Goal: Task Accomplishment & Management: Complete application form

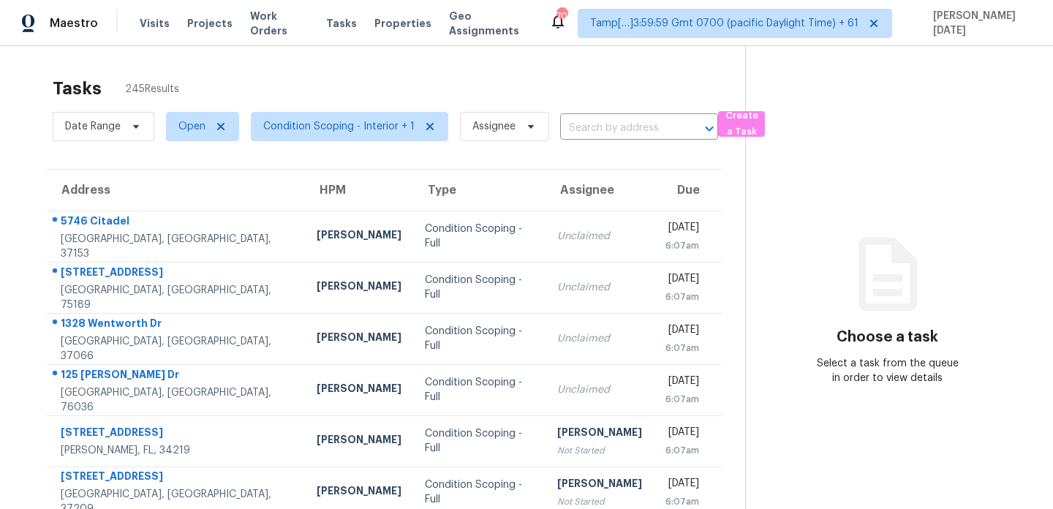
click at [542, 79] on div "Tasks 245 Results" at bounding box center [399, 88] width 692 height 38
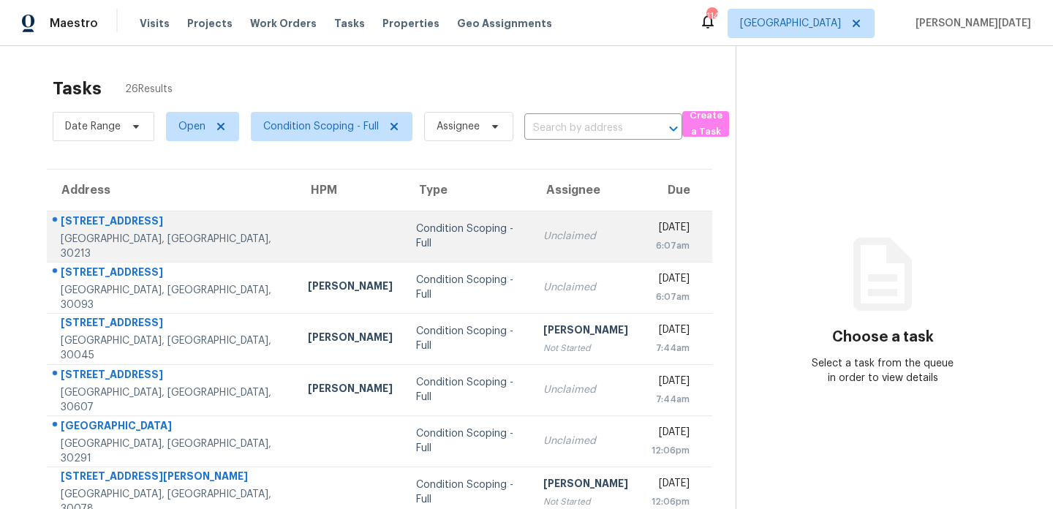
click at [559, 243] on td "Unclaimed" at bounding box center [585, 236] width 108 height 51
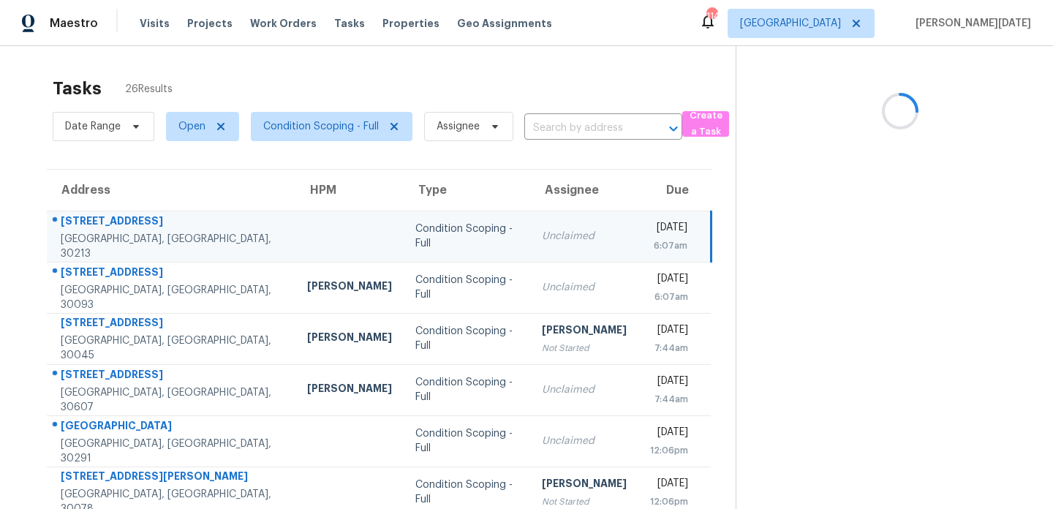
click at [650, 244] on div "6:07am" at bounding box center [668, 245] width 37 height 15
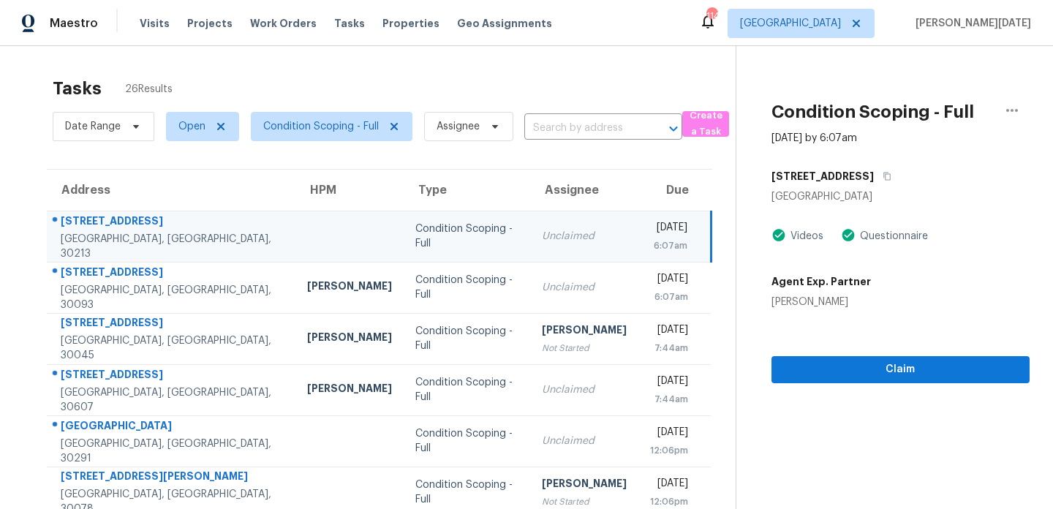
click at [650, 242] on div "6:07am" at bounding box center [668, 245] width 37 height 15
click at [666, 246] on div "6:07am" at bounding box center [668, 245] width 37 height 15
click at [814, 367] on span "Claim" at bounding box center [900, 369] width 235 height 18
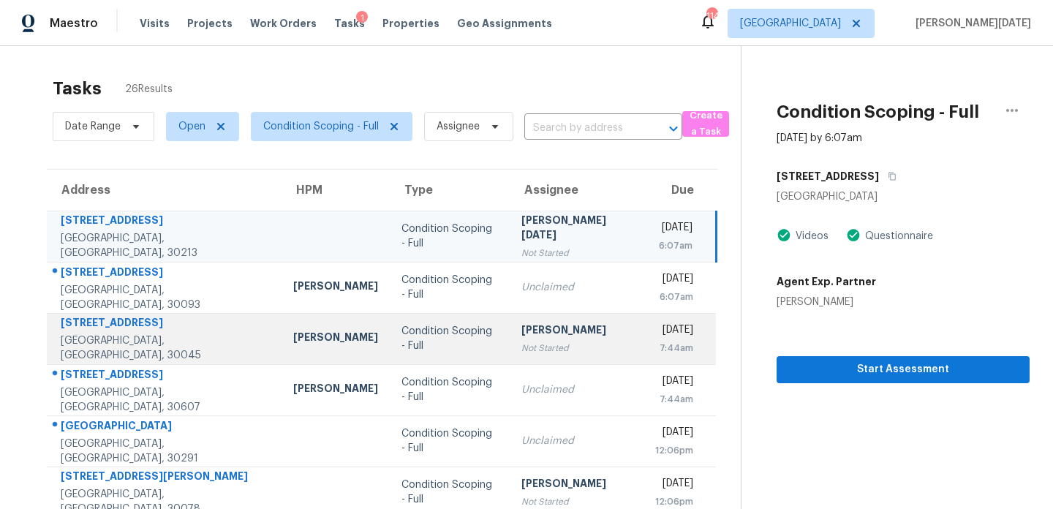
scroll to position [46, 0]
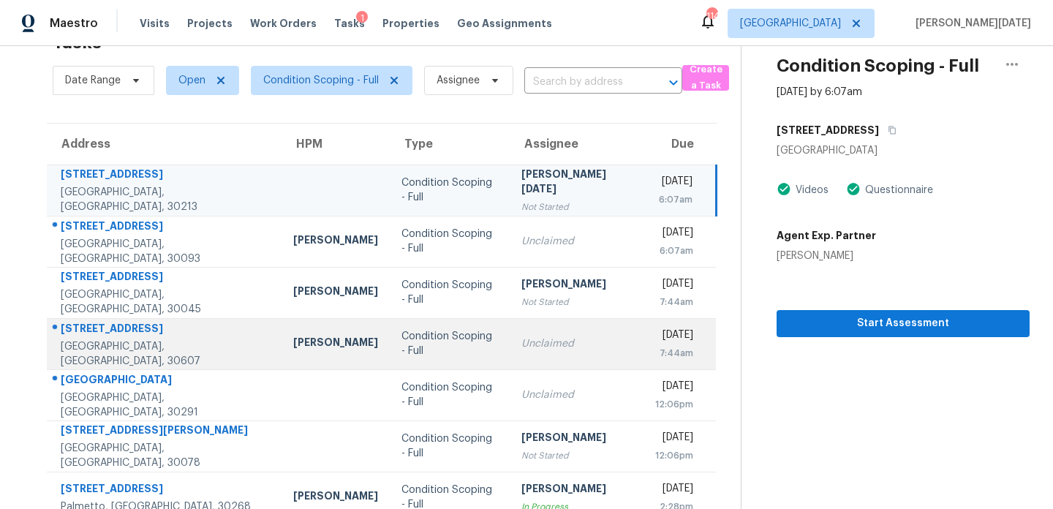
click at [521, 339] on div "Unclaimed" at bounding box center [576, 343] width 110 height 15
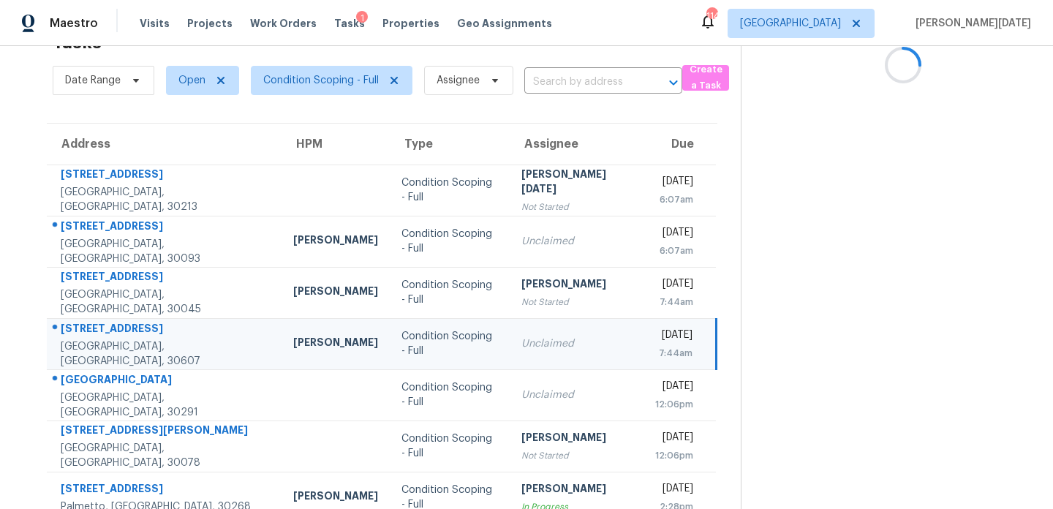
click at [547, 335] on td "Unclaimed" at bounding box center [576, 343] width 134 height 51
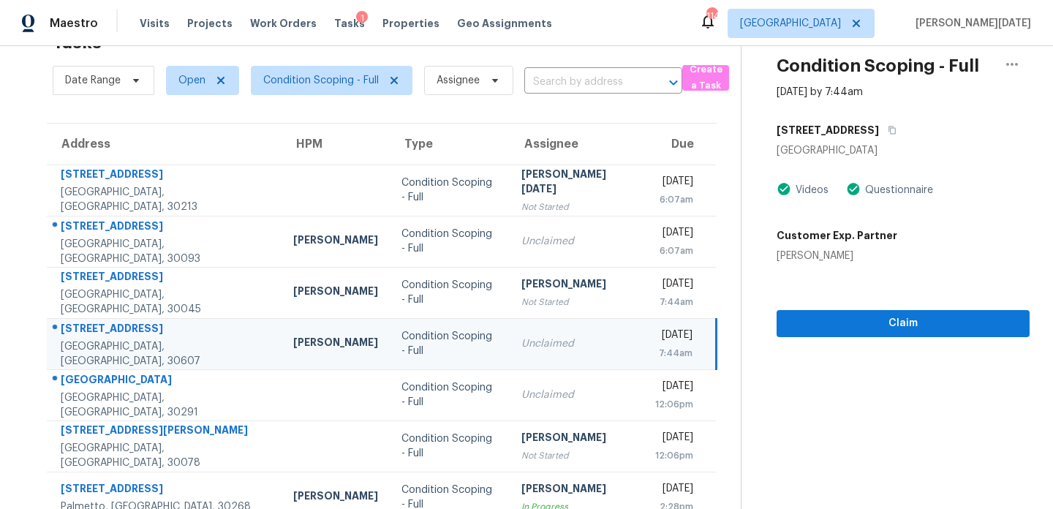
click at [655, 346] on div "7:44am" at bounding box center [673, 353] width 37 height 15
click at [792, 330] on span "Claim" at bounding box center [903, 323] width 230 height 18
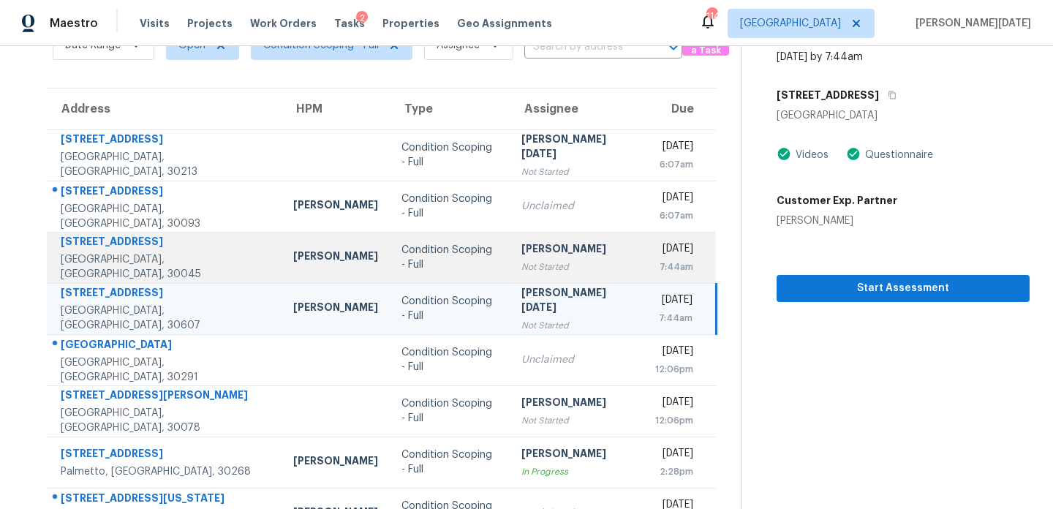
scroll to position [252, 0]
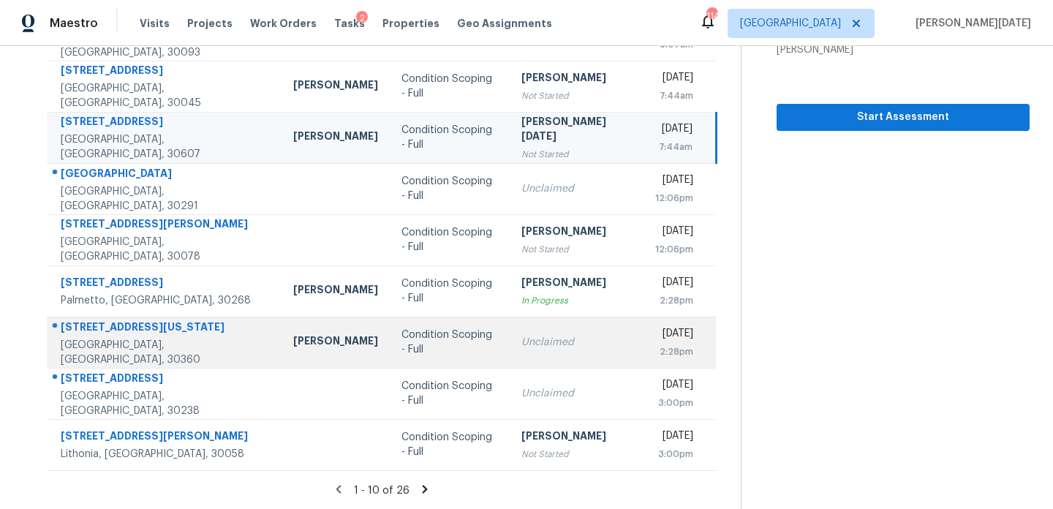
click at [521, 340] on div "Unclaimed" at bounding box center [576, 342] width 110 height 15
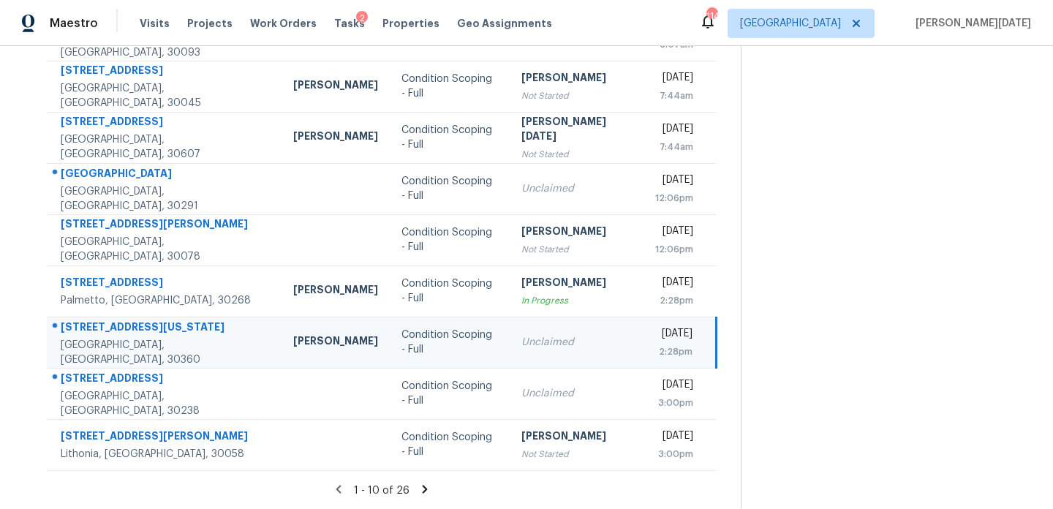
click at [547, 339] on div "Unclaimed" at bounding box center [576, 342] width 110 height 15
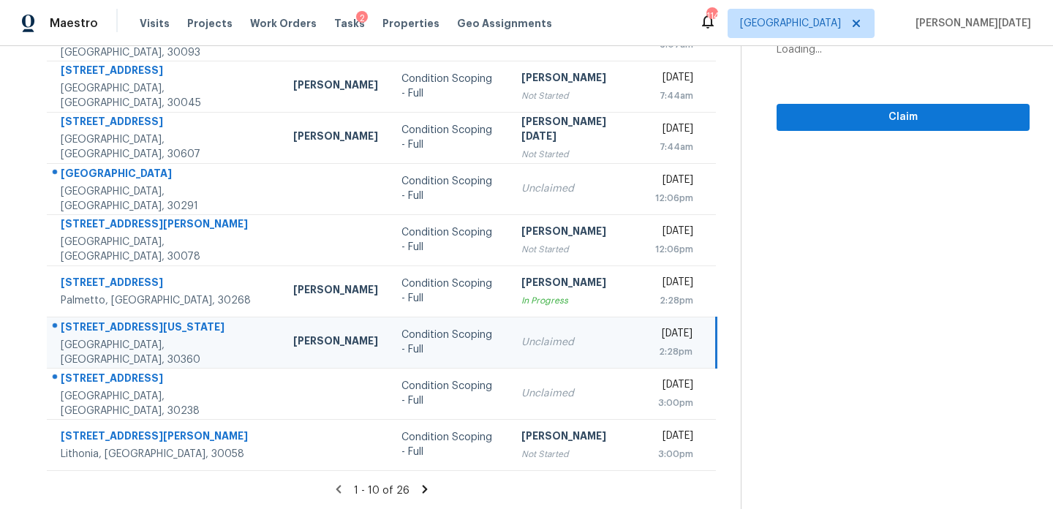
click at [655, 339] on div "[DATE]" at bounding box center [673, 335] width 37 height 18
click at [835, 114] on span "Claim" at bounding box center [903, 117] width 230 height 18
click at [418, 488] on icon at bounding box center [424, 488] width 13 height 13
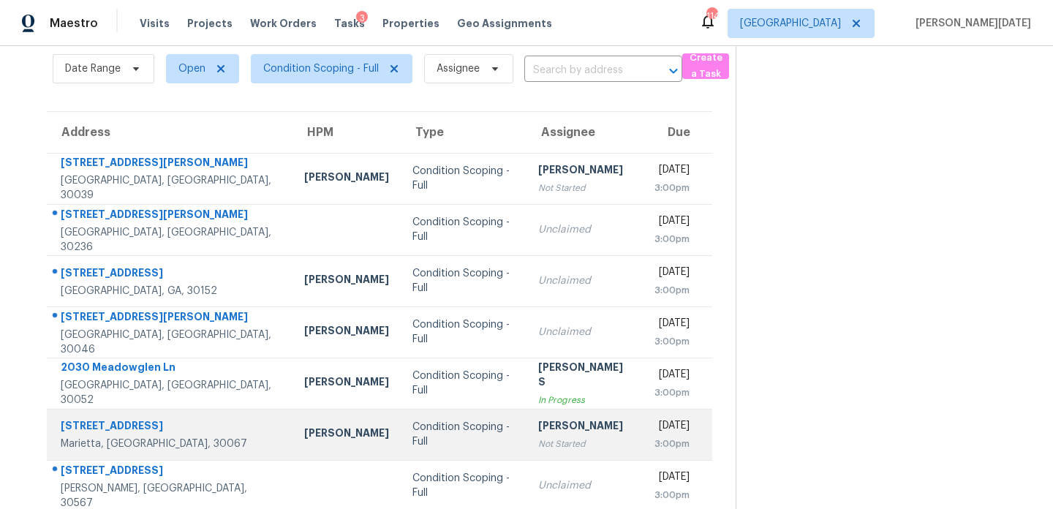
scroll to position [54, 0]
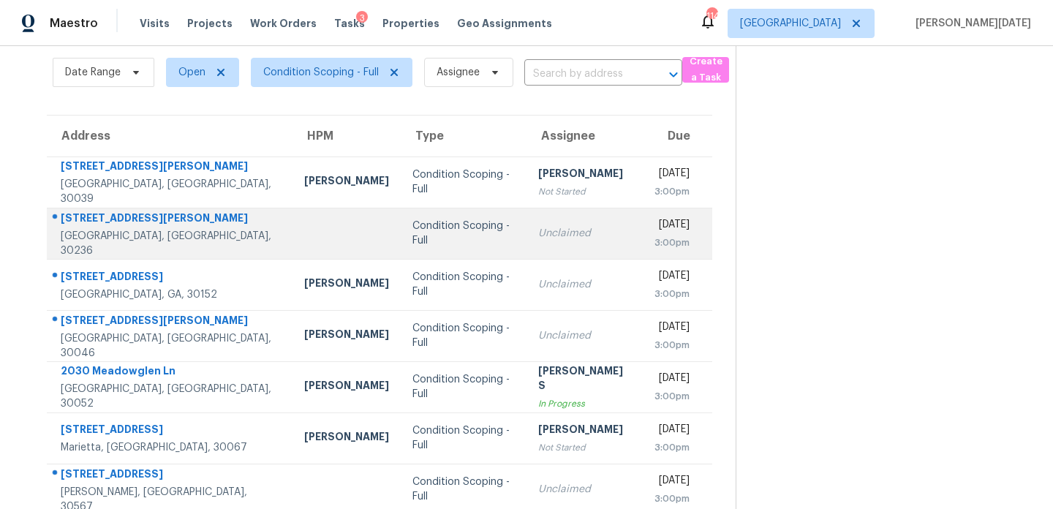
click at [526, 219] on td "Unclaimed" at bounding box center [584, 233] width 116 height 51
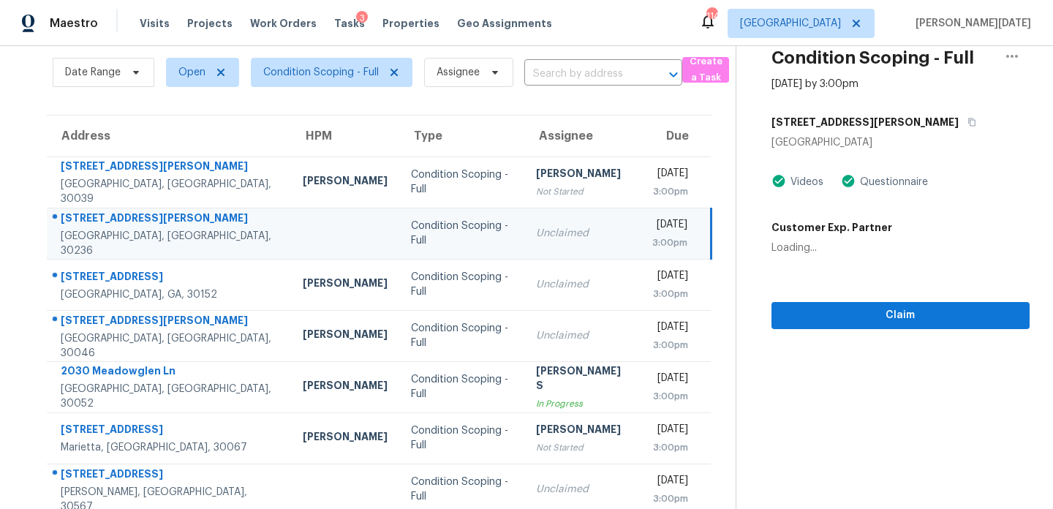
click at [536, 226] on div "Unclaimed" at bounding box center [582, 233] width 92 height 15
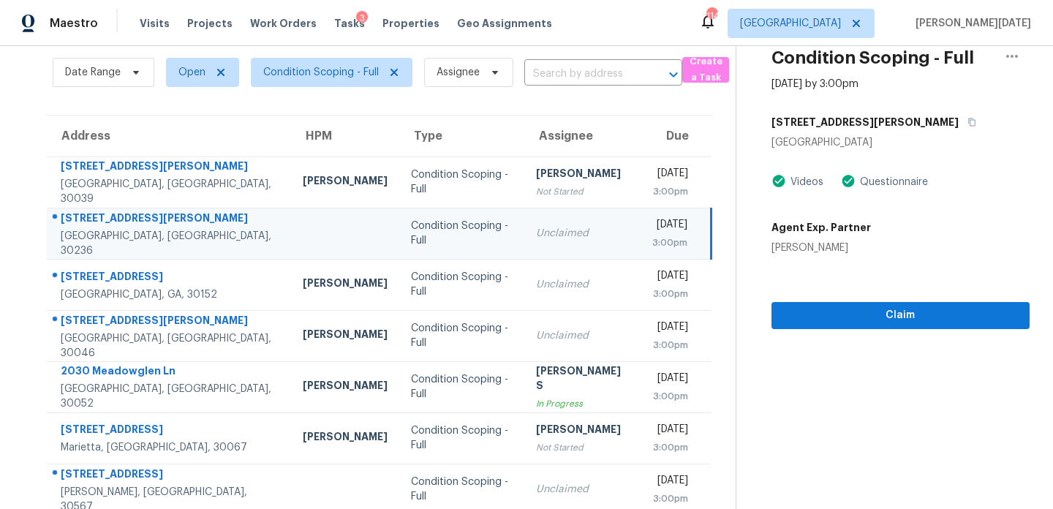
click at [536, 226] on div "Unclaimed" at bounding box center [582, 233] width 92 height 15
click at [866, 313] on span "Claim" at bounding box center [900, 315] width 235 height 18
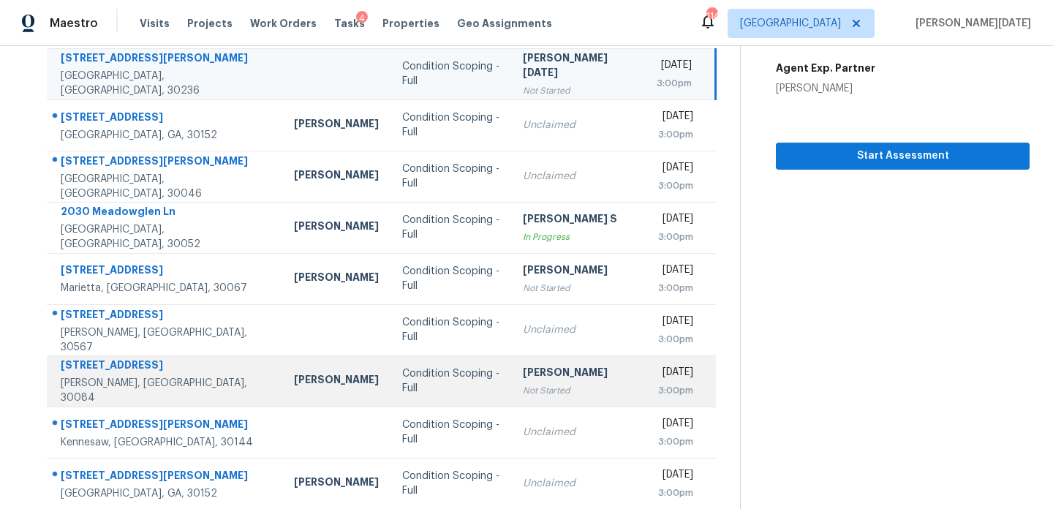
scroll to position [252, 0]
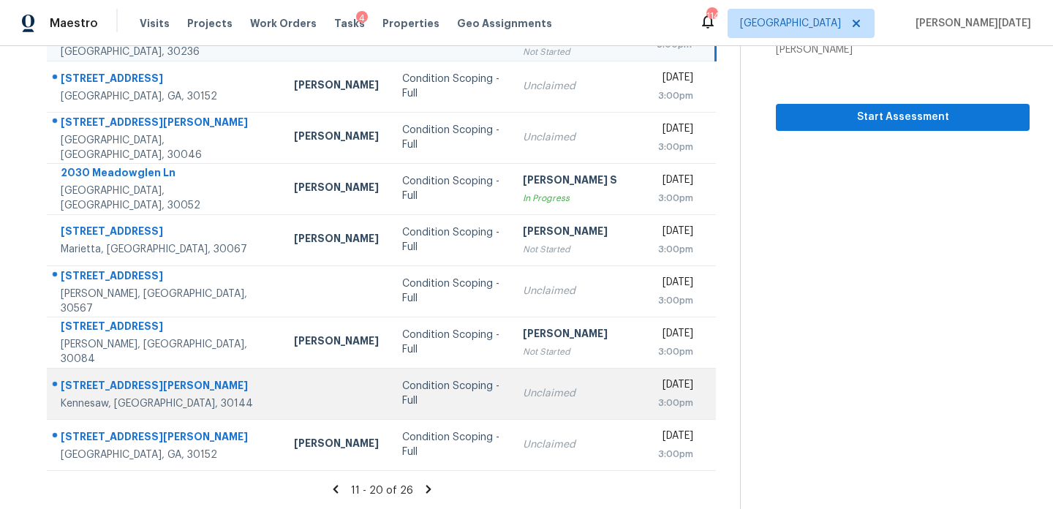
click at [523, 389] on div "Unclaimed" at bounding box center [578, 393] width 110 height 15
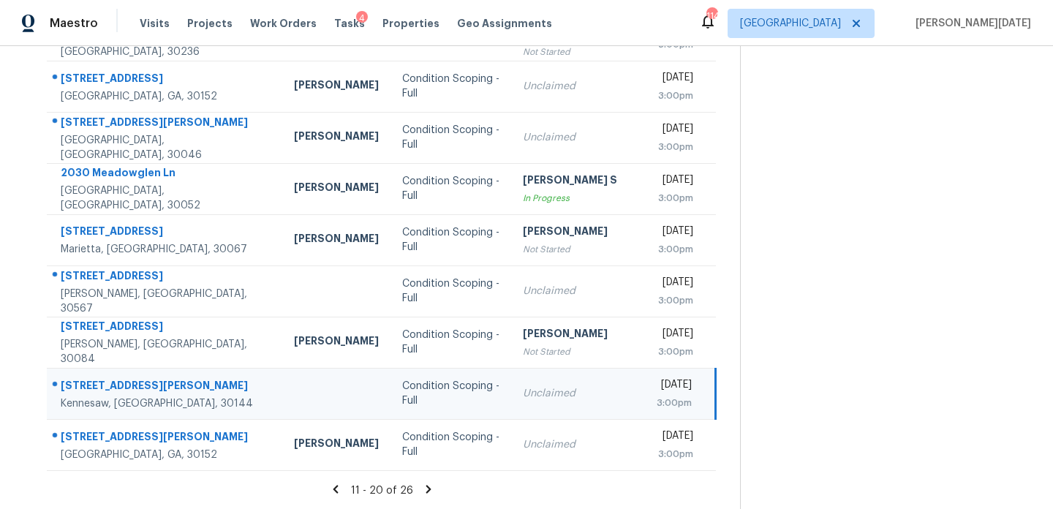
click at [538, 387] on div "Unclaimed" at bounding box center [578, 393] width 110 height 15
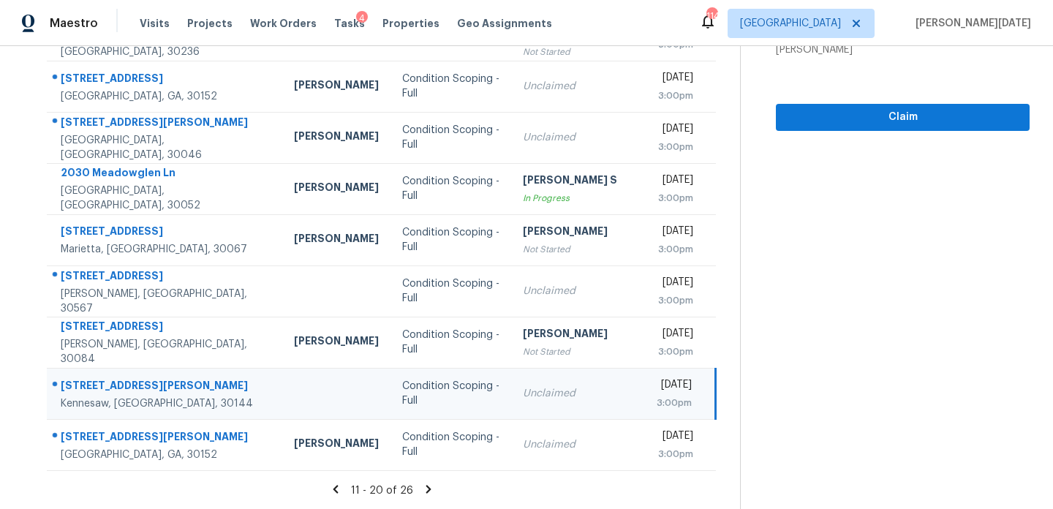
click at [580, 387] on td "Unclaimed" at bounding box center [578, 393] width 134 height 51
click at [817, 119] on span "Claim" at bounding box center [902, 117] width 230 height 18
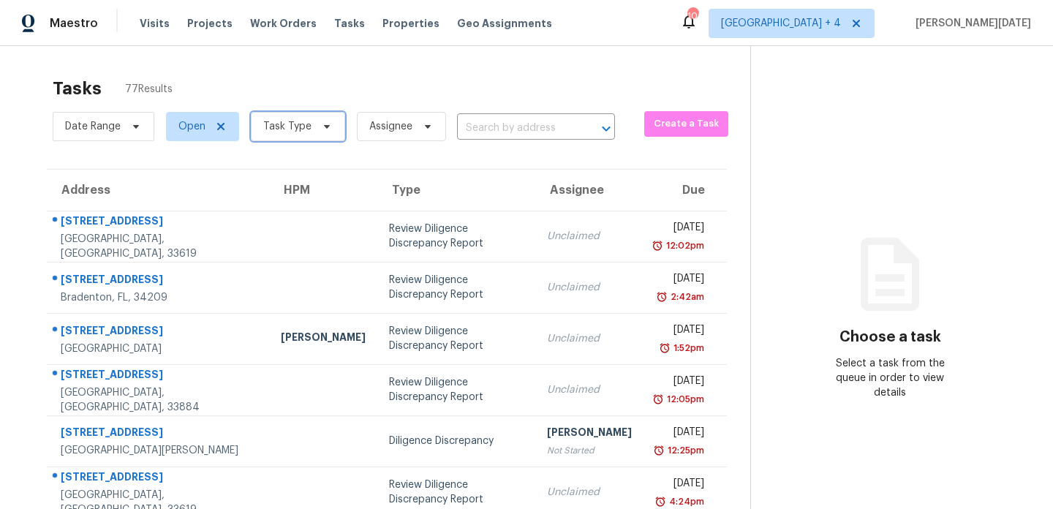
click at [308, 120] on span "Task Type" at bounding box center [287, 126] width 48 height 15
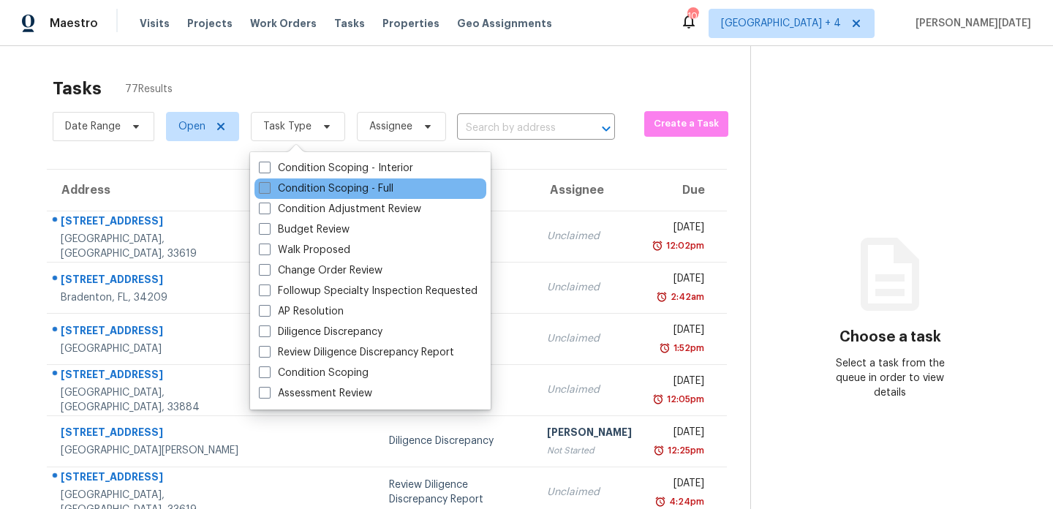
click at [275, 193] on label "Condition Scoping - Full" at bounding box center [326, 188] width 134 height 15
click at [268, 191] on input "Condition Scoping - Full" at bounding box center [264, 186] width 10 height 10
checkbox input "true"
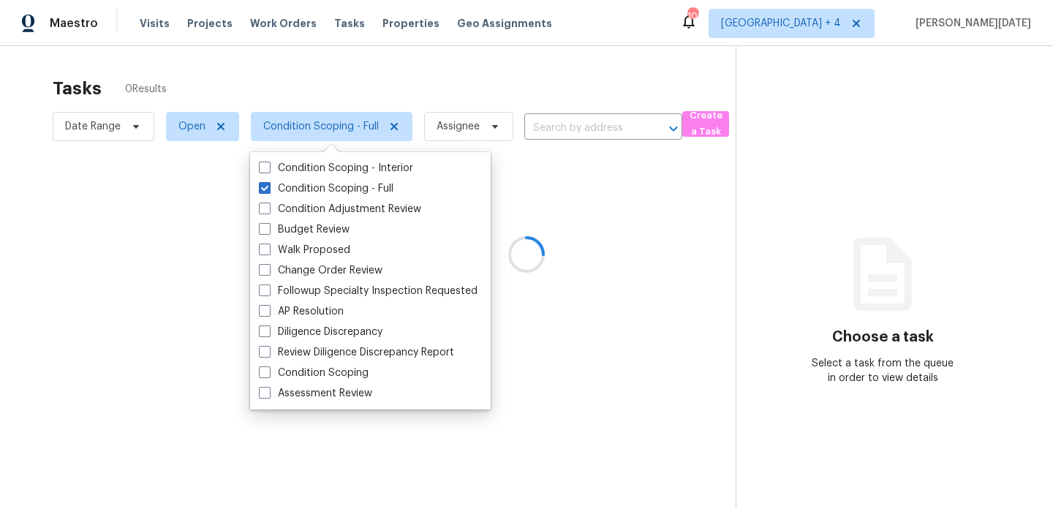
click at [409, 90] on div at bounding box center [526, 254] width 1053 height 509
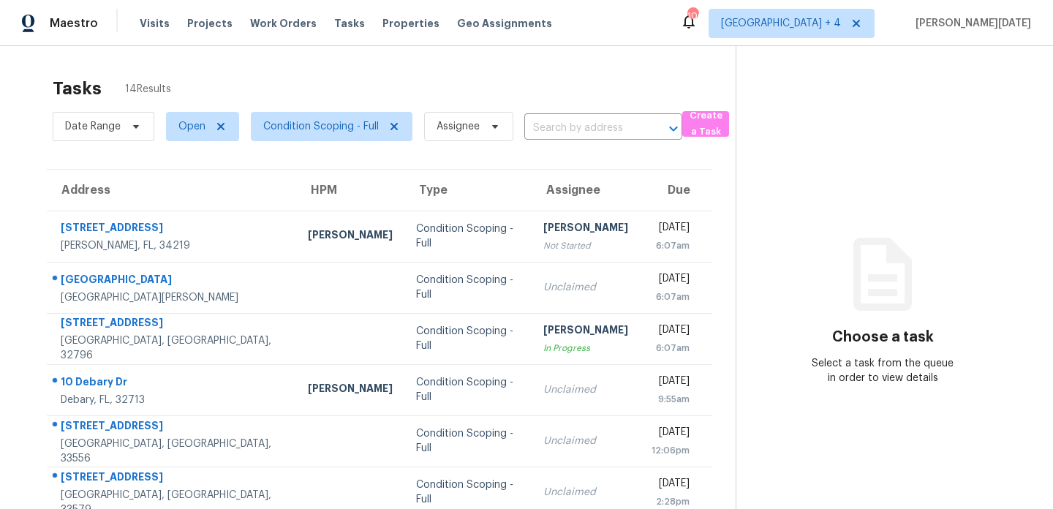
click at [409, 90] on div "Tasks 14 Results" at bounding box center [394, 88] width 683 height 38
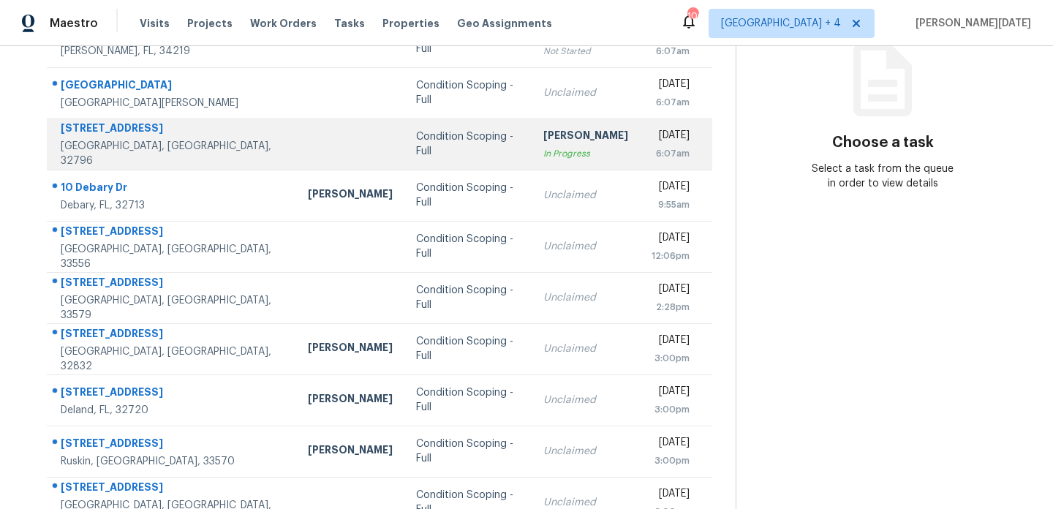
scroll to position [196, 0]
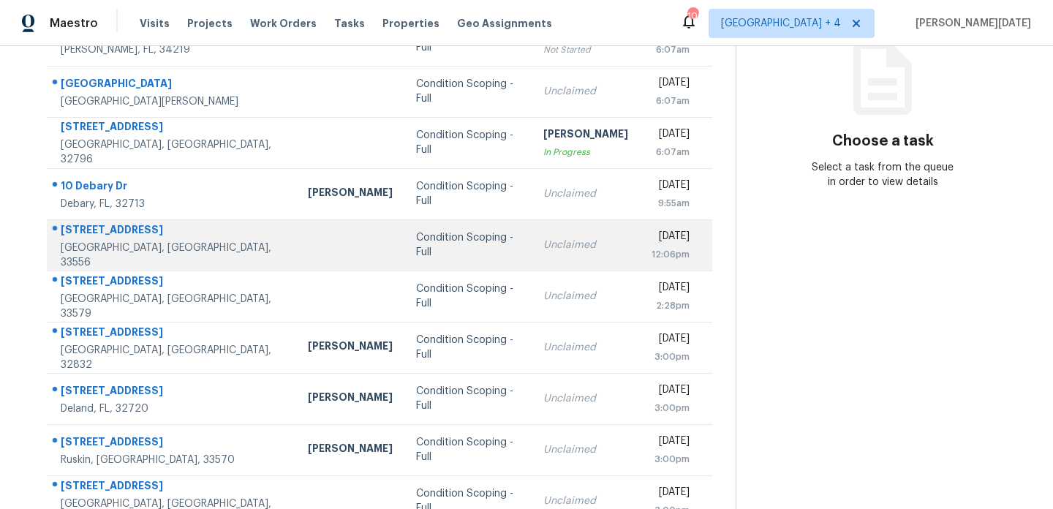
click at [444, 228] on td "Condition Scoping - Full" at bounding box center [467, 244] width 127 height 51
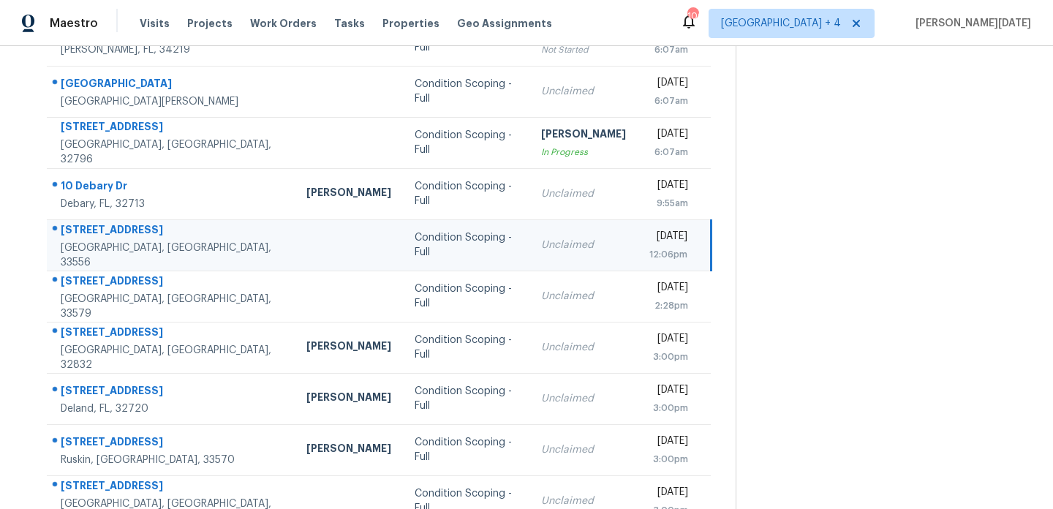
click at [541, 246] on div "Unclaimed" at bounding box center [583, 245] width 85 height 15
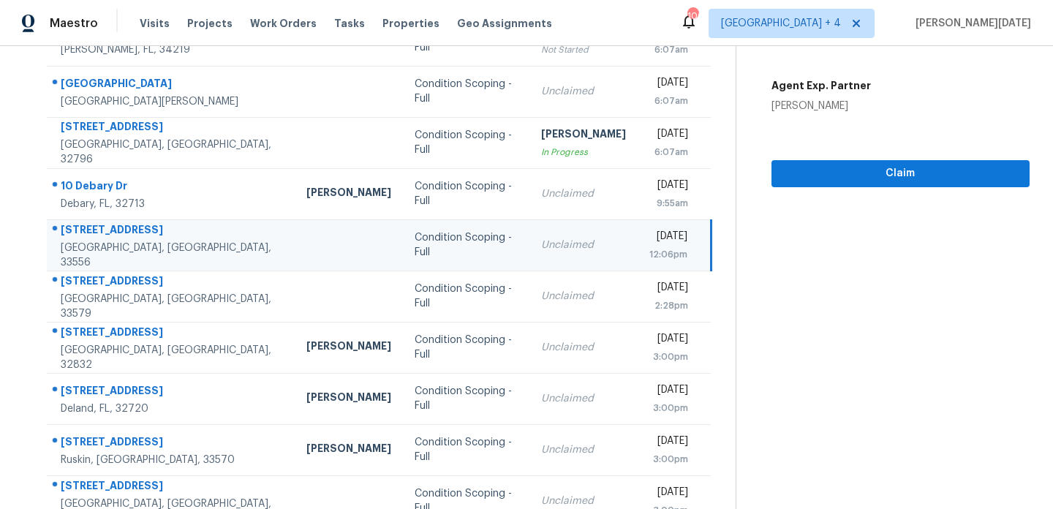
click at [649, 246] on div "[DATE]" at bounding box center [668, 238] width 38 height 18
click at [665, 242] on div "[DATE]" at bounding box center [668, 238] width 38 height 18
click at [809, 178] on span "Claim" at bounding box center [900, 173] width 235 height 18
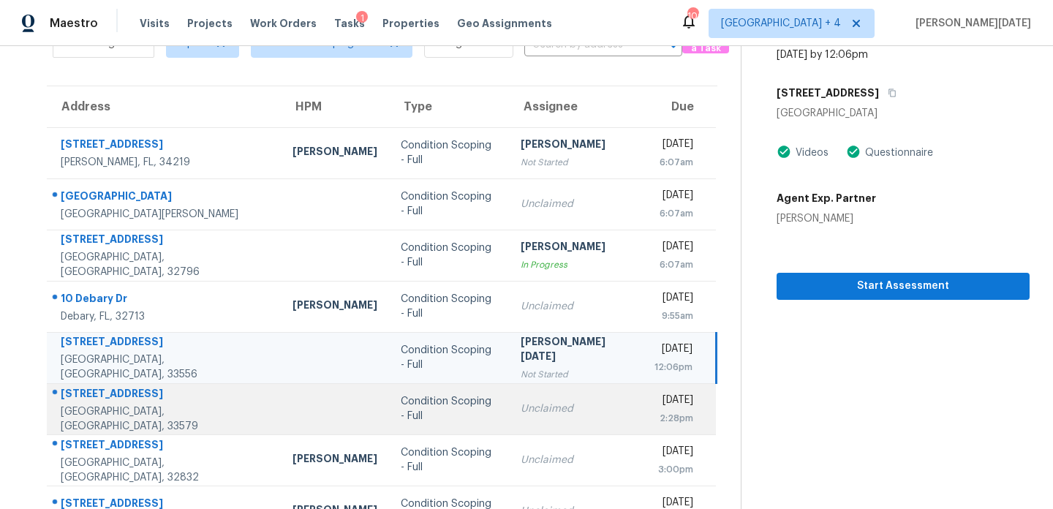
scroll to position [252, 0]
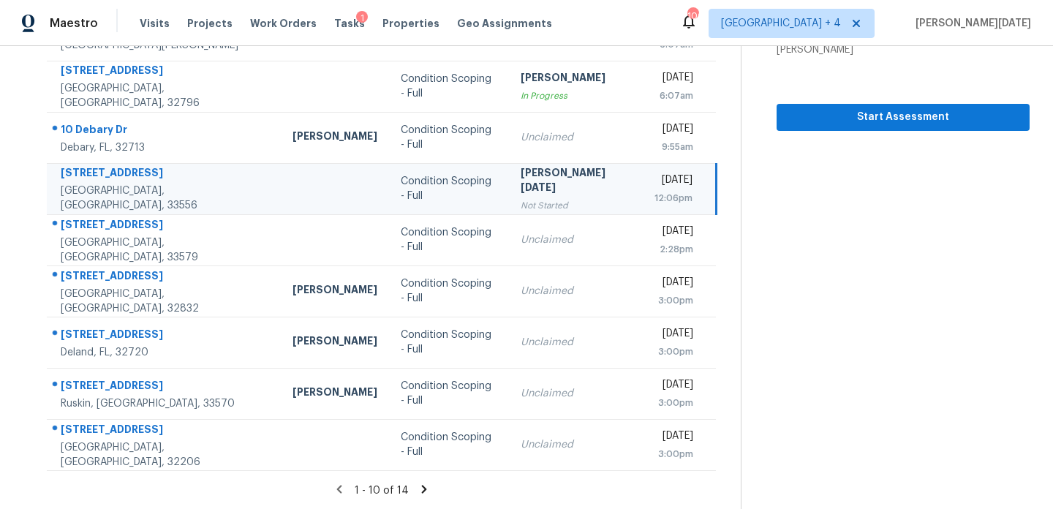
click at [509, 179] on td "Prabhu Raja Not Started" at bounding box center [576, 188] width 134 height 51
click at [420, 491] on icon at bounding box center [423, 488] width 13 height 13
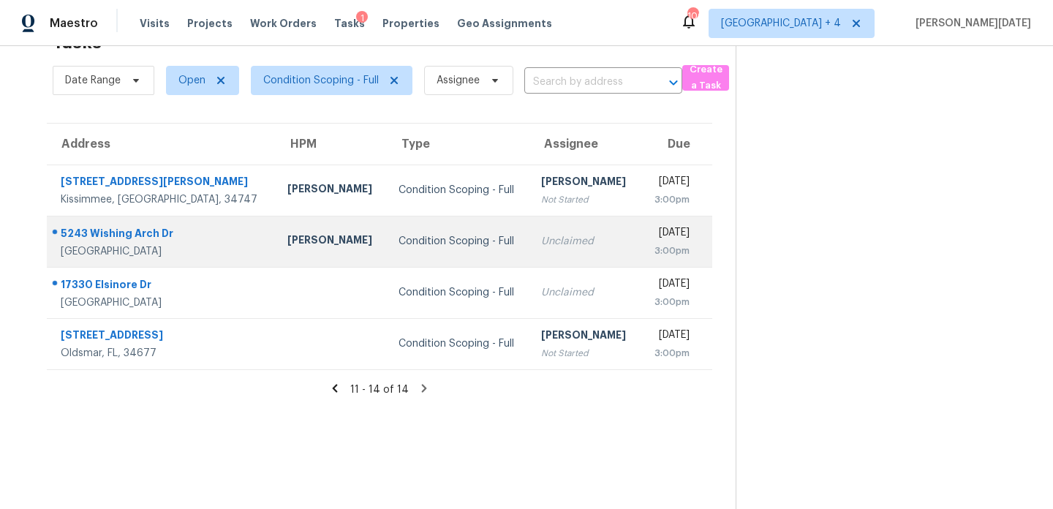
click at [567, 238] on td "Unclaimed" at bounding box center [584, 241] width 111 height 51
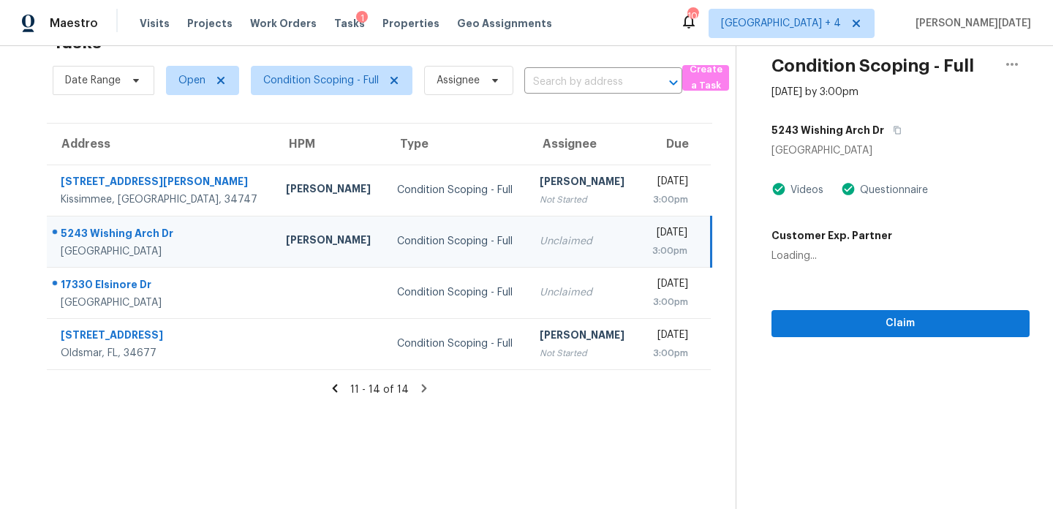
click at [567, 238] on td "Unclaimed" at bounding box center [583, 241] width 111 height 51
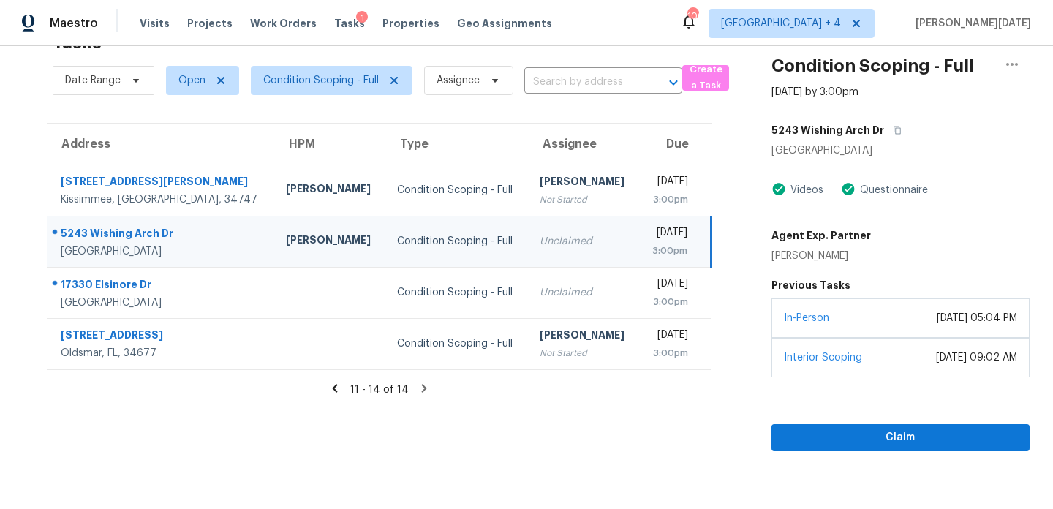
click at [670, 238] on div "[DATE]" at bounding box center [668, 234] width 37 height 18
click at [903, 448] on button "Claim" at bounding box center [900, 437] width 258 height 27
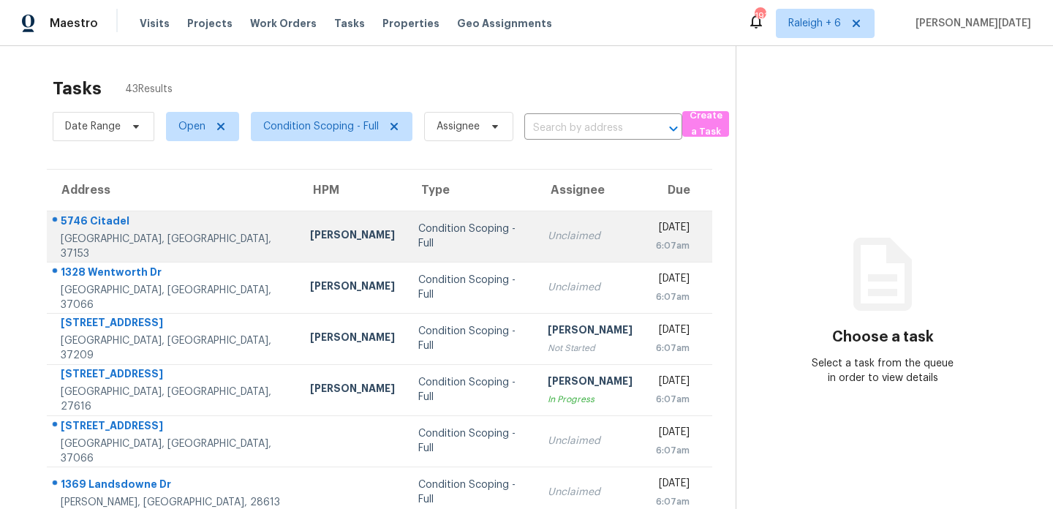
click at [430, 236] on div "Condition Scoping - Full" at bounding box center [470, 235] width 105 height 29
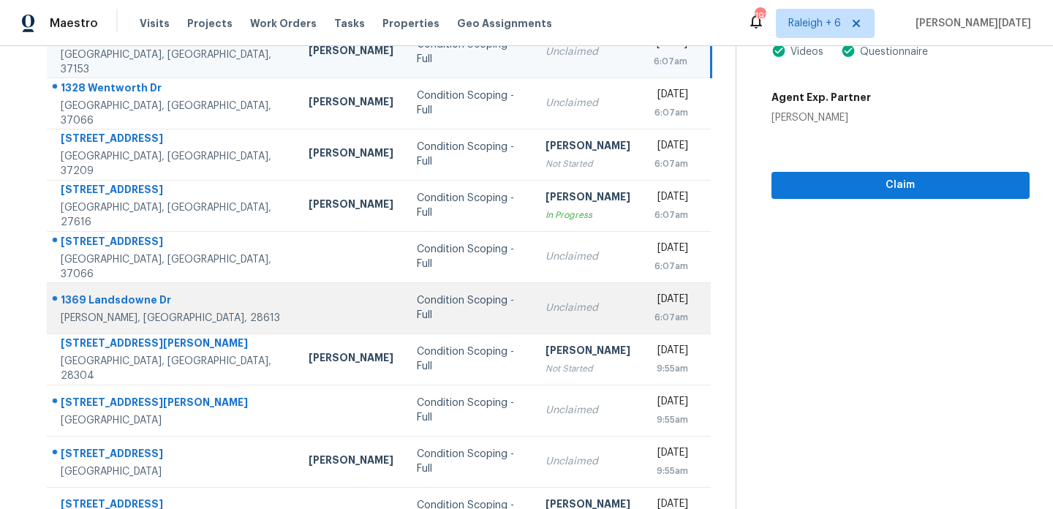
scroll to position [252, 0]
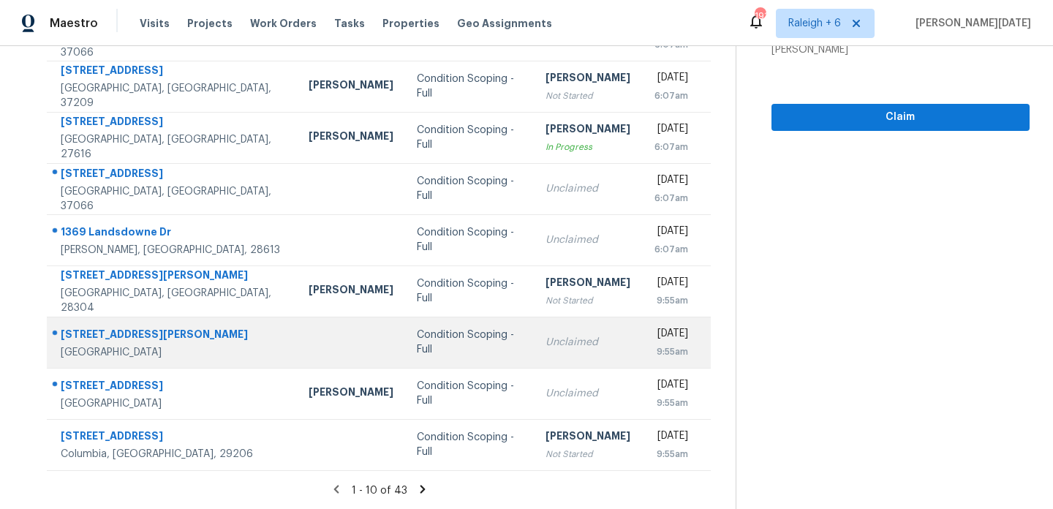
click at [433, 339] on div "Condition Scoping - Full" at bounding box center [469, 341] width 105 height 29
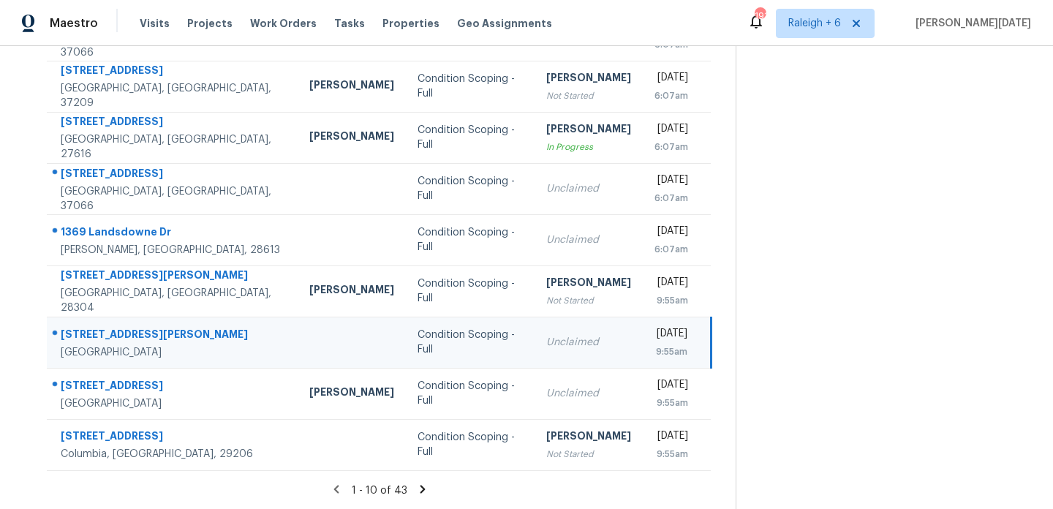
click at [546, 339] on div "Unclaimed" at bounding box center [588, 342] width 85 height 15
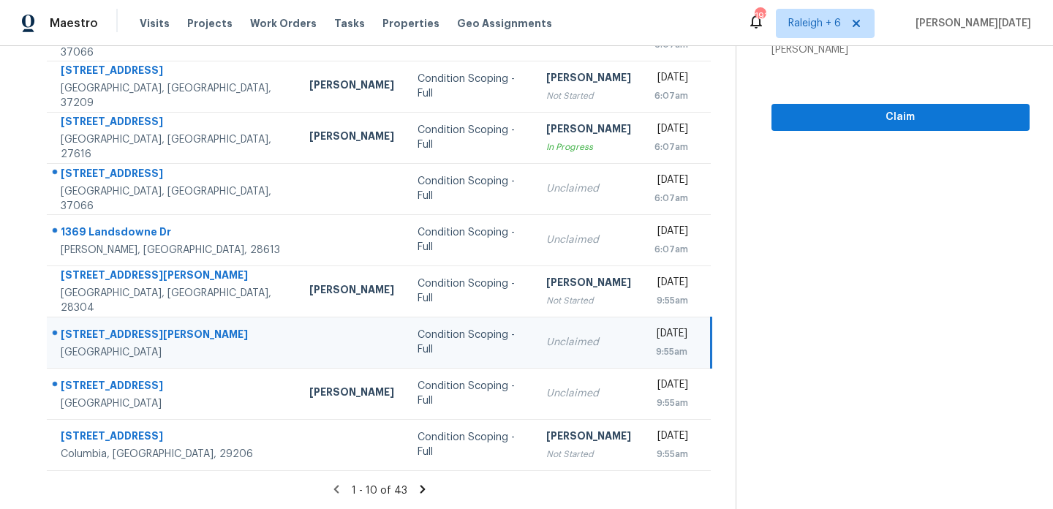
click at [654, 329] on div "[DATE]" at bounding box center [670, 335] width 33 height 18
click at [826, 112] on span "Claim" at bounding box center [900, 117] width 235 height 18
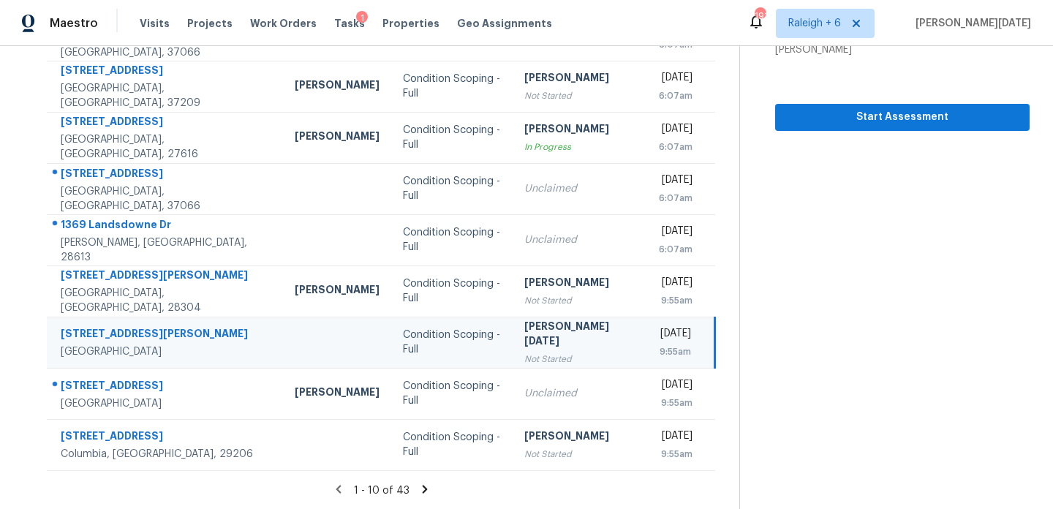
click at [422, 494] on icon at bounding box center [424, 488] width 13 height 13
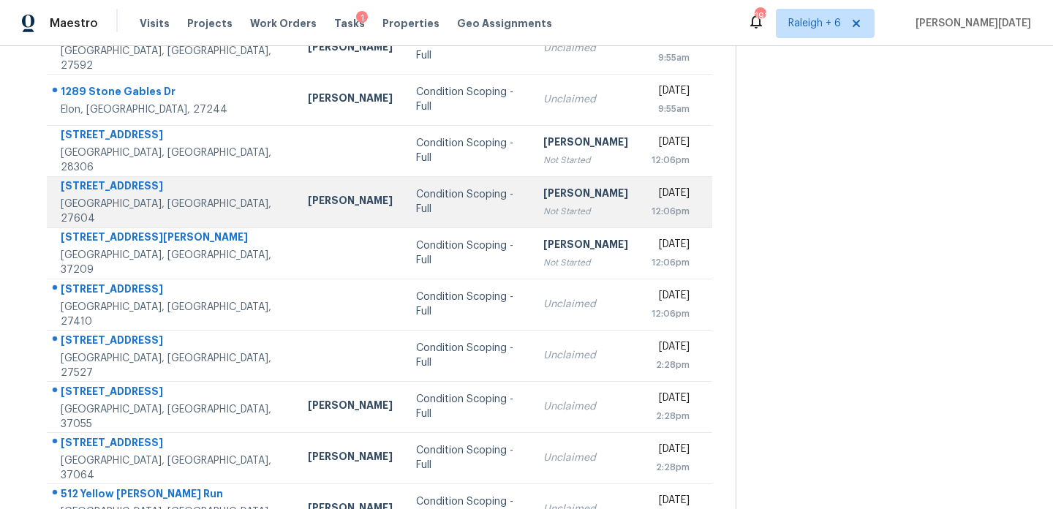
scroll to position [187, 0]
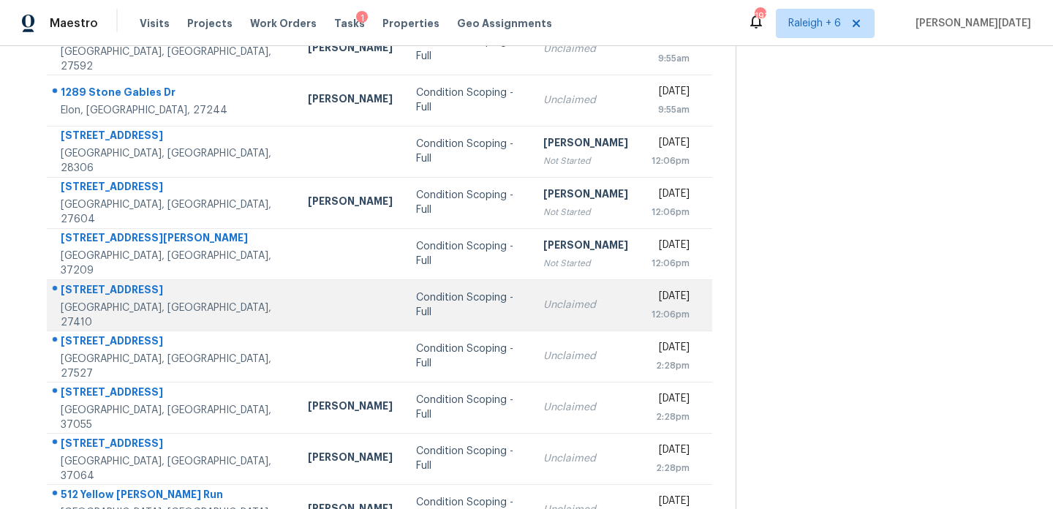
click at [531, 299] on td "Unclaimed" at bounding box center [585, 304] width 108 height 51
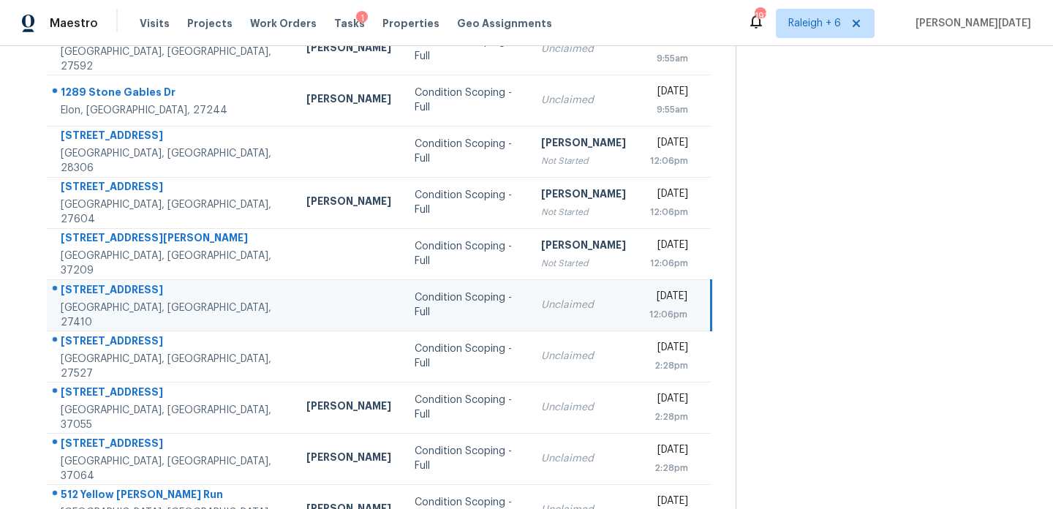
click at [637, 299] on td "Tue, Sep 30th 2025 12:06pm" at bounding box center [674, 304] width 74 height 51
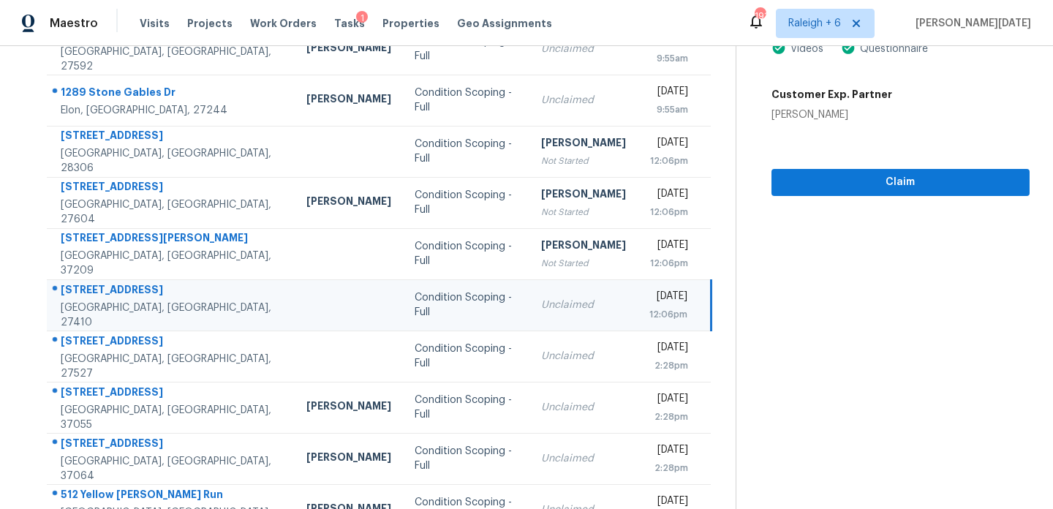
click at [662, 297] on div "[DATE]" at bounding box center [668, 298] width 38 height 18
click at [819, 188] on span "Claim" at bounding box center [900, 182] width 235 height 18
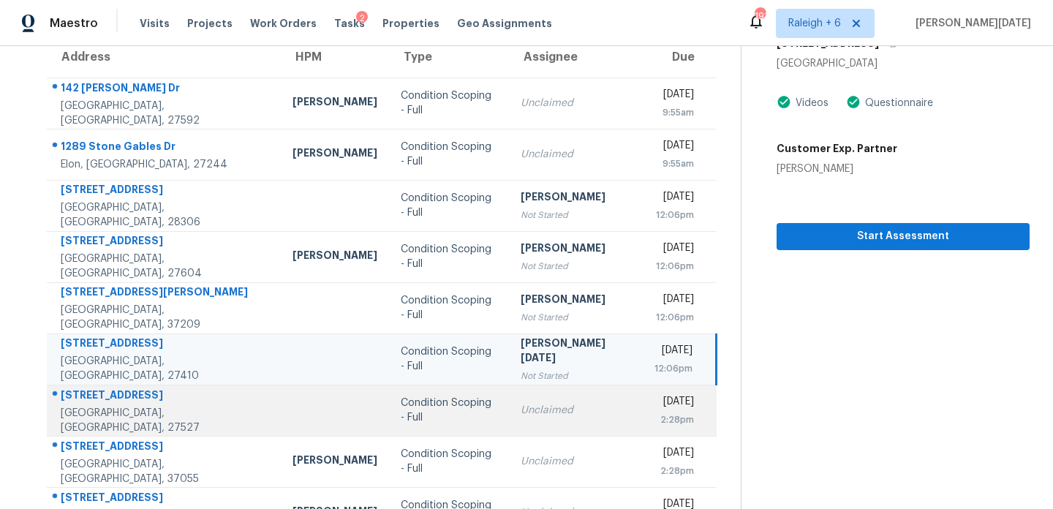
scroll to position [252, 0]
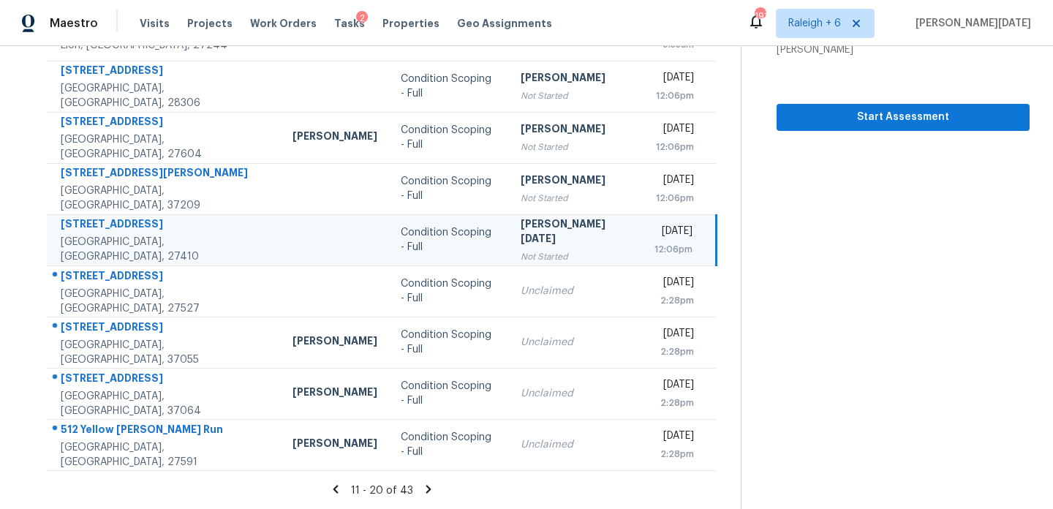
click at [422, 487] on icon at bounding box center [428, 488] width 13 height 13
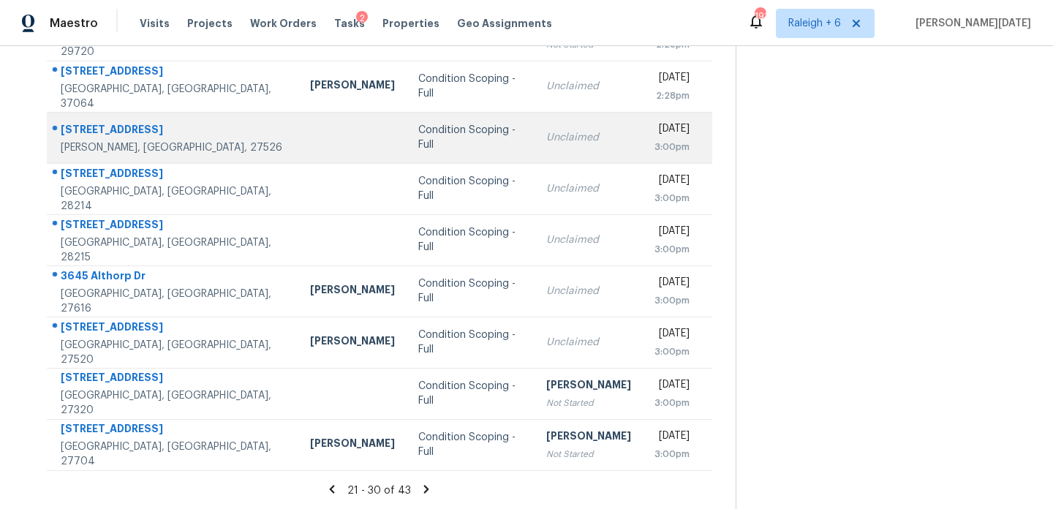
click at [534, 158] on td "Unclaimed" at bounding box center [588, 137] width 108 height 51
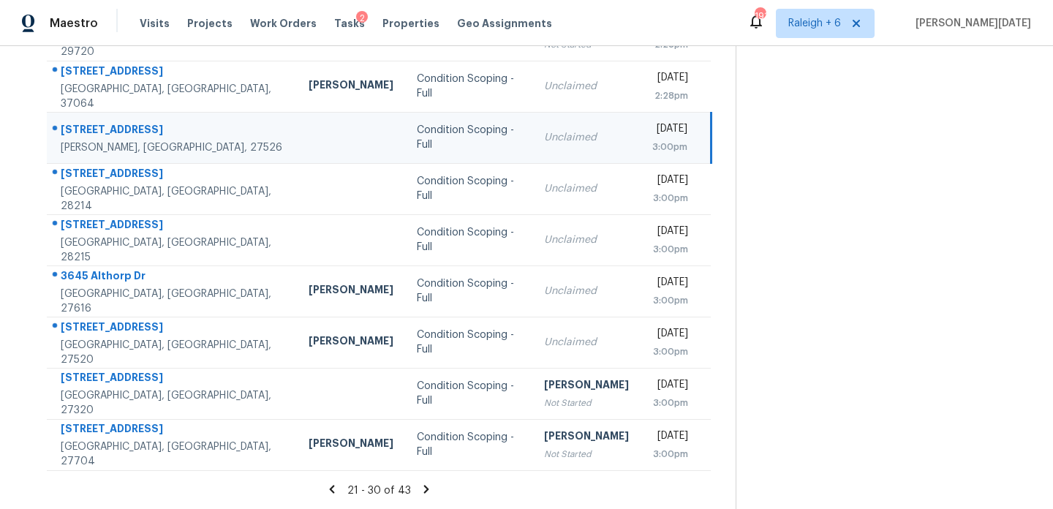
click at [640, 154] on td "Tue, Sep 30th 2025 3:00pm" at bounding box center [675, 137] width 71 height 51
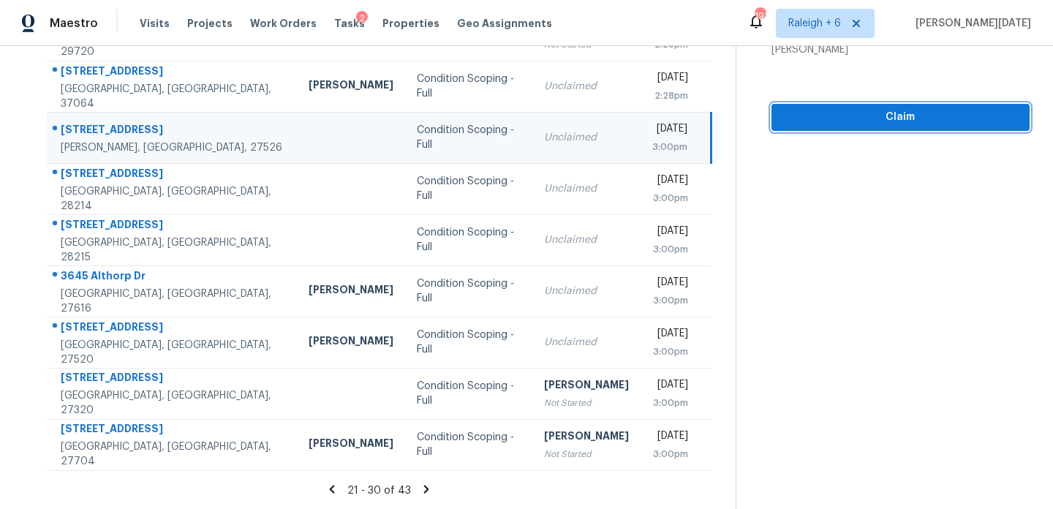
click at [814, 121] on span "Claim" at bounding box center [900, 117] width 235 height 18
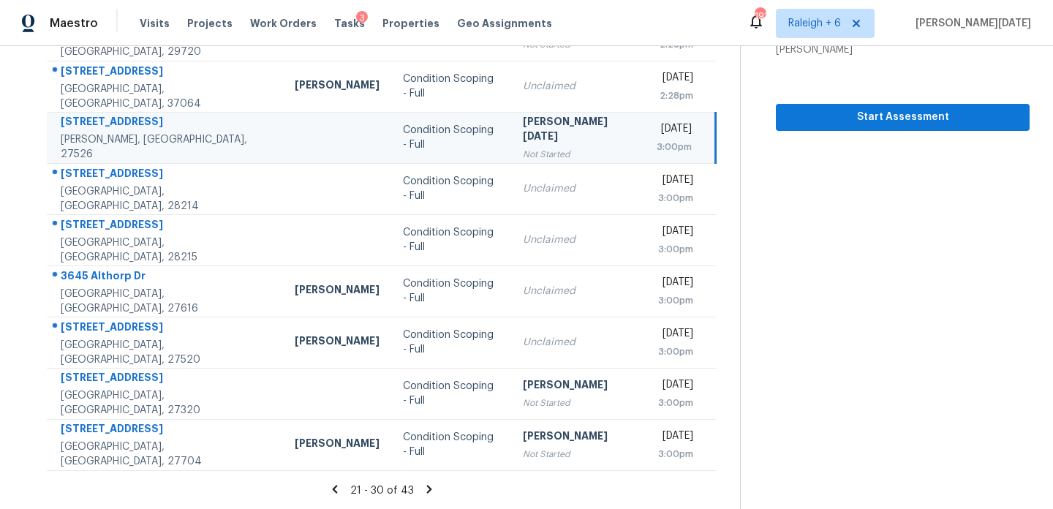
click at [426, 485] on icon at bounding box center [428, 489] width 5 height 8
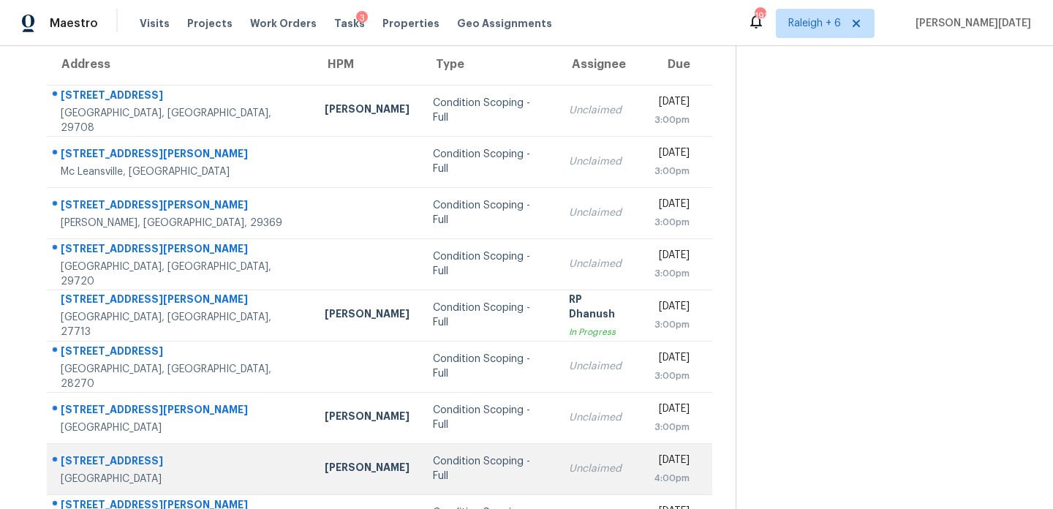
scroll to position [122, 0]
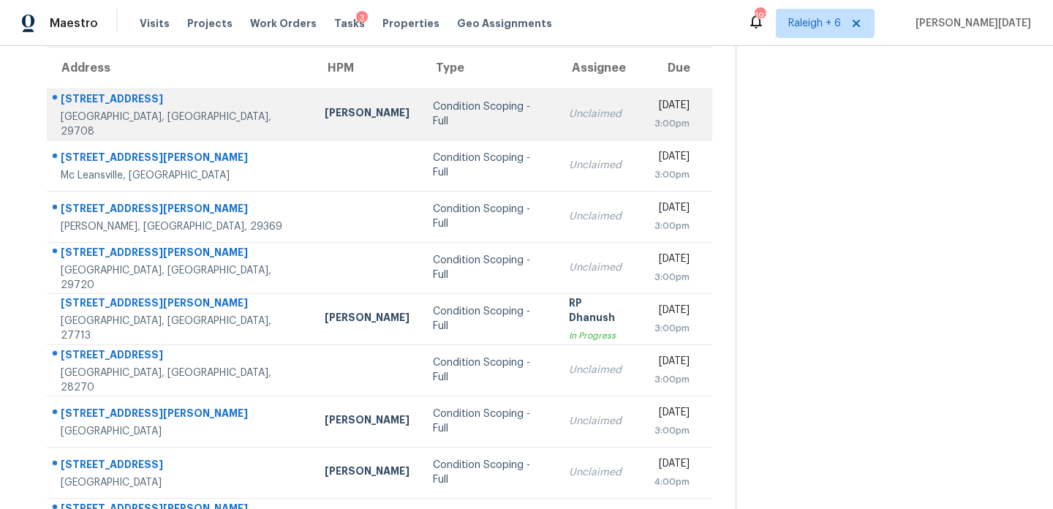
click at [569, 107] on div "Unclaimed" at bounding box center [599, 114] width 61 height 15
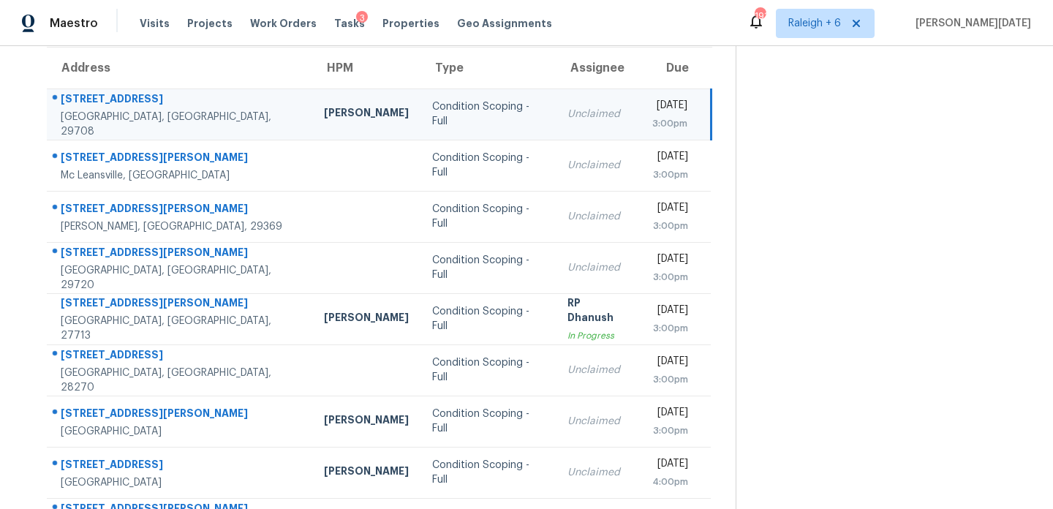
click at [567, 107] on div "Unclaimed" at bounding box center [597, 114] width 61 height 15
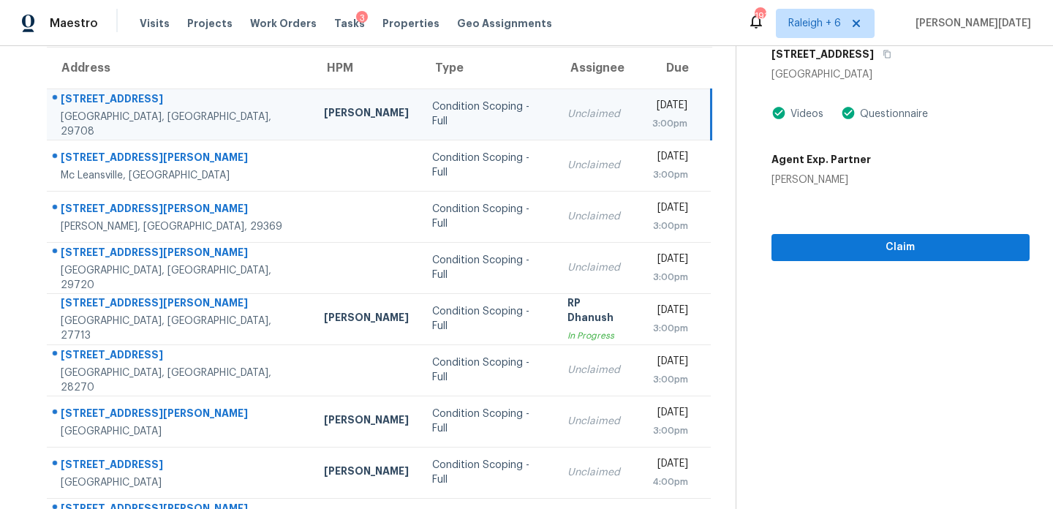
click at [640, 128] on td "Tue, Sep 30th 2025 3:00pm" at bounding box center [675, 113] width 71 height 51
click at [824, 246] on span "Claim" at bounding box center [900, 247] width 235 height 18
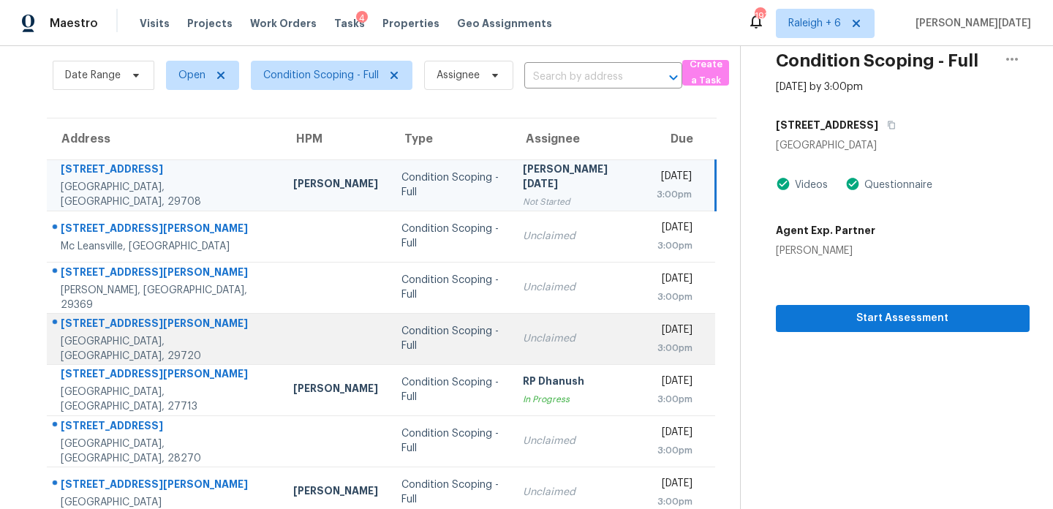
scroll to position [50, 0]
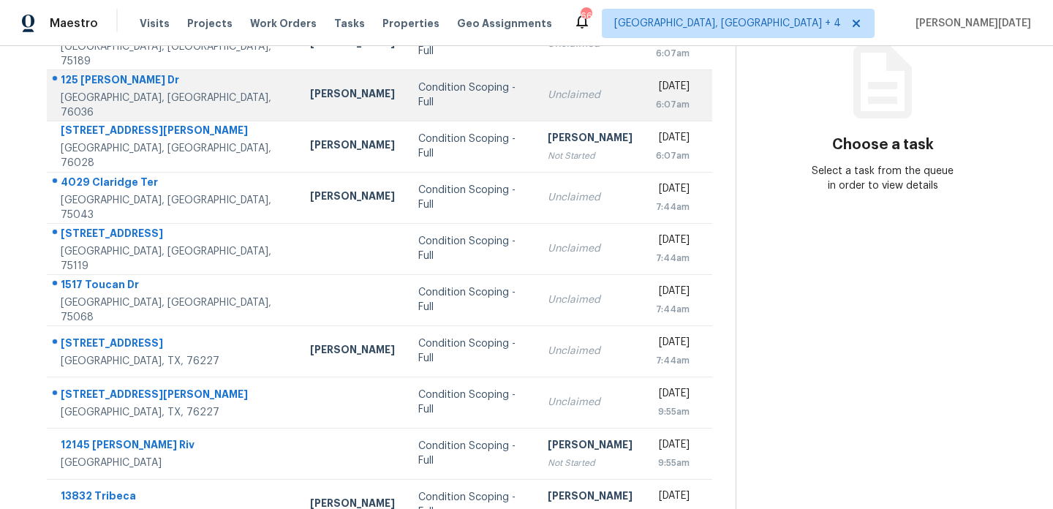
scroll to position [197, 0]
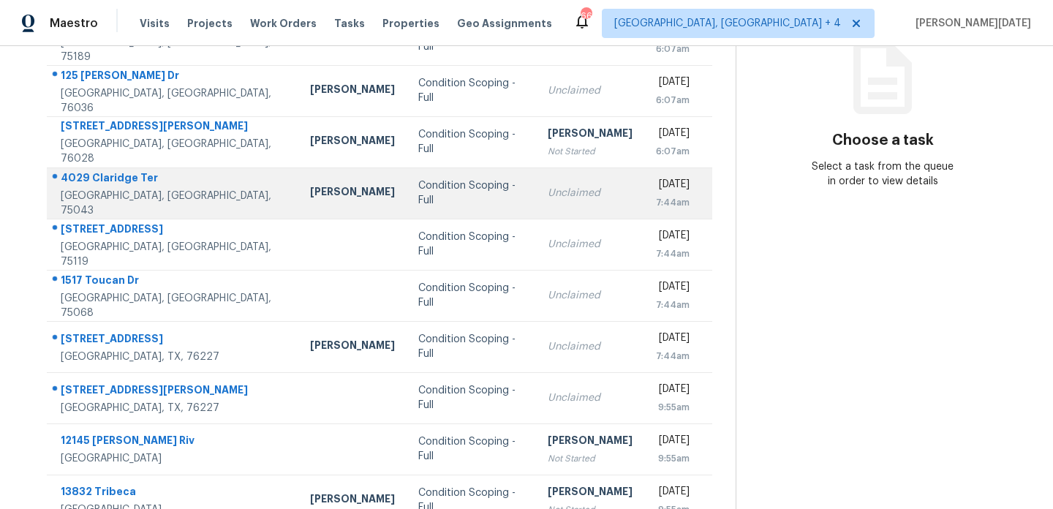
click at [547, 194] on div "Unclaimed" at bounding box center [589, 193] width 85 height 15
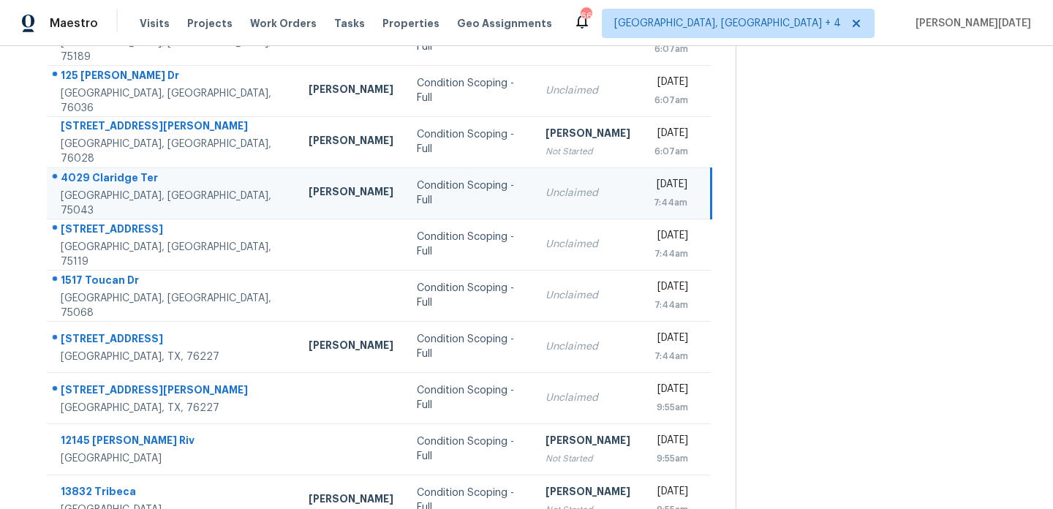
click at [642, 194] on td "[DATE] 7:44am" at bounding box center [676, 192] width 69 height 51
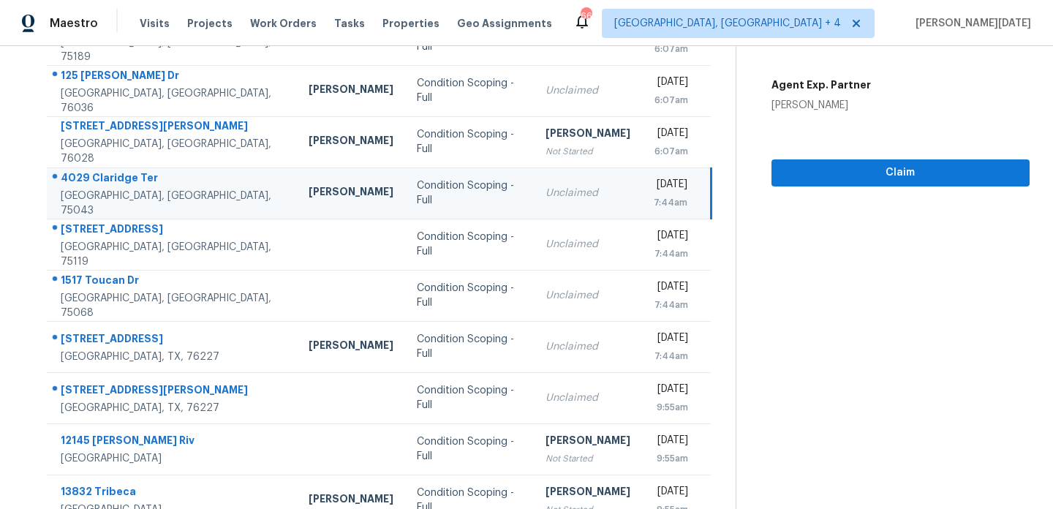
click at [653, 195] on div "7:44am" at bounding box center [670, 202] width 34 height 15
click at [812, 173] on span "Claim" at bounding box center [900, 173] width 235 height 18
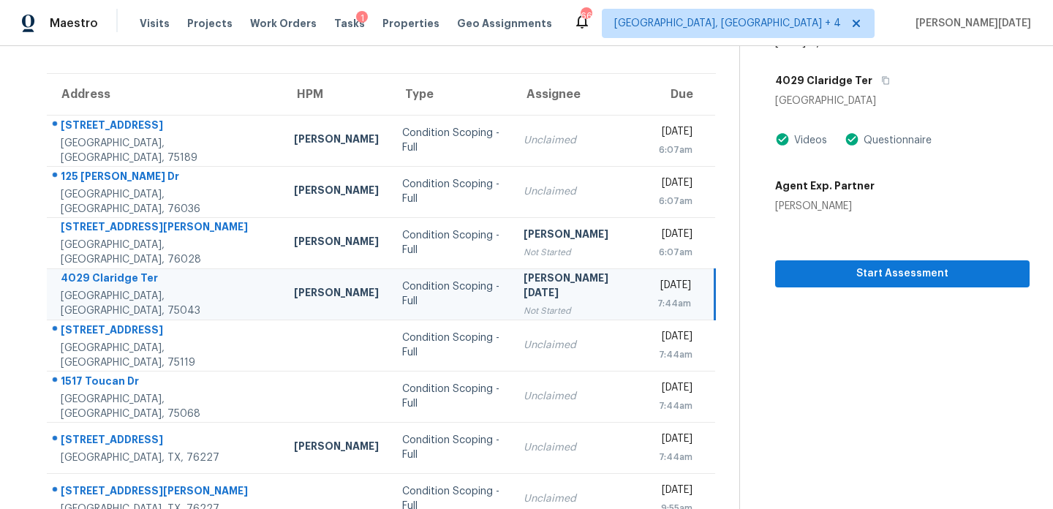
scroll to position [252, 0]
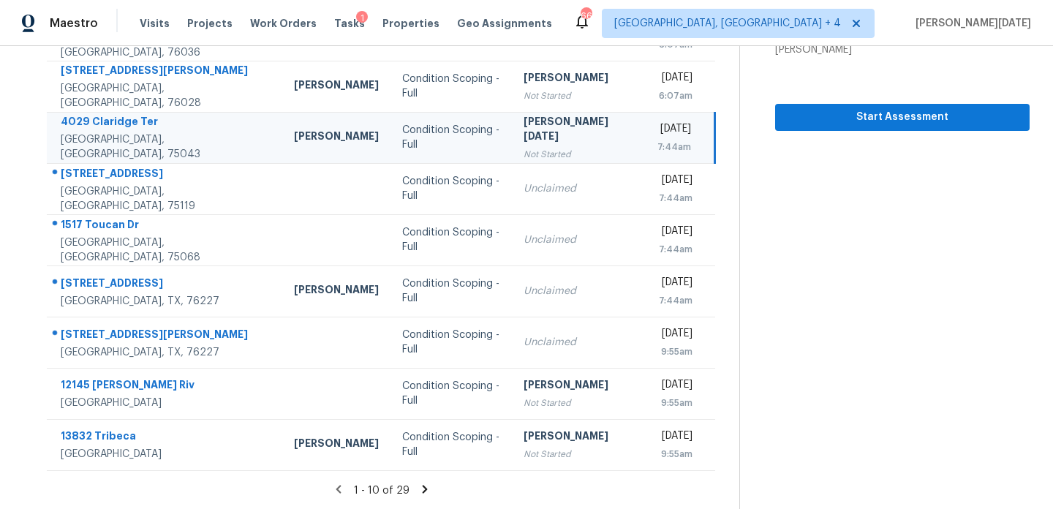
click at [422, 490] on icon at bounding box center [424, 489] width 5 height 8
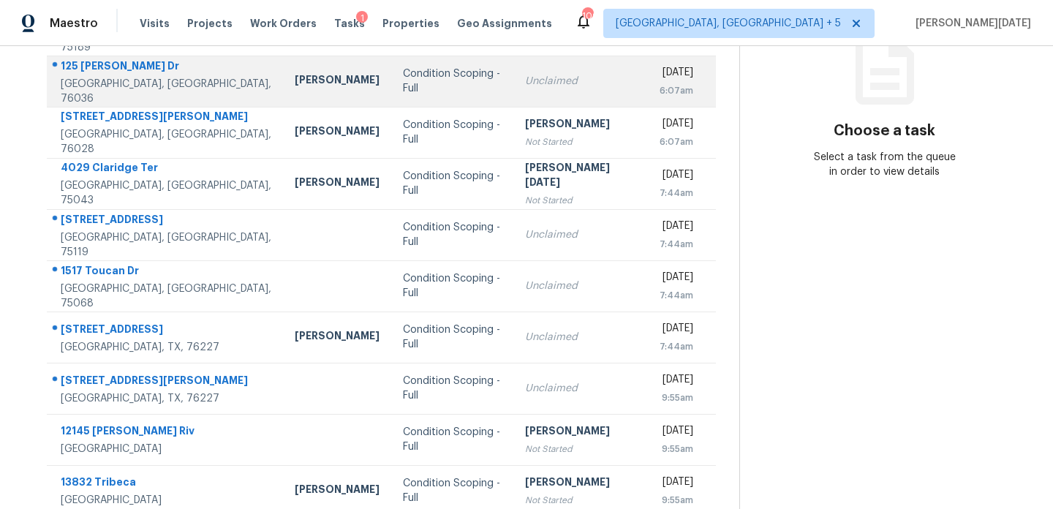
scroll to position [207, 0]
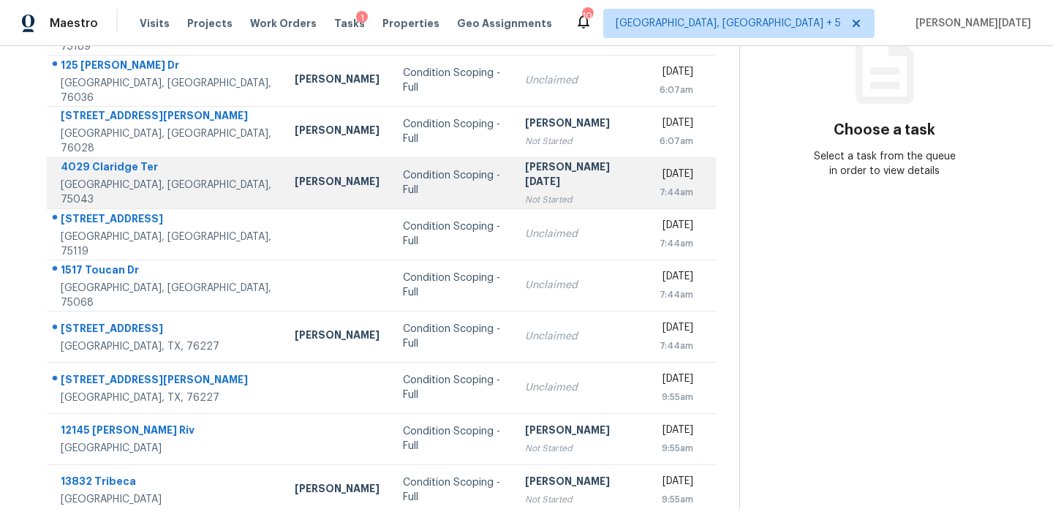
click at [546, 200] on td "Prabhu Raja Not Started" at bounding box center [580, 182] width 134 height 51
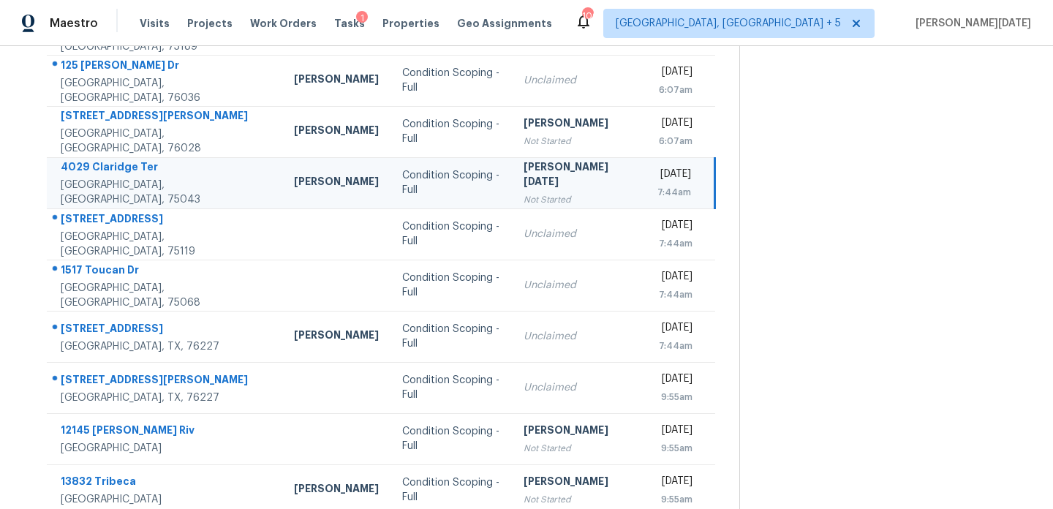
click at [546, 200] on td "Prabhu Raja Not Started" at bounding box center [579, 182] width 134 height 51
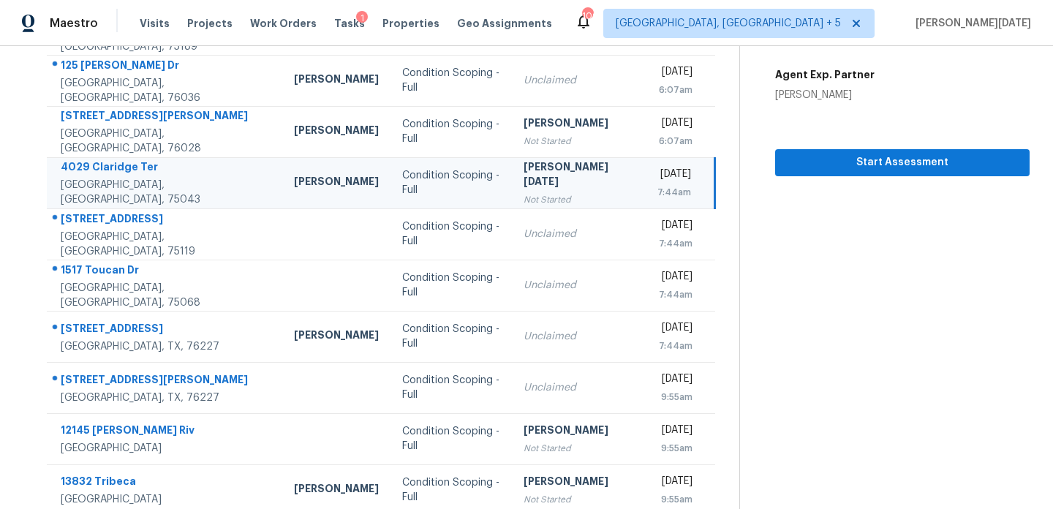
click at [566, 192] on td "Prabhu Raja Not Started" at bounding box center [579, 182] width 134 height 51
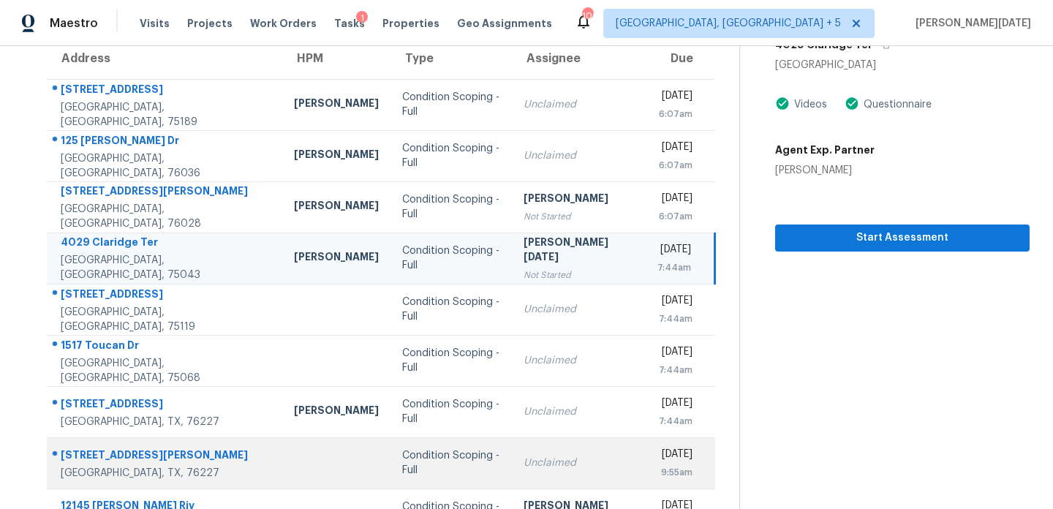
scroll to position [252, 0]
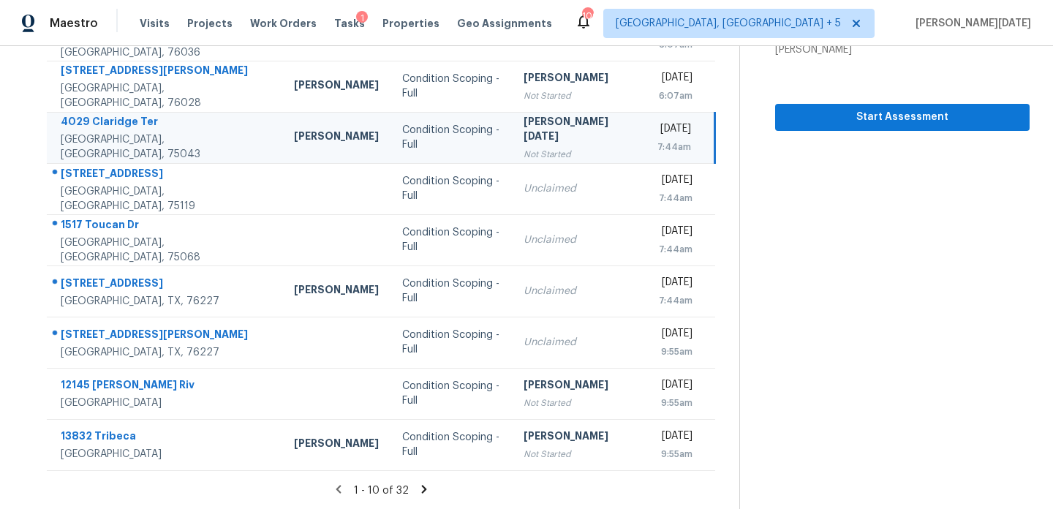
click at [420, 493] on icon at bounding box center [423, 488] width 13 height 13
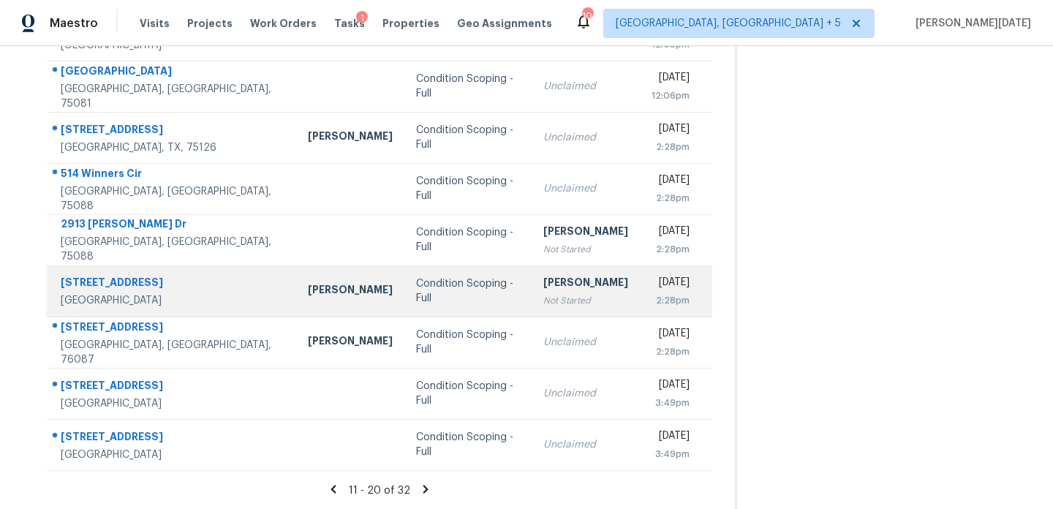
scroll to position [38, 0]
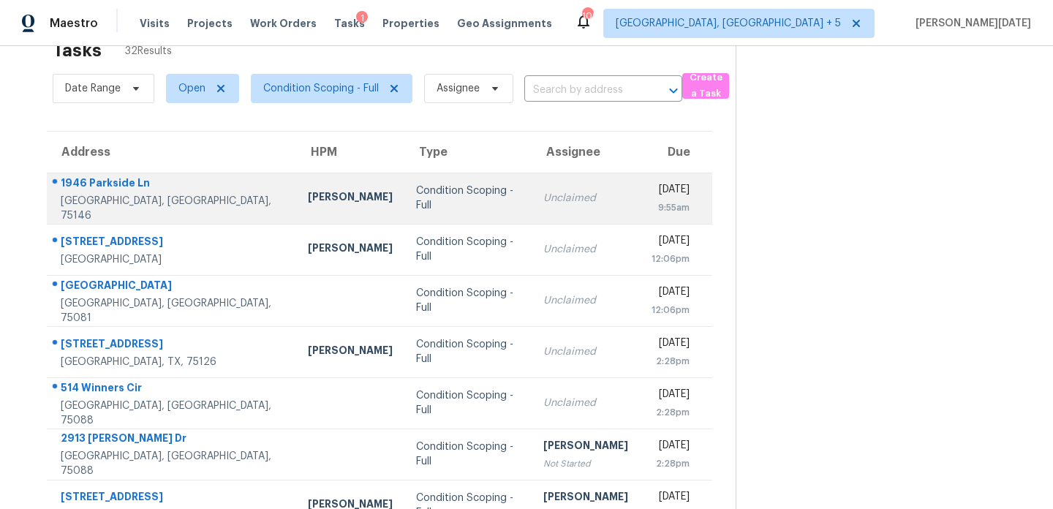
click at [531, 211] on td "Unclaimed" at bounding box center [585, 197] width 108 height 51
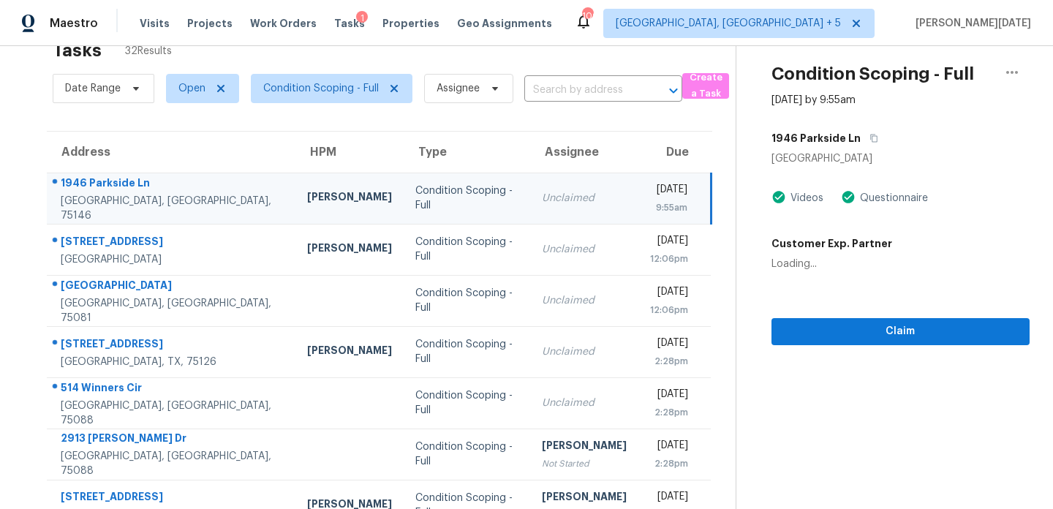
click at [550, 201] on div "Unclaimed" at bounding box center [584, 198] width 85 height 15
click at [638, 201] on td "Tue, Sep 30th 2025 9:55am" at bounding box center [674, 197] width 72 height 51
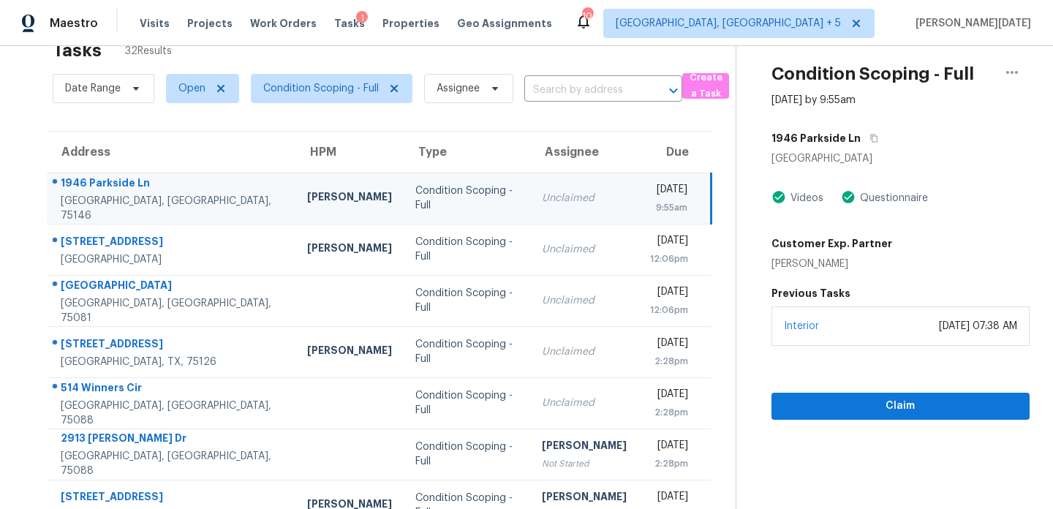
click at [650, 200] on div "[DATE]" at bounding box center [668, 191] width 37 height 18
click at [843, 389] on div "Claim" at bounding box center [900, 383] width 258 height 74
click at [833, 399] on span "Claim" at bounding box center [900, 406] width 235 height 18
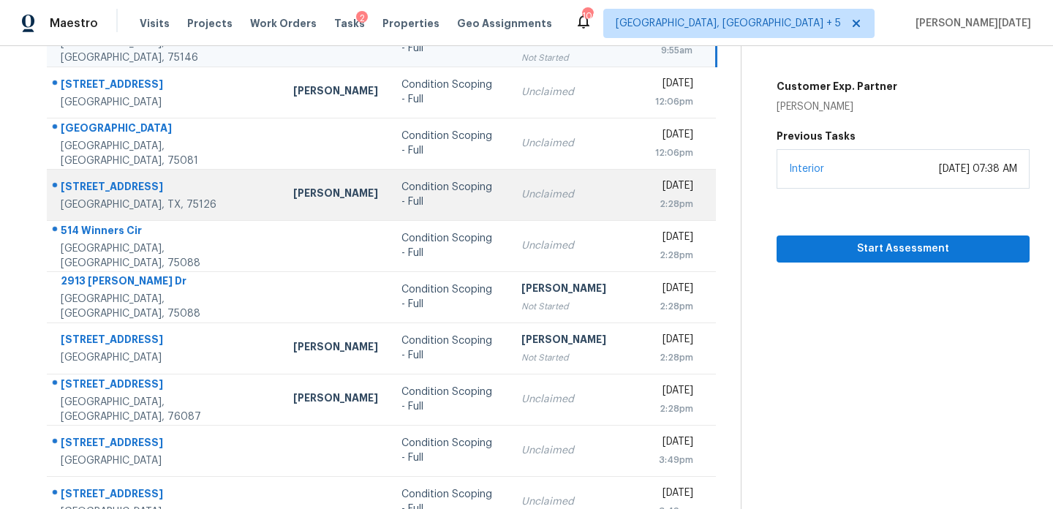
scroll to position [199, 0]
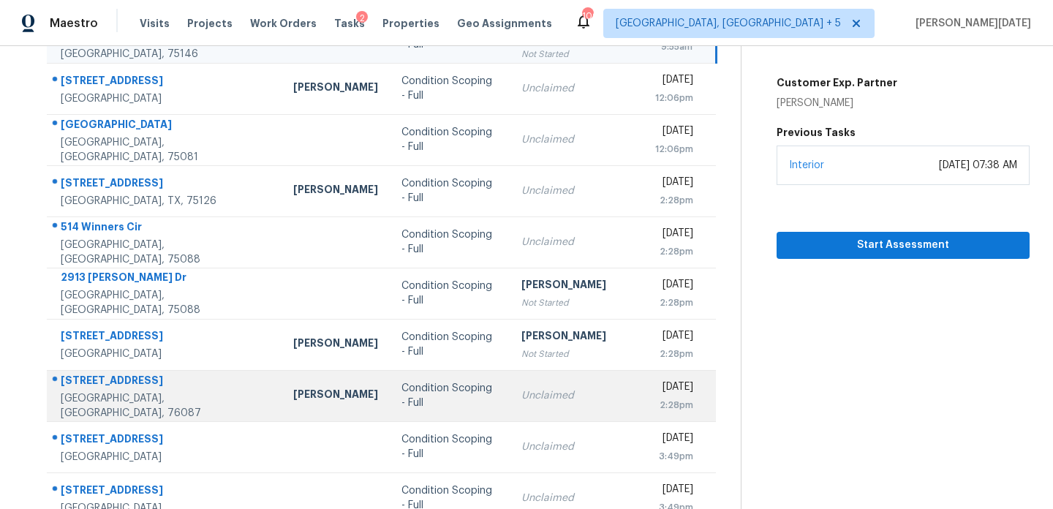
click at [509, 381] on td "Unclaimed" at bounding box center [576, 395] width 134 height 51
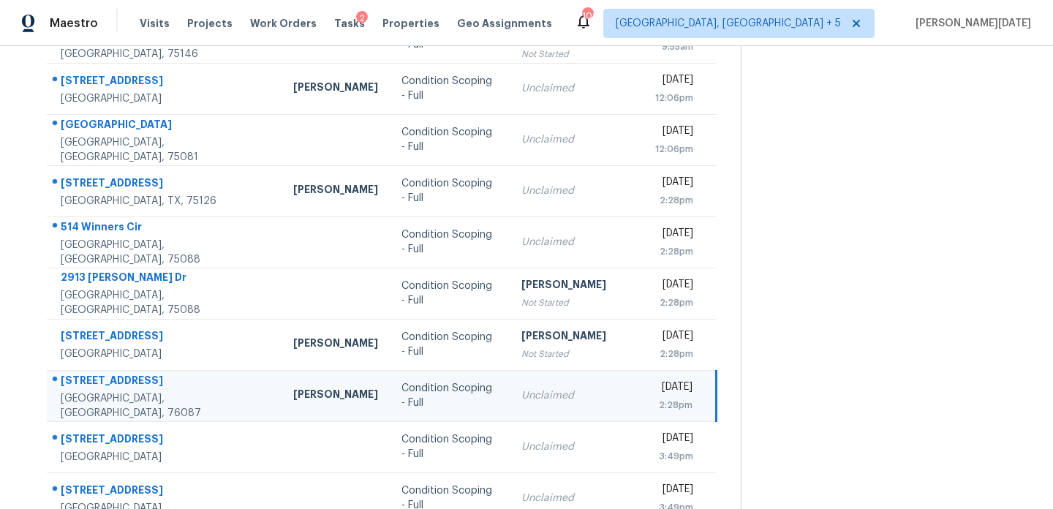
click at [528, 387] on td "Unclaimed" at bounding box center [576, 395] width 134 height 51
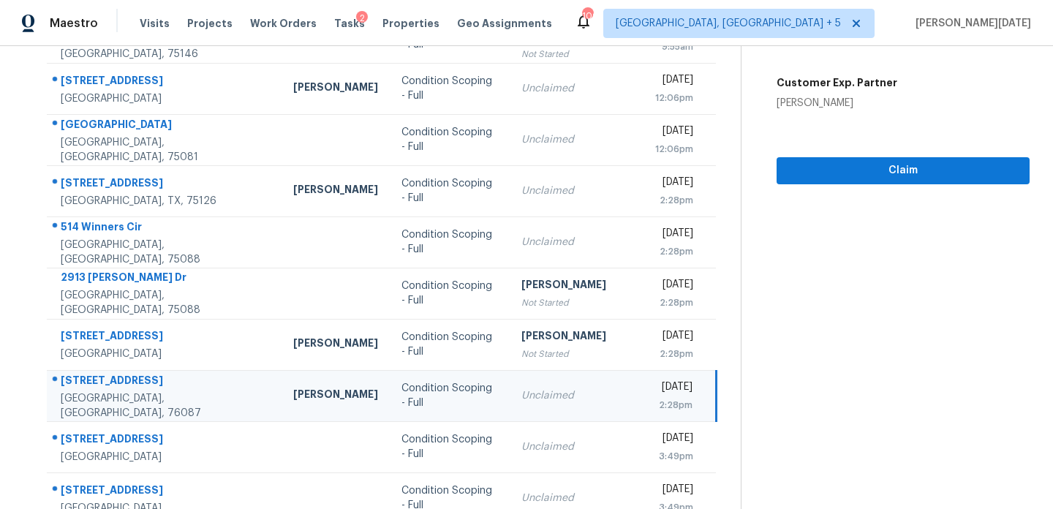
click at [655, 382] on div "[DATE]" at bounding box center [673, 388] width 37 height 18
click at [668, 384] on div "[DATE]" at bounding box center [673, 388] width 37 height 18
click at [813, 163] on span "Claim" at bounding box center [903, 171] width 230 height 18
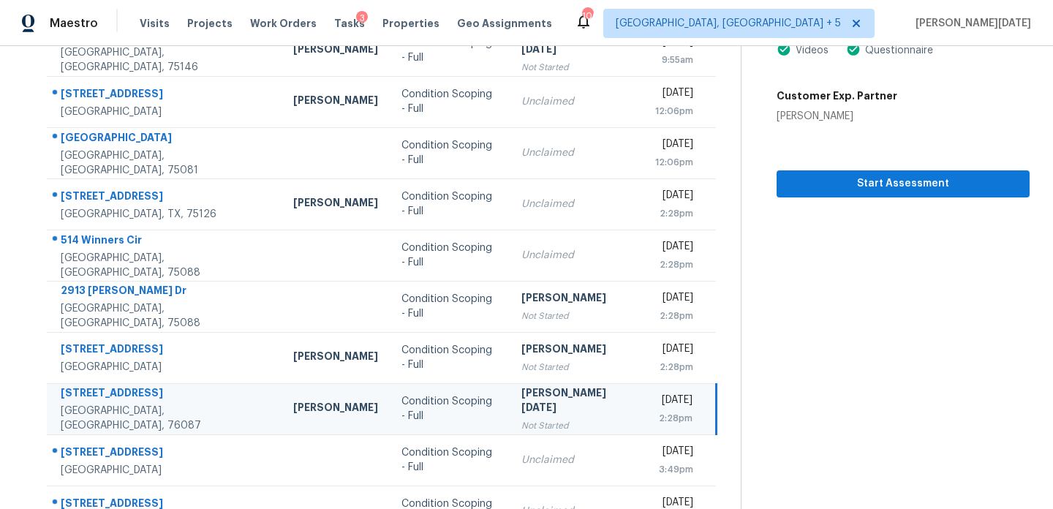
scroll to position [252, 0]
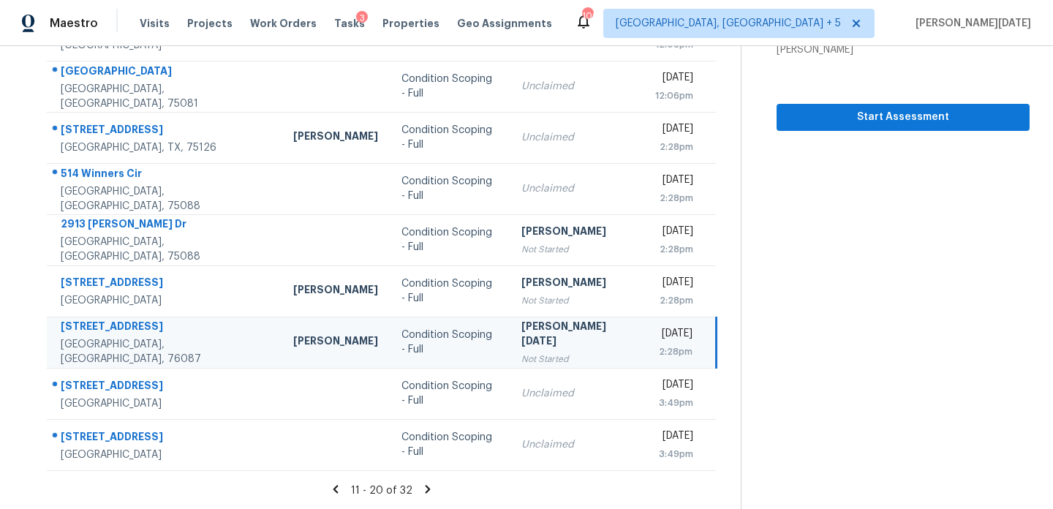
click at [425, 486] on icon at bounding box center [427, 489] width 5 height 8
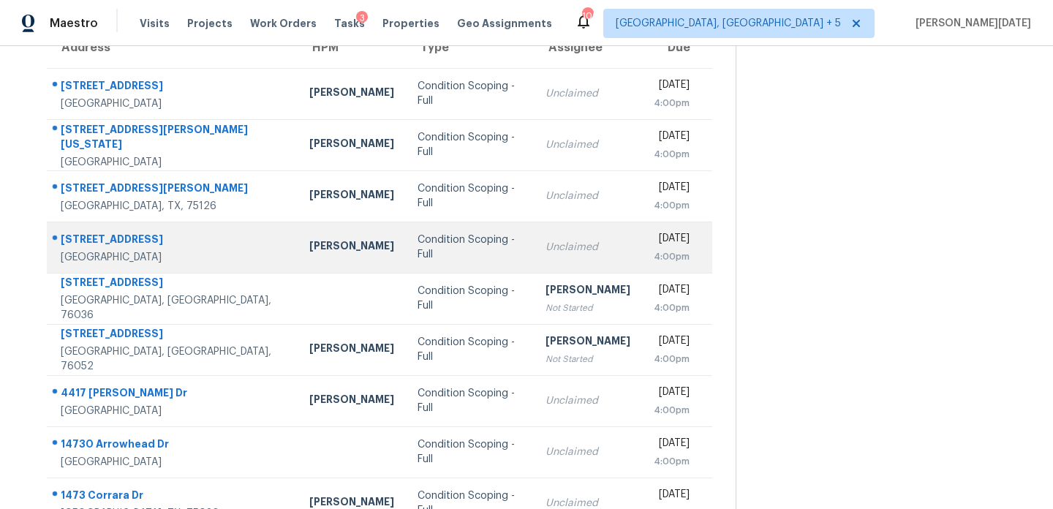
scroll to position [198, 0]
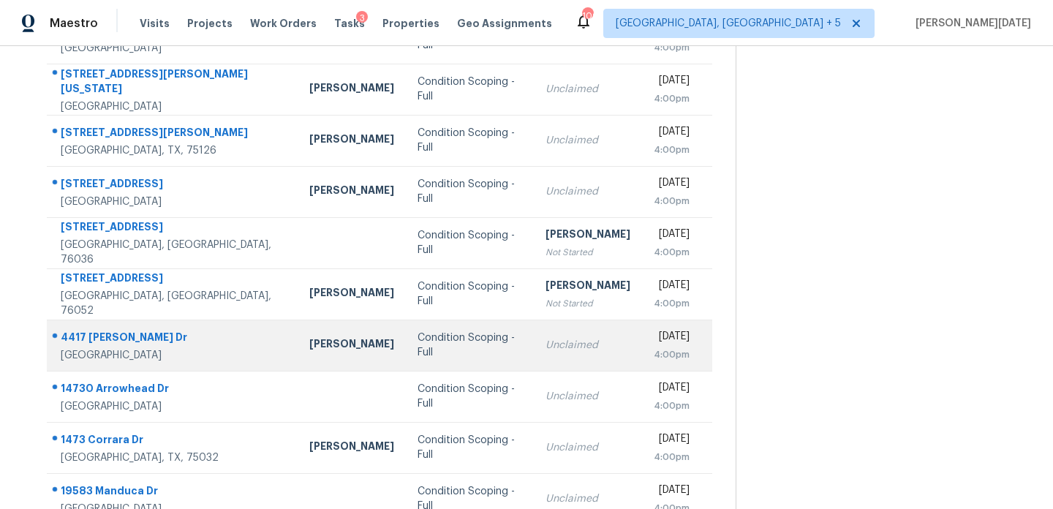
click at [452, 325] on td "Condition Scoping - Full" at bounding box center [470, 344] width 128 height 51
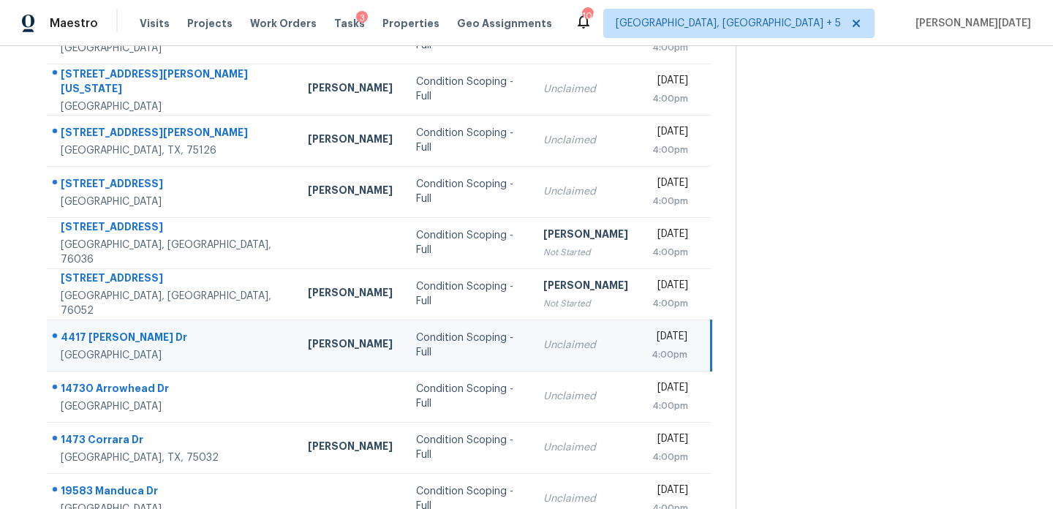
click at [543, 340] on div "Unclaimed" at bounding box center [585, 345] width 85 height 15
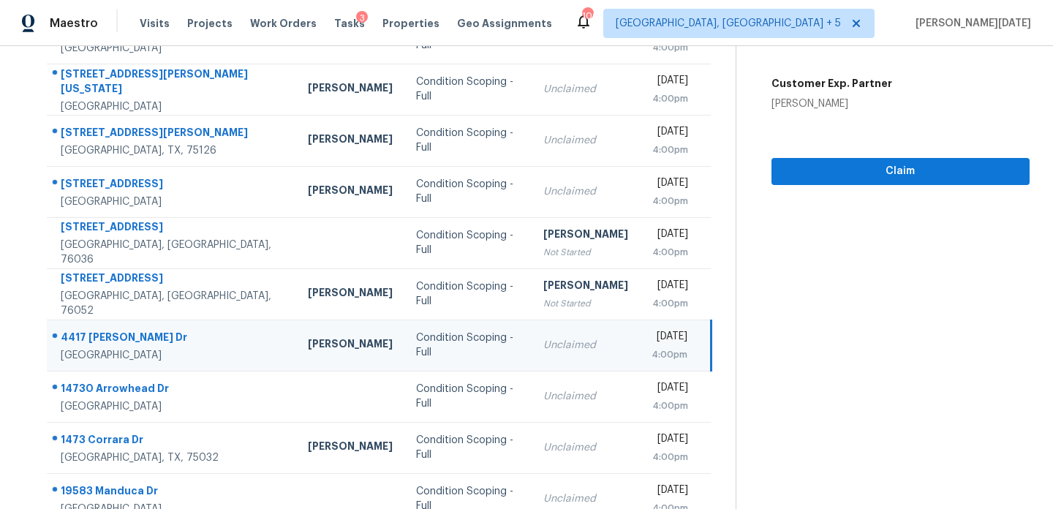
click at [576, 350] on td "Unclaimed" at bounding box center [585, 344] width 108 height 51
click at [651, 347] on div "[DATE]" at bounding box center [669, 338] width 36 height 18
click at [806, 167] on span "Claim" at bounding box center [900, 171] width 235 height 18
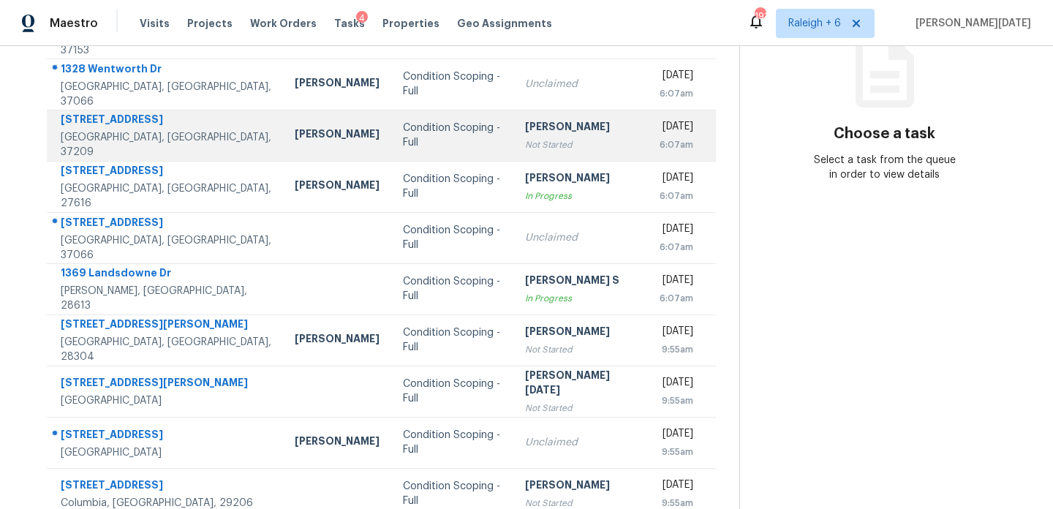
scroll to position [211, 0]
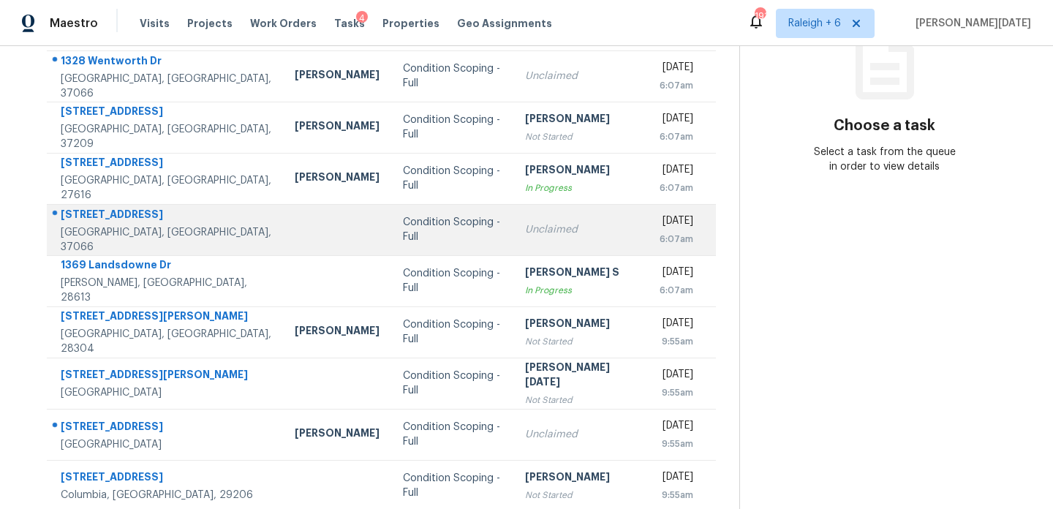
click at [513, 217] on td "Unclaimed" at bounding box center [580, 229] width 134 height 51
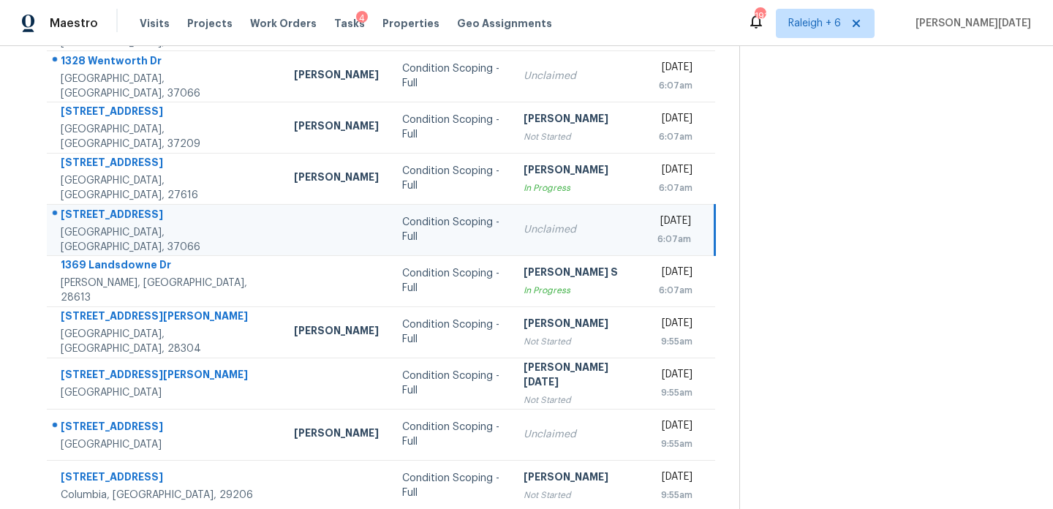
click at [545, 227] on div "Unclaimed" at bounding box center [578, 229] width 111 height 15
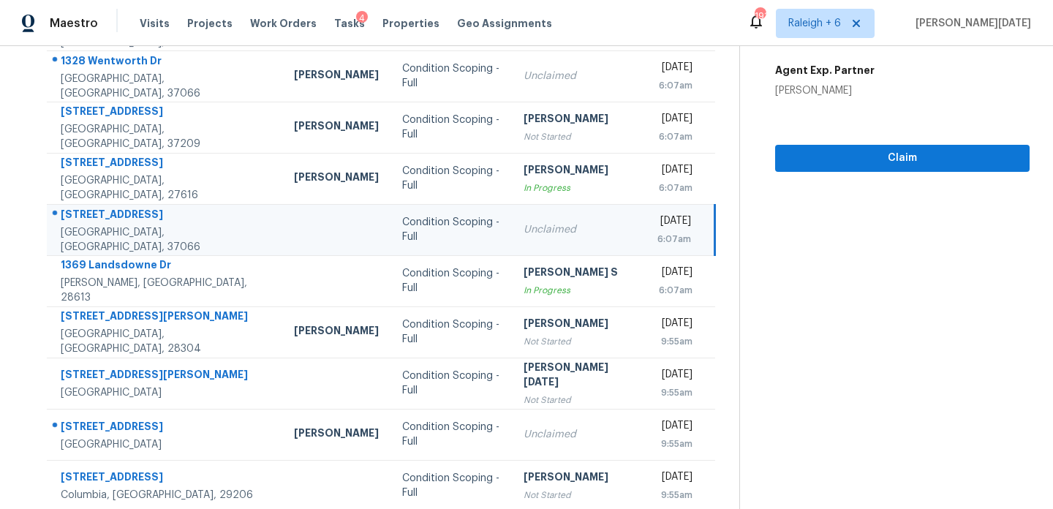
click at [657, 227] on div "[DATE]" at bounding box center [674, 222] width 34 height 18
click at [814, 156] on span "Claim" at bounding box center [901, 158] width 231 height 18
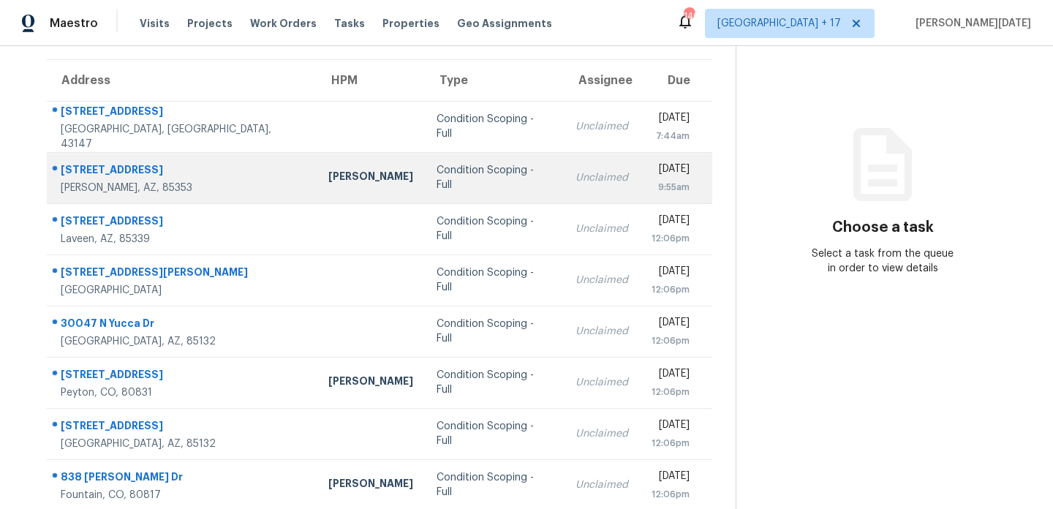
scroll to position [120, 0]
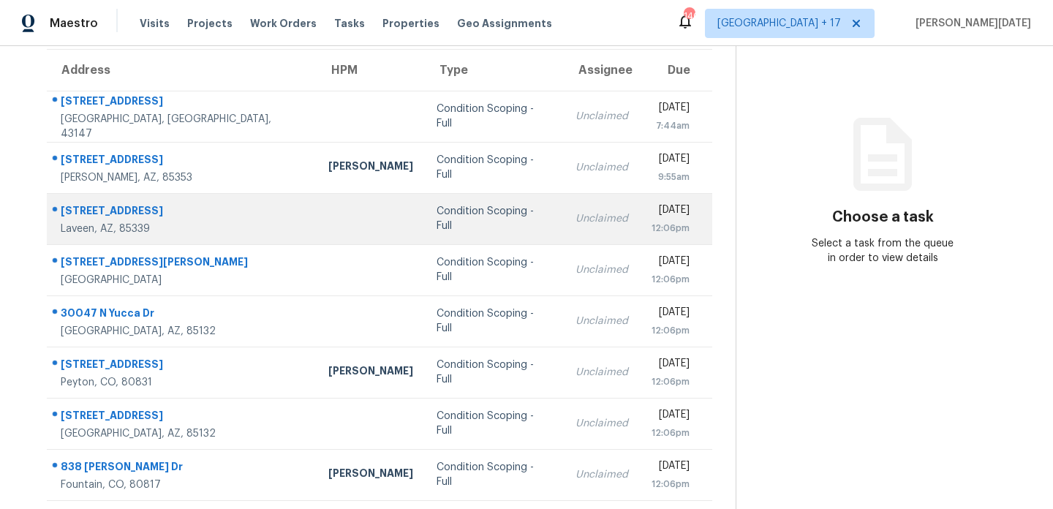
click at [464, 221] on div "Condition Scoping - Full" at bounding box center [493, 218] width 115 height 29
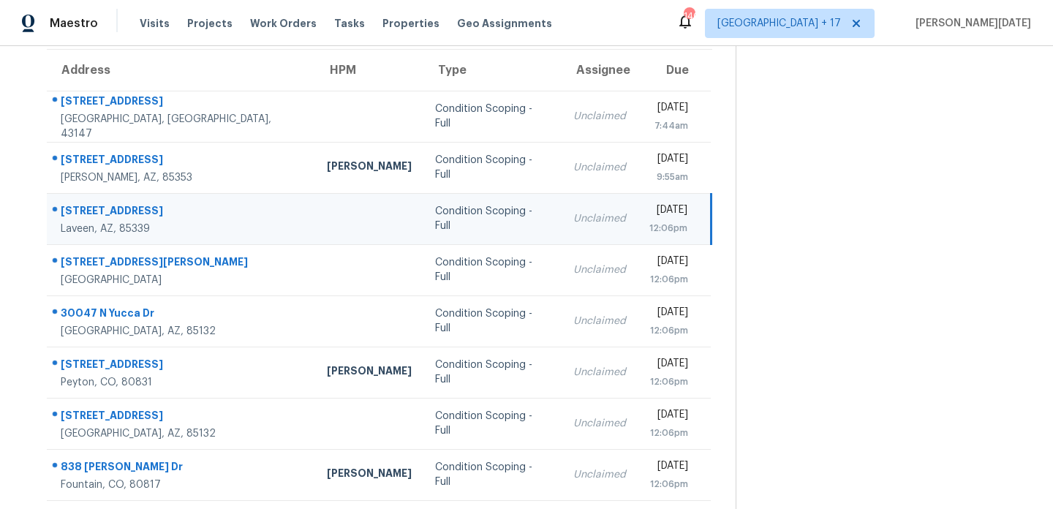
click at [573, 221] on div "Unclaimed" at bounding box center [599, 218] width 53 height 15
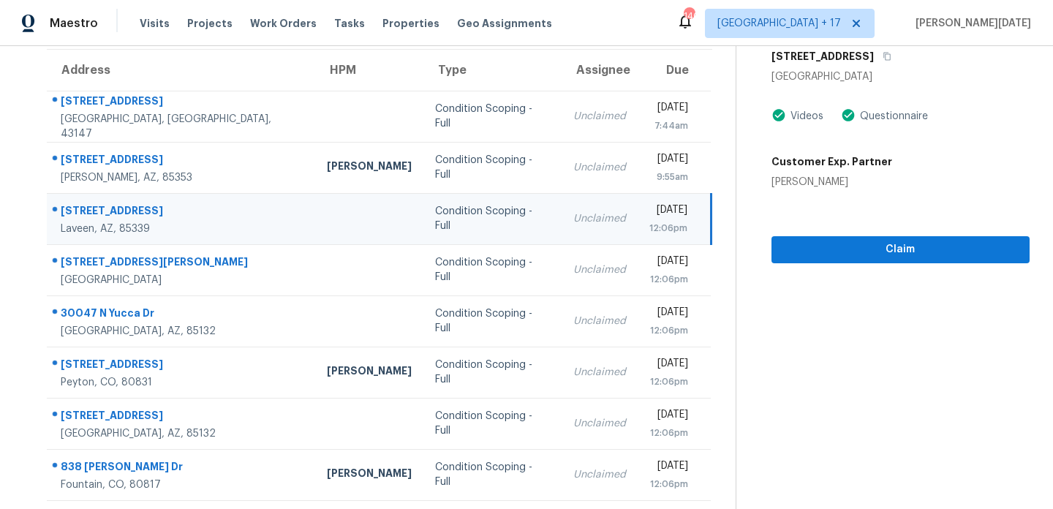
click at [649, 221] on div "12:06pm" at bounding box center [668, 228] width 38 height 15
click at [806, 257] on span "Claim" at bounding box center [900, 249] width 235 height 18
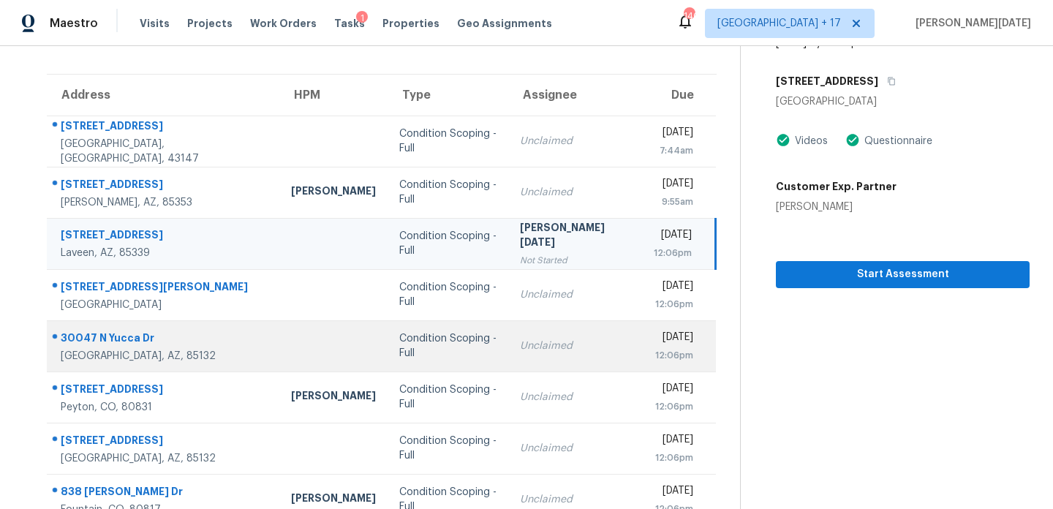
scroll to position [252, 0]
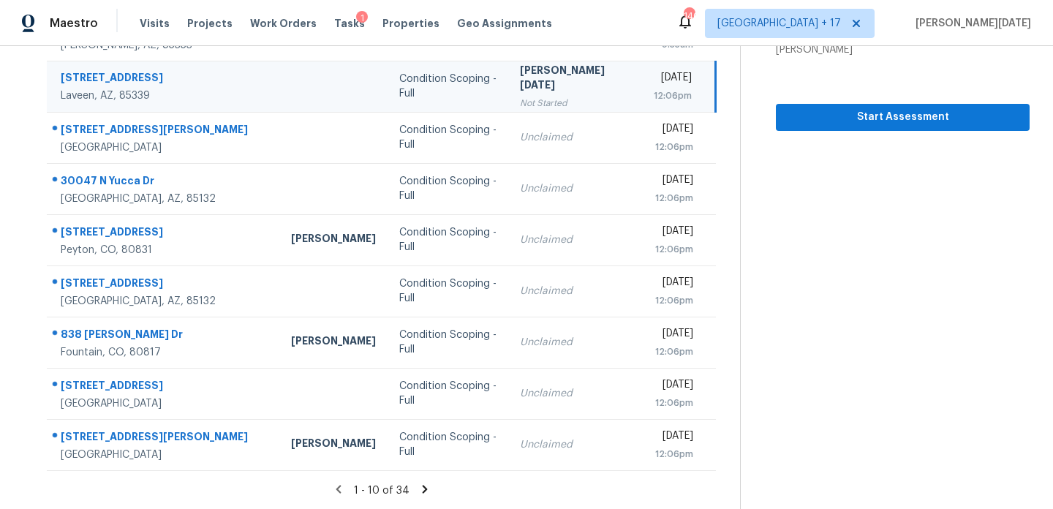
click at [422, 489] on icon at bounding box center [424, 489] width 5 height 8
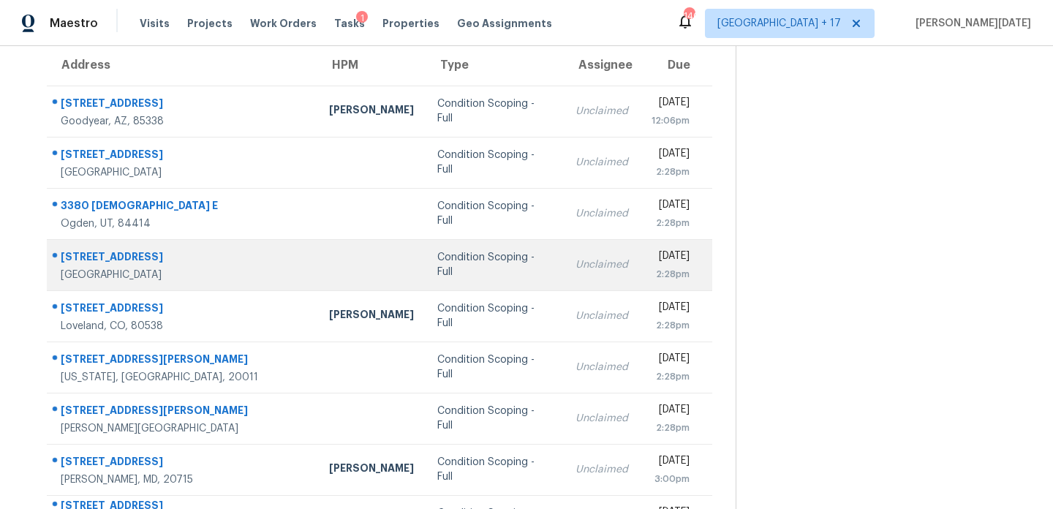
scroll to position [42, 0]
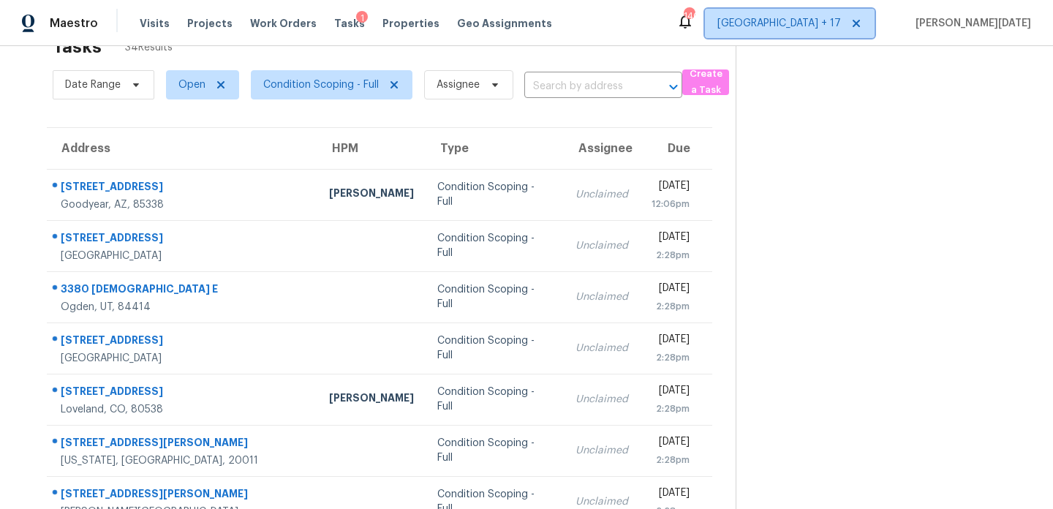
click at [841, 23] on span "Denver + 17" at bounding box center [779, 23] width 124 height 15
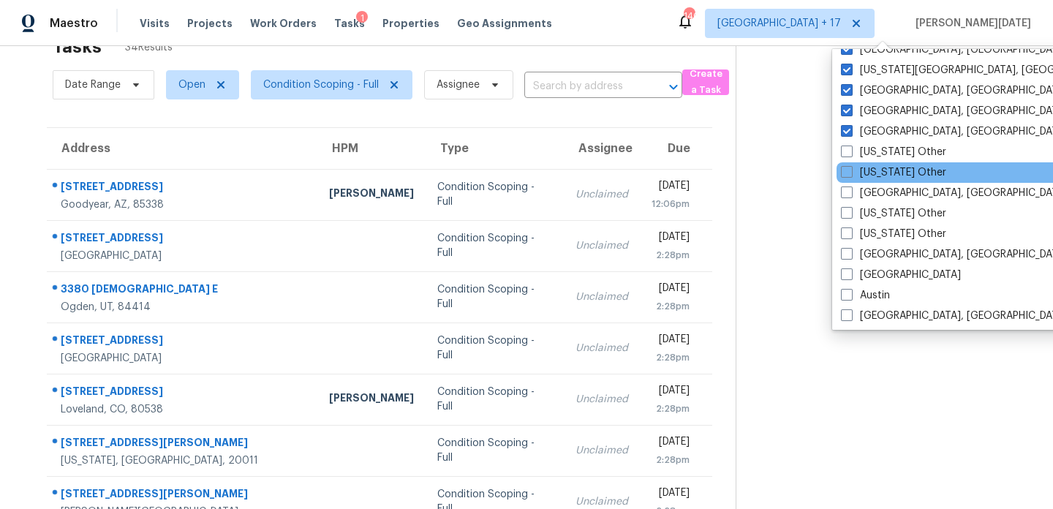
scroll to position [279, 0]
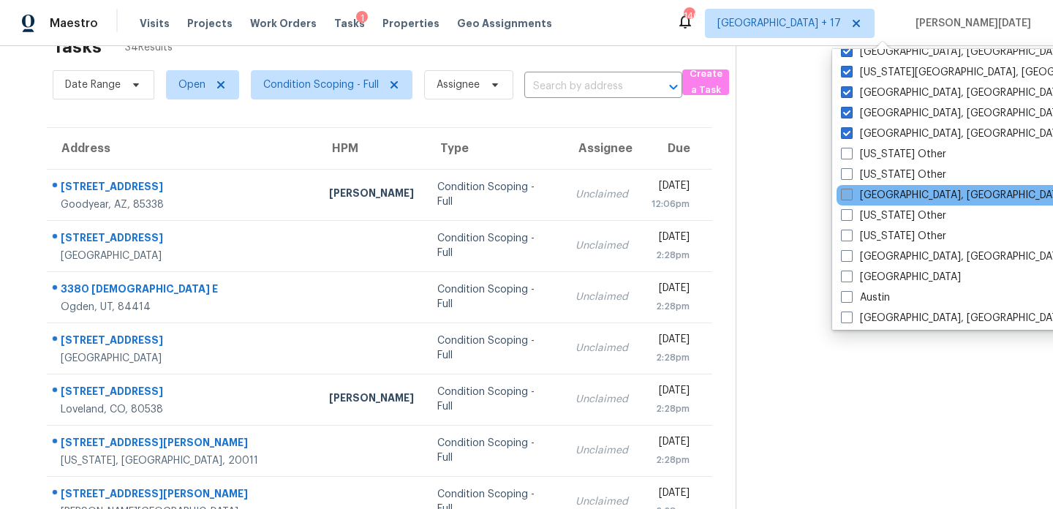
click at [876, 192] on label "Albuquerque, NM" at bounding box center [954, 195] width 227 height 15
click at [850, 192] on input "Albuquerque, NM" at bounding box center [846, 193] width 10 height 10
checkbox input "true"
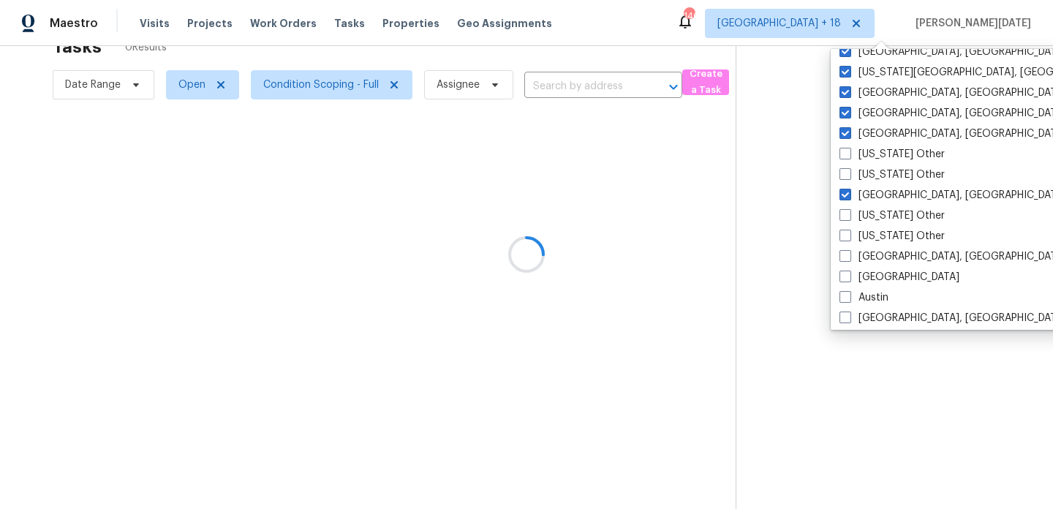
click at [634, 39] on div at bounding box center [526, 254] width 1053 height 509
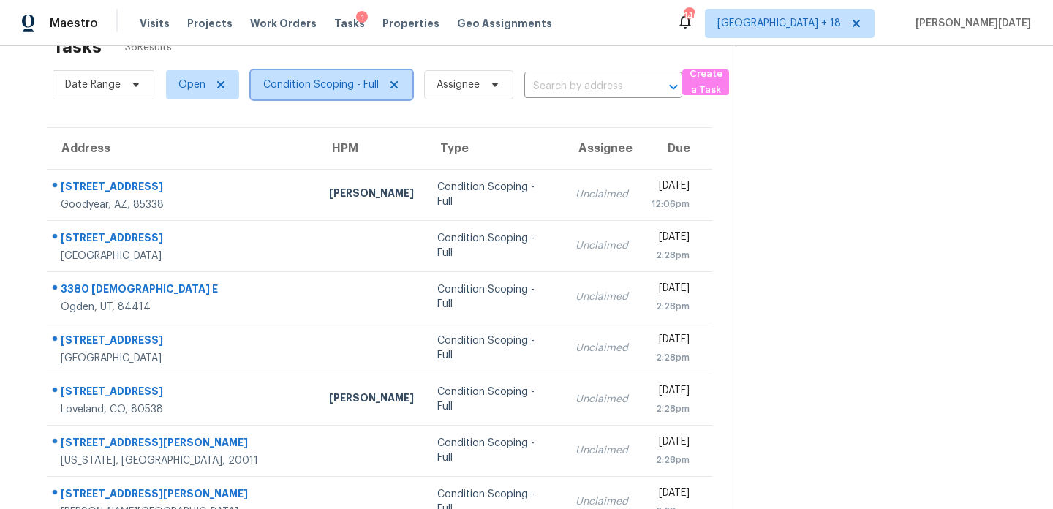
click at [338, 82] on span "Condition Scoping - Full" at bounding box center [320, 84] width 115 height 15
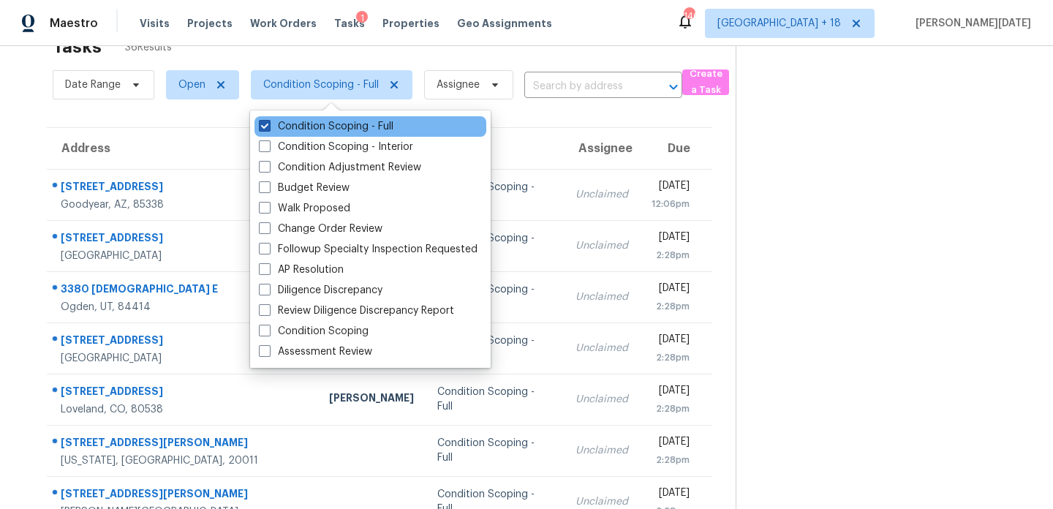
click at [341, 123] on label "Condition Scoping - Full" at bounding box center [326, 126] width 134 height 15
click at [268, 123] on input "Condition Scoping - Full" at bounding box center [264, 124] width 10 height 10
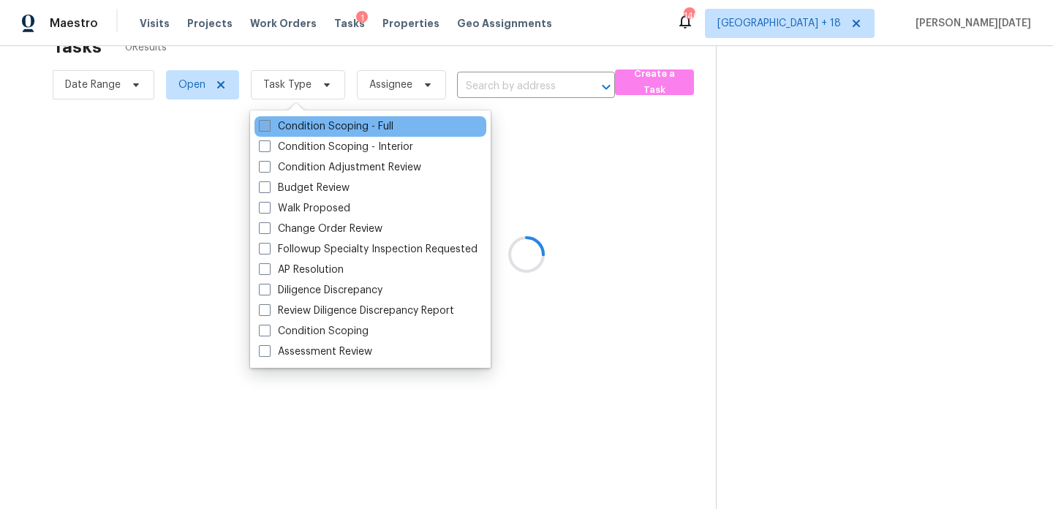
click at [341, 123] on label "Condition Scoping - Full" at bounding box center [326, 126] width 134 height 15
click at [268, 123] on input "Condition Scoping - Full" at bounding box center [264, 124] width 10 height 10
checkbox input "true"
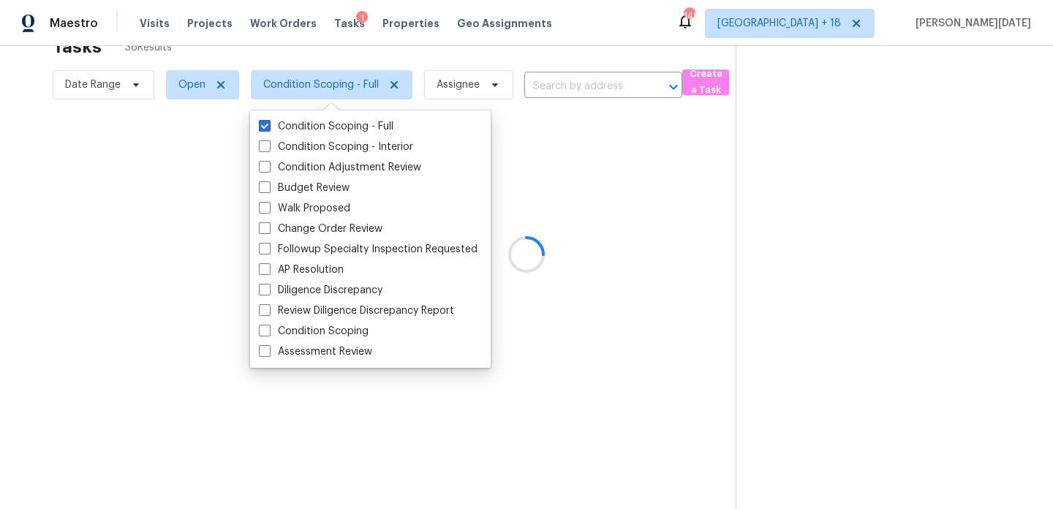
click at [532, 58] on div at bounding box center [526, 254] width 1053 height 509
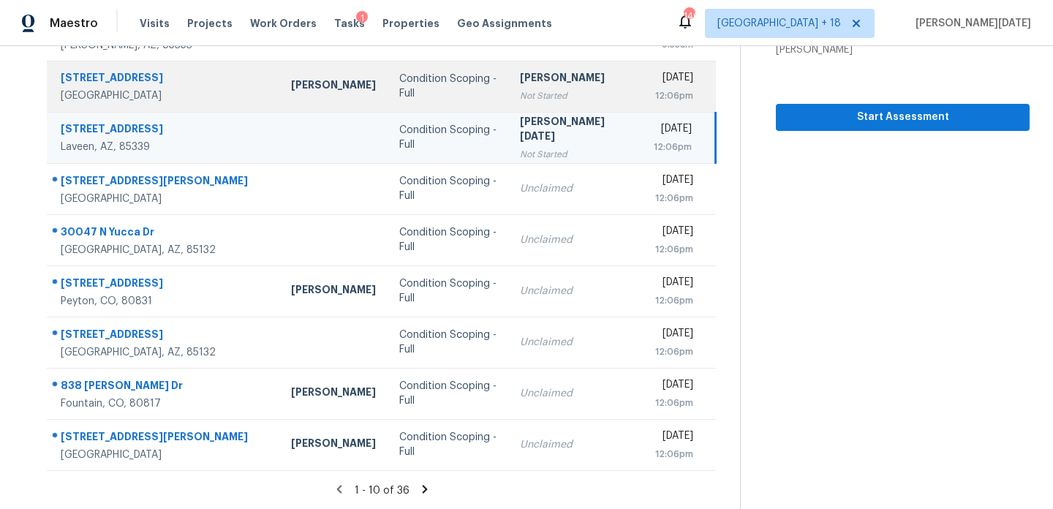
scroll to position [250, 0]
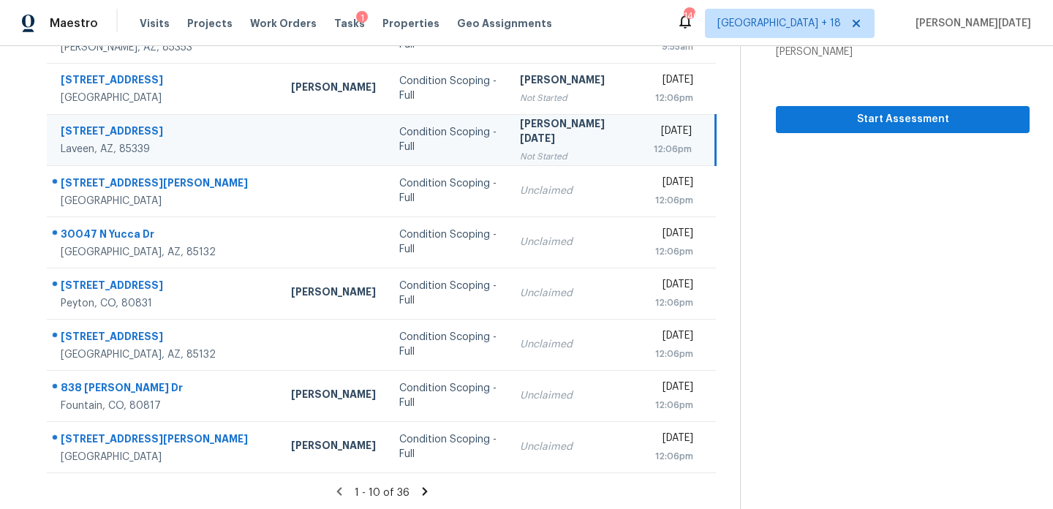
click at [537, 474] on section "Tasks 36 Results Date Range Open Condition Scoping - Full Assignee ​ Create a T…" at bounding box center [381, 165] width 716 height 692
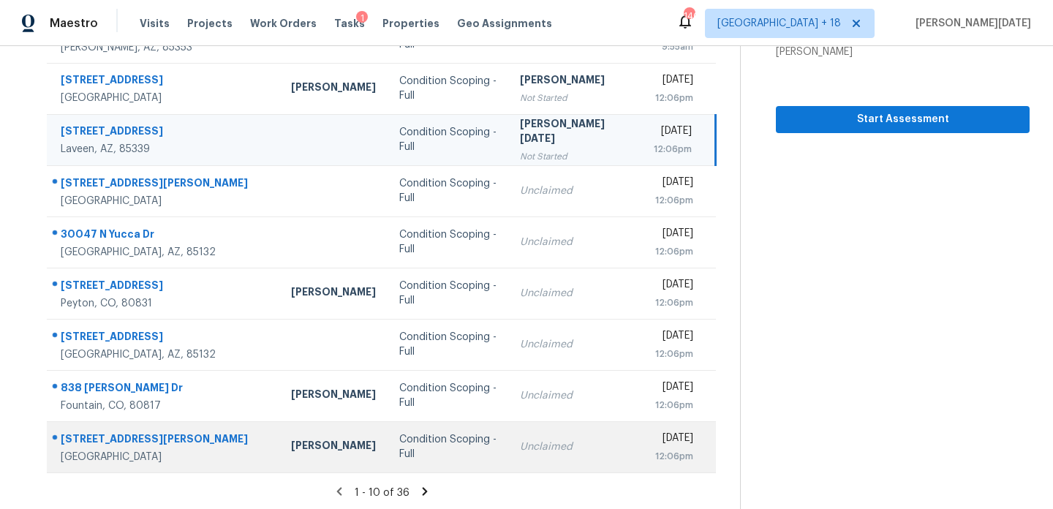
click at [642, 452] on td "Tue, Sep 30th 2025 12:06pm" at bounding box center [679, 446] width 74 height 51
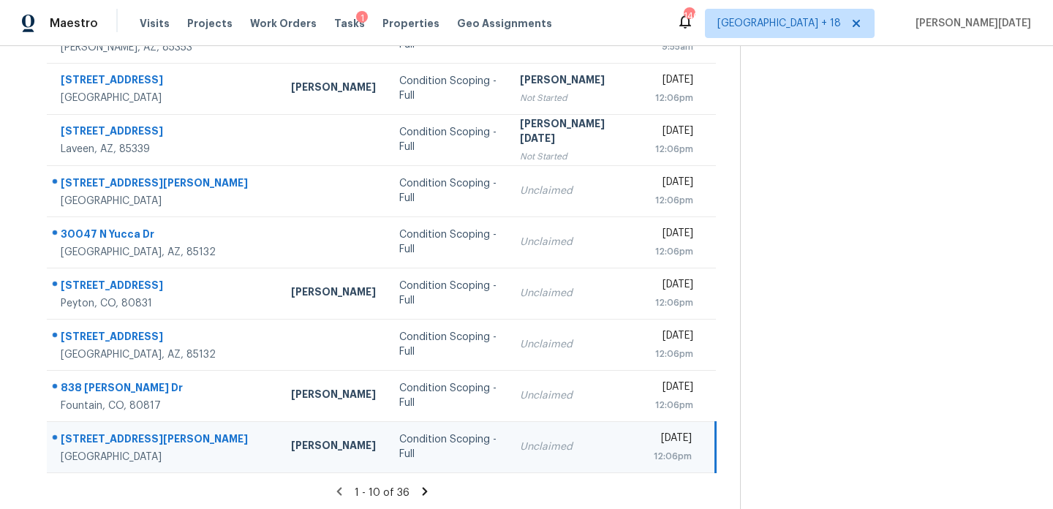
click at [642, 452] on td "Tue, Sep 30th 2025 12:06pm" at bounding box center [679, 446] width 74 height 51
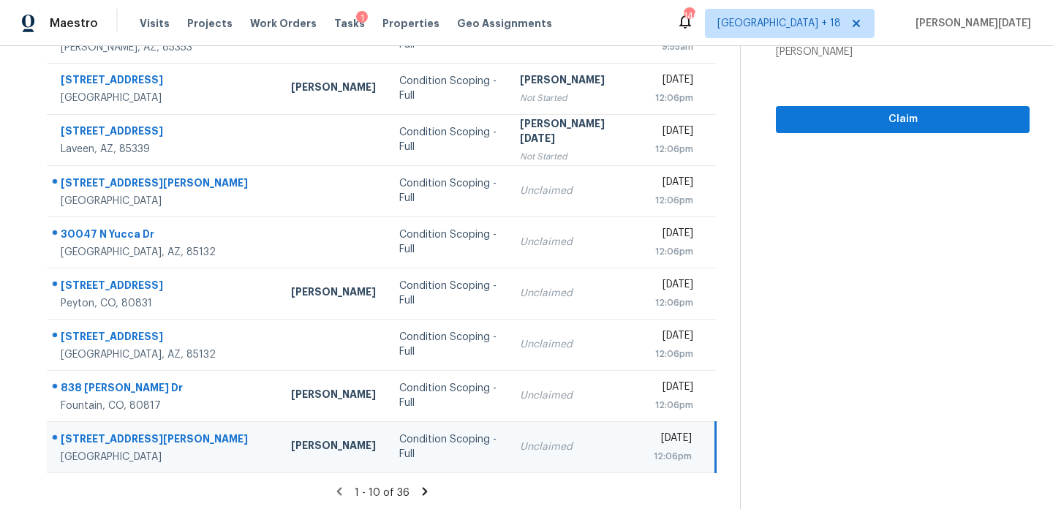
click at [653, 449] on div "12:06pm" at bounding box center [672, 456] width 38 height 15
click at [826, 125] on span "Claim" at bounding box center [902, 119] width 230 height 18
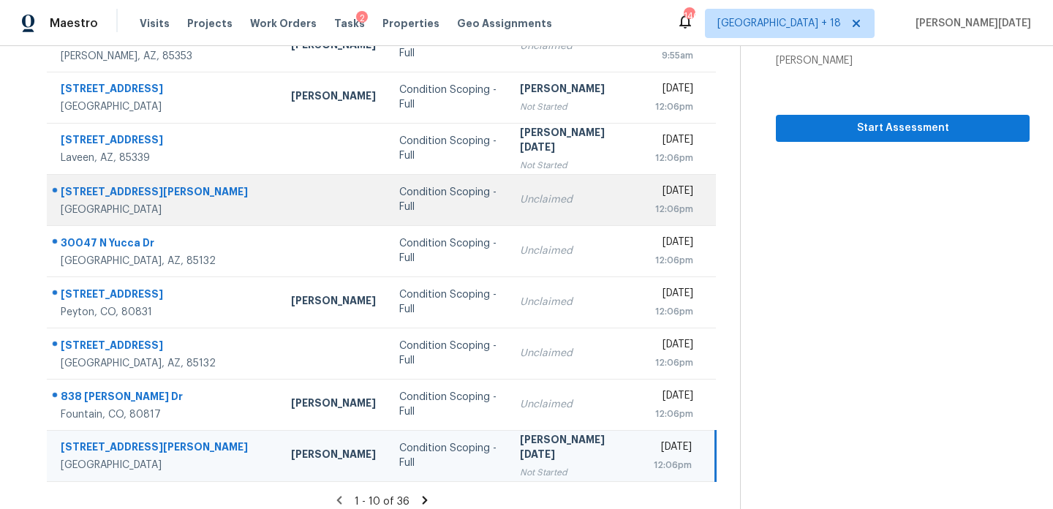
scroll to position [252, 0]
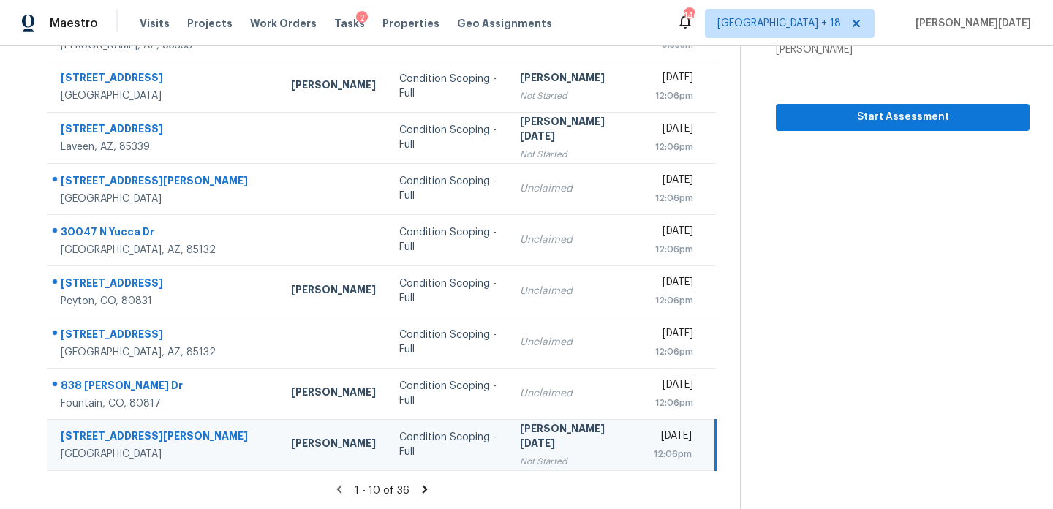
click at [422, 485] on icon at bounding box center [424, 488] width 13 height 13
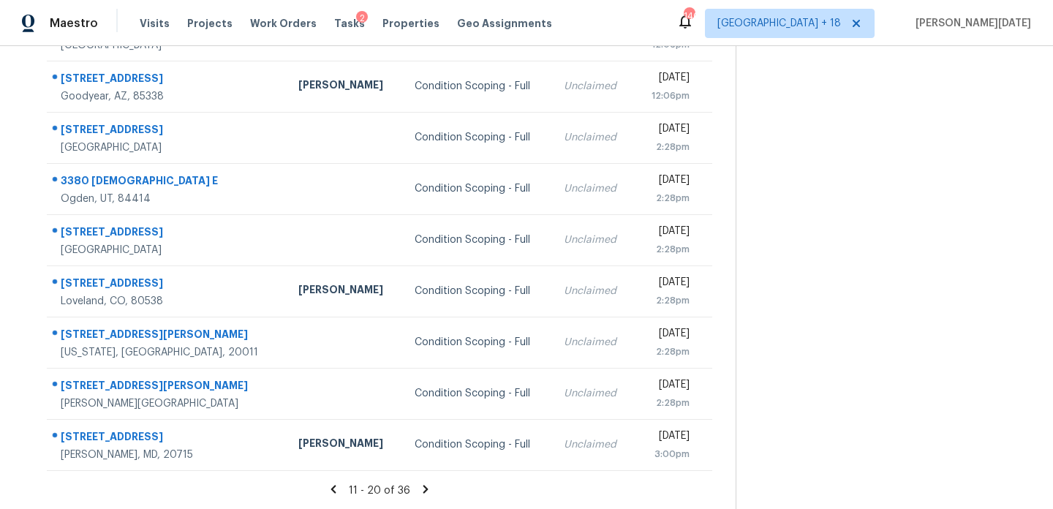
click at [423, 487] on icon at bounding box center [425, 489] width 5 height 8
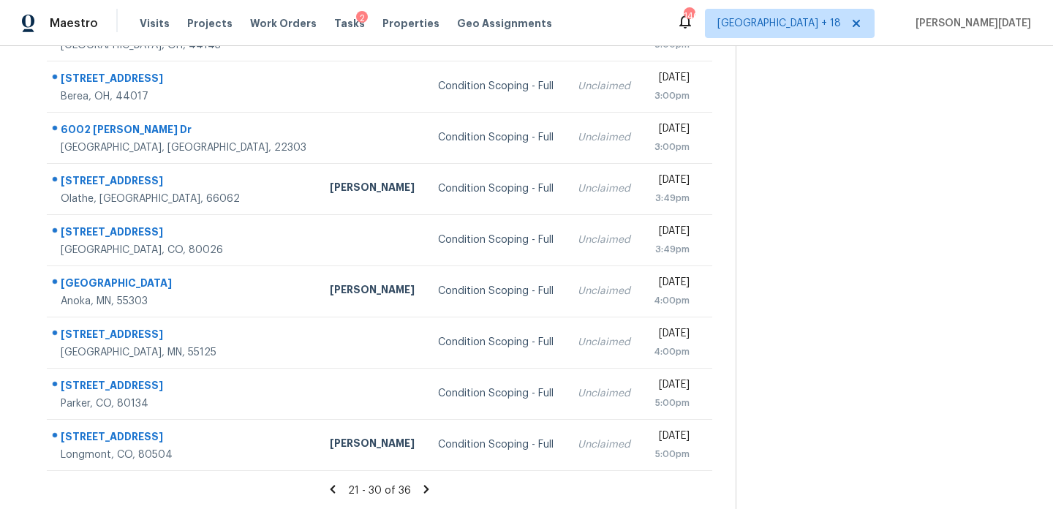
click at [424, 489] on icon at bounding box center [426, 489] width 5 height 8
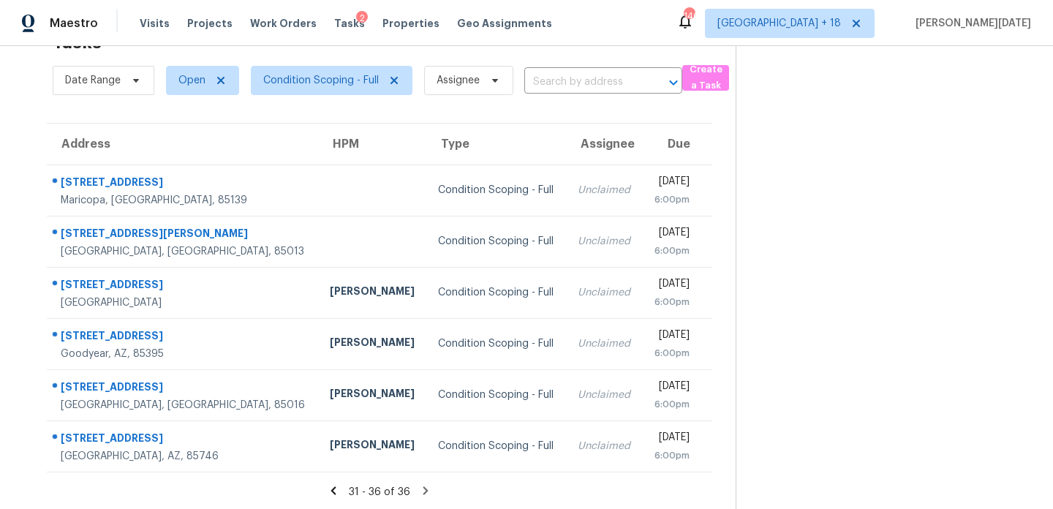
scroll to position [48, 0]
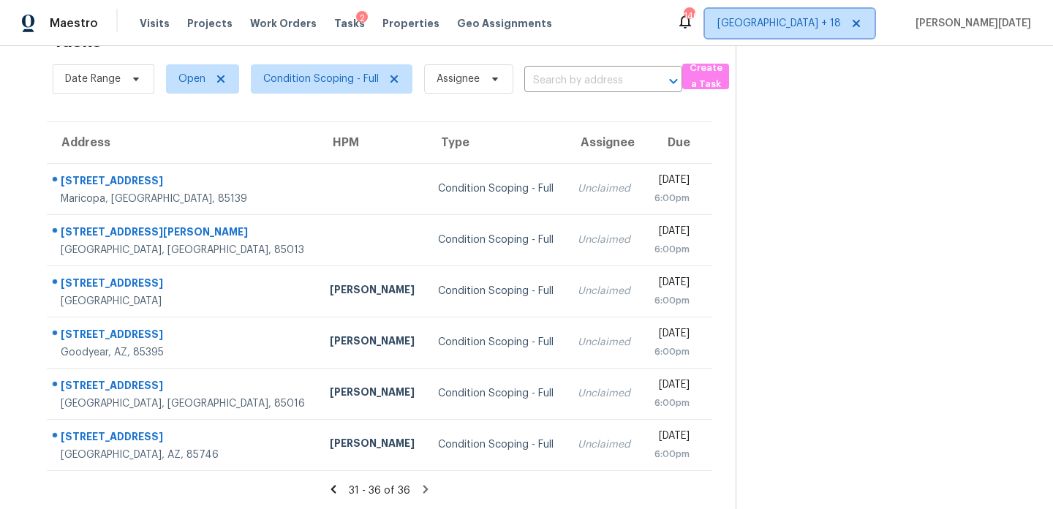
click at [862, 20] on icon at bounding box center [856, 24] width 12 height 12
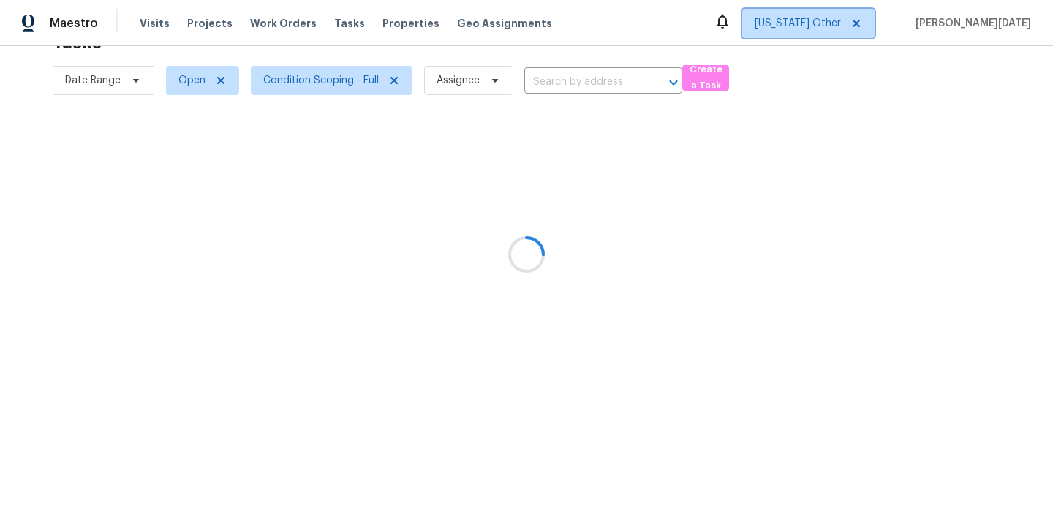
scroll to position [46, 0]
click at [841, 23] on span "Alabama Other" at bounding box center [797, 23] width 86 height 15
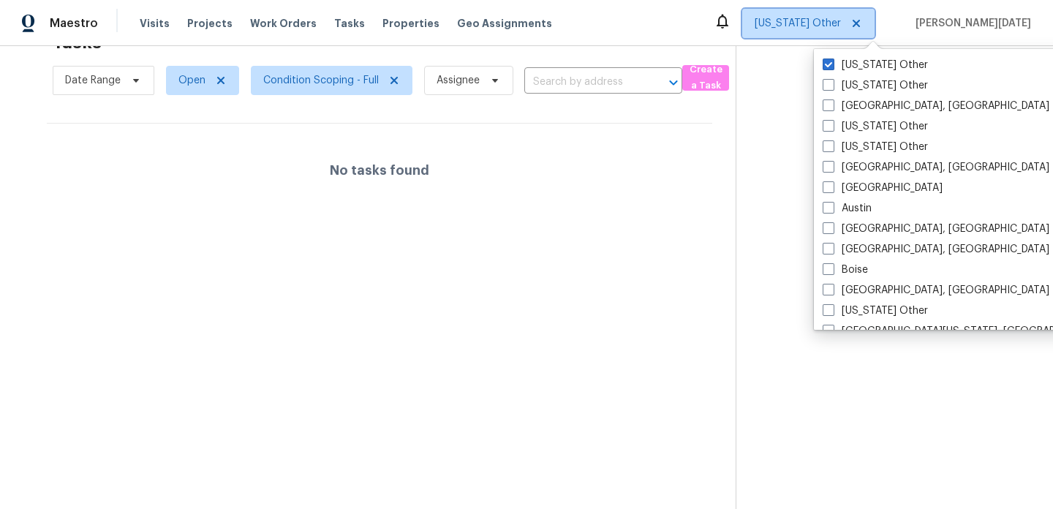
click at [841, 23] on span "Alabama Other" at bounding box center [797, 23] width 86 height 15
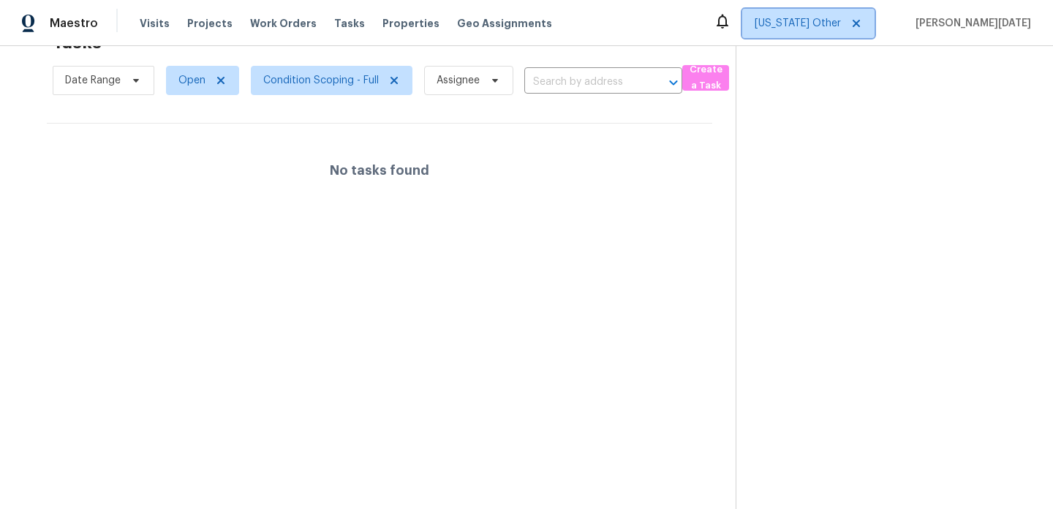
click at [841, 23] on span "Alabama Other" at bounding box center [797, 23] width 86 height 15
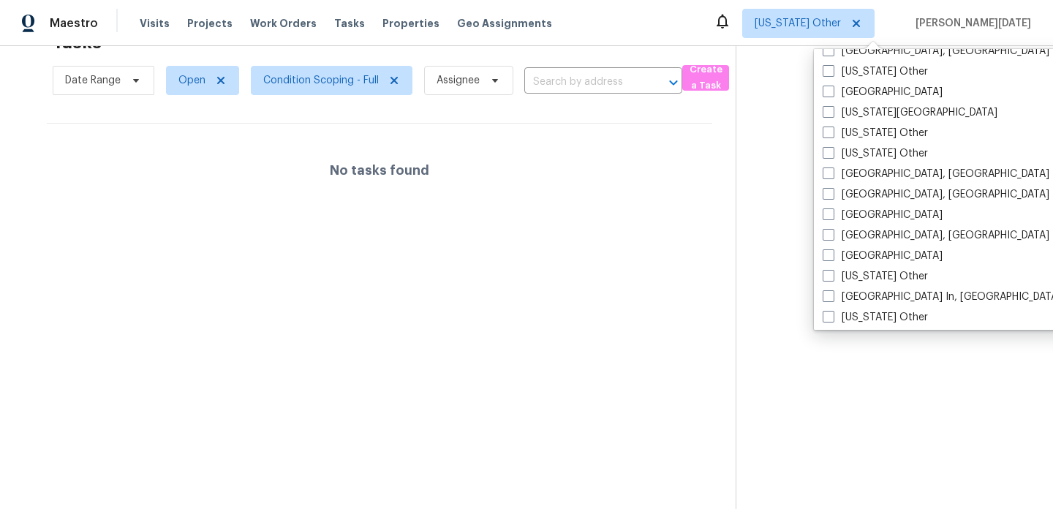
scroll to position [760, 0]
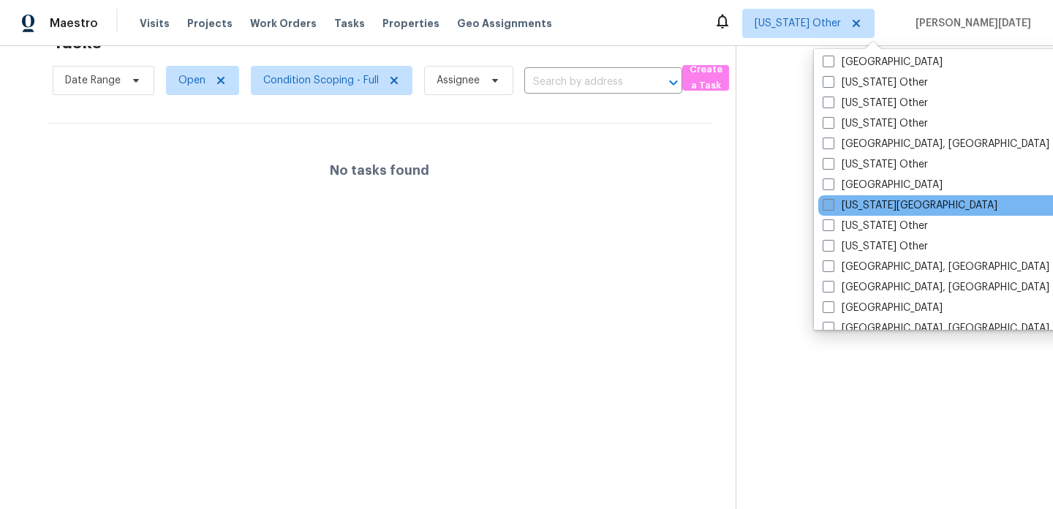
click at [848, 198] on label "Kansas City" at bounding box center [909, 205] width 175 height 15
click at [832, 198] on input "Kansas City" at bounding box center [827, 203] width 10 height 10
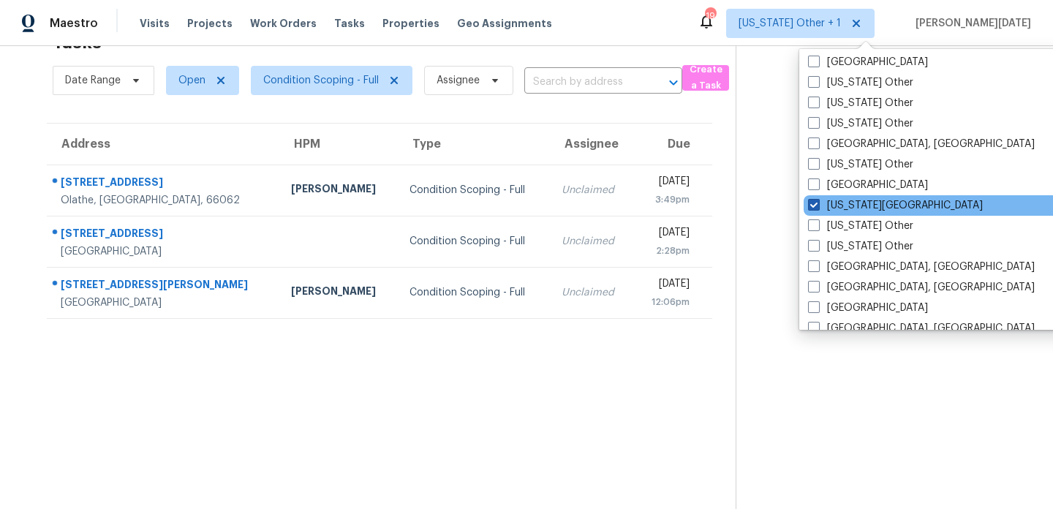
click at [848, 198] on label "Kansas City" at bounding box center [895, 205] width 175 height 15
click at [817, 198] on input "[US_STATE][GEOGRAPHIC_DATA]" at bounding box center [813, 203] width 10 height 10
checkbox input "false"
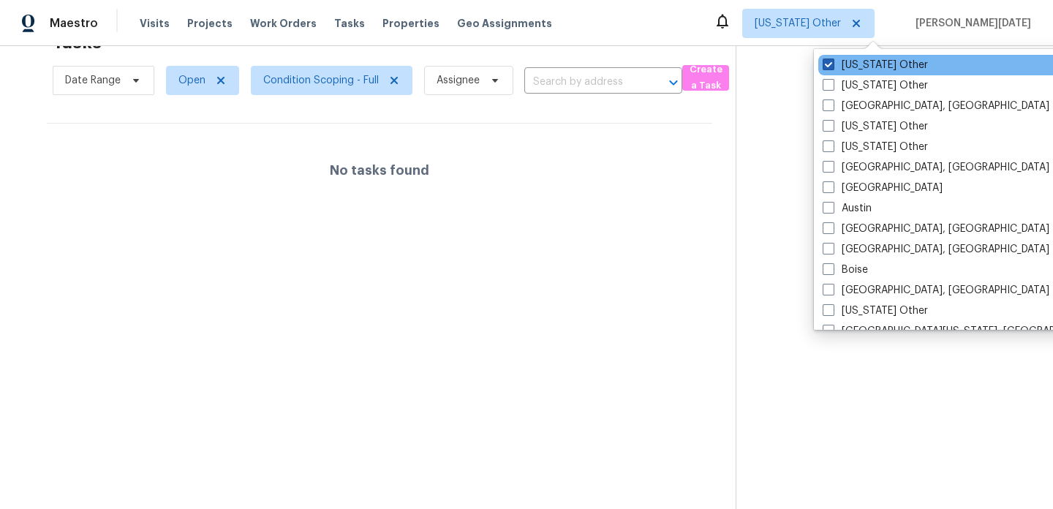
click at [864, 60] on label "[US_STATE] Other" at bounding box center [874, 65] width 105 height 15
click at [832, 60] on input "[US_STATE] Other" at bounding box center [827, 63] width 10 height 10
checkbox input "true"
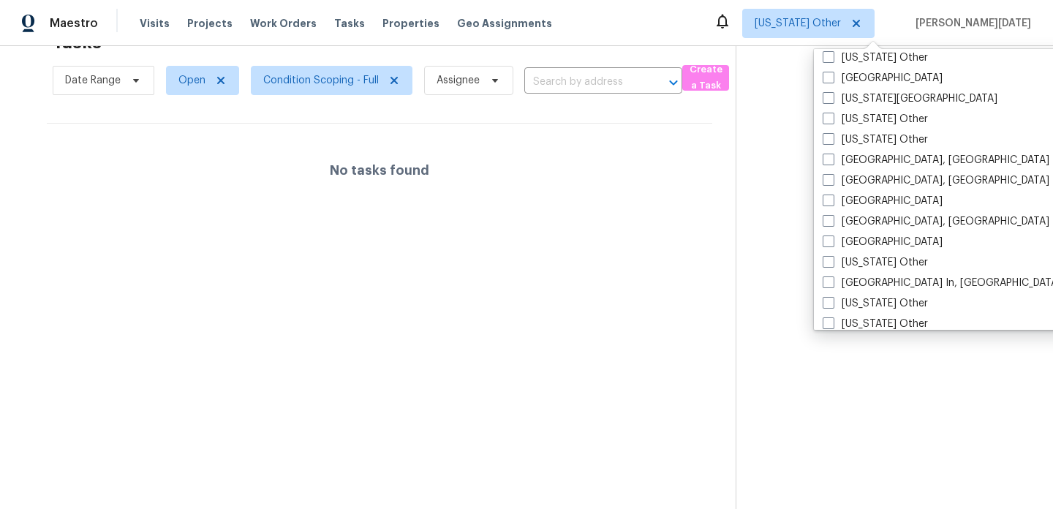
scroll to position [868, 0]
click at [865, 112] on label "[US_STATE] Other" at bounding box center [874, 117] width 105 height 15
click at [832, 112] on input "[US_STATE] Other" at bounding box center [827, 115] width 10 height 10
checkbox input "true"
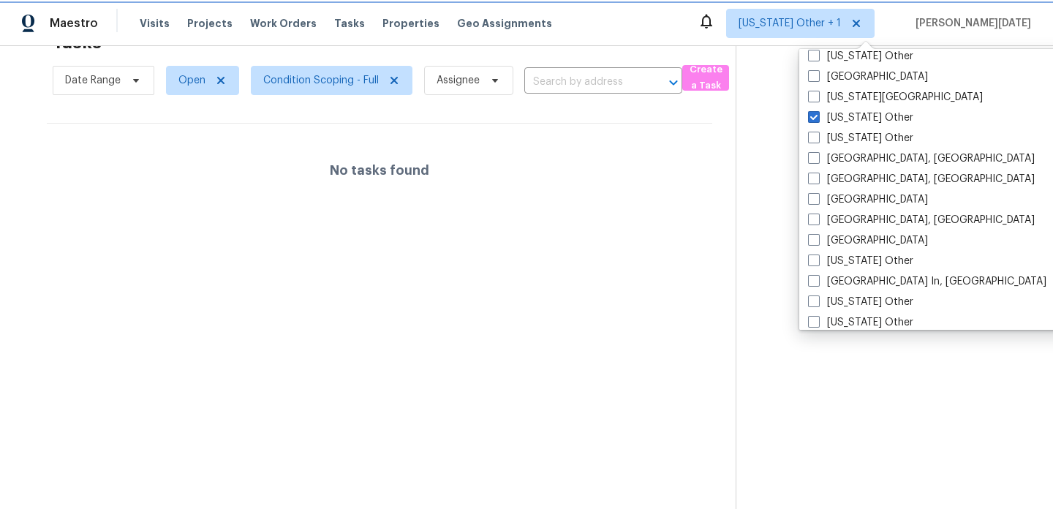
click at [841, 17] on span "Alabama Other + 1" at bounding box center [789, 23] width 102 height 15
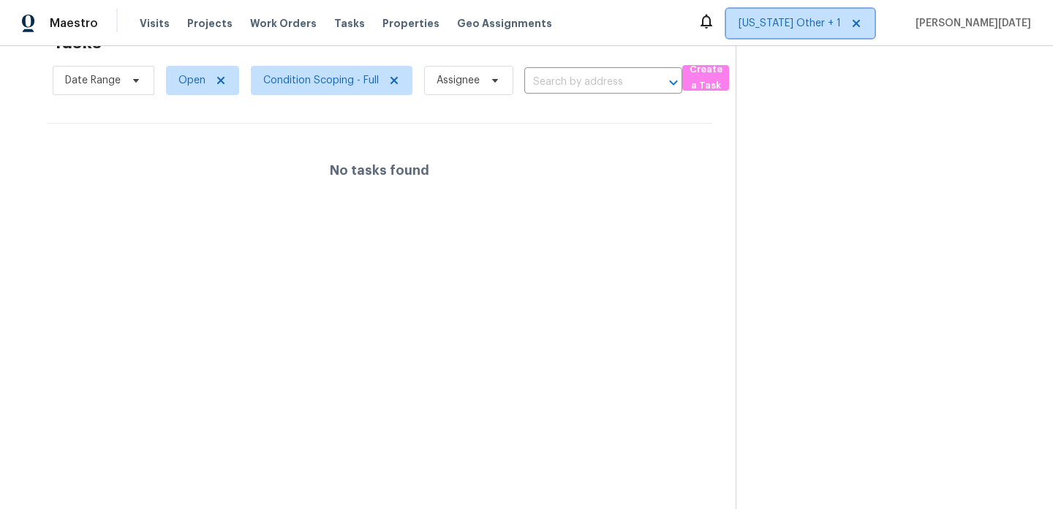
click at [841, 17] on span "Alabama Other + 1" at bounding box center [789, 23] width 102 height 15
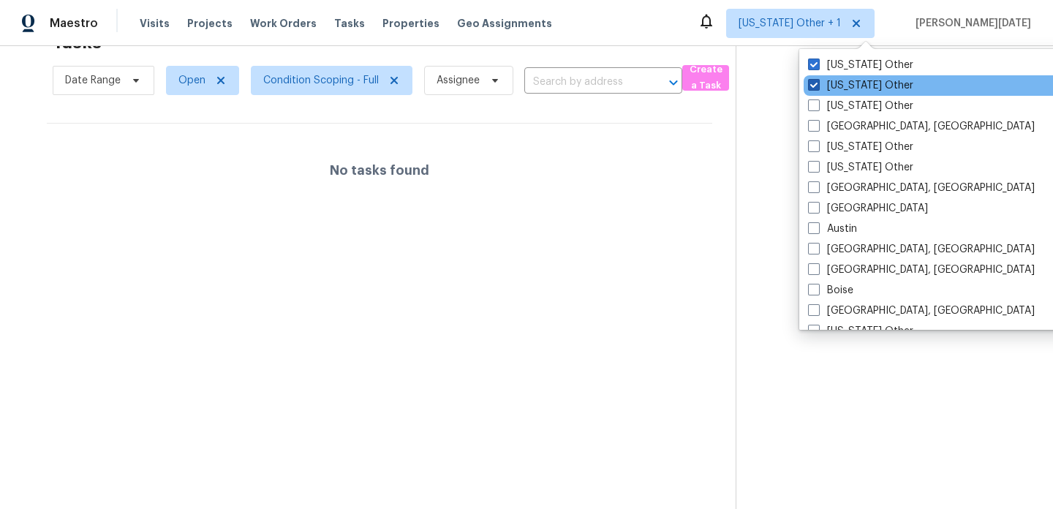
click at [851, 81] on label "[US_STATE] Other" at bounding box center [860, 85] width 105 height 15
click at [817, 81] on input "[US_STATE] Other" at bounding box center [813, 83] width 10 height 10
checkbox input "false"
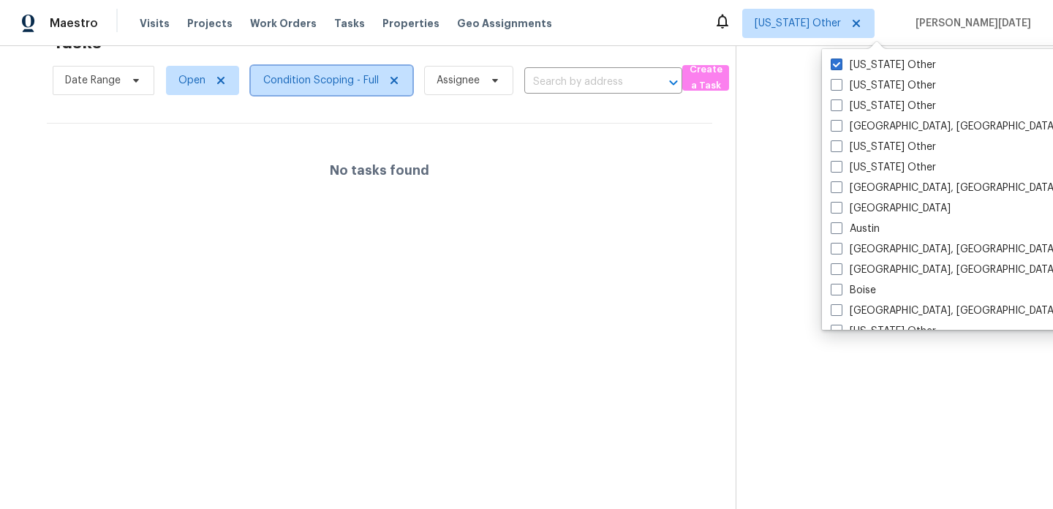
click at [335, 81] on span "Condition Scoping - Full" at bounding box center [320, 80] width 115 height 15
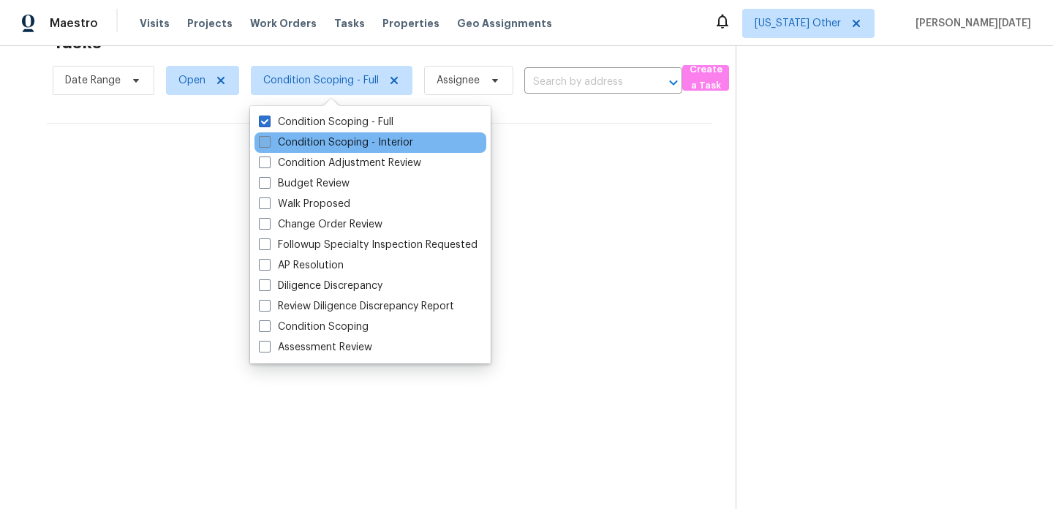
click at [329, 144] on label "Condition Scoping - Interior" at bounding box center [336, 142] width 154 height 15
click at [268, 144] on input "Condition Scoping - Interior" at bounding box center [264, 140] width 10 height 10
click at [329, 144] on label "Condition Scoping - Interior" at bounding box center [336, 142] width 154 height 15
click at [268, 144] on input "Condition Scoping - Interior" at bounding box center [264, 140] width 10 height 10
checkbox input "false"
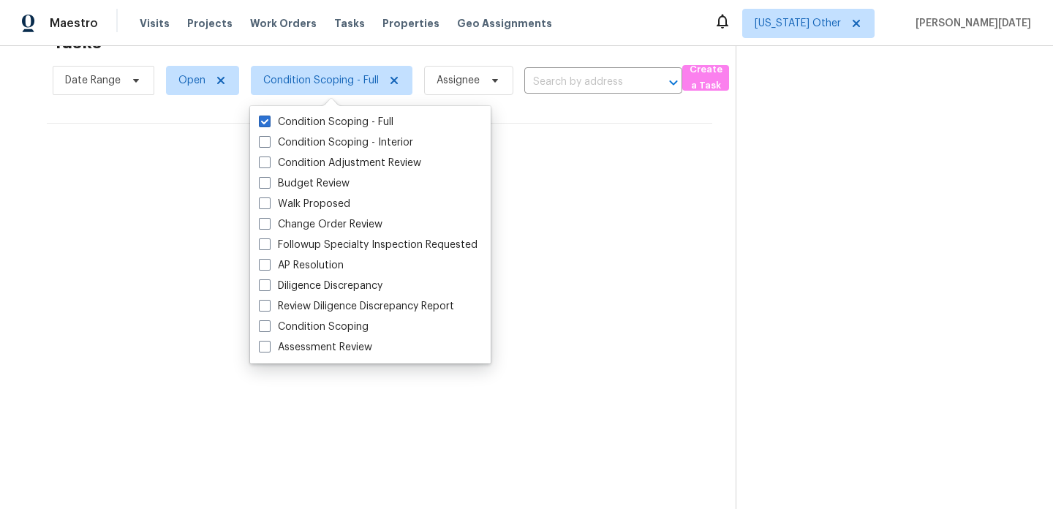
click at [532, 52] on div "Tasks 0 Results" at bounding box center [394, 42] width 683 height 38
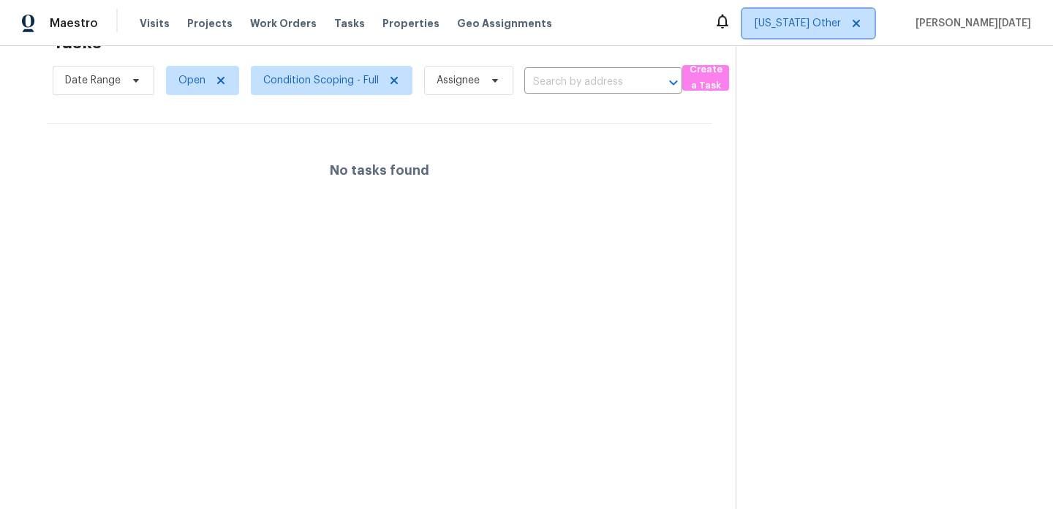
click at [841, 25] on span "Kansas Other" at bounding box center [797, 23] width 86 height 15
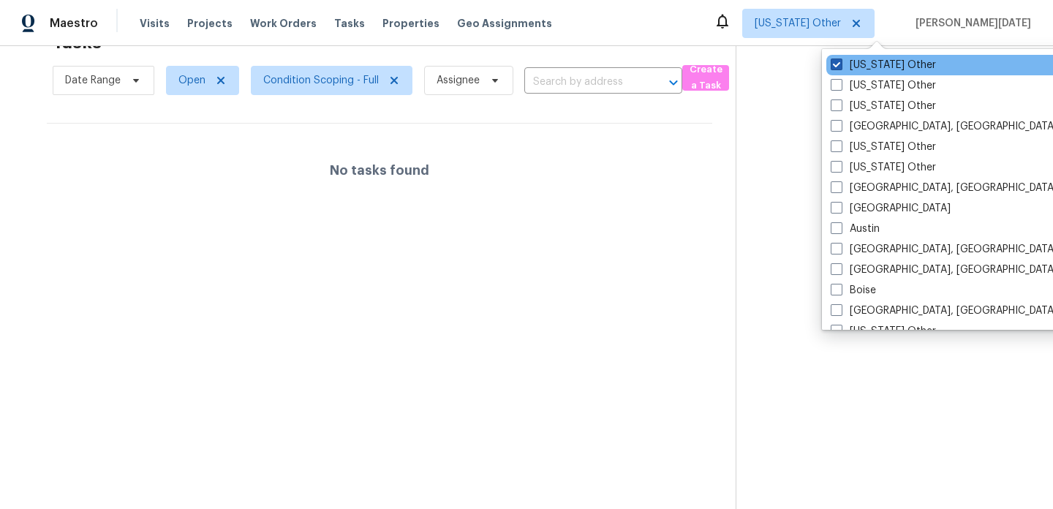
click at [841, 72] on label "Kansas Other" at bounding box center [882, 65] width 105 height 15
click at [840, 67] on input "Kansas Other" at bounding box center [835, 63] width 10 height 10
checkbox input "false"
checkbox input "true"
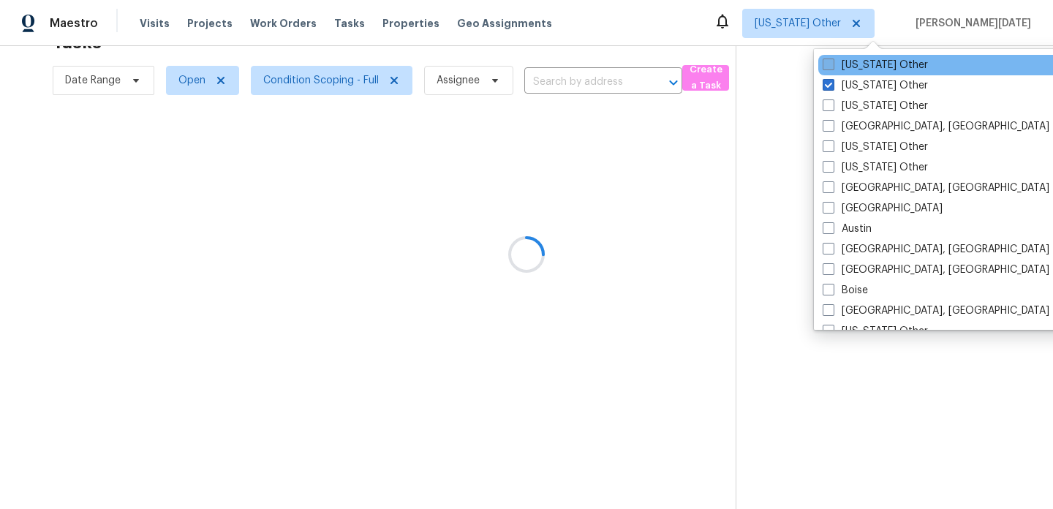
click at [841, 72] on label "Kansas Other" at bounding box center [874, 65] width 105 height 15
click at [832, 67] on input "Kansas Other" at bounding box center [827, 63] width 10 height 10
checkbox input "true"
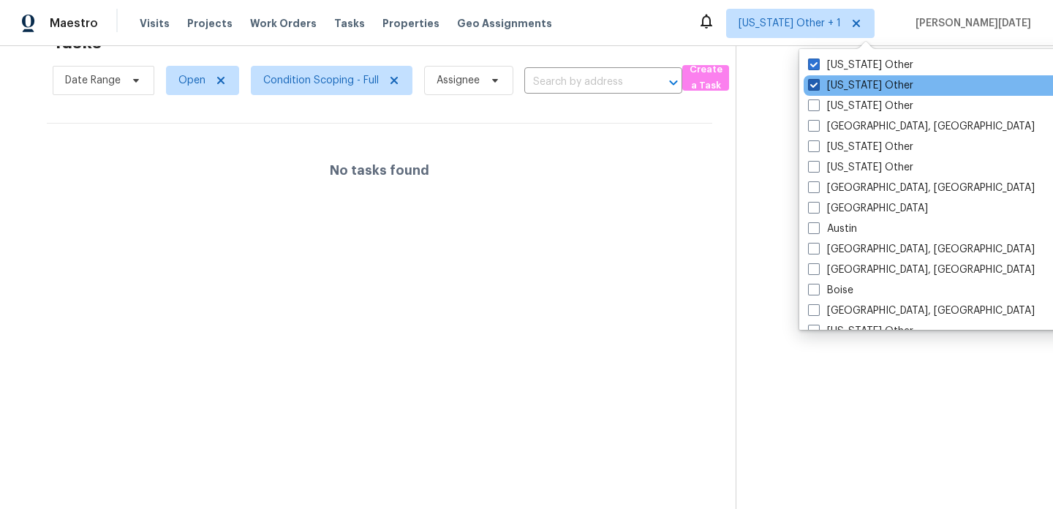
click at [831, 85] on label "Alabama Other" at bounding box center [860, 85] width 105 height 15
click at [817, 85] on input "Alabama Other" at bounding box center [813, 83] width 10 height 10
checkbox input "false"
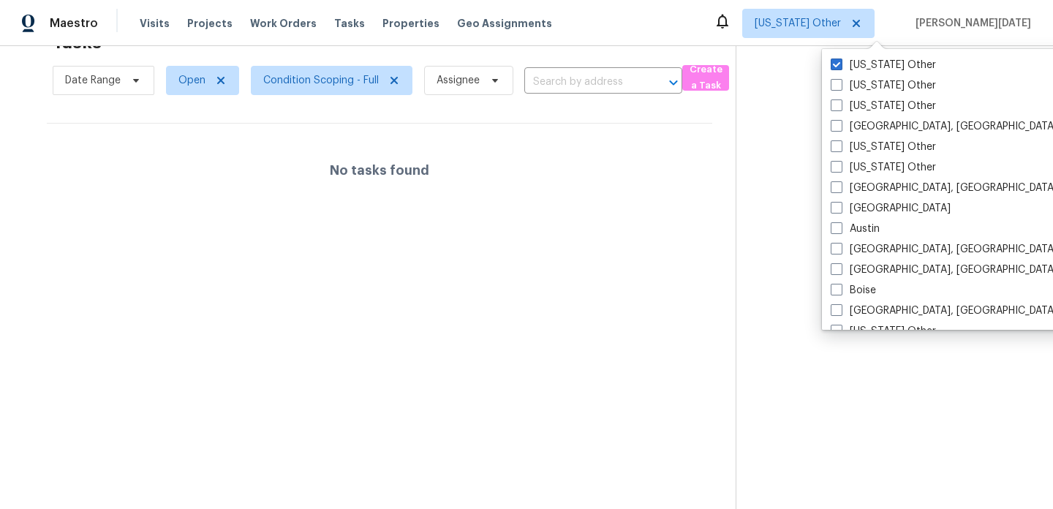
click at [758, 74] on section at bounding box center [882, 254] width 294 height 509
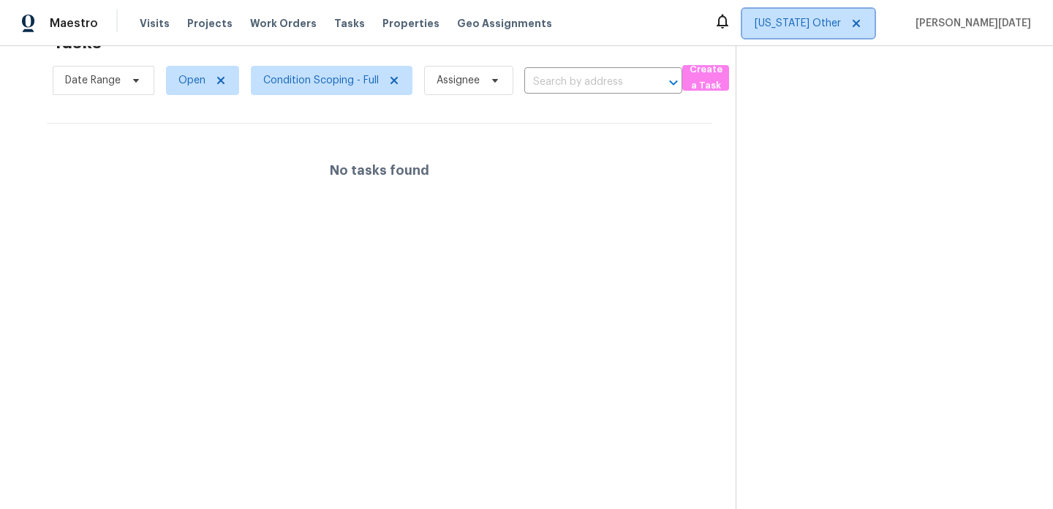
click at [854, 31] on span "Kansas Other" at bounding box center [808, 23] width 132 height 29
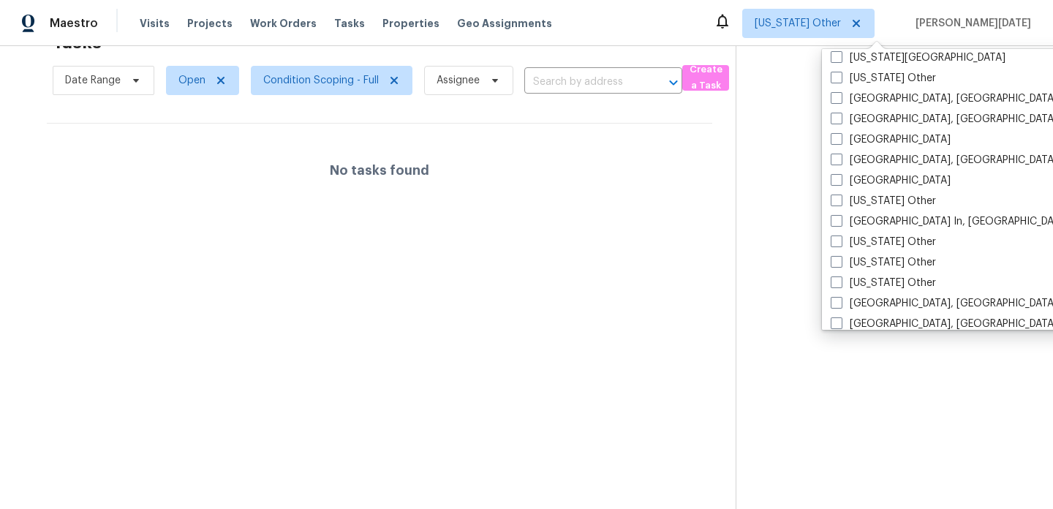
scroll to position [861, 0]
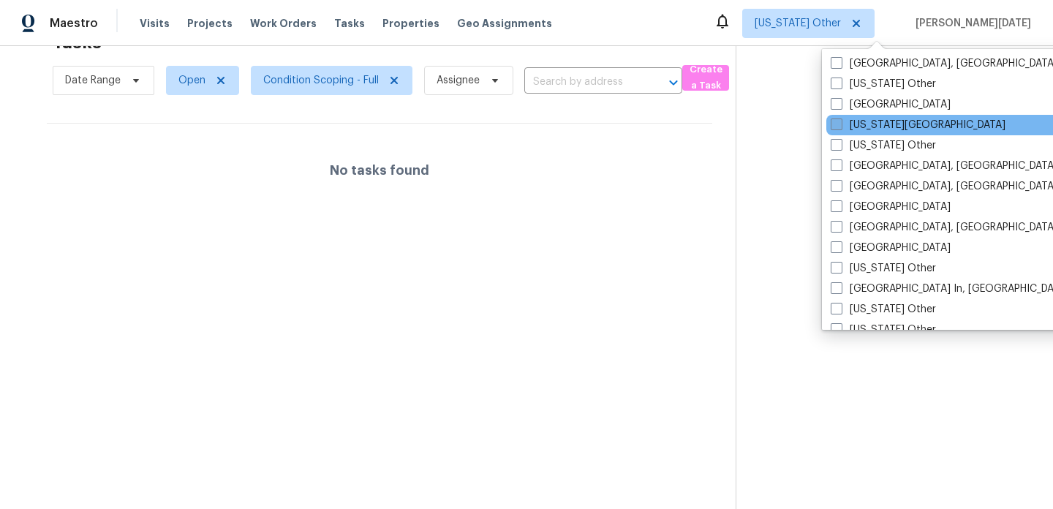
click at [868, 124] on label "Kansas City" at bounding box center [917, 125] width 175 height 15
click at [840, 124] on input "Kansas City" at bounding box center [835, 123] width 10 height 10
checkbox input "true"
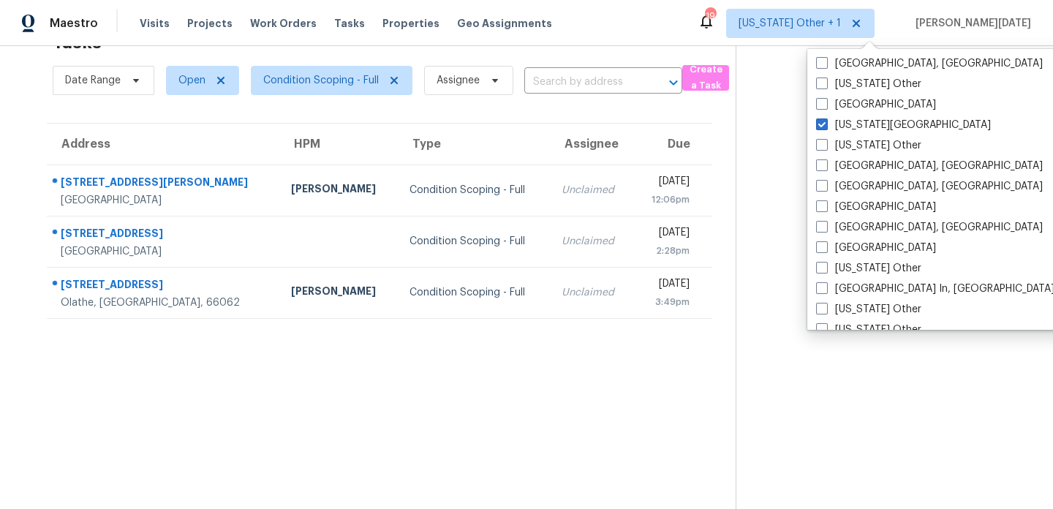
click at [574, 53] on div "Tasks 3 Results" at bounding box center [394, 42] width 683 height 38
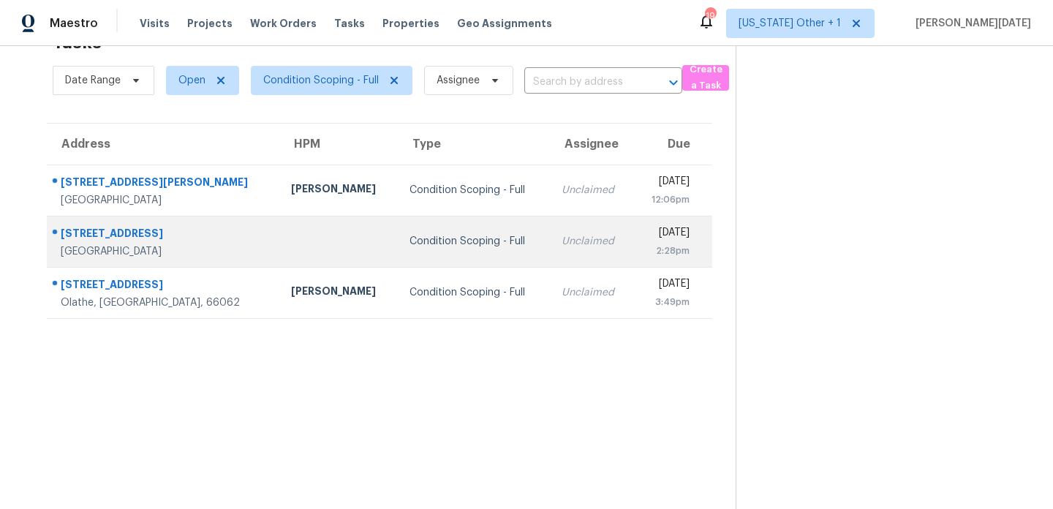
click at [445, 233] on td "Condition Scoping - Full" at bounding box center [474, 241] width 152 height 51
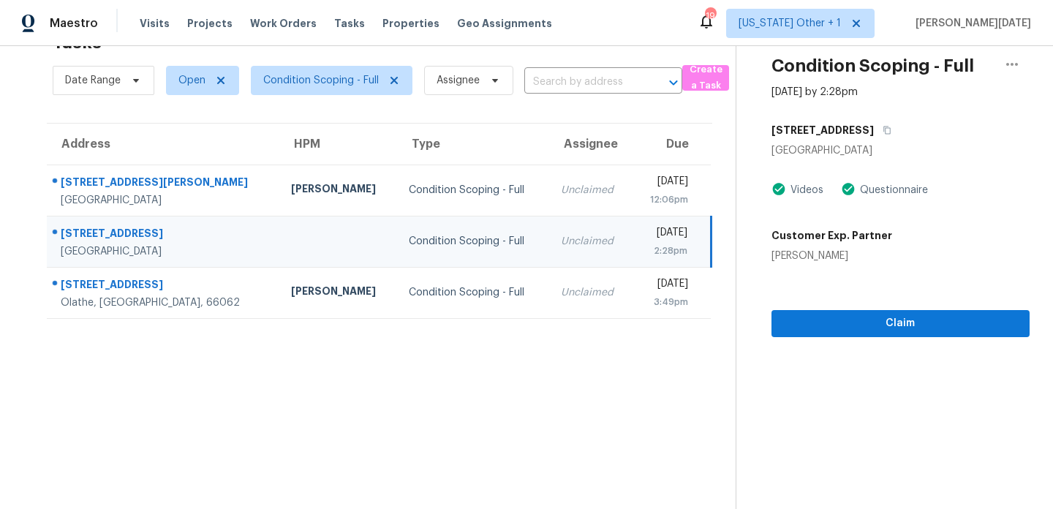
click at [554, 233] on td "Unclaimed" at bounding box center [590, 241] width 83 height 51
click at [802, 329] on span "Claim" at bounding box center [900, 323] width 235 height 18
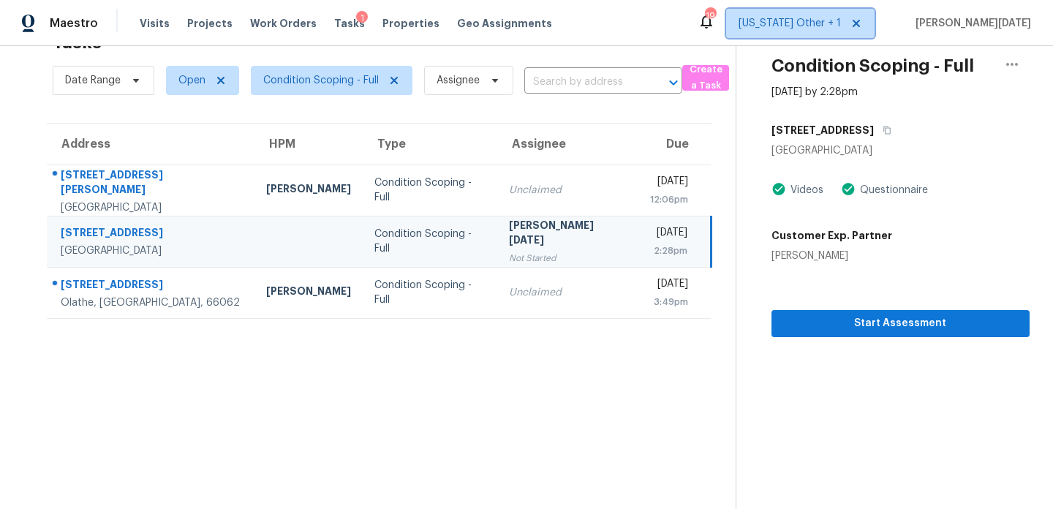
click at [841, 18] on span "Kansas Other + 1" at bounding box center [789, 23] width 102 height 15
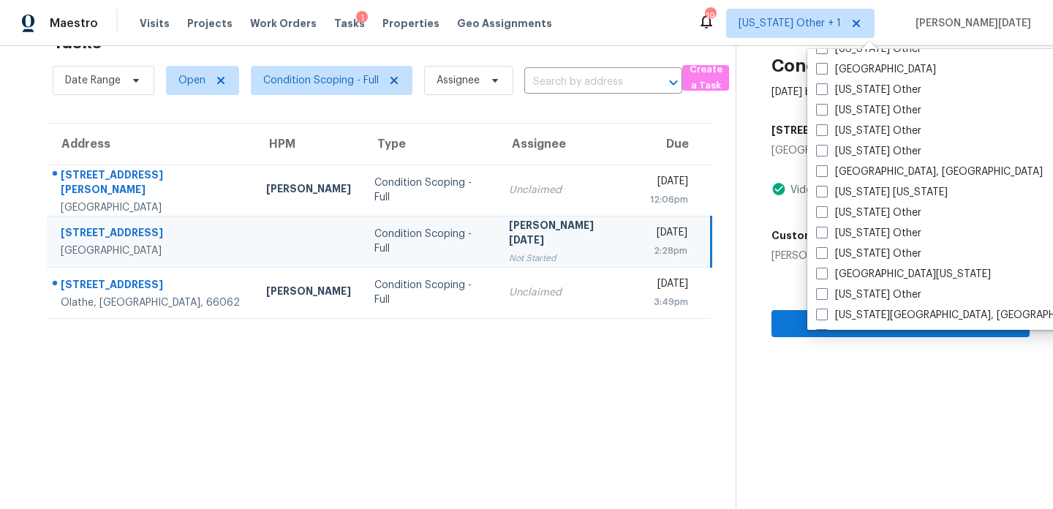
scroll to position [1351, 0]
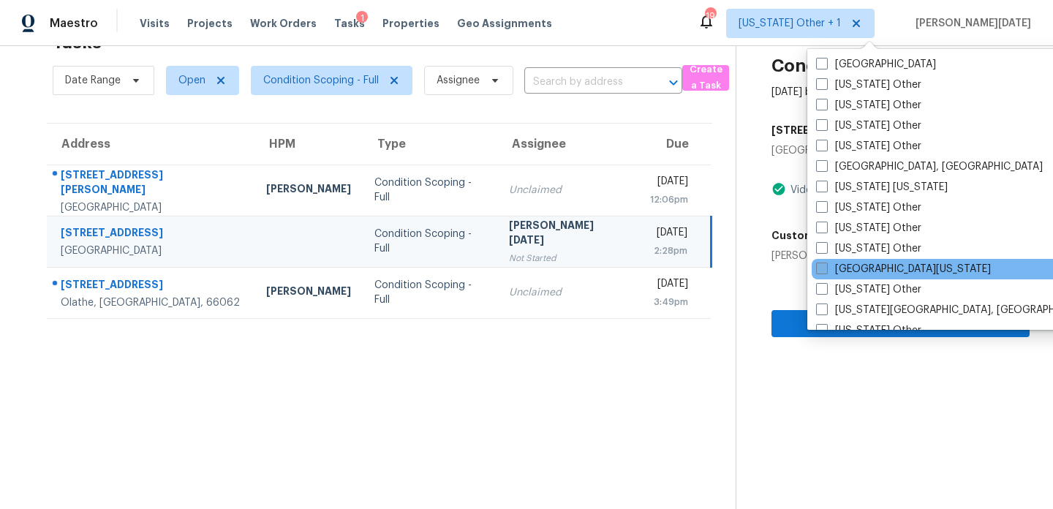
click at [844, 268] on label "Northern Colorado" at bounding box center [903, 269] width 175 height 15
click at [825, 268] on input "Northern Colorado" at bounding box center [821, 267] width 10 height 10
checkbox input "true"
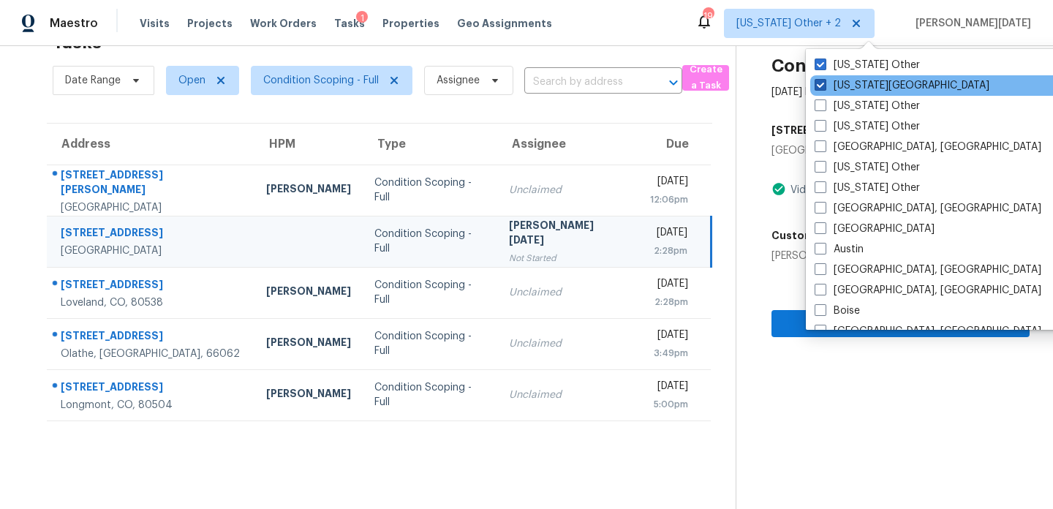
click at [860, 85] on label "Kansas City" at bounding box center [901, 85] width 175 height 15
click at [824, 85] on input "Kansas City" at bounding box center [819, 83] width 10 height 10
checkbox input "false"
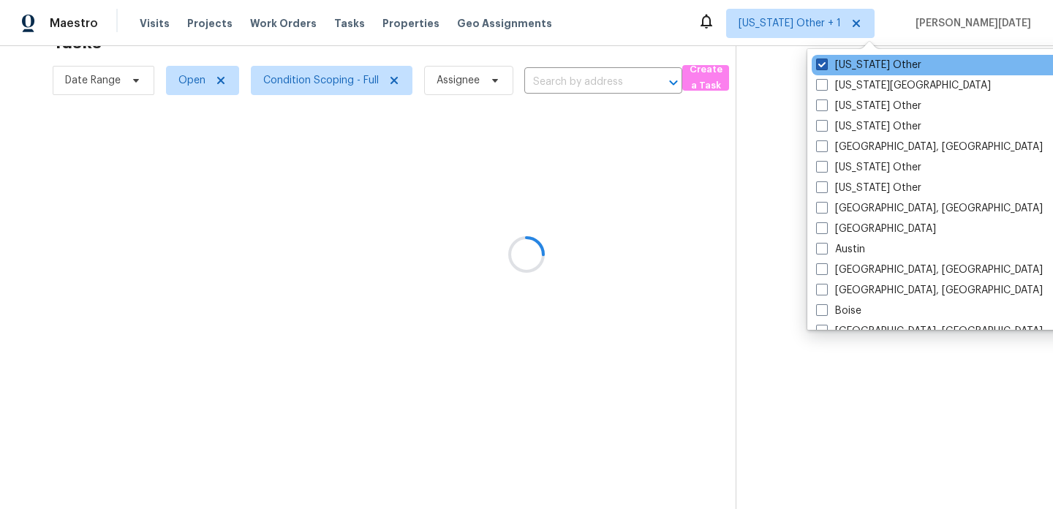
click at [858, 67] on label "Kansas Other" at bounding box center [868, 65] width 105 height 15
click at [825, 67] on input "Kansas Other" at bounding box center [821, 63] width 10 height 10
checkbox input "false"
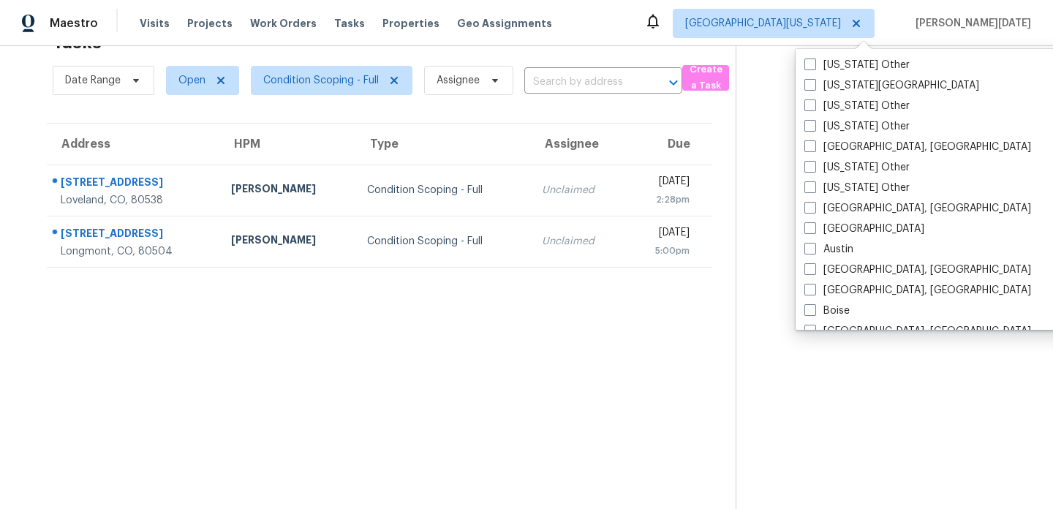
click at [586, 56] on div "Tasks 2 Results" at bounding box center [394, 42] width 683 height 38
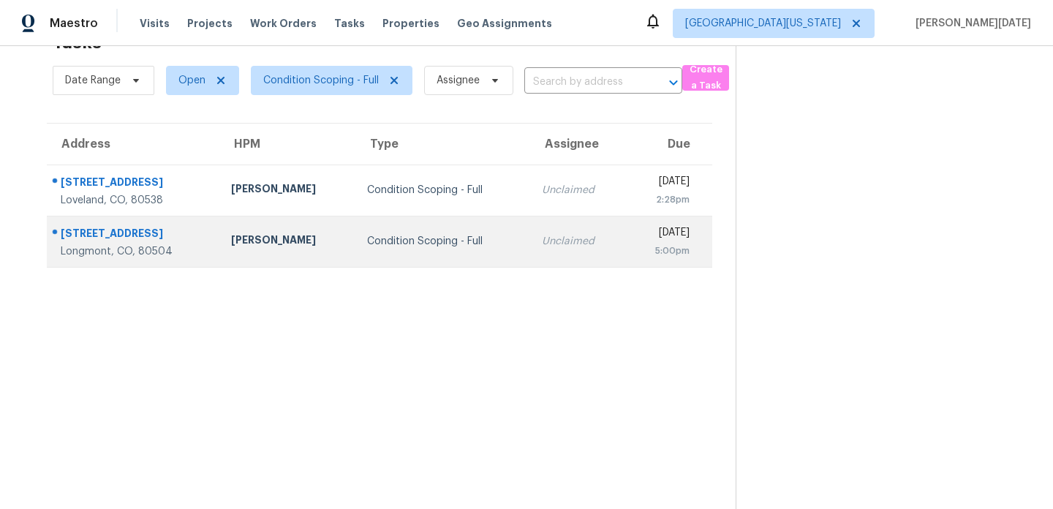
click at [530, 251] on td "Unclaimed" at bounding box center [578, 241] width 96 height 51
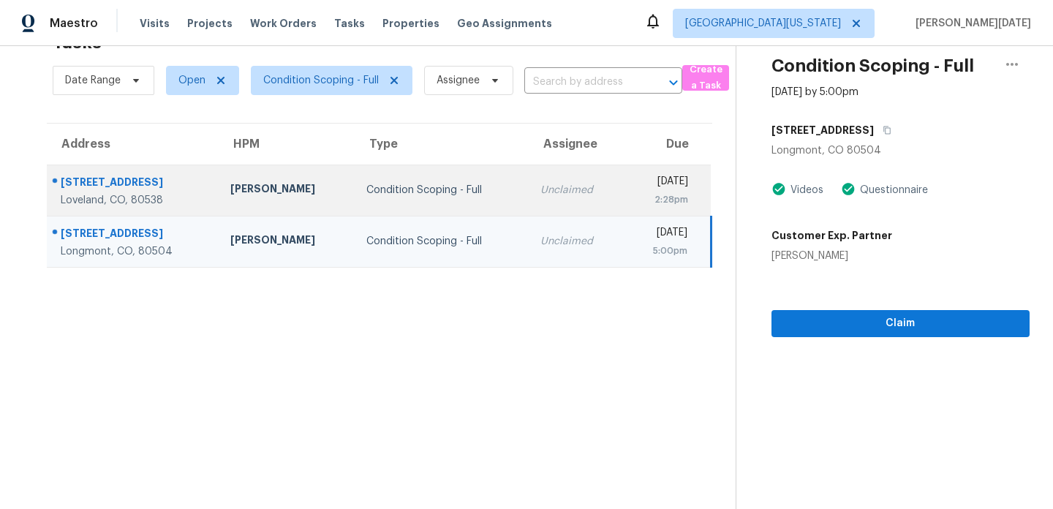
click at [635, 181] on div "[DATE]" at bounding box center [661, 183] width 53 height 18
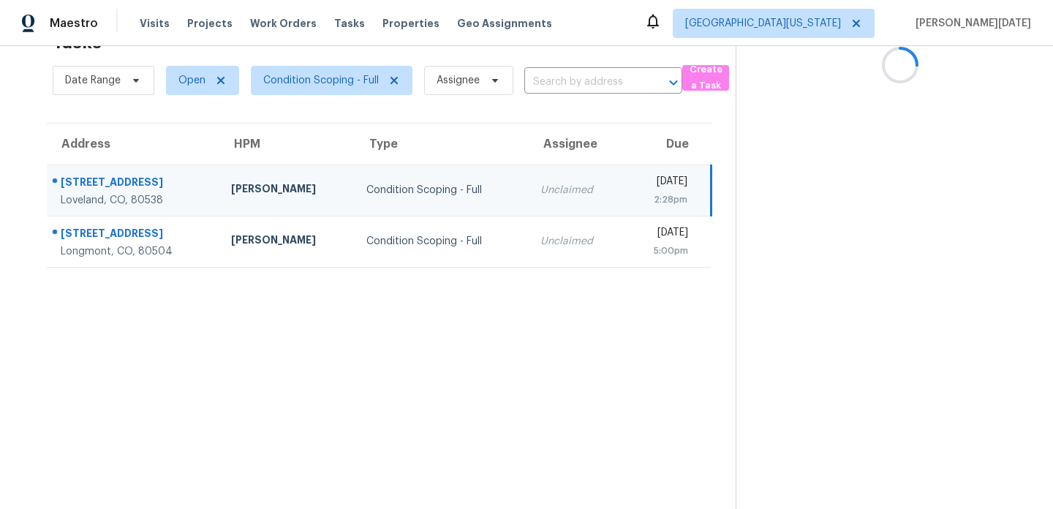
click at [636, 181] on div "[DATE]" at bounding box center [661, 183] width 51 height 18
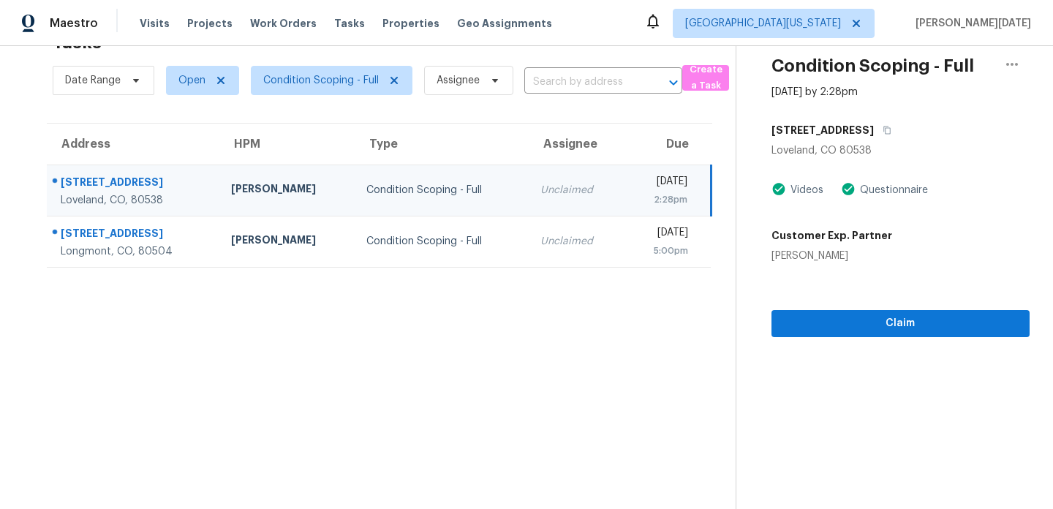
click at [636, 182] on div "[DATE]" at bounding box center [661, 183] width 51 height 18
click at [640, 182] on div "[DATE]" at bounding box center [661, 183] width 51 height 18
click at [860, 319] on span "Claim" at bounding box center [900, 323] width 235 height 18
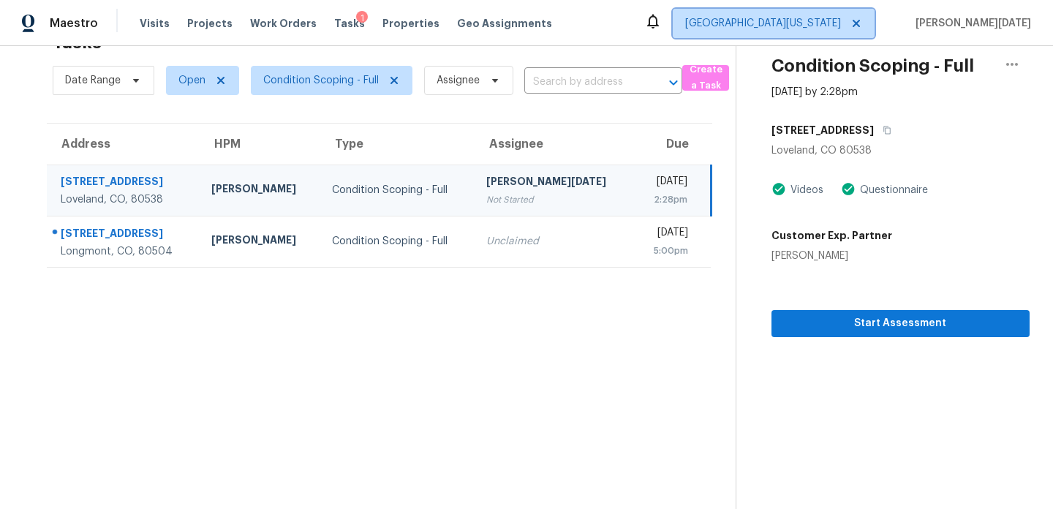
click at [822, 14] on span "Northern Colorado" at bounding box center [773, 23] width 202 height 29
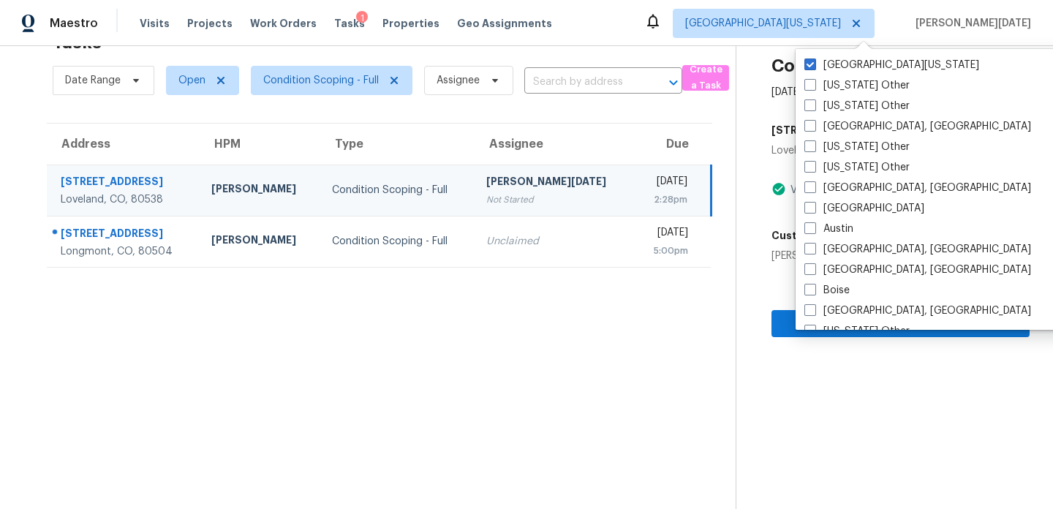
click at [655, 54] on div "Tasks 2 Results" at bounding box center [394, 42] width 683 height 38
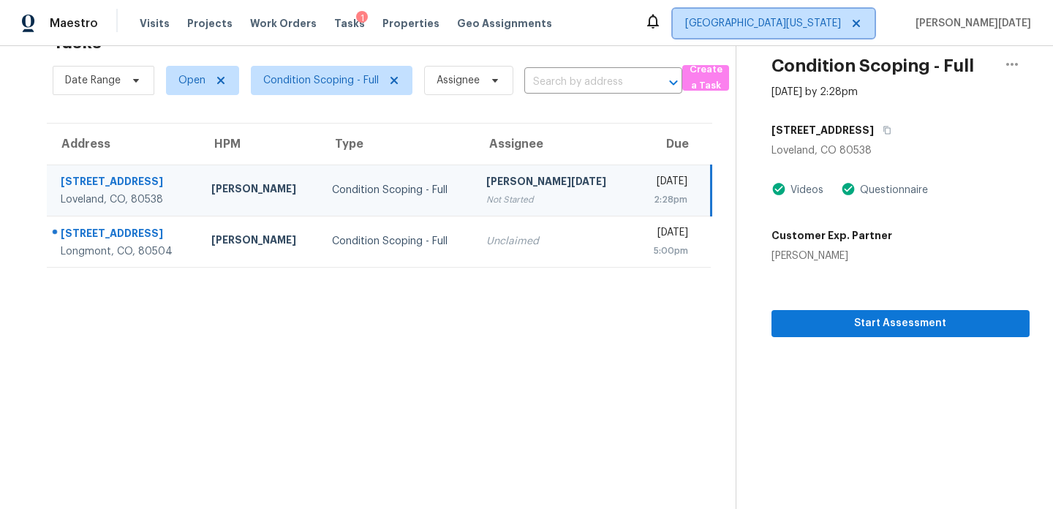
click at [841, 24] on span "Northern Colorado" at bounding box center [763, 23] width 156 height 15
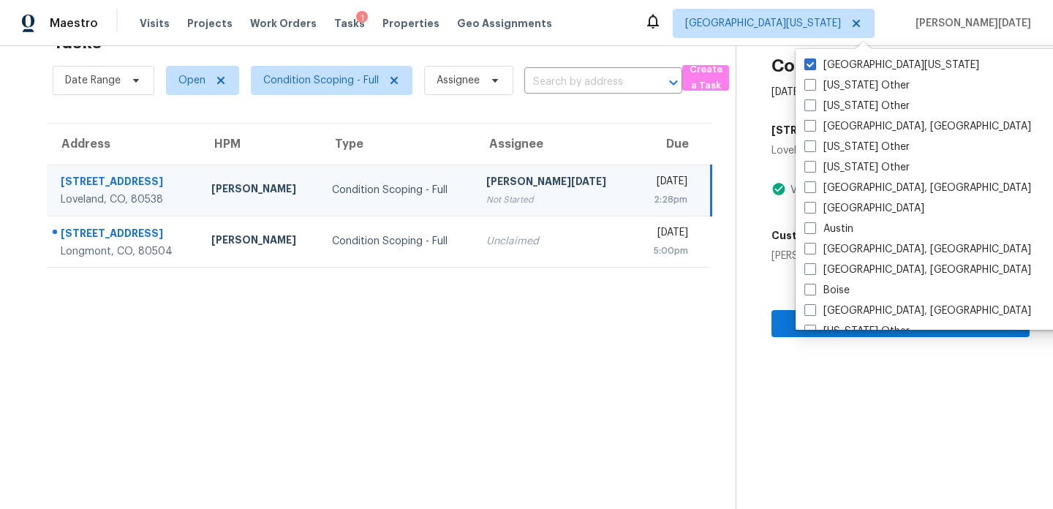
click at [571, 399] on section "Tasks 2 Results Date Range Open Condition Scoping - Full Assignee ​ Create a Ta…" at bounding box center [379, 265] width 712 height 485
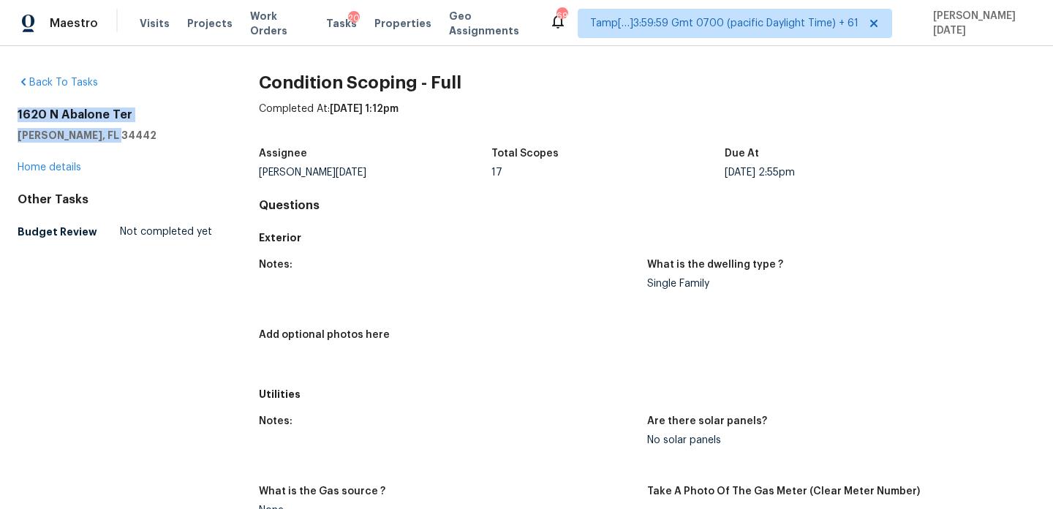
drag, startPoint x: 17, startPoint y: 113, endPoint x: 135, endPoint y: 132, distance: 119.8
click at [135, 132] on div "Back To Tasks 1620 N Abalone Ter Hernando, FL 34442 Home details Other Tasks Bu…" at bounding box center [526, 277] width 1053 height 463
copy div "1620 N Abalone Ter Hernando, FL 34442"
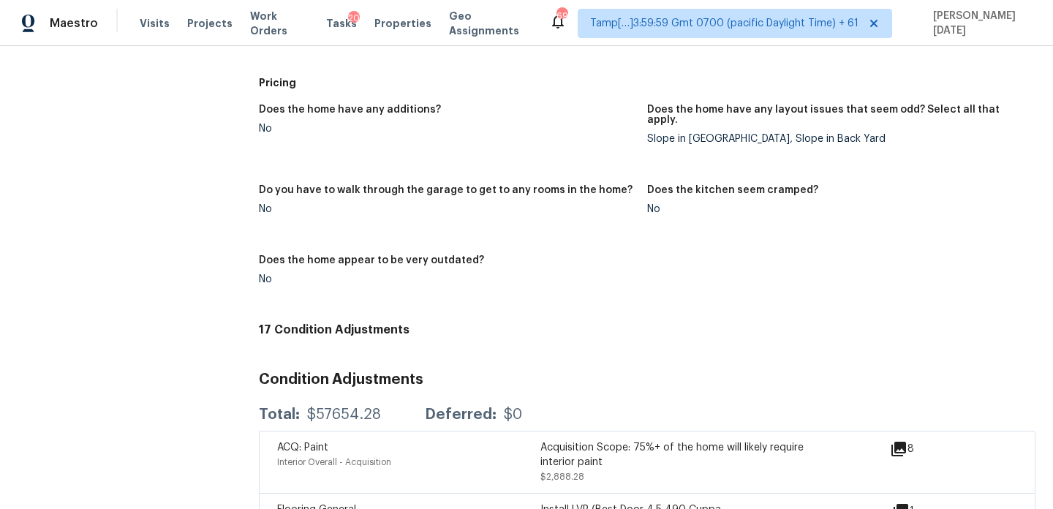
scroll to position [1747, 0]
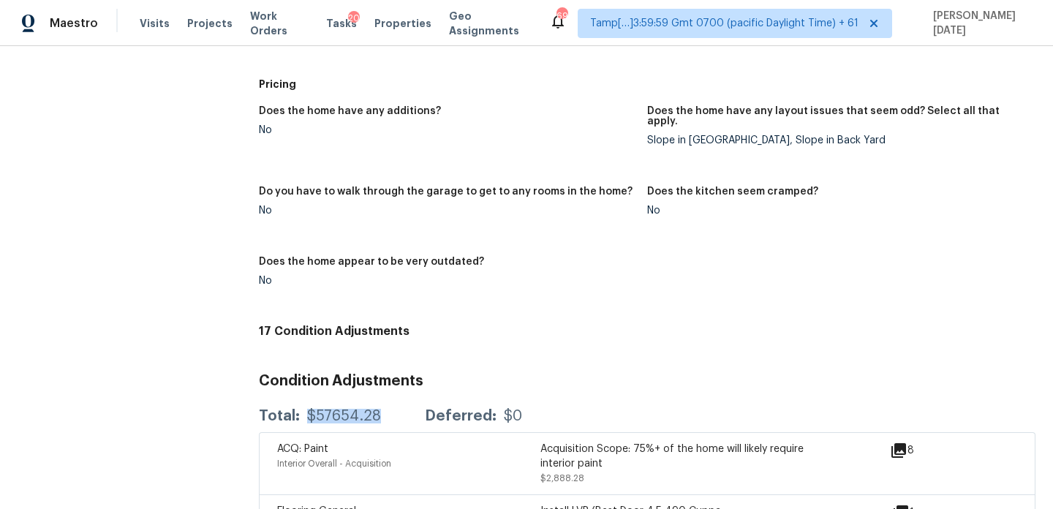
drag, startPoint x: 306, startPoint y: 410, endPoint x: 387, endPoint y: 410, distance: 81.1
click at [387, 410] on div "Total: $57654.28 Deferred: $0" at bounding box center [390, 416] width 263 height 15
copy div "$57654.28"
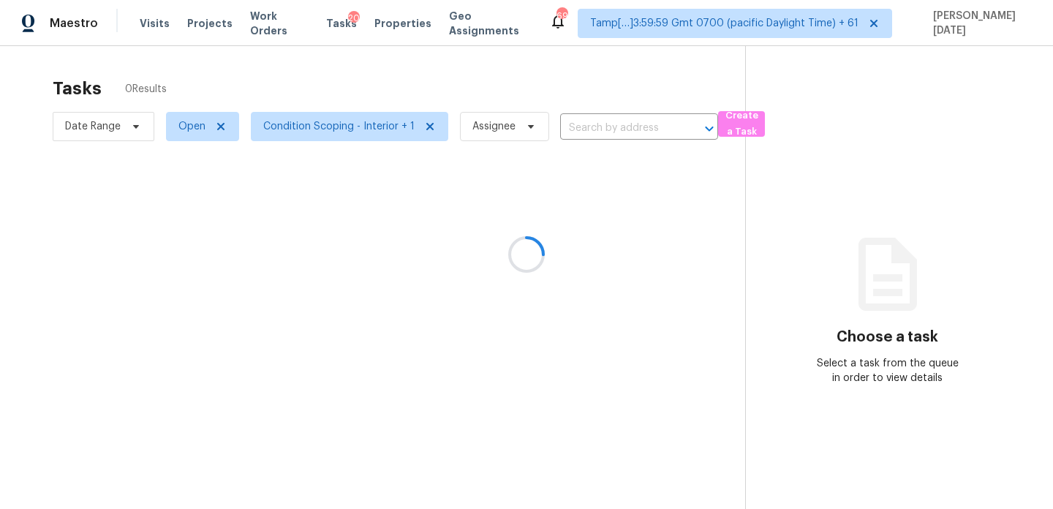
click at [851, 26] on div at bounding box center [526, 254] width 1053 height 509
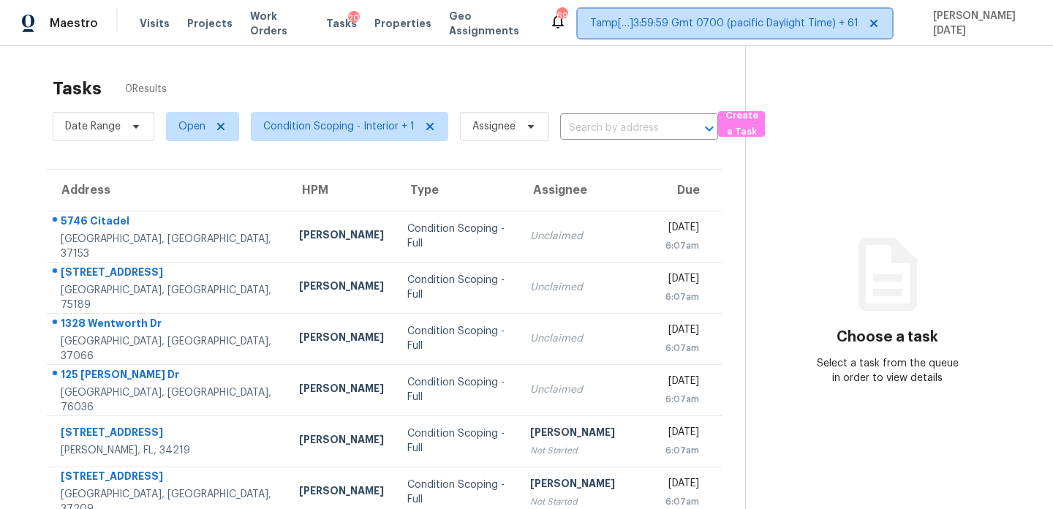
click at [851, 26] on span "Tamp[…]3:59:59 Gmt 0700 (pacific Daylight Time) + 61" at bounding box center [724, 23] width 268 height 15
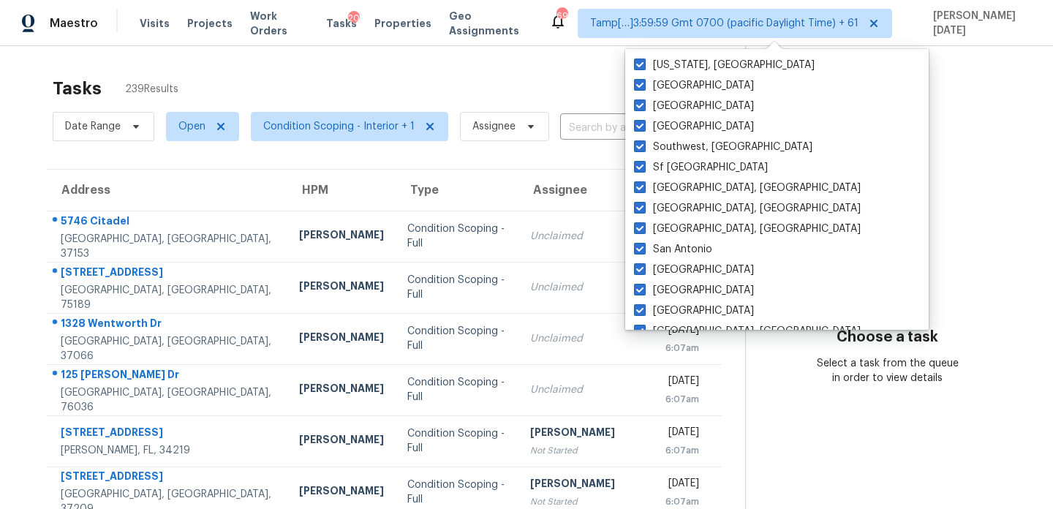
click at [500, 85] on div "Tasks 239 Results" at bounding box center [399, 88] width 692 height 38
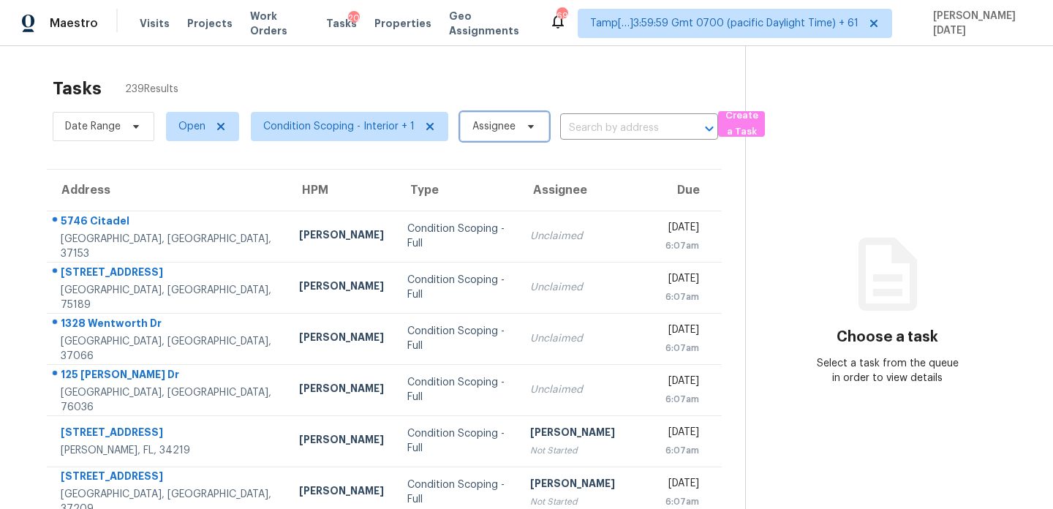
click at [509, 132] on span "Assignee" at bounding box center [493, 126] width 43 height 15
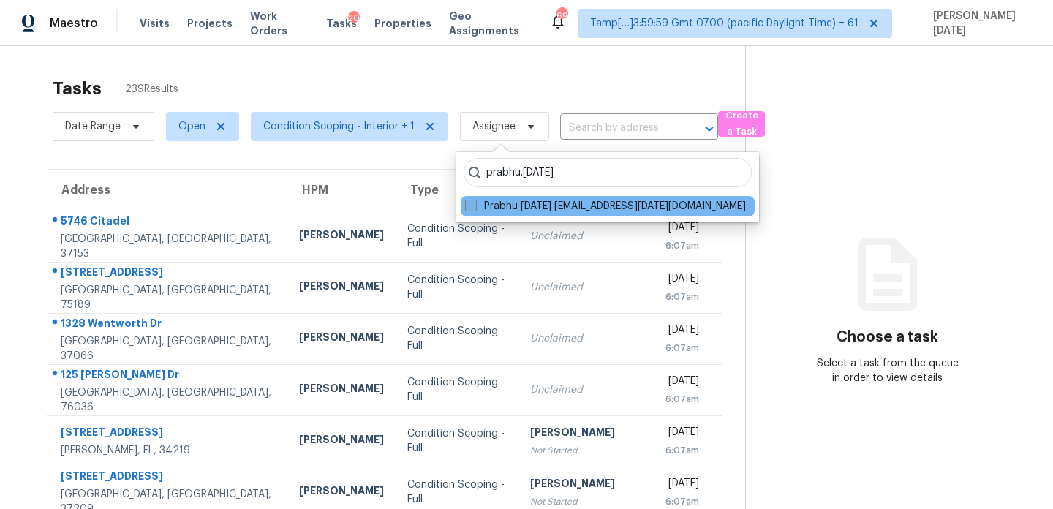
type input "prabhu.raja"
click at [469, 211] on label "Prabhu Raja prabhu.raja@opendoor.com" at bounding box center [605, 206] width 281 height 15
click at [469, 208] on input "Prabhu Raja prabhu.raja@opendoor.com" at bounding box center [470, 204] width 10 height 10
checkbox input "true"
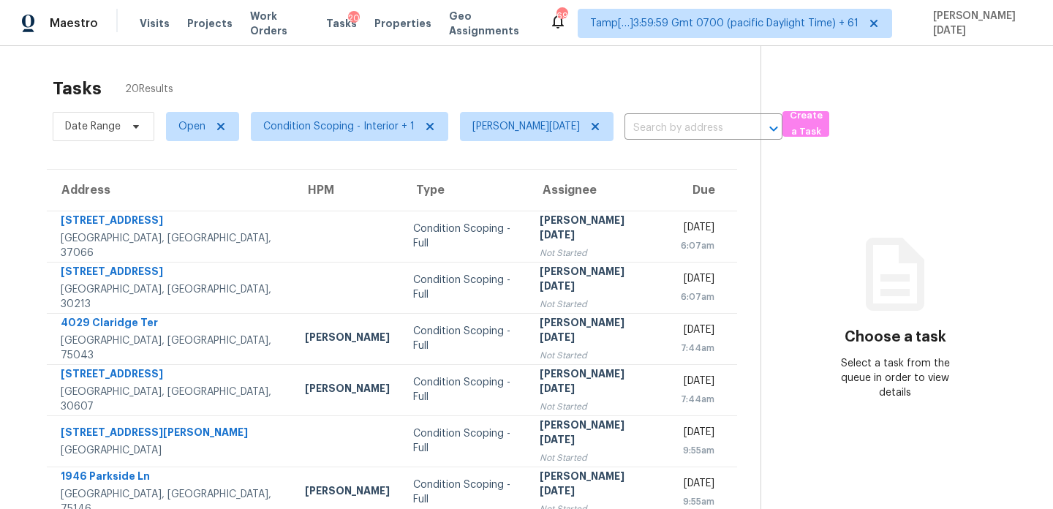
click at [516, 99] on div "Tasks 20 Results" at bounding box center [407, 88] width 708 height 38
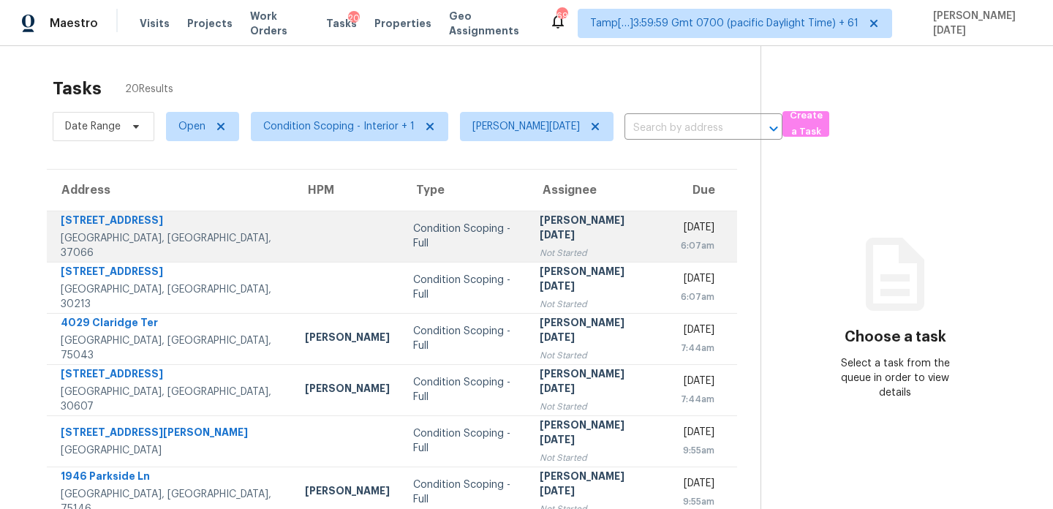
click at [686, 235] on div "[DATE]" at bounding box center [695, 229] width 38 height 18
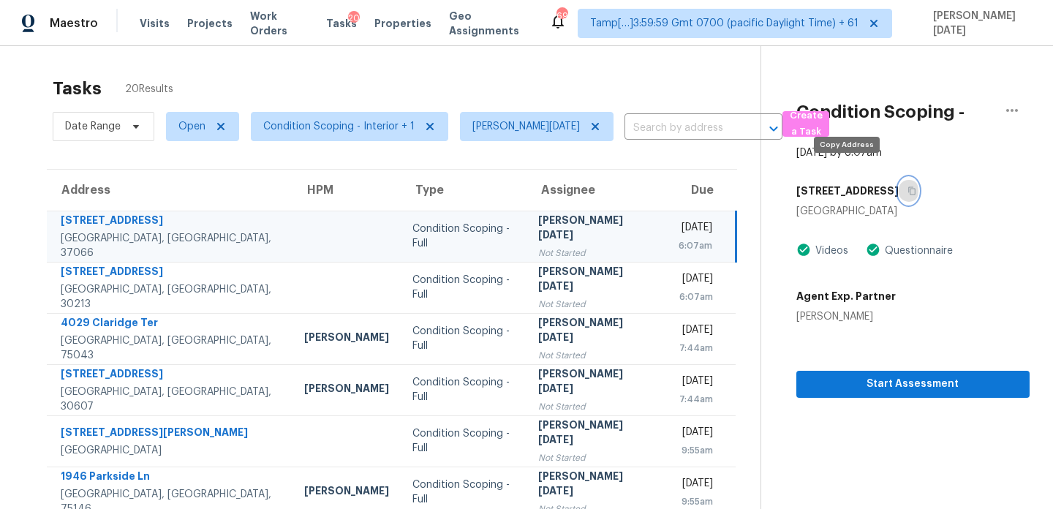
click at [908, 187] on icon "button" at bounding box center [911, 191] width 7 height 8
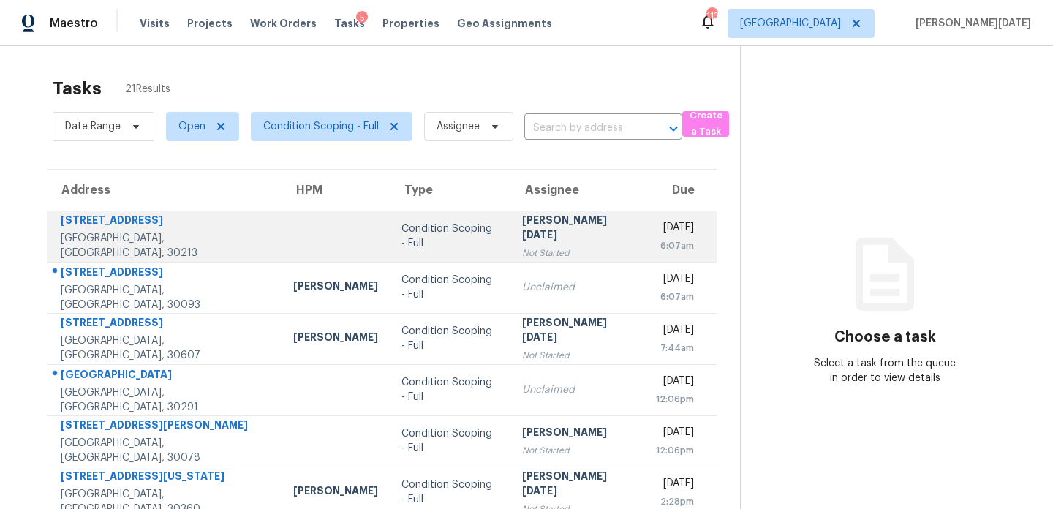
click at [533, 227] on div "[PERSON_NAME][DATE]" at bounding box center [577, 229] width 110 height 33
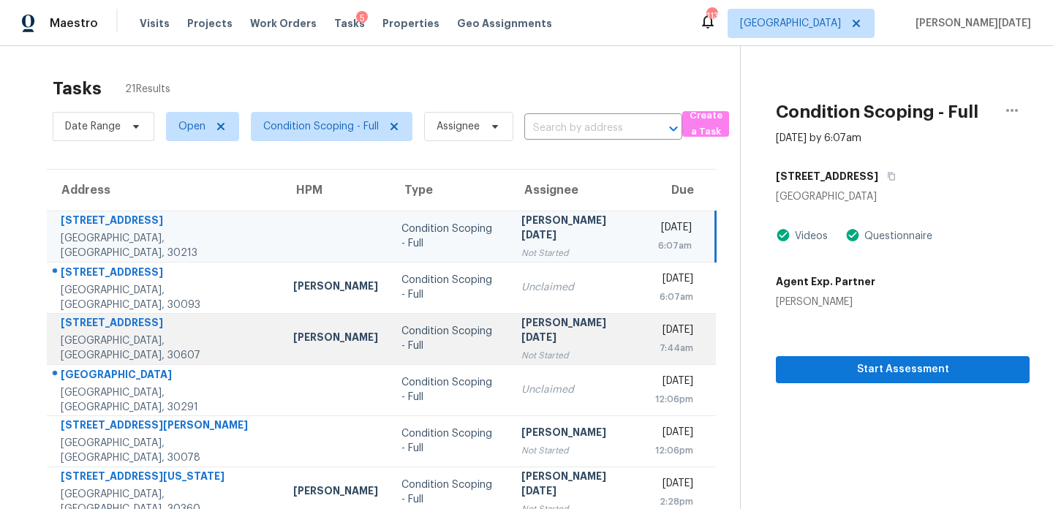
click at [551, 330] on div "[PERSON_NAME][DATE]" at bounding box center [576, 331] width 110 height 33
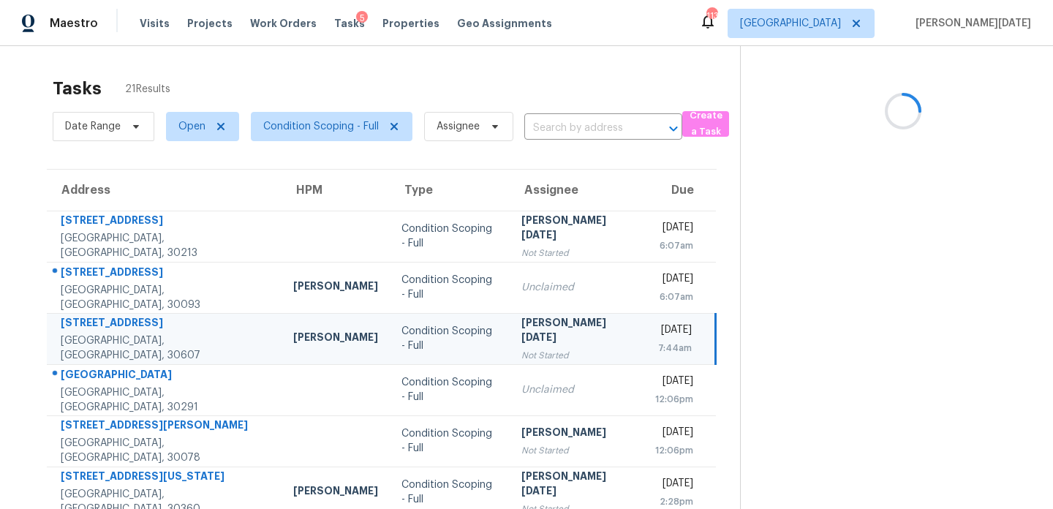
click at [551, 330] on div "[PERSON_NAME][DATE]" at bounding box center [576, 331] width 110 height 33
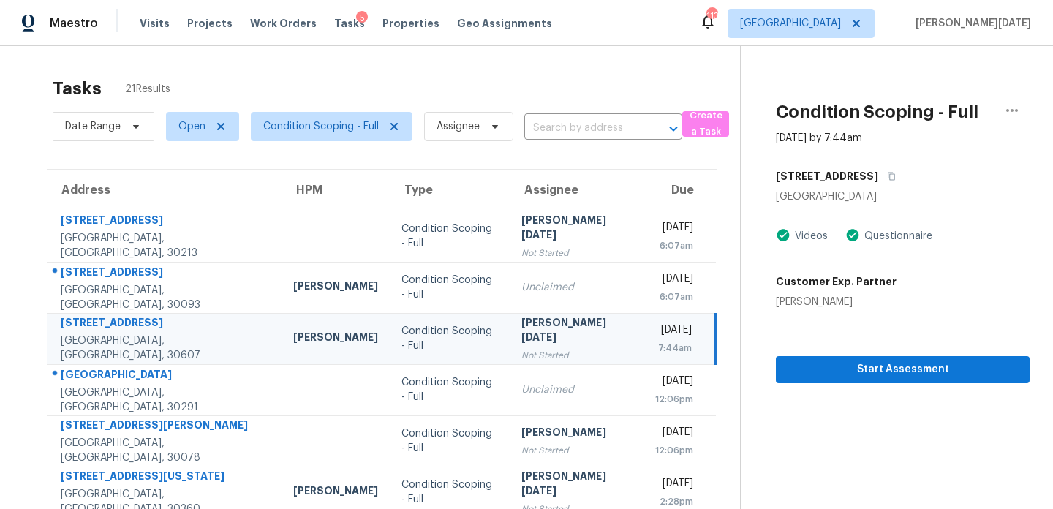
click at [551, 330] on div "[PERSON_NAME][DATE]" at bounding box center [576, 331] width 110 height 33
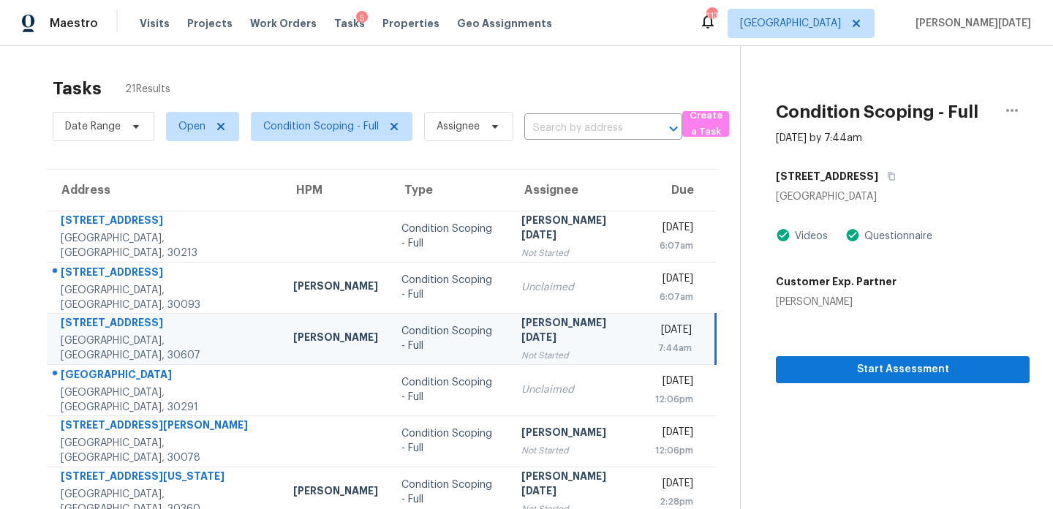
click at [551, 330] on div "[PERSON_NAME][DATE]" at bounding box center [576, 331] width 110 height 33
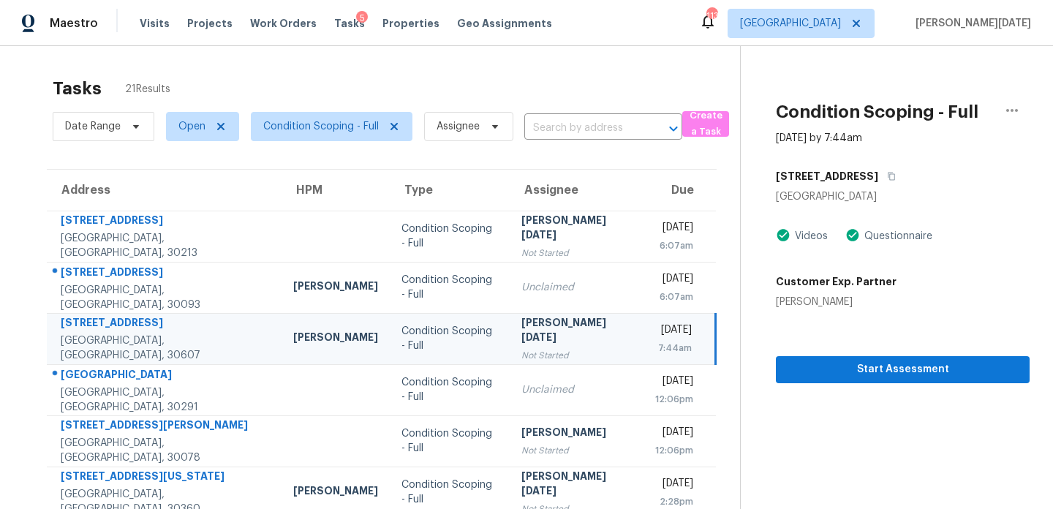
click at [551, 330] on div "[PERSON_NAME][DATE]" at bounding box center [576, 331] width 110 height 33
click at [643, 313] on td "Tue, Sep 30th 2025 7:44am" at bounding box center [679, 338] width 72 height 51
click at [811, 373] on span "Start Assessment" at bounding box center [902, 369] width 230 height 18
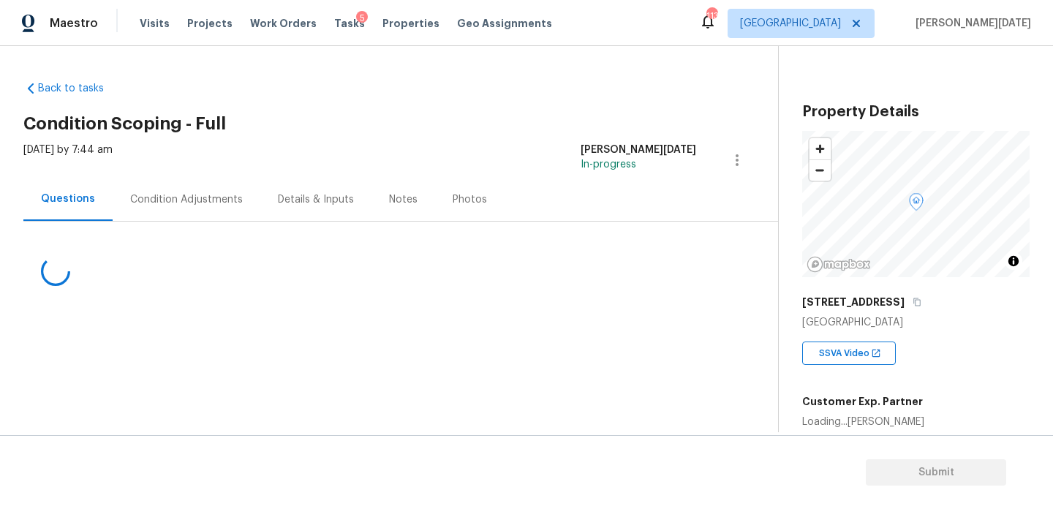
click at [186, 203] on div "Condition Adjustments" at bounding box center [186, 199] width 113 height 15
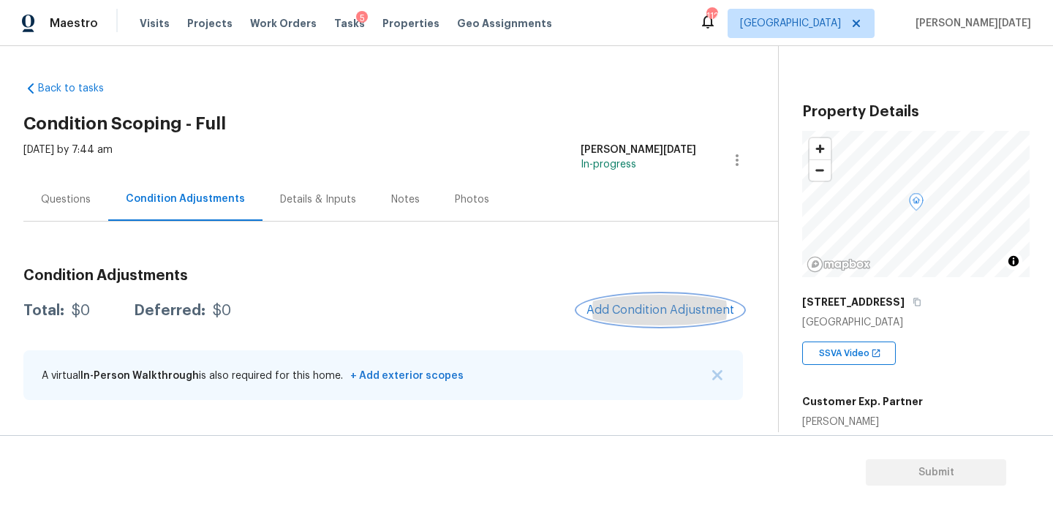
click at [623, 311] on span "Add Condition Adjustment" at bounding box center [660, 309] width 148 height 13
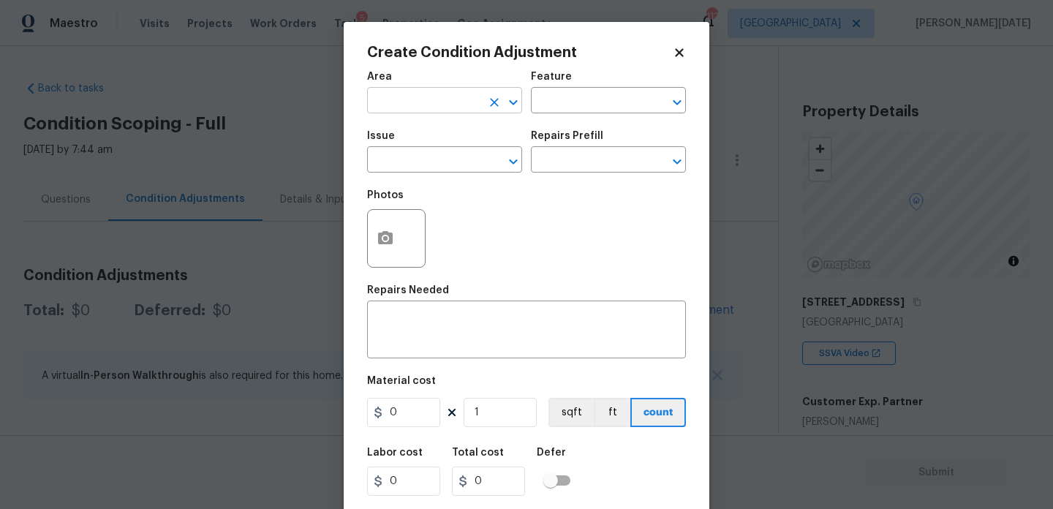
click at [412, 107] on input "text" at bounding box center [424, 102] width 114 height 23
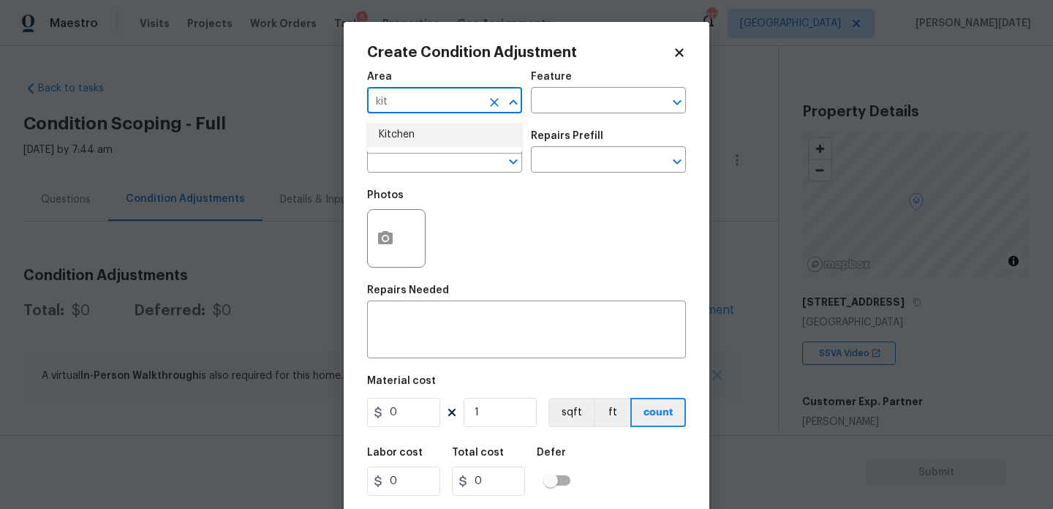
click at [420, 129] on li "Kitchen" at bounding box center [444, 135] width 155 height 24
type input "Kitchen"
click at [553, 99] on input "text" at bounding box center [588, 102] width 114 height 23
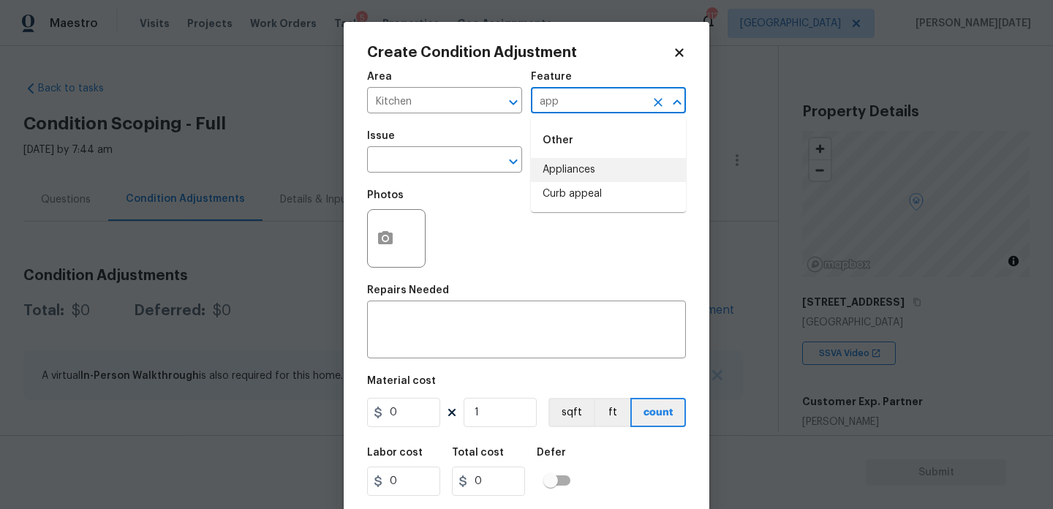
click at [569, 161] on li "Appliances" at bounding box center [608, 170] width 155 height 24
type input "Appliances"
click at [463, 164] on input "text" at bounding box center [424, 161] width 114 height 23
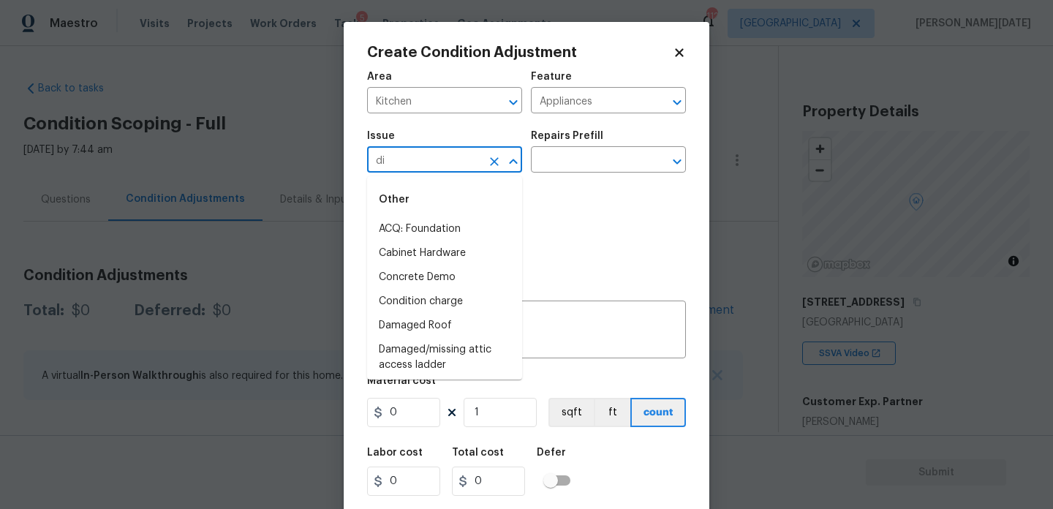
type input "dis"
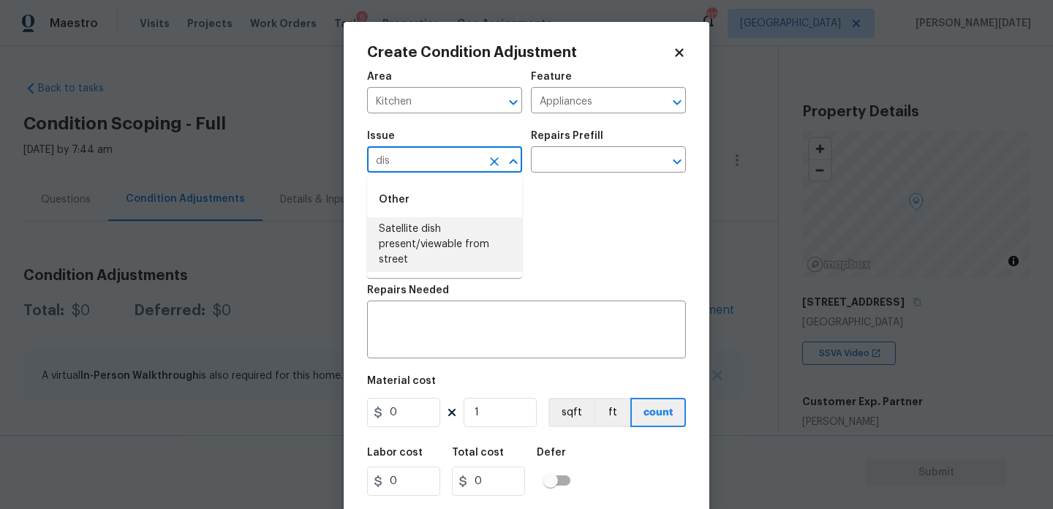
click at [497, 160] on icon "Clear" at bounding box center [494, 161] width 15 height 15
click at [462, 261] on li "Appliances" at bounding box center [444, 253] width 155 height 24
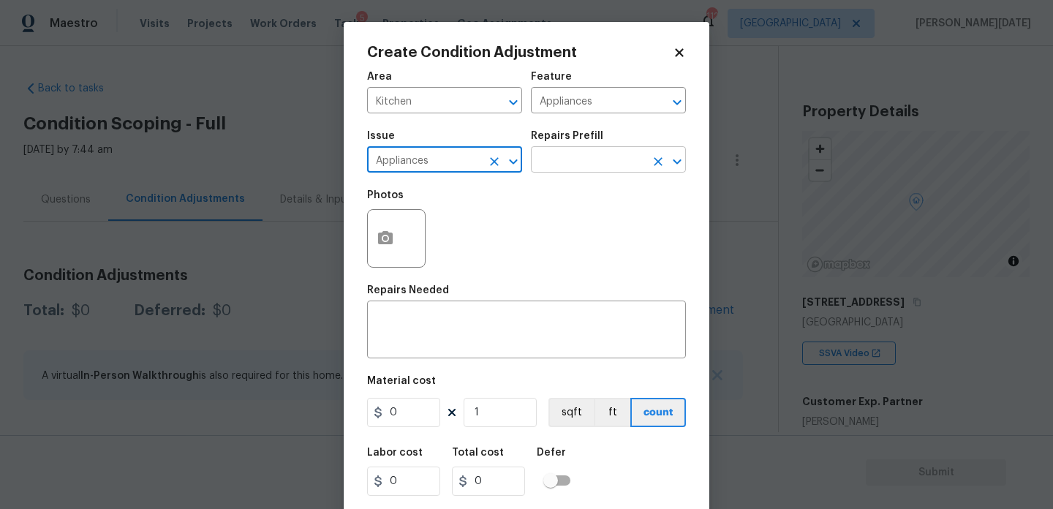
type input "Appliances"
click at [568, 168] on input "text" at bounding box center [588, 161] width 114 height 23
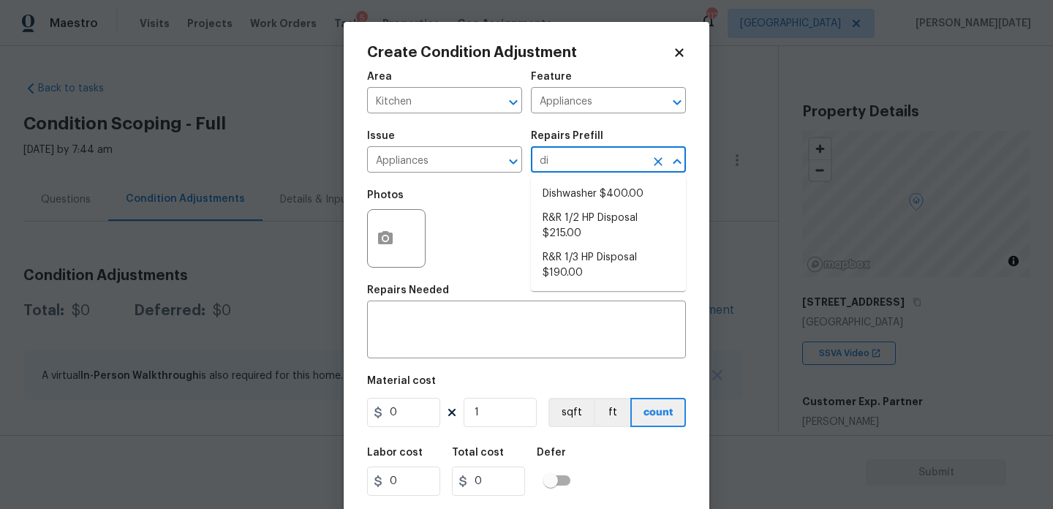
type input "dis"
click at [609, 195] on li "Dishwasher $400.00" at bounding box center [608, 194] width 155 height 24
type textarea "Remove the existing dishwasher and prep the area for a new unit. Install a new …"
type input "400"
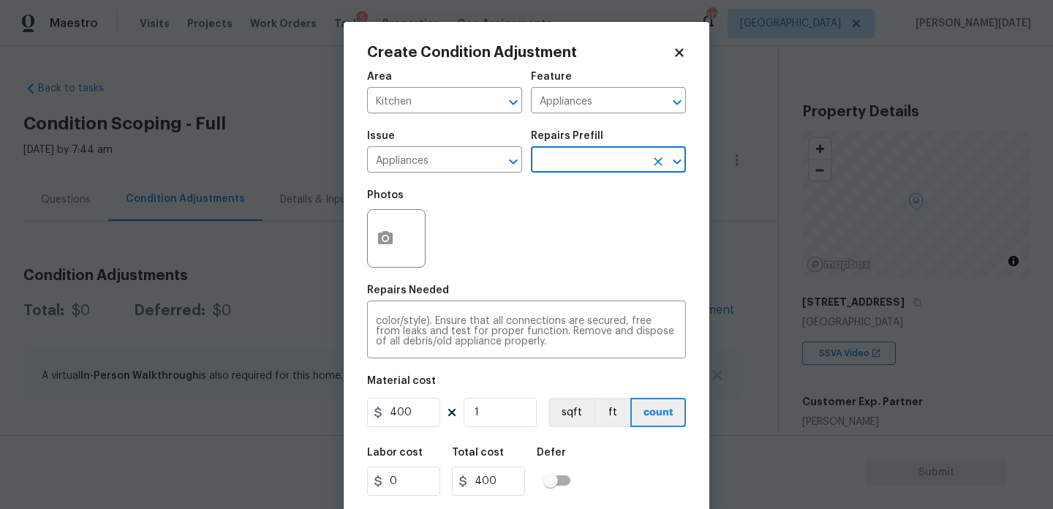
scroll to position [37, 0]
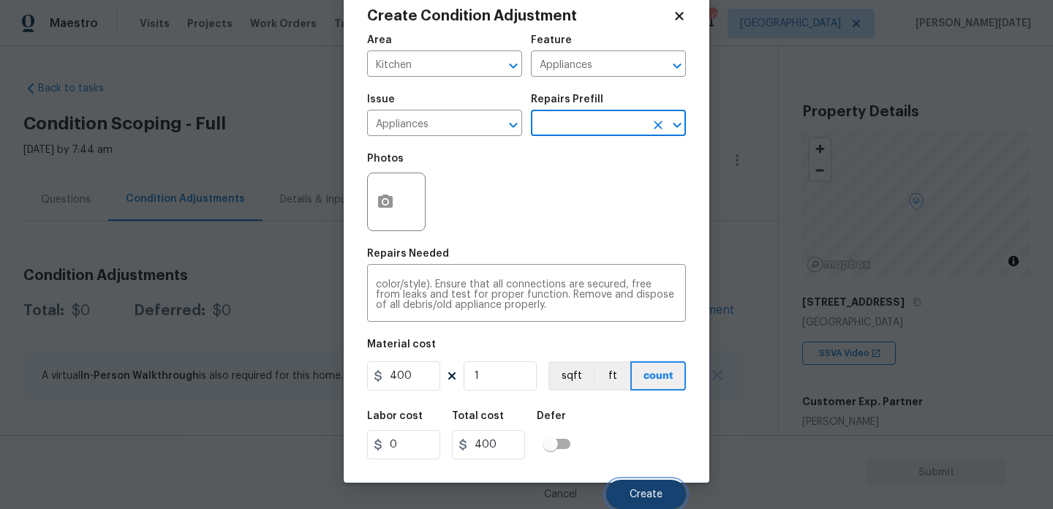
click at [635, 486] on button "Create" at bounding box center [646, 493] width 80 height 29
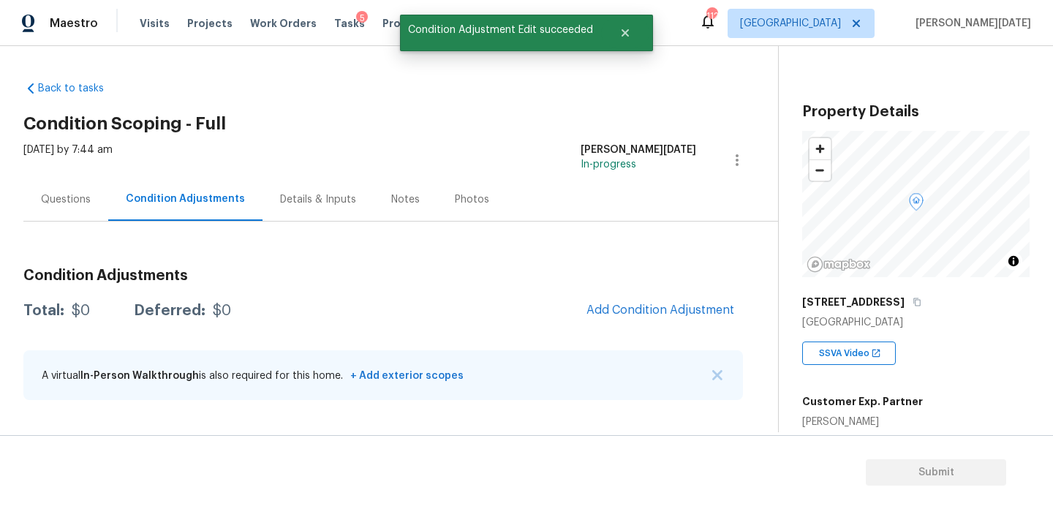
scroll to position [0, 0]
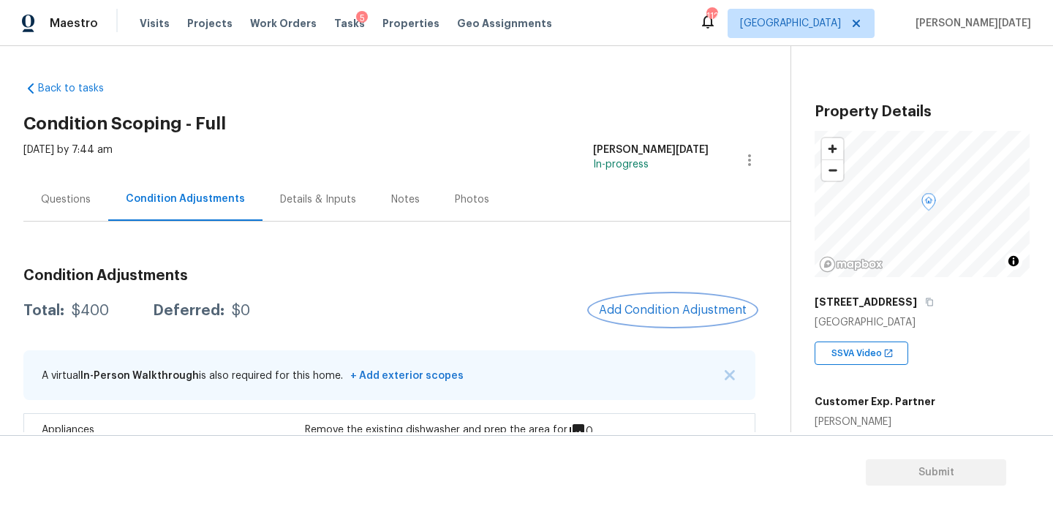
click at [690, 311] on span "Add Condition Adjustment" at bounding box center [673, 309] width 148 height 13
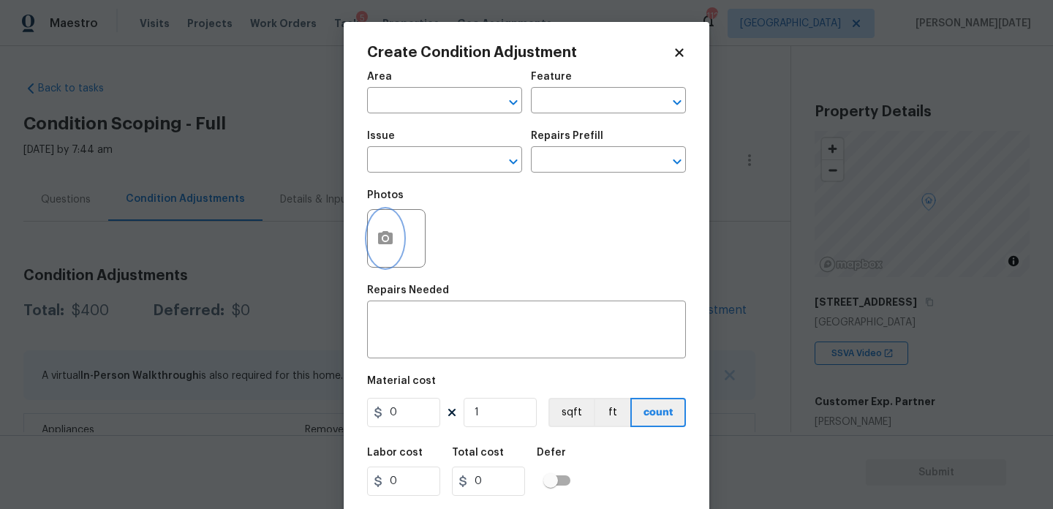
click at [384, 247] on icon "button" at bounding box center [385, 239] width 18 height 18
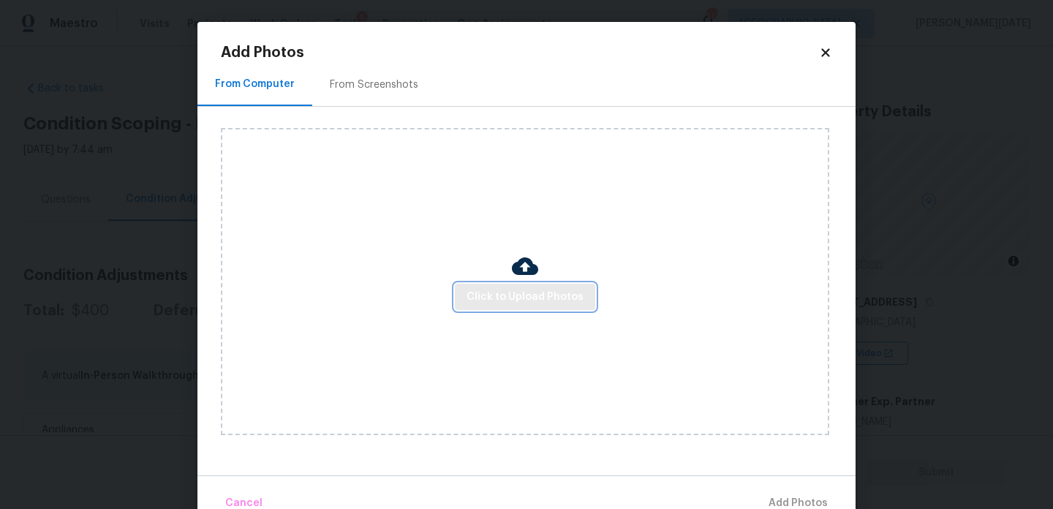
click at [552, 302] on span "Click to Upload Photos" at bounding box center [524, 297] width 117 height 18
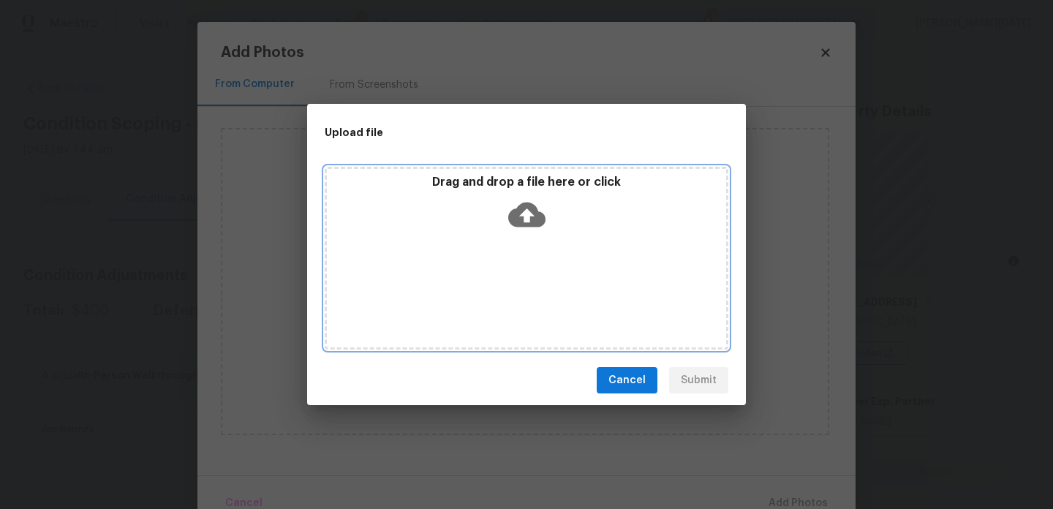
click at [552, 302] on div "Drag and drop a file here or click" at bounding box center [526, 258] width 403 height 183
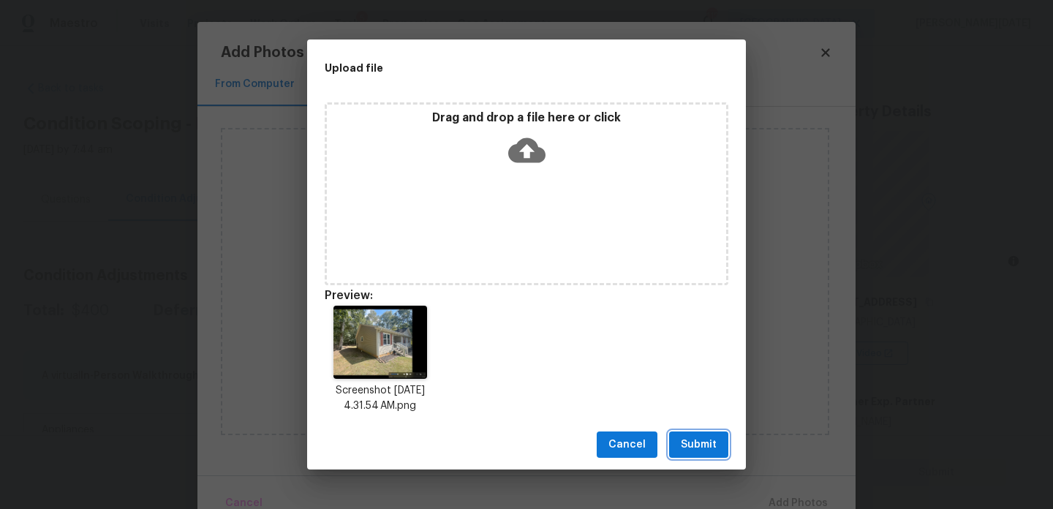
click at [718, 452] on button "Submit" at bounding box center [698, 444] width 59 height 27
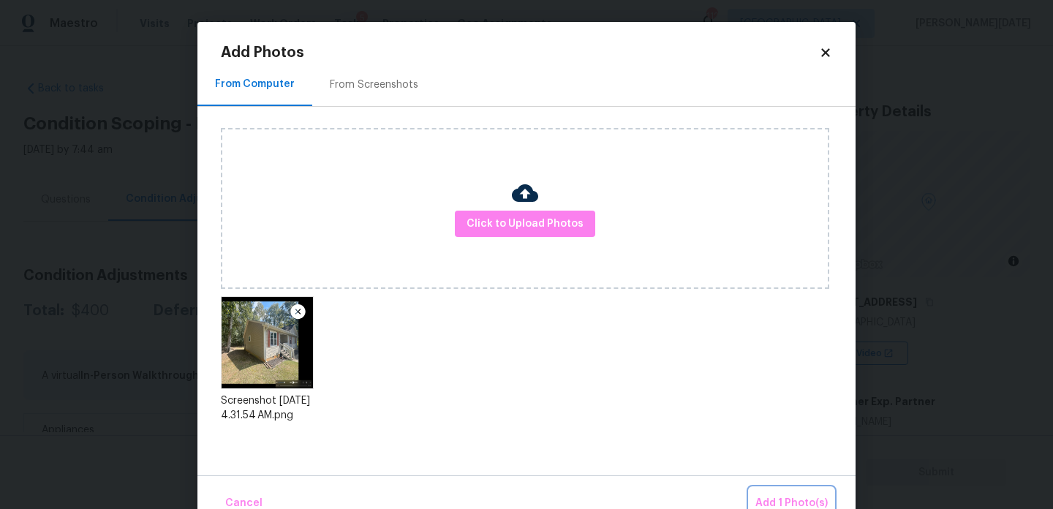
click at [777, 498] on span "Add 1 Photo(s)" at bounding box center [791, 503] width 72 height 18
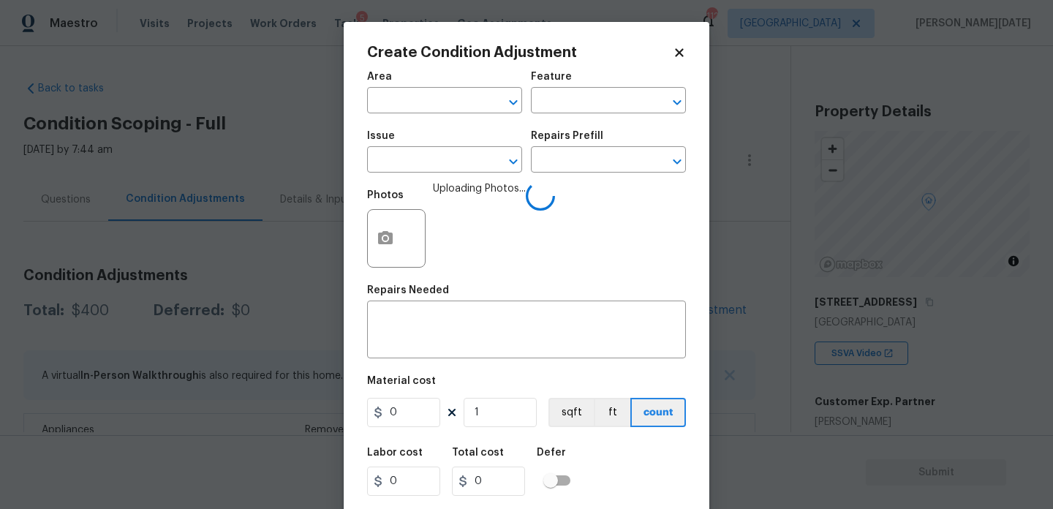
click at [416, 81] on div "Area" at bounding box center [444, 81] width 155 height 19
click at [393, 112] on input "text" at bounding box center [424, 102] width 114 height 23
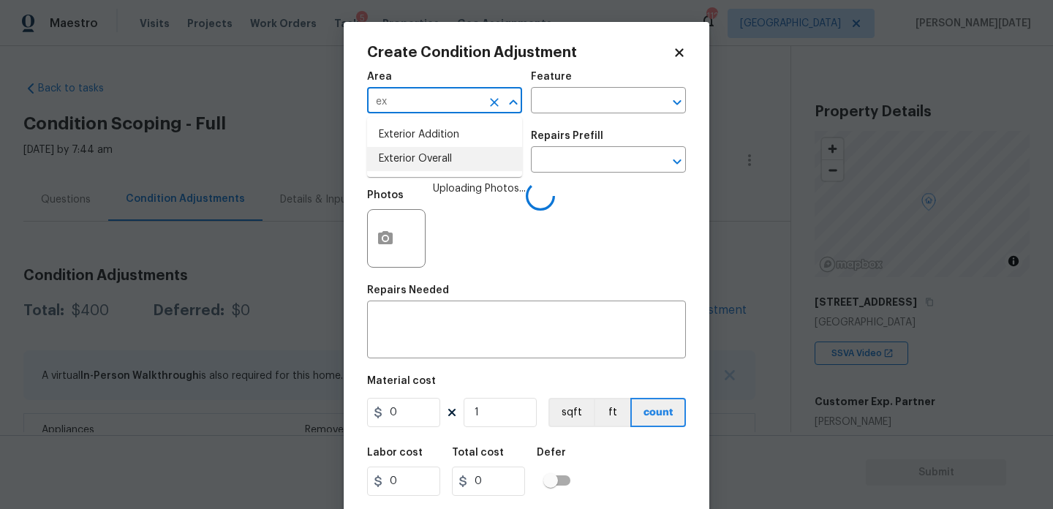
click at [428, 167] on li "Exterior Overall" at bounding box center [444, 159] width 155 height 24
type input "Exterior Overall"
click at [428, 167] on input "text" at bounding box center [424, 161] width 114 height 23
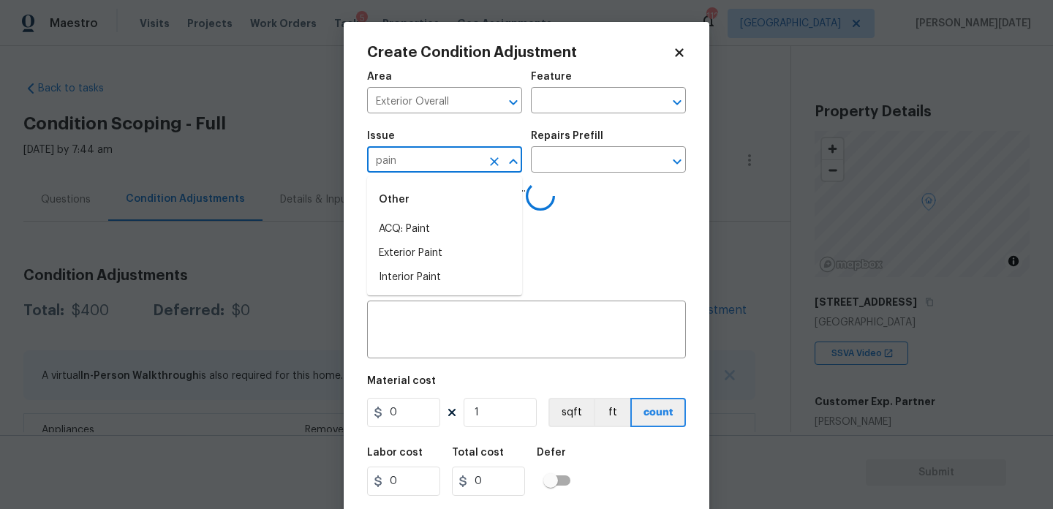
type input "paint"
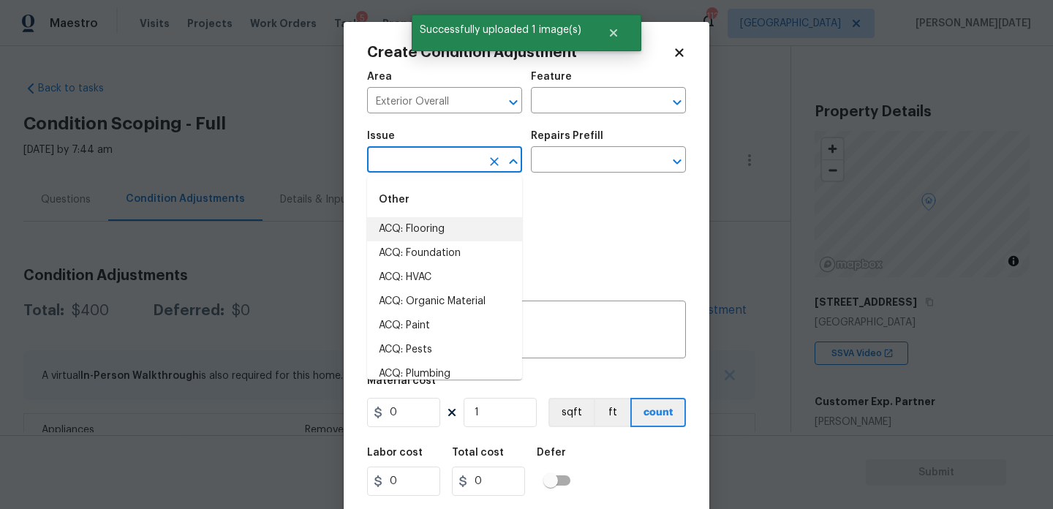
click at [497, 163] on icon "Clear" at bounding box center [494, 161] width 15 height 15
click at [420, 164] on input "text" at bounding box center [424, 161] width 114 height 23
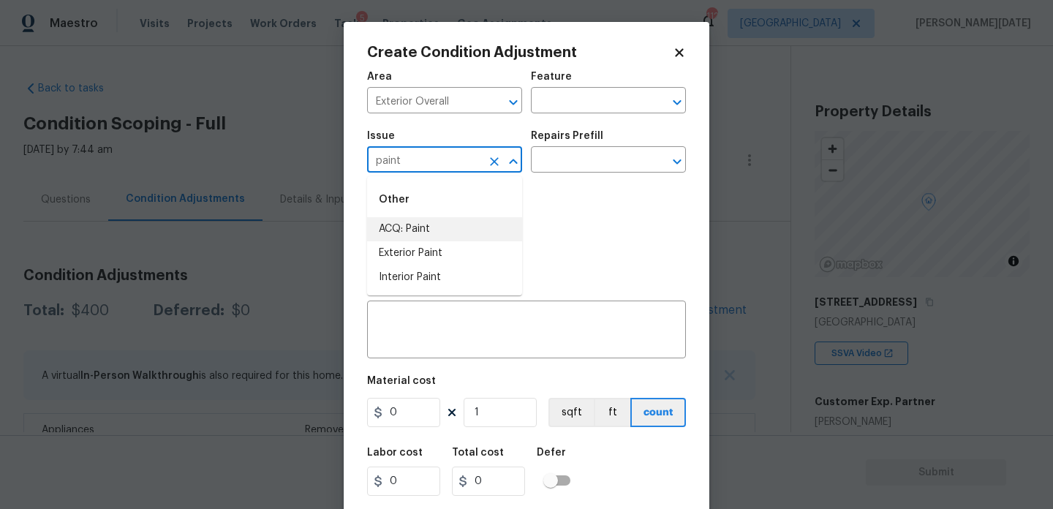
click at [420, 222] on li "ACQ: Paint" at bounding box center [444, 229] width 155 height 24
type input "ACQ: Paint"
click at [591, 173] on div "Issue ACQ: Paint ​ Repairs Prefill ​" at bounding box center [526, 151] width 319 height 59
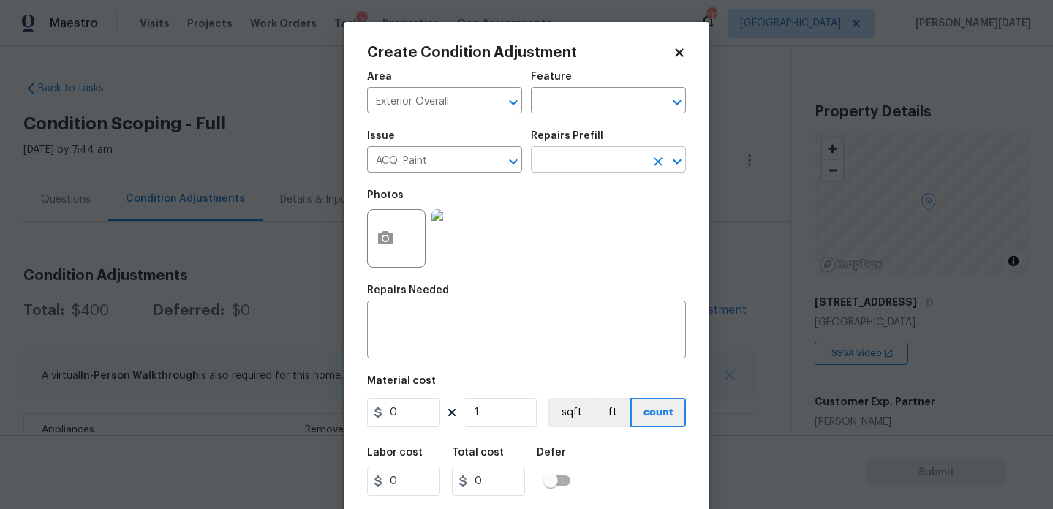
click at [600, 166] on input "text" at bounding box center [588, 161] width 114 height 23
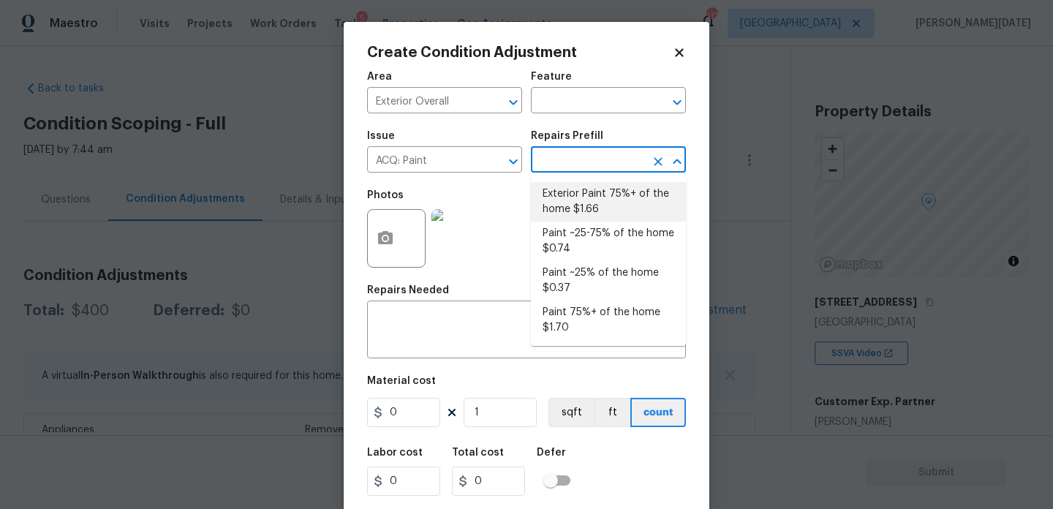
click at [600, 201] on li "Exterior Paint 75%+ of the home $1.66" at bounding box center [608, 201] width 155 height 39
type input "Acquisition"
type textarea "Acquisition Scope: 75%+ of the home exterior will likely require paint"
type input "1.66"
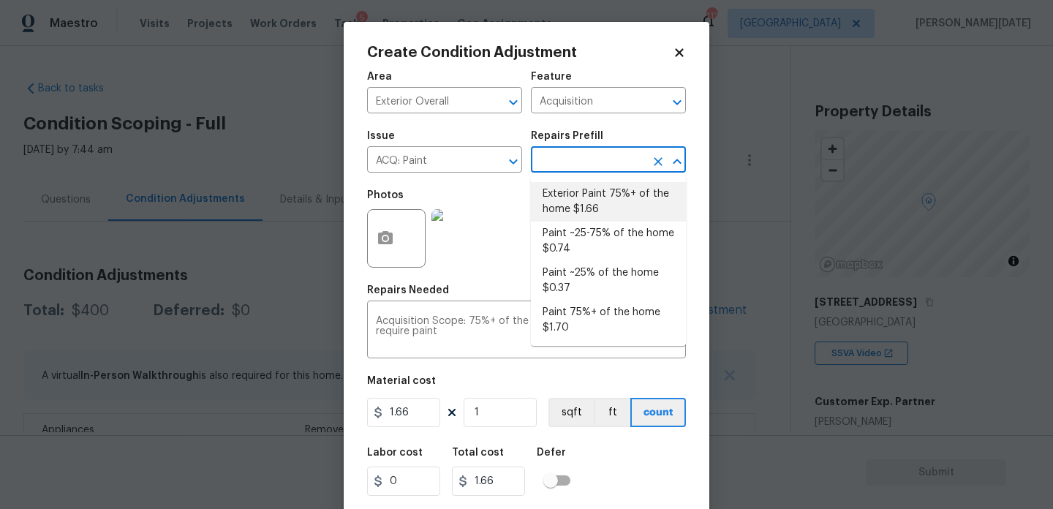
click at [596, 205] on li "Exterior Paint 75%+ of the home $1.66" at bounding box center [608, 201] width 155 height 39
click at [422, 422] on input "1.66" at bounding box center [403, 412] width 73 height 29
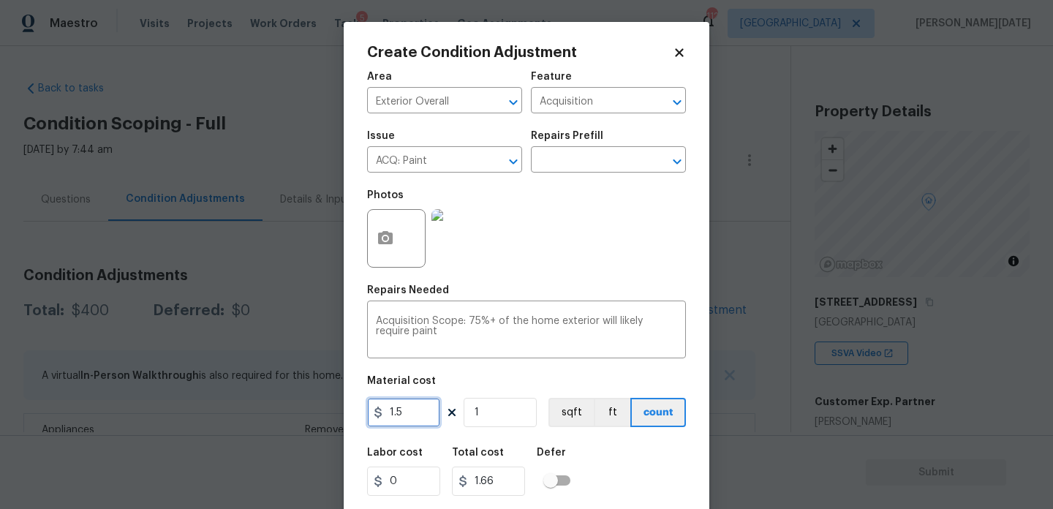
type input "1.5"
click at [498, 420] on input "1" at bounding box center [499, 412] width 73 height 29
type input "1.5"
type input "0"
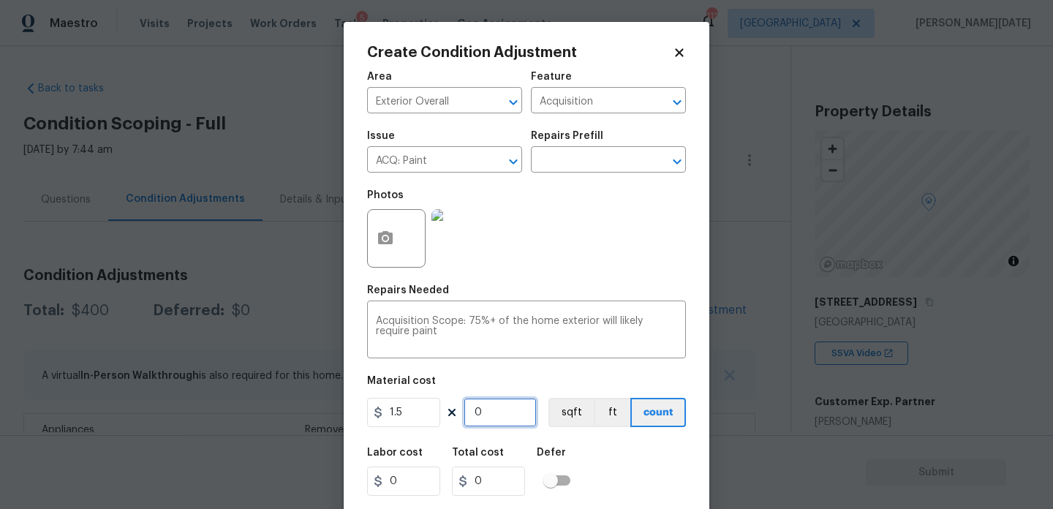
paste input "1352"
type input "1352"
type input "2028"
type input "1352"
click at [584, 270] on div "Photos" at bounding box center [526, 228] width 319 height 95
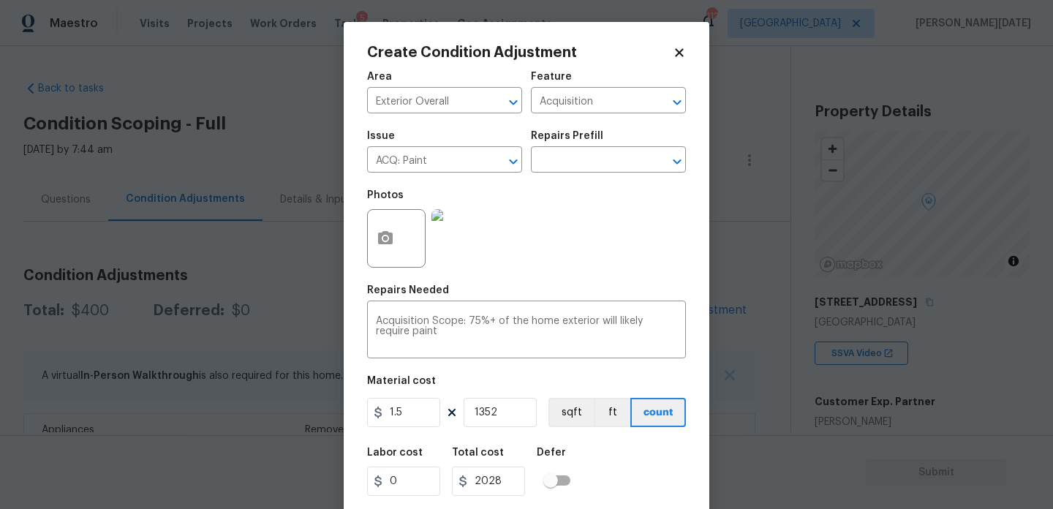
scroll to position [37, 0]
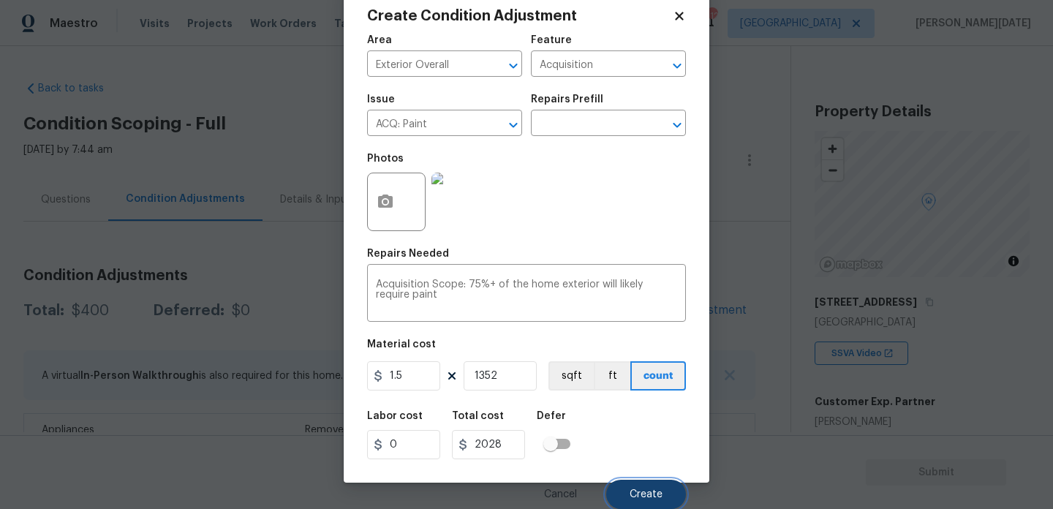
click at [634, 498] on span "Create" at bounding box center [645, 494] width 33 height 11
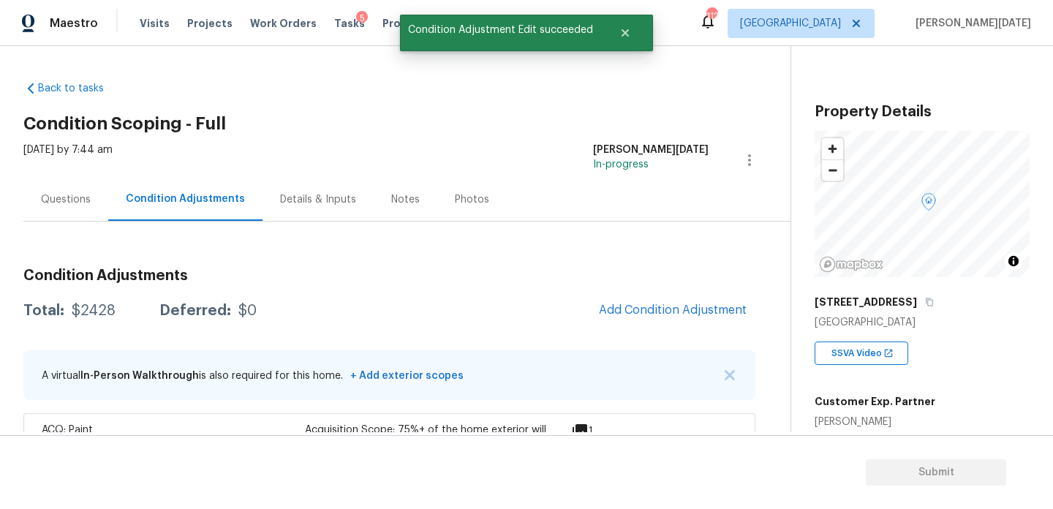
scroll to position [0, 0]
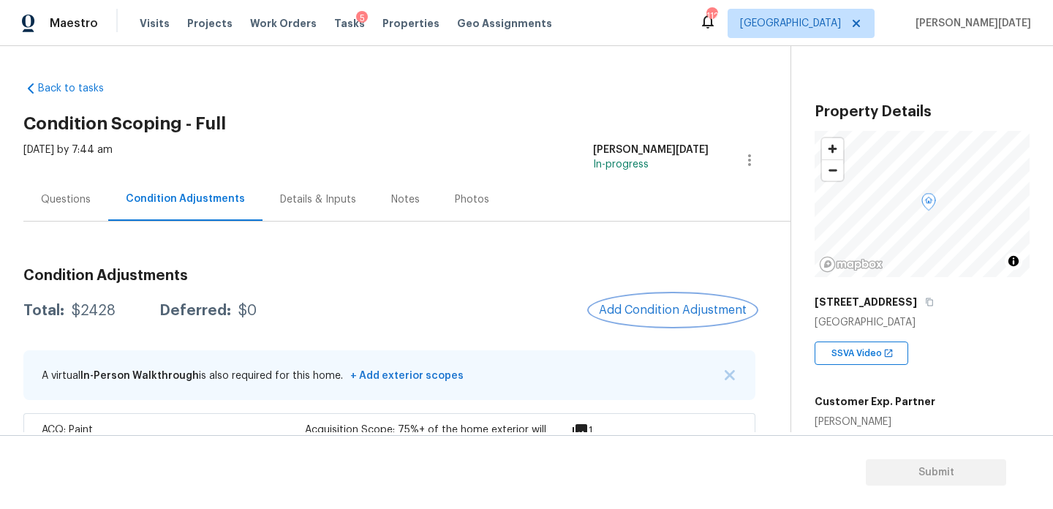
click at [632, 309] on span "Add Condition Adjustment" at bounding box center [673, 309] width 148 height 13
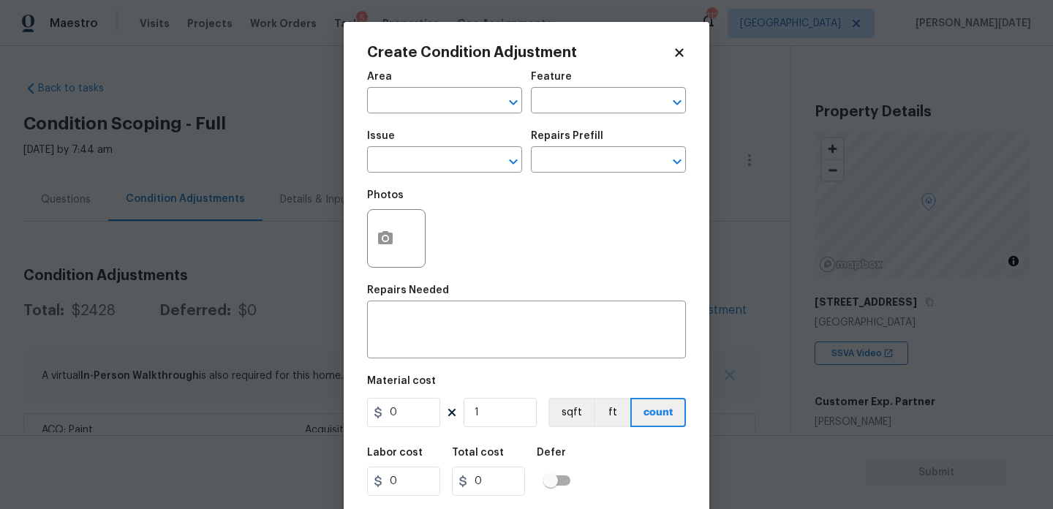
click at [632, 309] on div "x ​" at bounding box center [526, 331] width 319 height 54
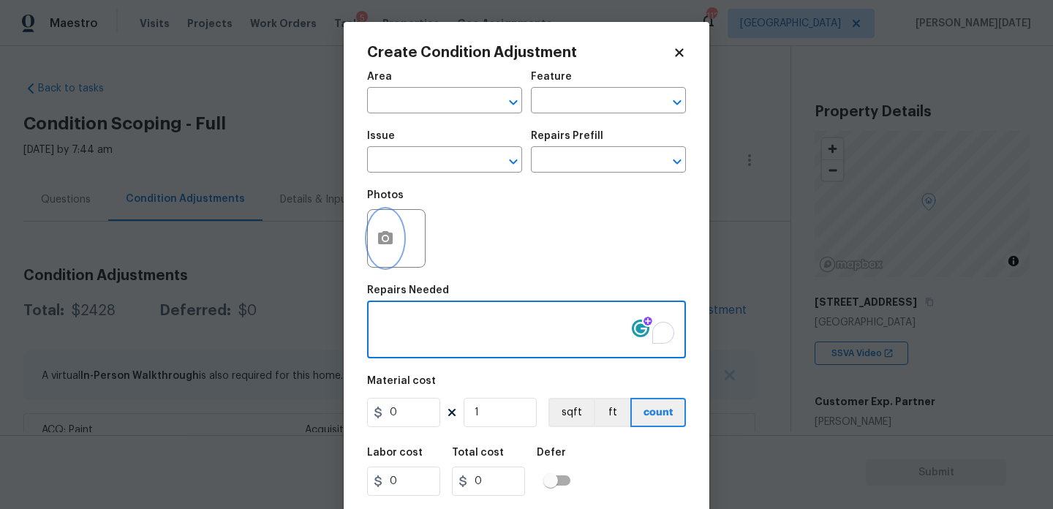
click at [382, 244] on icon "button" at bounding box center [385, 237] width 15 height 13
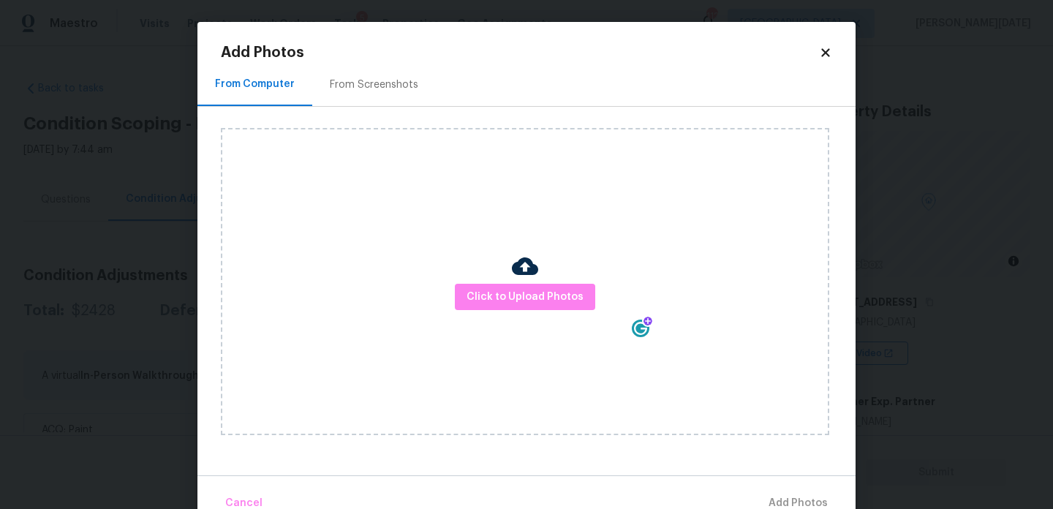
click at [543, 311] on div "Click to Upload Photos" at bounding box center [525, 281] width 608 height 307
click at [558, 303] on span "Click to Upload Photos" at bounding box center [524, 297] width 117 height 18
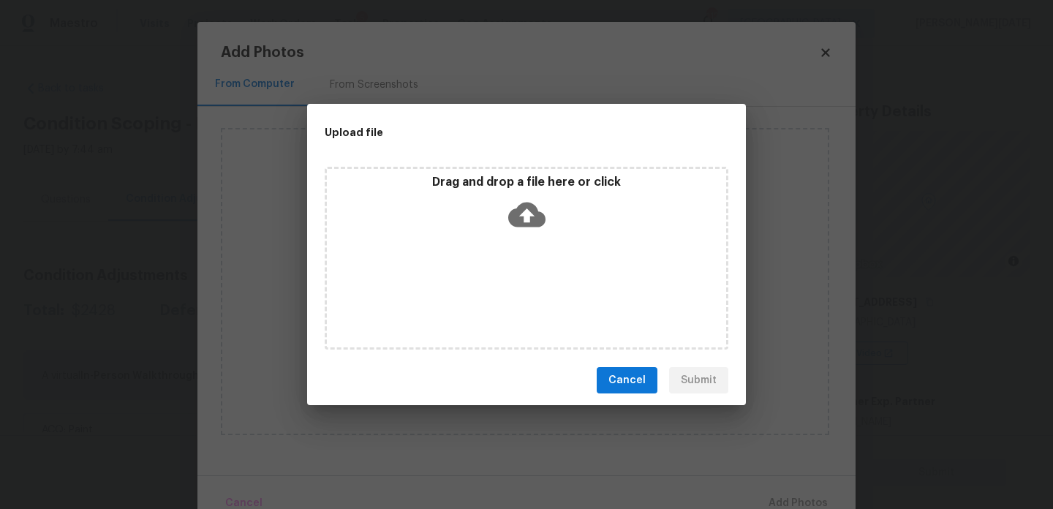
click at [558, 303] on div "Drag and drop a file here or click" at bounding box center [526, 258] width 403 height 183
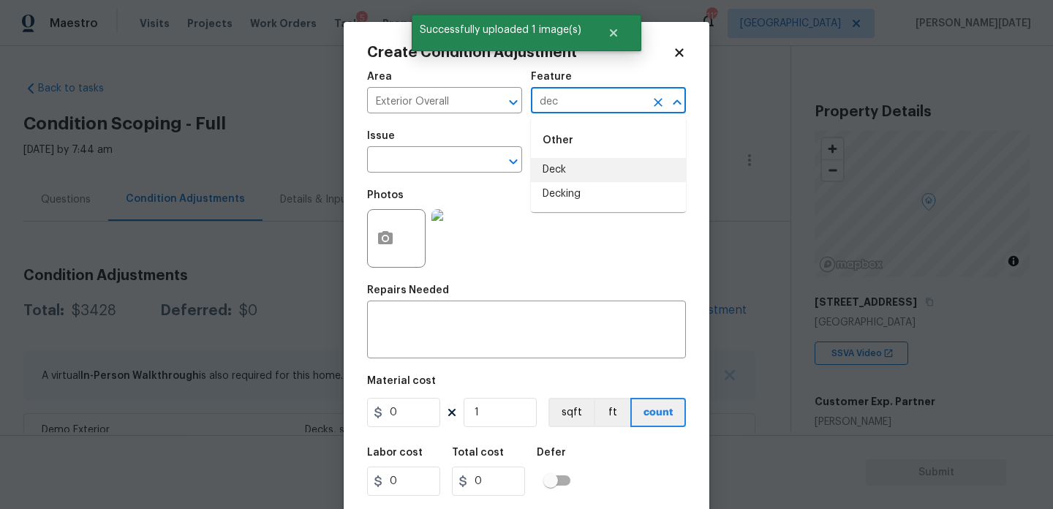
click at [576, 163] on li "Deck" at bounding box center [608, 170] width 155 height 24
type input "Deck"
click at [428, 164] on input "text" at bounding box center [424, 161] width 114 height 23
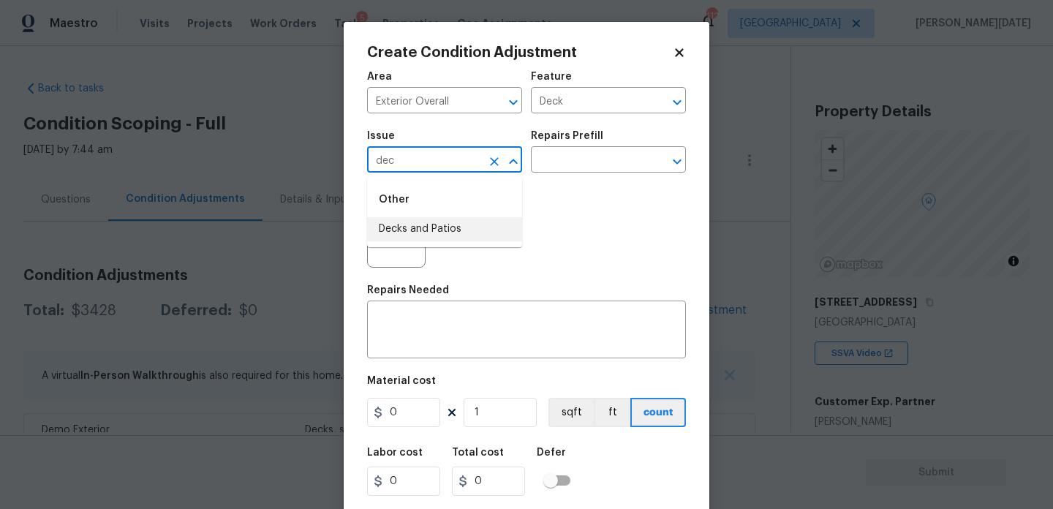
click at [419, 232] on li "Decks and Patios" at bounding box center [444, 229] width 155 height 24
type input "Decks and Patios"
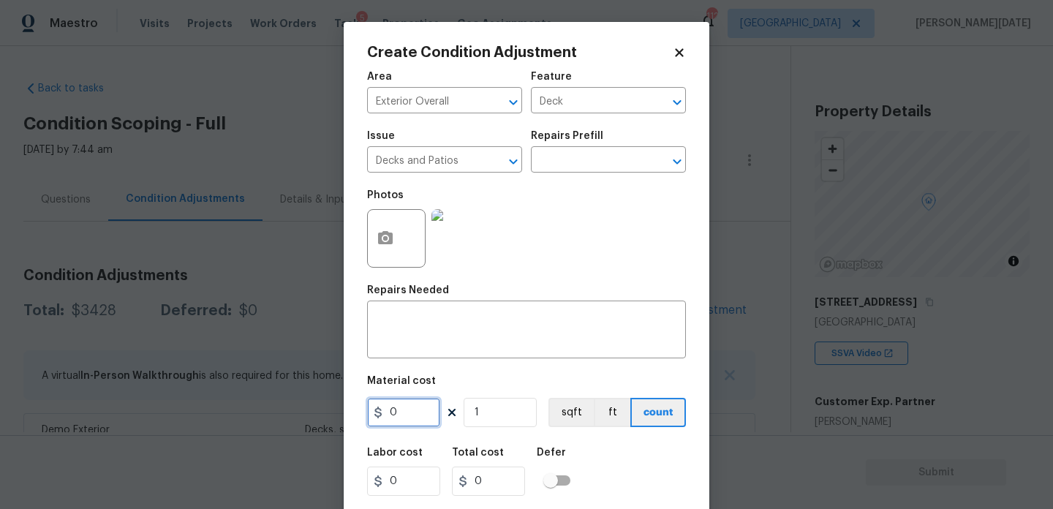
click at [417, 404] on input "0" at bounding box center [403, 412] width 73 height 29
type input "800"
click at [428, 329] on textarea at bounding box center [526, 331] width 301 height 31
type input "800"
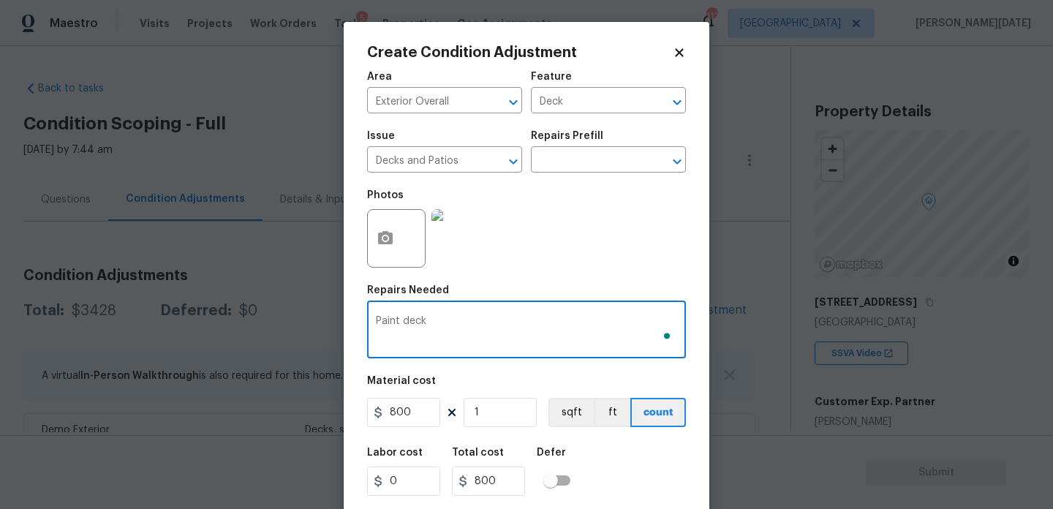
scroll to position [37, 0]
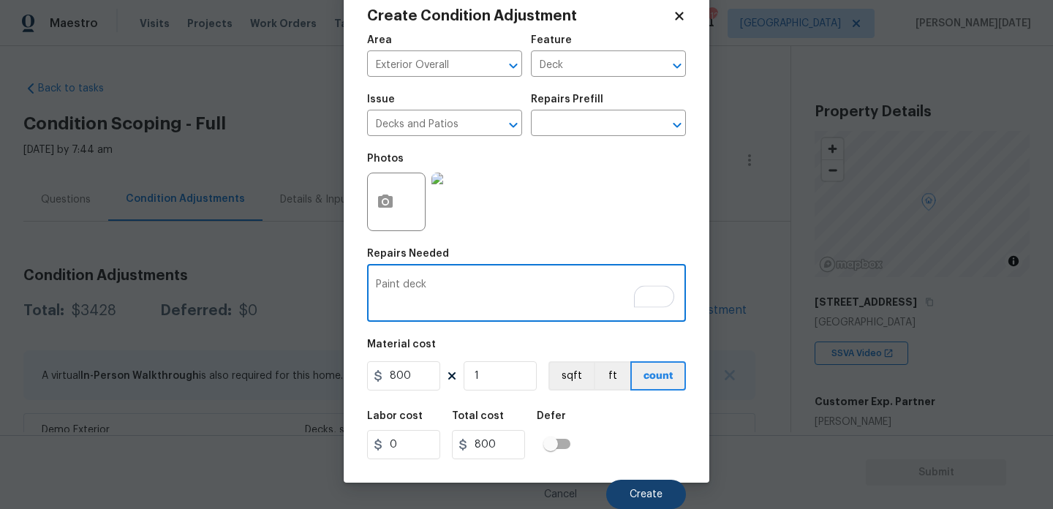
type textarea "Paint deck"
click at [637, 490] on span "Create" at bounding box center [645, 494] width 33 height 11
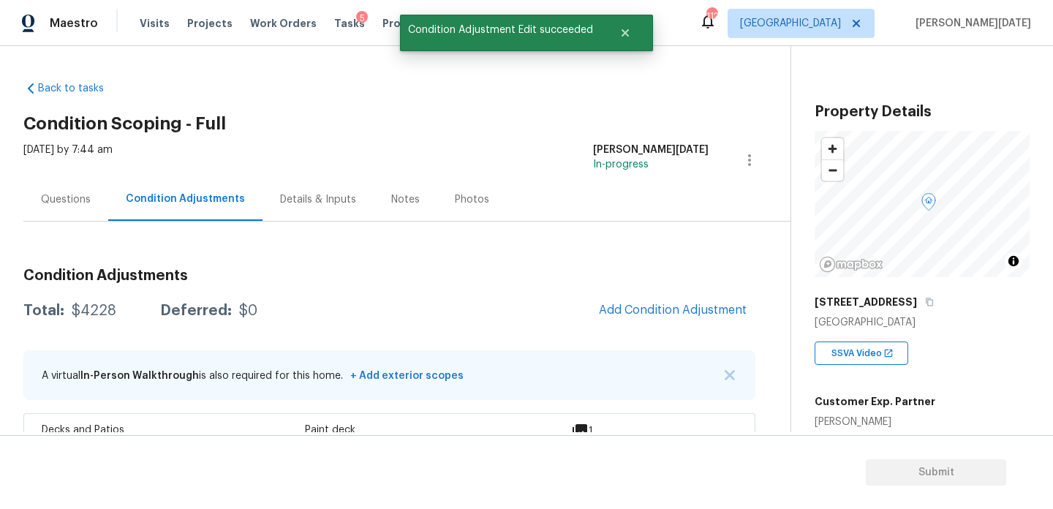
scroll to position [0, 0]
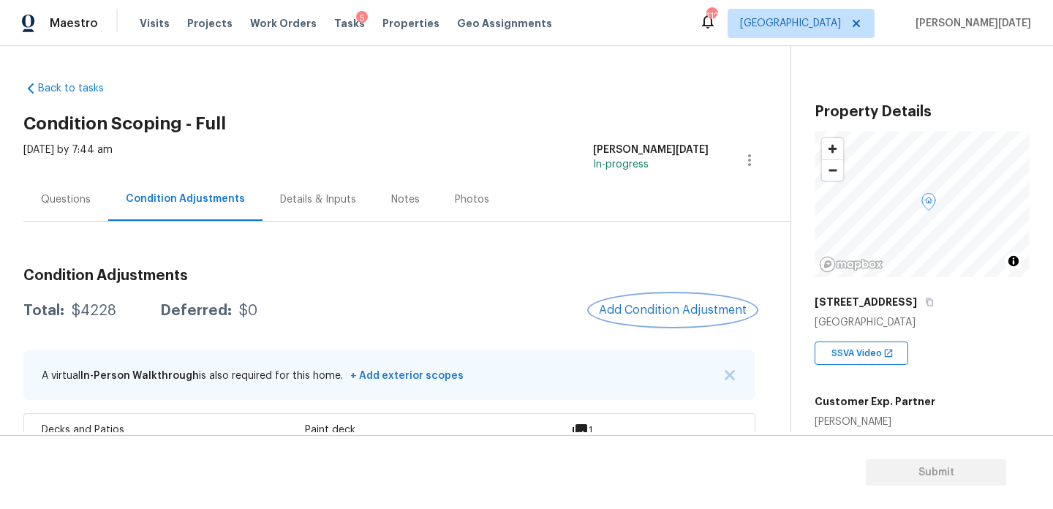
click at [701, 324] on button "Add Condition Adjustment" at bounding box center [672, 310] width 165 height 31
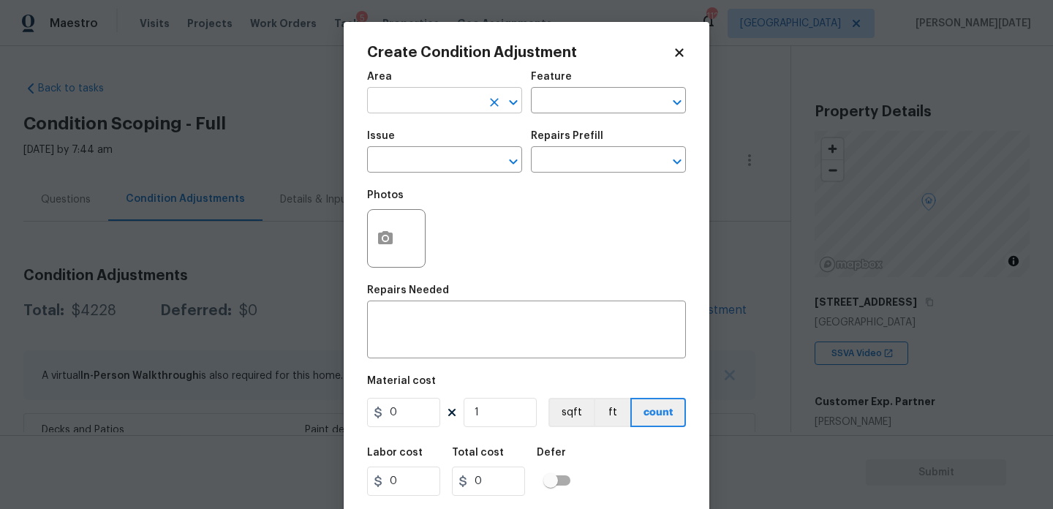
click at [381, 102] on input "text" at bounding box center [424, 102] width 114 height 23
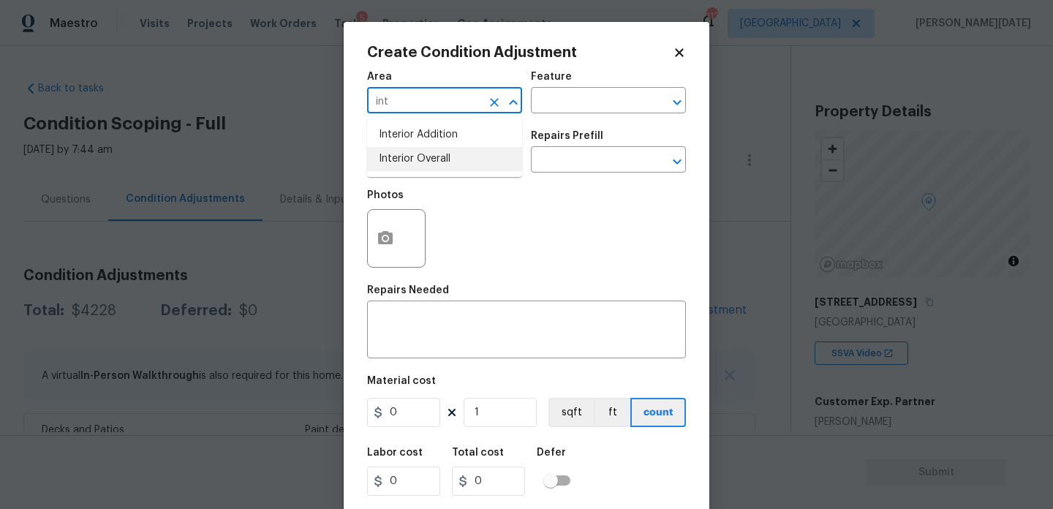
click at [415, 154] on li "Interior Overall" at bounding box center [444, 159] width 155 height 24
type input "Interior Overall"
click at [415, 154] on input "text" at bounding box center [424, 161] width 114 height 23
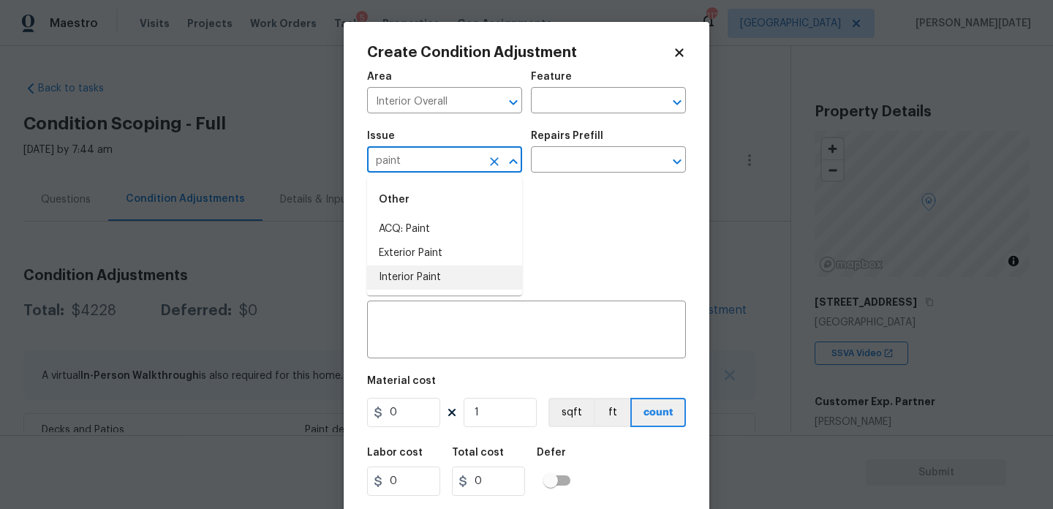
click at [428, 275] on li "Interior Paint" at bounding box center [444, 277] width 155 height 24
type input "Interior Paint"
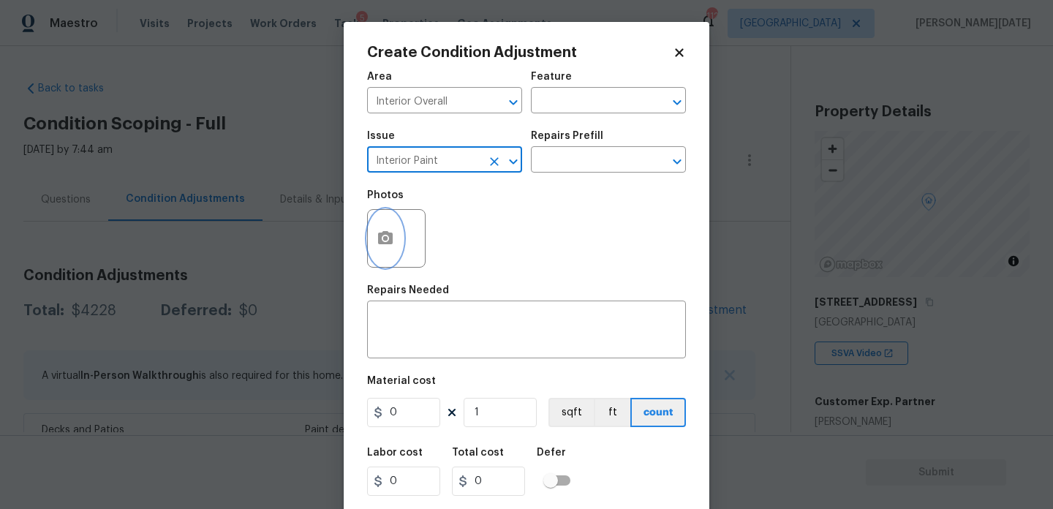
click at [380, 263] on button "button" at bounding box center [385, 238] width 35 height 57
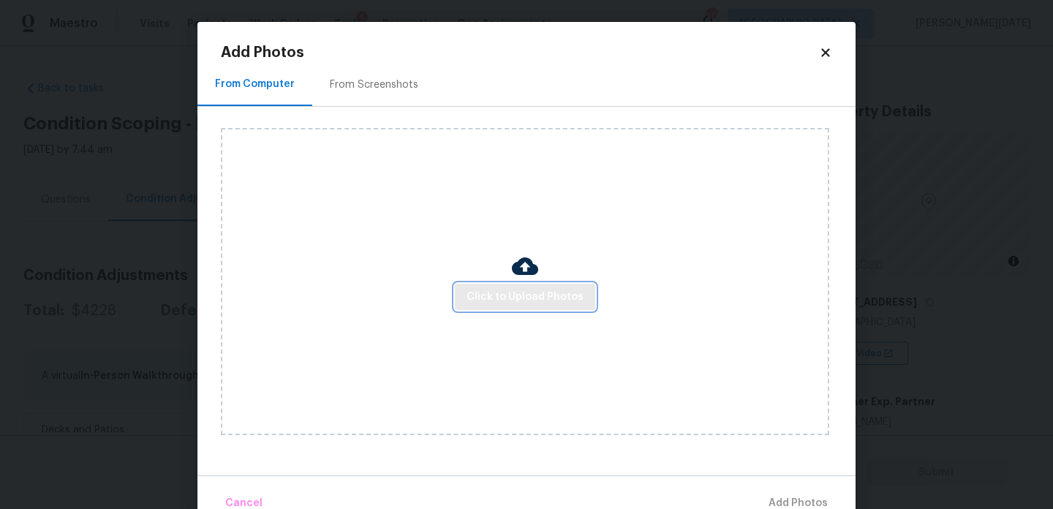
click at [501, 295] on span "Click to Upload Photos" at bounding box center [524, 297] width 117 height 18
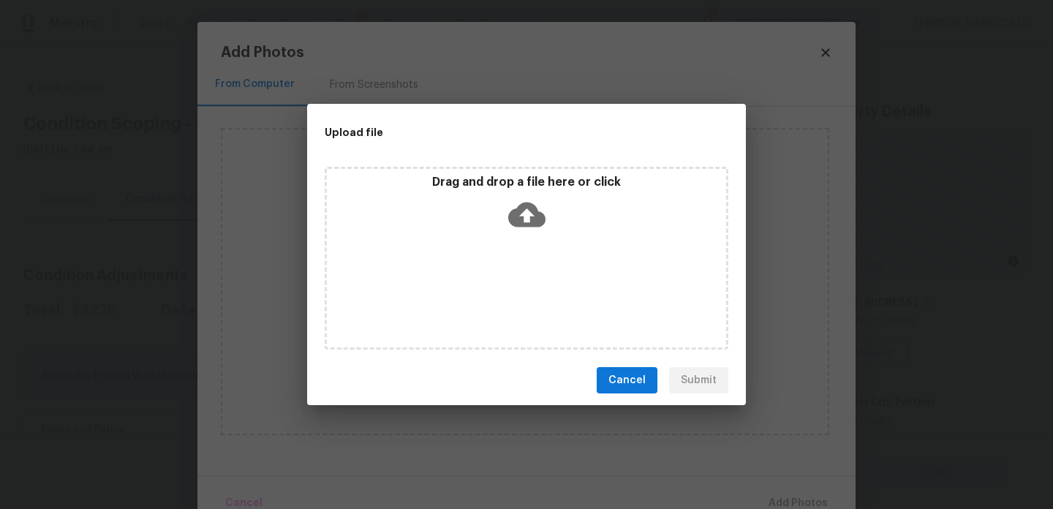
click at [501, 295] on div "Drag and drop a file here or click" at bounding box center [526, 258] width 403 height 183
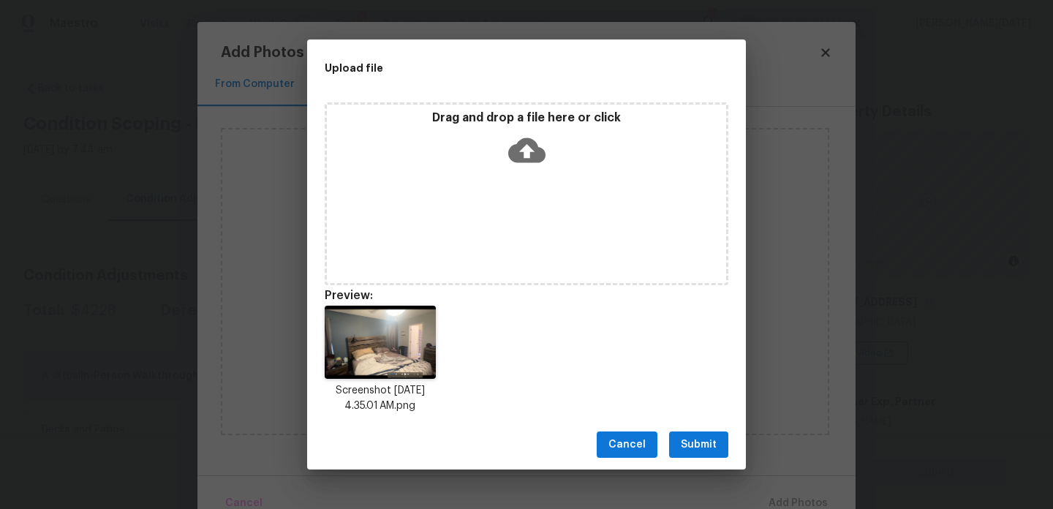
click at [710, 440] on span "Submit" at bounding box center [698, 445] width 36 height 18
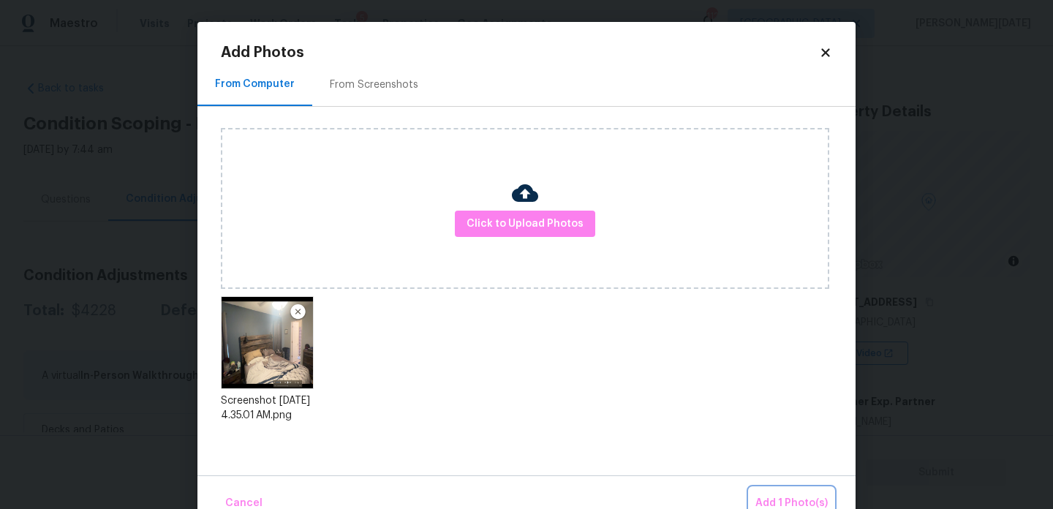
click at [780, 503] on span "Add 1 Photo(s)" at bounding box center [791, 503] width 72 height 18
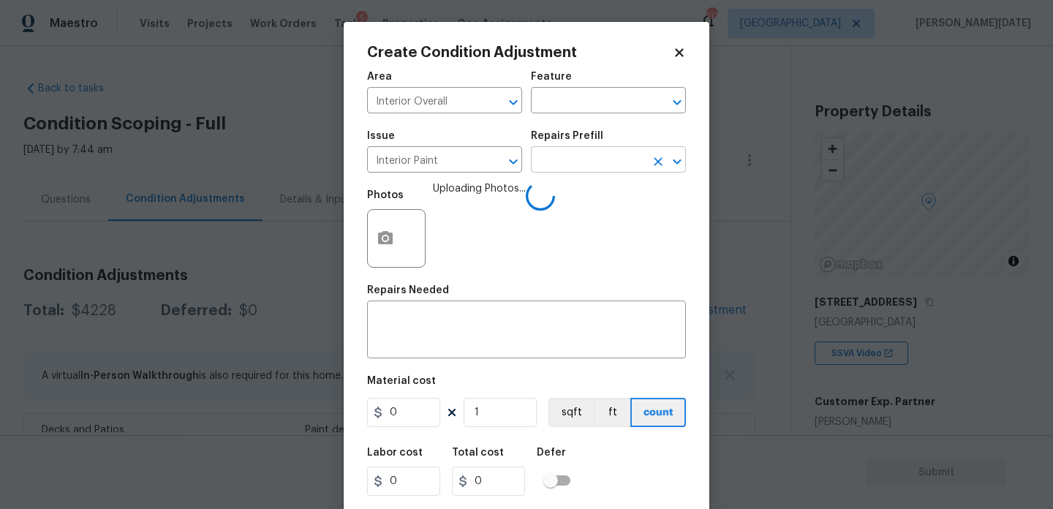
click at [609, 161] on input "text" at bounding box center [588, 161] width 114 height 23
type input "pri"
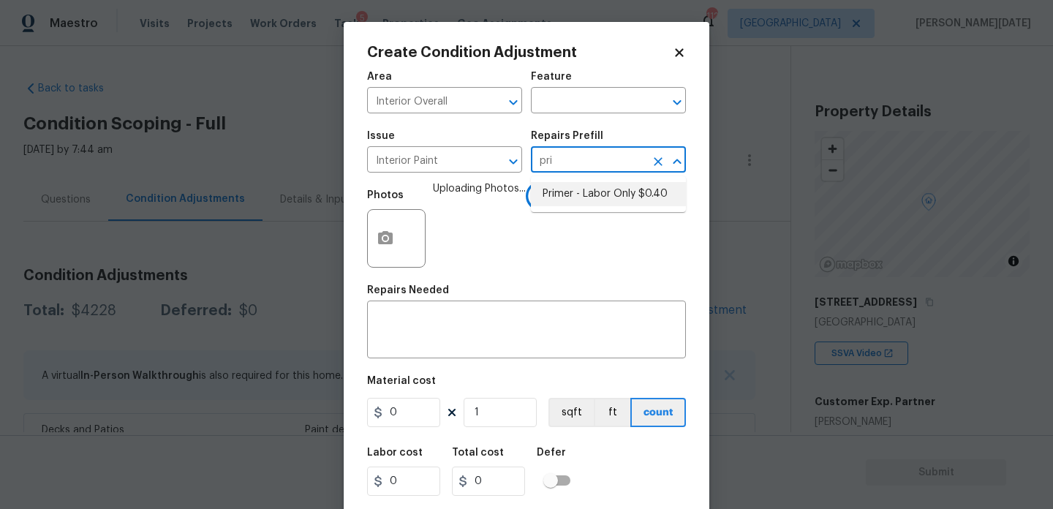
click at [629, 188] on li "Primer - Labor Only $0.40" at bounding box center [608, 194] width 155 height 24
type input "Overall Paint"
type textarea "Interior primer - PRIMER PROVIDED BY OPENDOOR - All nails, screws, drywall anch…"
type input "0.4"
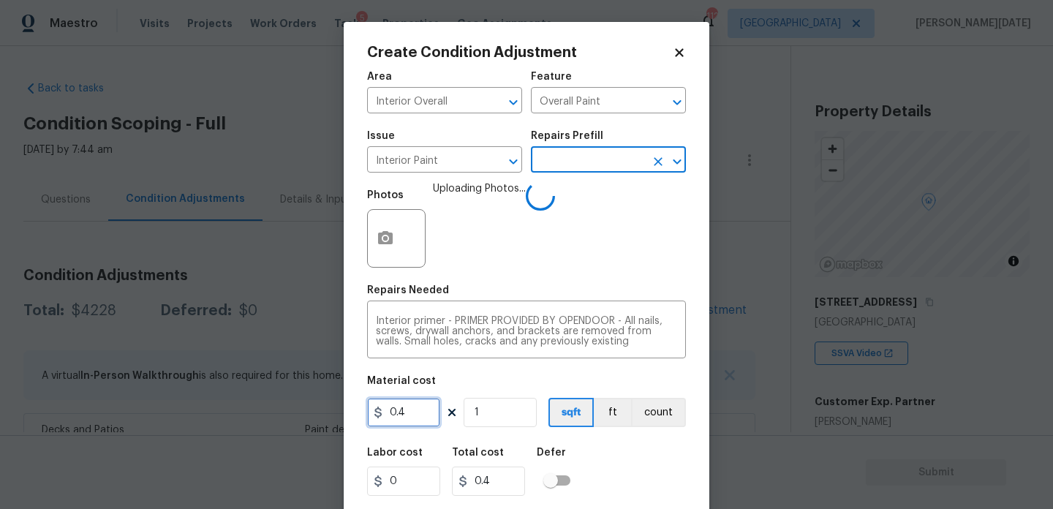
drag, startPoint x: 430, startPoint y: 410, endPoint x: 349, endPoint y: 409, distance: 81.1
click at [349, 409] on div "Create Condition Adjustment Area Interior Overall ​ Feature Overall Paint ​ Iss…" at bounding box center [526, 270] width 365 height 497
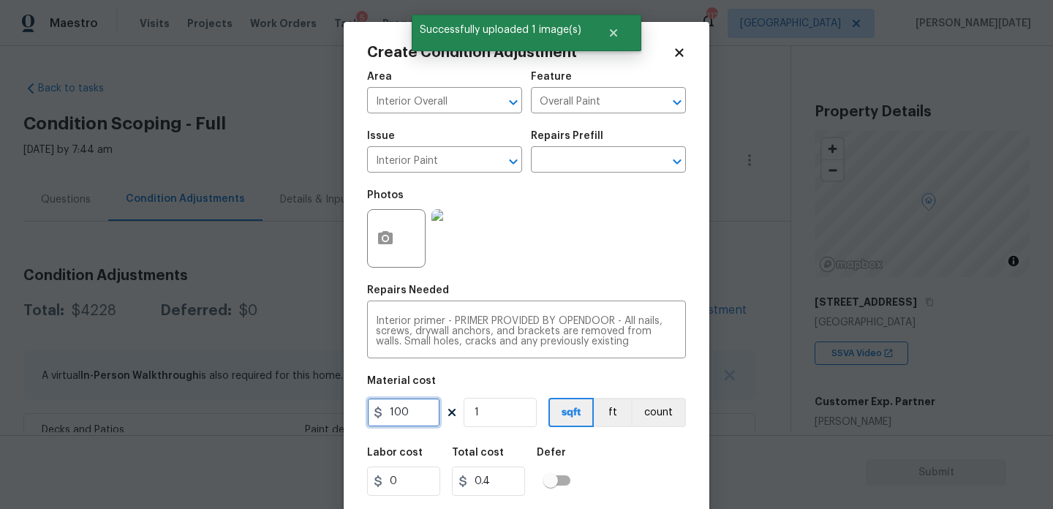
type input "100"
click at [517, 279] on div "Area Interior Overall ​ Feature Overall Paint ​ Issue Interior Paint ​ Repairs …" at bounding box center [526, 304] width 319 height 482
type input "100"
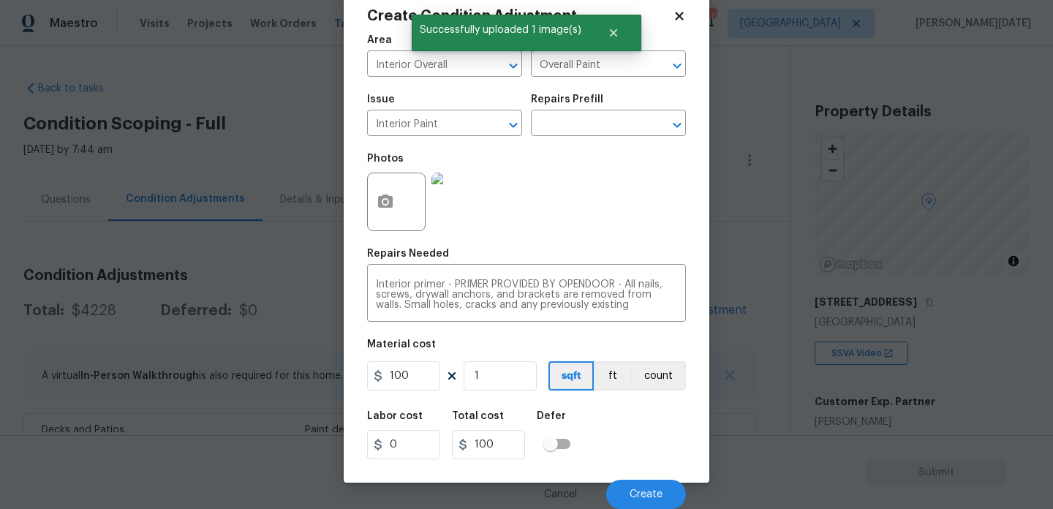
click at [647, 478] on div "Cancel Create" at bounding box center [526, 488] width 319 height 41
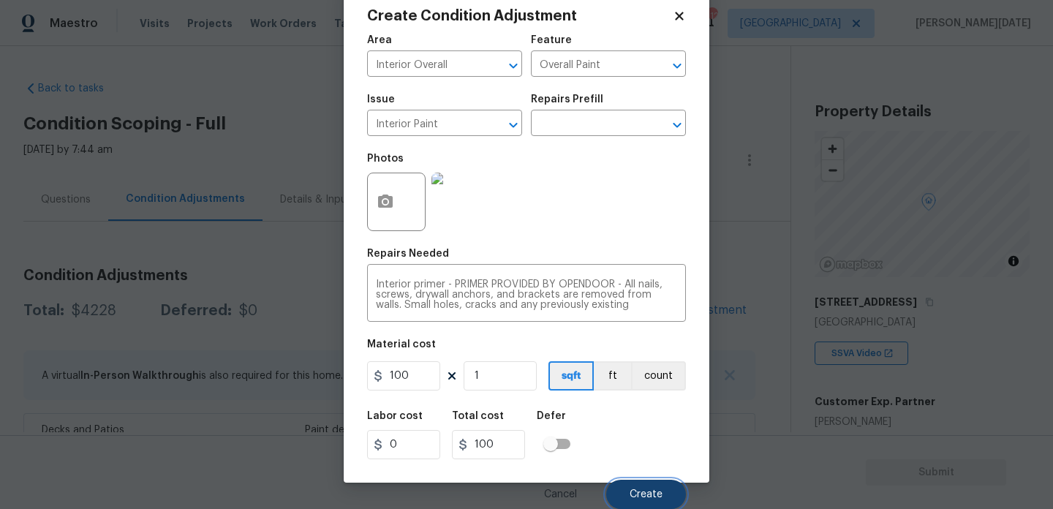
click at [615, 484] on button "Create" at bounding box center [646, 493] width 80 height 29
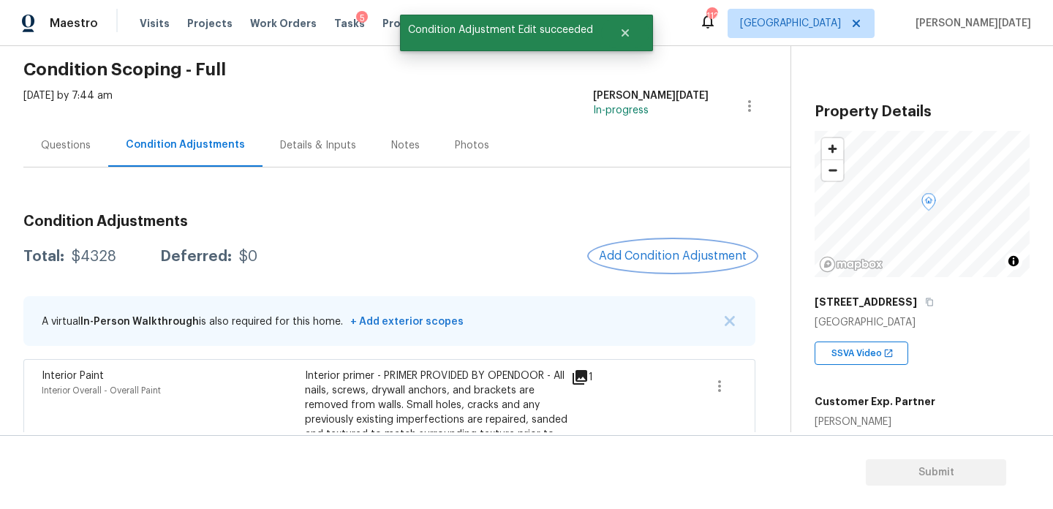
scroll to position [59, 0]
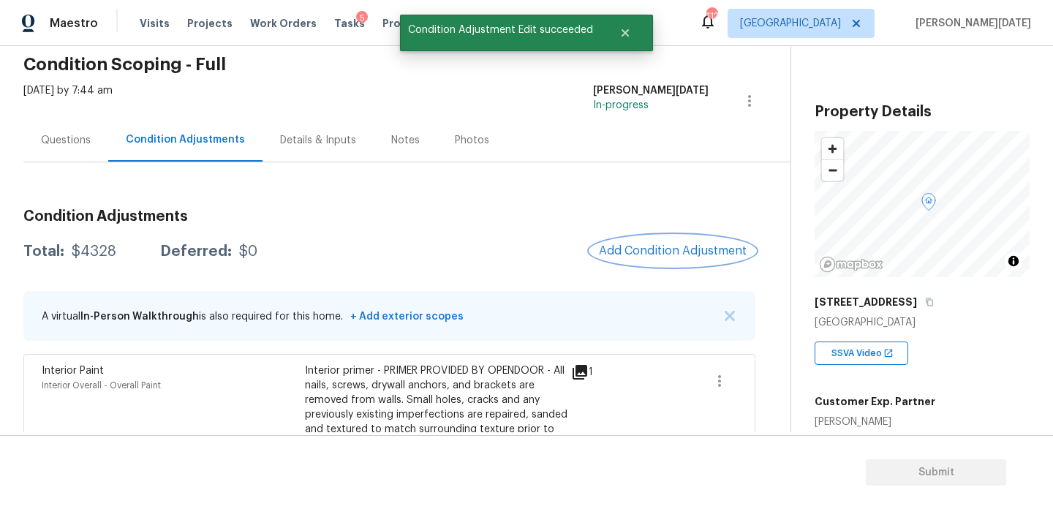
click at [637, 238] on button "Add Condition Adjustment" at bounding box center [672, 250] width 165 height 31
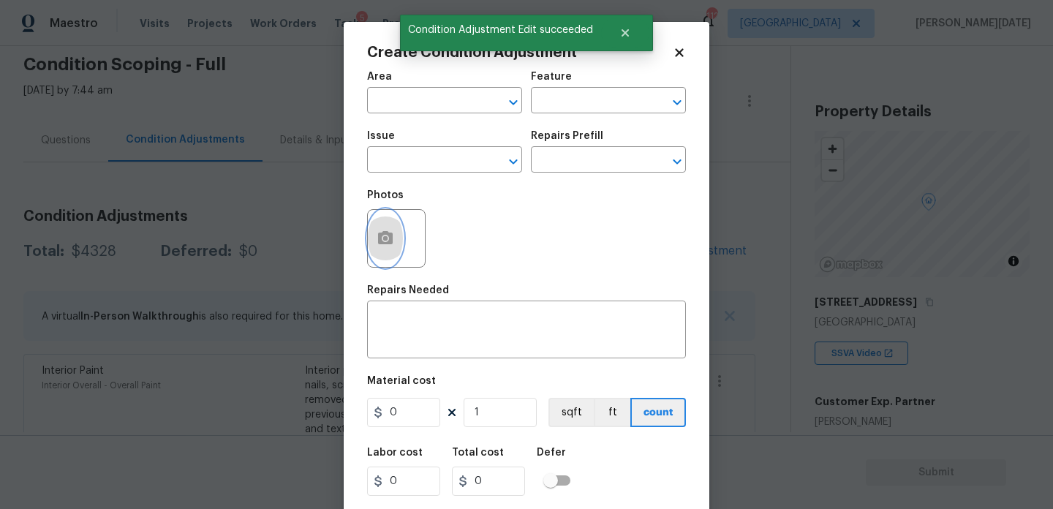
click at [390, 235] on icon "button" at bounding box center [385, 237] width 15 height 13
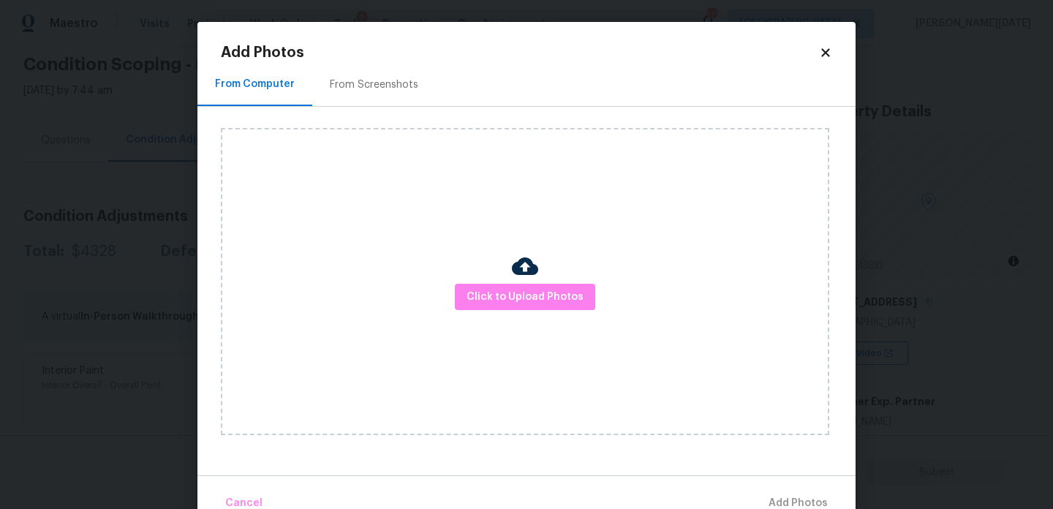
click at [384, 89] on div "From Screenshots" at bounding box center [374, 84] width 88 height 15
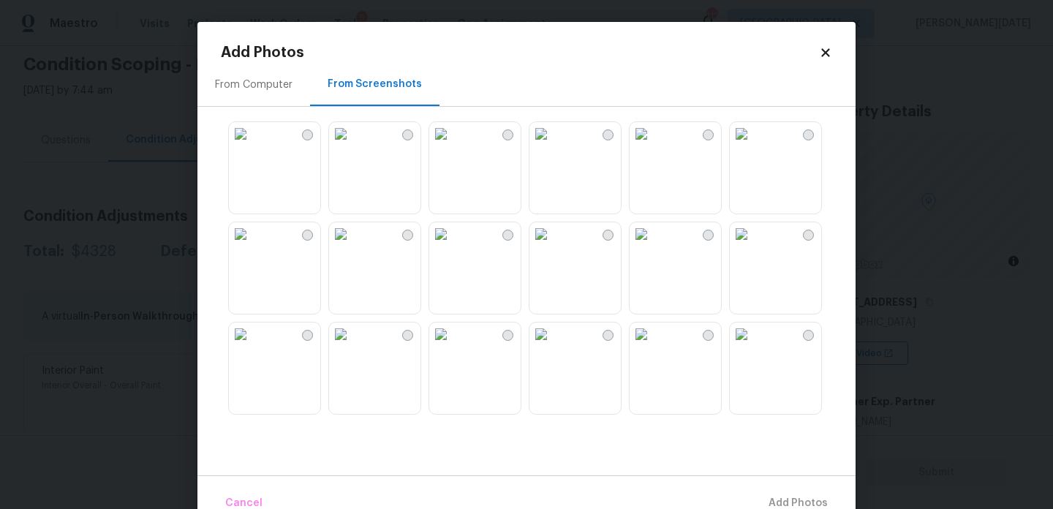
click at [452, 145] on img at bounding box center [440, 133] width 23 height 23
click at [553, 145] on img at bounding box center [540, 133] width 23 height 23
click at [653, 145] on img at bounding box center [640, 133] width 23 height 23
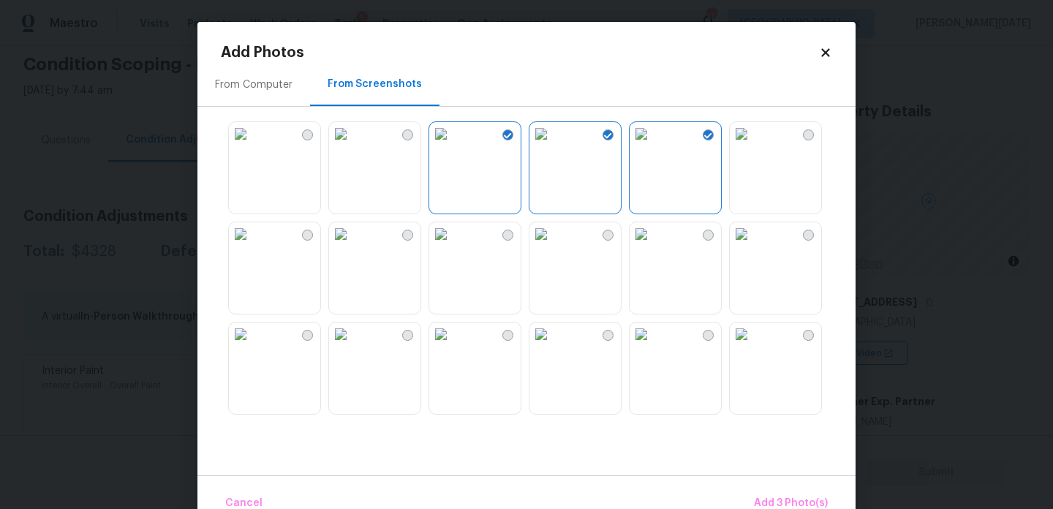
click at [753, 145] on img at bounding box center [740, 133] width 23 height 23
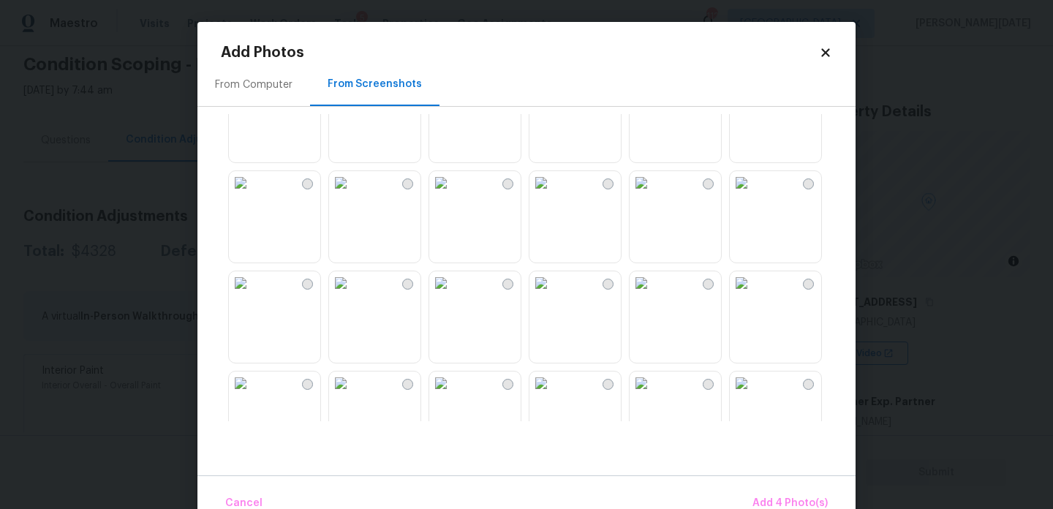
scroll to position [354, 0]
click at [452, 192] on img at bounding box center [440, 180] width 23 height 23
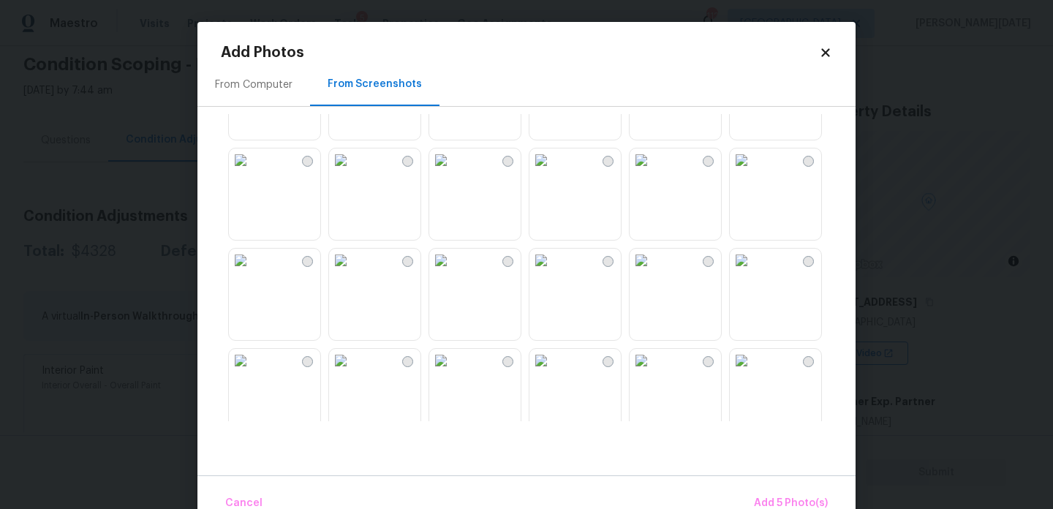
scroll to position [796, 0]
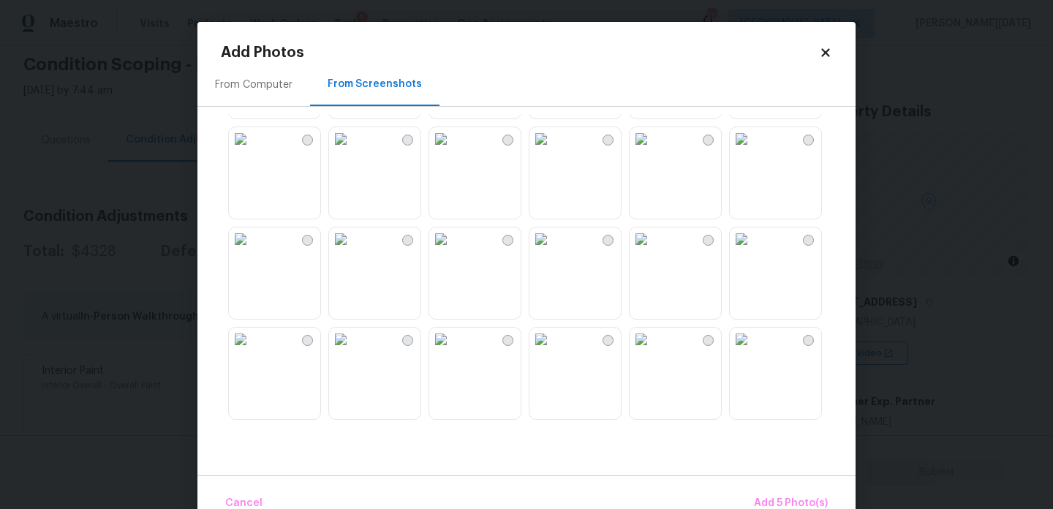
click at [352, 251] on img at bounding box center [340, 238] width 23 height 23
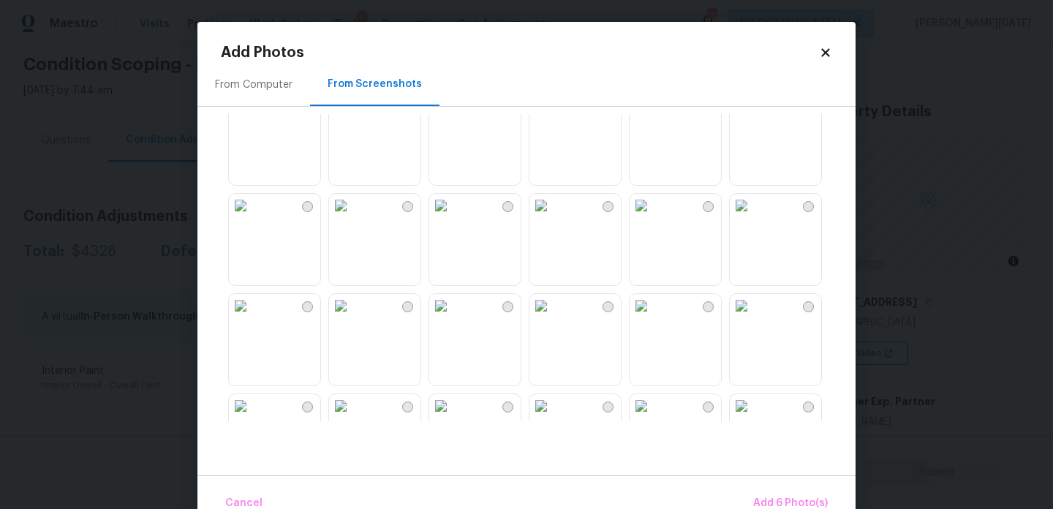
scroll to position [1036, 0]
click at [352, 111] on img at bounding box center [340, 99] width 23 height 23
click at [553, 311] on img at bounding box center [540, 299] width 23 height 23
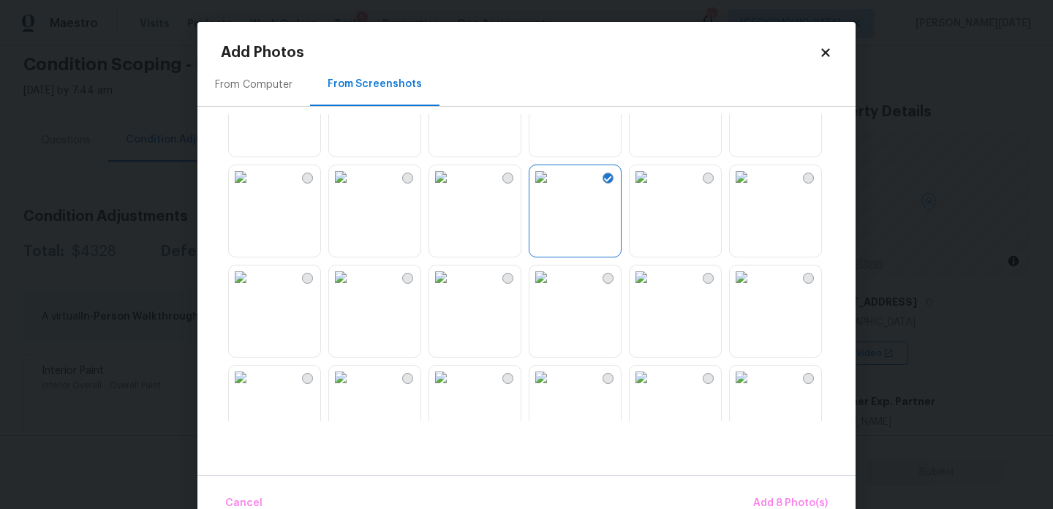
scroll to position [1107, 0]
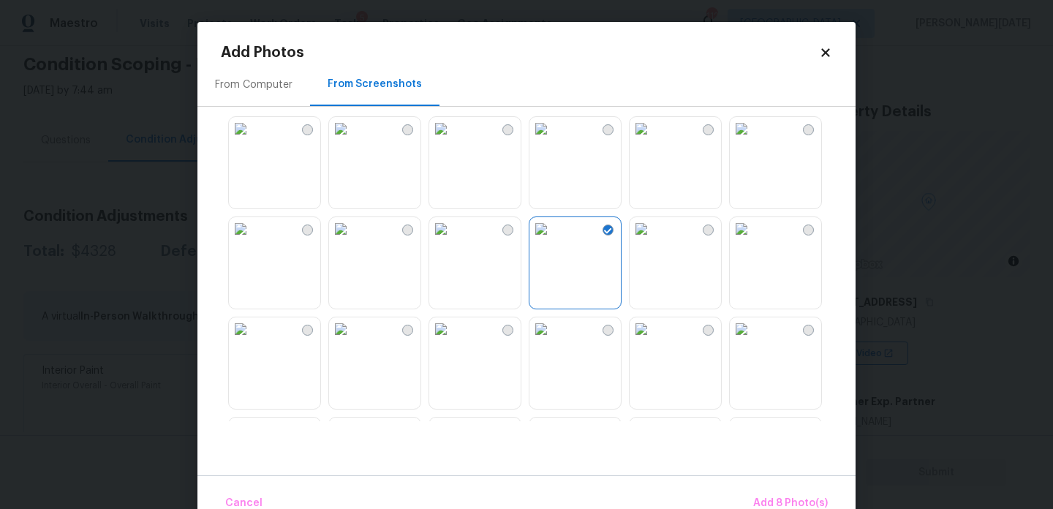
click at [553, 140] on img at bounding box center [540, 128] width 23 height 23
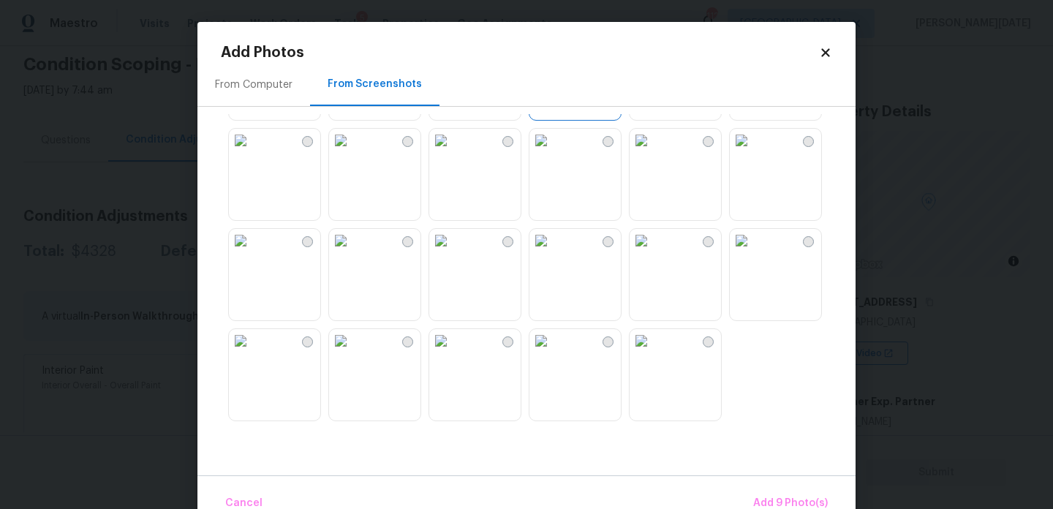
click at [252, 252] on img at bounding box center [240, 240] width 23 height 23
click at [344, 352] on img at bounding box center [340, 340] width 23 height 23
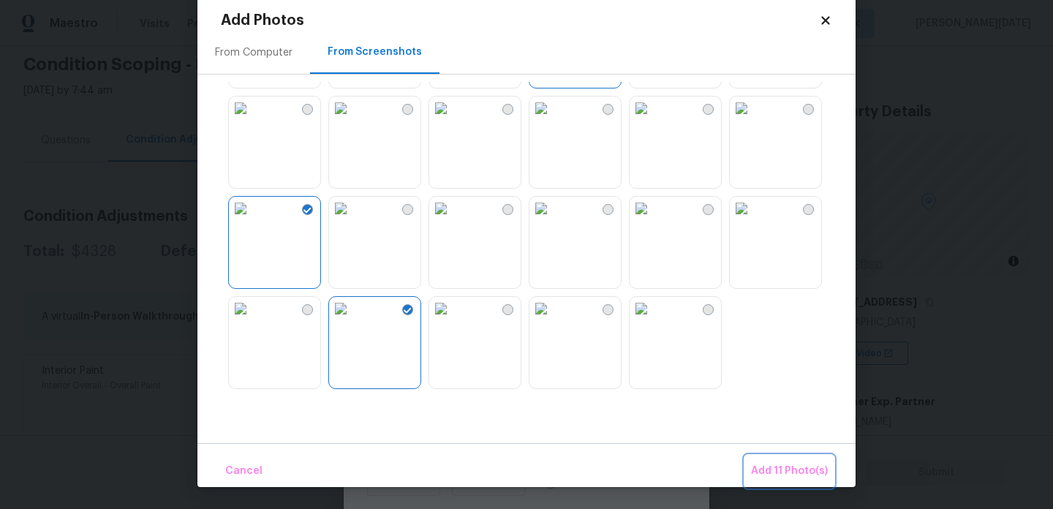
click at [771, 456] on button "Add 11 Photo(s)" at bounding box center [789, 470] width 88 height 31
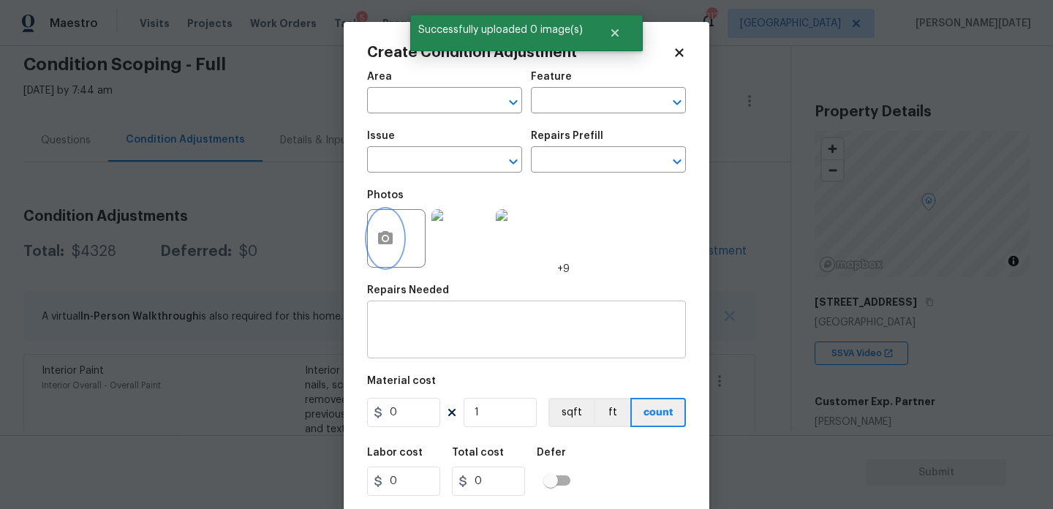
scroll to position [0, 0]
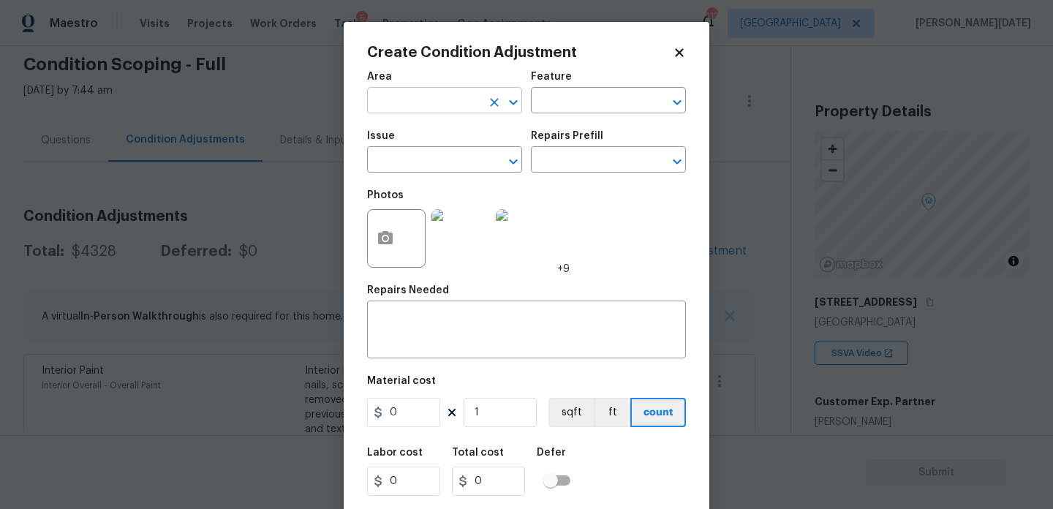
click at [408, 107] on input "text" at bounding box center [424, 102] width 114 height 23
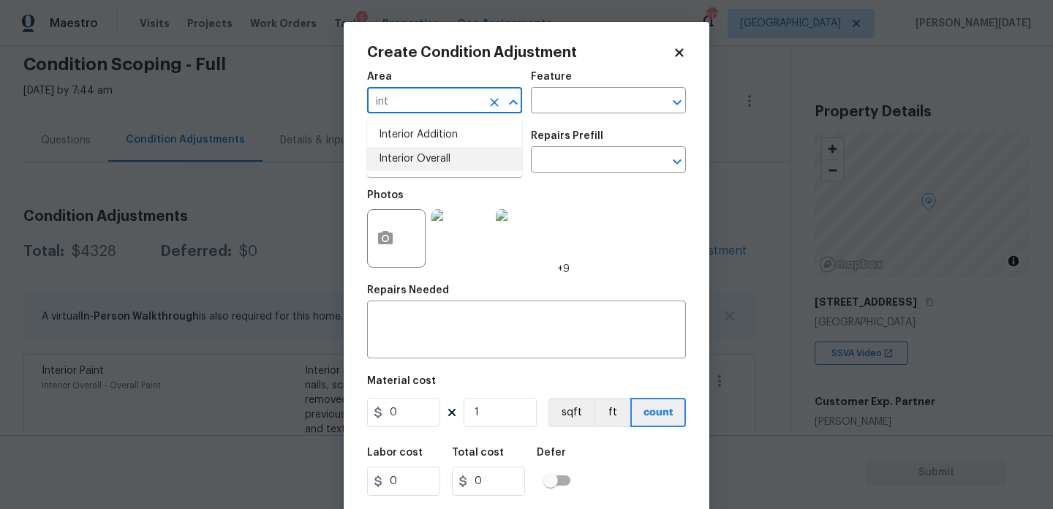
click at [420, 156] on li "Interior Overall" at bounding box center [444, 159] width 155 height 24
type input "Interior Overall"
click at [420, 156] on input "text" at bounding box center [424, 161] width 114 height 23
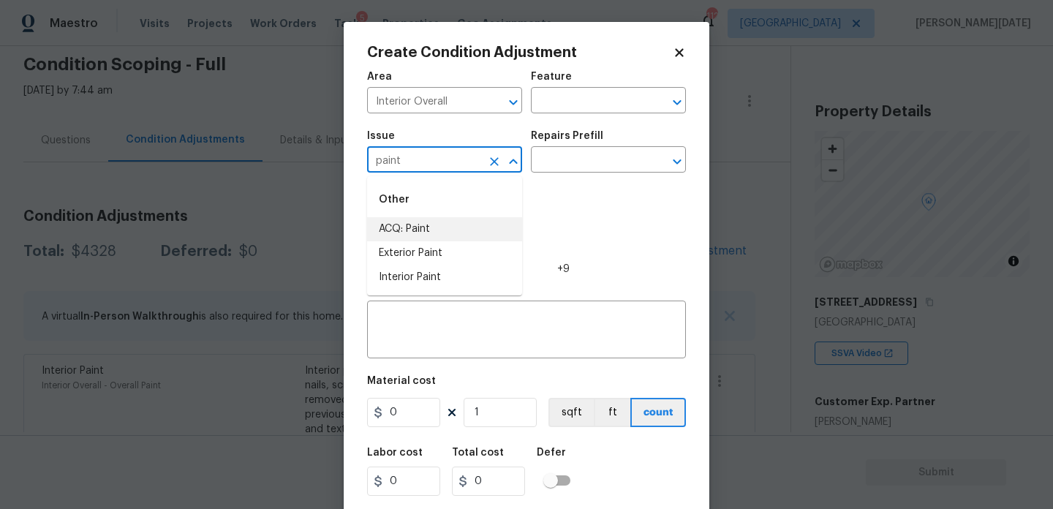
click at [452, 232] on li "ACQ: Paint" at bounding box center [444, 229] width 155 height 24
type input "ACQ: Paint"
click at [604, 159] on input "text" at bounding box center [588, 161] width 114 height 23
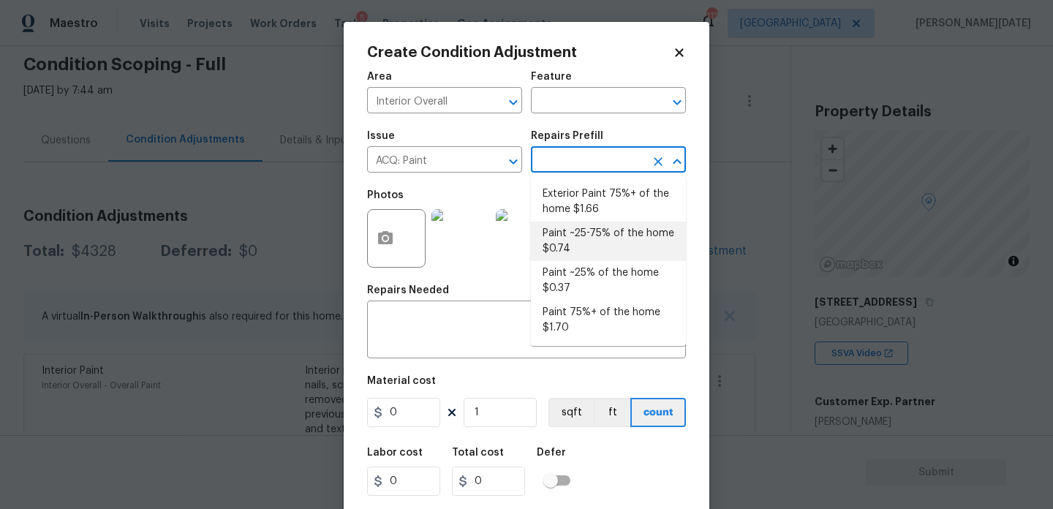
click at [597, 228] on li "Paint ~25-75% of the home $0.74" at bounding box center [608, 240] width 155 height 39
type input "Acquisition"
type textarea "Acquisition Scope: ~25 - 75% of the home needs interior paint"
type input "0.74"
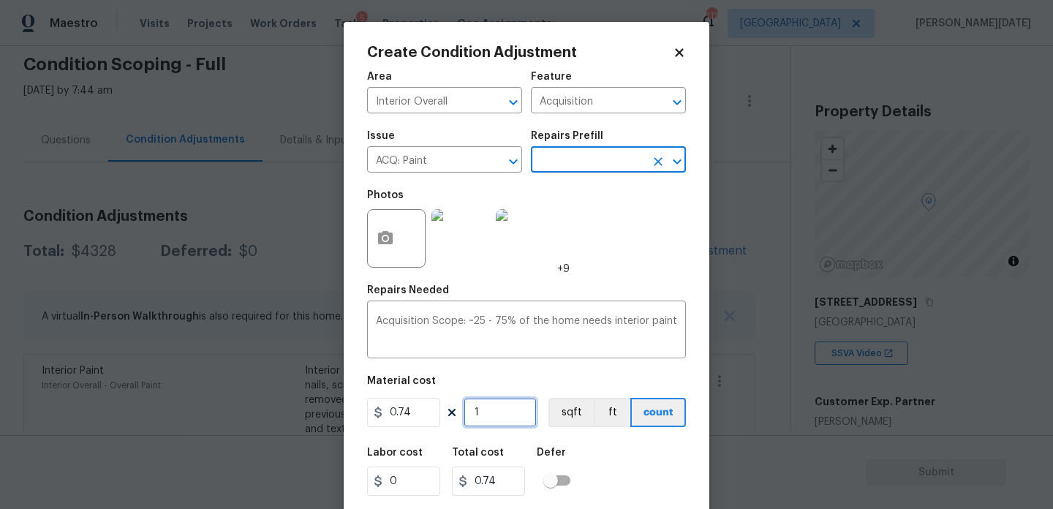
click at [512, 412] on input "1" at bounding box center [499, 412] width 73 height 29
type input "0"
paste input "1352"
type input "1352"
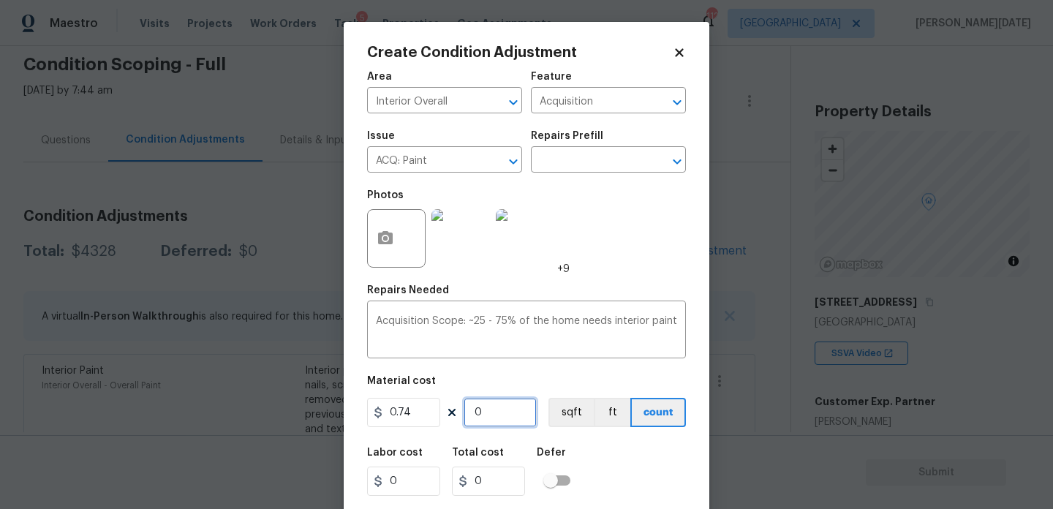
type input "1000.48"
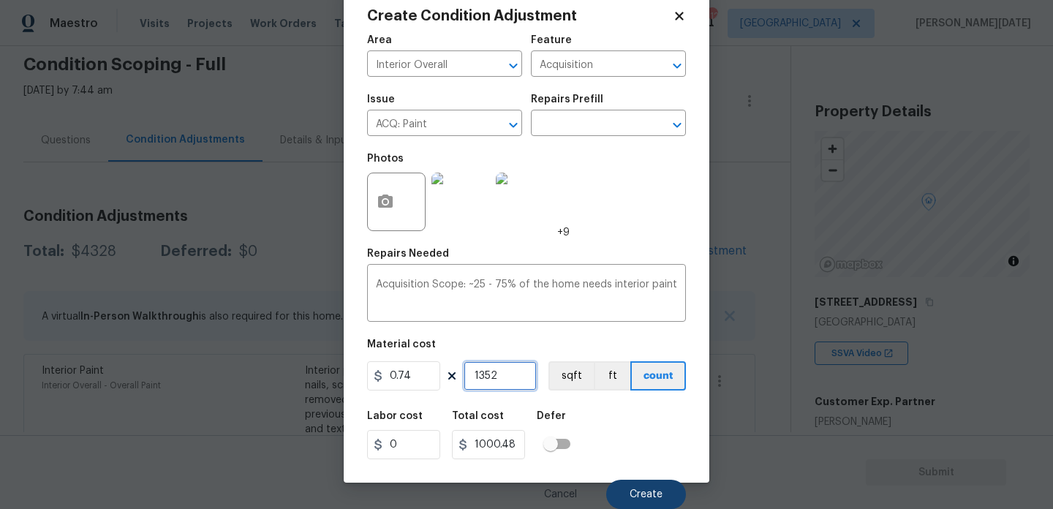
type input "1352"
click at [651, 485] on button "Create" at bounding box center [646, 493] width 80 height 29
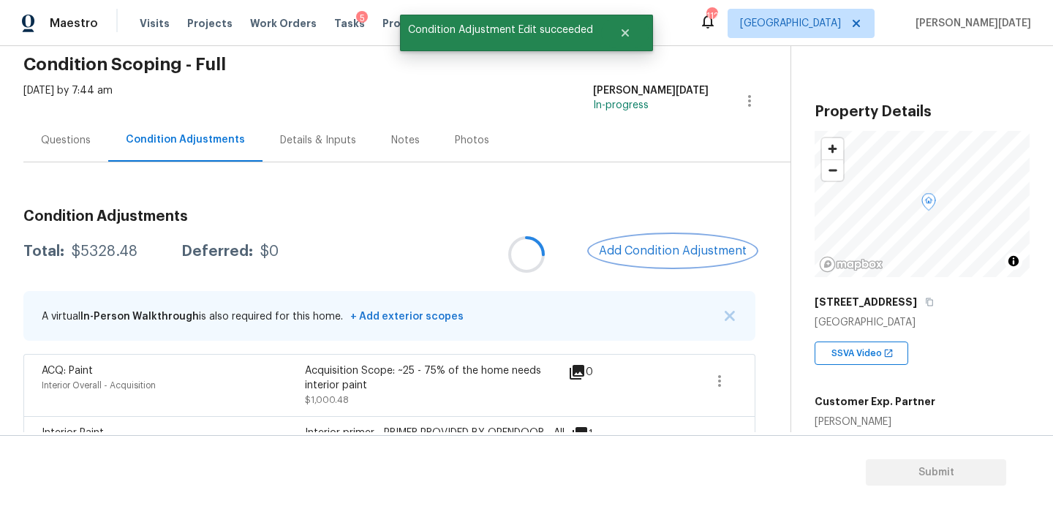
scroll to position [0, 0]
click at [665, 253] on span "Add Condition Adjustment" at bounding box center [673, 250] width 148 height 13
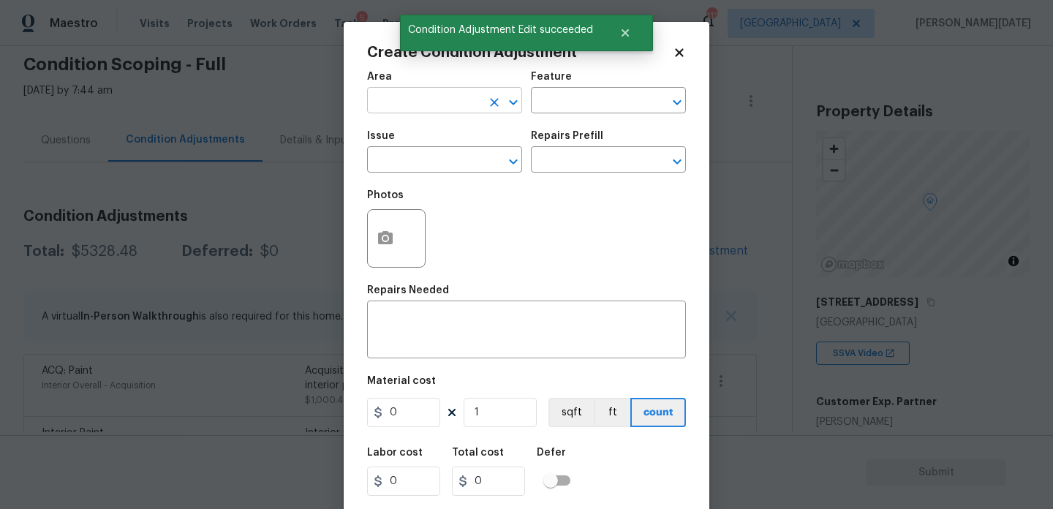
click at [389, 106] on input "text" at bounding box center [424, 102] width 114 height 23
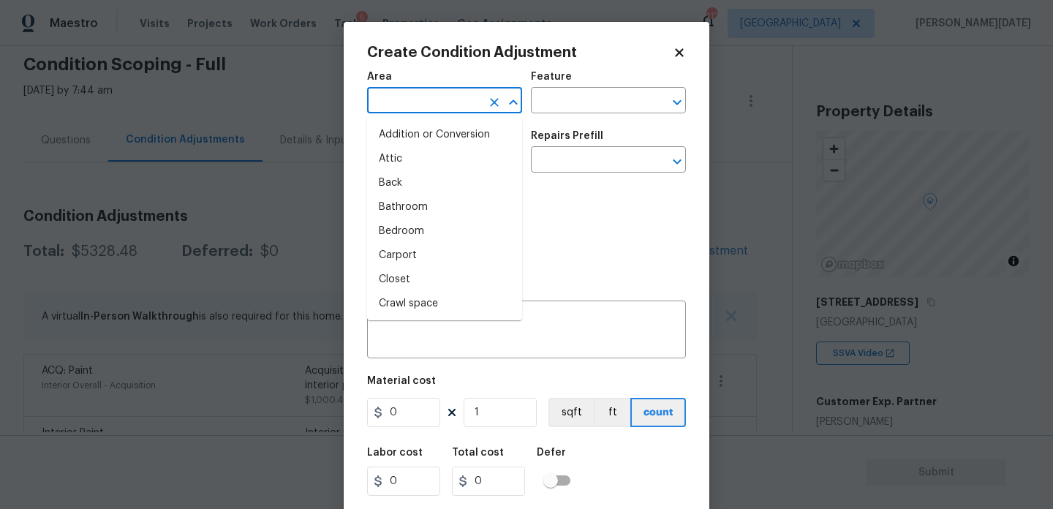
click at [389, 106] on input "text" at bounding box center [424, 102] width 114 height 23
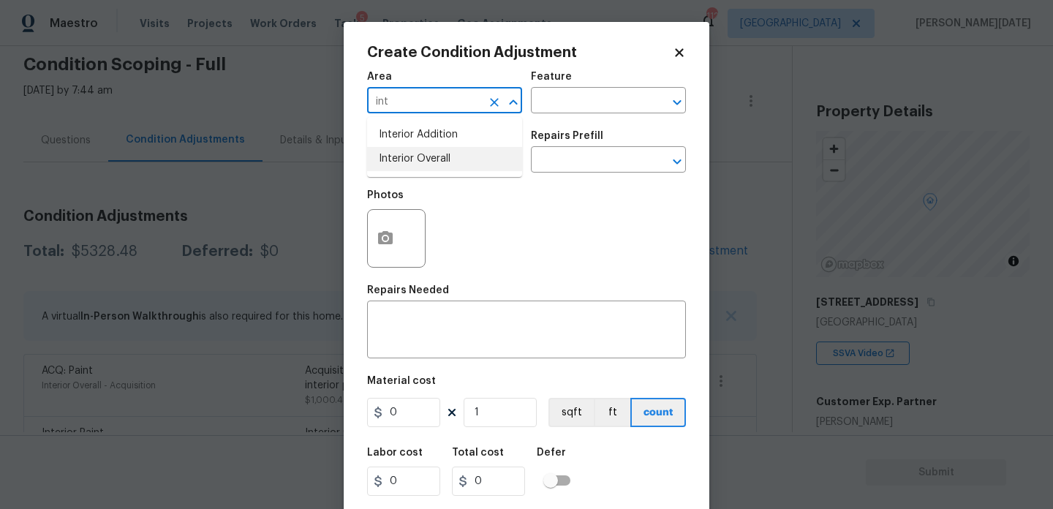
click at [409, 175] on ul "Interior Addition Interior Overall" at bounding box center [444, 147] width 155 height 60
click at [426, 166] on li "Interior Overall" at bounding box center [444, 159] width 155 height 24
type input "Interior Overall"
click at [426, 166] on input "text" at bounding box center [424, 161] width 114 height 23
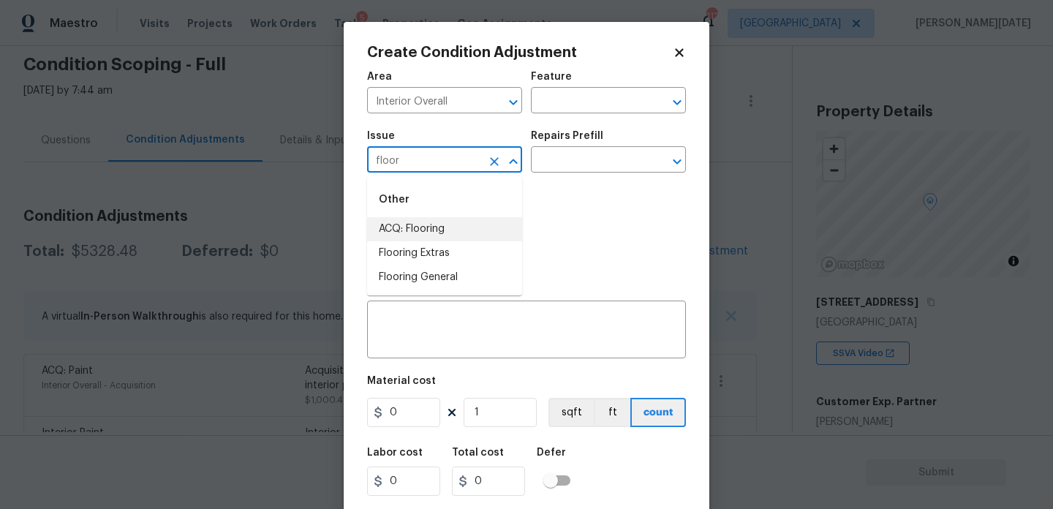
click at [441, 225] on li "ACQ: Flooring" at bounding box center [444, 229] width 155 height 24
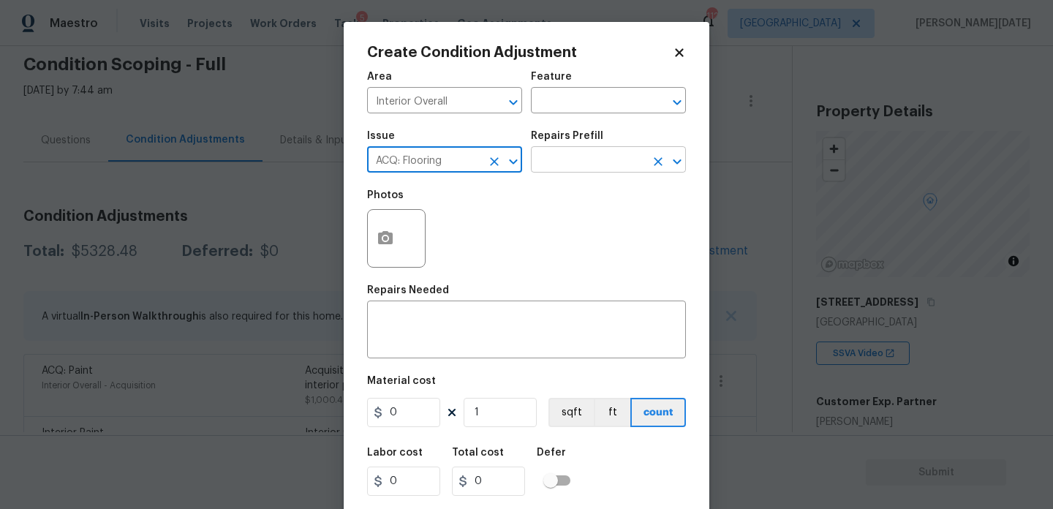
type input "ACQ: Flooring"
click at [604, 165] on input "text" at bounding box center [588, 161] width 114 height 23
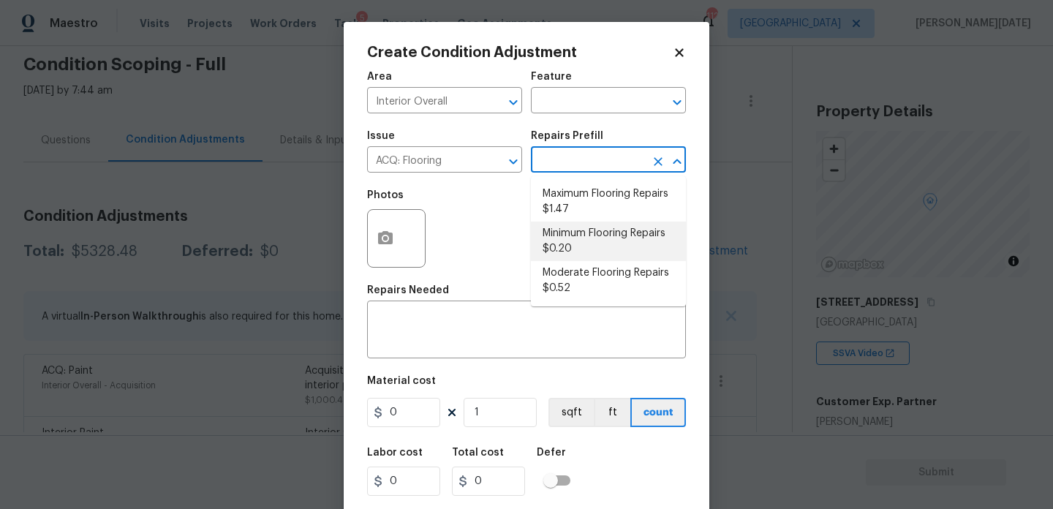
click at [596, 251] on li "Minimum Flooring Repairs $0.20" at bounding box center [608, 240] width 155 height 39
type input "Acquisition"
type textarea "Acquisition Scope: Minimum flooring repairs"
type input "0.2"
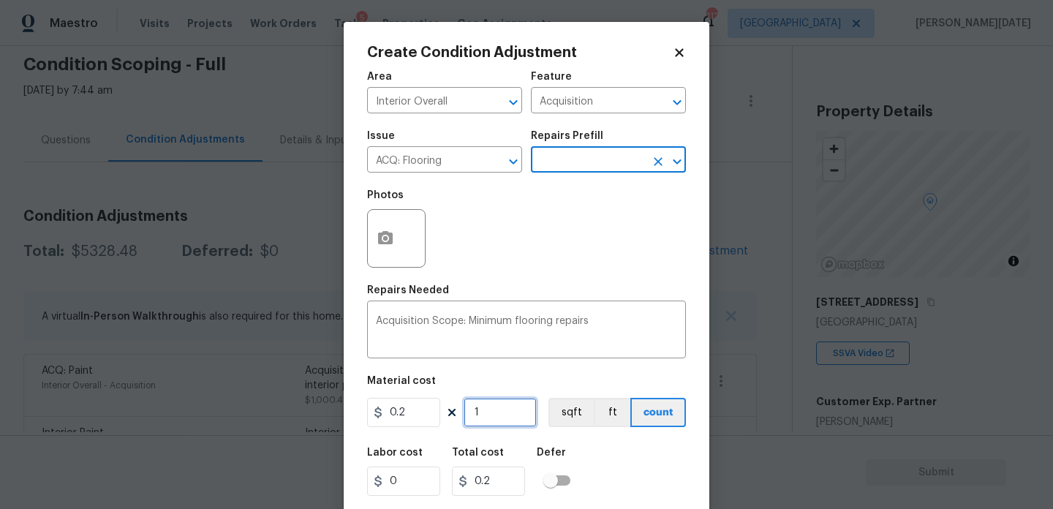
click at [517, 409] on input "1" at bounding box center [499, 412] width 73 height 29
type input "0"
paste input "1352"
type input "1352"
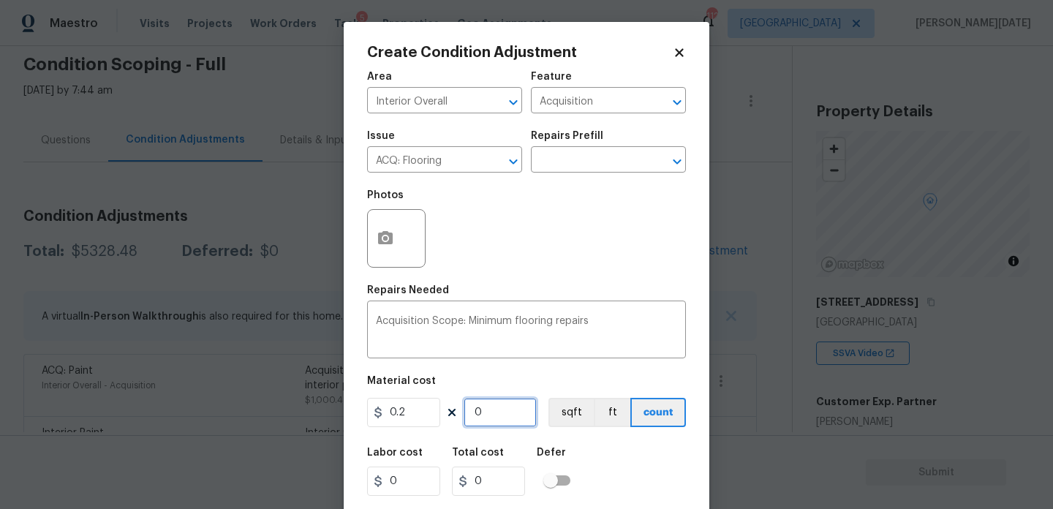
type input "270.4"
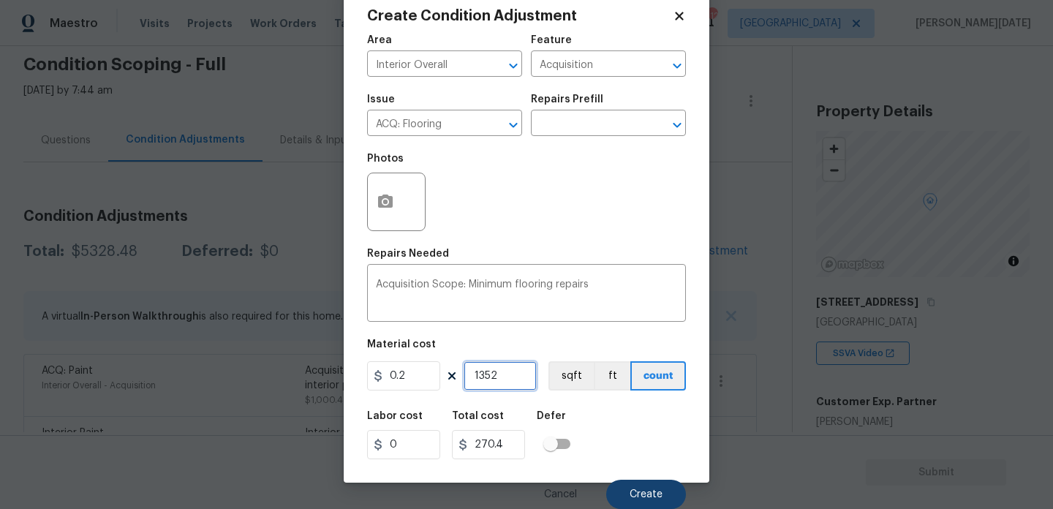
type input "1352"
click at [641, 498] on span "Create" at bounding box center [645, 494] width 33 height 11
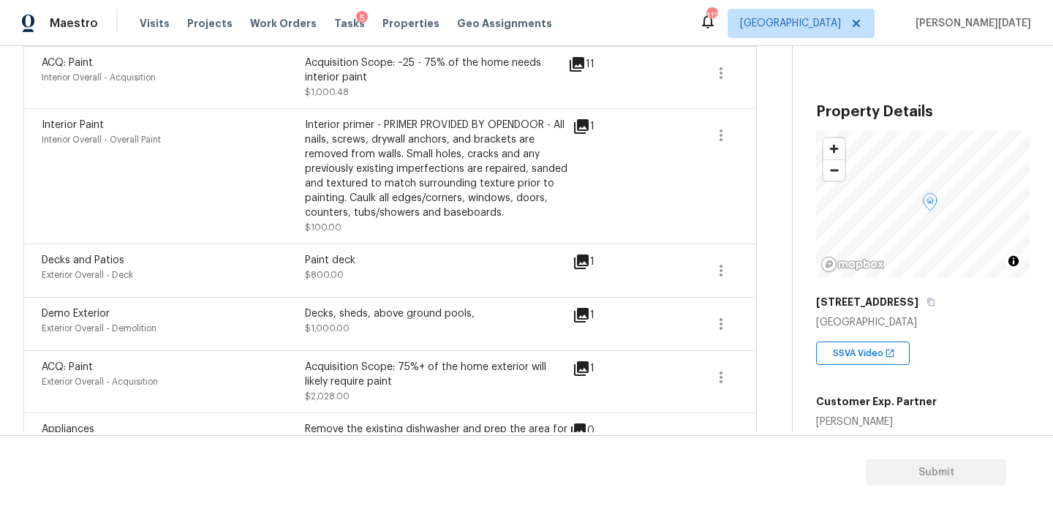
scroll to position [528, 0]
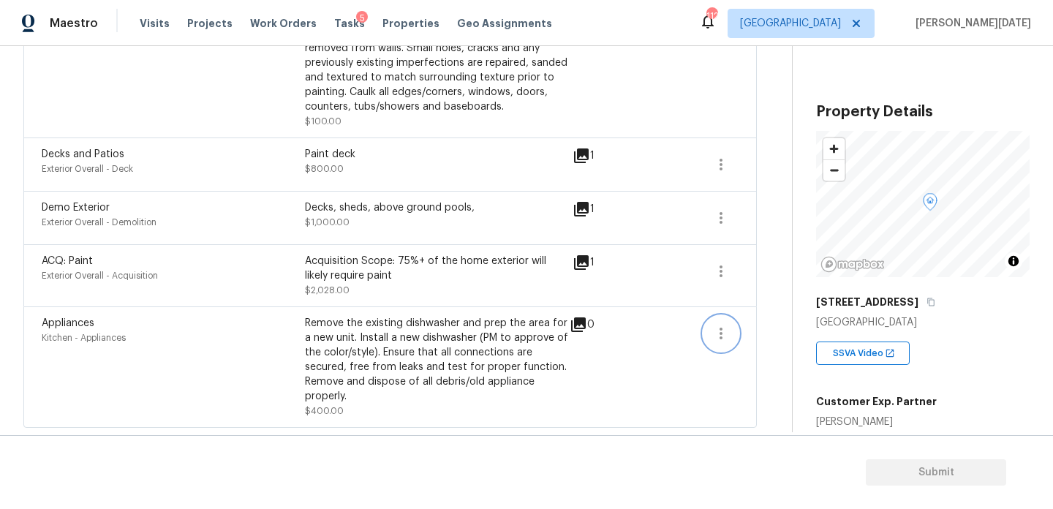
click at [714, 330] on icon "button" at bounding box center [721, 334] width 18 height 18
click at [759, 330] on div "Edit" at bounding box center [803, 330] width 114 height 15
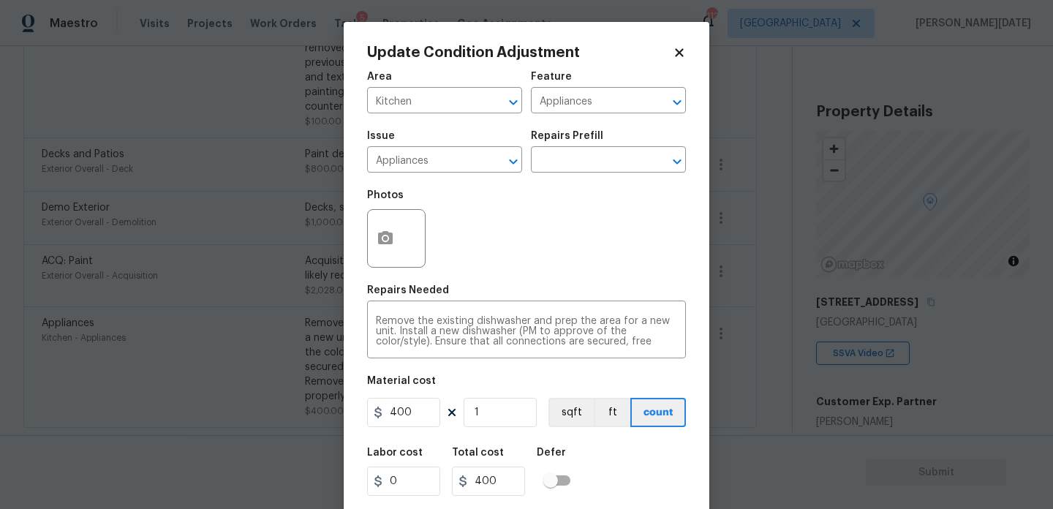
click at [360, 230] on div "Update Condition Adjustment Area Kitchen ​ Feature Appliances ​ Issue Appliance…" at bounding box center [526, 270] width 365 height 497
click at [393, 246] on icon "button" at bounding box center [385, 239] width 18 height 18
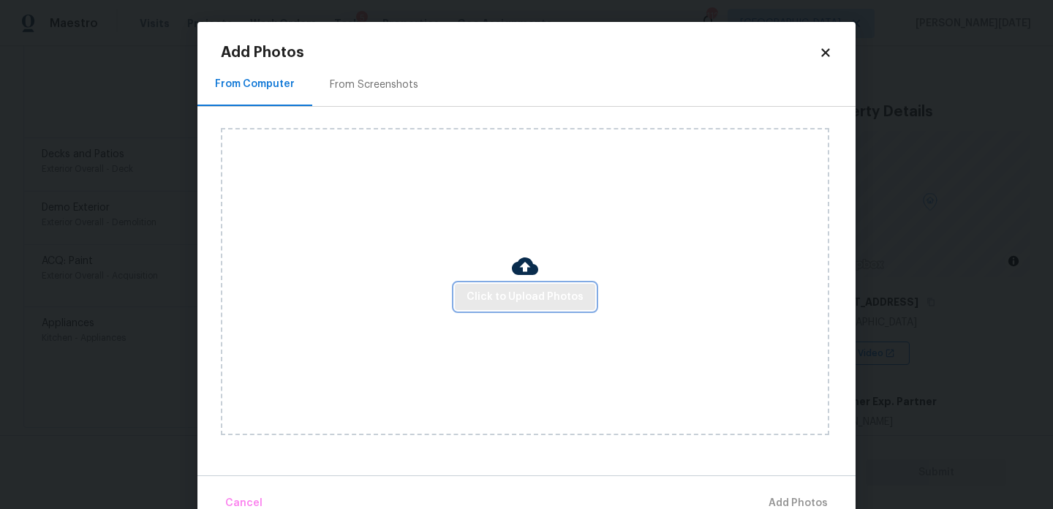
click at [495, 300] on span "Click to Upload Photos" at bounding box center [524, 297] width 117 height 18
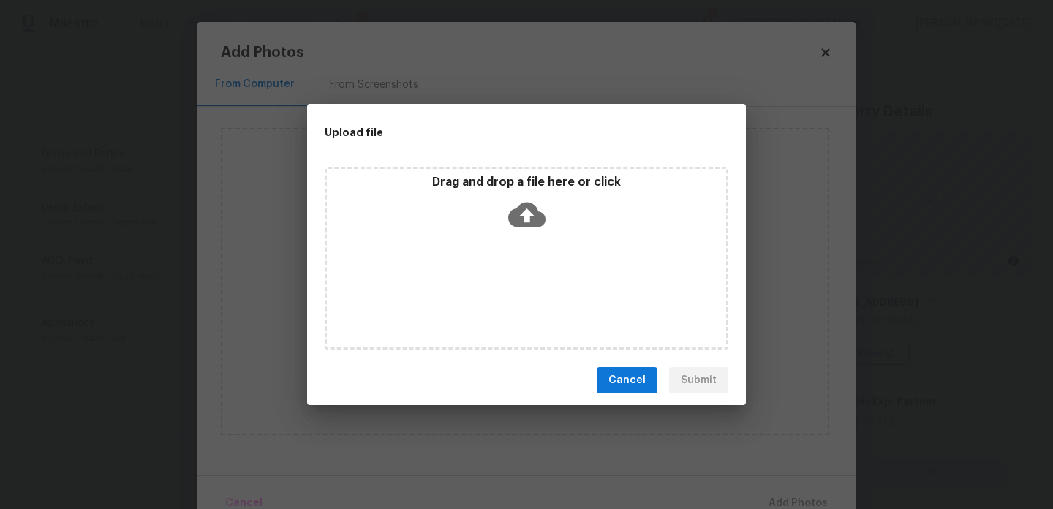
click at [495, 300] on div "Drag and drop a file here or click" at bounding box center [526, 258] width 403 height 183
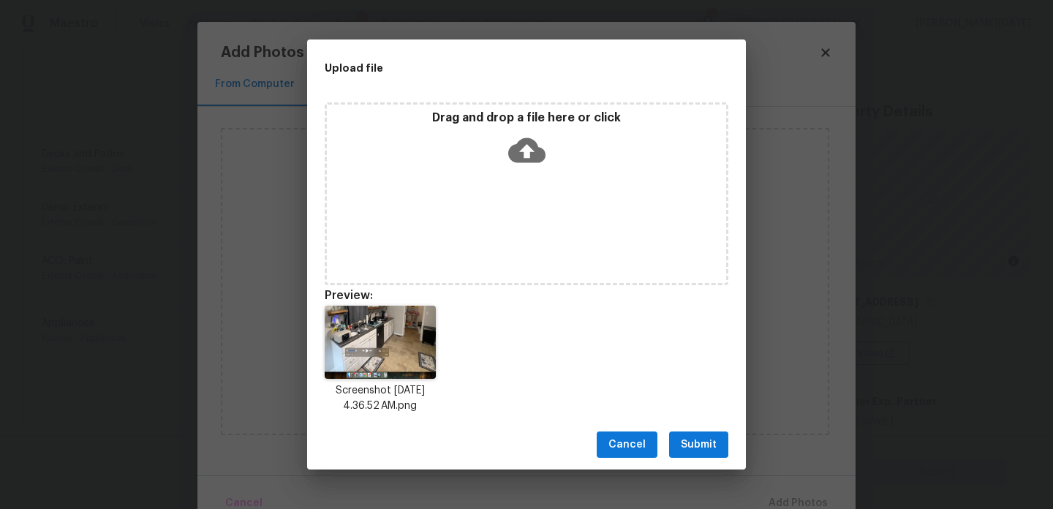
click at [665, 434] on div "Cancel Submit" at bounding box center [526, 445] width 439 height 50
click at [689, 438] on span "Submit" at bounding box center [698, 445] width 36 height 18
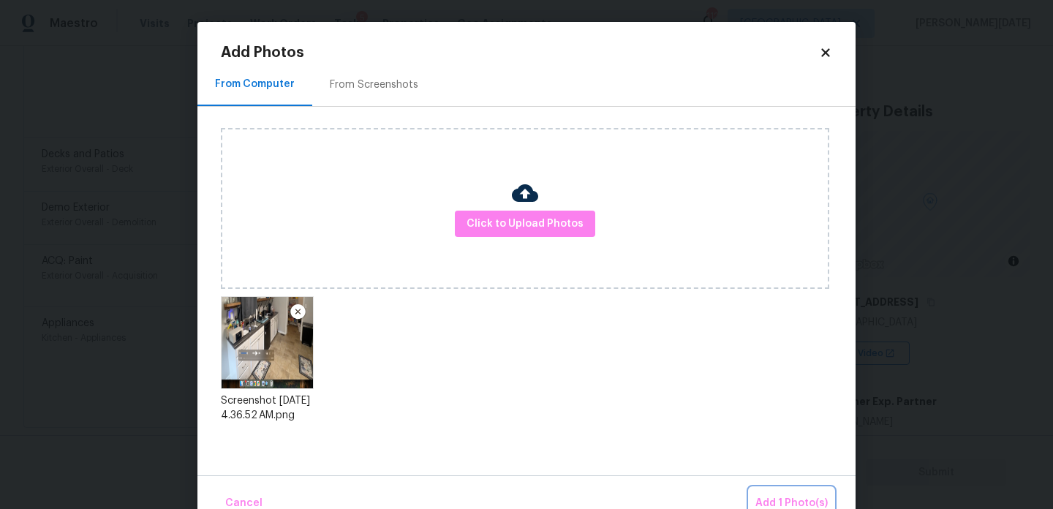
click at [804, 490] on button "Add 1 Photo(s)" at bounding box center [791, 503] width 84 height 31
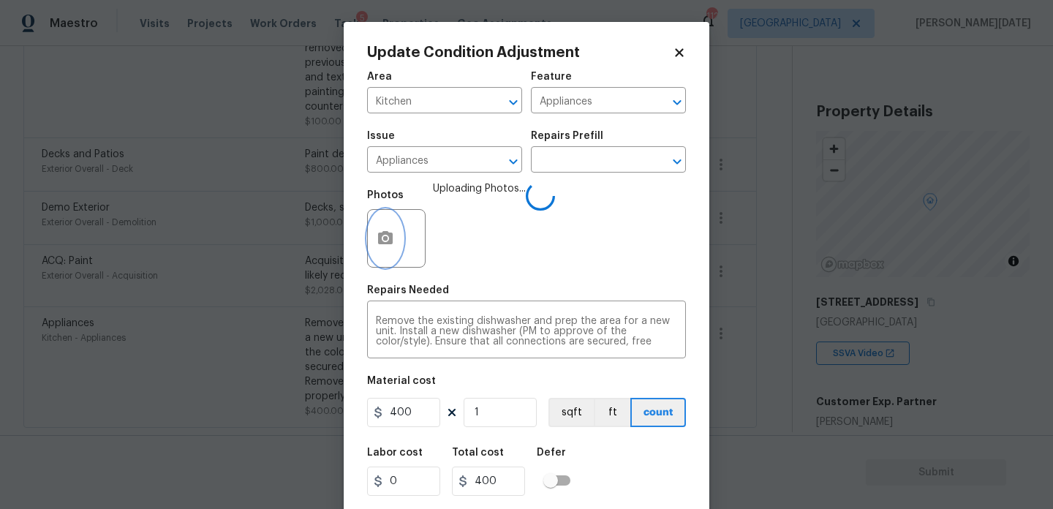
scroll to position [37, 0]
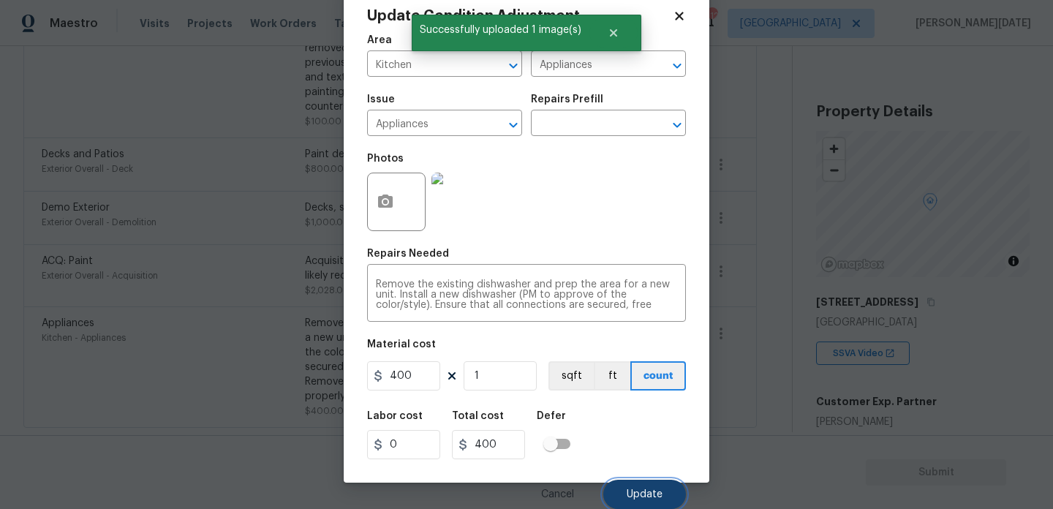
click at [655, 483] on button "Update" at bounding box center [644, 493] width 83 height 29
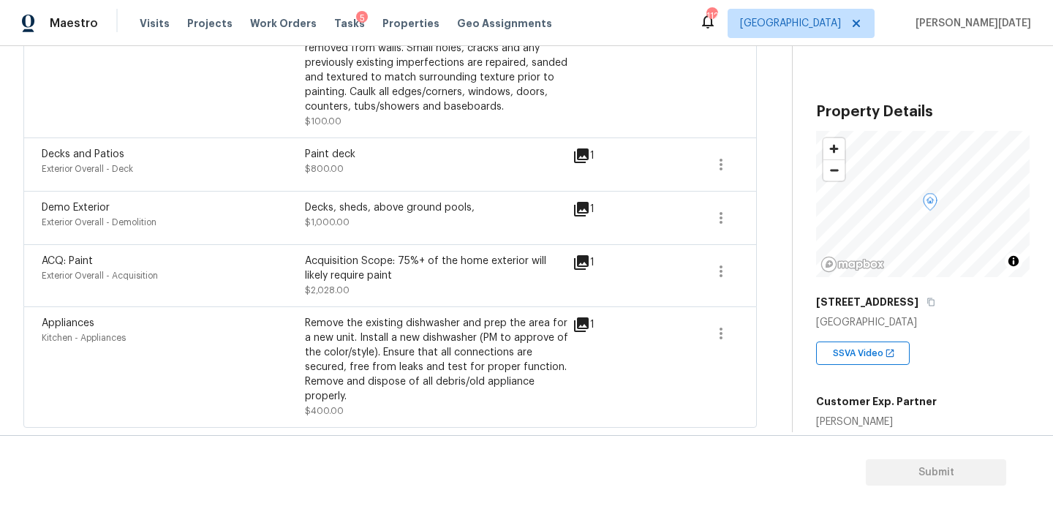
scroll to position [0, 0]
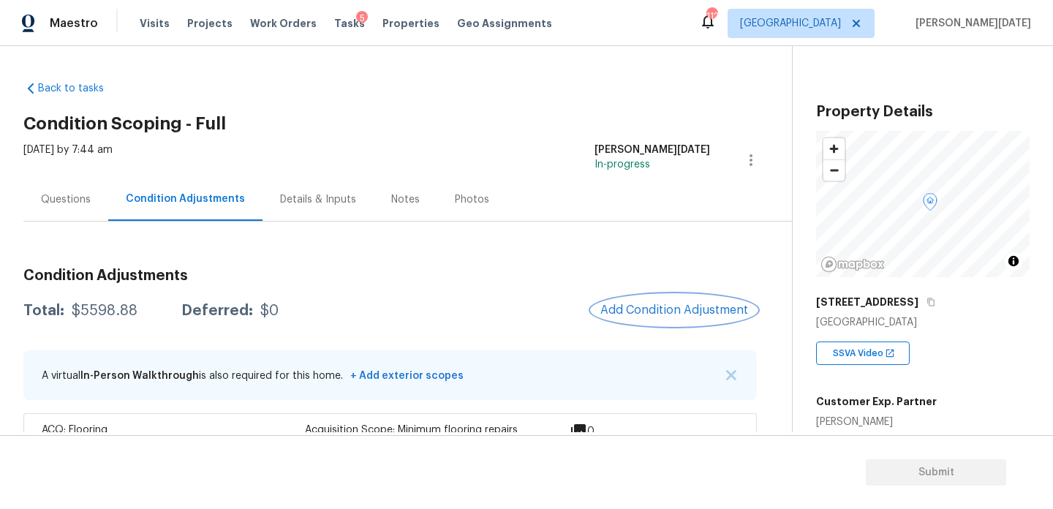
click at [659, 299] on button "Add Condition Adjustment" at bounding box center [673, 310] width 165 height 31
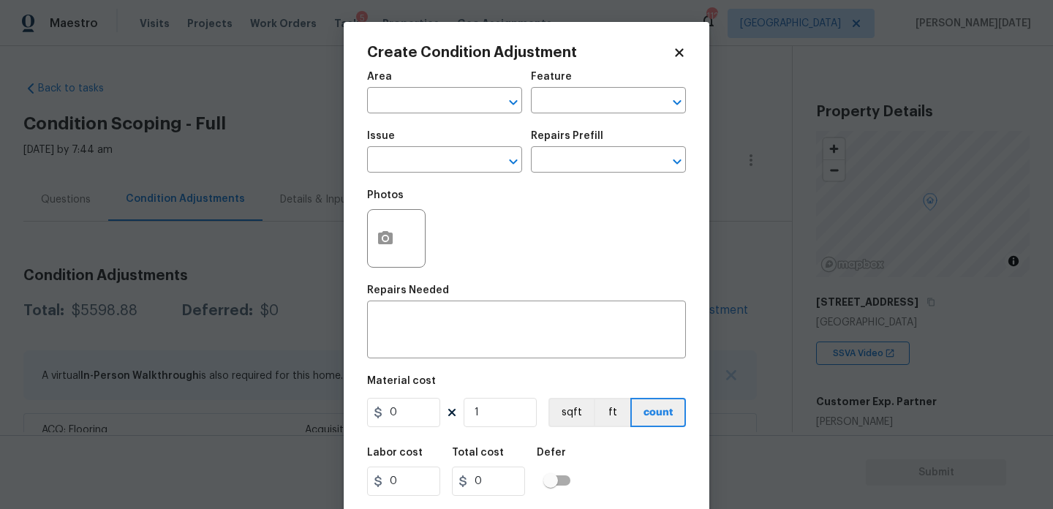
click at [395, 117] on span "Area ​" at bounding box center [444, 92] width 155 height 59
click at [414, 102] on input "text" at bounding box center [424, 102] width 114 height 23
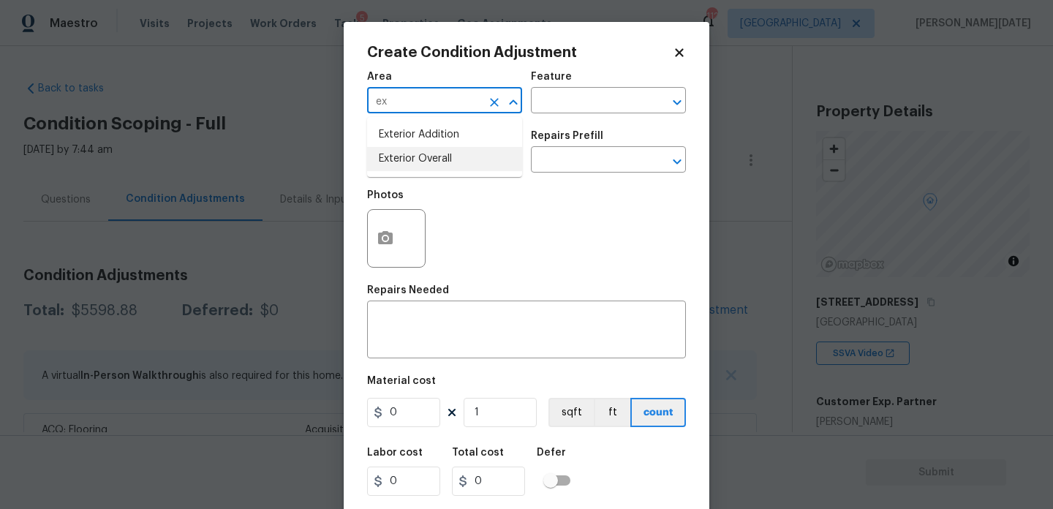
click at [413, 162] on li "Exterior Overall" at bounding box center [444, 159] width 155 height 24
type input "Exterior Overall"
click at [413, 162] on input "text" at bounding box center [424, 161] width 114 height 23
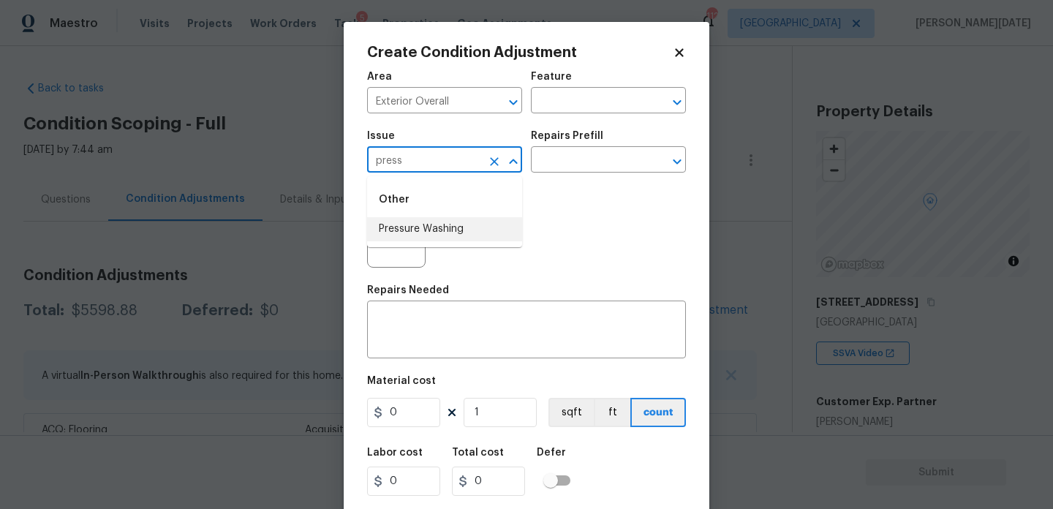
click at [435, 221] on li "Pressure Washing" at bounding box center [444, 229] width 155 height 24
type input "Pressure Washing"
click at [562, 159] on input "text" at bounding box center [588, 161] width 114 height 23
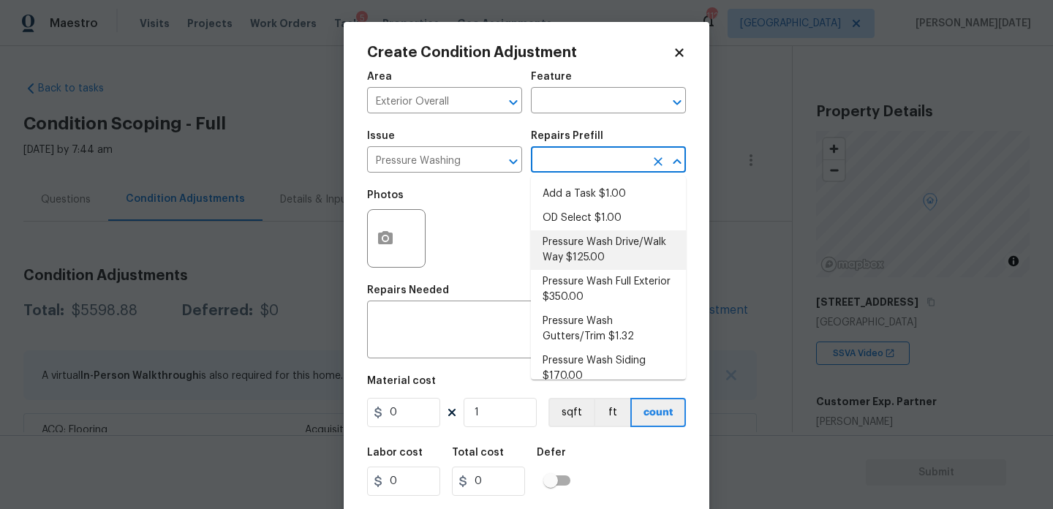
click at [587, 251] on li "Pressure Wash Drive/Walk Way $125.00" at bounding box center [608, 249] width 155 height 39
type input "Siding"
type textarea "Pressure wash the driveways/walkways as directed by the PM. Ensure that all deb…"
type input "125"
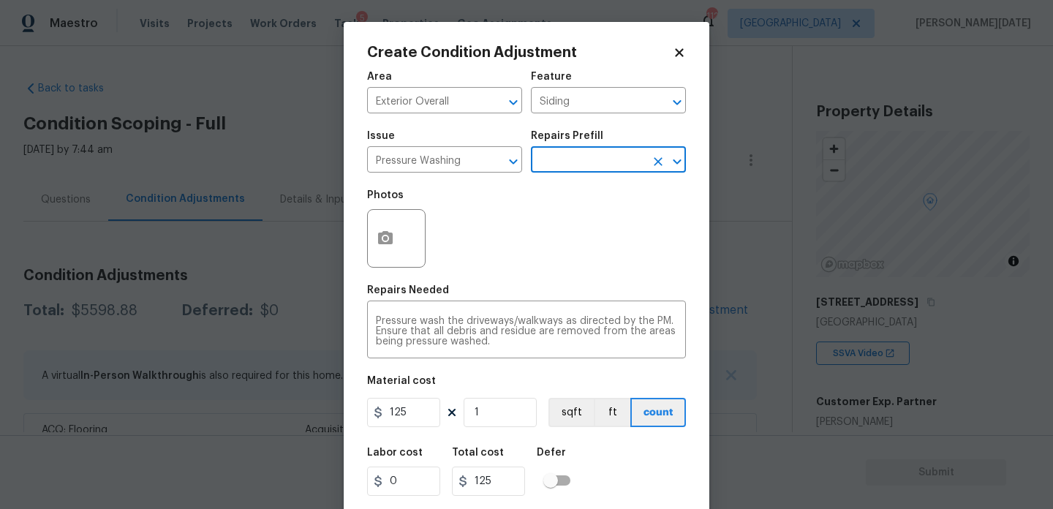
click at [584, 169] on input "text" at bounding box center [588, 161] width 114 height 23
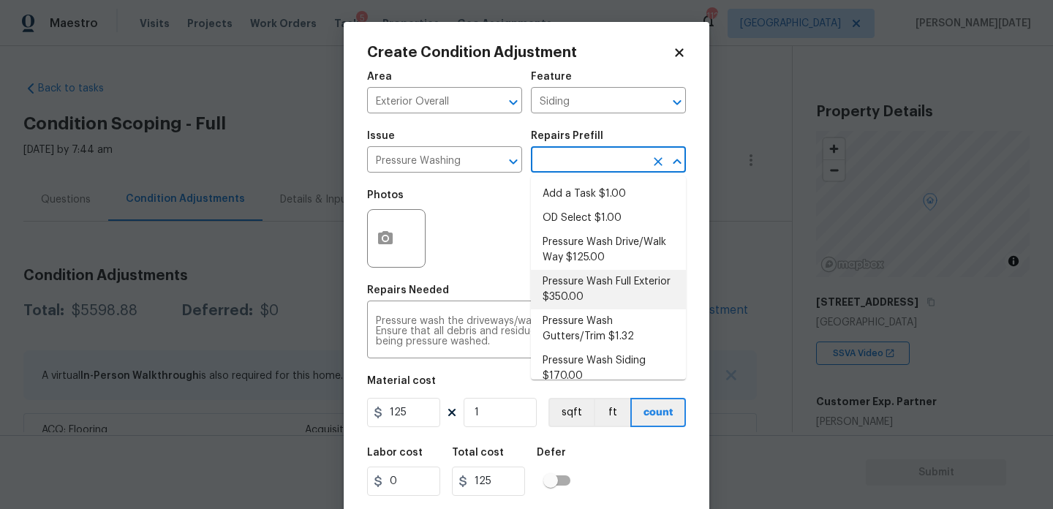
click at [590, 287] on li "Pressure Wash Full Exterior $350.00" at bounding box center [608, 289] width 155 height 39
type textarea "Pressure wash the House, Flatwork, Deck and Garage interior."
type input "350"
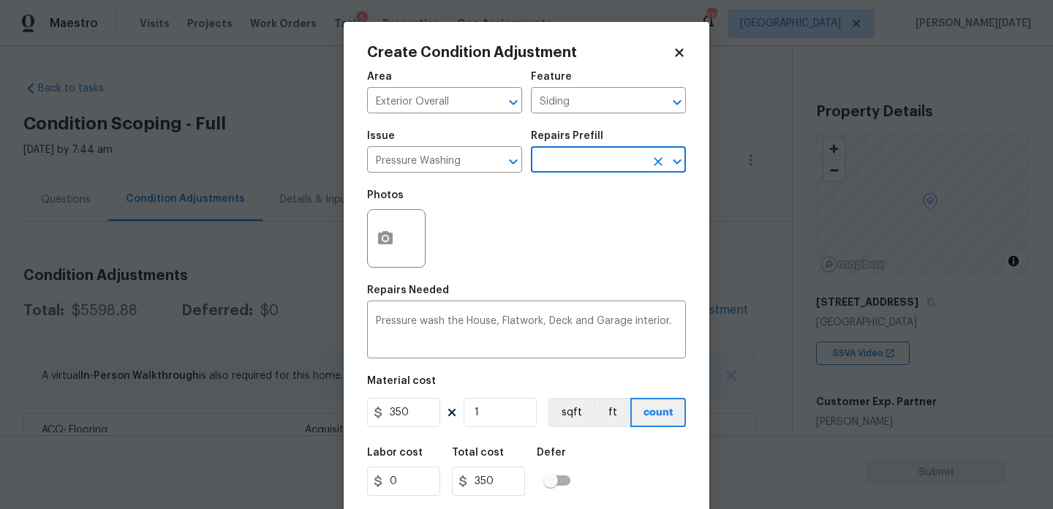
scroll to position [37, 0]
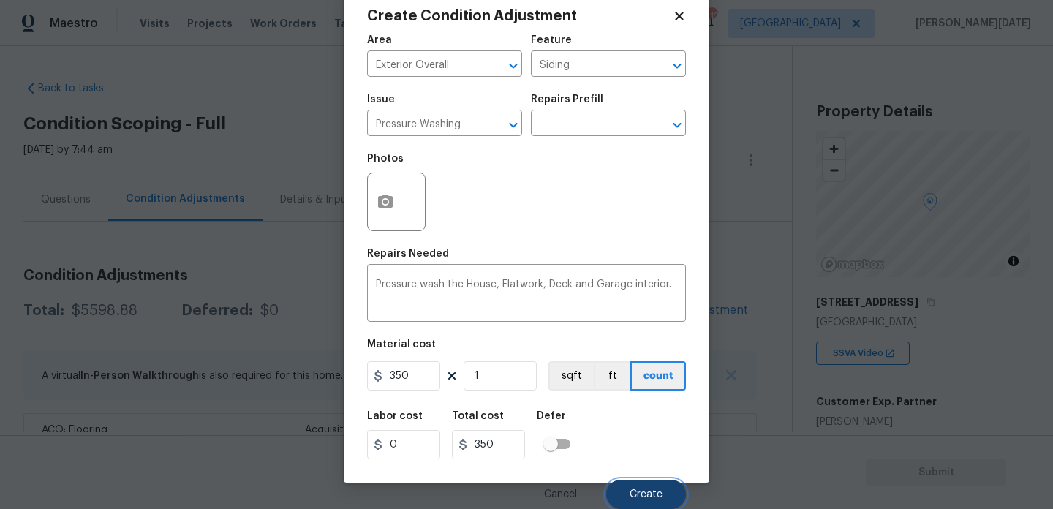
click at [624, 496] on button "Create" at bounding box center [646, 493] width 80 height 29
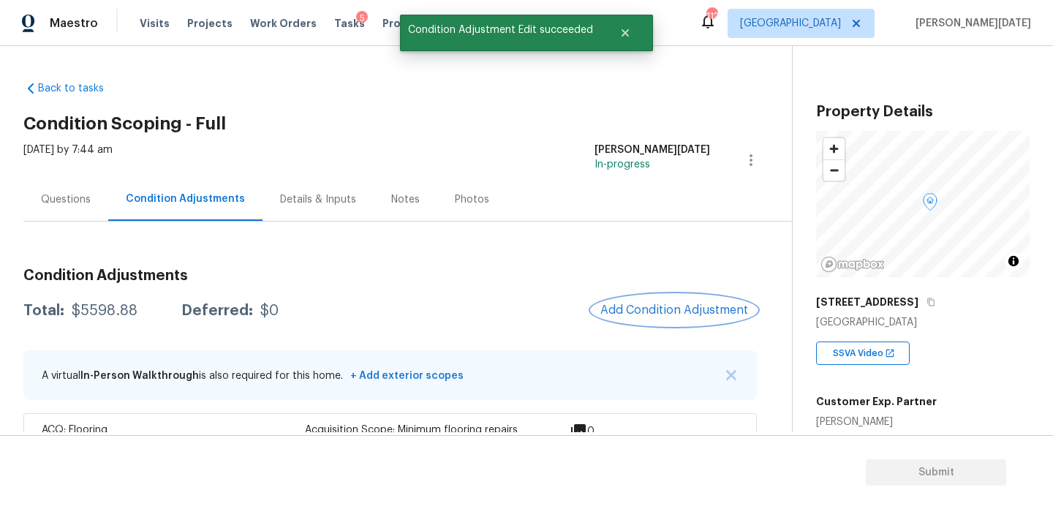
scroll to position [0, 0]
click at [652, 299] on div at bounding box center [526, 254] width 1053 height 509
click at [681, 325] on button "Add Condition Adjustment" at bounding box center [673, 310] width 165 height 31
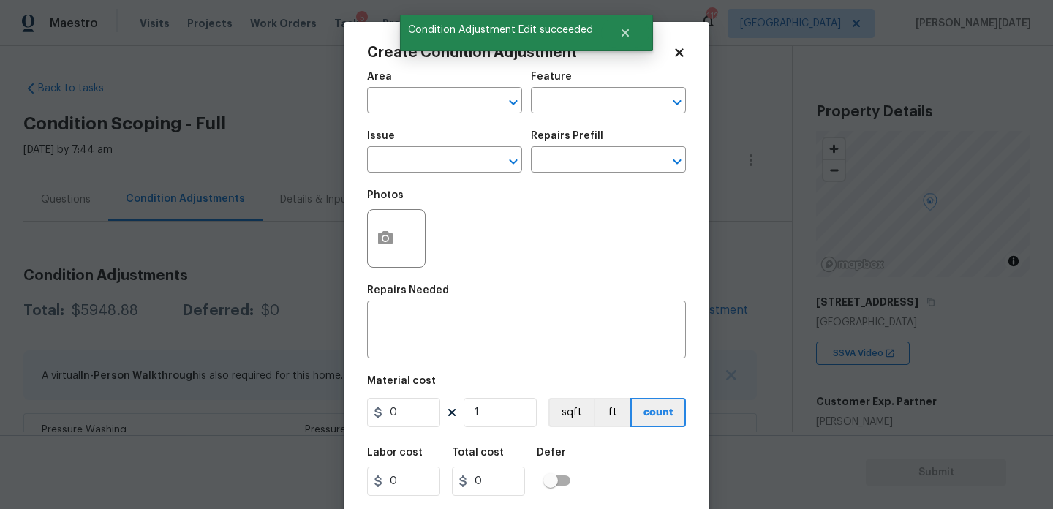
click at [405, 80] on div "Area" at bounding box center [444, 81] width 155 height 19
click at [400, 88] on div "Area" at bounding box center [444, 81] width 155 height 19
click at [428, 105] on input "text" at bounding box center [424, 102] width 114 height 23
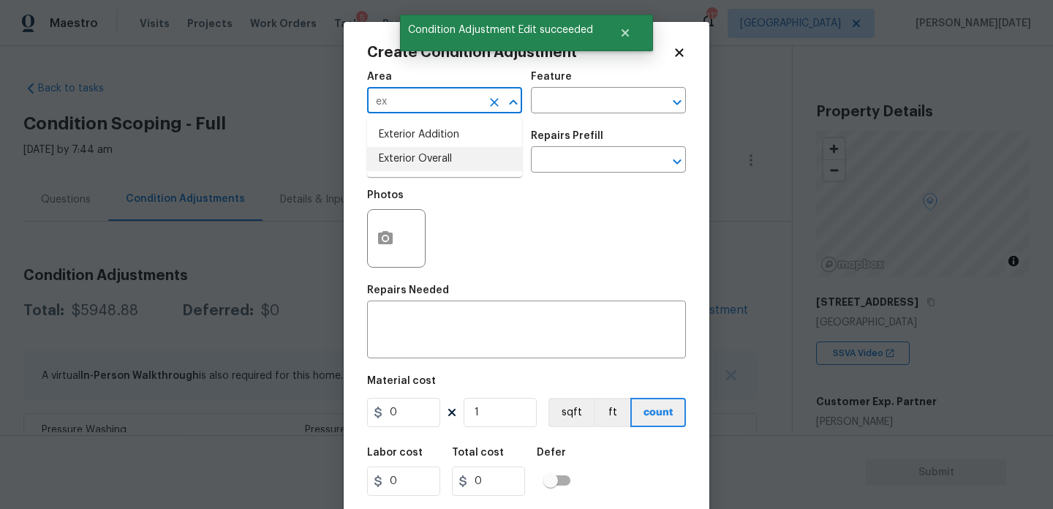
click at [428, 167] on li "Exterior Overall" at bounding box center [444, 159] width 155 height 24
type input "Exterior Overall"
click at [428, 167] on input "text" at bounding box center [424, 161] width 114 height 23
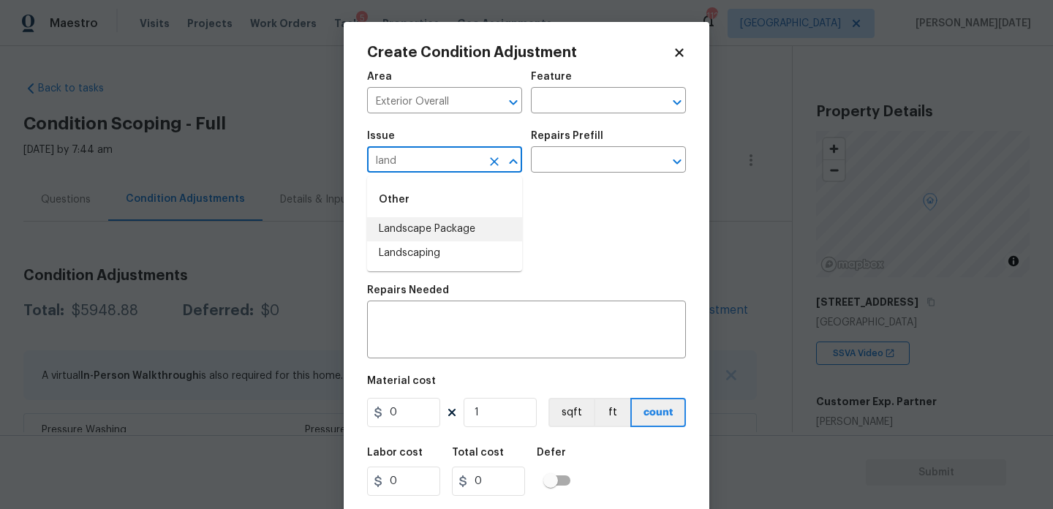
click at [437, 221] on li "Landscape Package" at bounding box center [444, 229] width 155 height 24
type input "Landscape Package"
click at [557, 170] on input "text" at bounding box center [588, 161] width 114 height 23
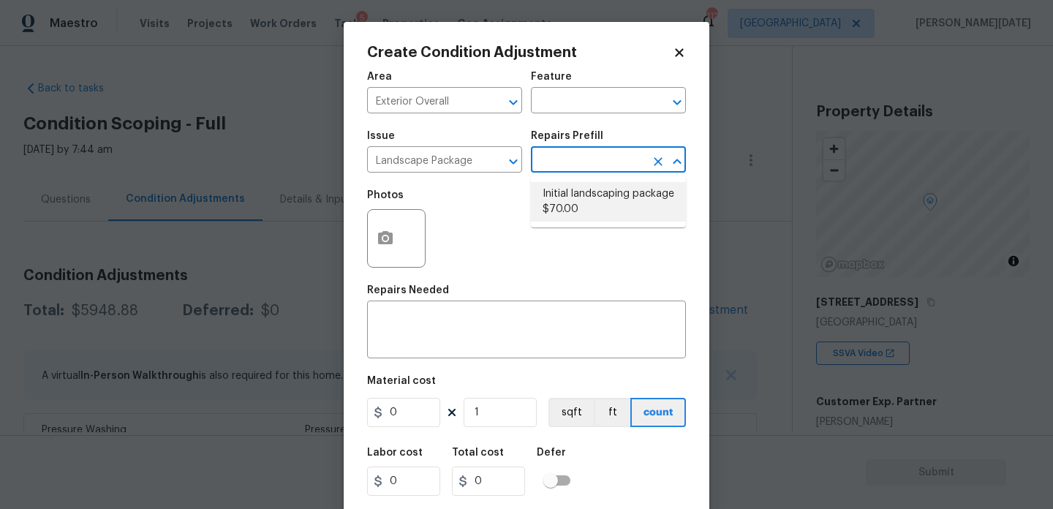
click at [572, 209] on li "Initial landscaping package $70.00" at bounding box center [608, 201] width 155 height 39
type input "Home Readiness Packages"
type textarea "Mowing of grass up to 6" in height. Mow, edge along driveways & sidewalks, trim…"
type input "70"
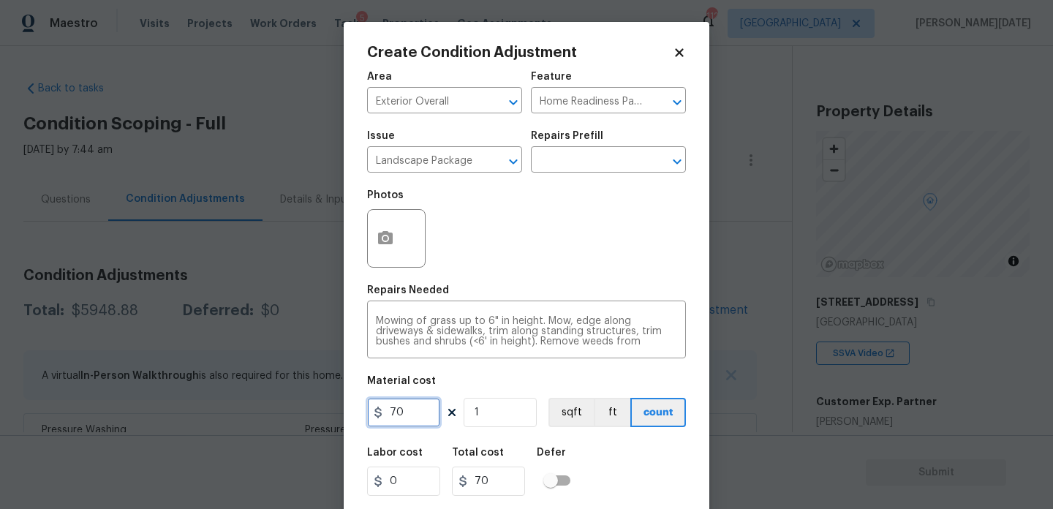
drag, startPoint x: 401, startPoint y: 414, endPoint x: 323, endPoint y: 412, distance: 77.5
click at [323, 412] on div "Create Condition Adjustment Area Exterior Overall ​ Feature Home Readiness Pack…" at bounding box center [526, 254] width 1053 height 509
type input "300"
click at [396, 249] on button "button" at bounding box center [385, 238] width 35 height 57
type input "300"
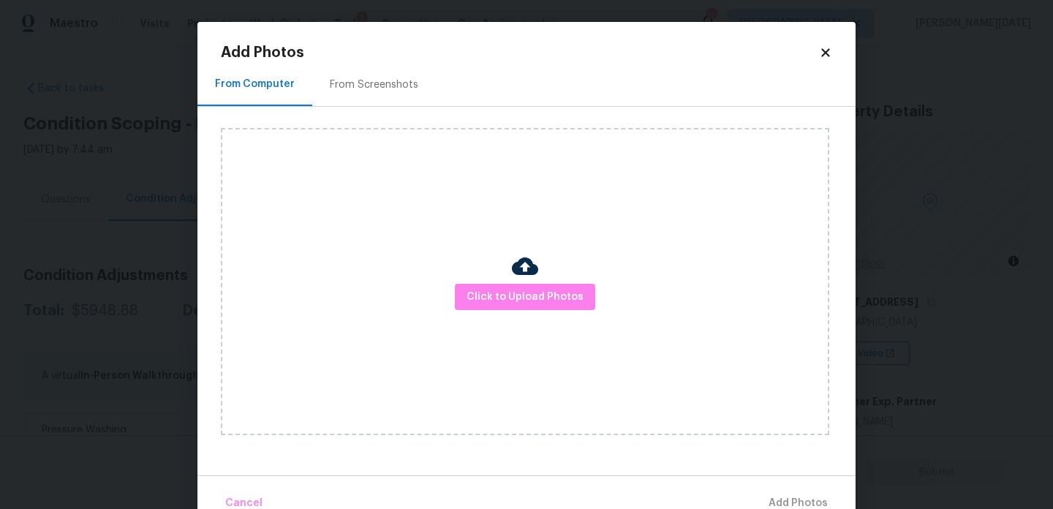
click at [406, 96] on div "From Screenshots" at bounding box center [374, 84] width 124 height 43
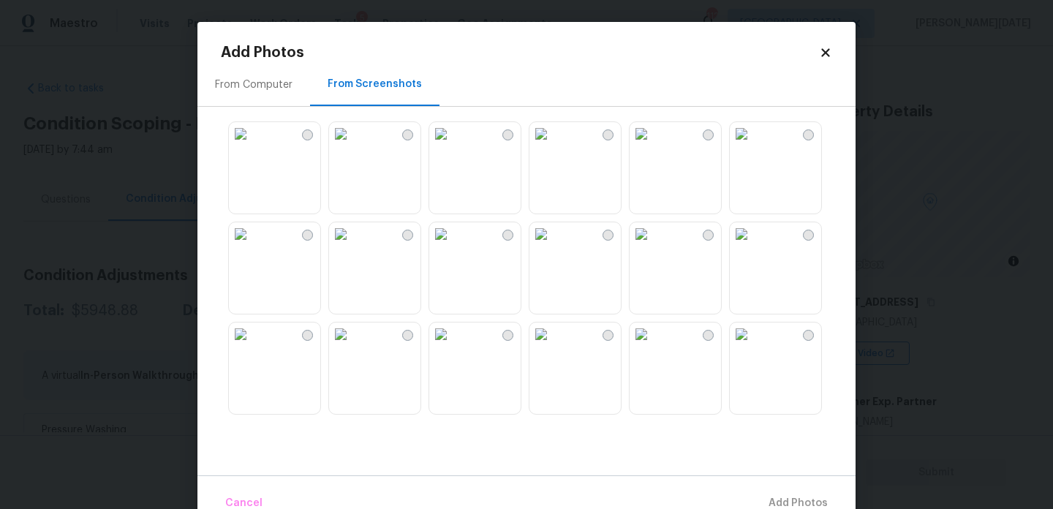
click at [553, 246] on img at bounding box center [540, 233] width 23 height 23
click at [352, 346] on img at bounding box center [340, 333] width 23 height 23
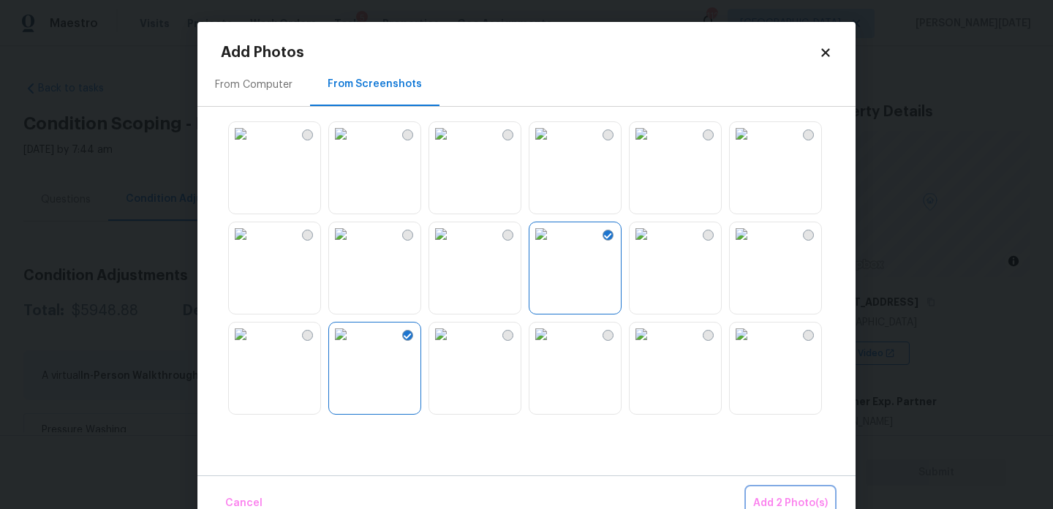
click at [780, 498] on span "Add 2 Photo(s)" at bounding box center [790, 503] width 75 height 18
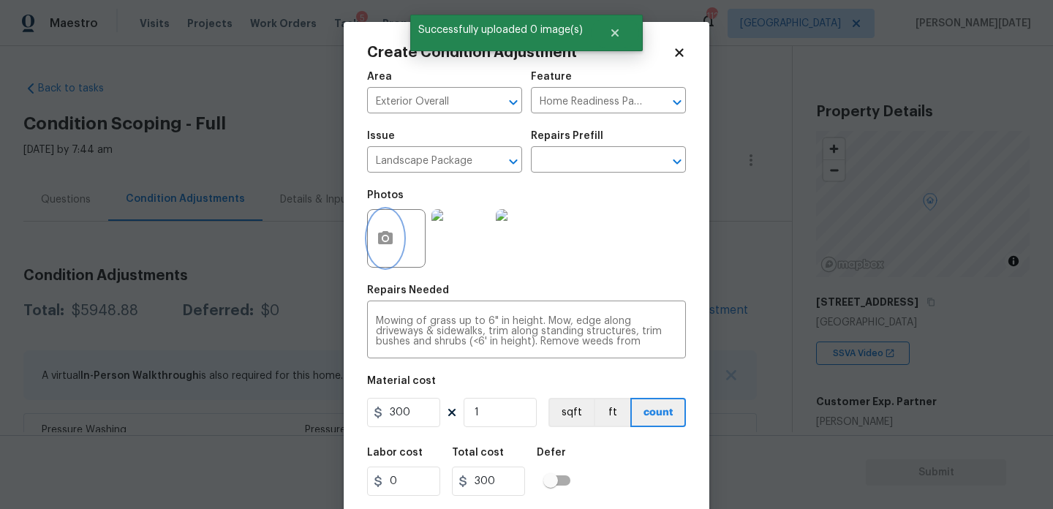
scroll to position [37, 0]
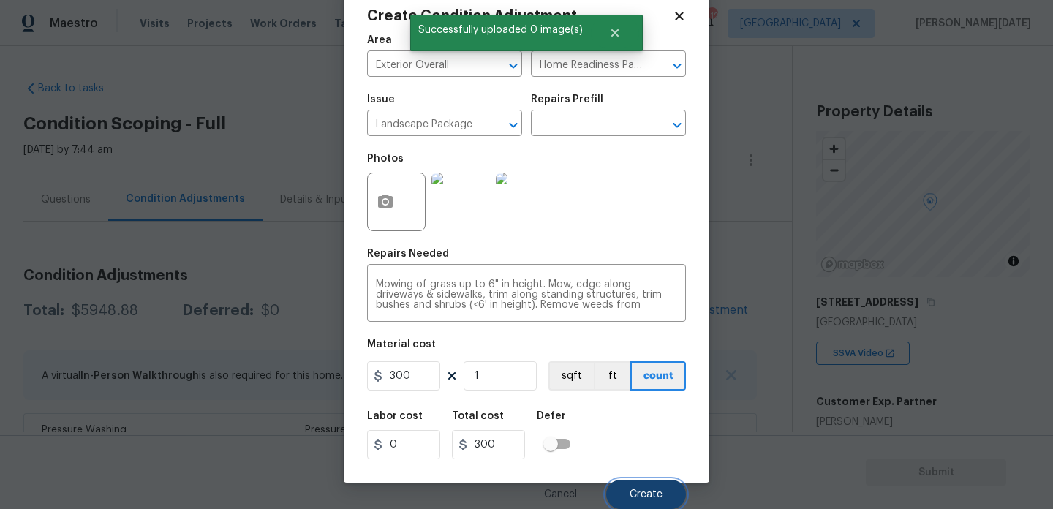
click at [637, 493] on span "Create" at bounding box center [645, 494] width 33 height 11
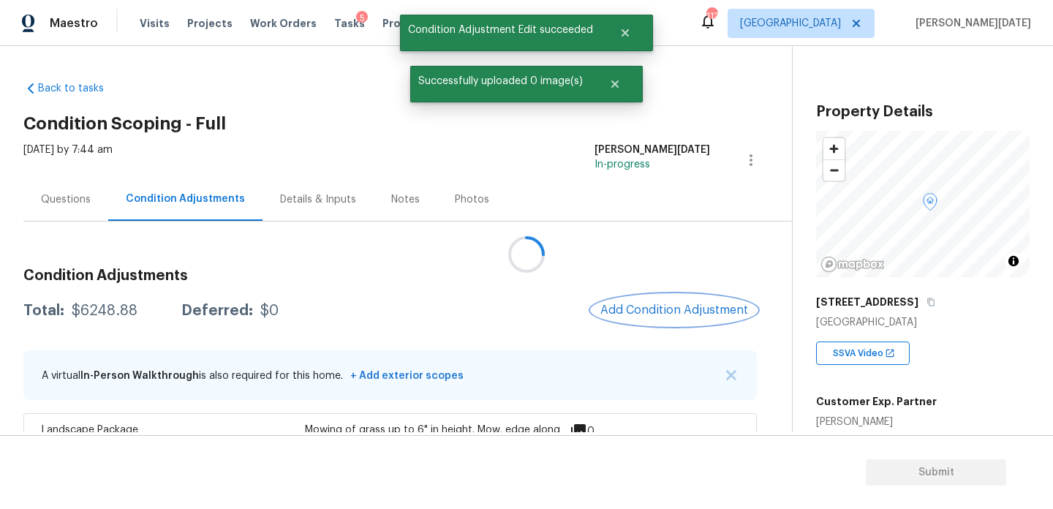
scroll to position [0, 0]
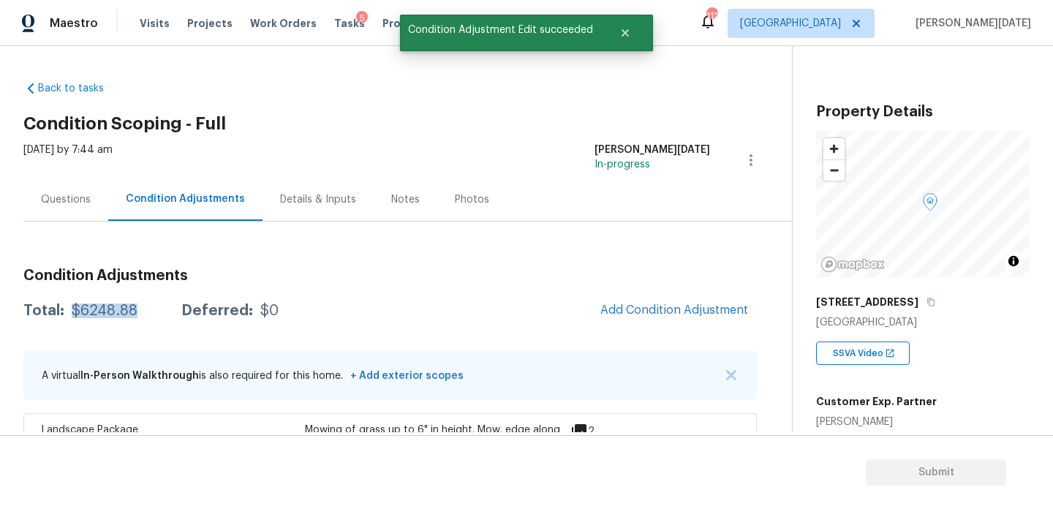
drag, startPoint x: 70, startPoint y: 310, endPoint x: 137, endPoint y: 311, distance: 67.3
click at [137, 311] on div "Total: $6248.88 Deferred: $0" at bounding box center [150, 310] width 255 height 15
copy div "$6248.88"
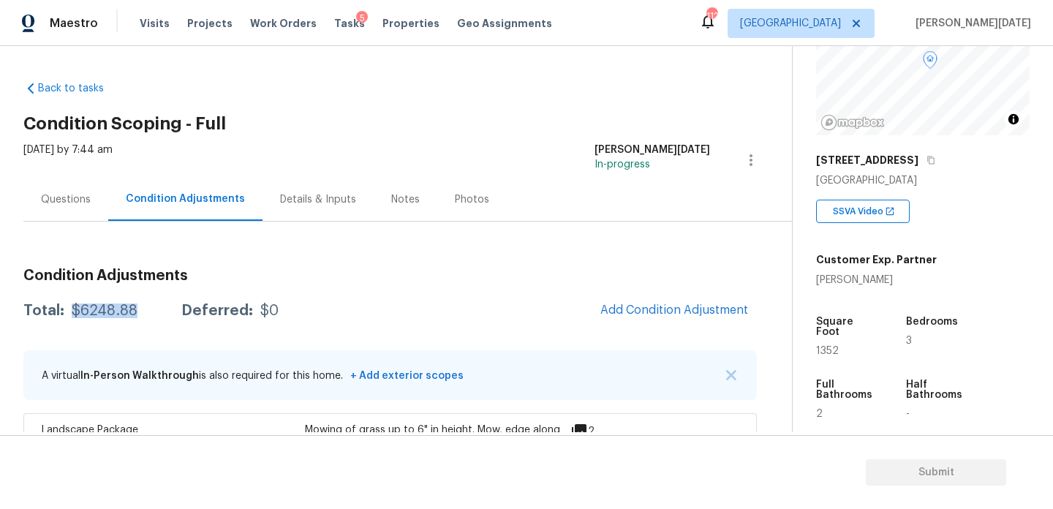
scroll to position [137, 0]
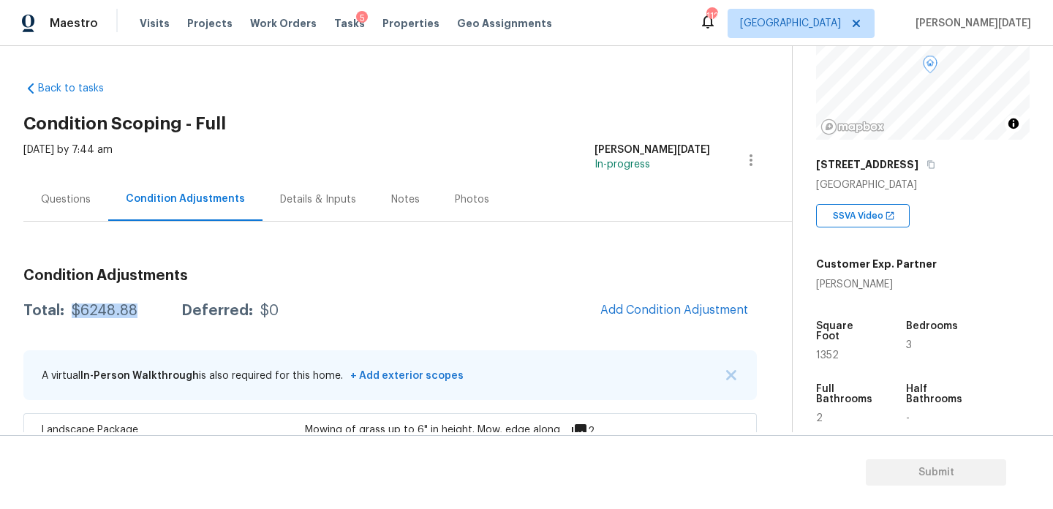
click at [74, 217] on div "Questions" at bounding box center [65, 199] width 85 height 43
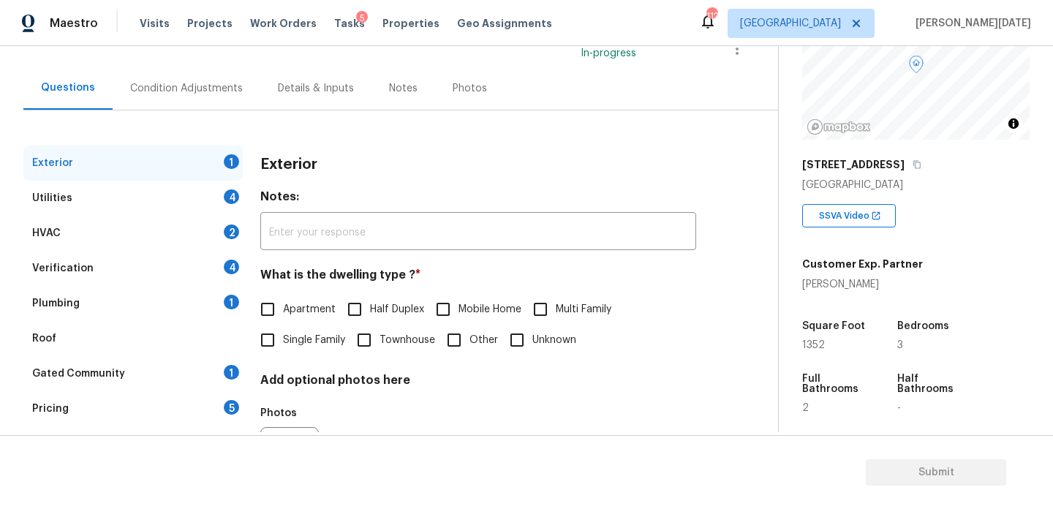
scroll to position [140, 0]
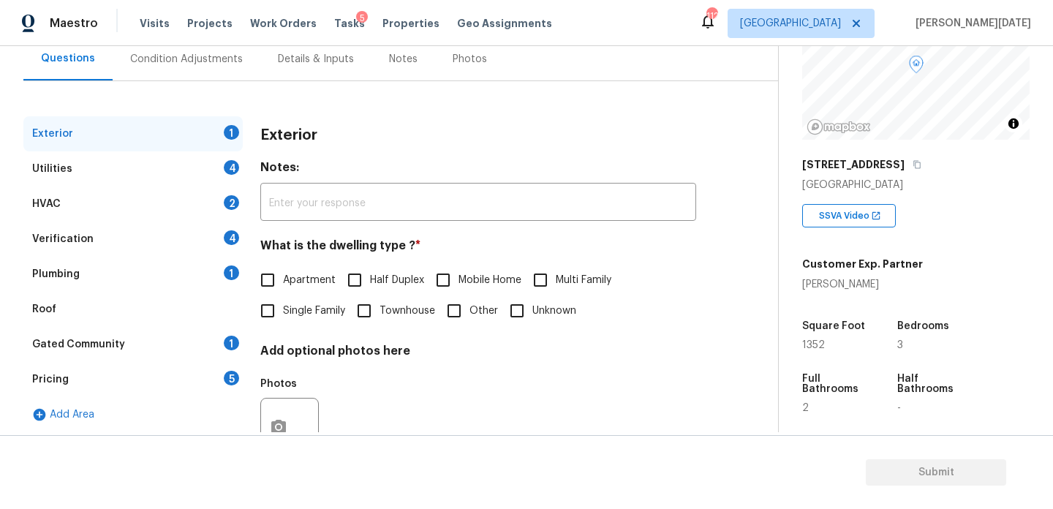
click at [288, 316] on span "Single Family" at bounding box center [314, 310] width 62 height 15
click at [283, 316] on input "Single Family" at bounding box center [267, 310] width 31 height 31
checkbox input "true"
click at [191, 181] on div "Utilities 4" at bounding box center [132, 168] width 219 height 35
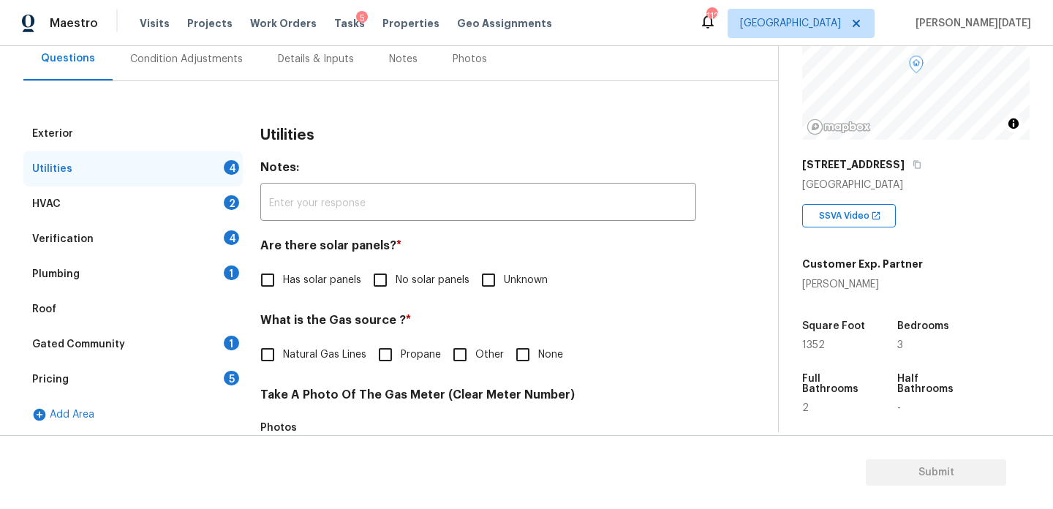
click at [395, 284] on input "No solar panels" at bounding box center [380, 280] width 31 height 31
checkbox input "true"
click at [545, 357] on span "None" at bounding box center [550, 354] width 25 height 15
click at [538, 357] on input "None" at bounding box center [522, 354] width 31 height 31
checkbox input "true"
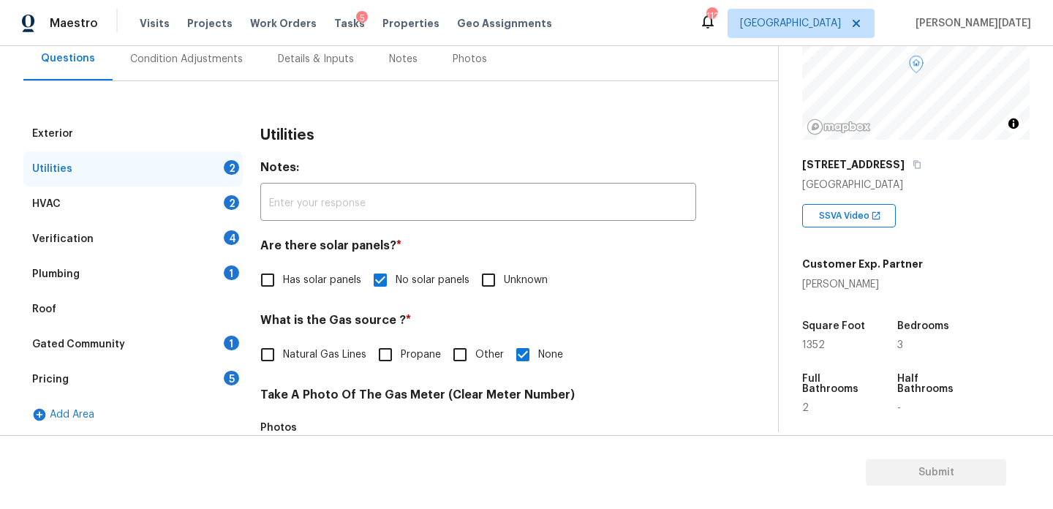
scroll to position [591, 0]
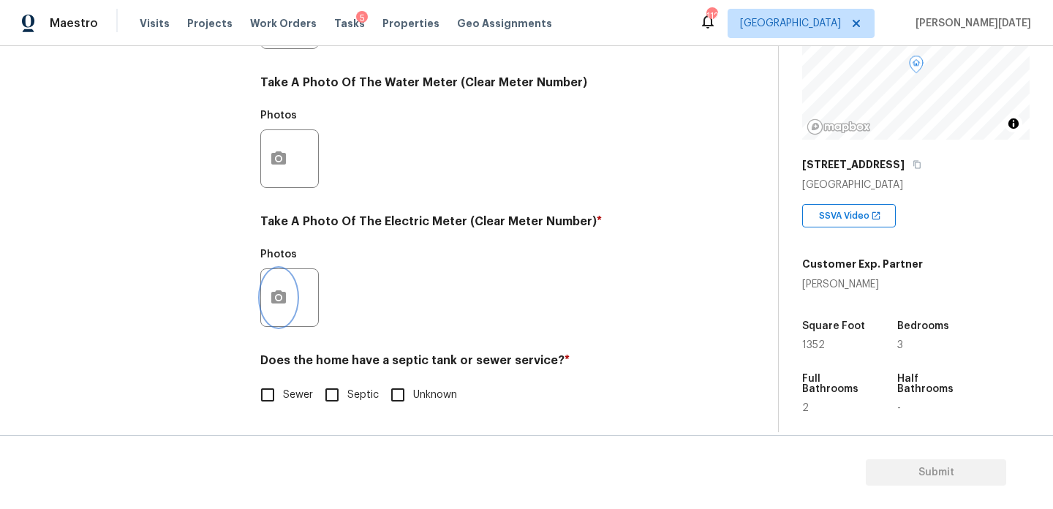
click at [273, 299] on icon "button" at bounding box center [278, 296] width 15 height 13
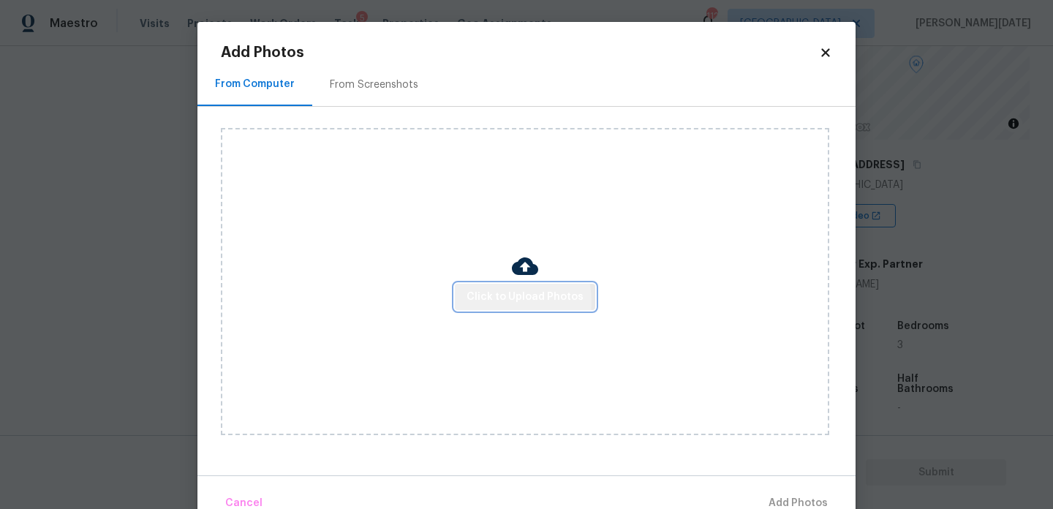
click at [498, 301] on span "Click to Upload Photos" at bounding box center [524, 297] width 117 height 18
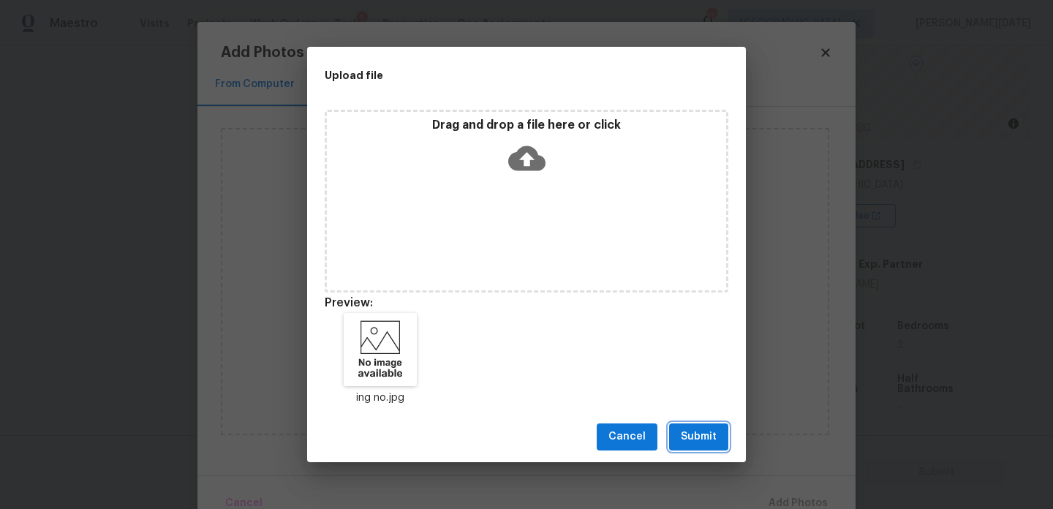
click at [708, 426] on button "Submit" at bounding box center [698, 436] width 59 height 27
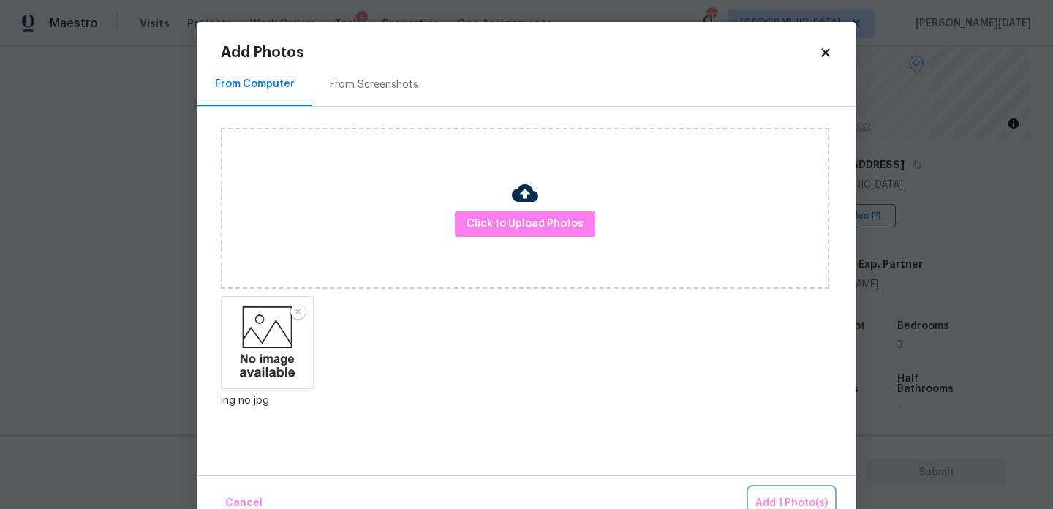
click at [777, 496] on span "Add 1 Photo(s)" at bounding box center [791, 503] width 72 height 18
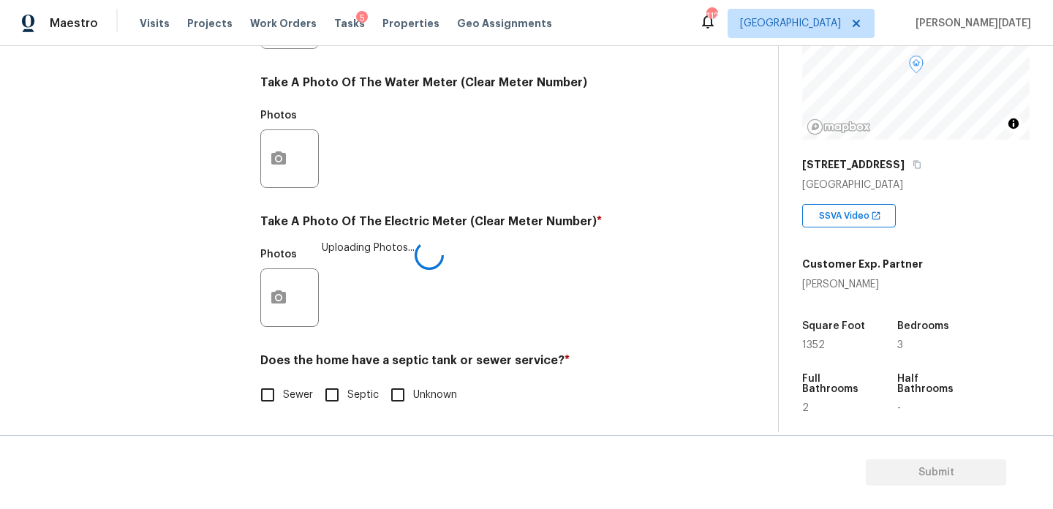
click at [276, 408] on input "Sewer" at bounding box center [267, 394] width 31 height 31
checkbox input "true"
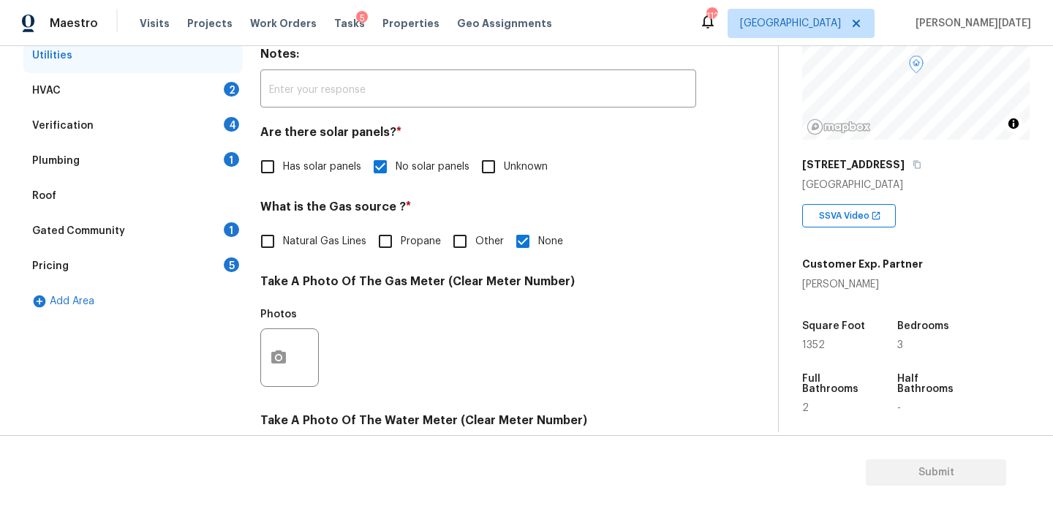
scroll to position [238, 0]
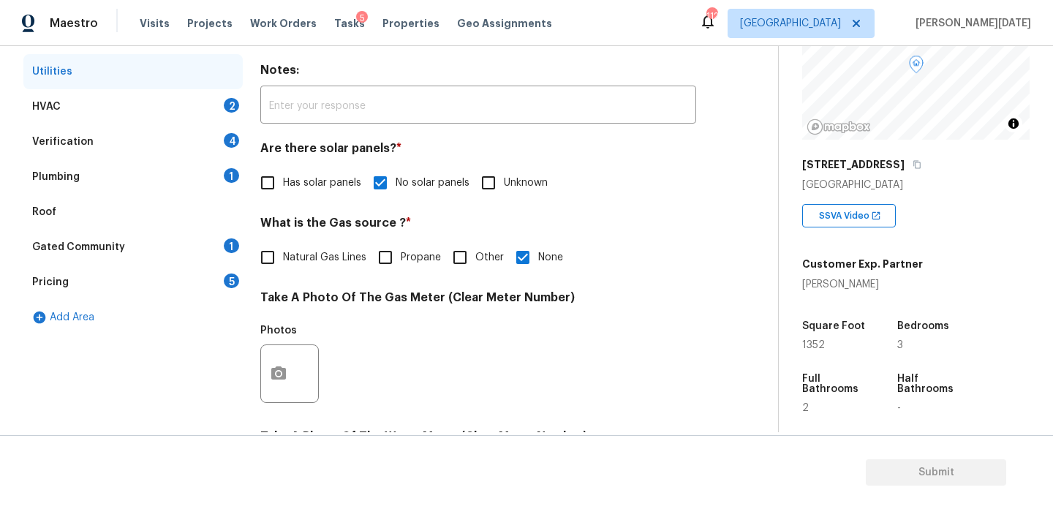
click at [208, 104] on div "HVAC 2" at bounding box center [132, 106] width 219 height 35
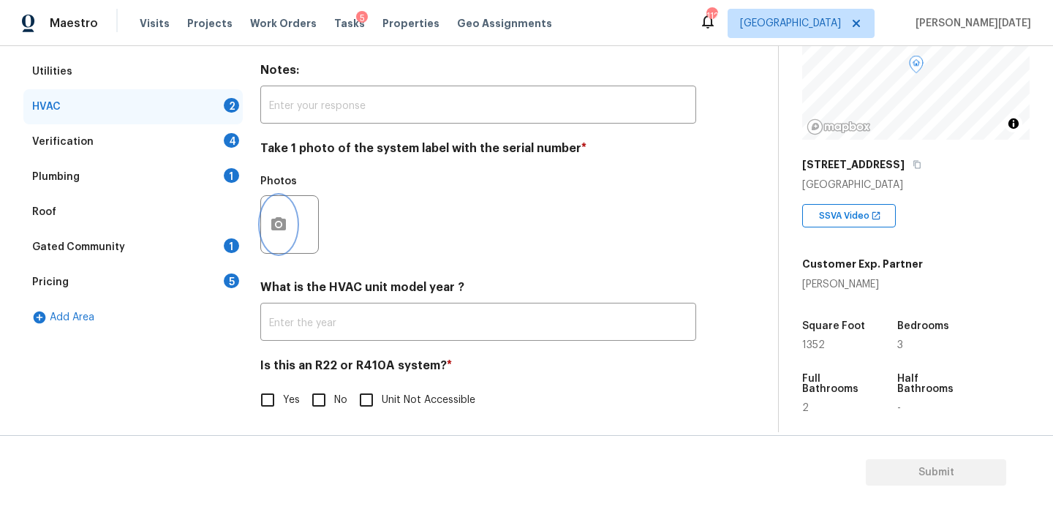
click at [273, 245] on button "button" at bounding box center [278, 224] width 35 height 57
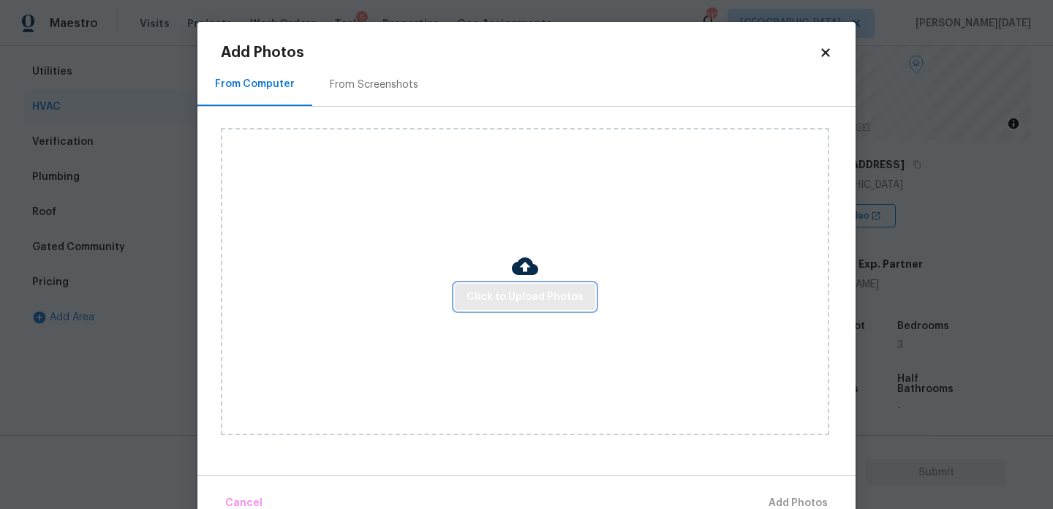
click at [520, 289] on span "Click to Upload Photos" at bounding box center [524, 297] width 117 height 18
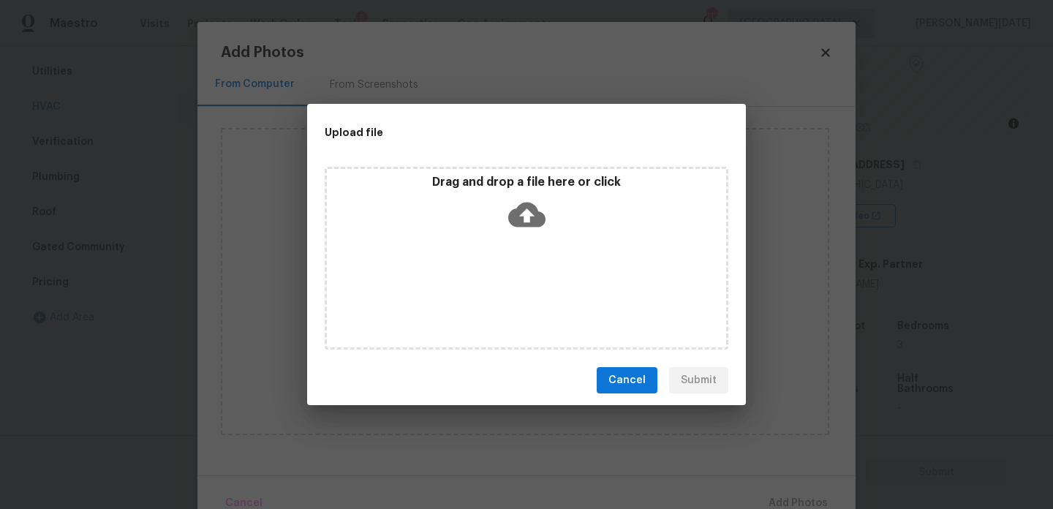
click at [520, 289] on div "Drag and drop a file here or click" at bounding box center [526, 258] width 403 height 183
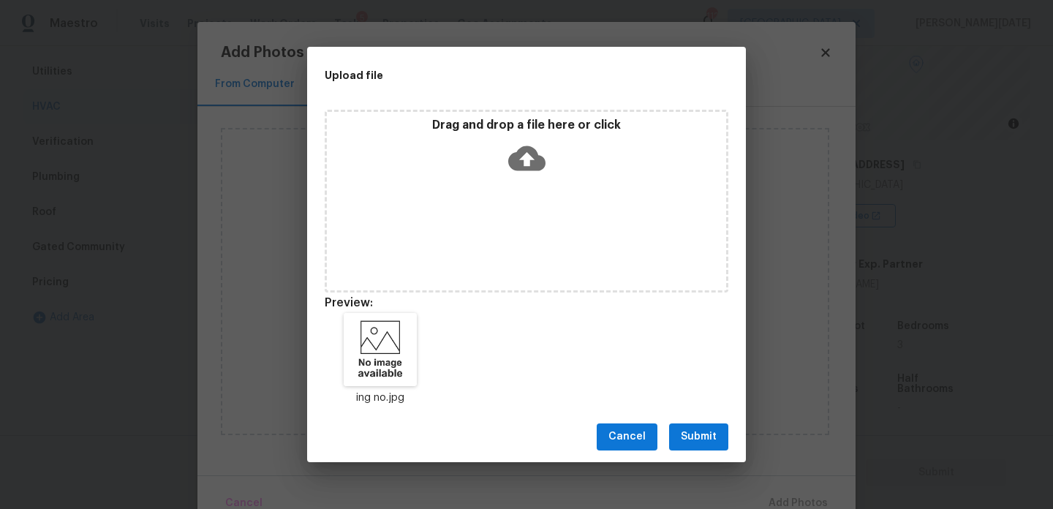
click at [710, 441] on span "Submit" at bounding box center [698, 437] width 36 height 18
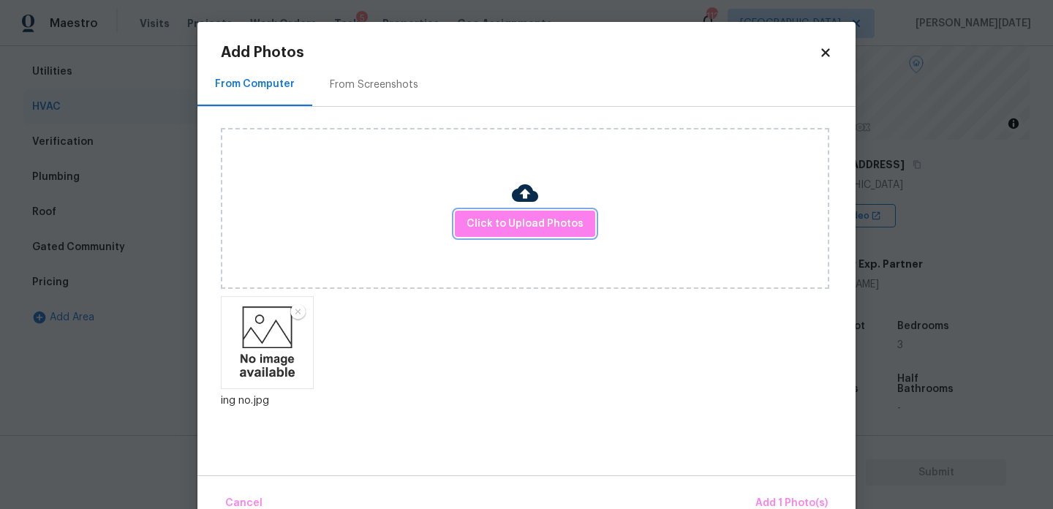
scroll to position [32, 0]
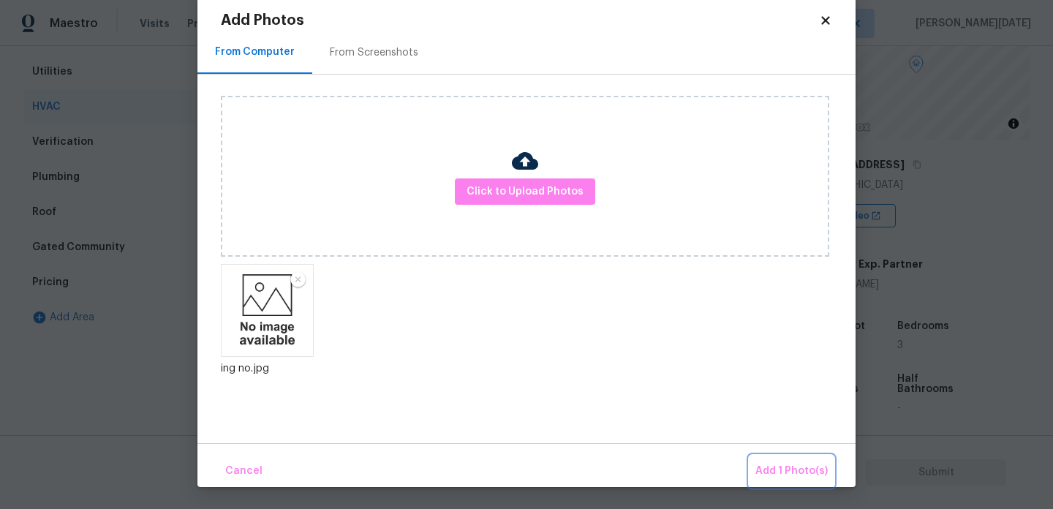
click at [779, 472] on span "Add 1 Photo(s)" at bounding box center [791, 471] width 72 height 18
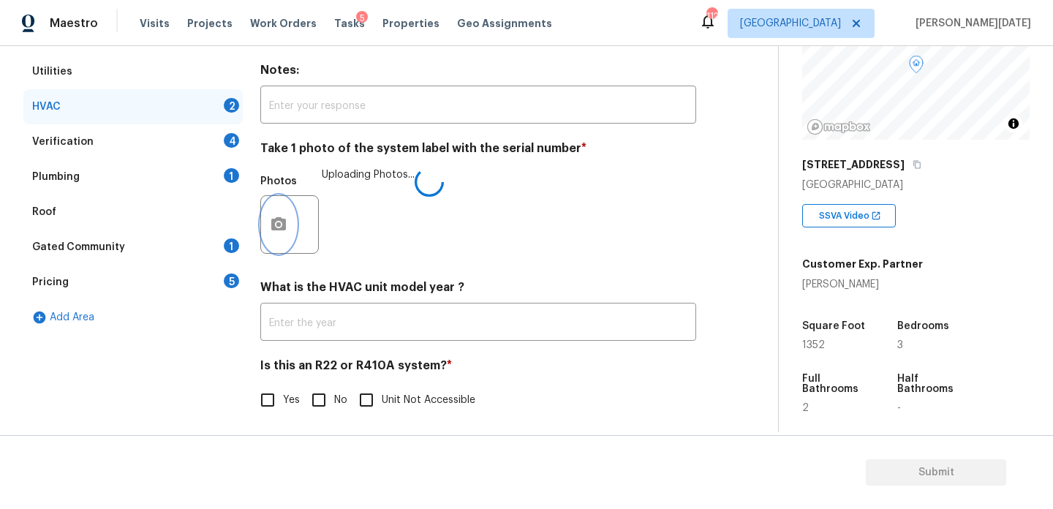
scroll to position [243, 0]
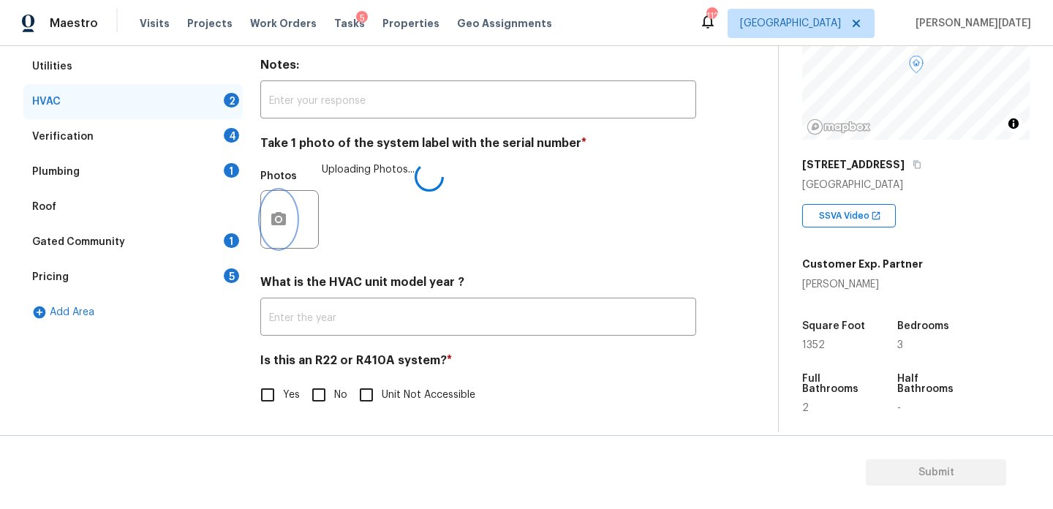
click at [333, 409] on label "No" at bounding box center [325, 394] width 44 height 31
click at [333, 409] on input "No" at bounding box center [318, 394] width 31 height 31
checkbox input "true"
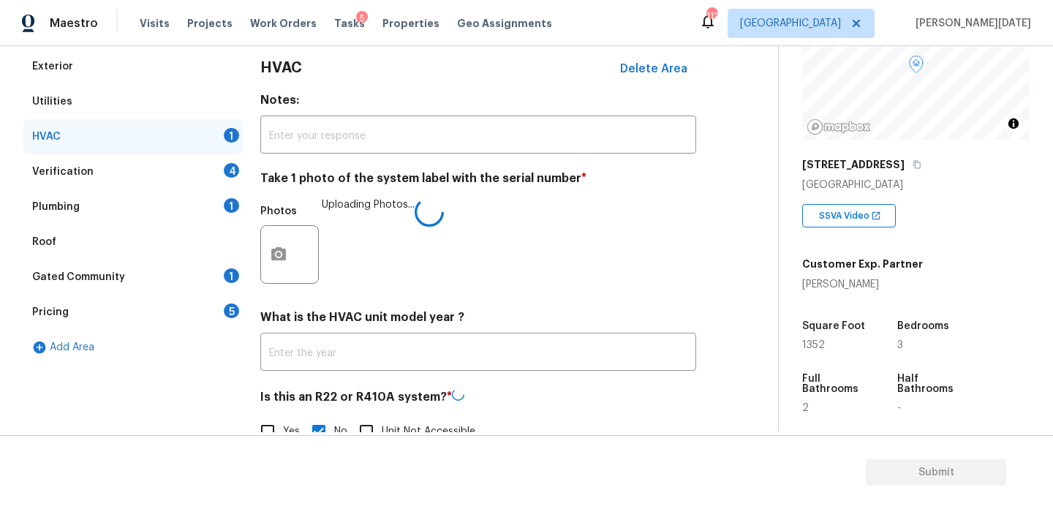
scroll to position [199, 0]
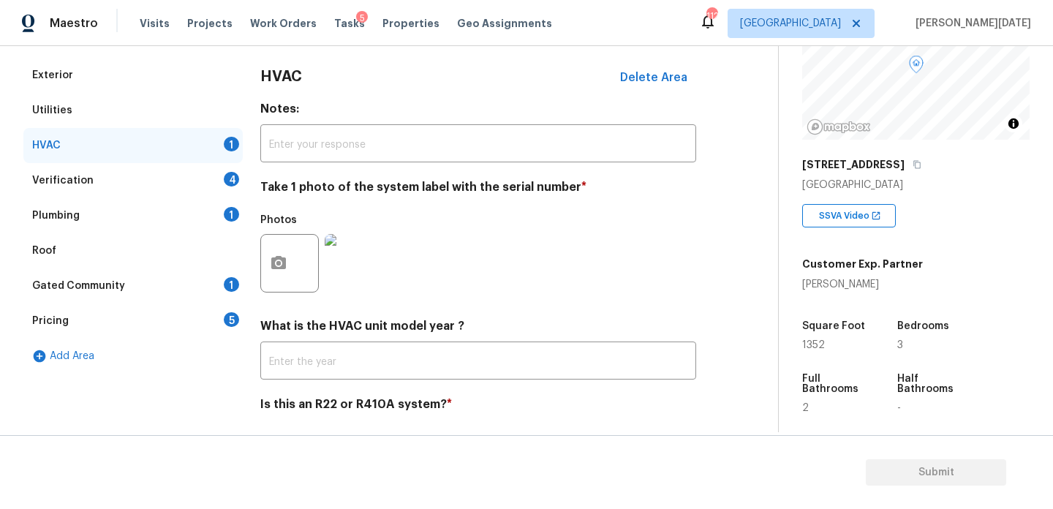
click at [232, 182] on div "4" at bounding box center [231, 179] width 15 height 15
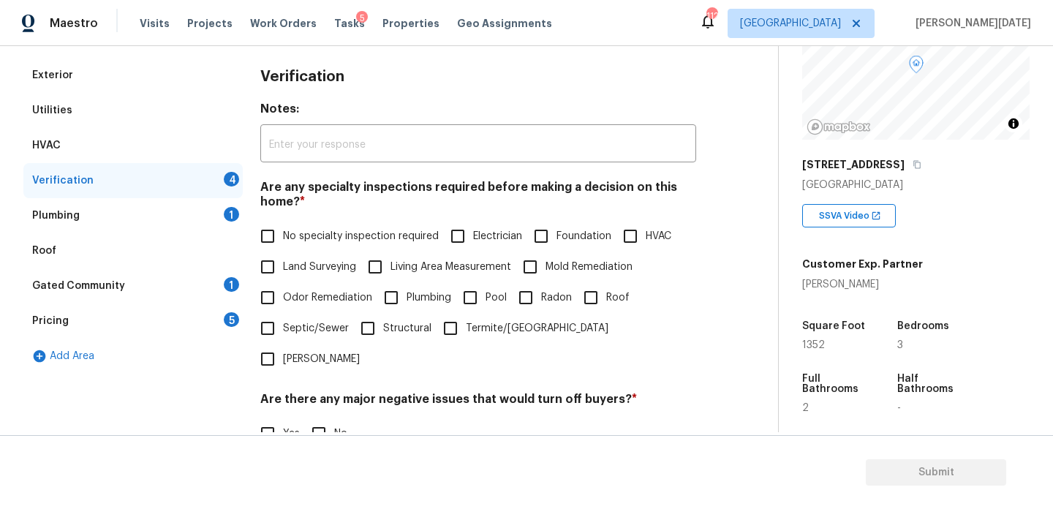
click at [278, 230] on input "No specialty inspection required" at bounding box center [267, 236] width 31 height 31
checkbox input "true"
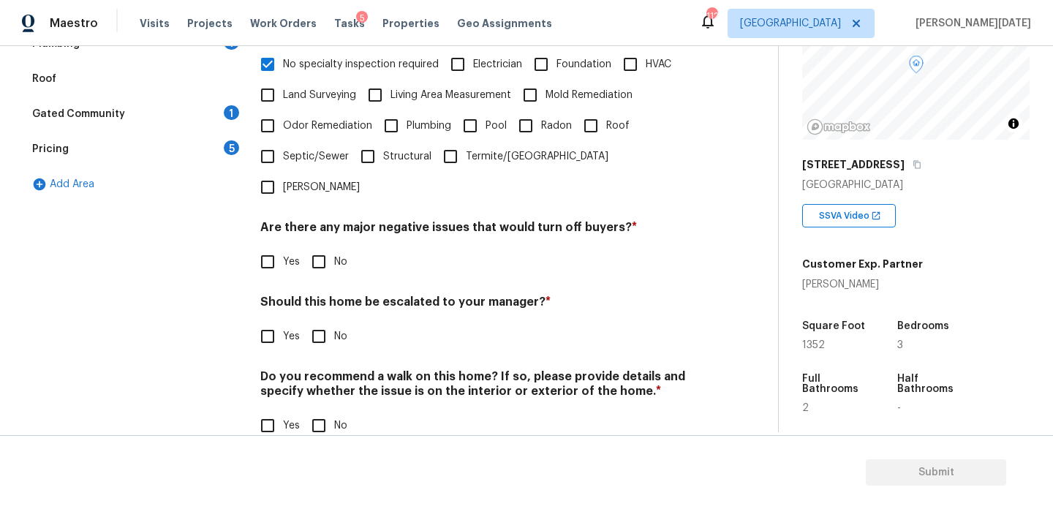
click at [322, 246] on input "No" at bounding box center [318, 261] width 31 height 31
checkbox input "true"
click at [319, 321] on input "No" at bounding box center [318, 336] width 31 height 31
checkbox input "true"
click at [318, 410] on input "No" at bounding box center [318, 425] width 31 height 31
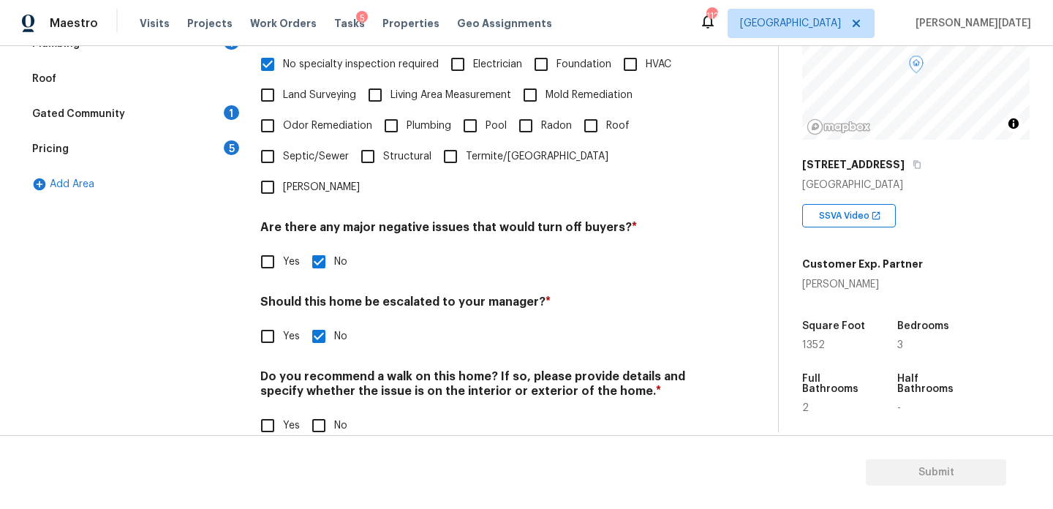
checkbox input "true"
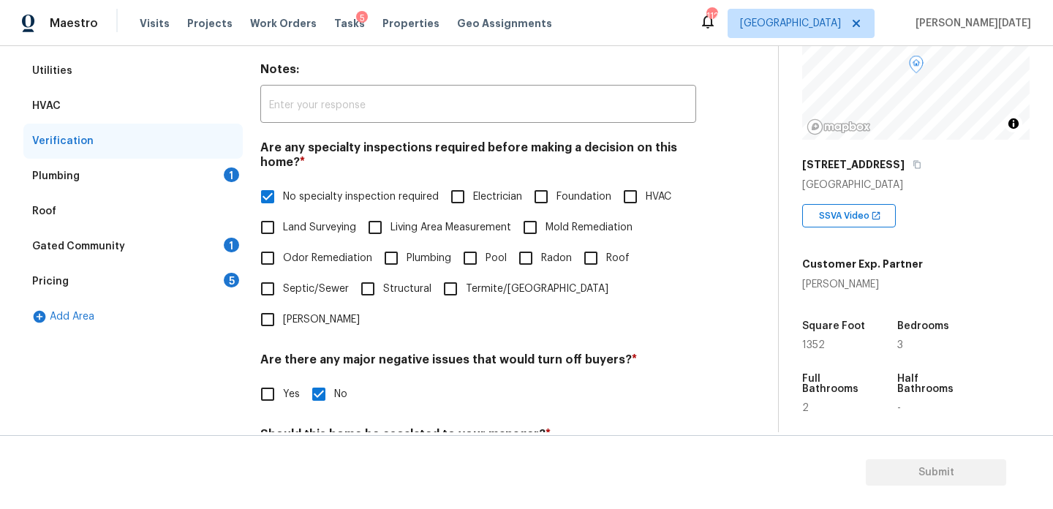
click at [225, 180] on div "Plumbing 1" at bounding box center [132, 176] width 219 height 35
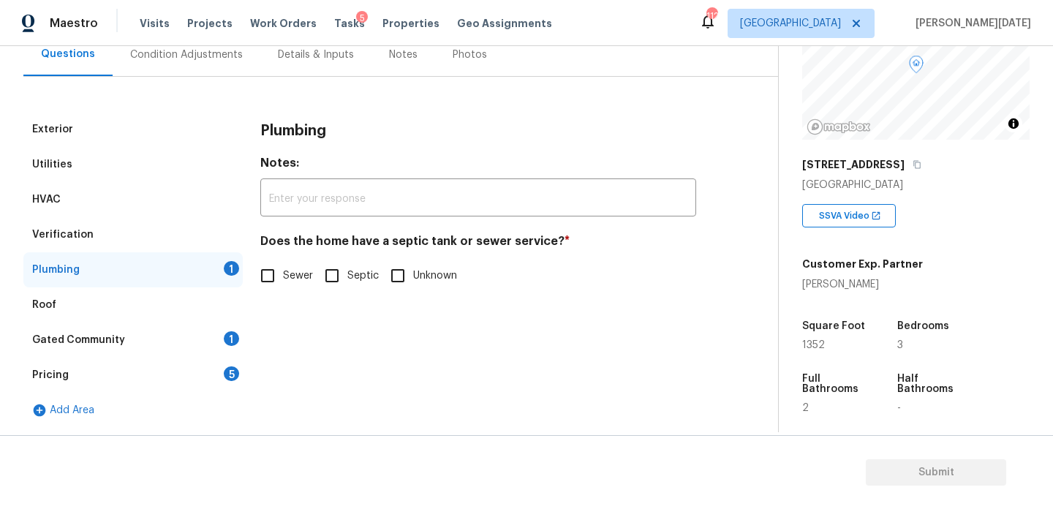
scroll to position [145, 0]
click at [269, 267] on input "Sewer" at bounding box center [267, 275] width 31 height 31
checkbox input "true"
click at [225, 322] on div "Gated Community 1" at bounding box center [132, 339] width 219 height 35
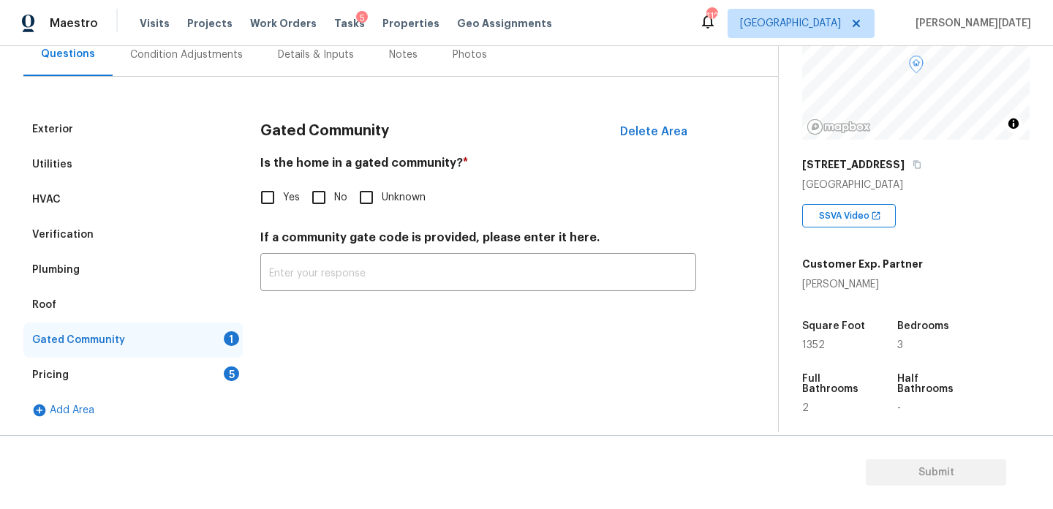
click at [334, 183] on label "No" at bounding box center [325, 197] width 44 height 31
click at [334, 183] on input "No" at bounding box center [318, 197] width 31 height 31
checkbox input "true"
click at [222, 380] on div "Pricing 5" at bounding box center [132, 374] width 219 height 35
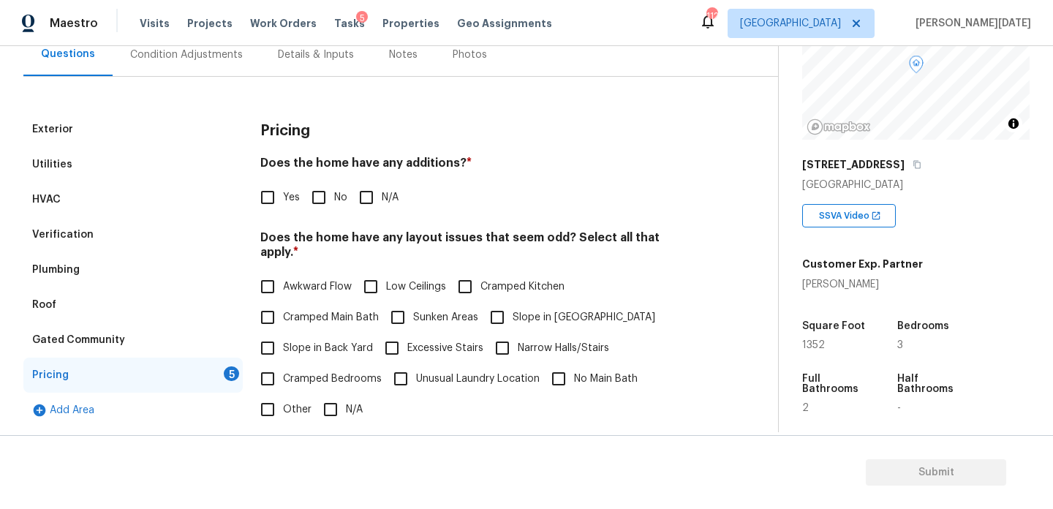
click at [319, 206] on input "No" at bounding box center [318, 197] width 31 height 31
checkbox input "true"
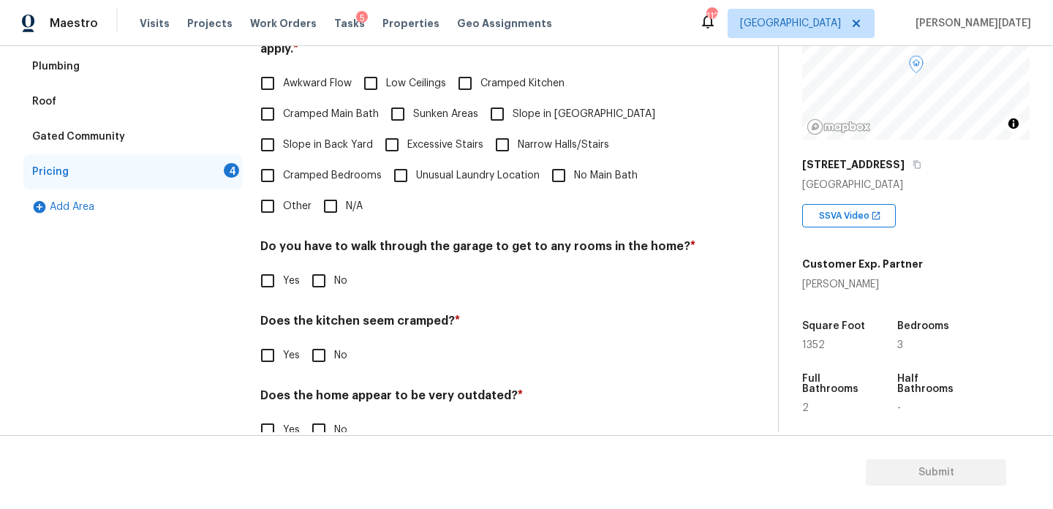
scroll to position [368, 0]
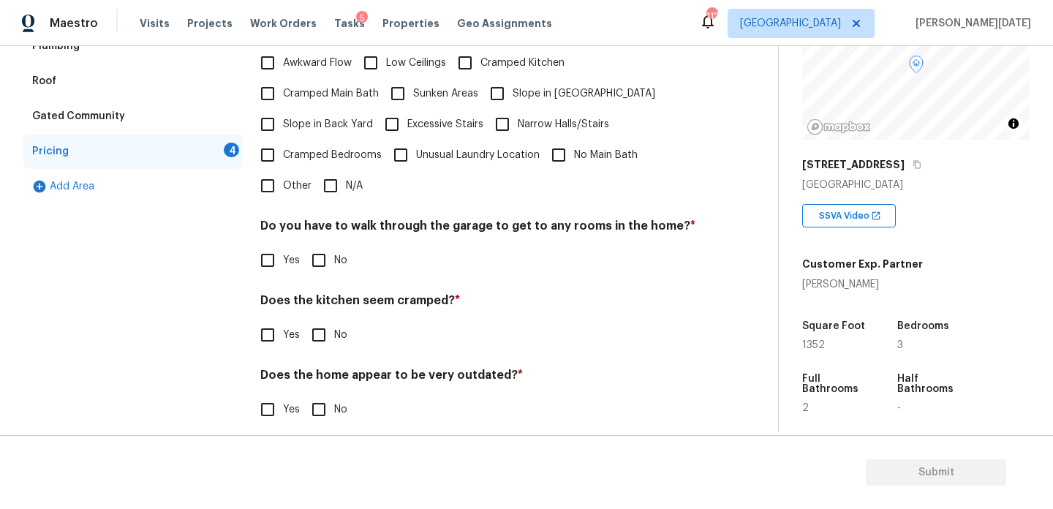
click at [331, 186] on div "Pricing Does the home have any additions? * Yes No N/A Does the home have any l…" at bounding box center [478, 165] width 436 height 554
click at [332, 181] on input "N/A" at bounding box center [330, 185] width 31 height 31
checkbox input "true"
click at [327, 246] on input "No" at bounding box center [318, 261] width 31 height 31
checkbox input "true"
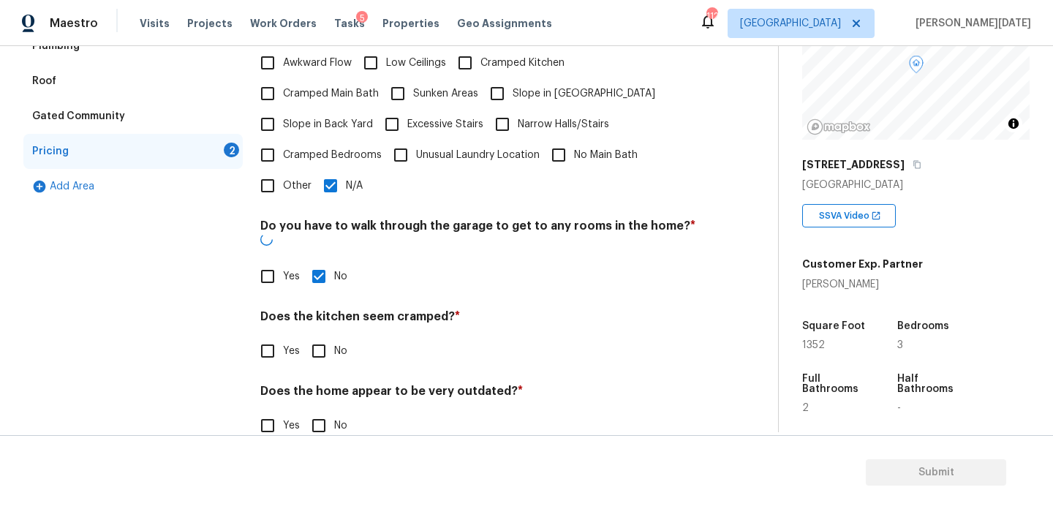
click at [327, 335] on input "No" at bounding box center [318, 350] width 31 height 31
checkbox input "true"
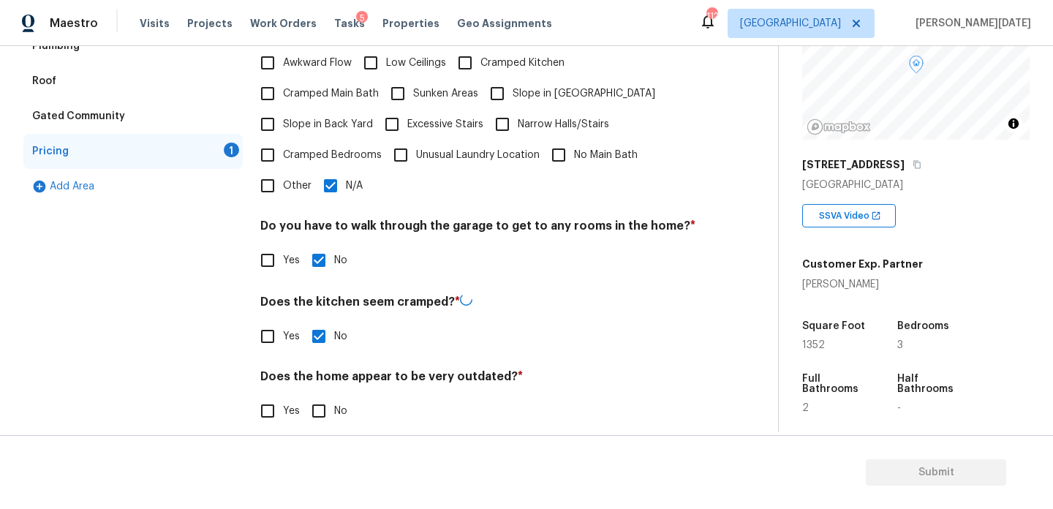
click at [327, 396] on input "No" at bounding box center [318, 410] width 31 height 31
checkbox input "true"
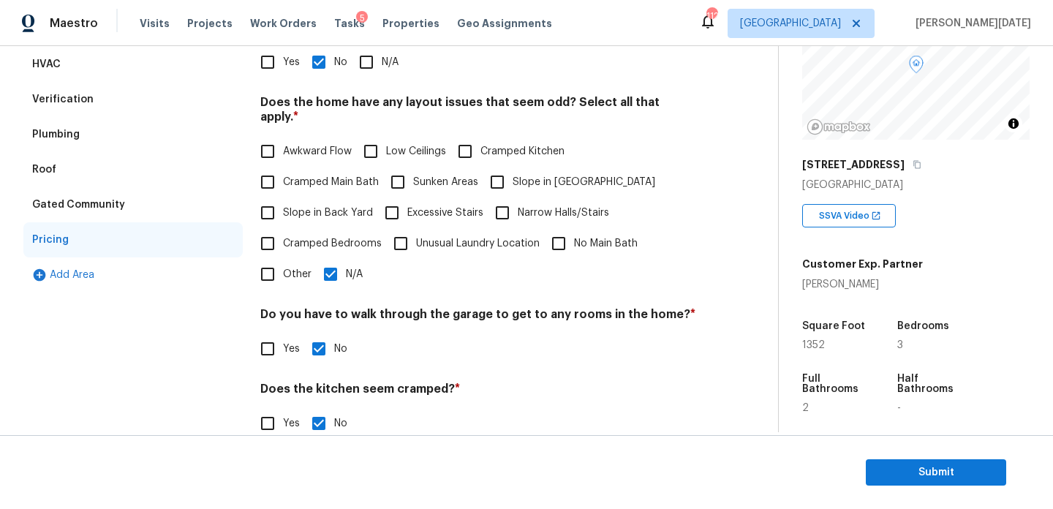
scroll to position [274, 0]
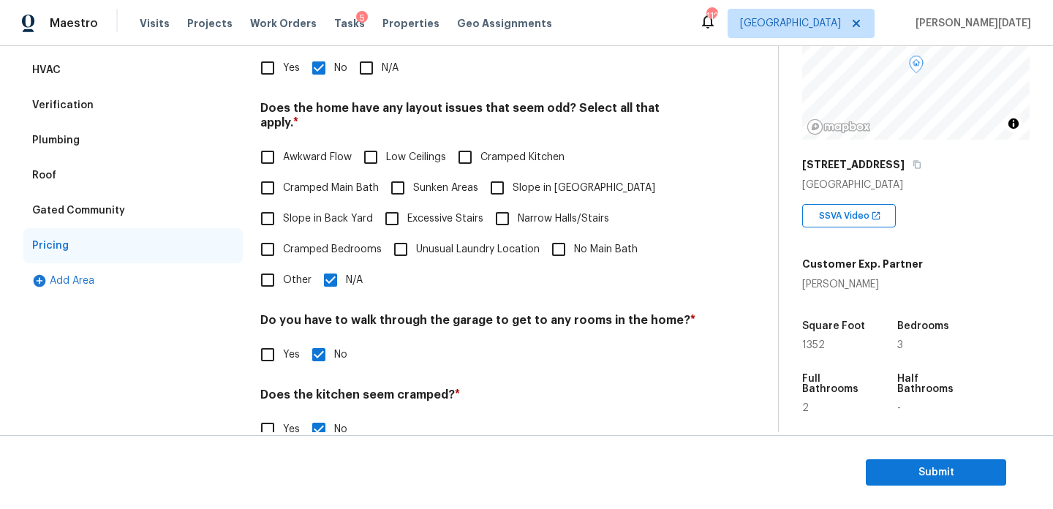
click at [513, 181] on span "Slope in [GEOGRAPHIC_DATA]" at bounding box center [583, 188] width 143 height 15
click at [512, 178] on input "Slope in [GEOGRAPHIC_DATA]" at bounding box center [497, 187] width 31 height 31
checkbox input "true"
click at [322, 268] on input "N/A" at bounding box center [330, 280] width 31 height 31
checkbox input "false"
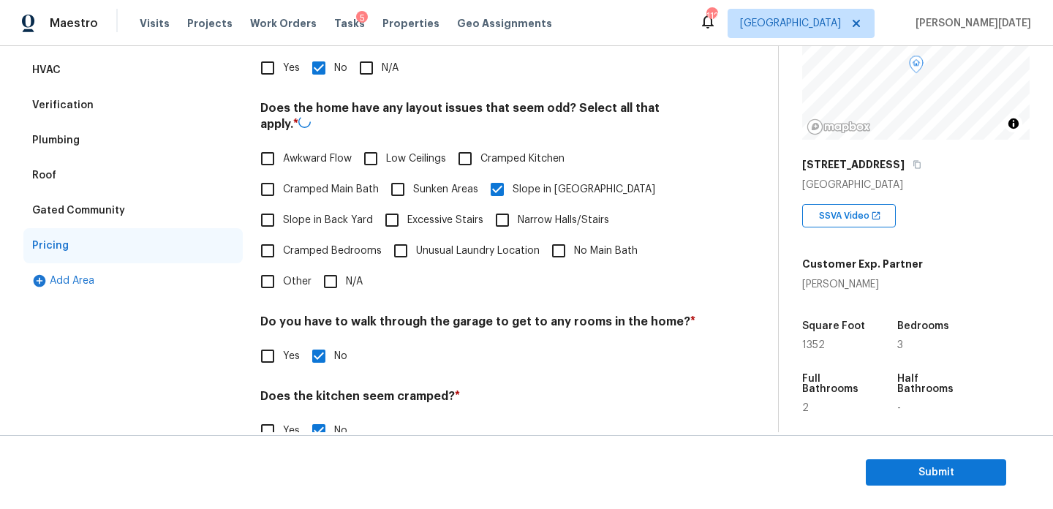
scroll to position [0, 0]
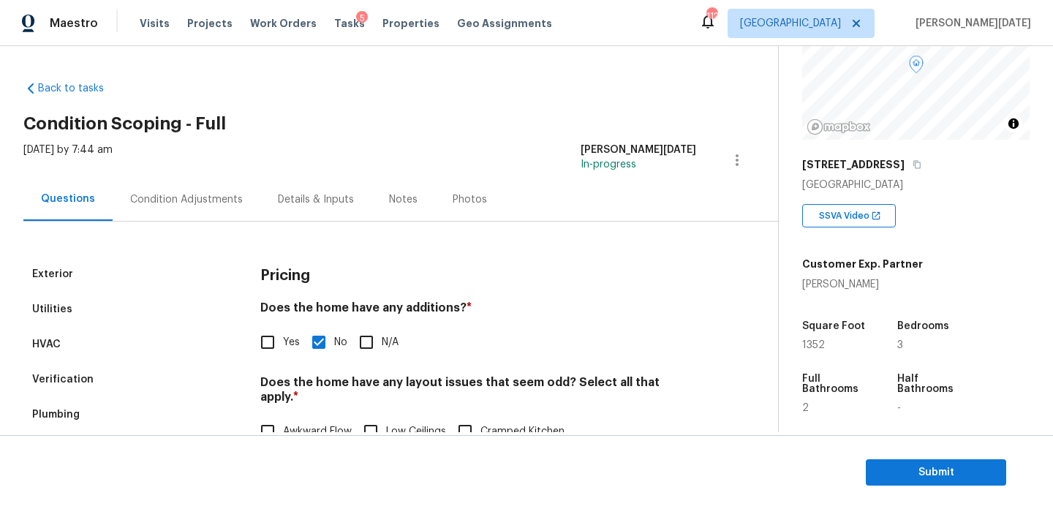
click at [166, 182] on div "Condition Adjustments" at bounding box center [187, 199] width 148 height 43
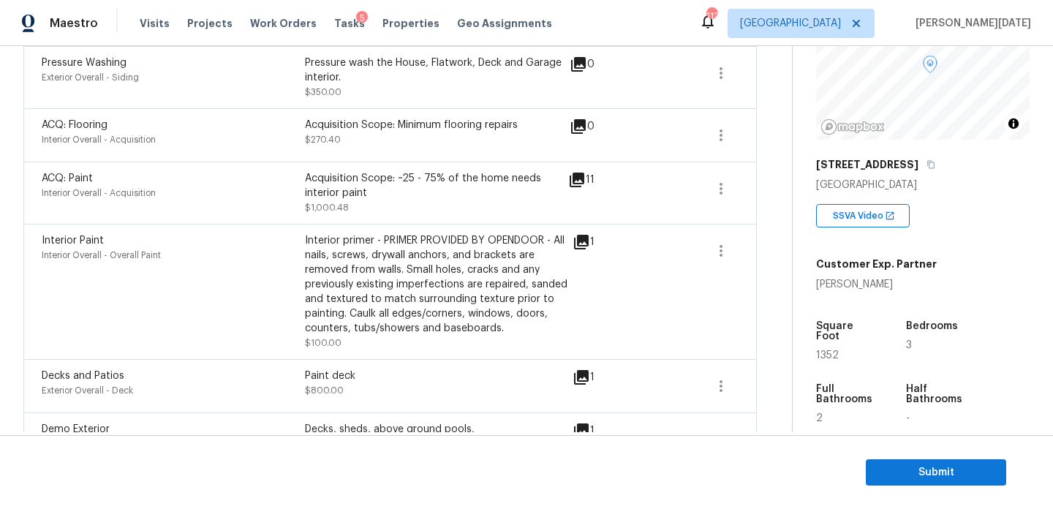
scroll to position [726, 0]
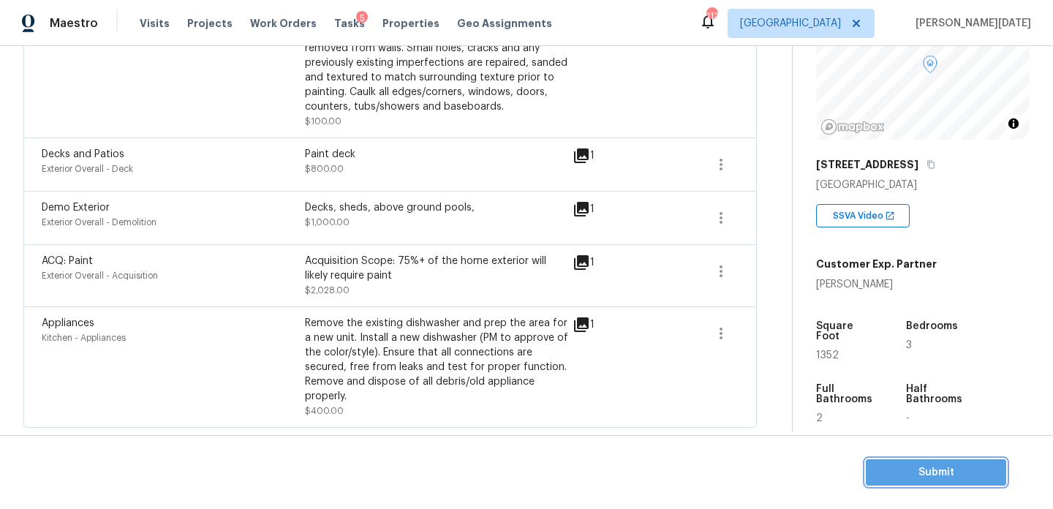
click at [900, 471] on span "Submit" at bounding box center [935, 472] width 117 height 18
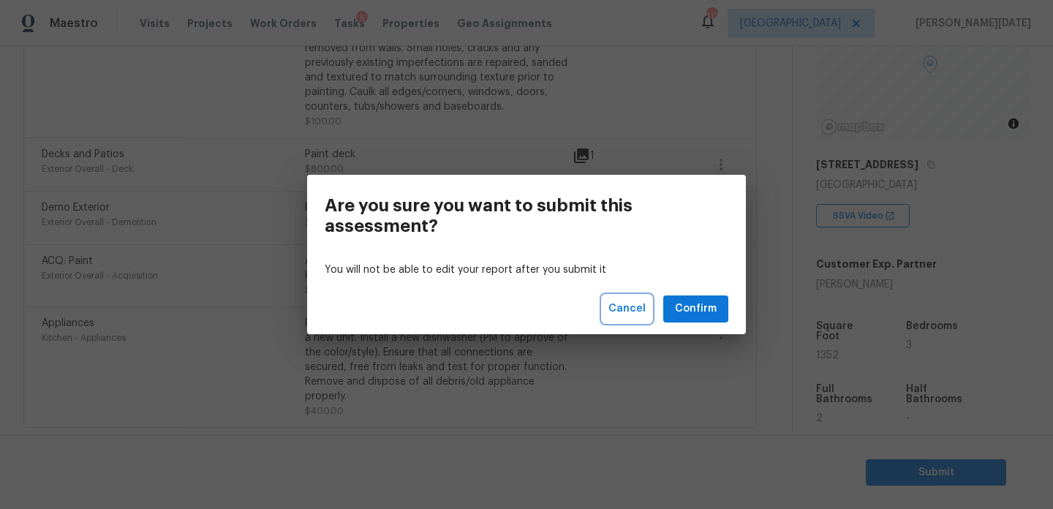
click at [638, 314] on span "Cancel" at bounding box center [626, 309] width 37 height 18
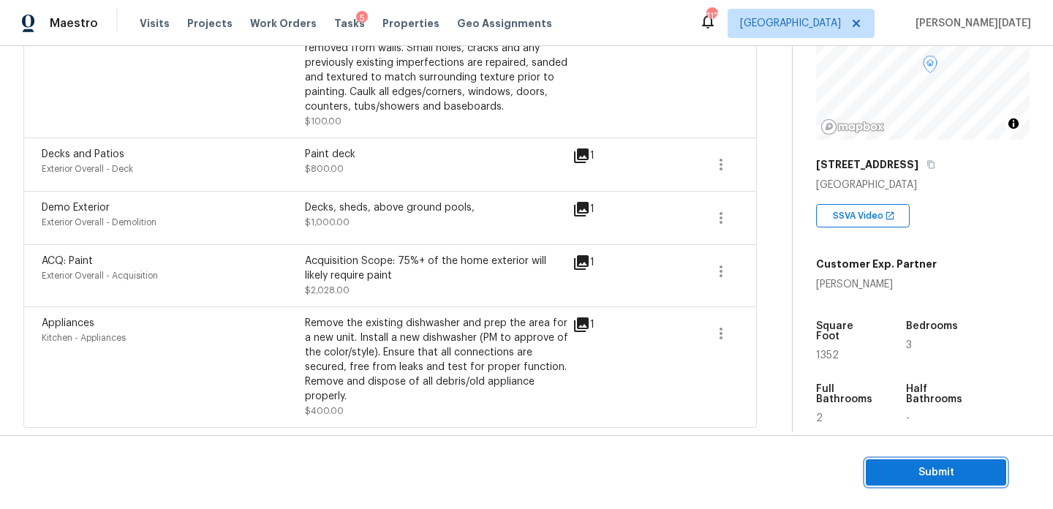
click at [921, 470] on span "Submit" at bounding box center [935, 472] width 117 height 18
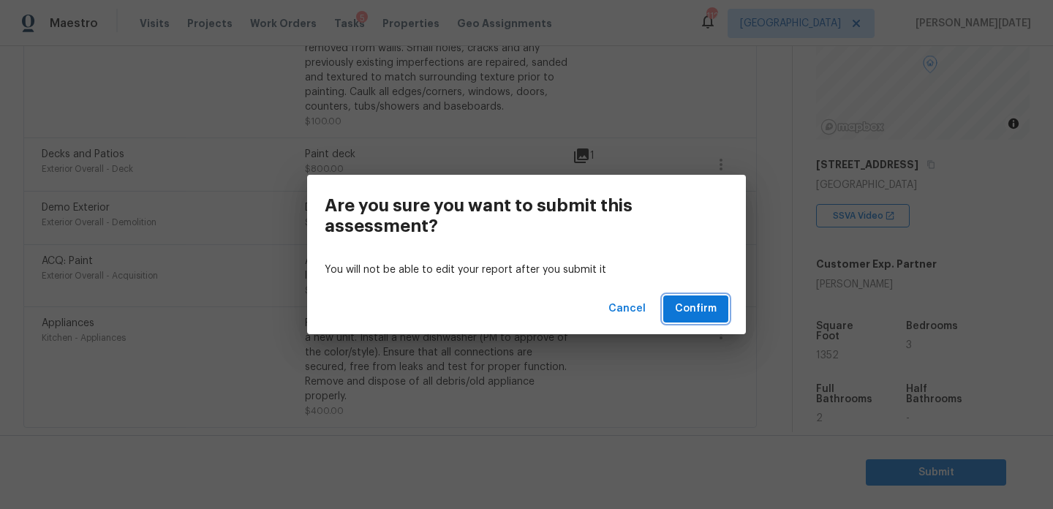
click at [710, 316] on span "Confirm" at bounding box center [696, 309] width 42 height 18
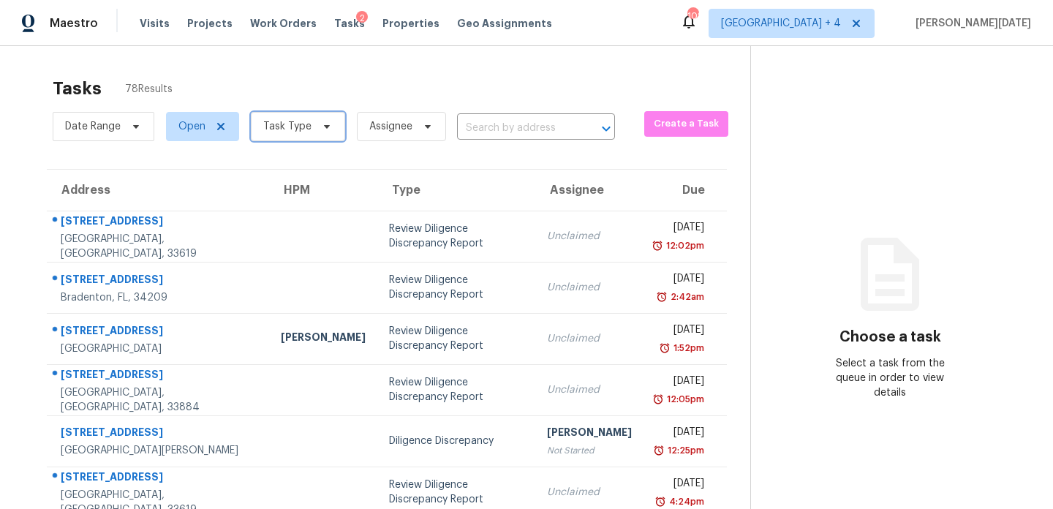
click at [335, 128] on span "Task Type" at bounding box center [298, 126] width 94 height 29
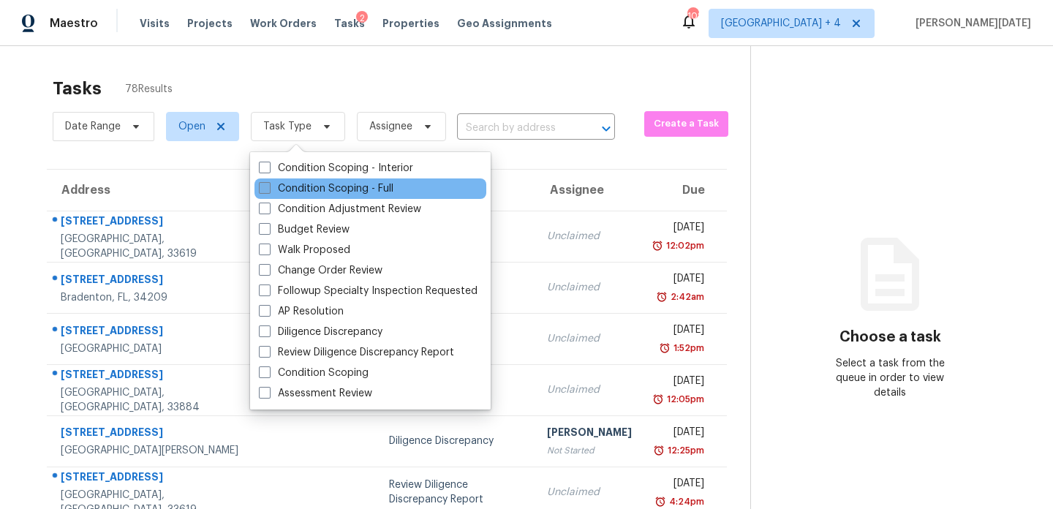
click at [303, 188] on label "Condition Scoping - Full" at bounding box center [326, 188] width 134 height 15
click at [268, 188] on input "Condition Scoping - Full" at bounding box center [264, 186] width 10 height 10
checkbox input "true"
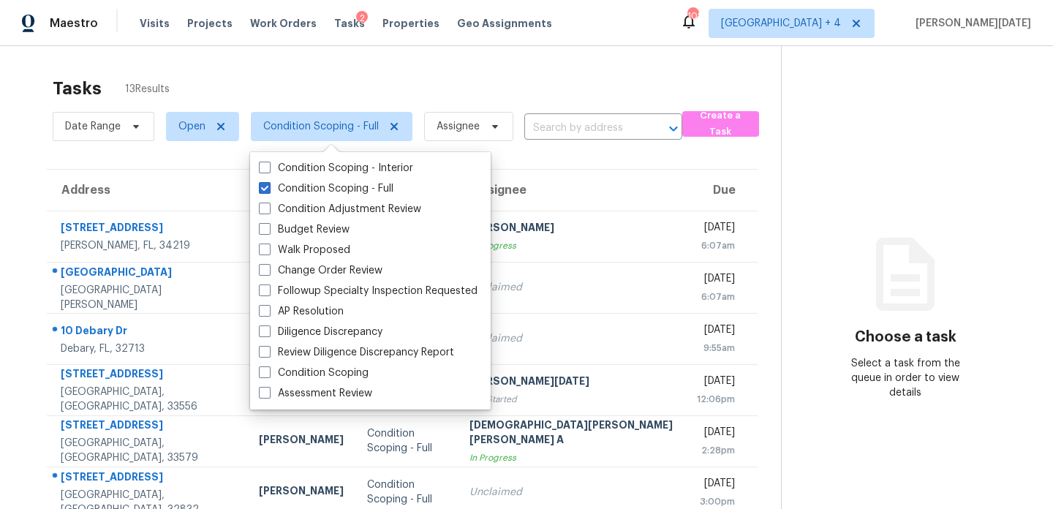
click at [609, 76] on div "Tasks 13 Results" at bounding box center [417, 88] width 728 height 38
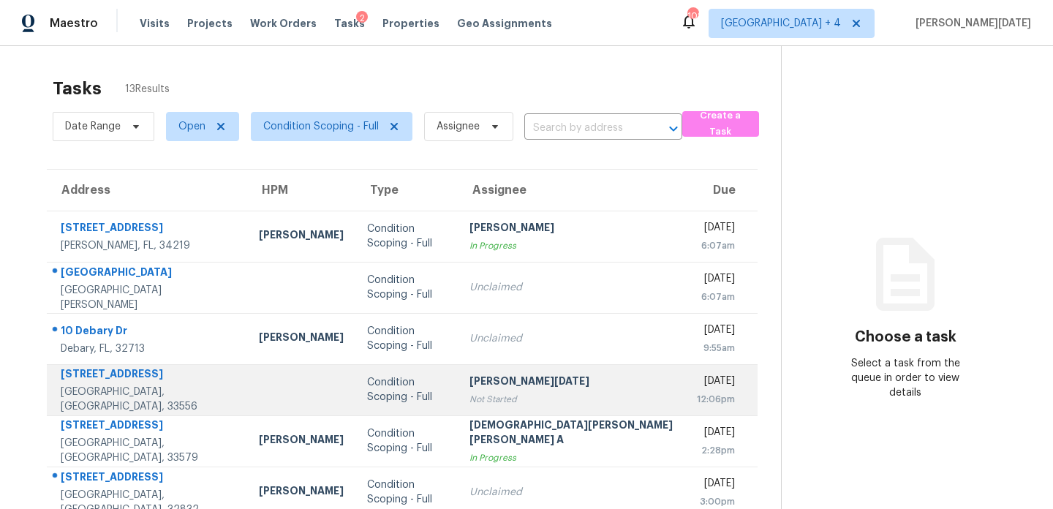
click at [515, 368] on td "[PERSON_NAME][DATE] Not Started" at bounding box center [571, 389] width 227 height 51
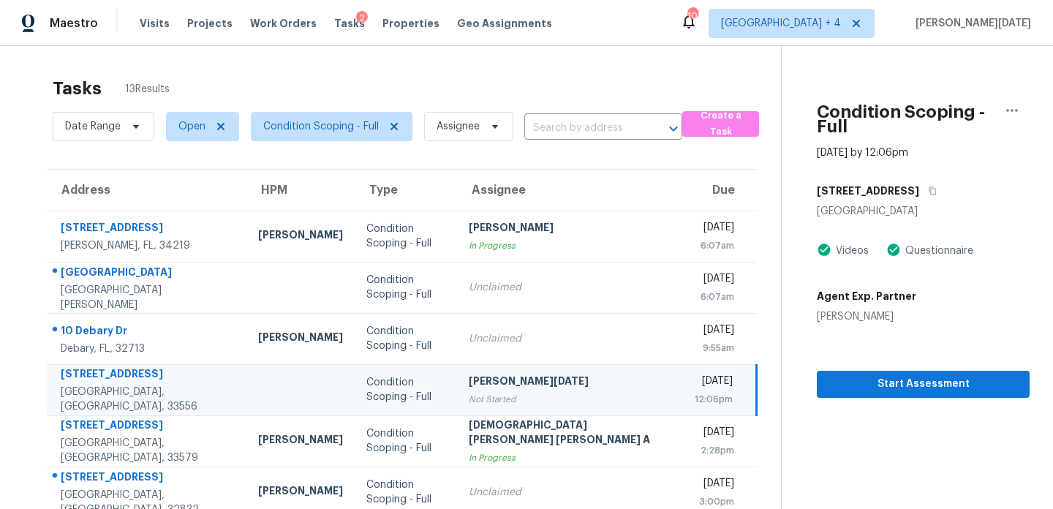
scroll to position [252, 0]
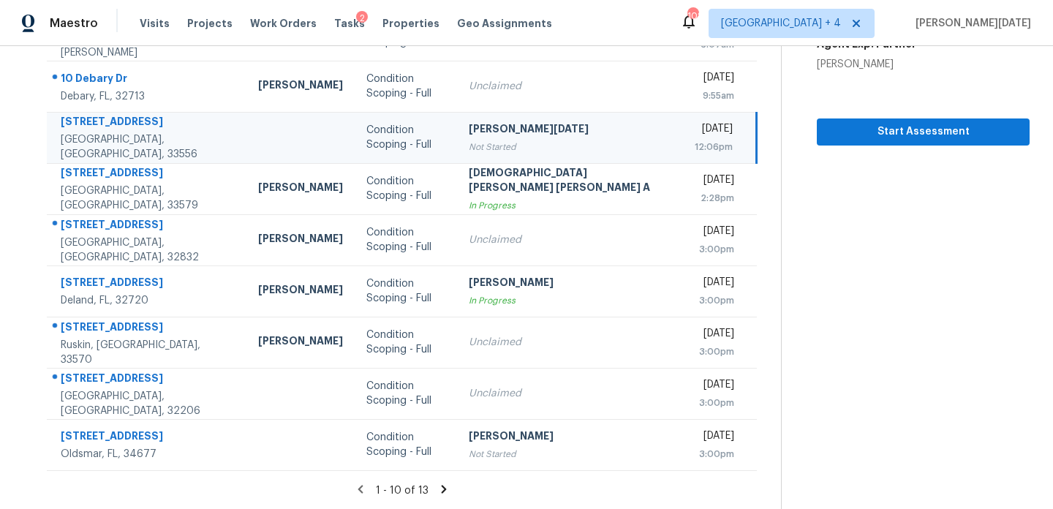
click at [422, 495] on div "1 - 10 of 13" at bounding box center [401, 489] width 757 height 15
click at [437, 482] on icon at bounding box center [443, 488] width 13 height 13
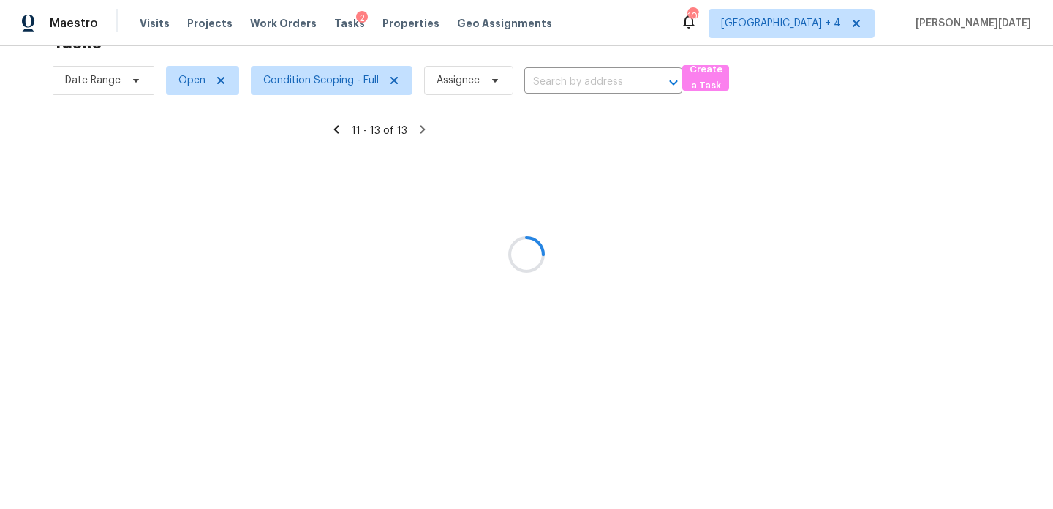
scroll to position [46, 0]
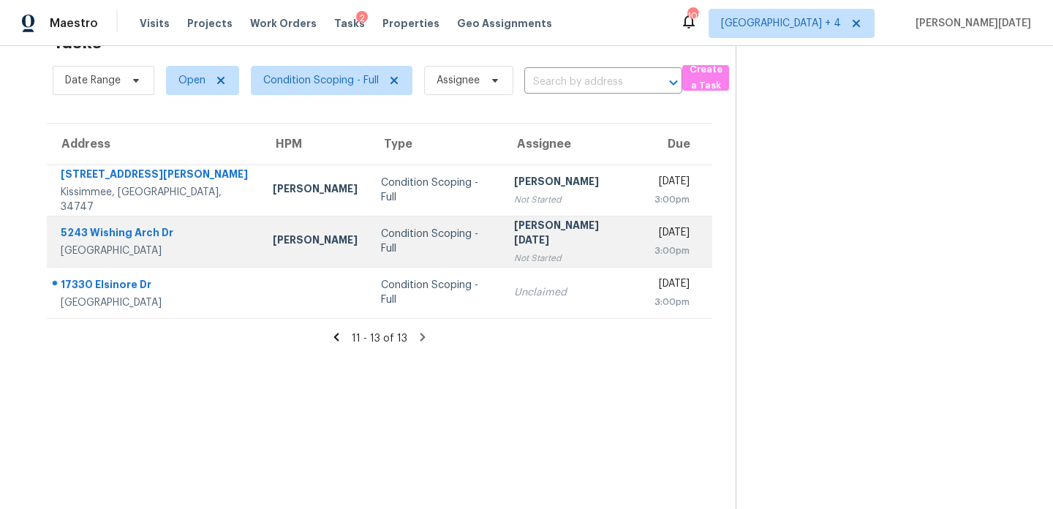
click at [549, 235] on div "[PERSON_NAME][DATE]" at bounding box center [572, 234] width 117 height 33
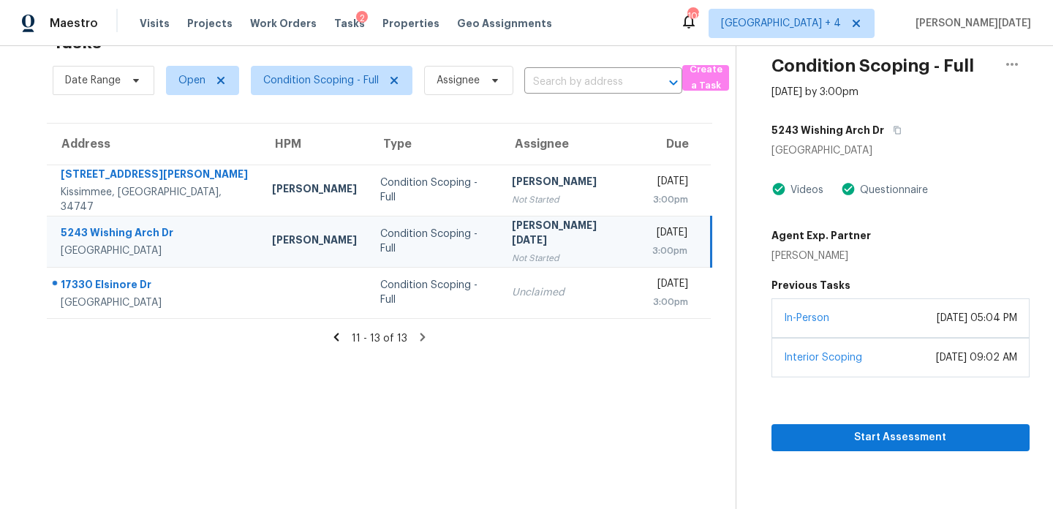
click at [652, 240] on div "[DATE]" at bounding box center [669, 234] width 35 height 18
click at [841, 420] on div "Start Assessment" at bounding box center [900, 414] width 258 height 74
click at [814, 430] on span "Start Assessment" at bounding box center [900, 437] width 235 height 18
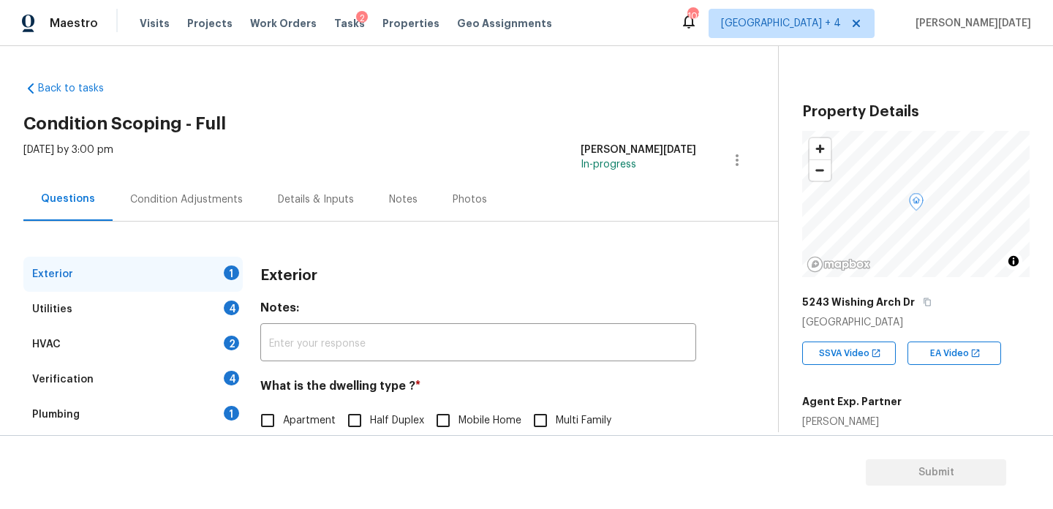
click at [186, 206] on div "Condition Adjustments" at bounding box center [187, 199] width 148 height 43
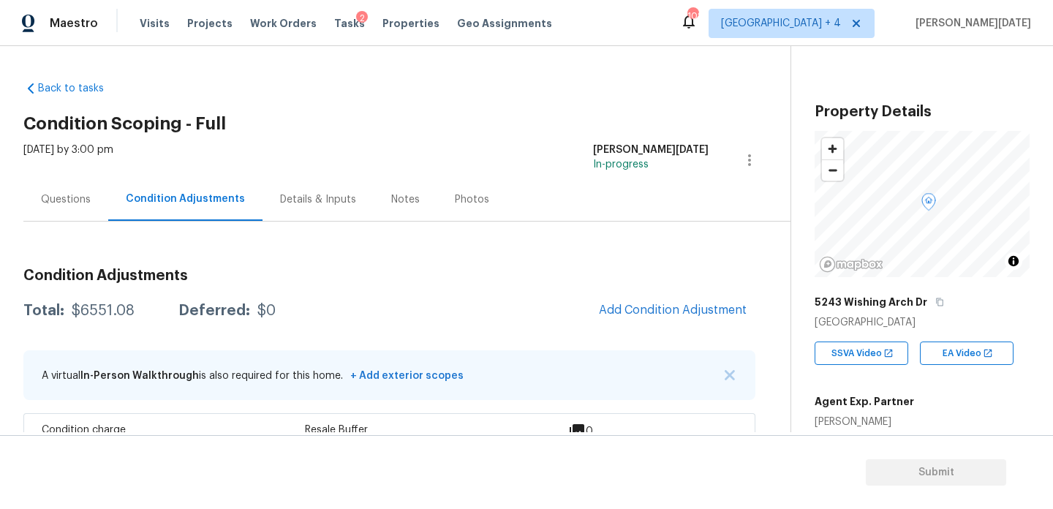
scroll to position [284, 0]
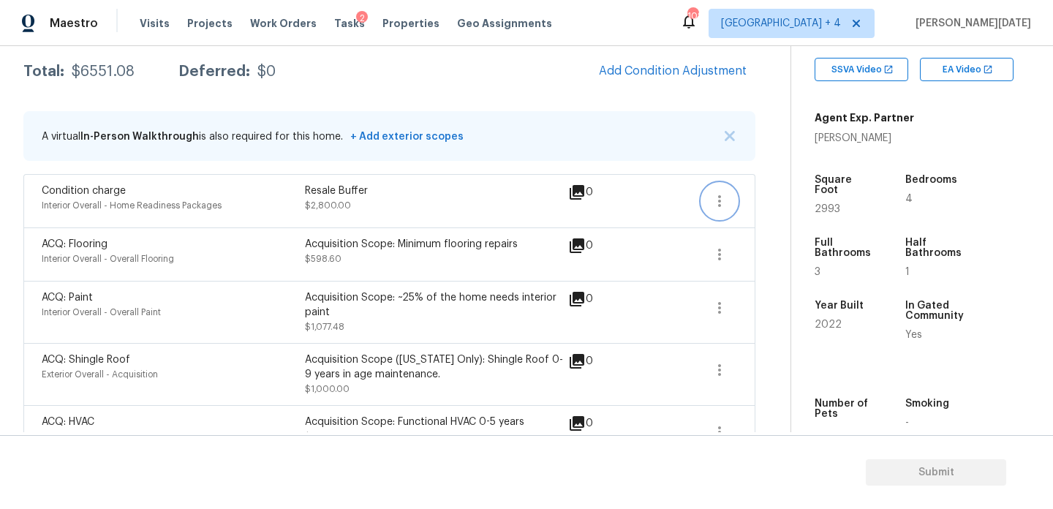
click at [721, 197] on icon "button" at bounding box center [719, 201] width 18 height 18
click at [786, 197] on div "Edit" at bounding box center [803, 198] width 114 height 15
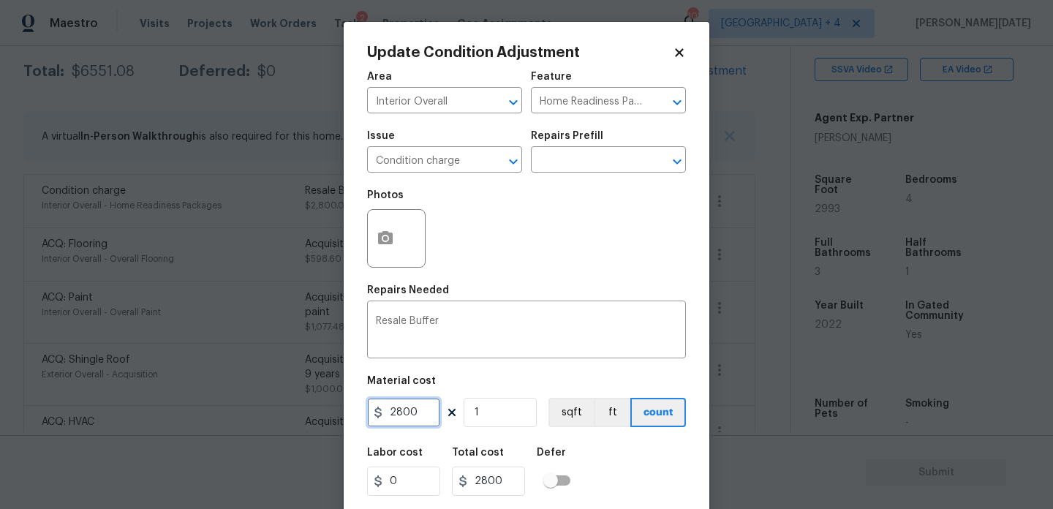
drag, startPoint x: 417, startPoint y: 408, endPoint x: 303, endPoint y: 408, distance: 114.0
click at [303, 408] on div "Update Condition Adjustment Area Interior Overall ​ Feature Home Readiness Pack…" at bounding box center [526, 254] width 1053 height 509
type input "0"
click at [520, 241] on div "Photos" at bounding box center [526, 228] width 319 height 95
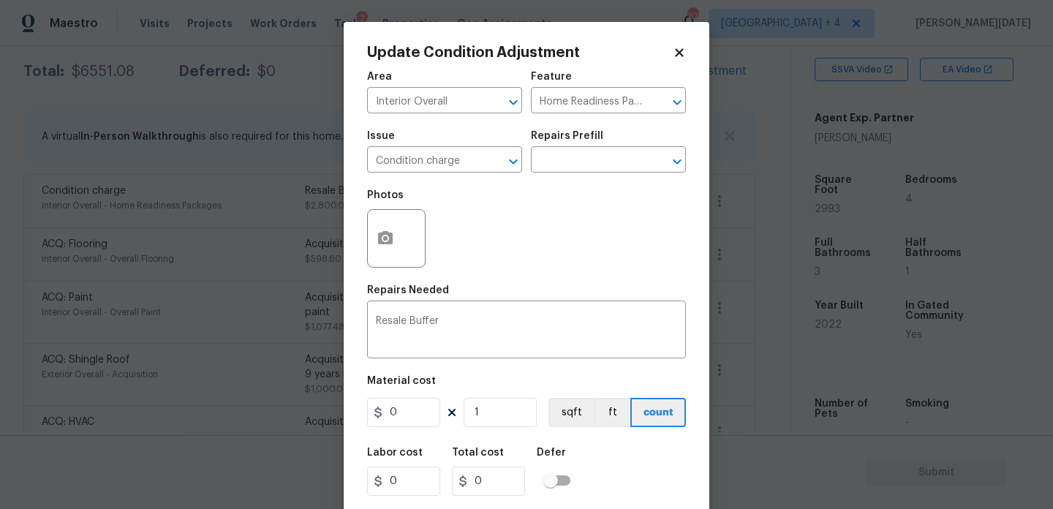
scroll to position [37, 0]
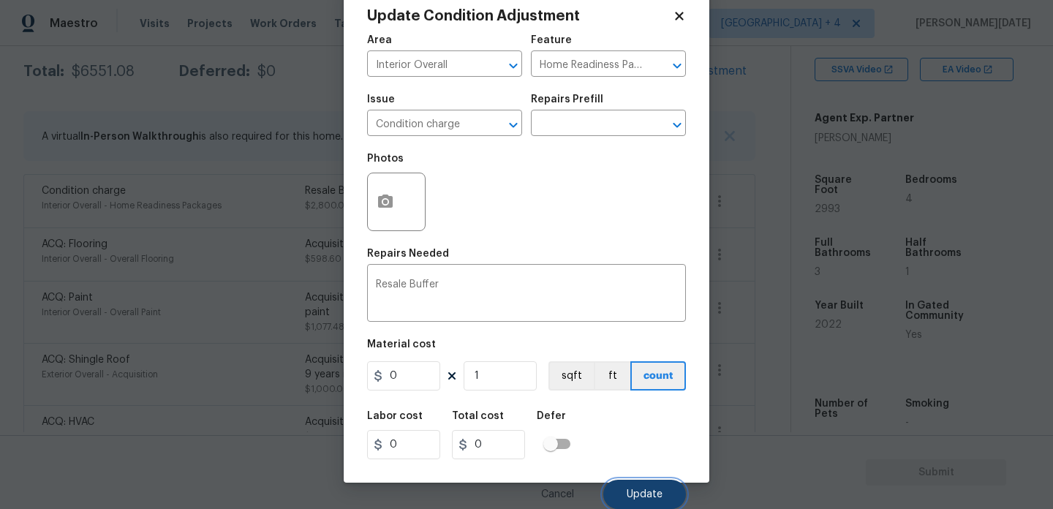
click at [653, 498] on span "Update" at bounding box center [644, 494] width 36 height 11
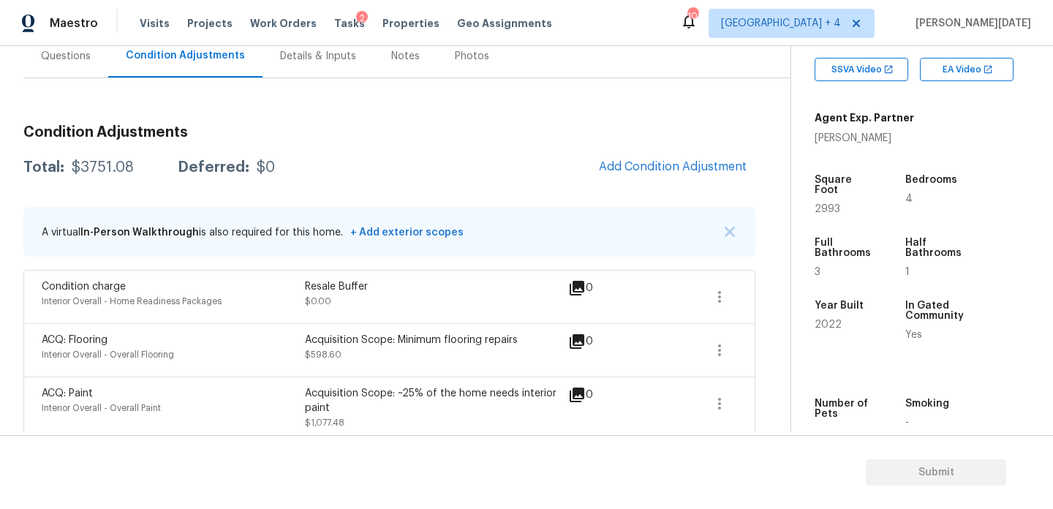
scroll to position [61, 0]
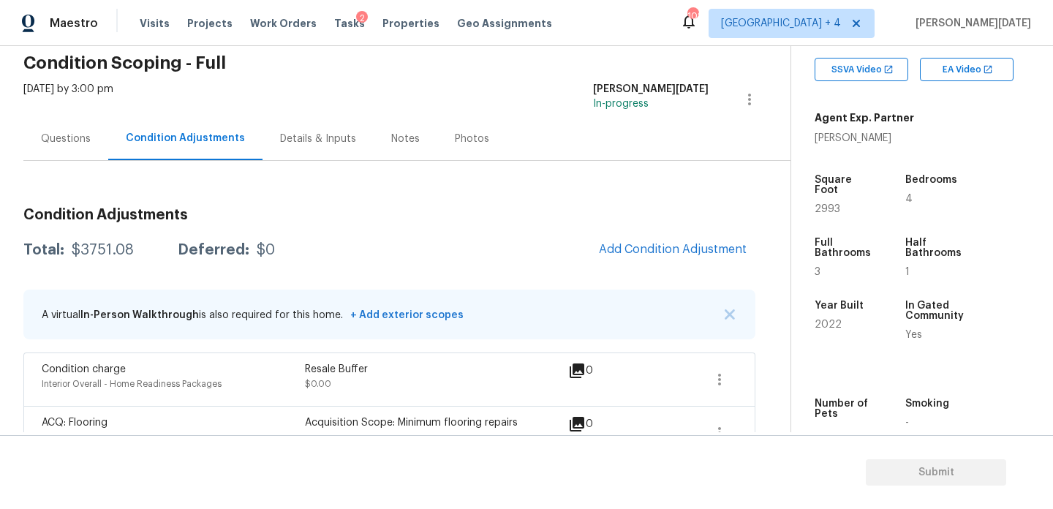
click at [69, 140] on div "Questions" at bounding box center [66, 139] width 50 height 15
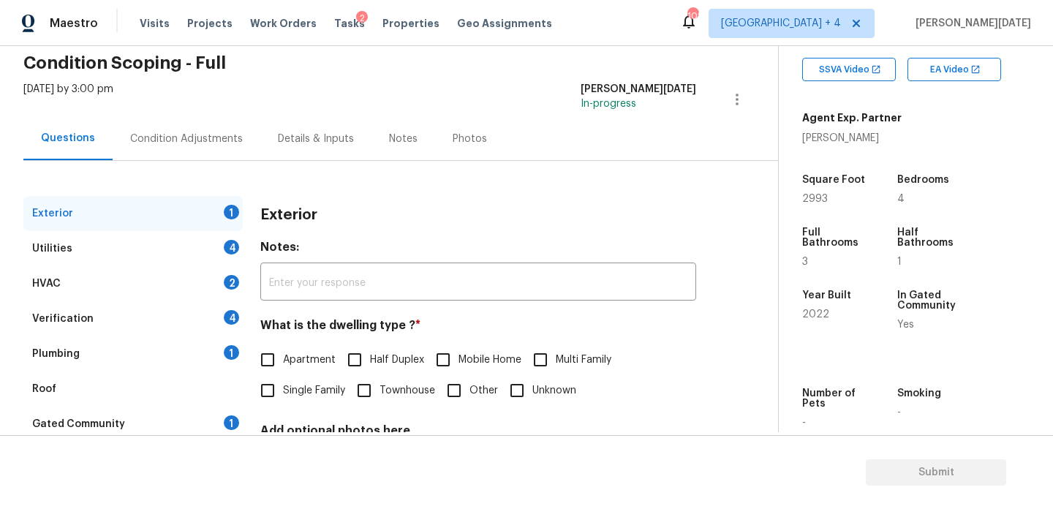
scroll to position [195, 0]
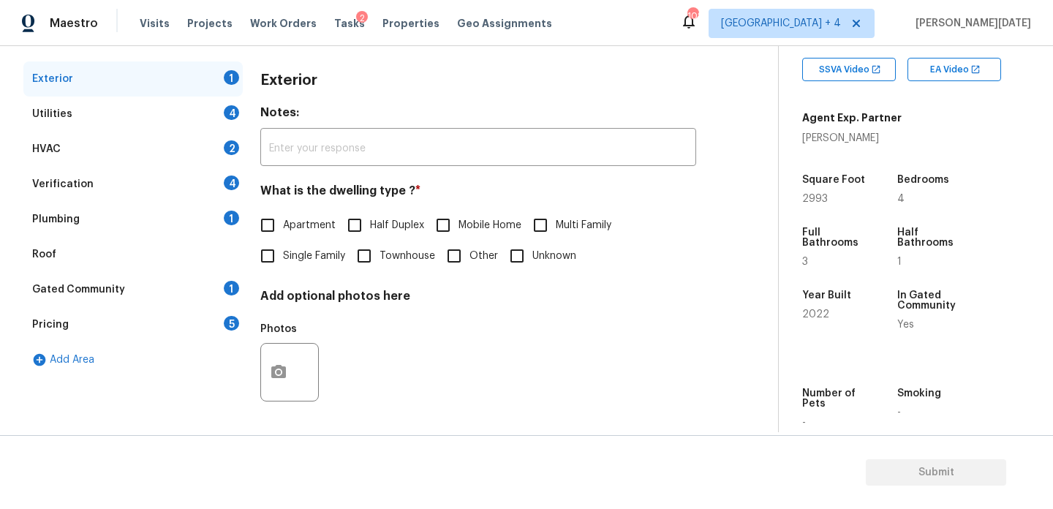
click at [157, 337] on div "Pricing 5" at bounding box center [132, 324] width 219 height 35
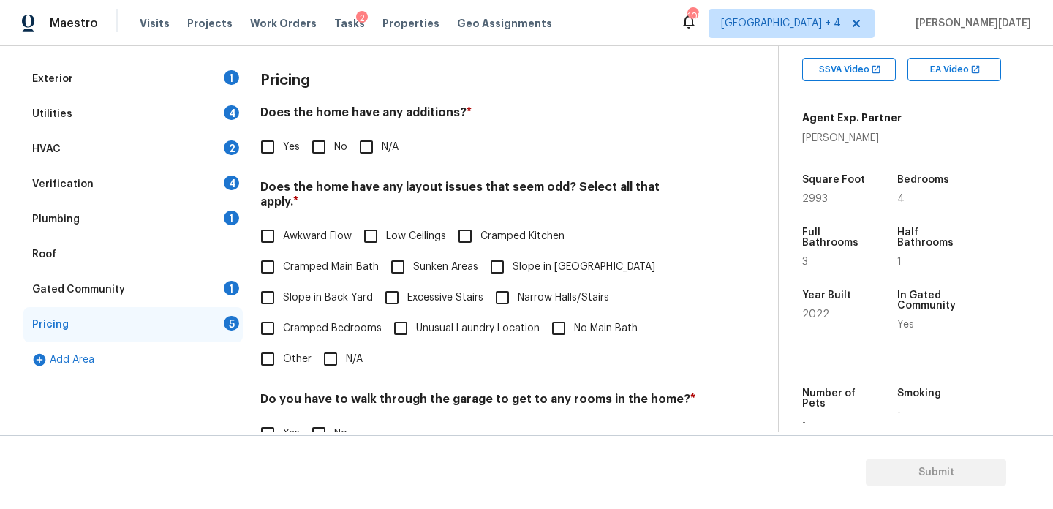
click at [276, 354] on input "Other" at bounding box center [267, 359] width 31 height 31
checkbox input "true"
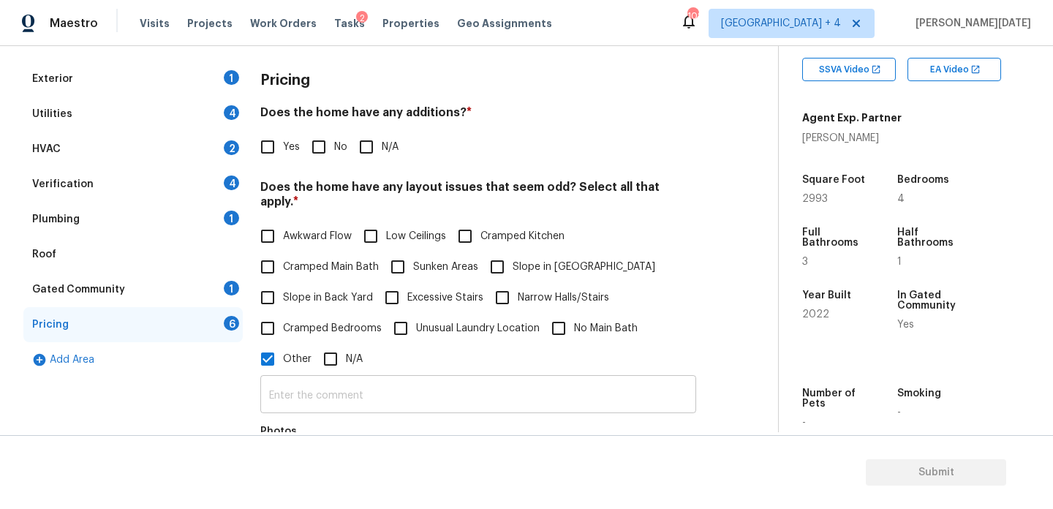
scroll to position [507, 0]
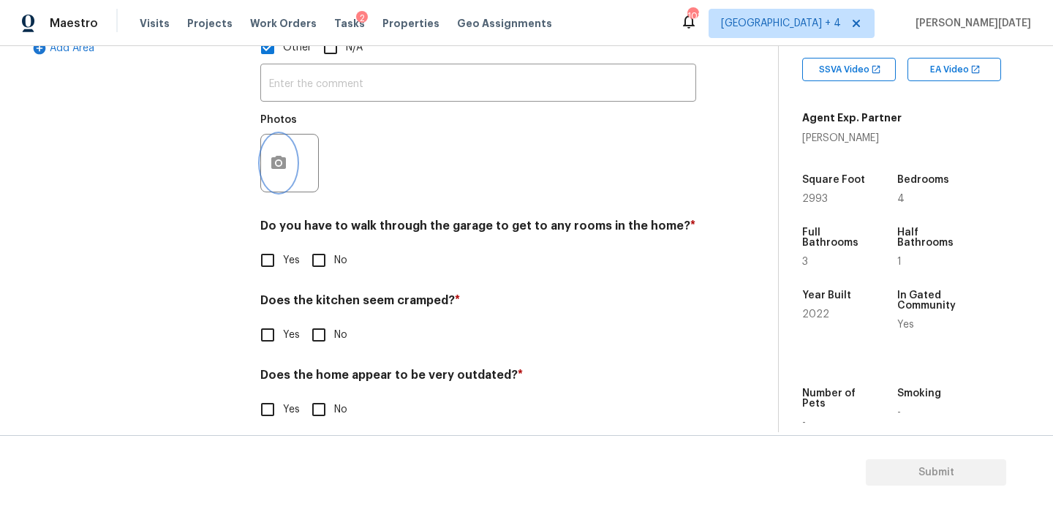
click at [274, 169] on button "button" at bounding box center [278, 162] width 35 height 57
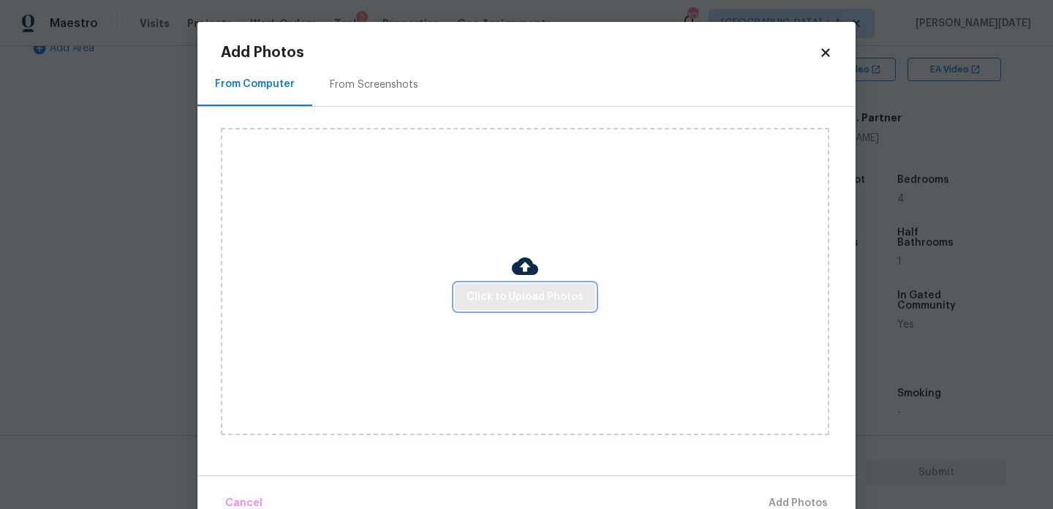
click at [496, 289] on span "Click to Upload Photos" at bounding box center [524, 297] width 117 height 18
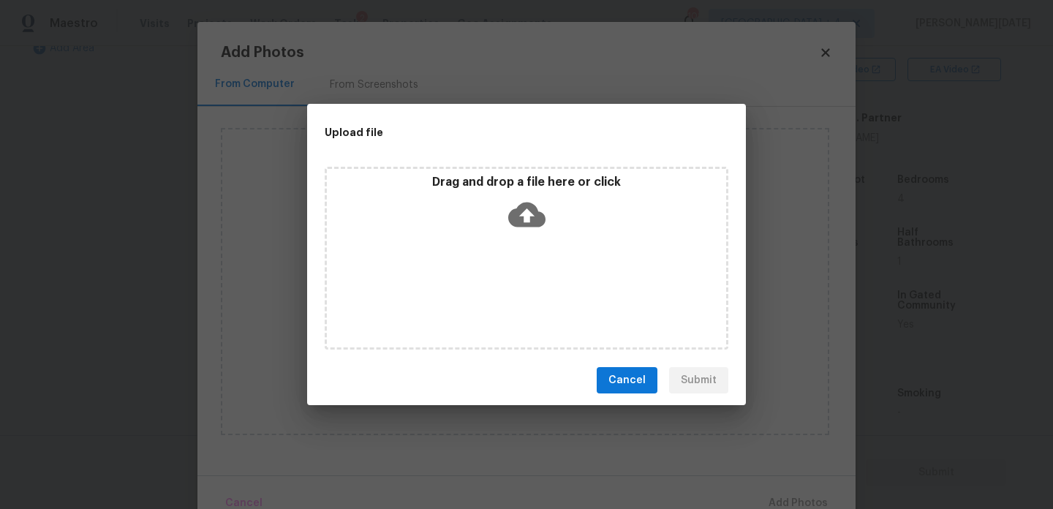
click at [496, 289] on div "Drag and drop a file here or click" at bounding box center [526, 258] width 403 height 183
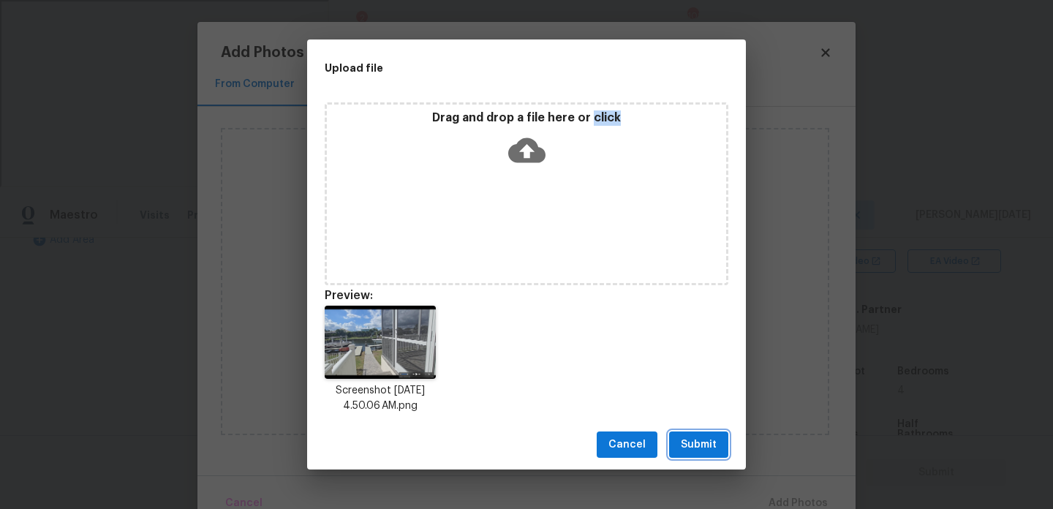
click at [705, 441] on span "Submit" at bounding box center [698, 445] width 36 height 18
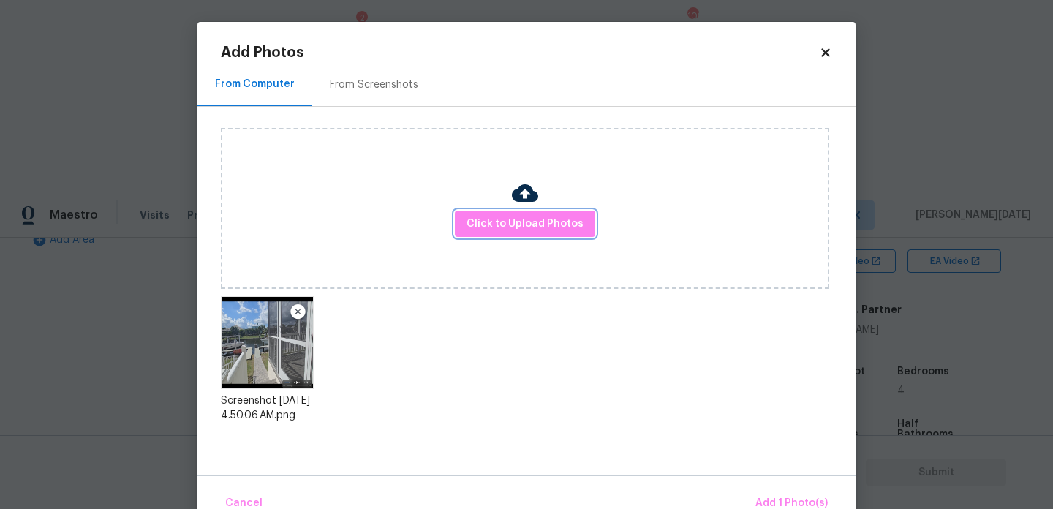
scroll to position [32, 0]
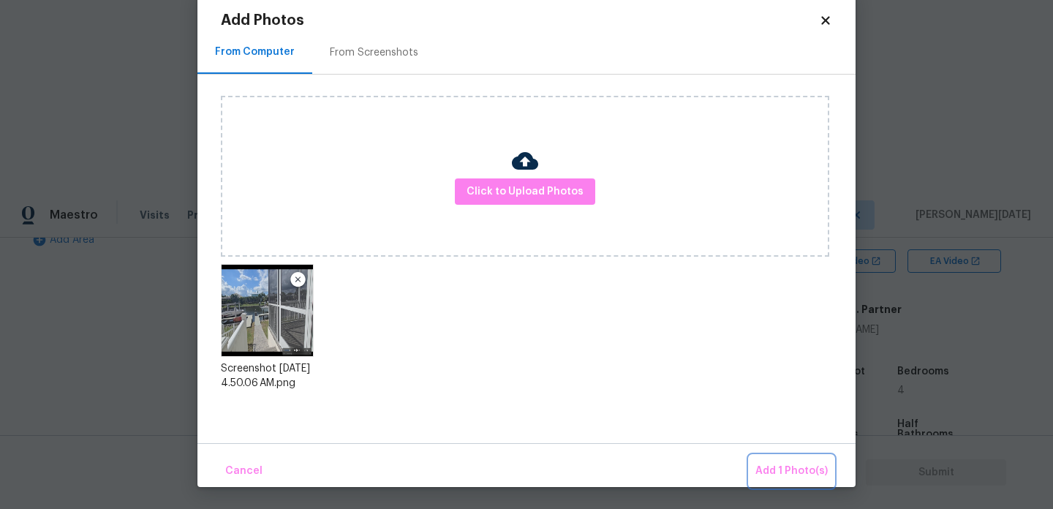
click at [773, 462] on span "Add 1 Photo(s)" at bounding box center [791, 471] width 72 height 18
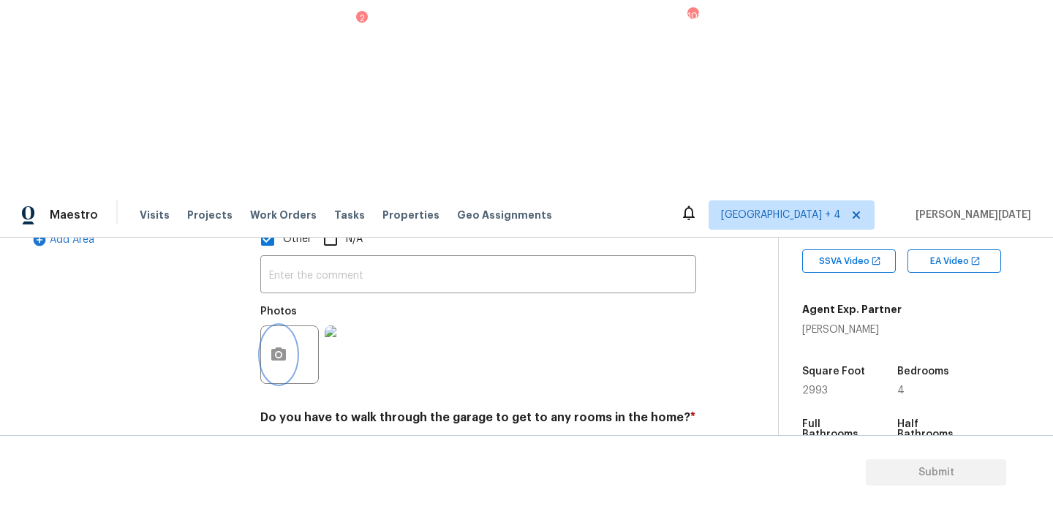
scroll to position [253, 0]
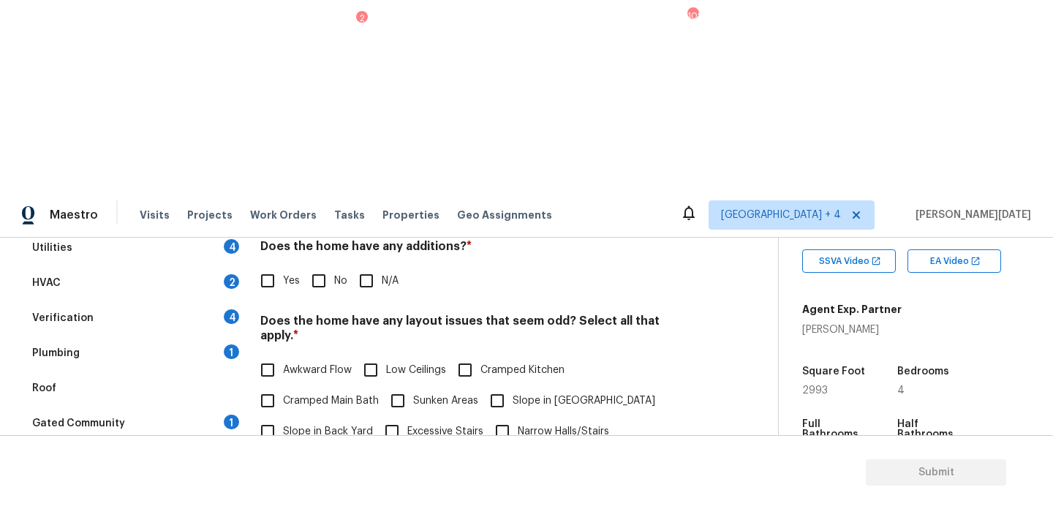
click at [273, 416] on input "Slope in Back Yard" at bounding box center [267, 431] width 31 height 31
checkbox input "true"
click at [326, 265] on input "No" at bounding box center [318, 280] width 31 height 31
checkbox input "true"
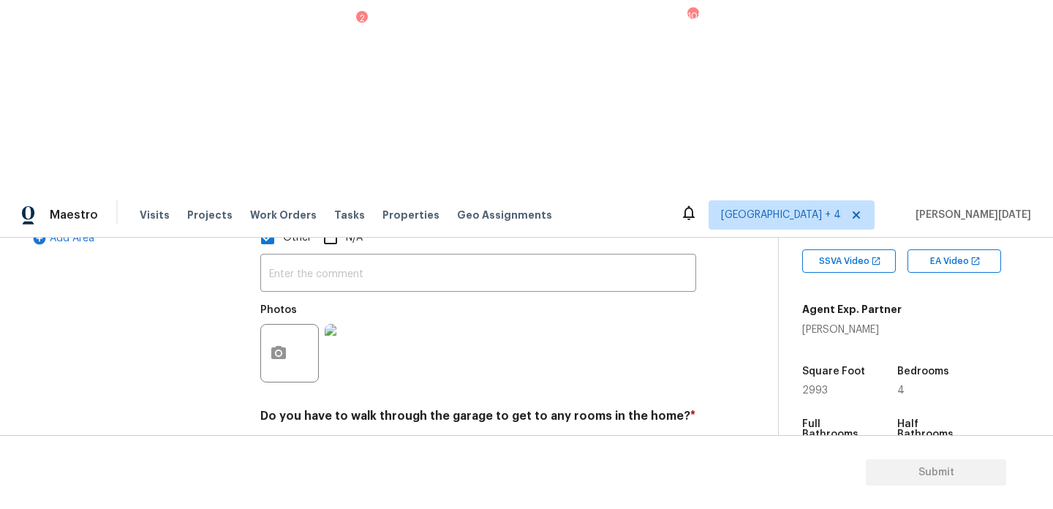
scroll to position [507, 0]
click at [327, 436] on input "No" at bounding box center [318, 451] width 31 height 31
checkbox input "true"
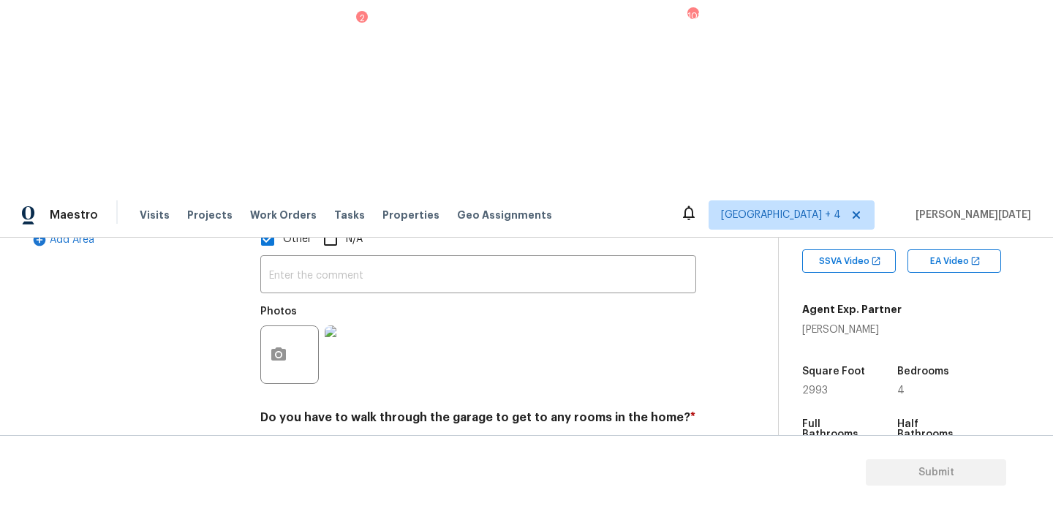
checkbox input "true"
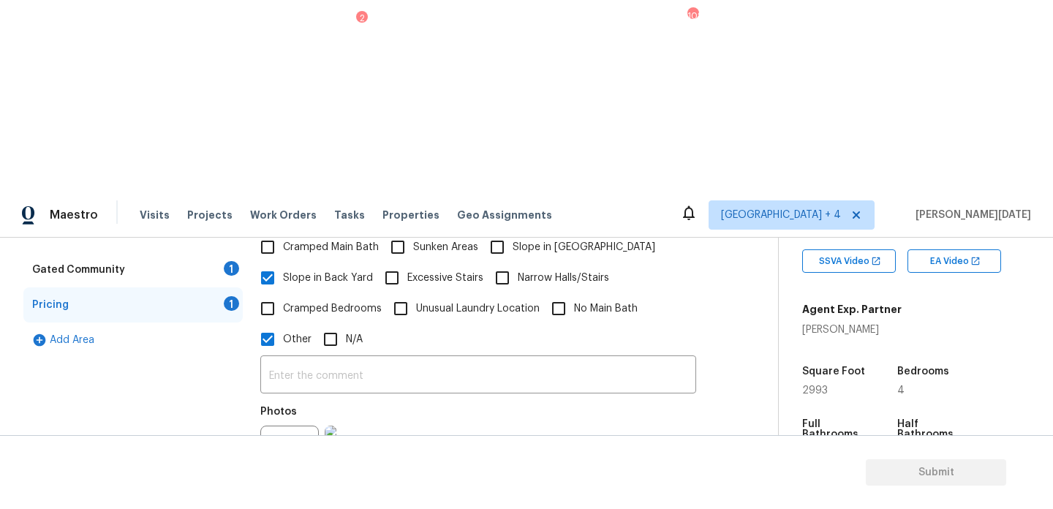
scroll to position [400, 0]
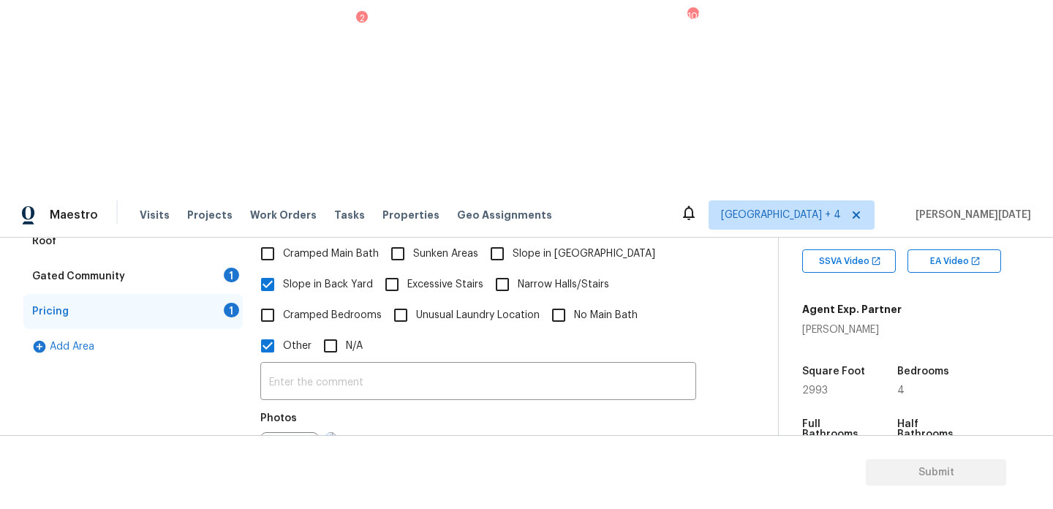
click at [357, 432] on img at bounding box center [354, 461] width 58 height 58
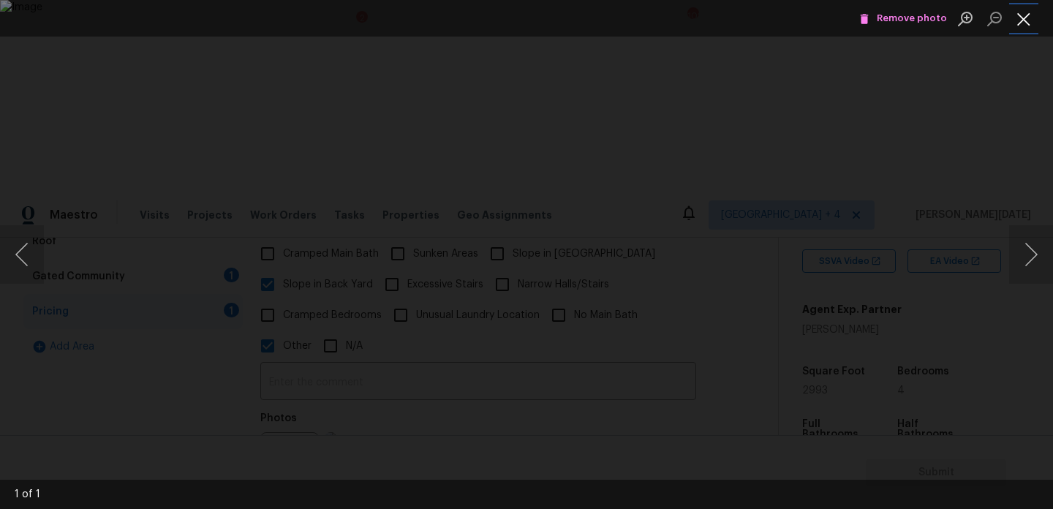
click at [1018, 26] on button "Close lightbox" at bounding box center [1023, 19] width 29 height 26
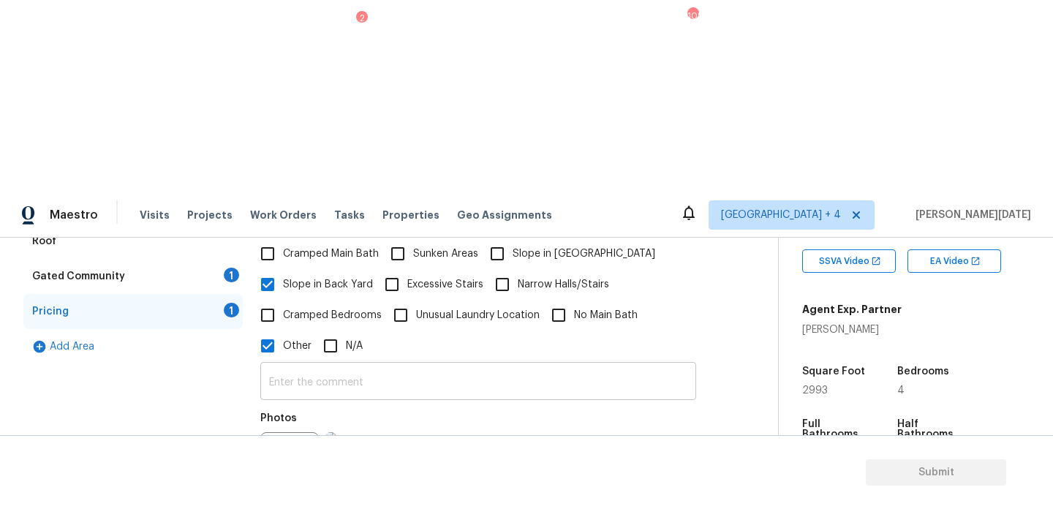
click at [349, 365] on input "text" at bounding box center [478, 382] width 436 height 34
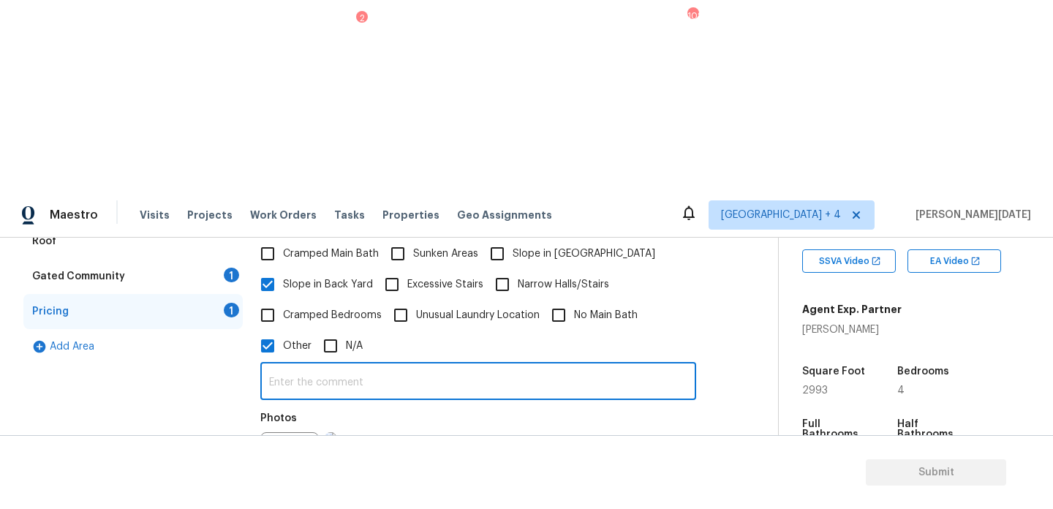
click at [344, 432] on img at bounding box center [354, 461] width 58 height 58
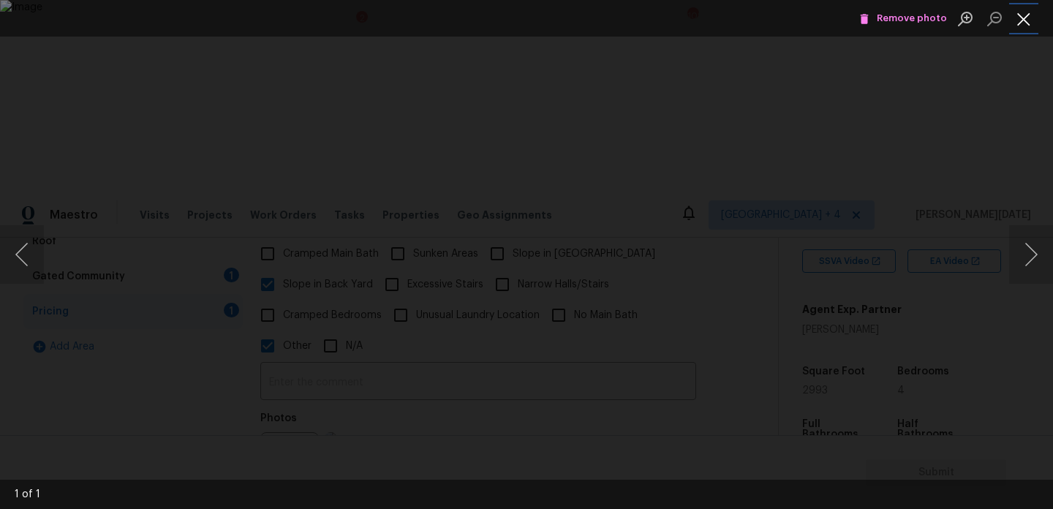
click at [1025, 22] on button "Close lightbox" at bounding box center [1023, 19] width 29 height 26
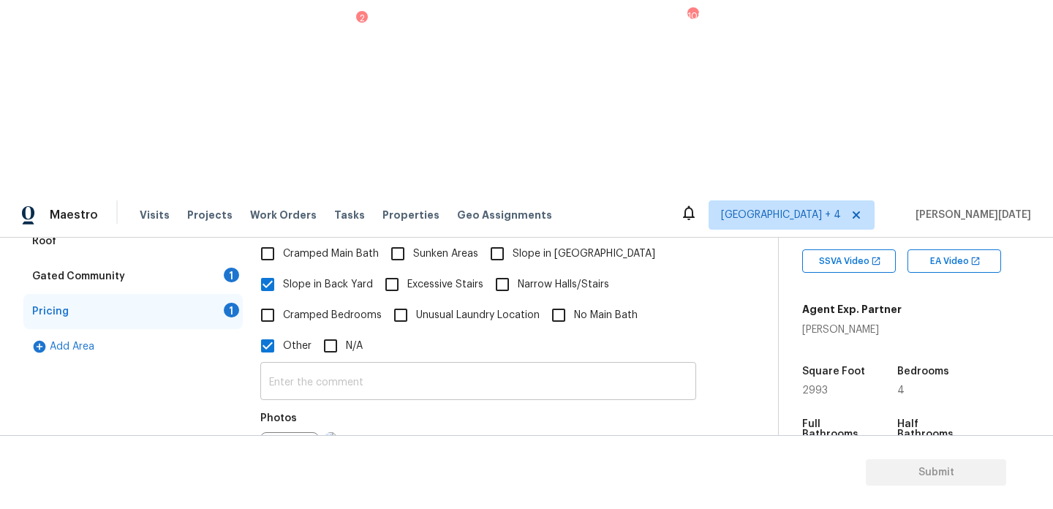
click at [404, 365] on input "text" at bounding box center [478, 382] width 436 height 34
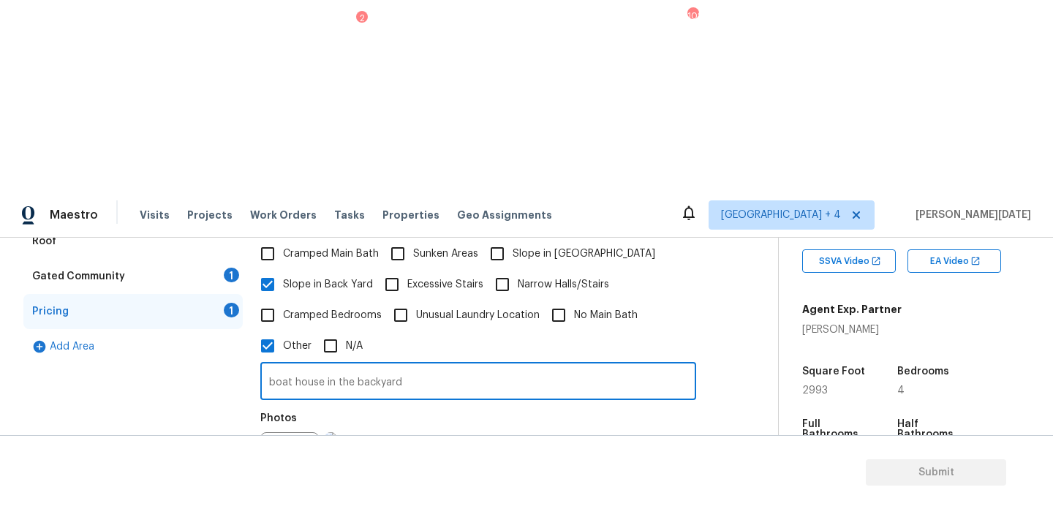
type input "boat house in the backyard"
click at [648, 404] on div "Photos" at bounding box center [478, 451] width 436 height 95
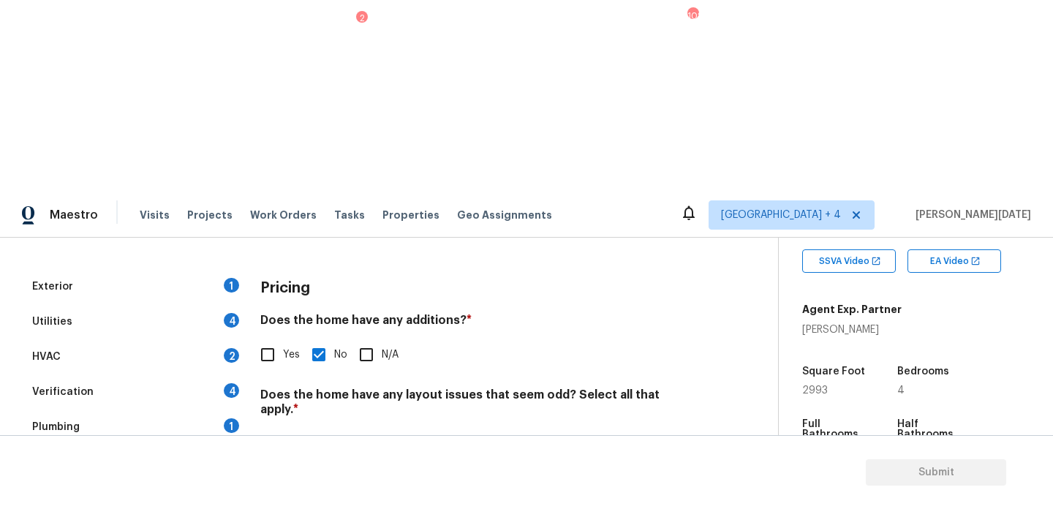
scroll to position [177, 0]
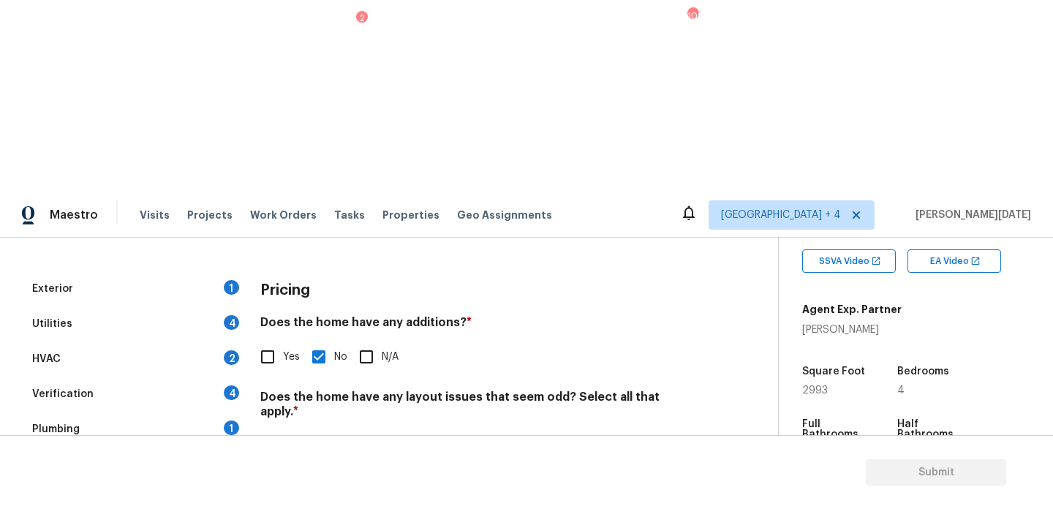
click at [216, 271] on div "Exterior 1" at bounding box center [132, 288] width 219 height 35
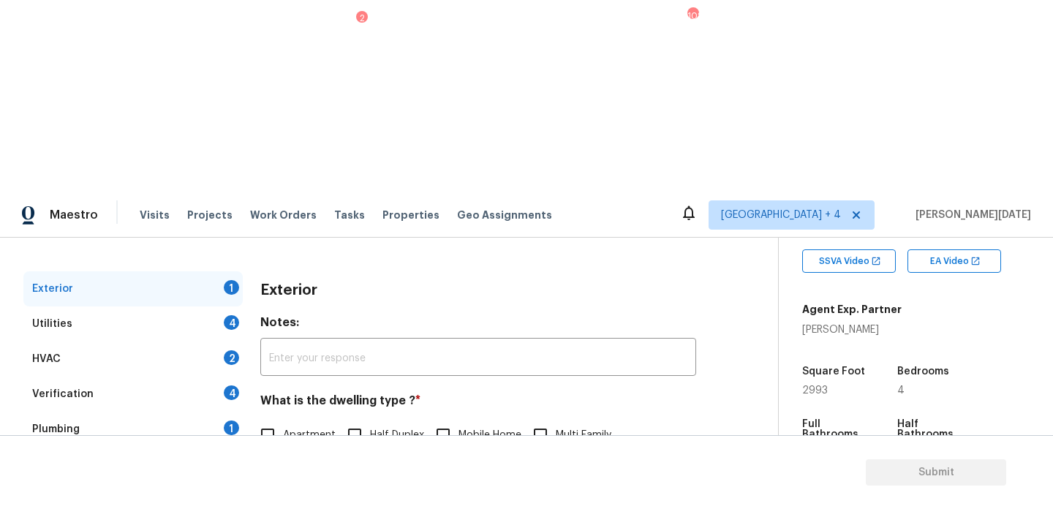
click at [283, 458] on span "Single Family" at bounding box center [314, 465] width 62 height 15
click at [283, 450] on input "Single Family" at bounding box center [267, 465] width 31 height 31
checkbox input "true"
click at [213, 306] on div "Utilities 4" at bounding box center [132, 323] width 219 height 35
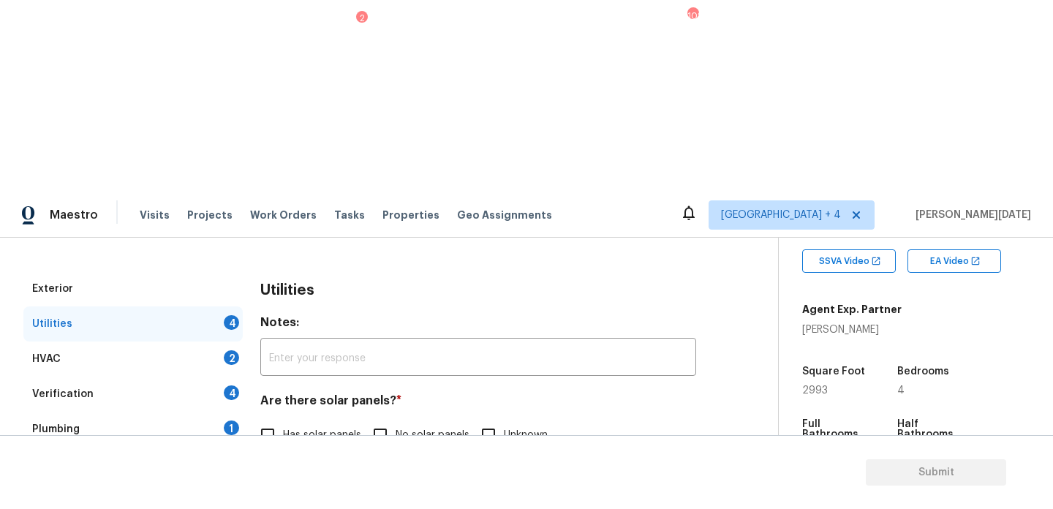
click at [373, 420] on input "No solar panels" at bounding box center [380, 435] width 31 height 31
checkbox input "true"
click at [567, 496] on div "Natural Gas Lines Propane Other None" at bounding box center [478, 511] width 436 height 31
click at [496, 494] on label "Other" at bounding box center [473, 509] width 59 height 31
click at [475, 494] on input "Other" at bounding box center [459, 509] width 31 height 31
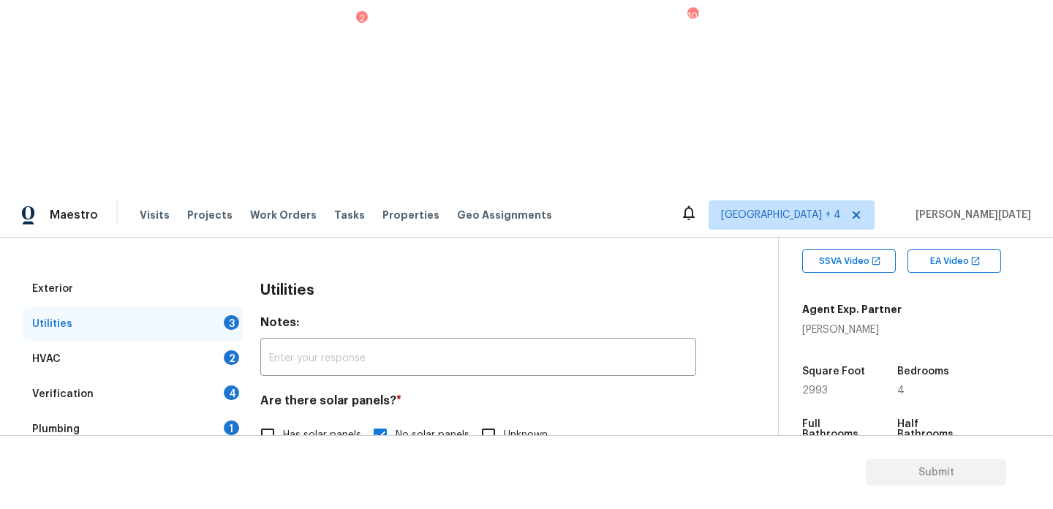
checkbox input "true"
click at [557, 504] on span "None" at bounding box center [550, 511] width 25 height 15
click at [538, 496] on input "None" at bounding box center [522, 511] width 31 height 31
checkbox input "true"
checkbox input "false"
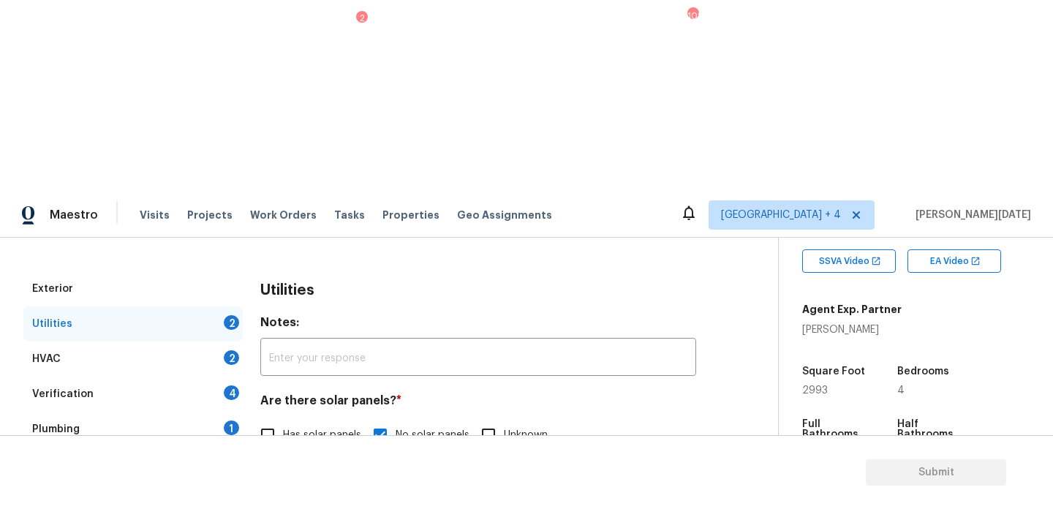
scroll to position [591, 0]
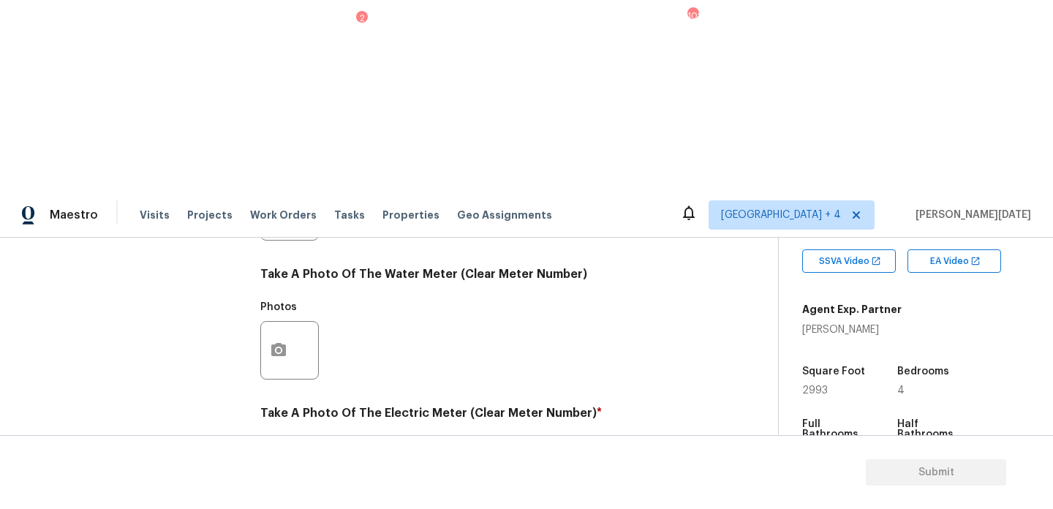
click at [277, 460] on button "button" at bounding box center [278, 488] width 35 height 57
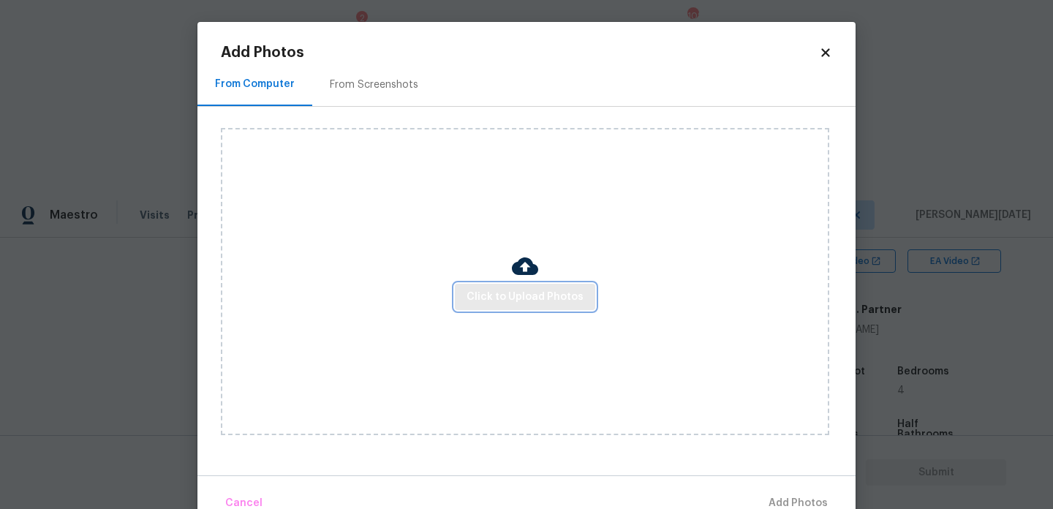
click at [498, 295] on span "Click to Upload Photos" at bounding box center [524, 297] width 117 height 18
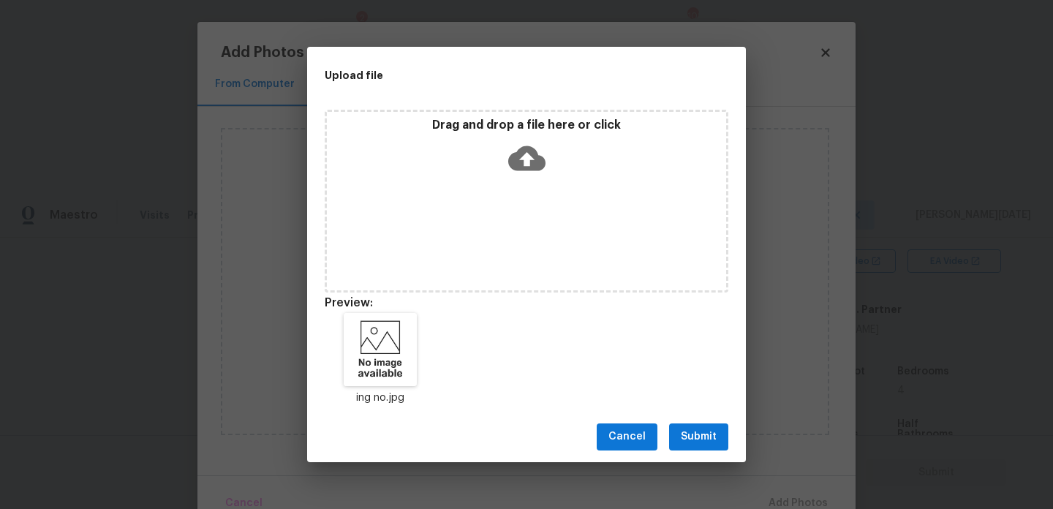
click at [686, 426] on button "Submit" at bounding box center [698, 436] width 59 height 27
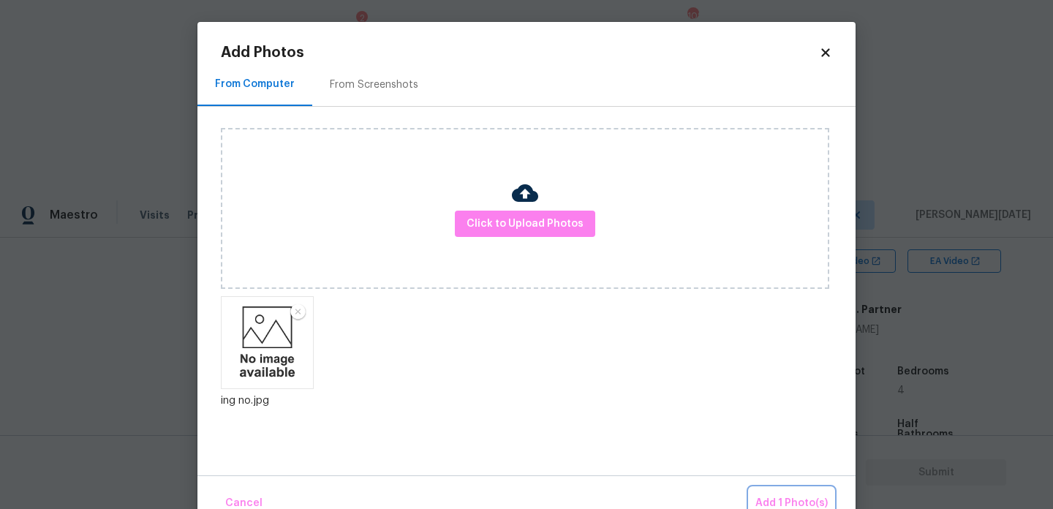
click at [785, 492] on button "Add 1 Photo(s)" at bounding box center [791, 503] width 84 height 31
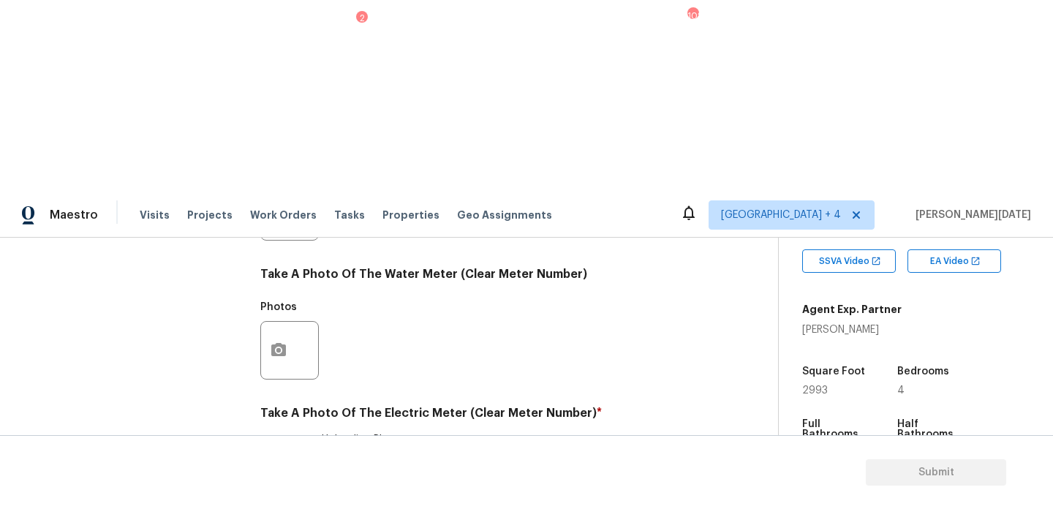
checkbox input "true"
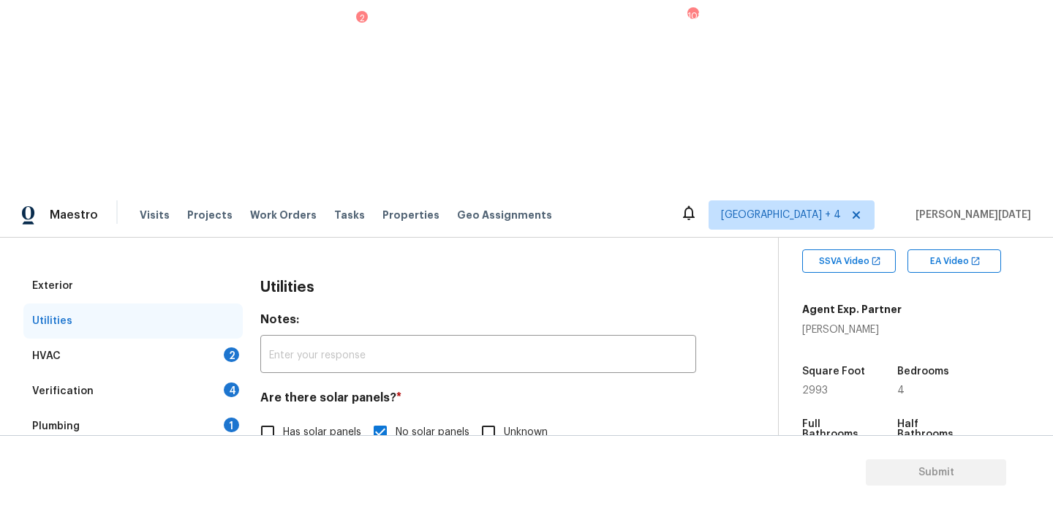
scroll to position [128, 0]
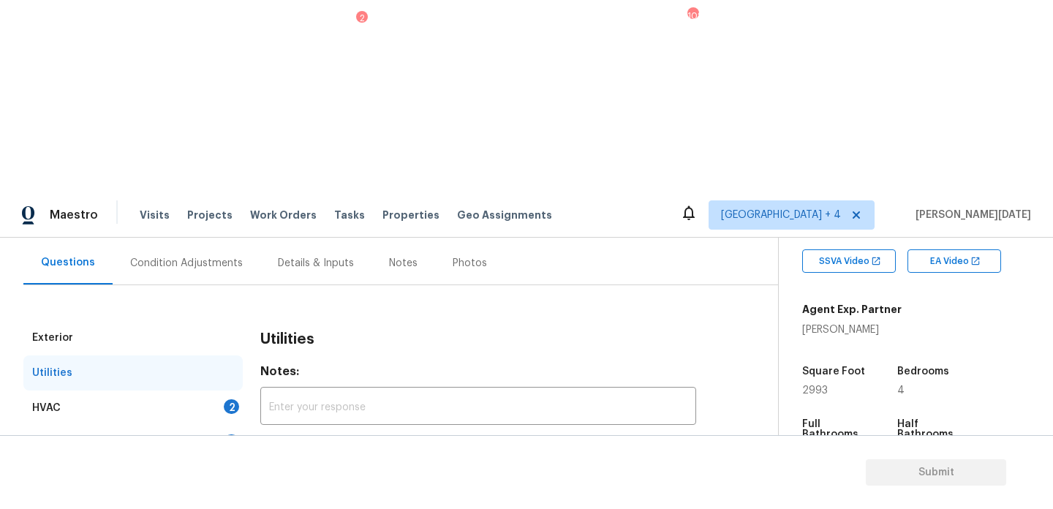
click at [223, 390] on div "HVAC 2" at bounding box center [132, 407] width 219 height 35
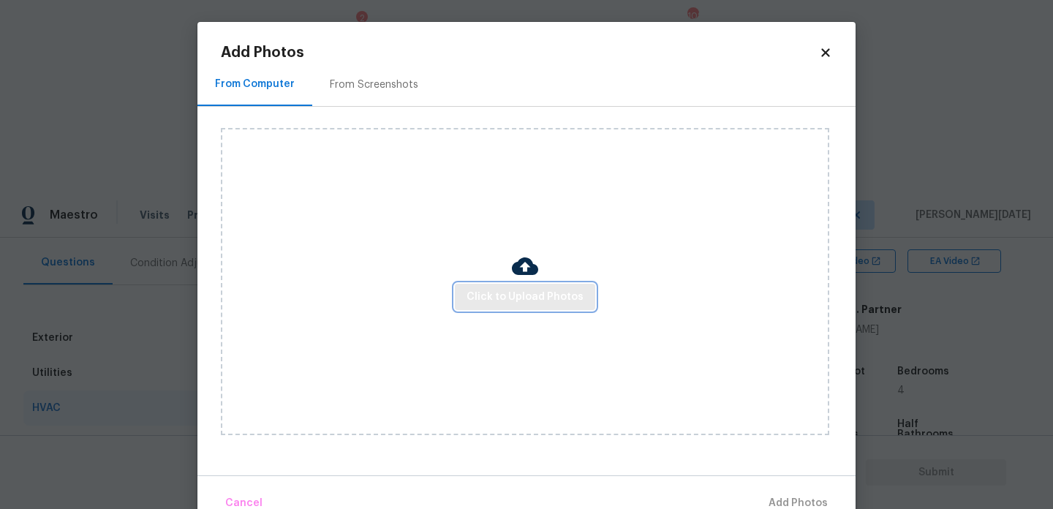
click at [482, 298] on span "Click to Upload Photos" at bounding box center [524, 297] width 117 height 18
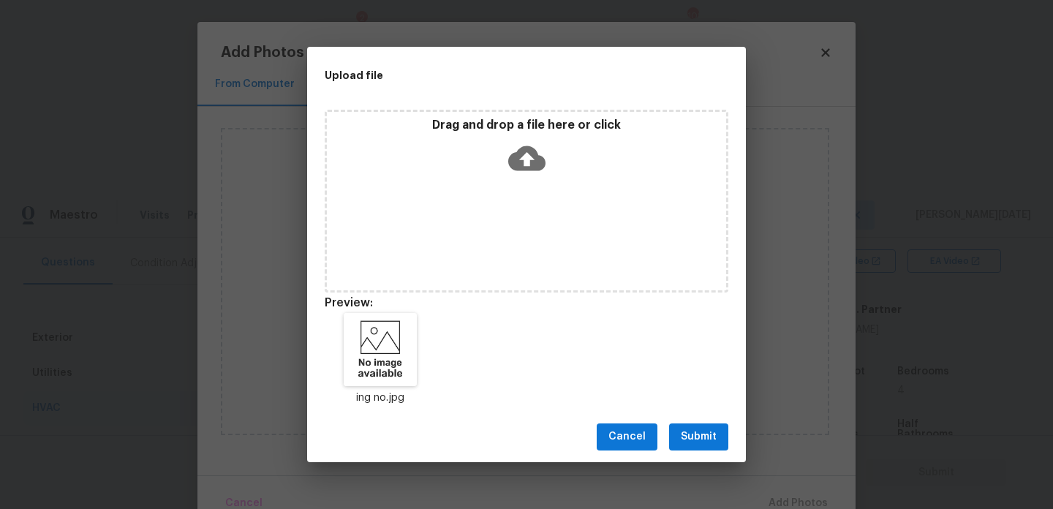
click at [692, 425] on button "Submit" at bounding box center [698, 436] width 59 height 27
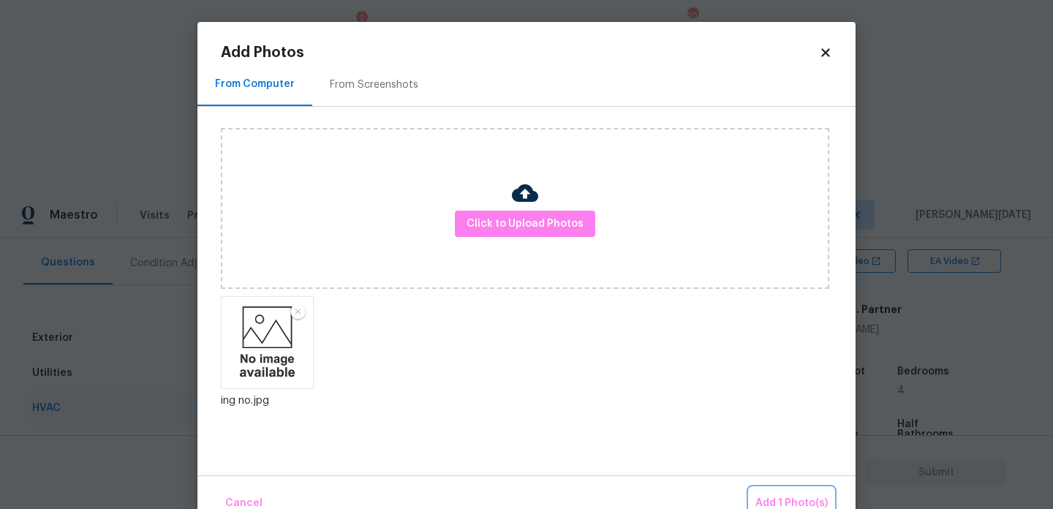
click at [775, 498] on span "Add 1 Photo(s)" at bounding box center [791, 503] width 72 height 18
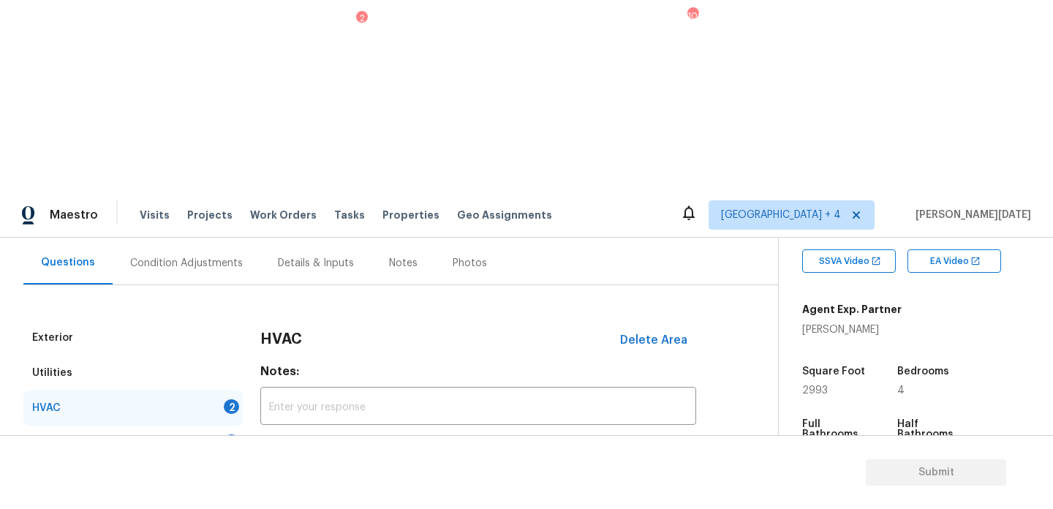
scroll to position [243, 0]
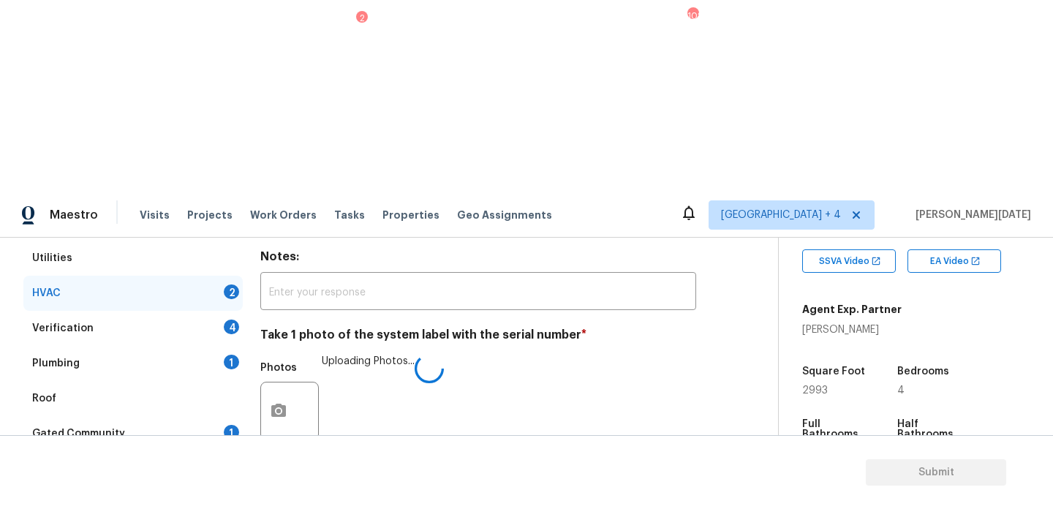
checkbox input "true"
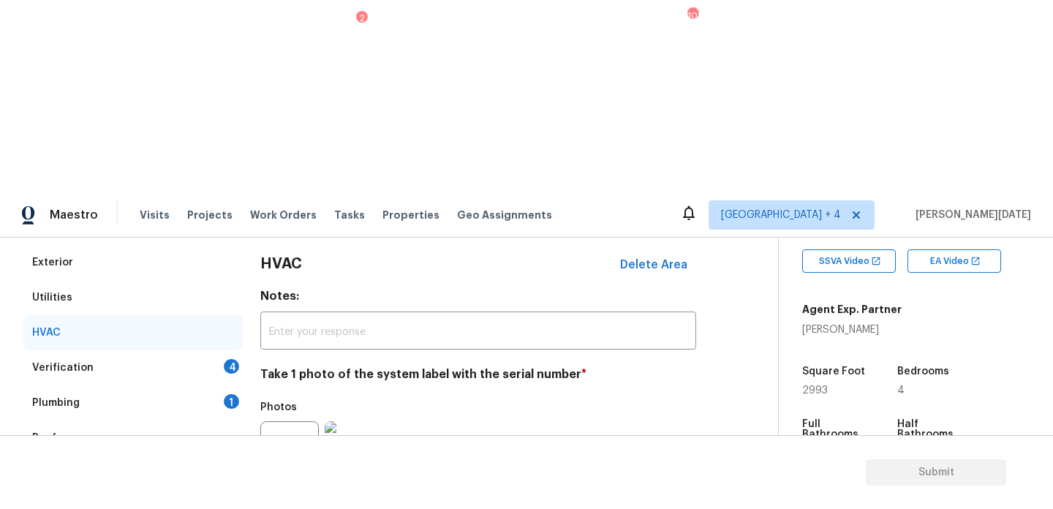
click at [216, 350] on div "Verification 4" at bounding box center [132, 367] width 219 height 35
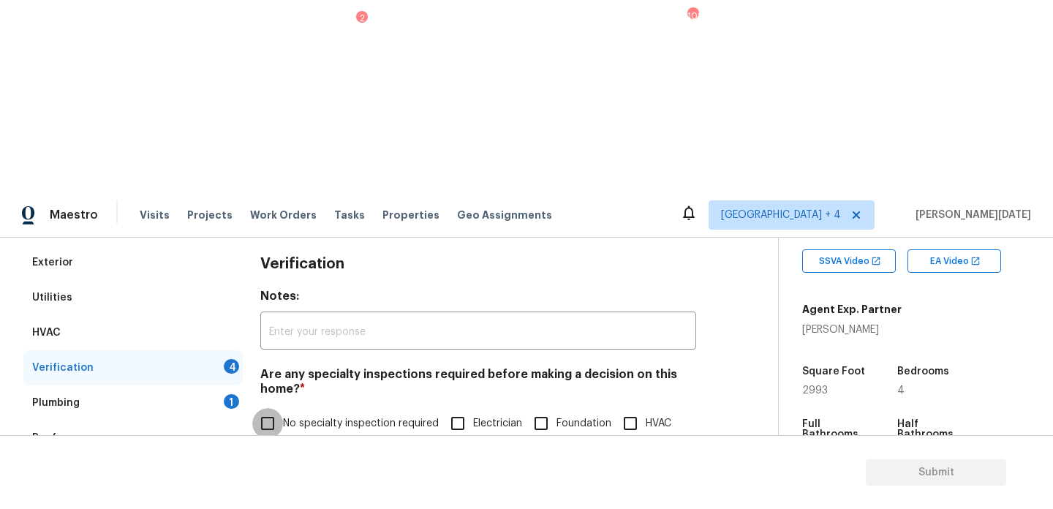
click at [280, 408] on input "No specialty inspection required" at bounding box center [267, 423] width 31 height 31
checkbox input "true"
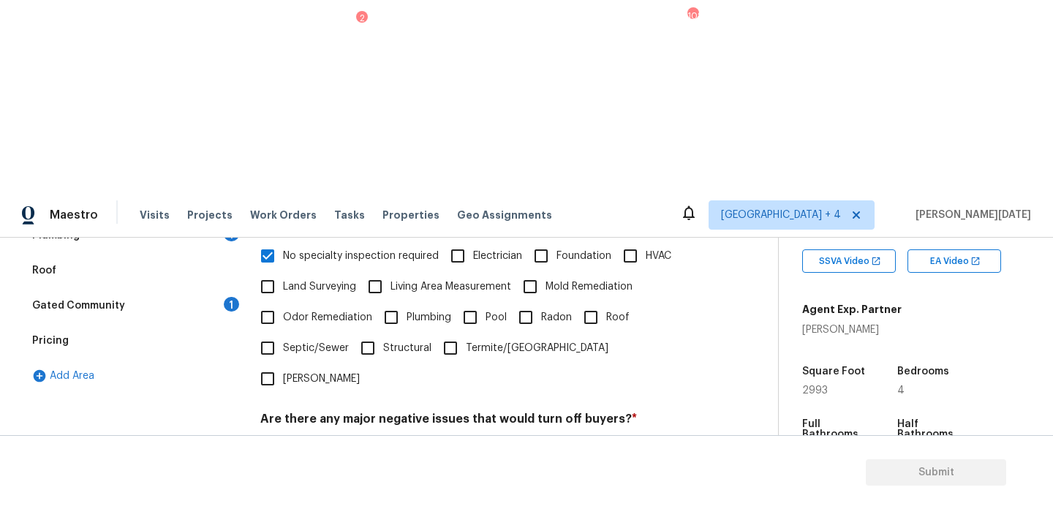
click at [341, 446] on span "No" at bounding box center [340, 453] width 13 height 15
click at [334, 438] on input "No" at bounding box center [318, 453] width 31 height 31
checkbox input "true"
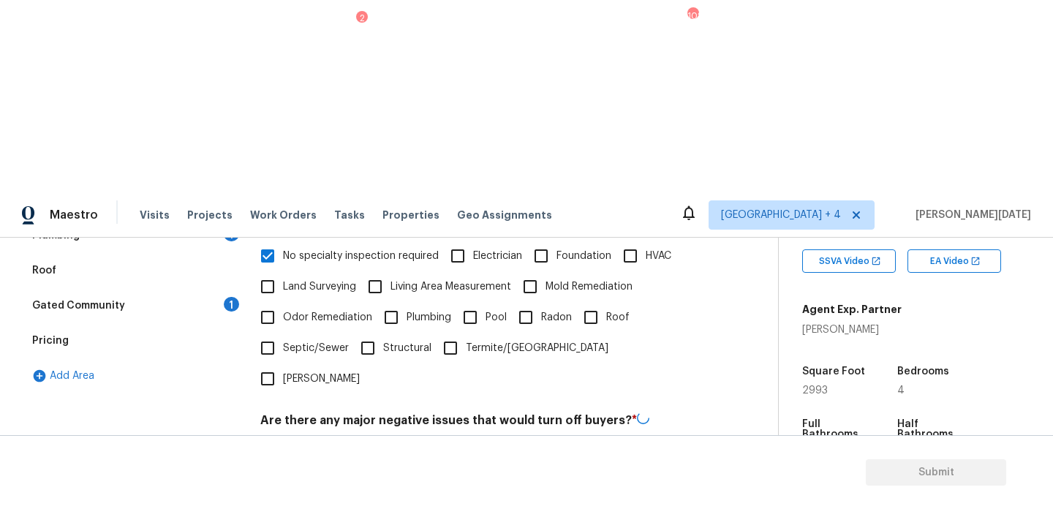
checkbox input "true"
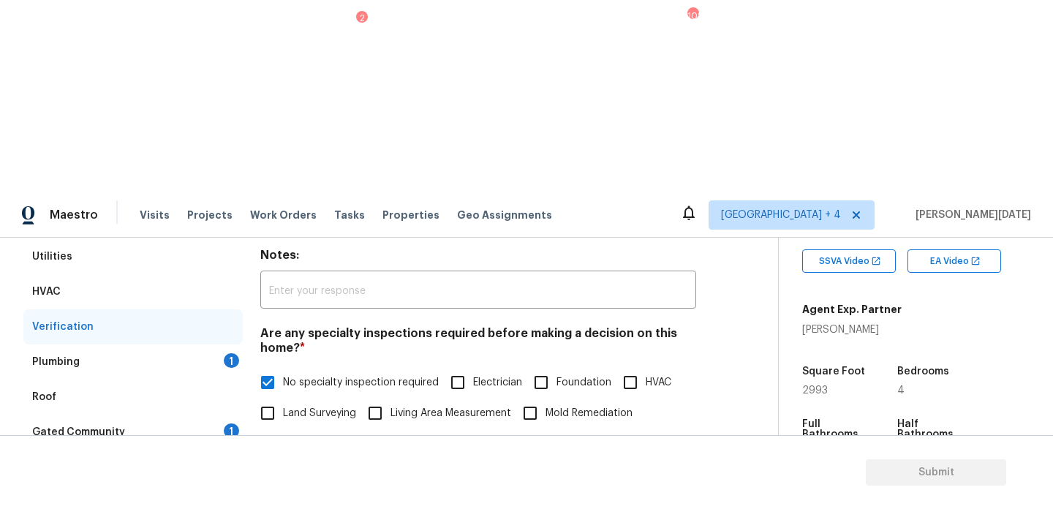
click at [207, 344] on div "Plumbing 1" at bounding box center [132, 361] width 219 height 35
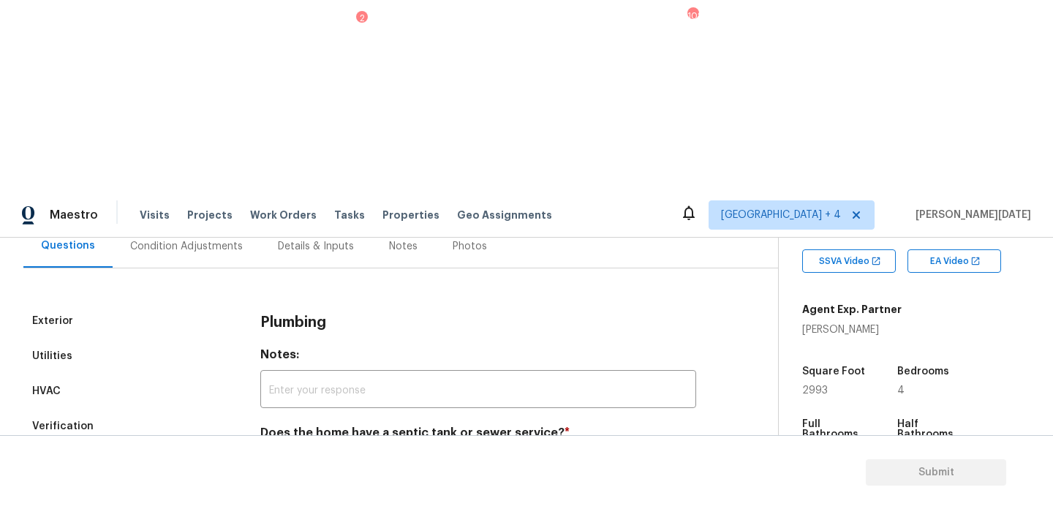
click at [255, 452] on input "Sewer" at bounding box center [267, 467] width 31 height 31
checkbox input "true"
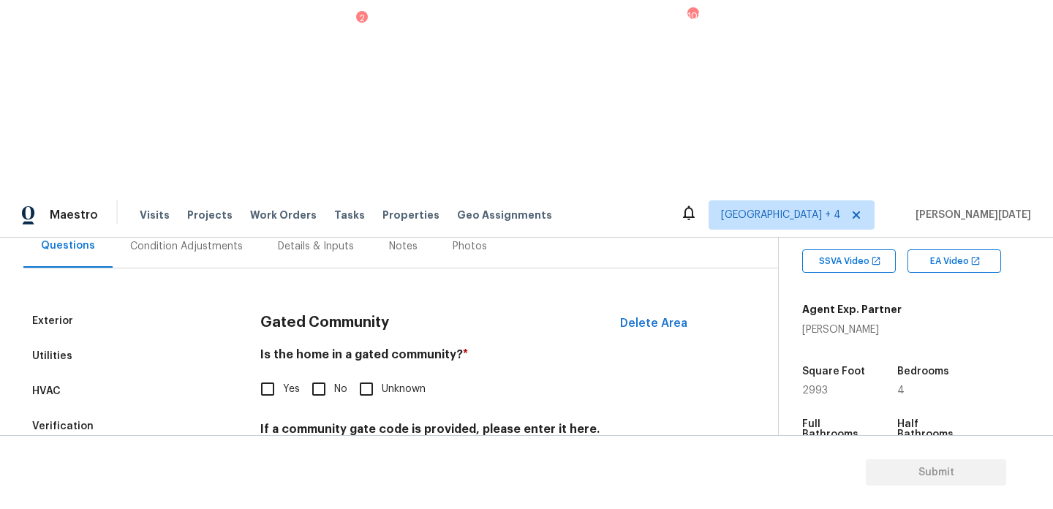
click at [319, 373] on input "No" at bounding box center [318, 388] width 31 height 31
checkbox input "true"
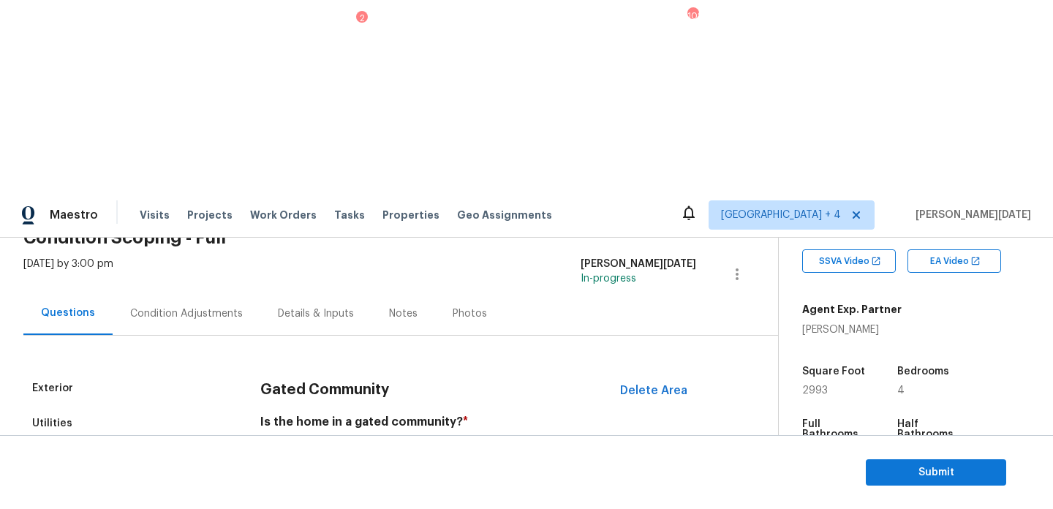
scroll to position [0, 0]
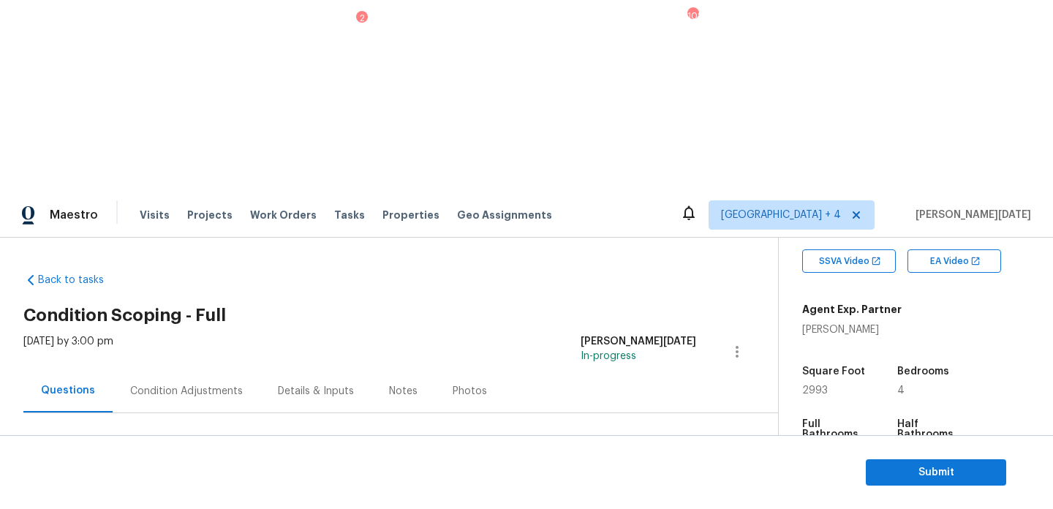
click at [186, 369] on div "Condition Adjustments" at bounding box center [187, 390] width 148 height 43
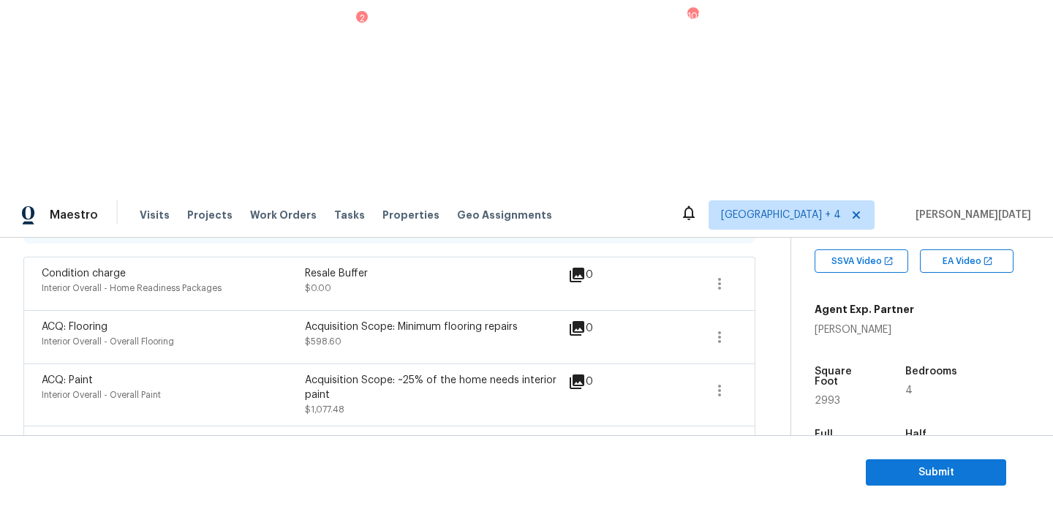
scroll to position [352, 0]
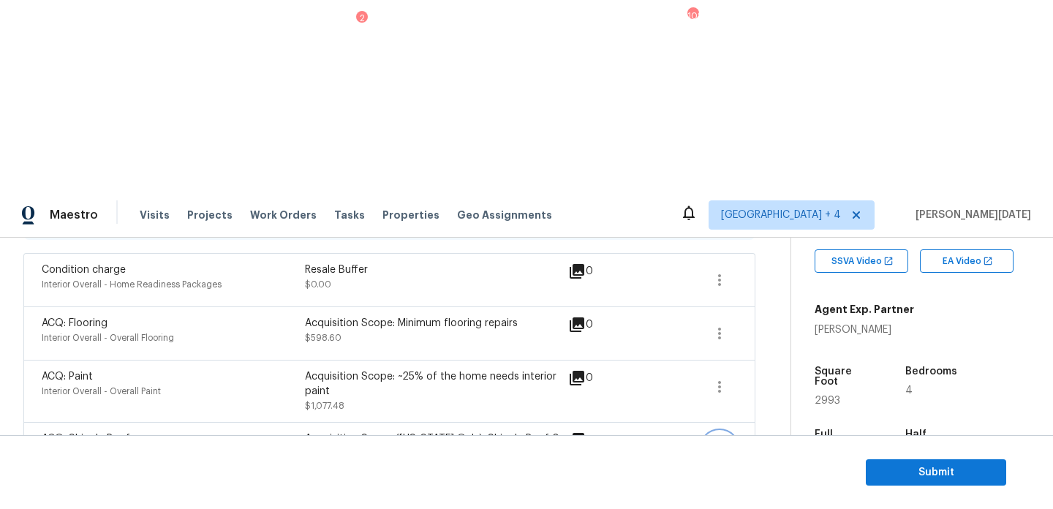
click at [725, 440] on icon "button" at bounding box center [719, 449] width 18 height 18
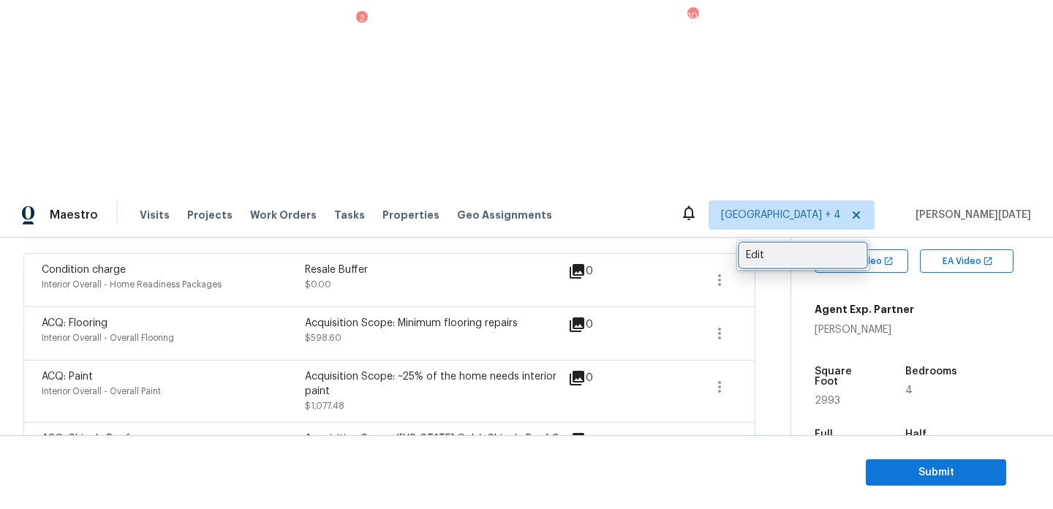
click at [789, 257] on div "Edit" at bounding box center [803, 255] width 114 height 15
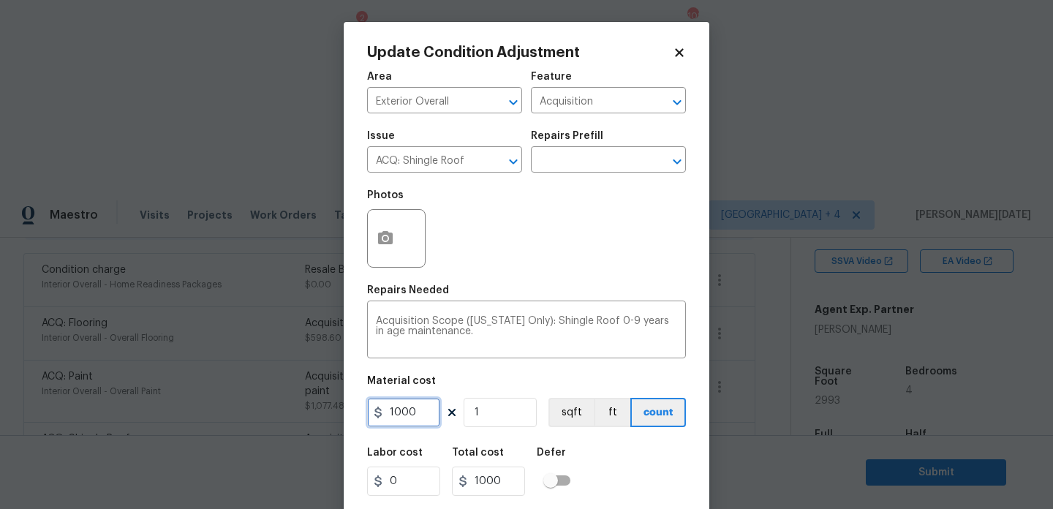
drag, startPoint x: 429, startPoint y: 419, endPoint x: 347, endPoint y: 419, distance: 81.9
click at [347, 419] on div "Update Condition Adjustment Area Exterior Overall ​ Feature Acquisition ​ Issue…" at bounding box center [526, 270] width 365 height 497
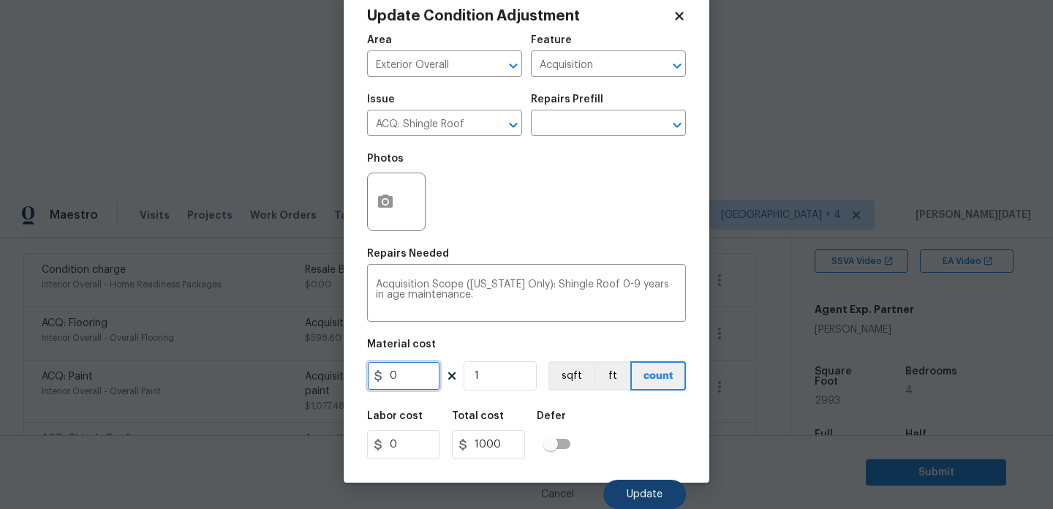
type input "0"
click at [639, 487] on button "Update" at bounding box center [644, 493] width 83 height 29
type input "0"
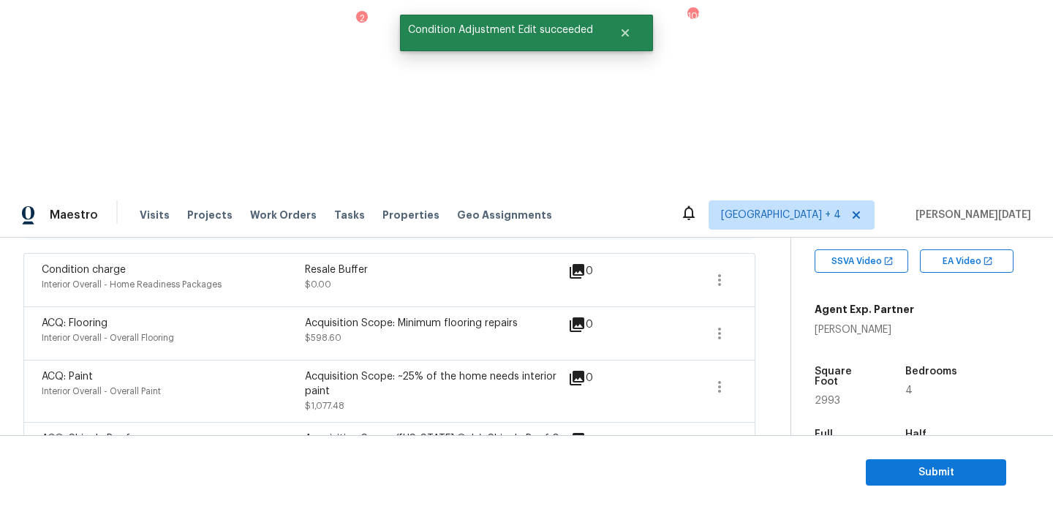
scroll to position [0, 0]
click at [710, 502] on icon "button" at bounding box center [719, 511] width 18 height 18
click at [778, 314] on div "Edit" at bounding box center [803, 317] width 114 height 15
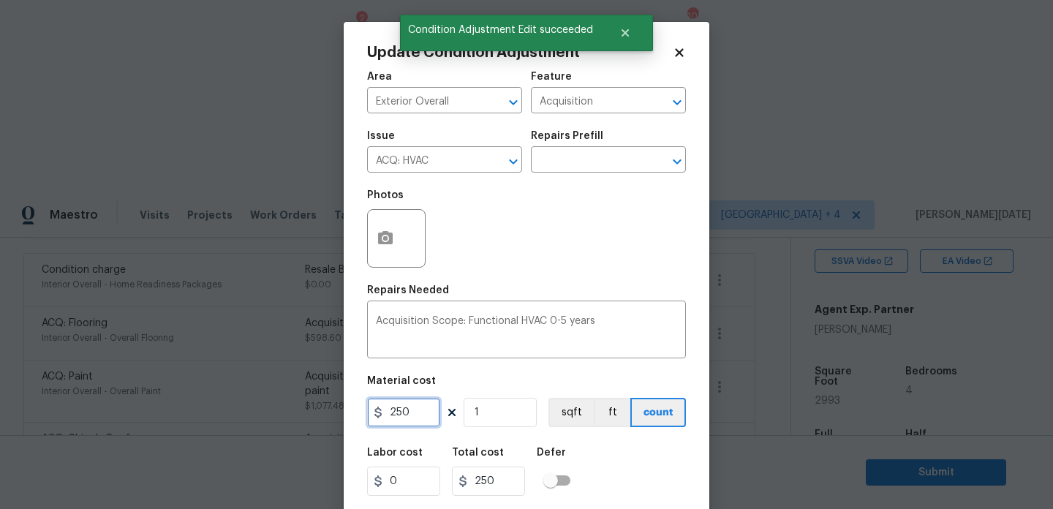
drag, startPoint x: 377, startPoint y: 415, endPoint x: 351, endPoint y: 415, distance: 26.3
click at [351, 415] on div "Update Condition Adjustment Area Exterior Overall ​ Feature Acquisition ​ Issue…" at bounding box center [526, 270] width 365 height 497
type input "0"
click at [558, 276] on div "Photos" at bounding box center [526, 228] width 319 height 95
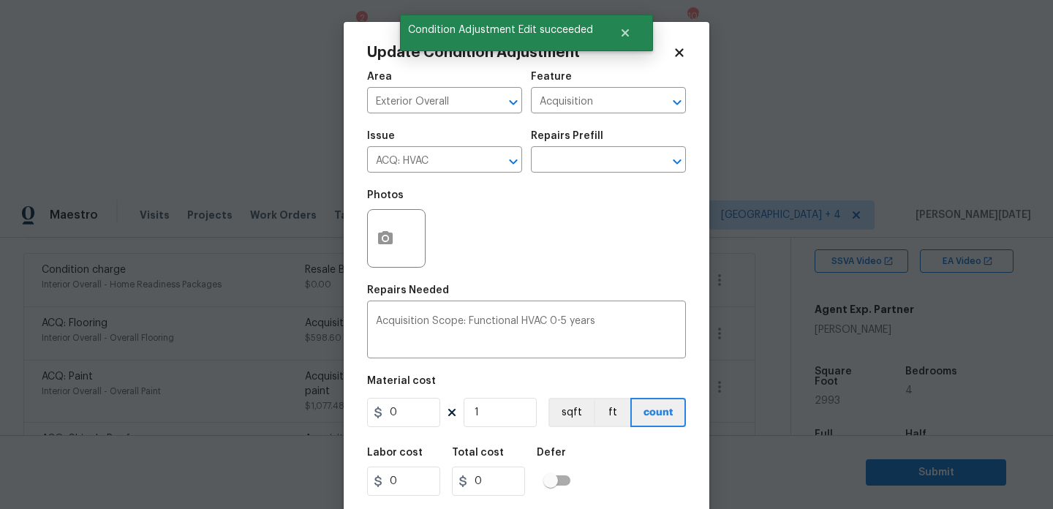
scroll to position [37, 0]
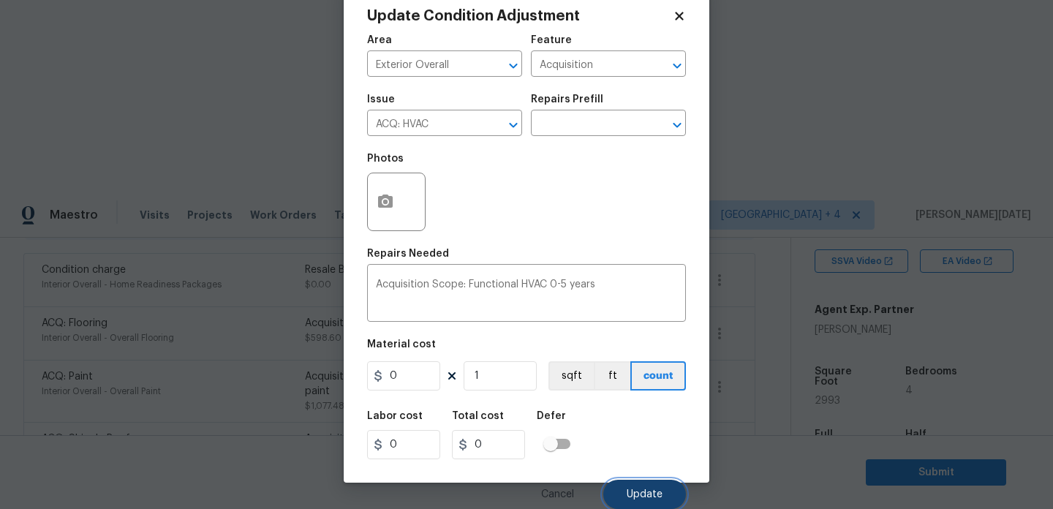
click at [651, 489] on span "Update" at bounding box center [644, 494] width 36 height 11
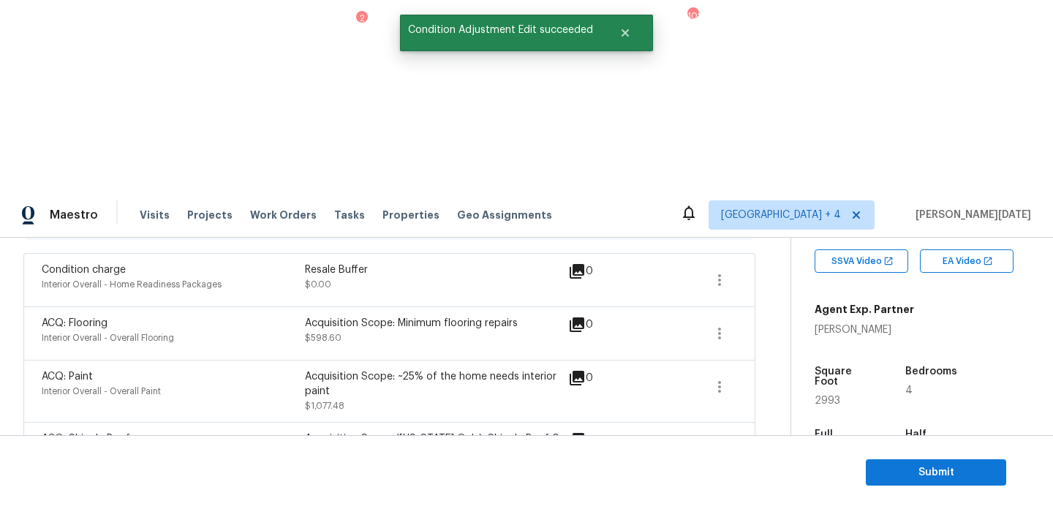
scroll to position [542, 0]
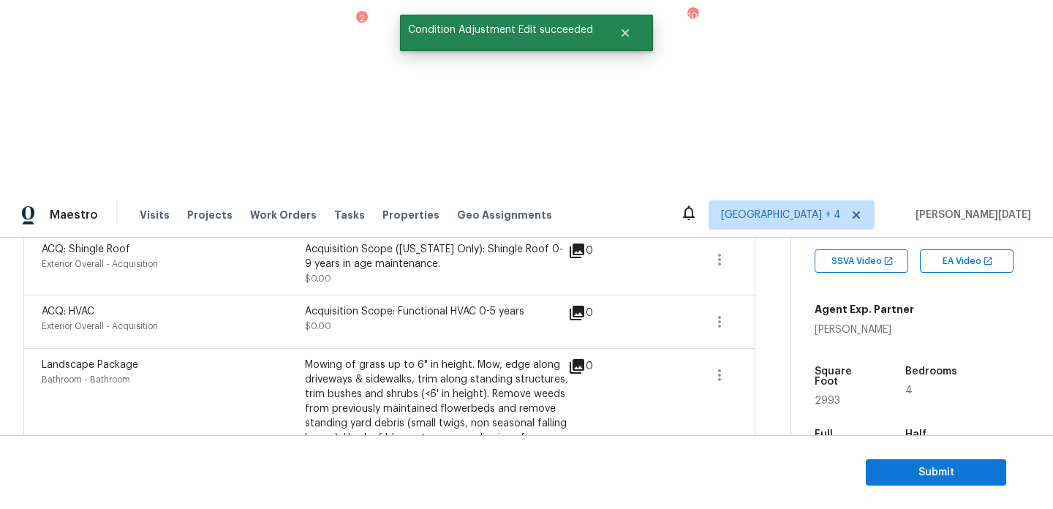
click at [717, 501] on icon "button" at bounding box center [719, 510] width 18 height 18
click at [786, 316] on div "Edit" at bounding box center [803, 315] width 114 height 15
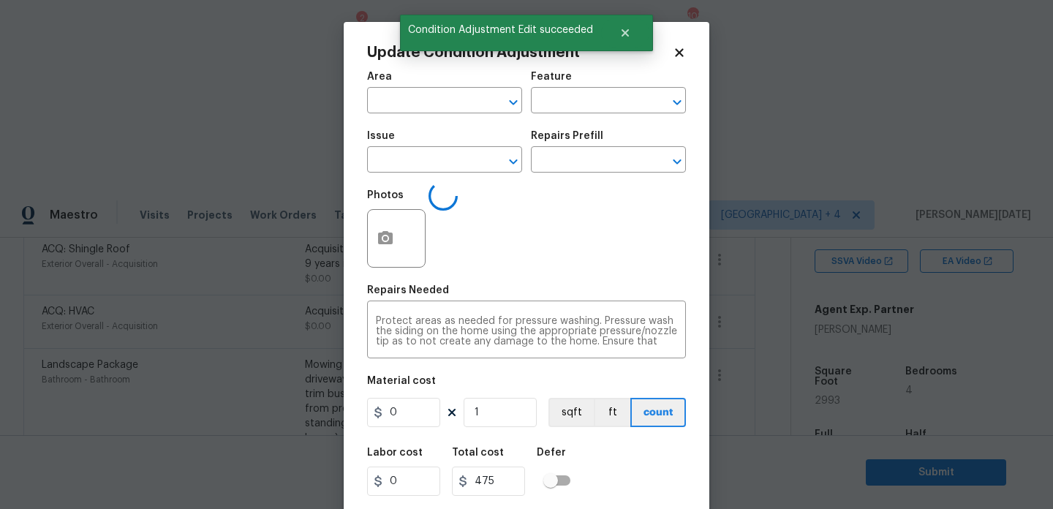
type input "Bathroom"
type input "Pressure Washing"
type input "475"
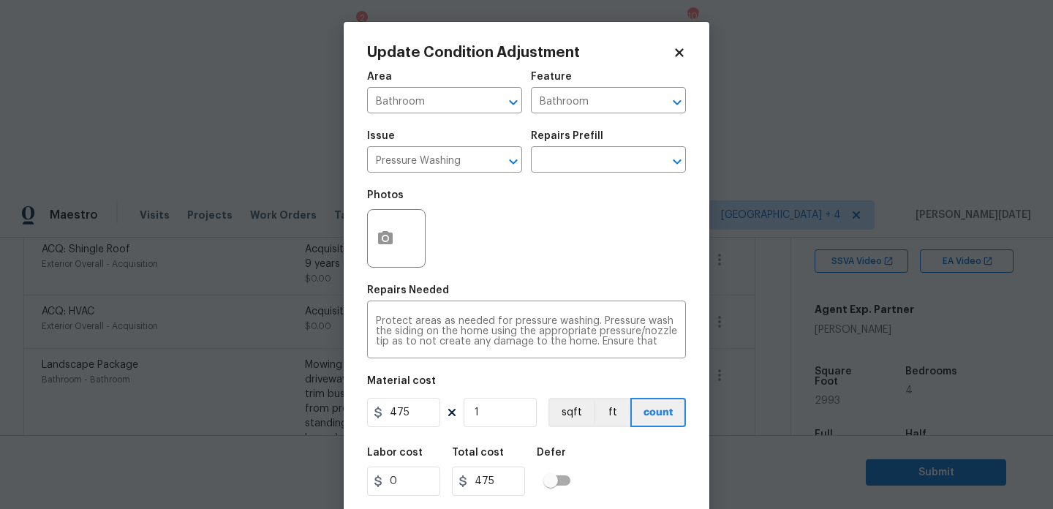
click at [276, 304] on body "Maestro Visits Projects Work Orders Tasks 2 Properties Geo Assignments 102 [GEO…" at bounding box center [526, 446] width 1053 height 509
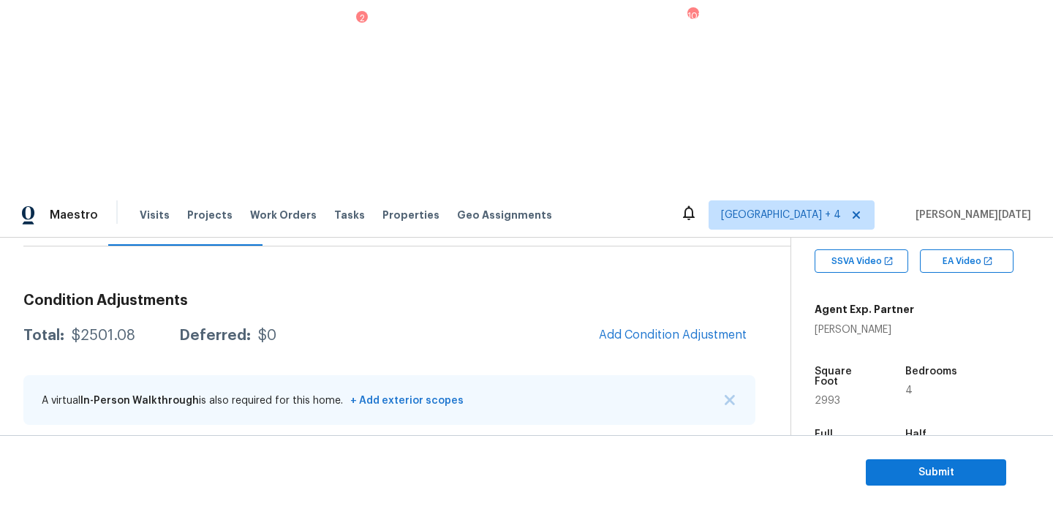
scroll to position [132, 0]
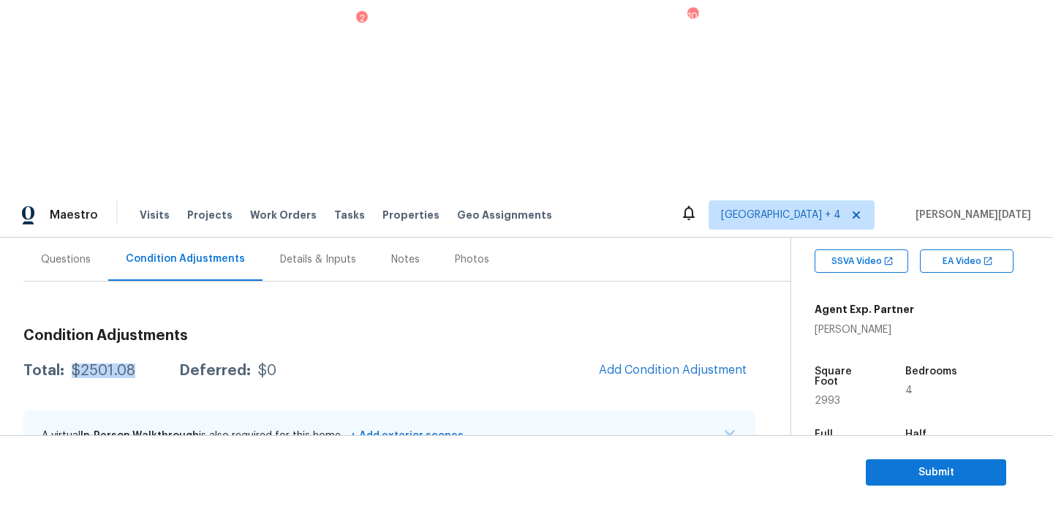
drag, startPoint x: 72, startPoint y: 176, endPoint x: 143, endPoint y: 176, distance: 70.9
click at [143, 363] on div "Total: $2501.08 Deferred: $0" at bounding box center [149, 370] width 253 height 15
copy div "$2501.08"
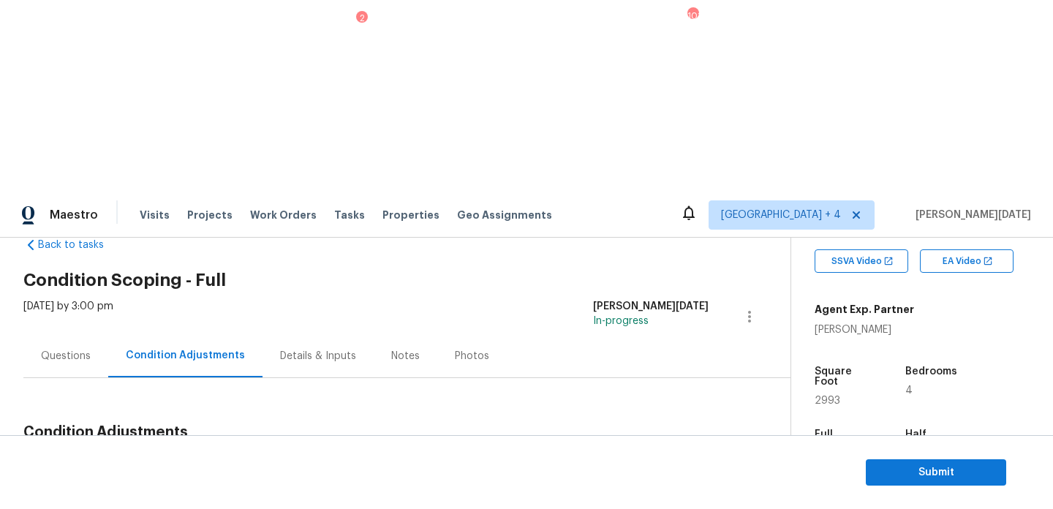
scroll to position [22, 0]
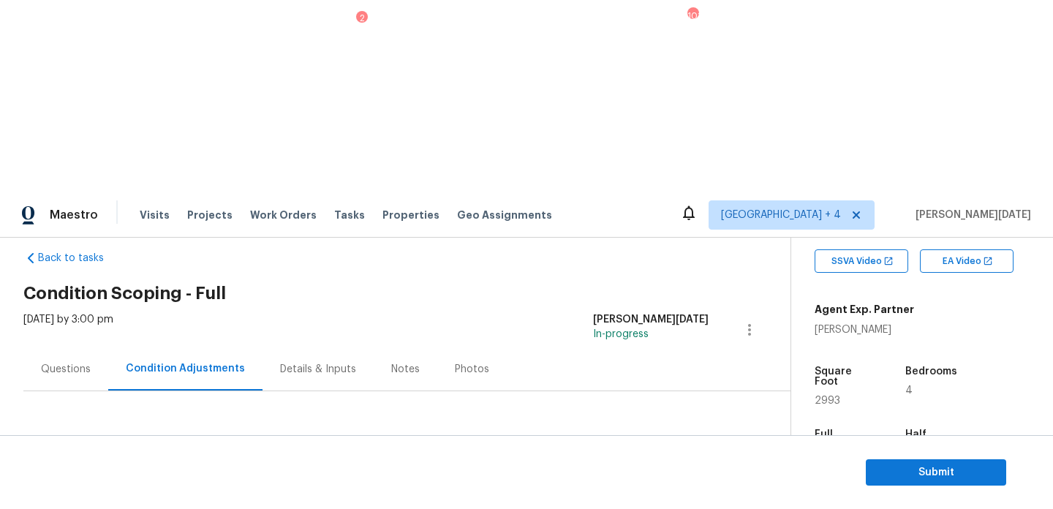
click at [70, 362] on div "Questions" at bounding box center [66, 369] width 50 height 15
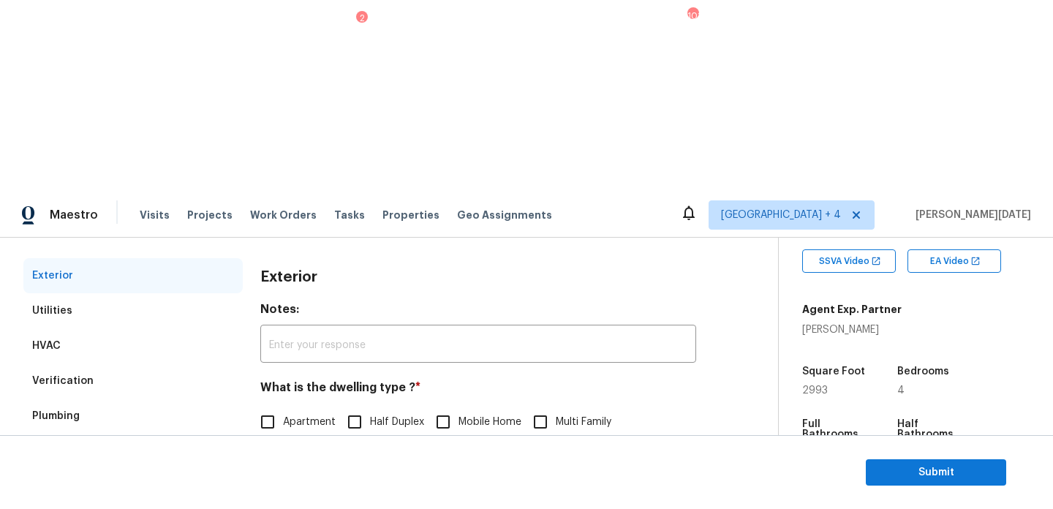
scroll to position [195, 0]
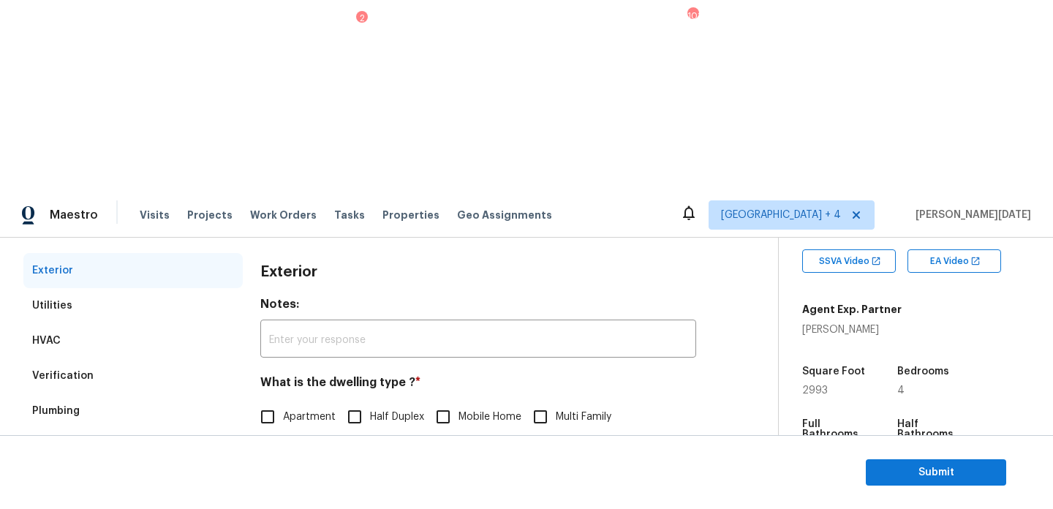
click at [118, 358] on div "Verification" at bounding box center [132, 375] width 219 height 35
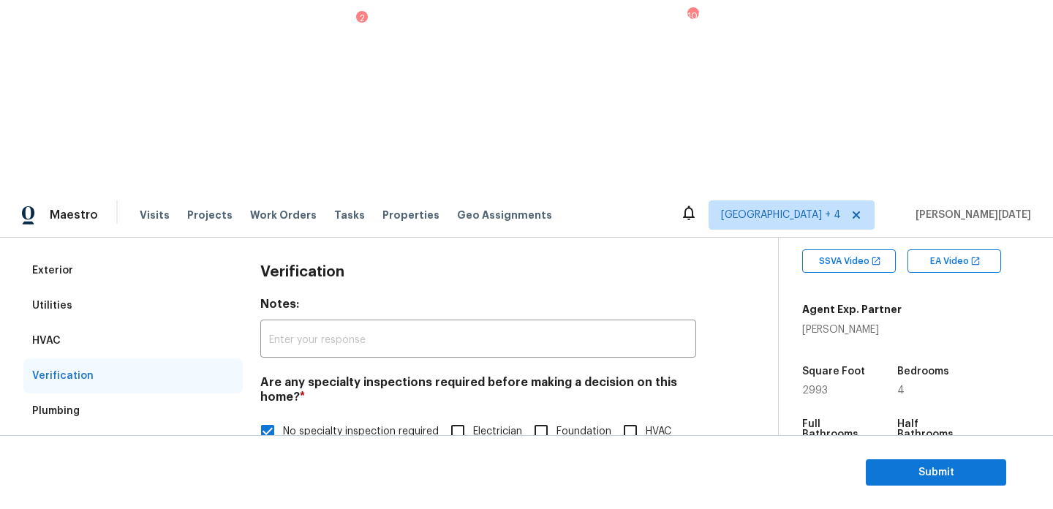
click at [93, 474] on div "Gated Community" at bounding box center [78, 481] width 93 height 15
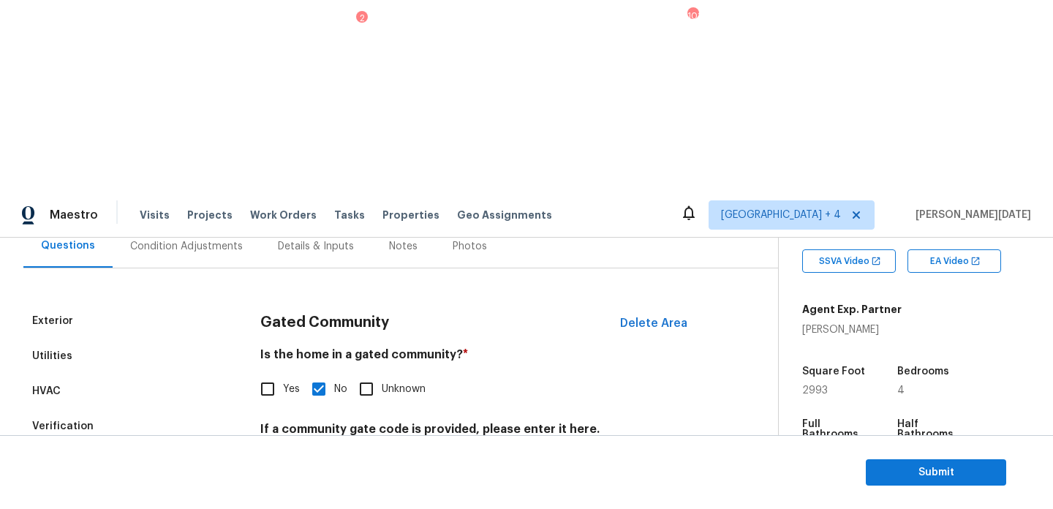
click at [284, 373] on label "Yes" at bounding box center [276, 388] width 48 height 31
click at [283, 373] on input "Yes" at bounding box center [267, 388] width 31 height 31
checkbox input "true"
checkbox input "false"
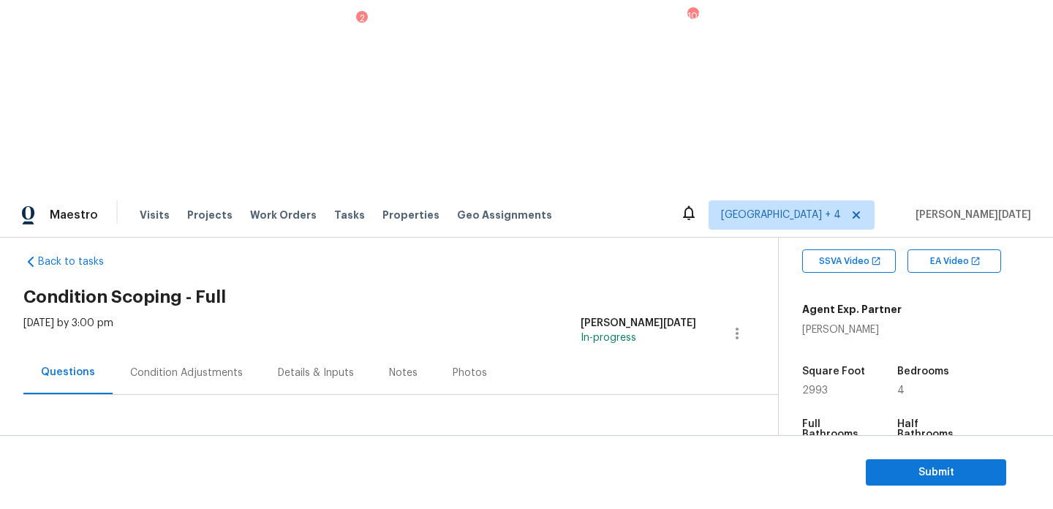
scroll to position [0, 0]
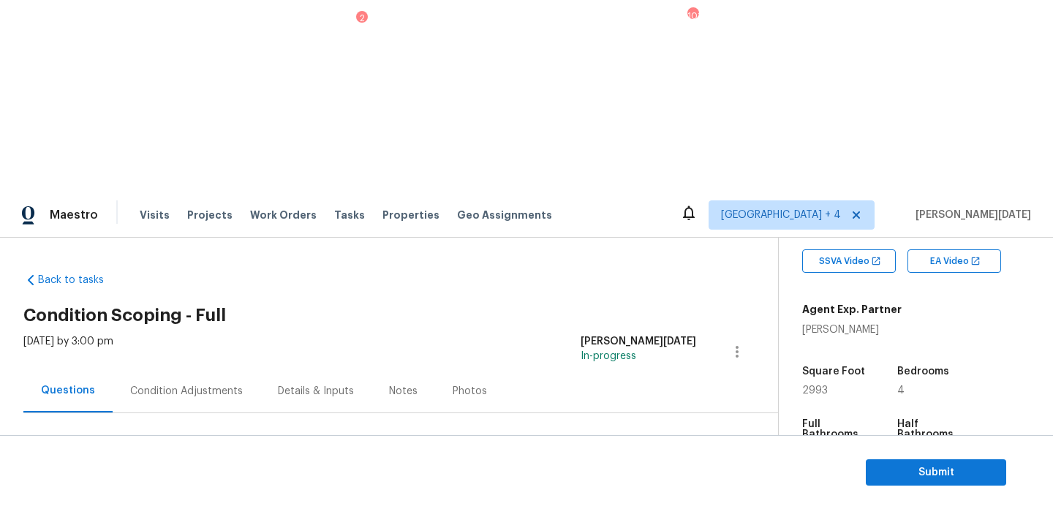
click at [210, 369] on div "Condition Adjustments" at bounding box center [187, 390] width 148 height 43
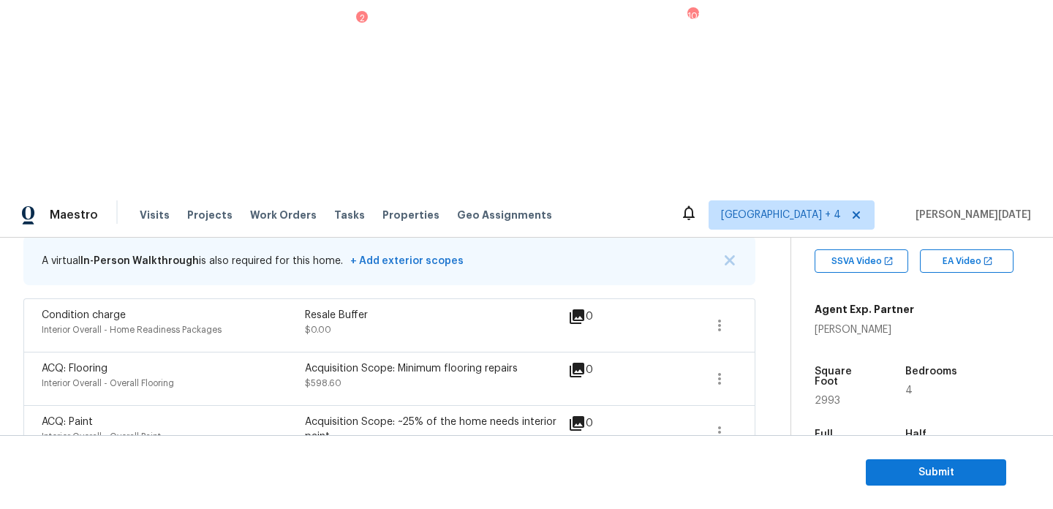
scroll to position [265, 0]
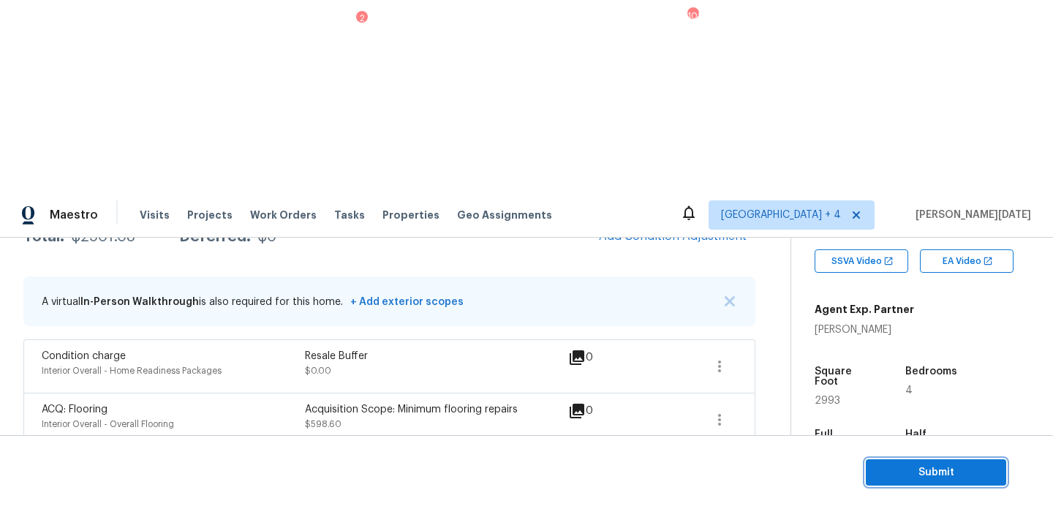
click at [911, 460] on button "Submit" at bounding box center [935, 472] width 140 height 27
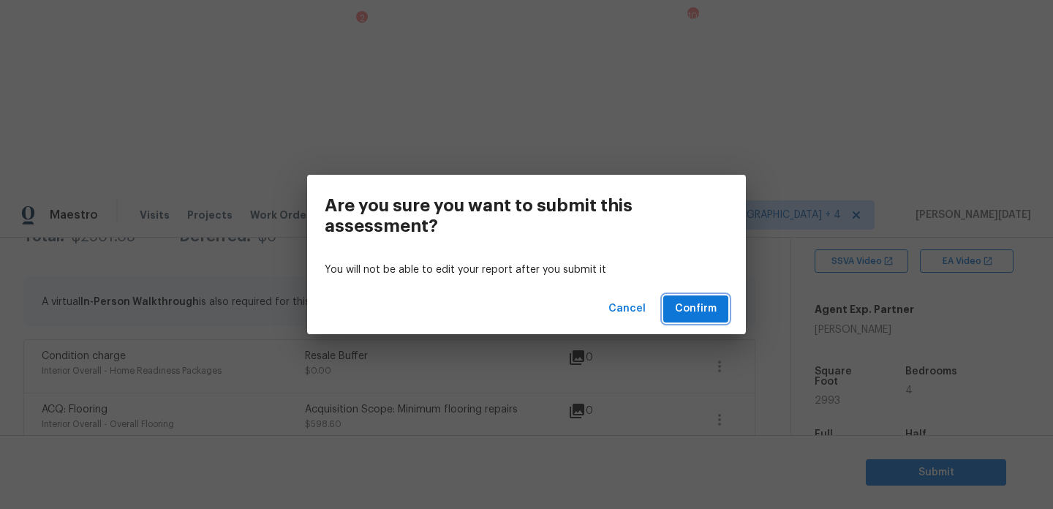
click at [707, 310] on span "Confirm" at bounding box center [696, 309] width 42 height 18
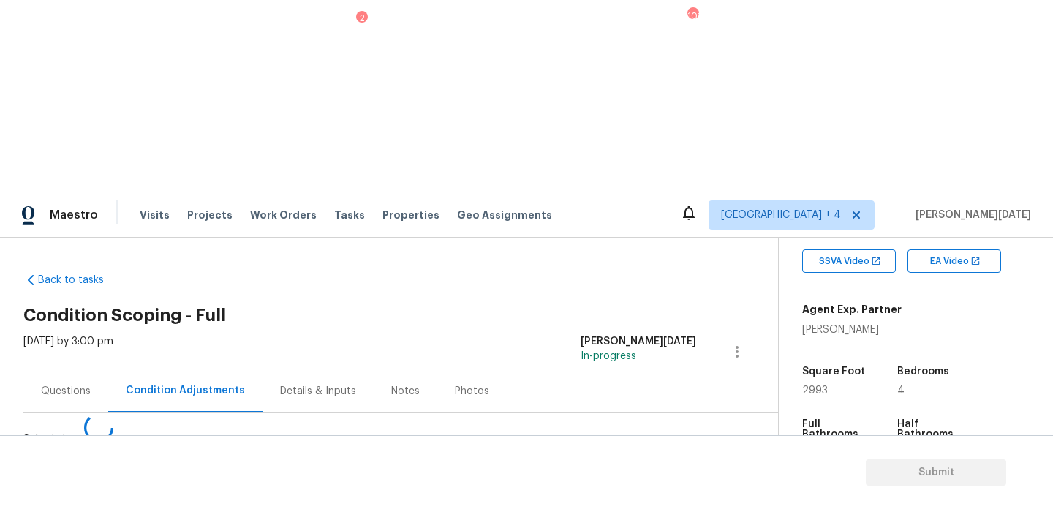
scroll to position [0, 0]
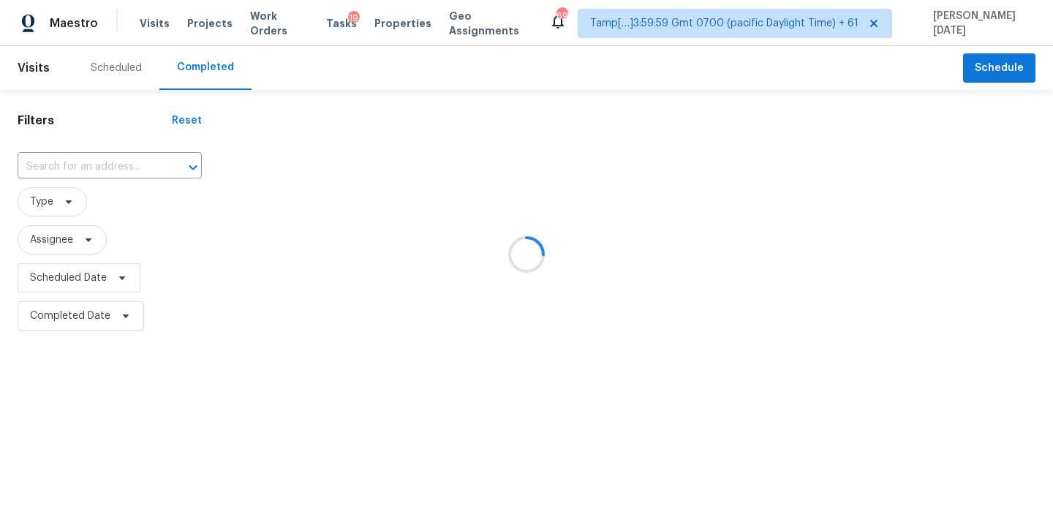
click at [108, 173] on div at bounding box center [526, 254] width 1053 height 509
click at [129, 161] on div at bounding box center [526, 254] width 1053 height 509
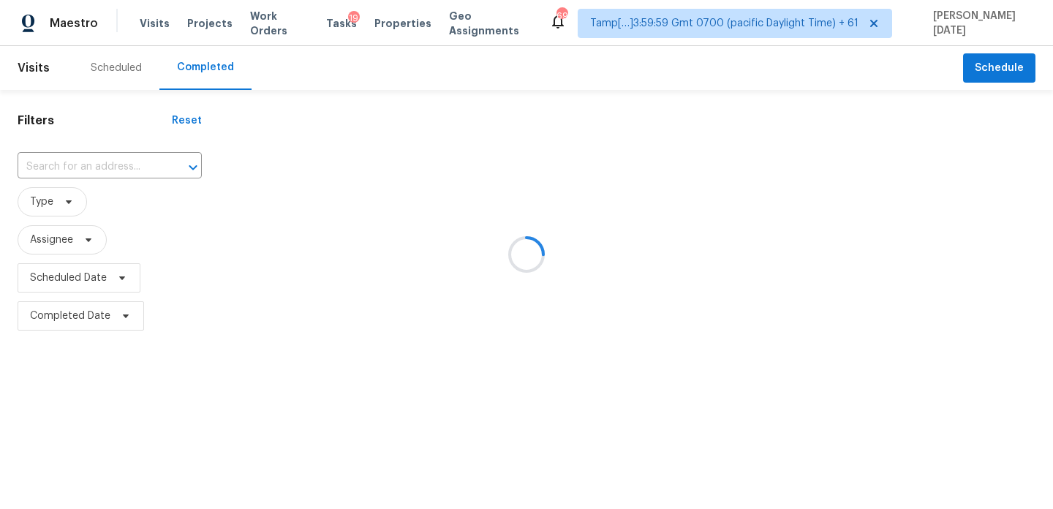
click at [129, 161] on div at bounding box center [526, 254] width 1053 height 509
click at [106, 159] on div at bounding box center [526, 254] width 1053 height 509
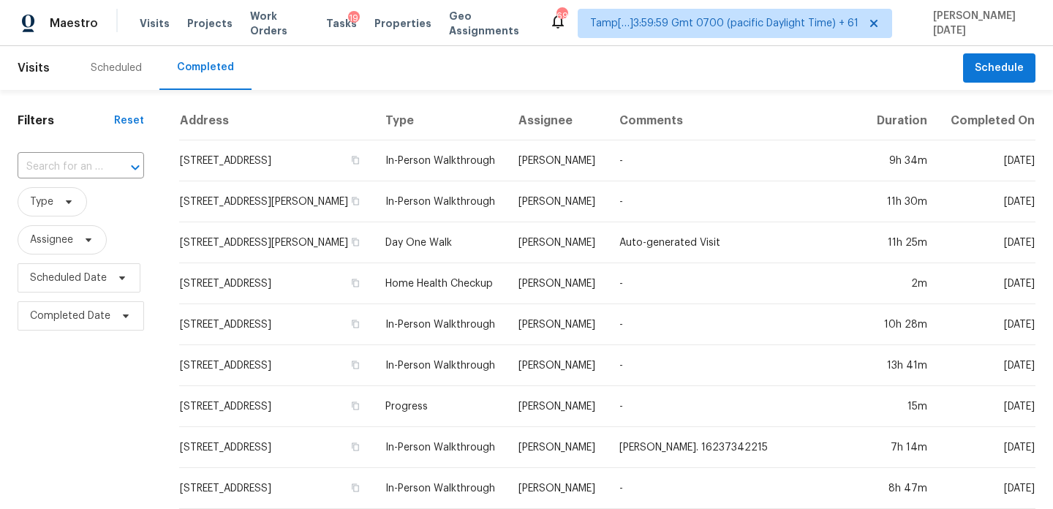
click at [106, 159] on div at bounding box center [125, 167] width 38 height 20
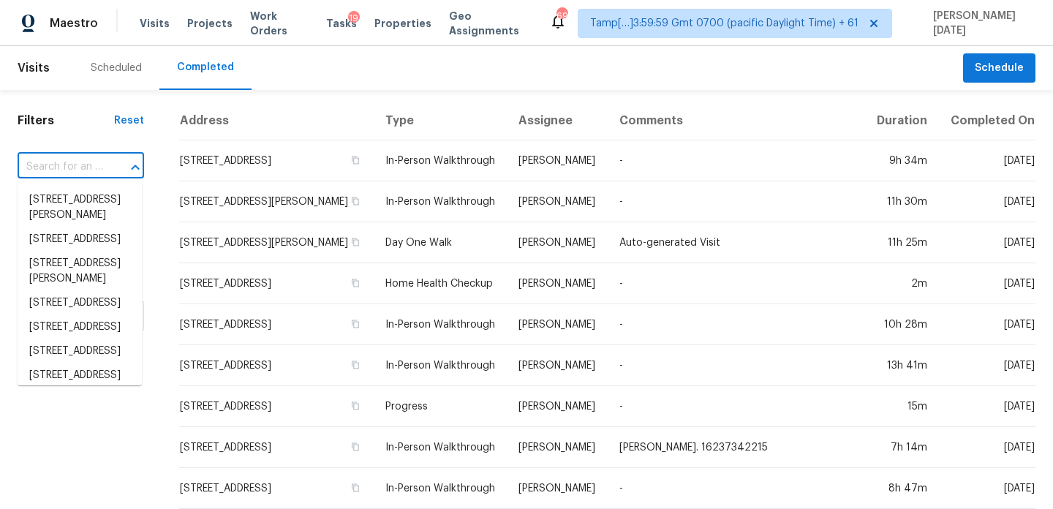
paste input "5243 Wishing Arch Dr, Apollo Beach, FL 33572"
type input "5243 Wishing Arch Dr, Apollo Beach, FL 33572"
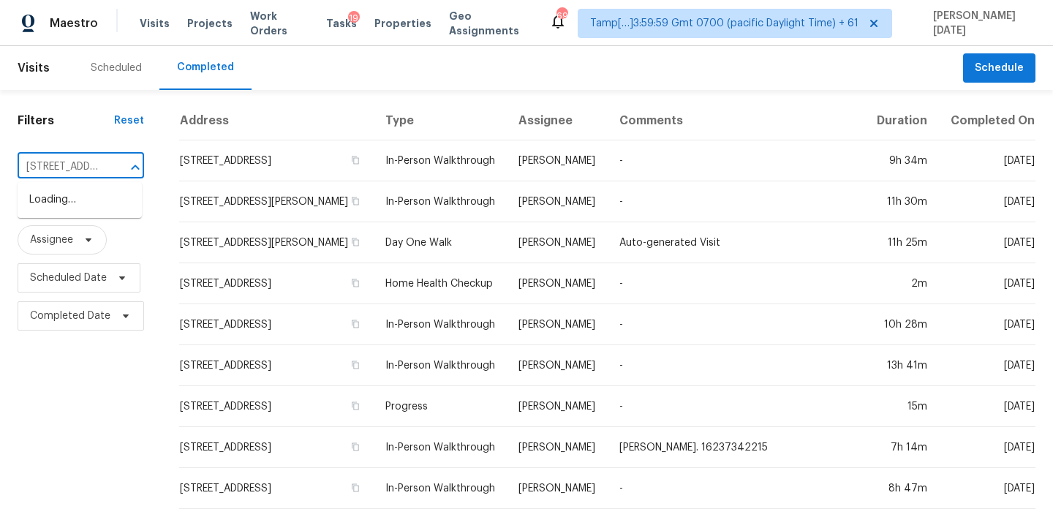
scroll to position [0, 145]
click at [93, 198] on li "5243 Wishing Arch Dr, Apollo Beach, FL 33572" at bounding box center [80, 200] width 124 height 24
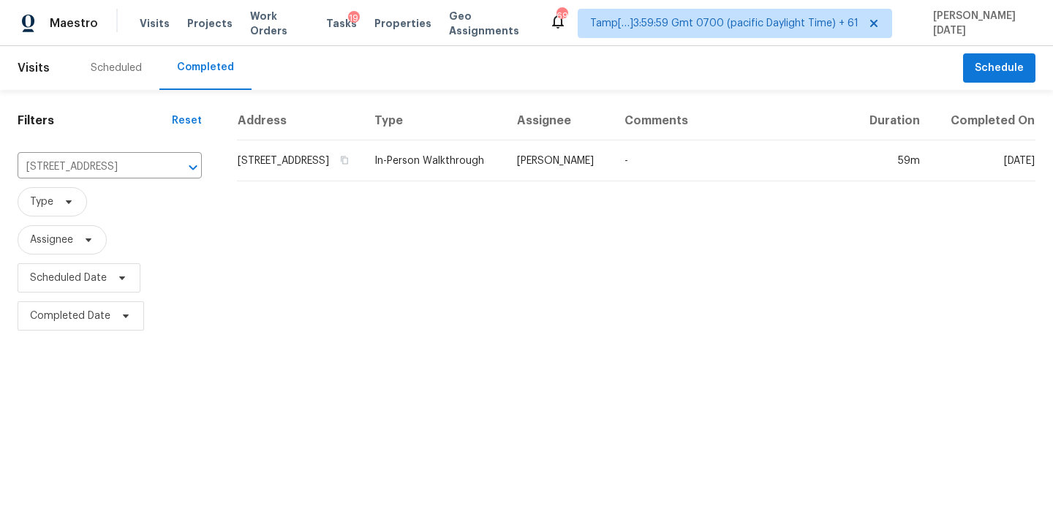
click at [476, 140] on th "Type" at bounding box center [434, 121] width 143 height 39
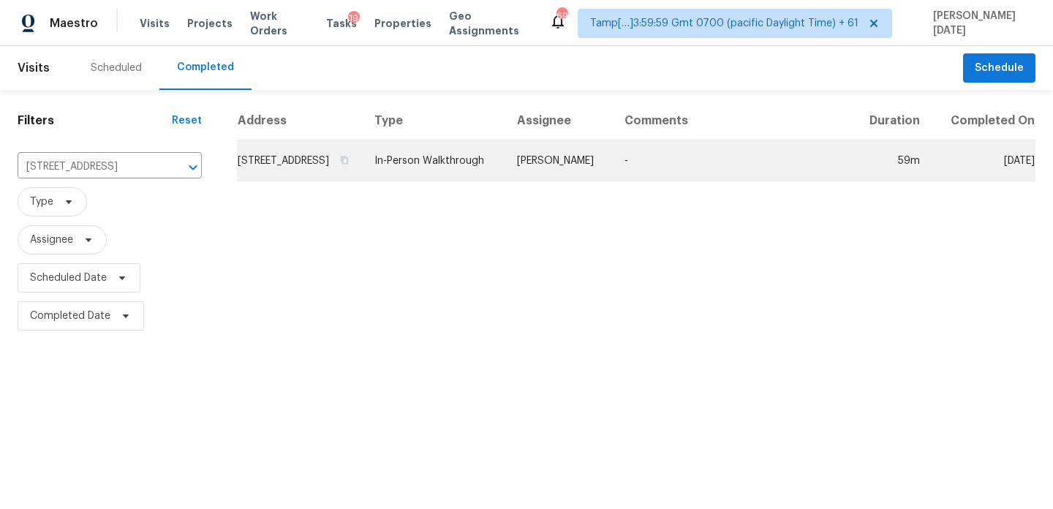
click at [505, 170] on td "In-Person Walkthrough" at bounding box center [434, 160] width 143 height 41
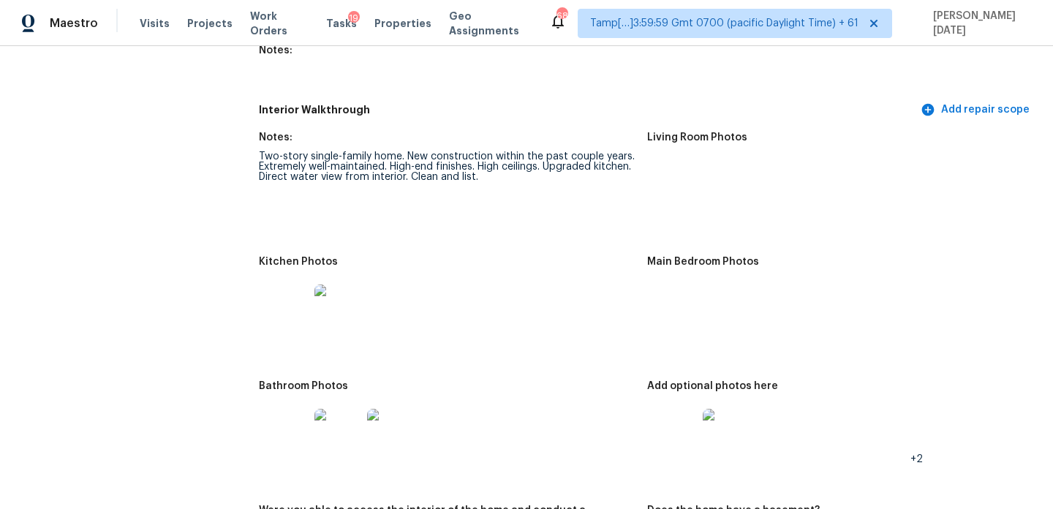
scroll to position [3937, 0]
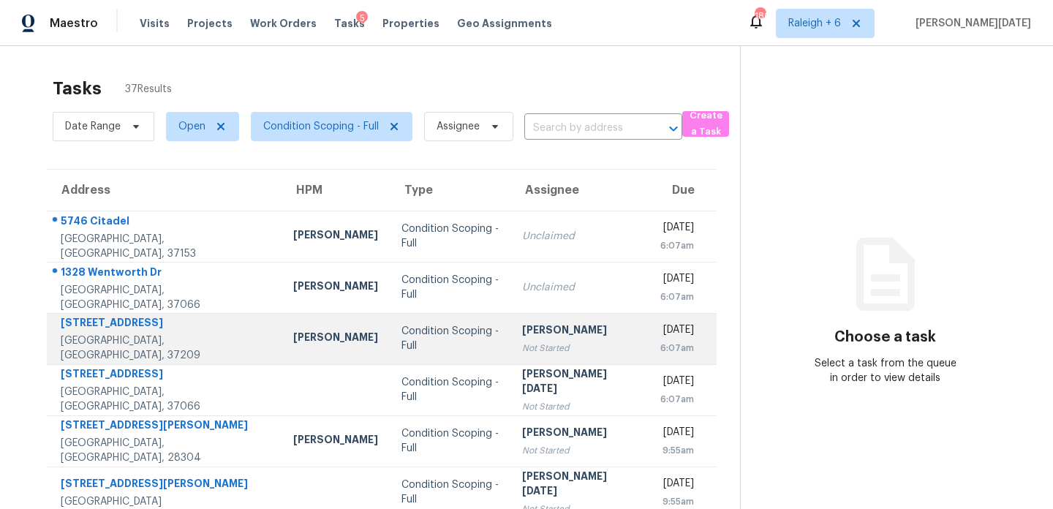
click at [522, 331] on div "[PERSON_NAME]" at bounding box center [577, 331] width 110 height 18
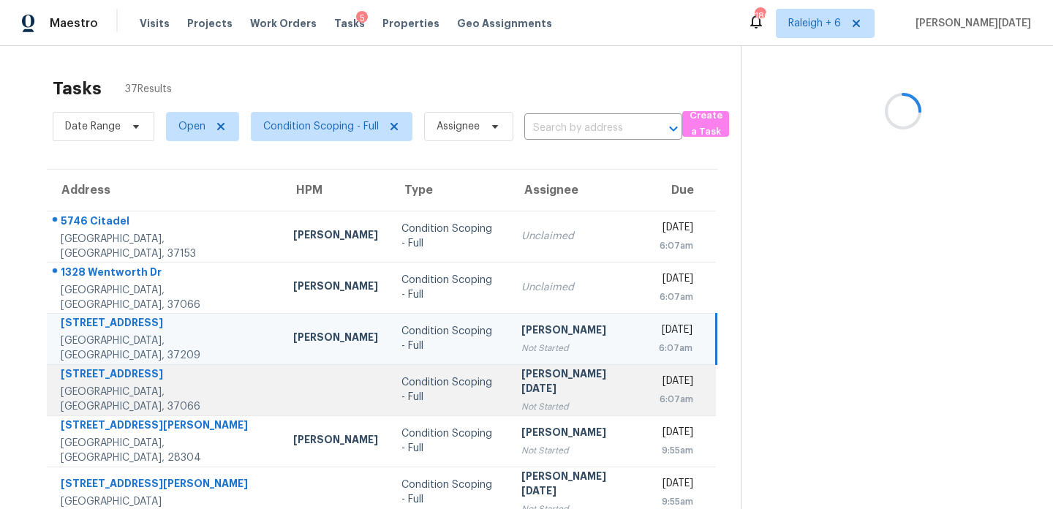
click at [521, 377] on div "[PERSON_NAME][DATE]" at bounding box center [576, 382] width 110 height 33
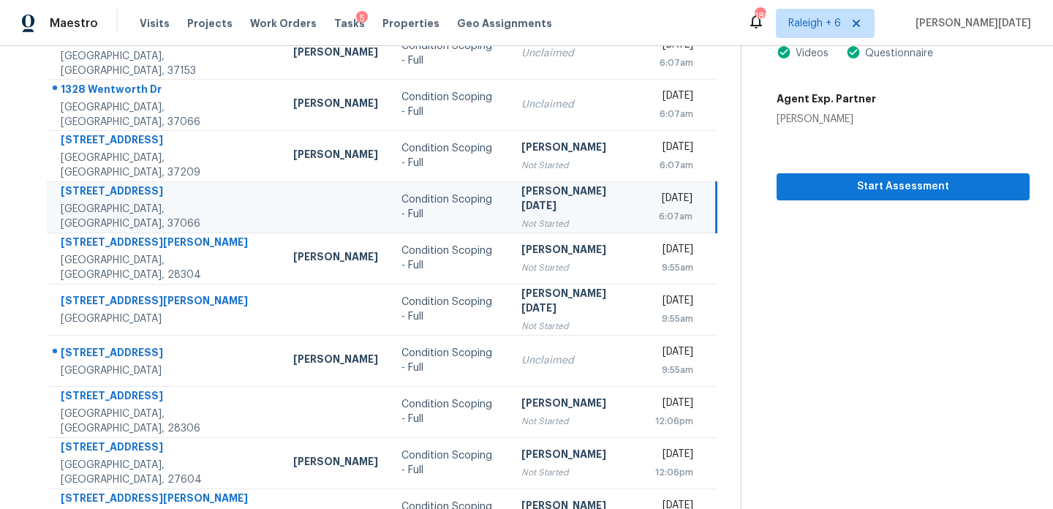
scroll to position [185, 0]
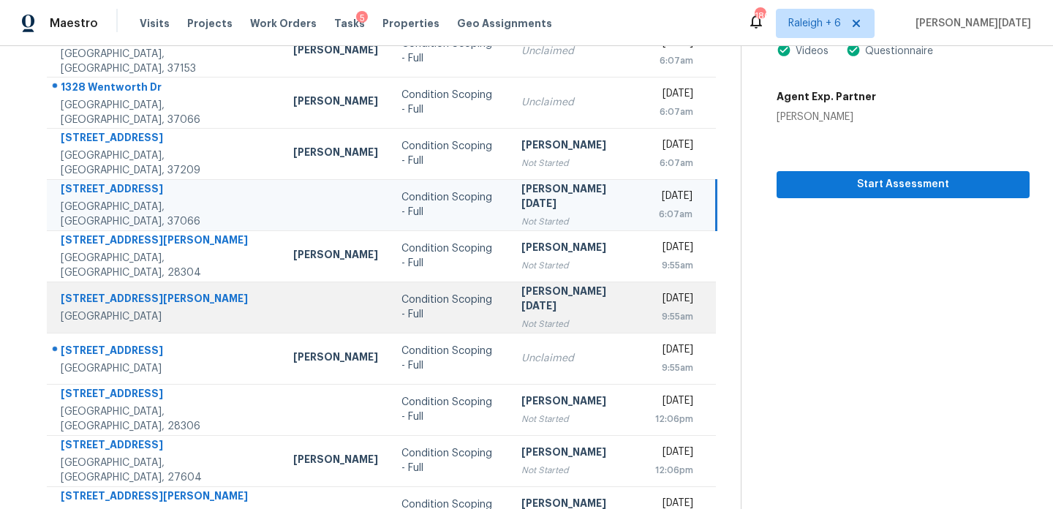
click at [521, 299] on div "[PERSON_NAME][DATE]" at bounding box center [576, 300] width 110 height 33
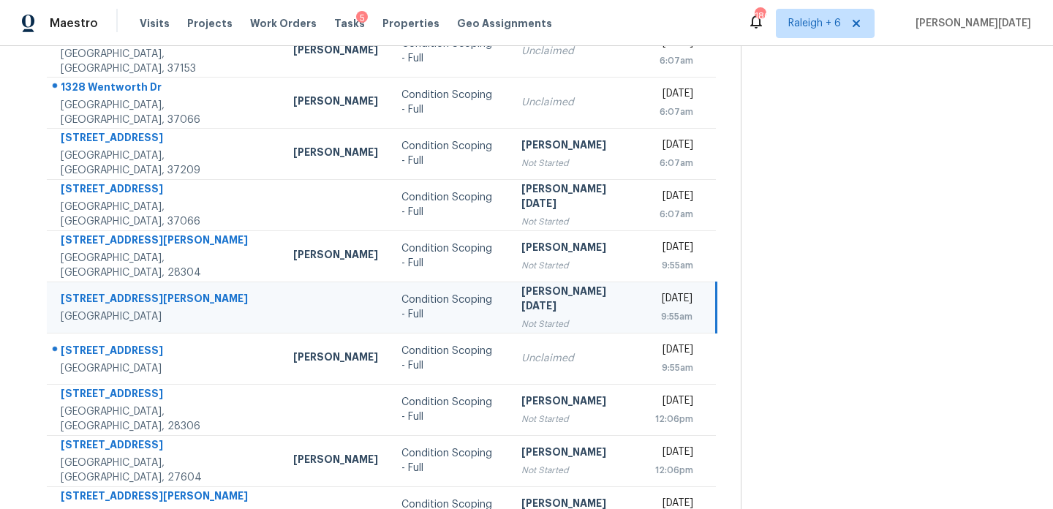
click at [521, 299] on div "[PERSON_NAME][DATE]" at bounding box center [576, 300] width 110 height 33
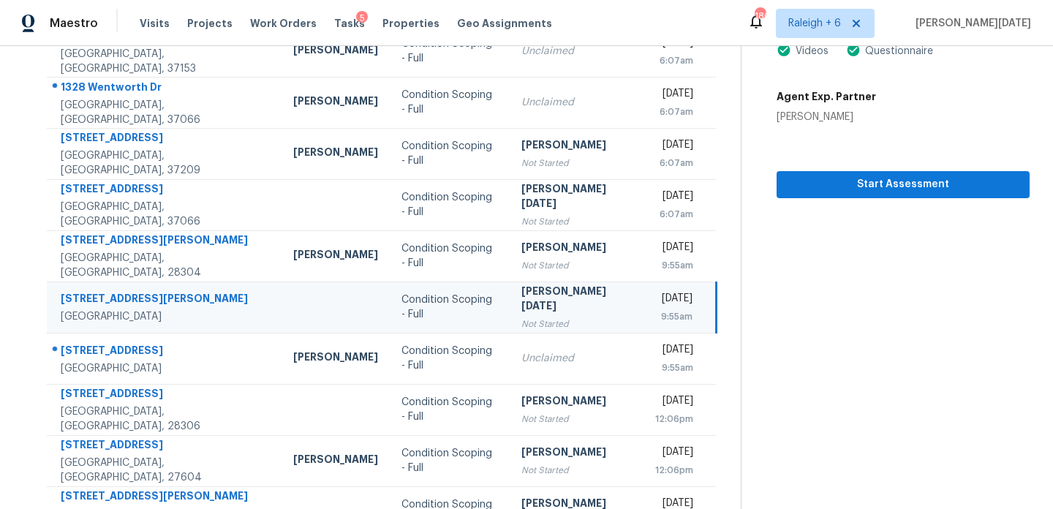
click at [521, 299] on div "[PERSON_NAME][DATE]" at bounding box center [576, 300] width 110 height 33
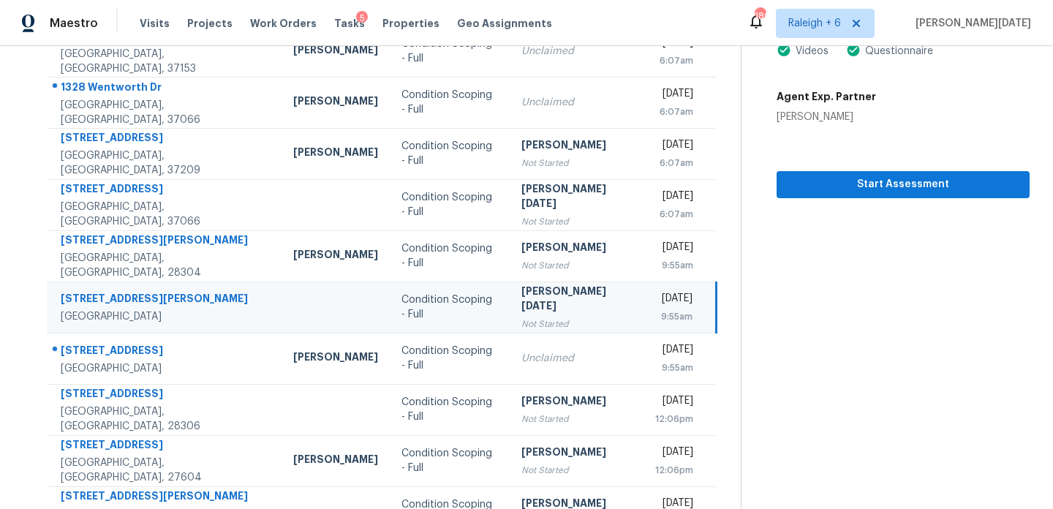
click at [521, 299] on div "[PERSON_NAME][DATE]" at bounding box center [576, 300] width 110 height 33
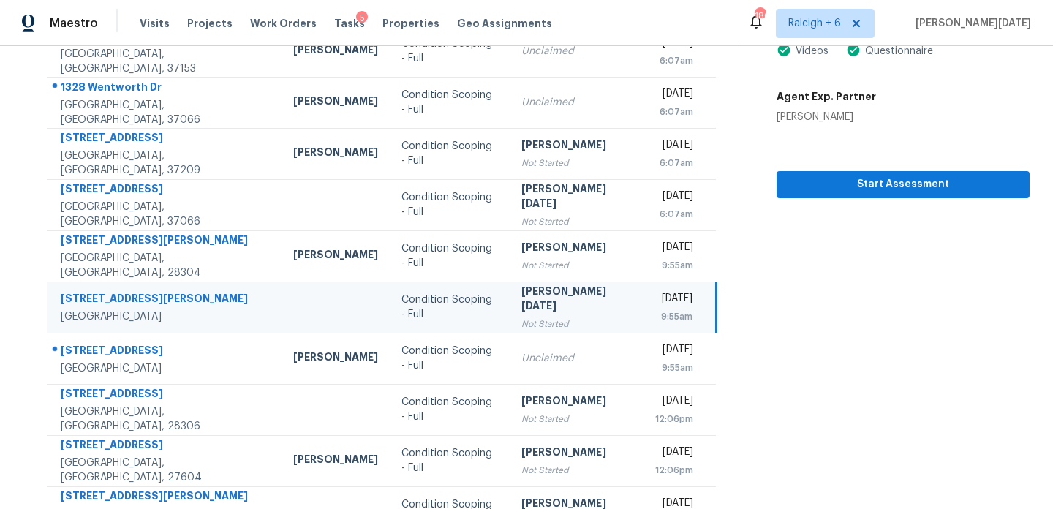
click at [521, 299] on div "[PERSON_NAME][DATE]" at bounding box center [576, 300] width 110 height 33
click at [550, 294] on div "[PERSON_NAME][DATE]" at bounding box center [576, 300] width 110 height 33
click at [818, 183] on span "Start Assessment" at bounding box center [903, 184] width 230 height 18
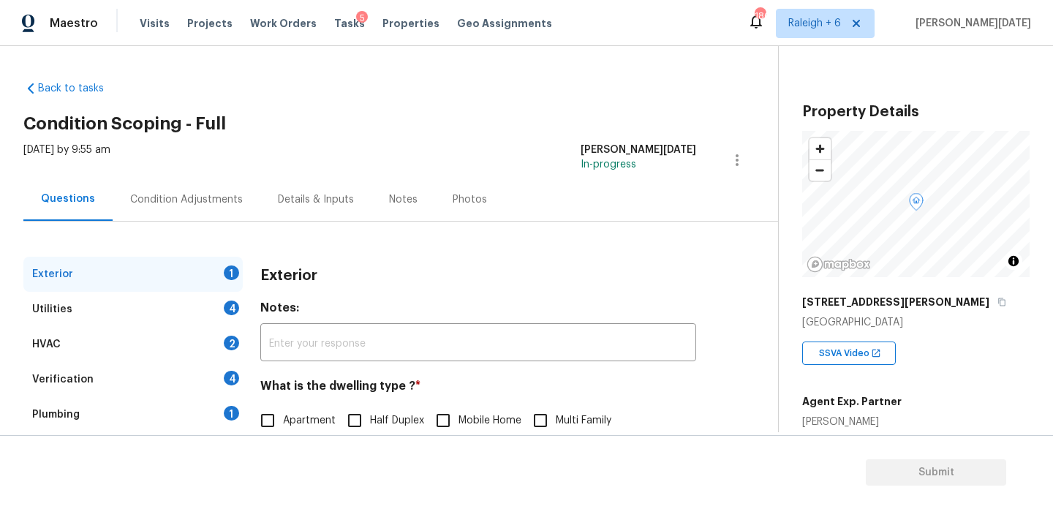
click at [185, 203] on div "Condition Adjustments" at bounding box center [186, 199] width 113 height 15
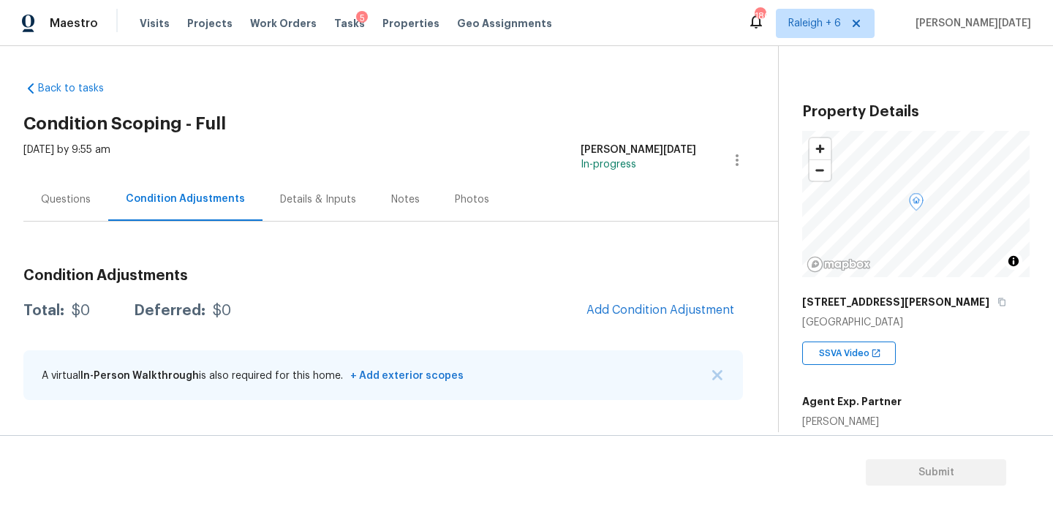
click at [42, 194] on div "Questions" at bounding box center [66, 199] width 50 height 15
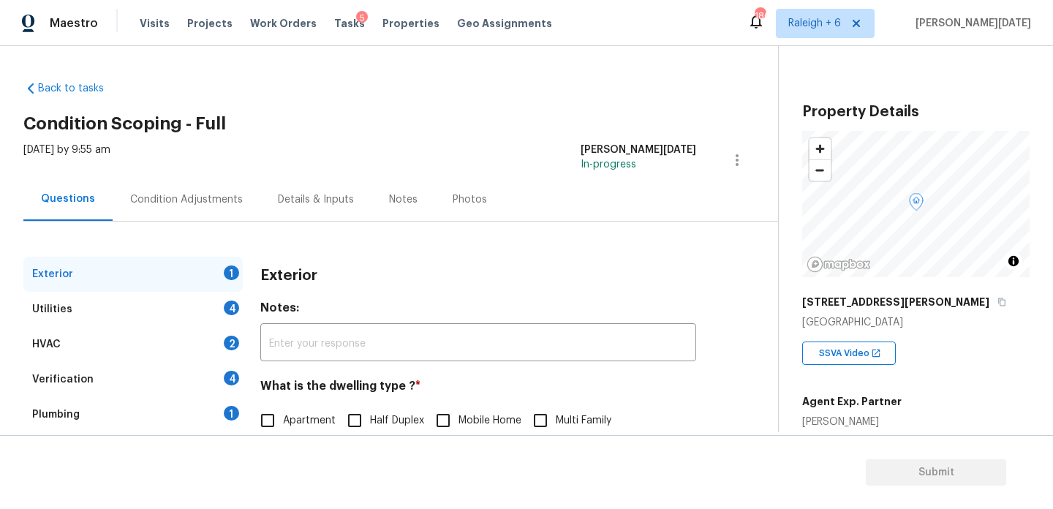
scroll to position [150, 0]
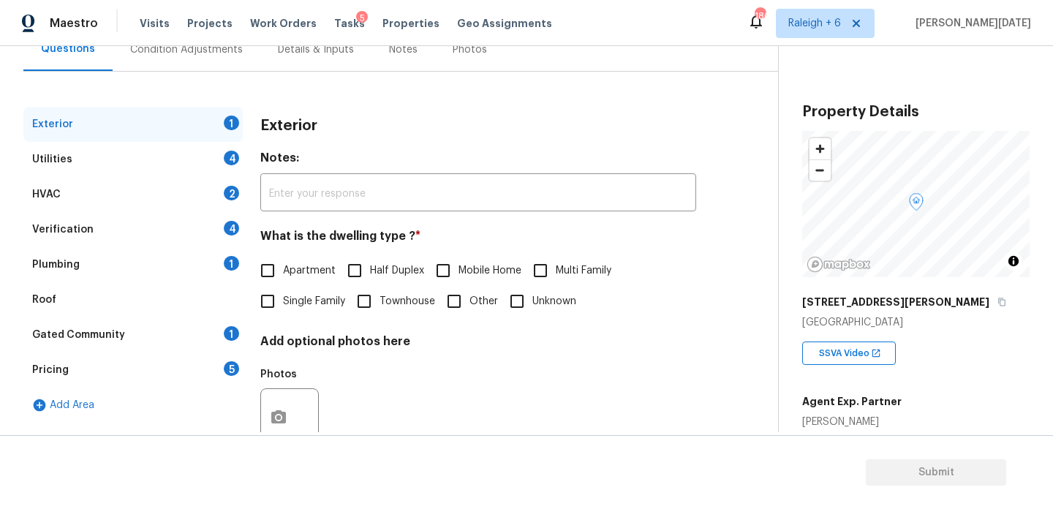
click at [118, 164] on div "Utilities 4" at bounding box center [132, 159] width 219 height 35
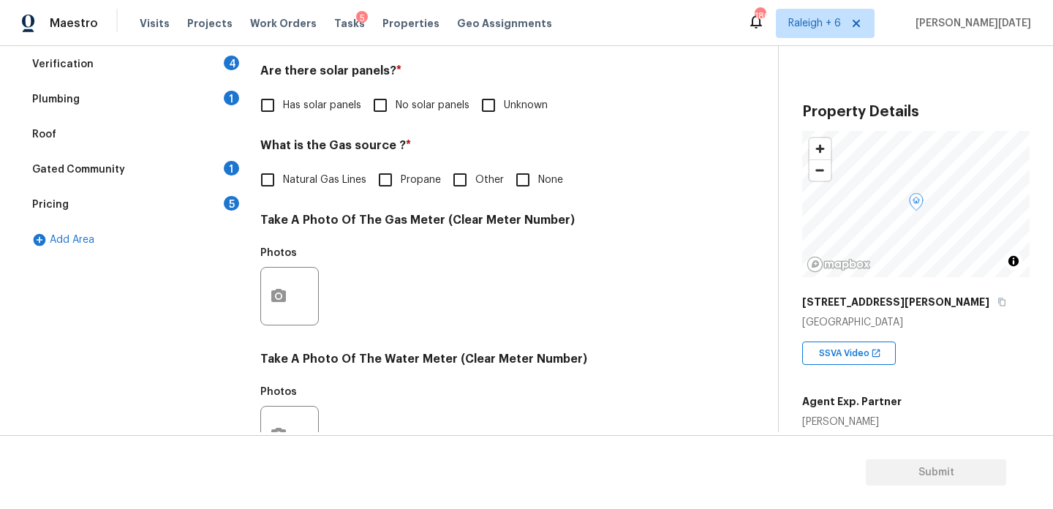
scroll to position [327, 0]
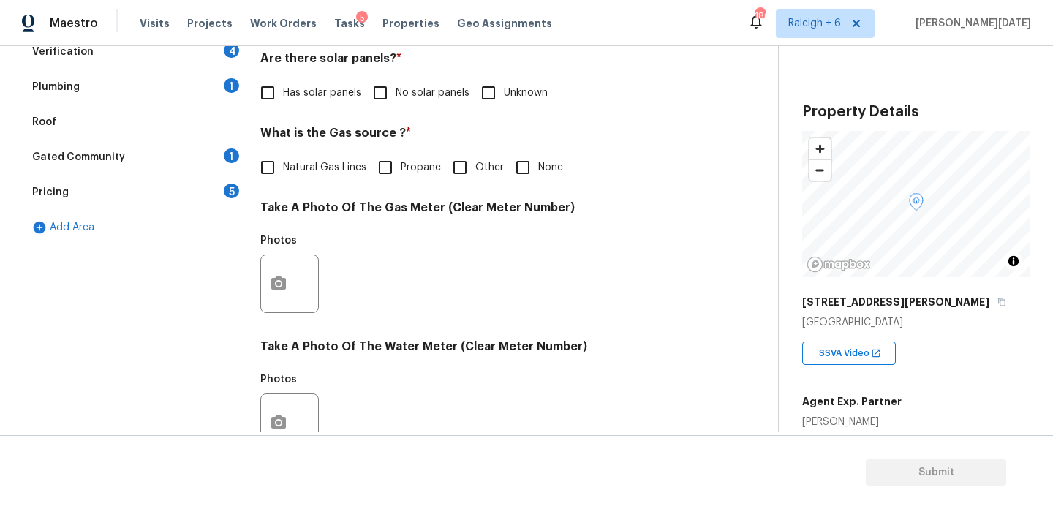
click at [159, 163] on div "Gated Community 1" at bounding box center [132, 157] width 219 height 35
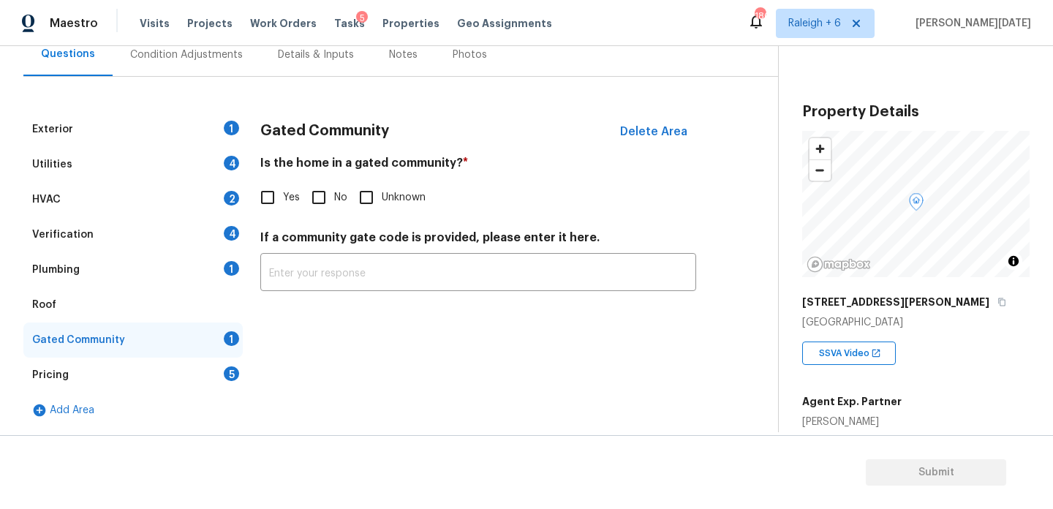
click at [137, 249] on div "Verification 4" at bounding box center [132, 234] width 219 height 35
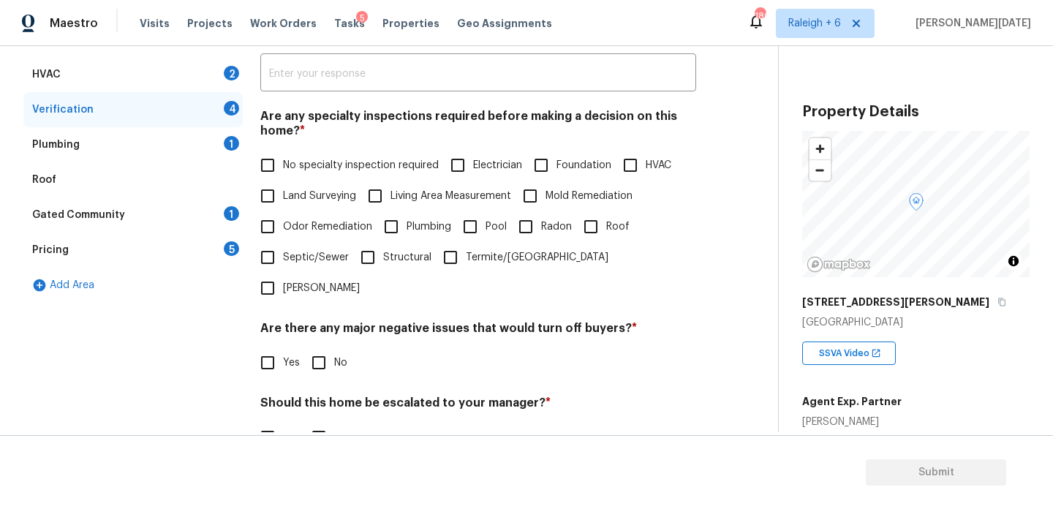
click at [178, 146] on div "Plumbing 1" at bounding box center [132, 144] width 219 height 35
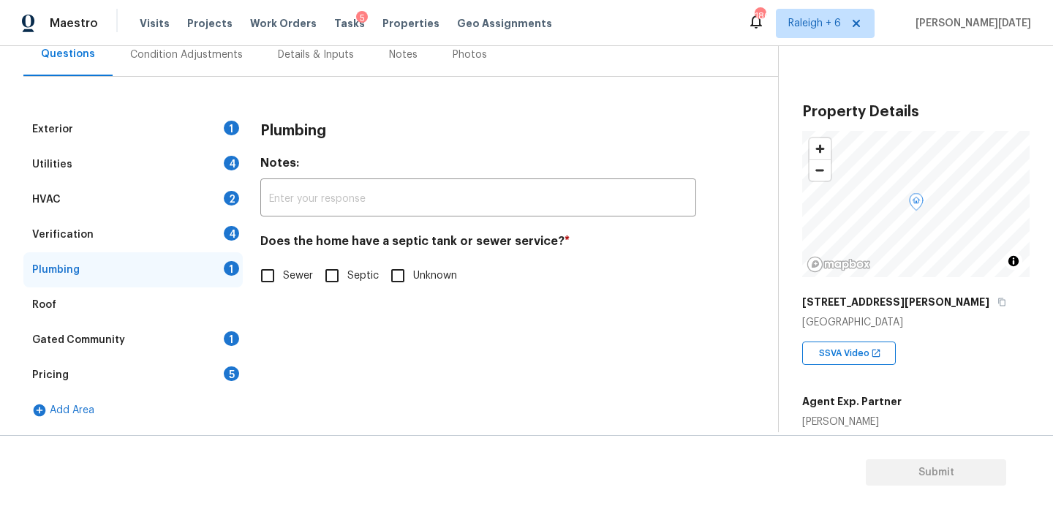
click at [327, 267] on input "Septic" at bounding box center [331, 275] width 31 height 31
checkbox input "true"
click at [180, 162] on div "Utilities 4" at bounding box center [132, 164] width 219 height 35
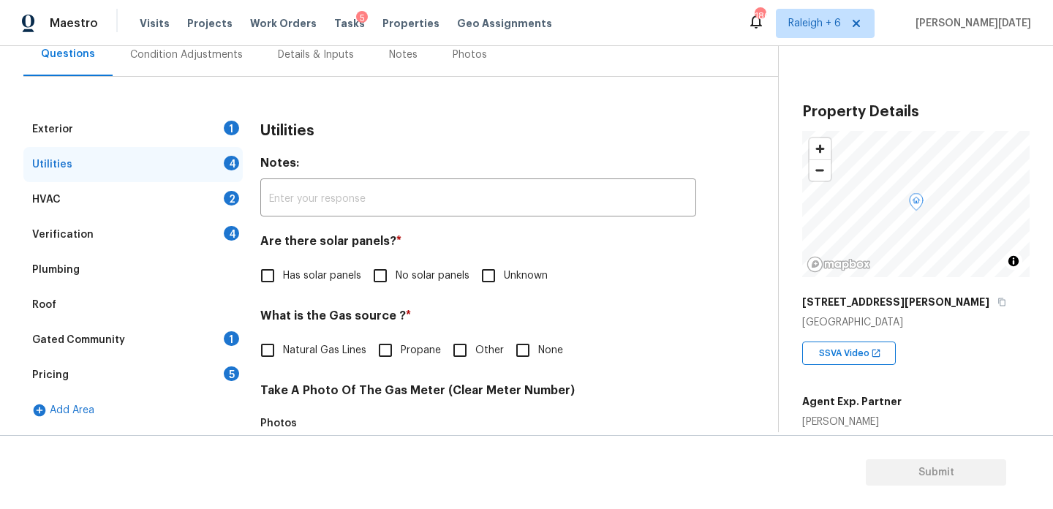
scroll to position [591, 0]
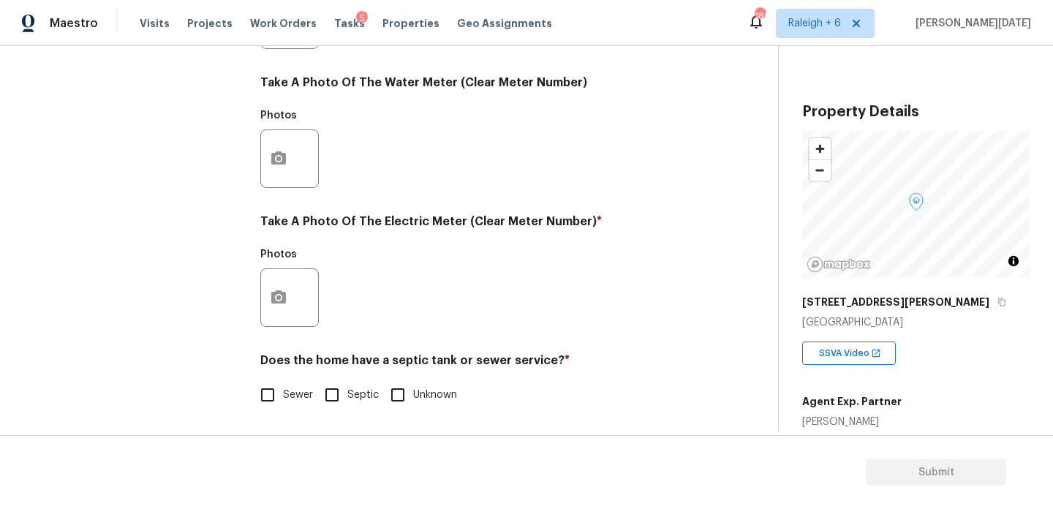
click at [329, 397] on input "Septic" at bounding box center [331, 394] width 31 height 31
checkbox input "true"
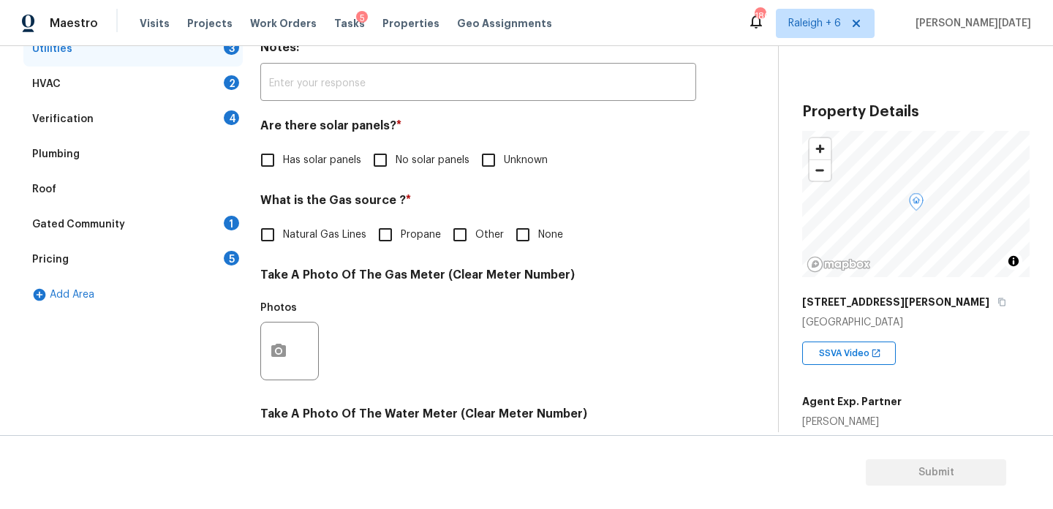
scroll to position [256, 0]
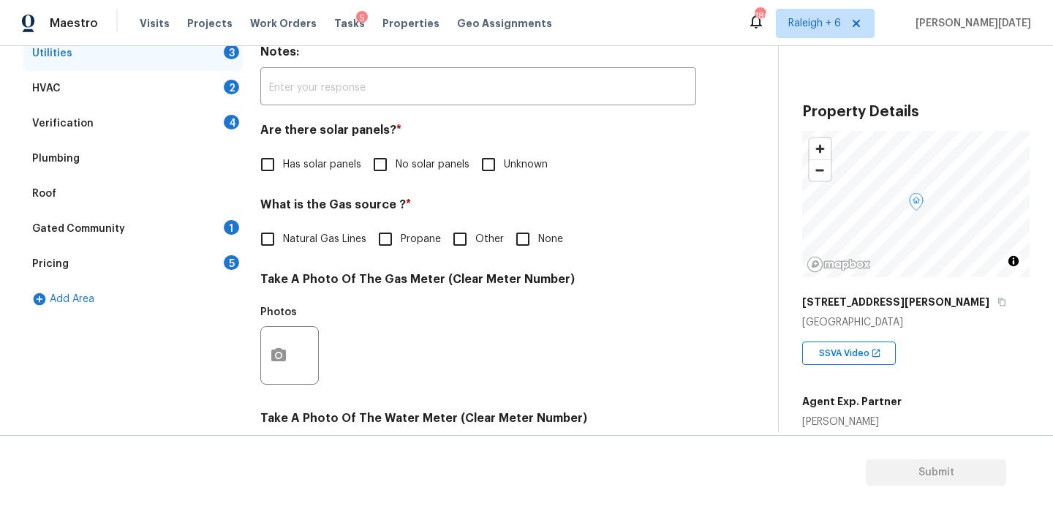
click at [97, 270] on div "Pricing 5" at bounding box center [132, 263] width 219 height 35
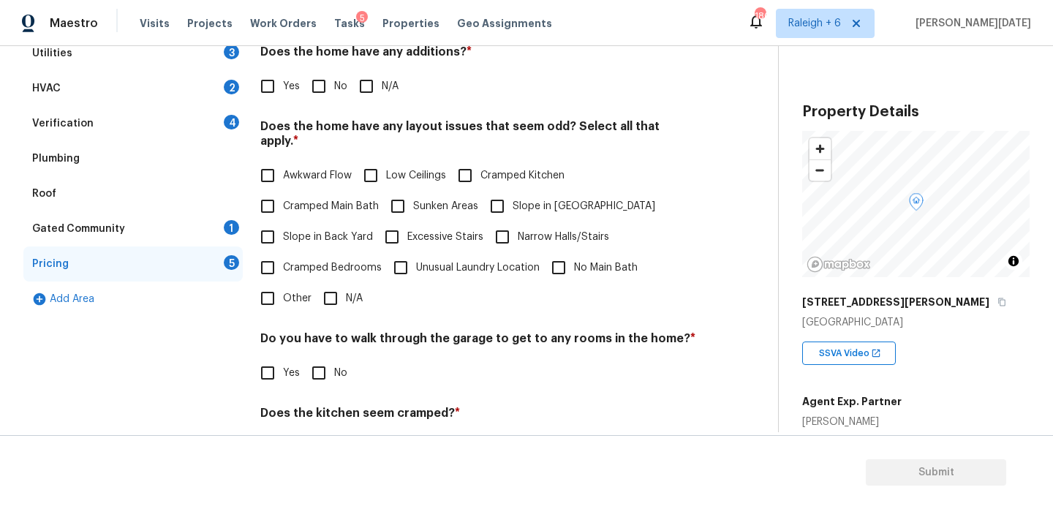
click at [289, 252] on label "Cramped Bedrooms" at bounding box center [316, 267] width 129 height 31
click at [283, 252] on input "Cramped Bedrooms" at bounding box center [267, 267] width 31 height 31
checkbox input "true"
click at [289, 235] on label "Slope in Back Yard" at bounding box center [312, 236] width 121 height 31
click at [283, 235] on input "Slope in Back Yard" at bounding box center [267, 236] width 31 height 31
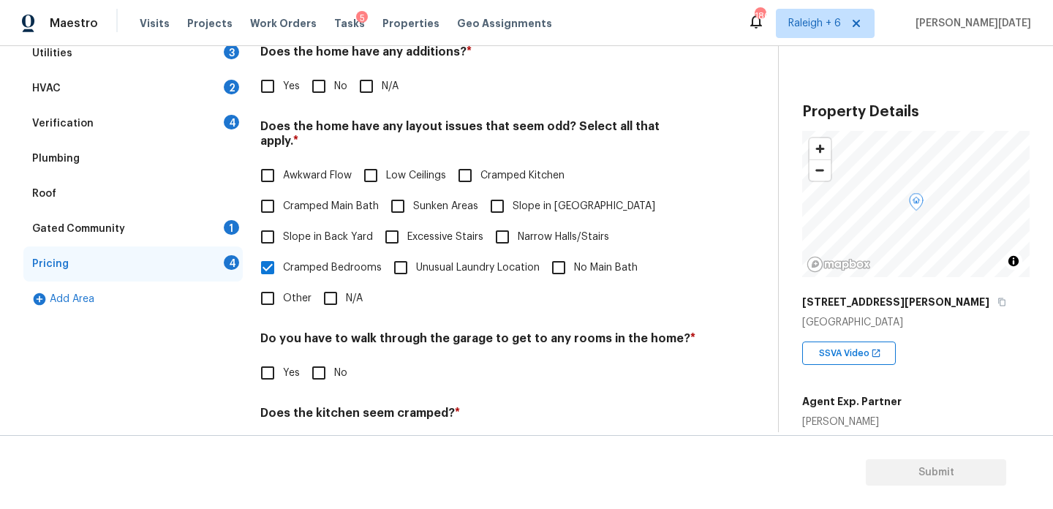
checkbox input "true"
click at [297, 260] on label "Cramped Bedrooms" at bounding box center [316, 267] width 129 height 31
click at [283, 260] on input "Cramped Bedrooms" at bounding box center [267, 267] width 31 height 31
checkbox input "false"
click at [515, 199] on span "Slope in [GEOGRAPHIC_DATA]" at bounding box center [583, 206] width 143 height 15
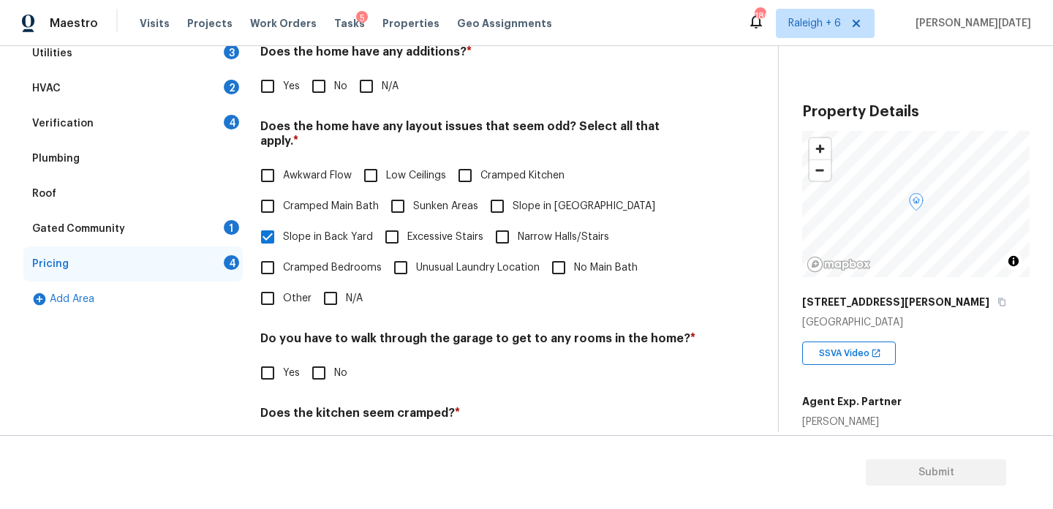
click at [512, 191] on input "Slope in [GEOGRAPHIC_DATA]" at bounding box center [497, 206] width 31 height 31
checkbox input "true"
click at [320, 91] on input "No" at bounding box center [318, 86] width 31 height 31
checkbox input "true"
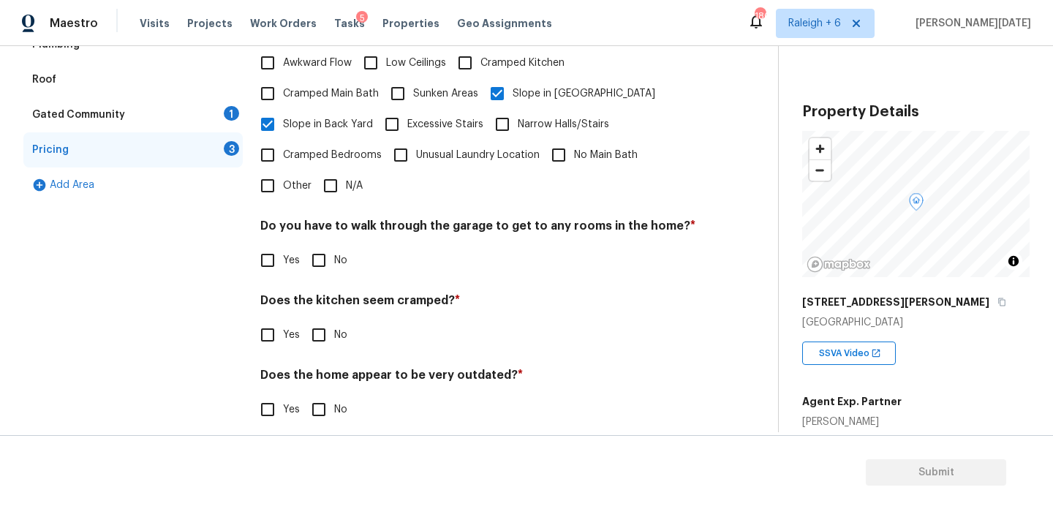
scroll to position [368, 0]
click at [341, 253] on span "No" at bounding box center [340, 260] width 13 height 15
click at [334, 252] on input "No" at bounding box center [318, 260] width 31 height 31
checkbox input "true"
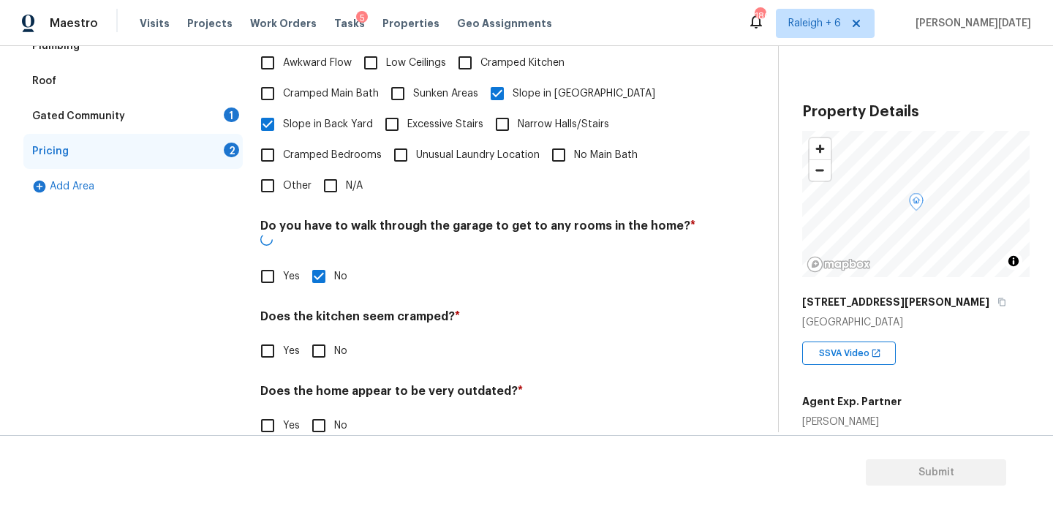
click at [330, 335] on input "No" at bounding box center [318, 350] width 31 height 31
checkbox input "true"
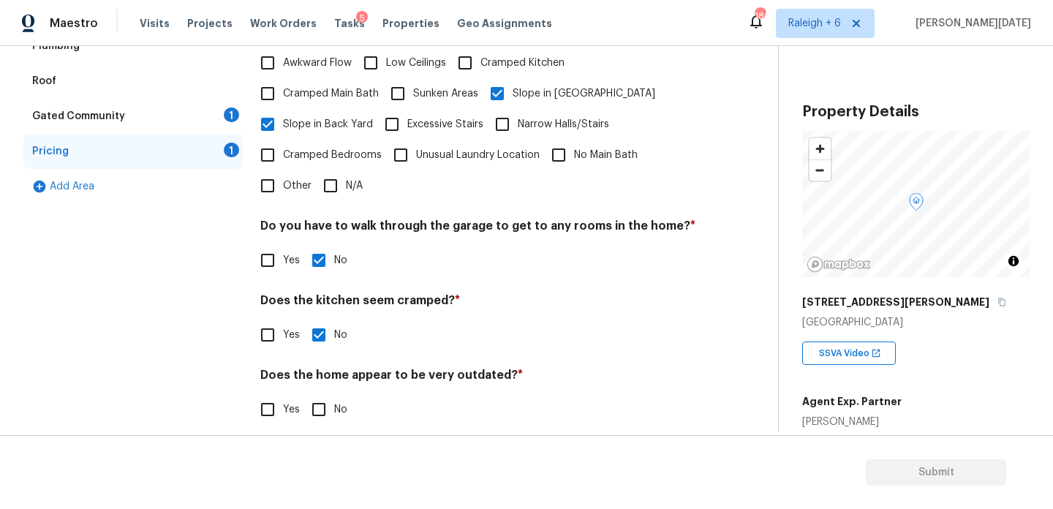
click at [327, 394] on input "No" at bounding box center [318, 409] width 31 height 31
checkbox input "true"
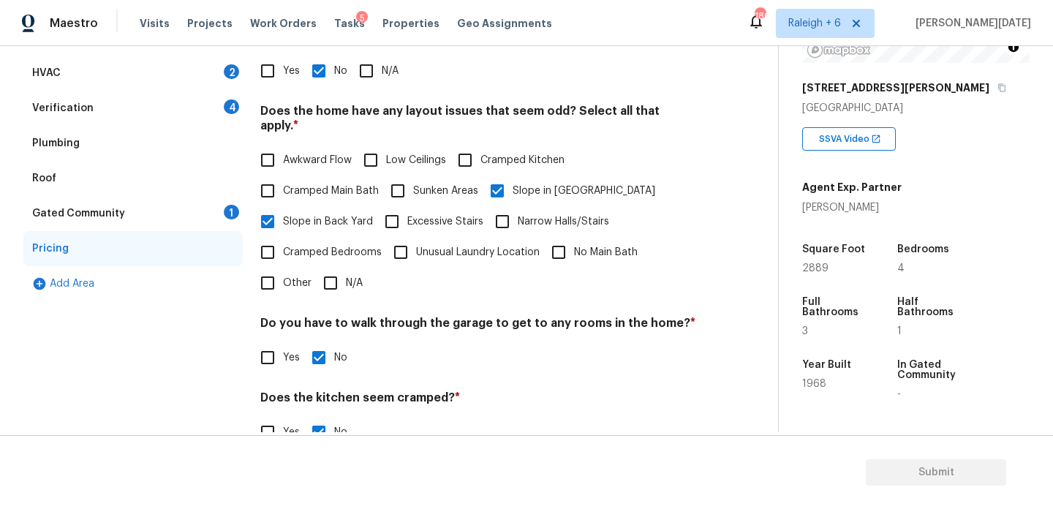
scroll to position [0, 0]
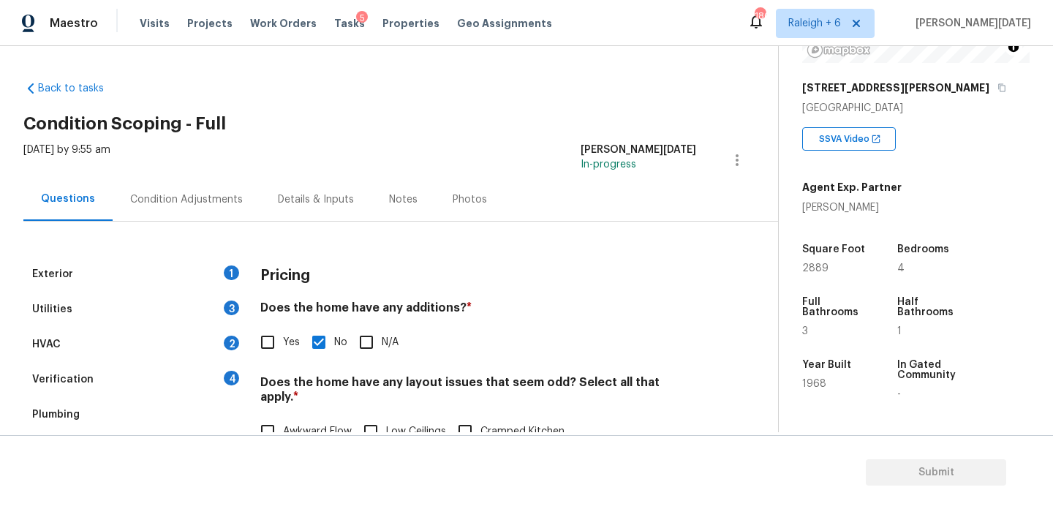
click at [186, 214] on div "Condition Adjustments" at bounding box center [187, 199] width 148 height 43
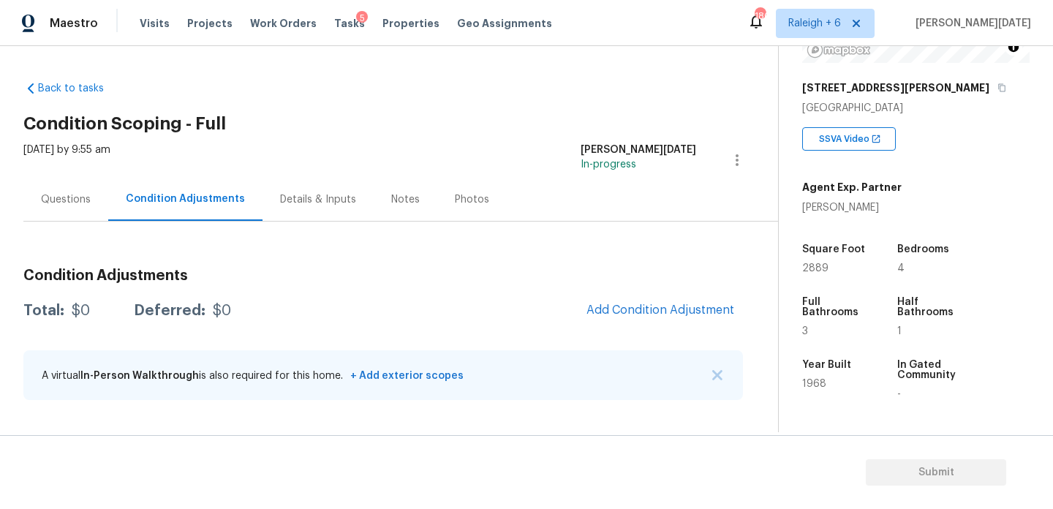
click at [830, 265] on div "2889" at bounding box center [835, 268] width 67 height 10
click at [816, 266] on span "2889" at bounding box center [815, 268] width 26 height 10
copy span "2889"
click at [658, 306] on span "Add Condition Adjustment" at bounding box center [660, 309] width 148 height 13
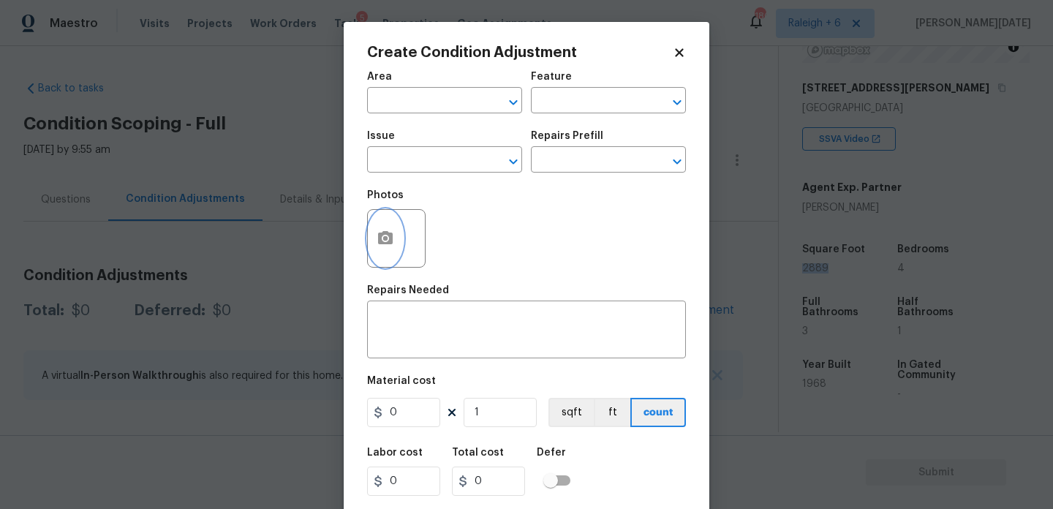
click at [388, 242] on icon "button" at bounding box center [385, 237] width 15 height 13
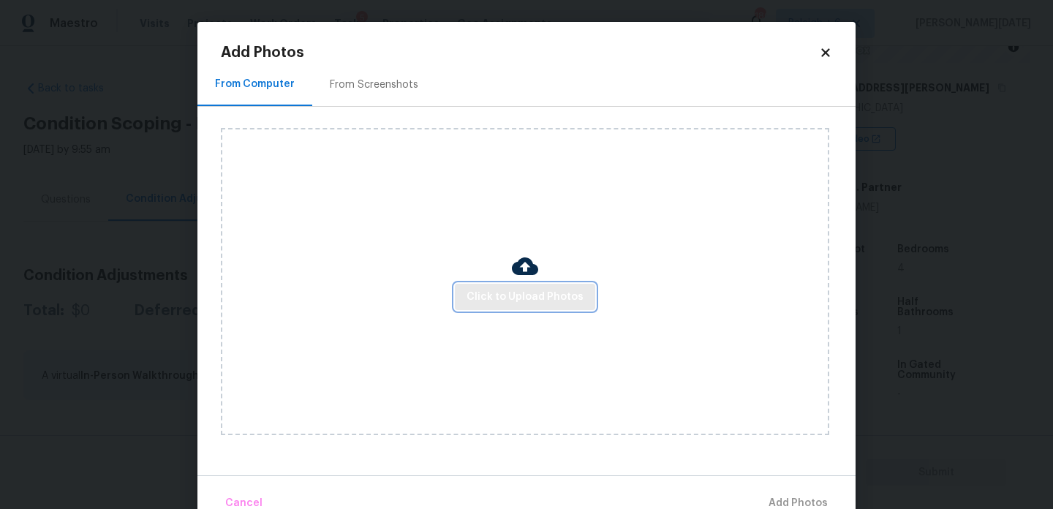
click at [495, 284] on button "Click to Upload Photos" at bounding box center [525, 297] width 140 height 27
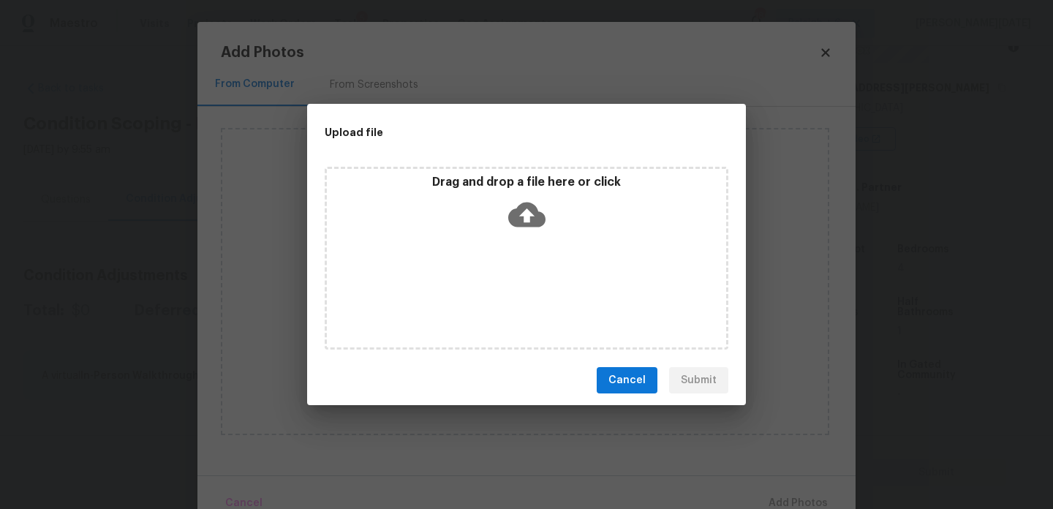
click at [495, 283] on div "Drag and drop a file here or click" at bounding box center [526, 258] width 403 height 183
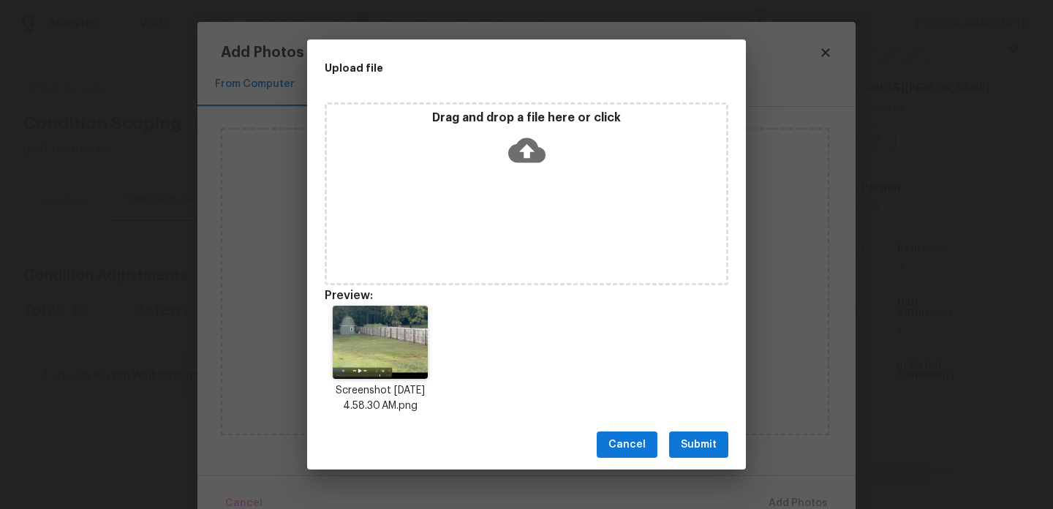
click at [737, 472] on div "Upload file Drag and drop a file here or click Preview: Screenshot [DATE] 4.58.…" at bounding box center [526, 254] width 1053 height 509
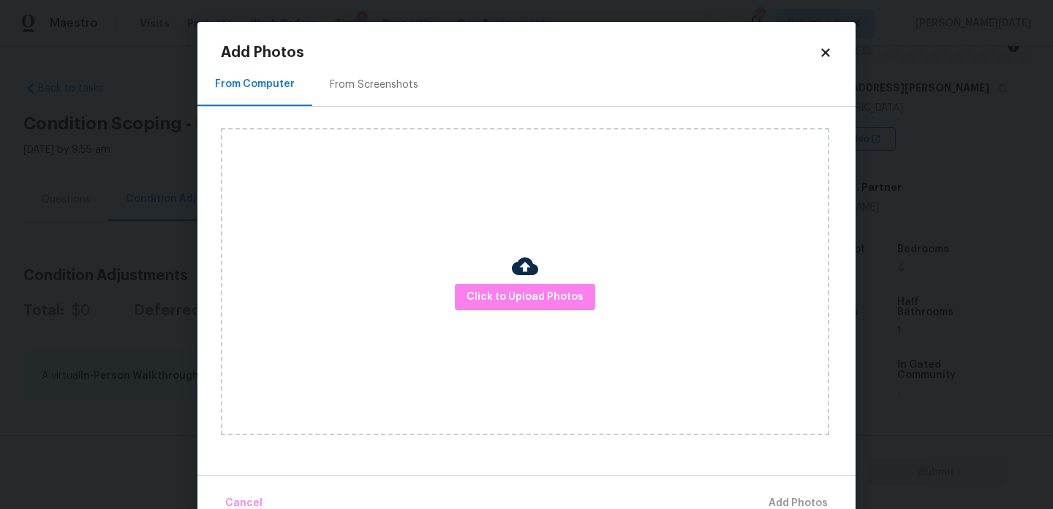
click at [694, 418] on div "Click to Upload Photos" at bounding box center [525, 281] width 608 height 307
click at [551, 311] on div "Click to Upload Photos" at bounding box center [525, 281] width 608 height 307
click at [534, 311] on div "Click to Upload Photos" at bounding box center [525, 281] width 608 height 307
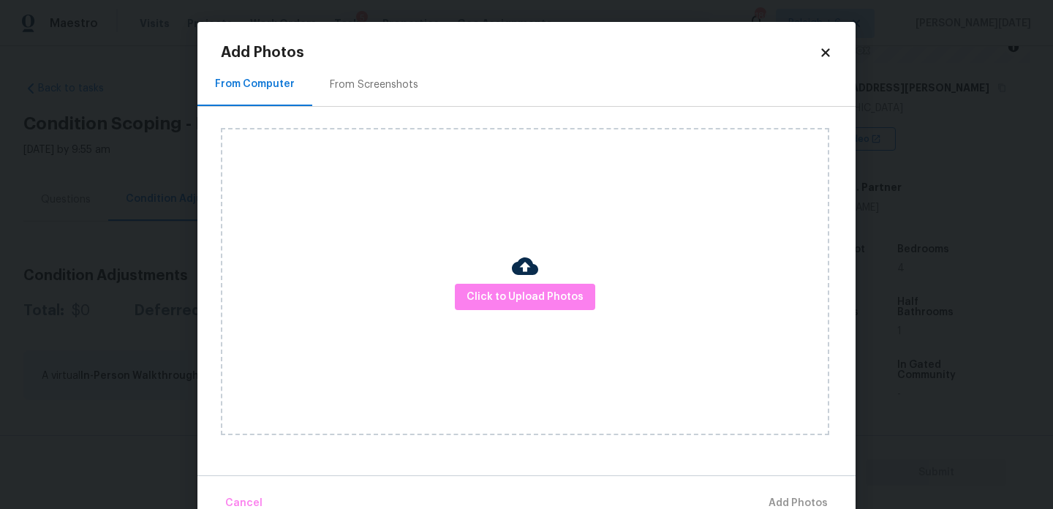
click at [534, 311] on div "Click to Upload Photos" at bounding box center [525, 281] width 608 height 307
click at [546, 294] on span "Click to Upload Photos" at bounding box center [524, 297] width 117 height 18
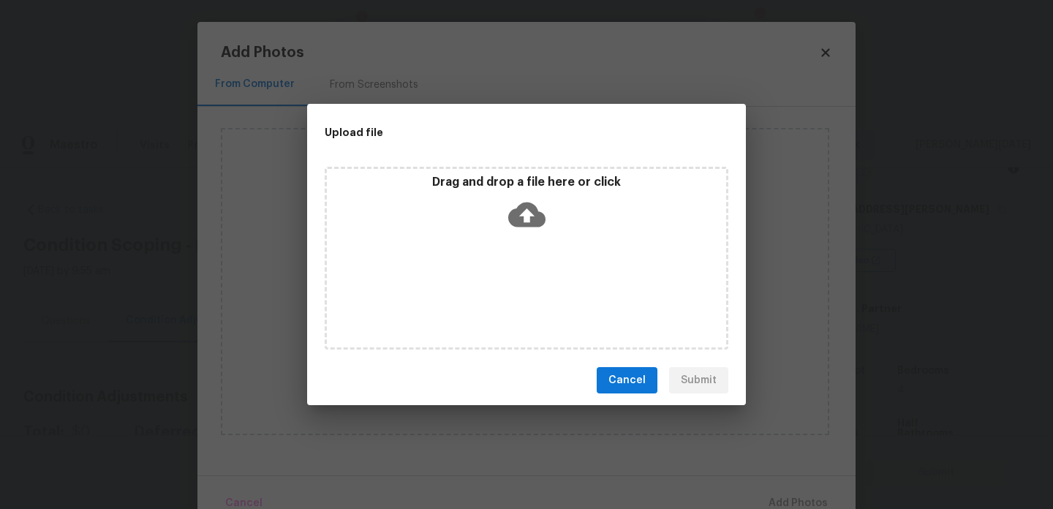
click at [546, 294] on div "Drag and drop a file here or click" at bounding box center [526, 258] width 403 height 183
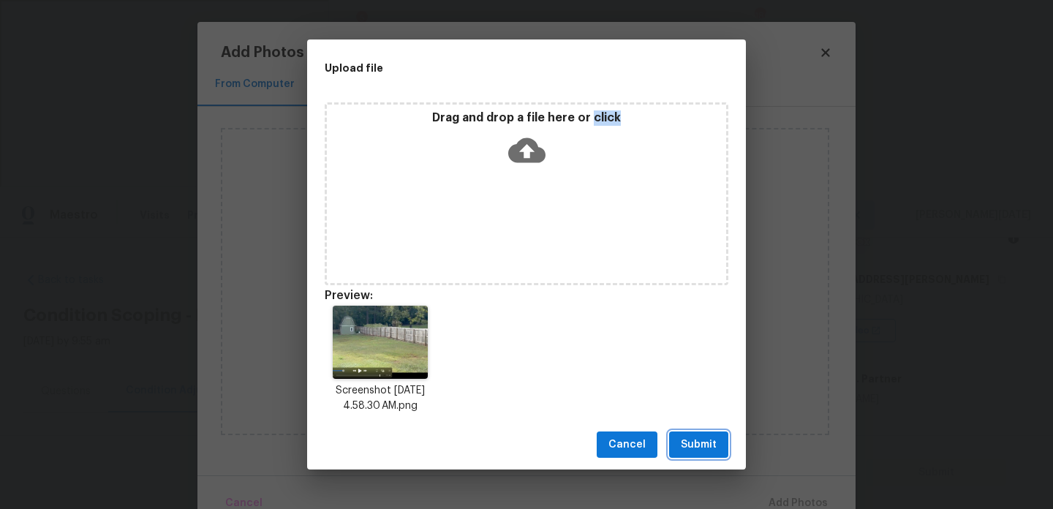
click at [695, 453] on button "Submit" at bounding box center [698, 444] width 59 height 27
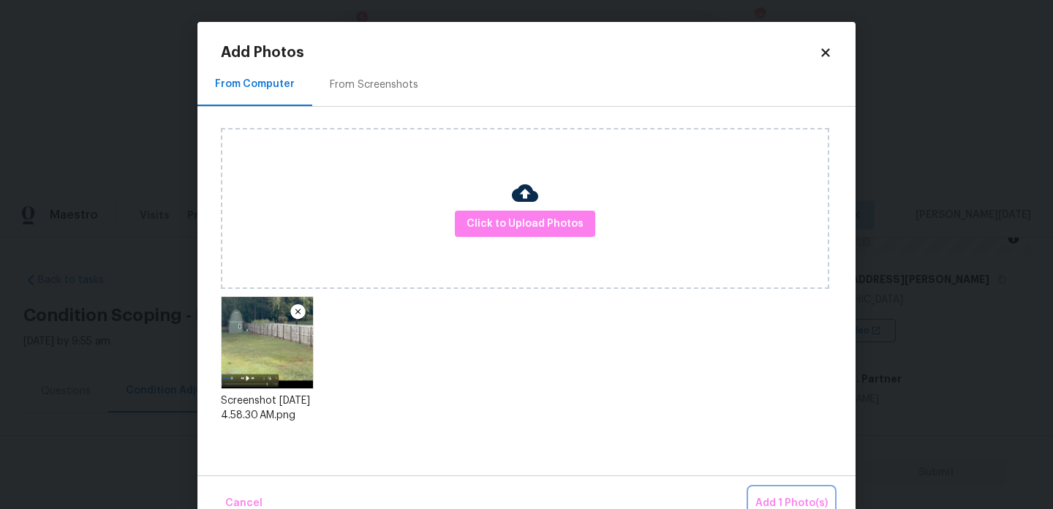
click at [771, 502] on span "Add 1 Photo(s)" at bounding box center [791, 503] width 72 height 18
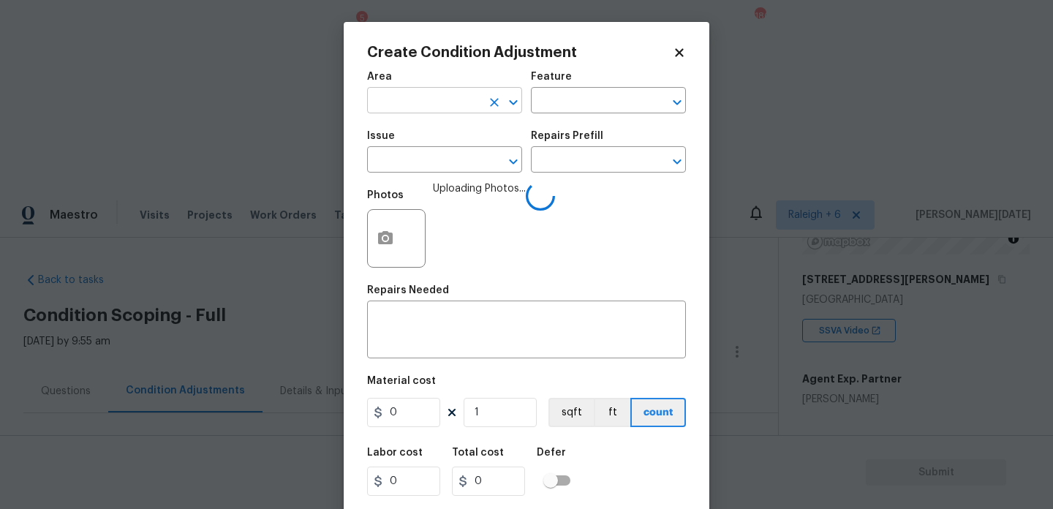
click at [401, 110] on input "text" at bounding box center [424, 102] width 114 height 23
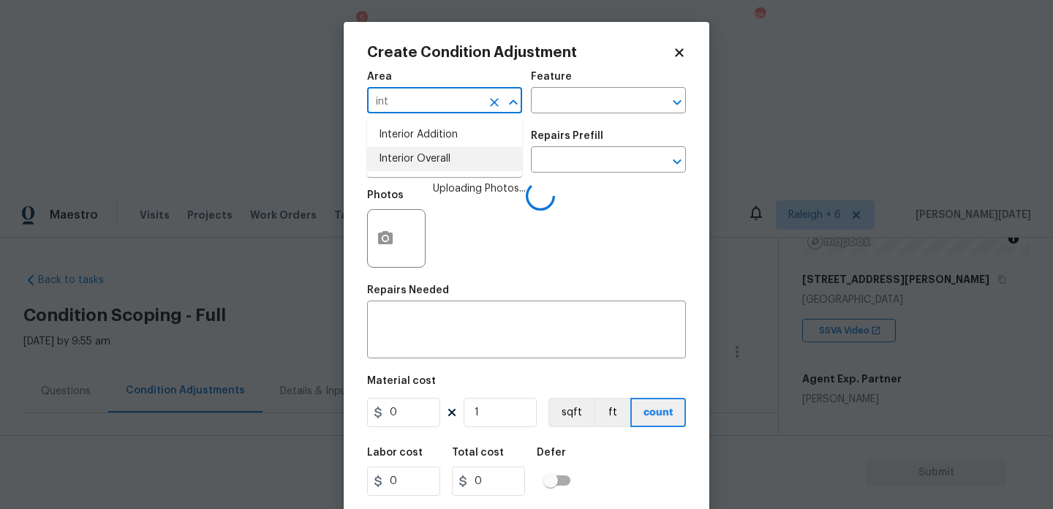
click at [429, 161] on li "Interior Overall" at bounding box center [444, 159] width 155 height 24
type input "Interior Overall"
click at [429, 161] on input "text" at bounding box center [424, 161] width 114 height 23
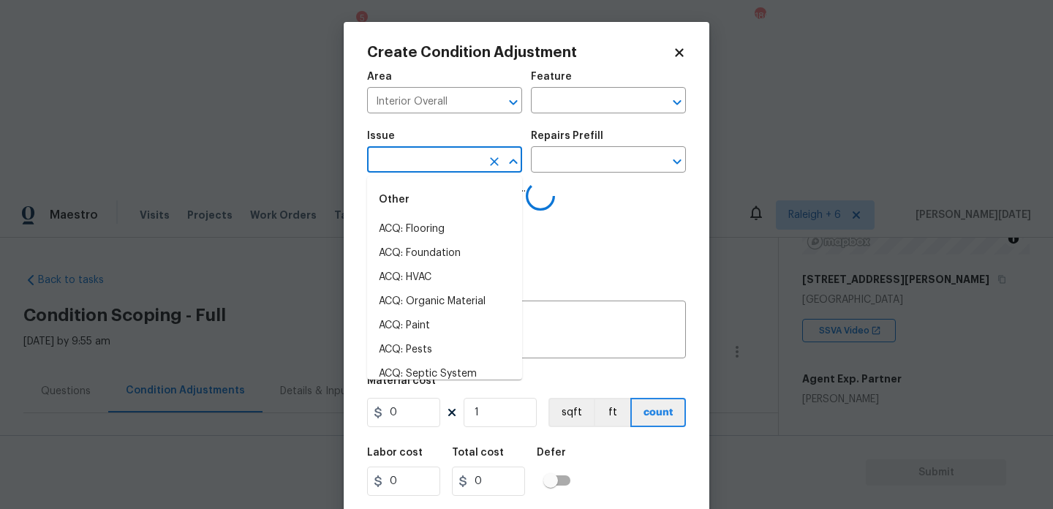
click at [429, 161] on input "text" at bounding box center [424, 161] width 114 height 23
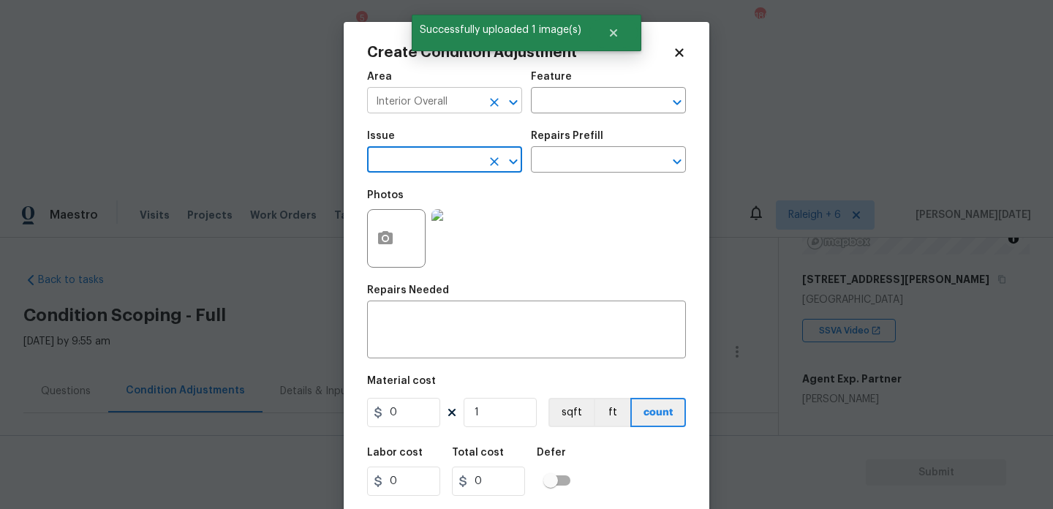
click at [493, 107] on icon "Clear" at bounding box center [494, 102] width 15 height 15
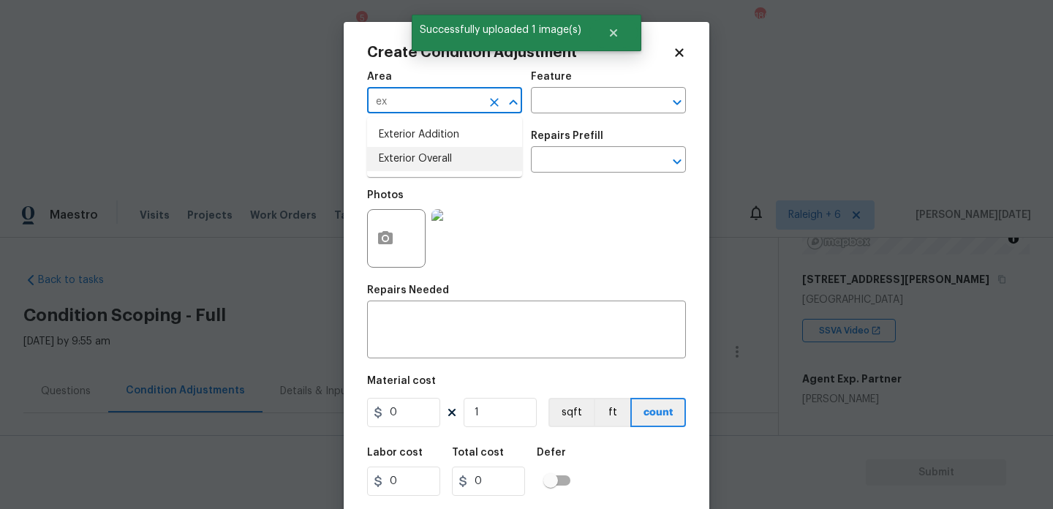
click at [448, 155] on li "Exterior Overall" at bounding box center [444, 159] width 155 height 24
type input "Exterior Overall"
click at [448, 155] on input "text" at bounding box center [424, 161] width 114 height 23
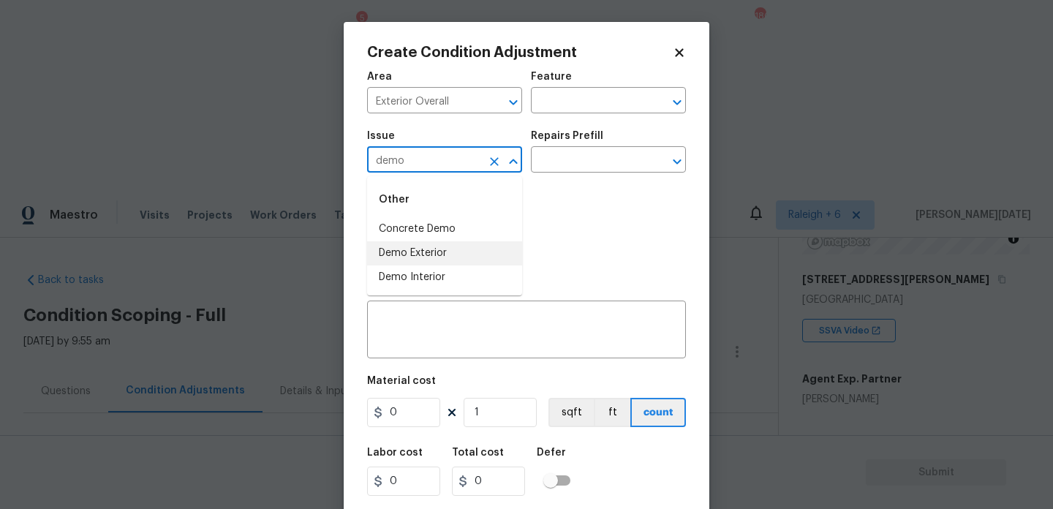
click at [439, 262] on li "Demo Exterior" at bounding box center [444, 253] width 155 height 24
type input "Demo Exterior"
click at [558, 115] on div "Area Exterior Overall ​ Feature ​" at bounding box center [526, 92] width 319 height 59
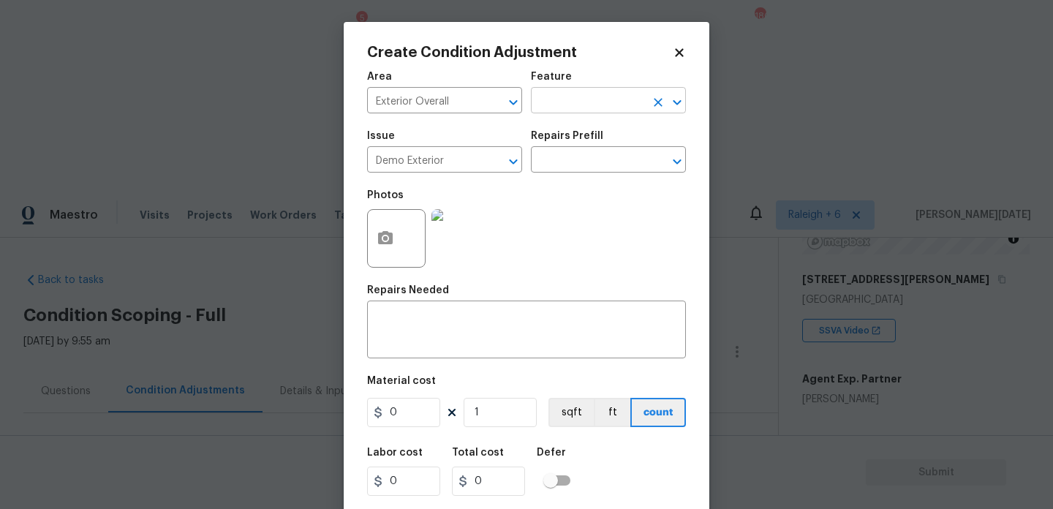
click at [573, 105] on input "text" at bounding box center [588, 102] width 114 height 23
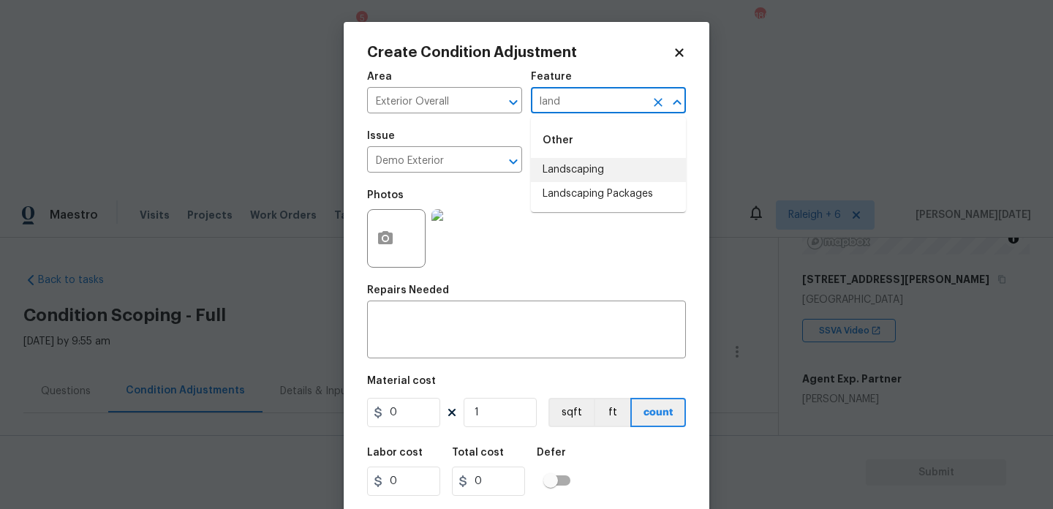
click at [588, 164] on li "Landscaping" at bounding box center [608, 170] width 155 height 24
type input "Landscaping"
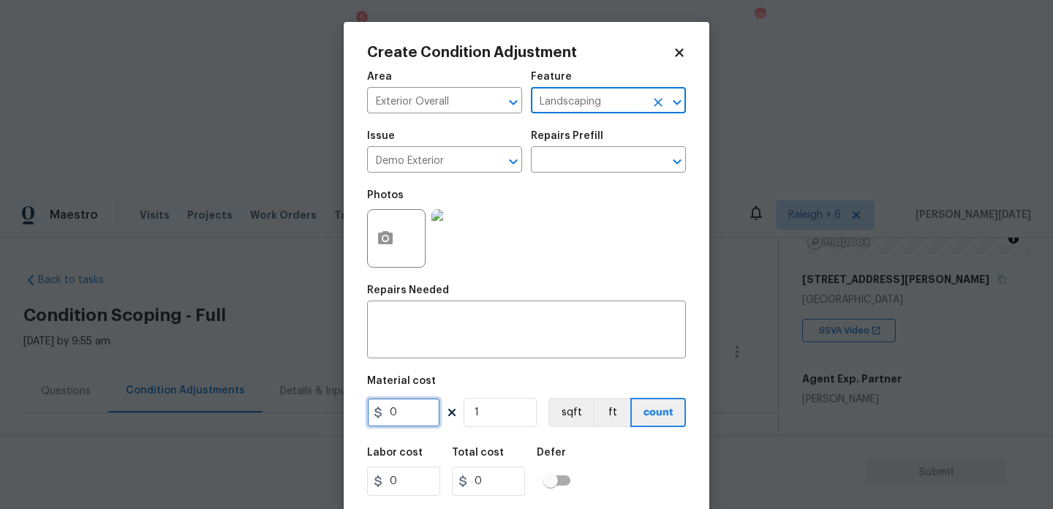
click at [406, 425] on input "0" at bounding box center [403, 412] width 73 height 29
type input "1200"
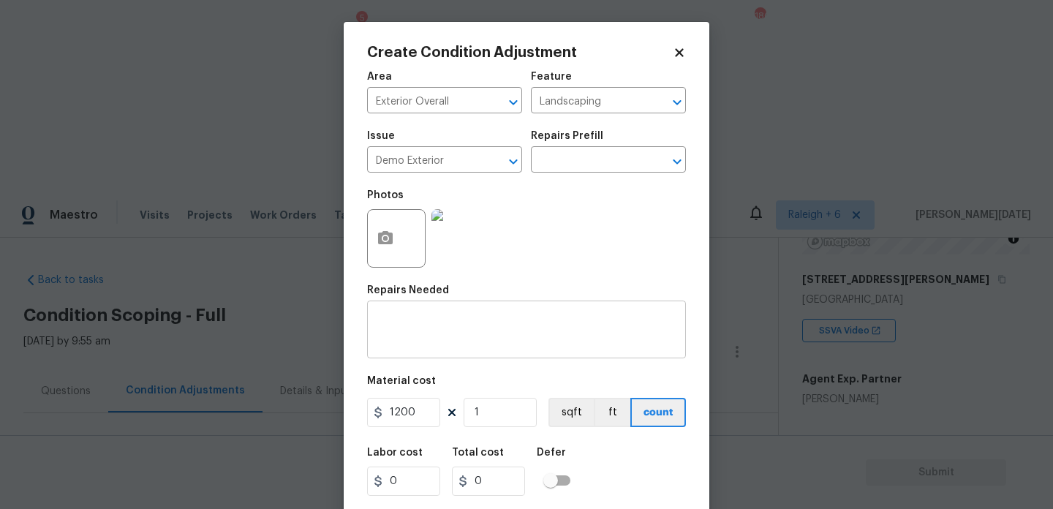
click at [432, 341] on textarea at bounding box center [526, 331] width 301 height 31
type input "1200"
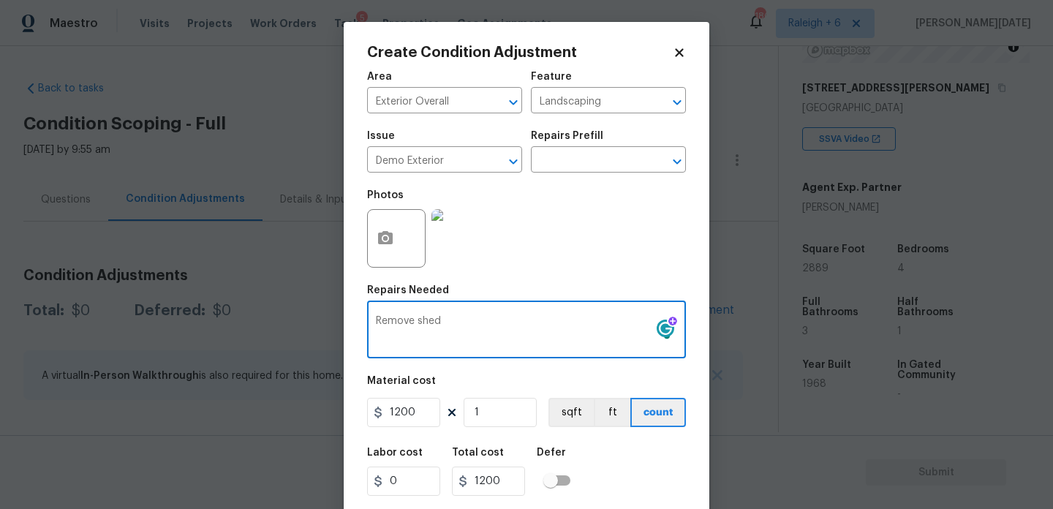
scroll to position [37, 0]
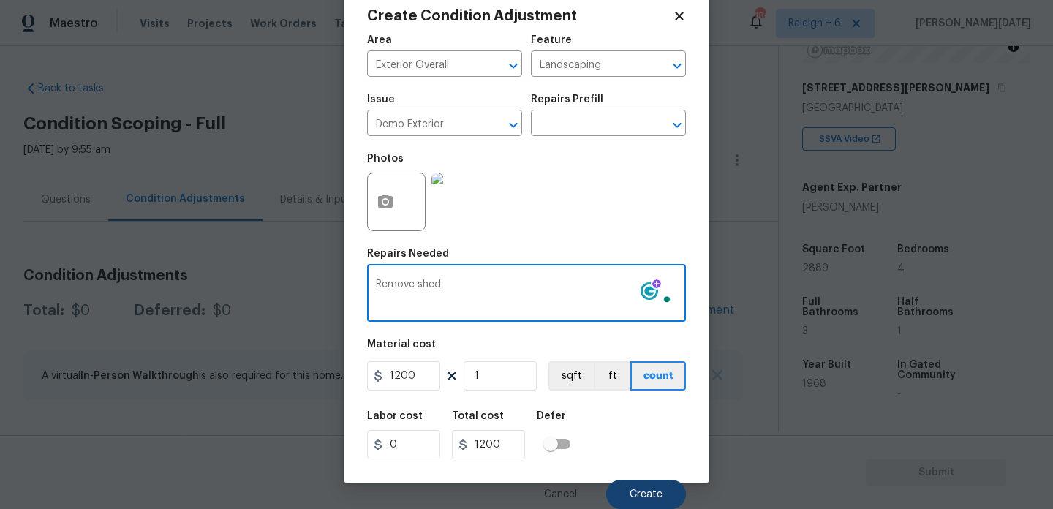
type textarea "Remove shed"
click at [626, 486] on button "Create" at bounding box center [646, 493] width 80 height 29
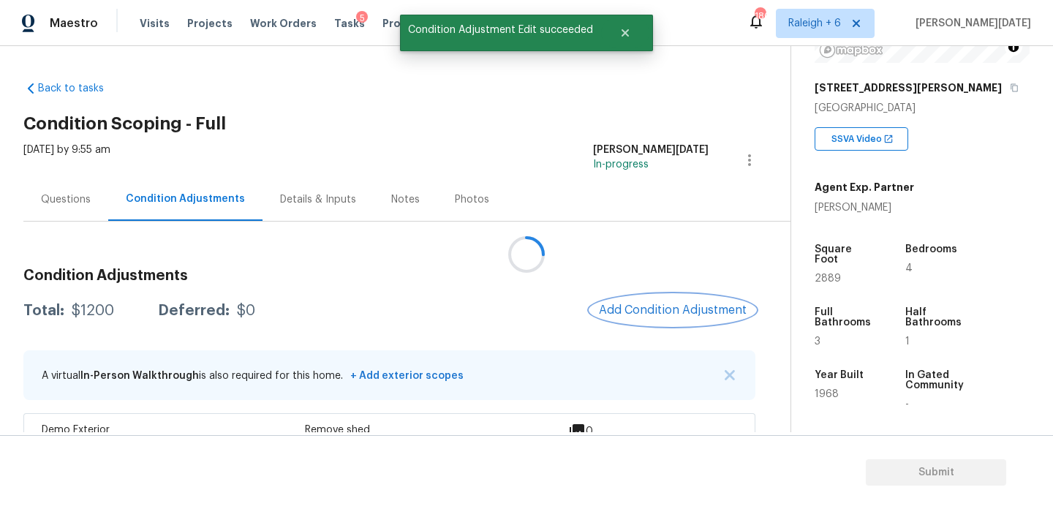
scroll to position [0, 0]
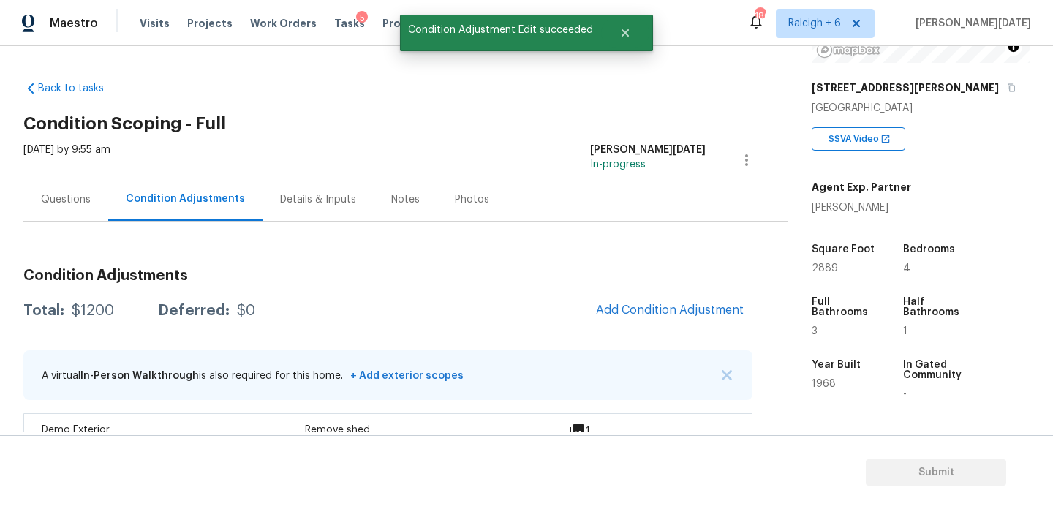
click at [821, 268] on span "2889" at bounding box center [824, 268] width 26 height 10
copy span "2889"
click at [689, 306] on span "Add Condition Adjustment" at bounding box center [670, 309] width 148 height 13
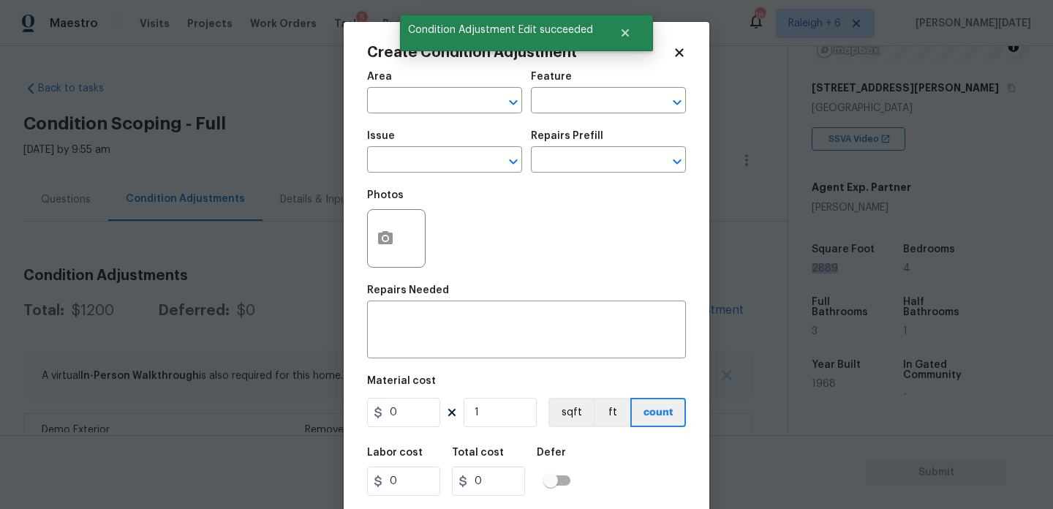
click at [424, 115] on span "Area ​" at bounding box center [444, 92] width 155 height 59
click at [401, 107] on input "text" at bounding box center [424, 102] width 114 height 23
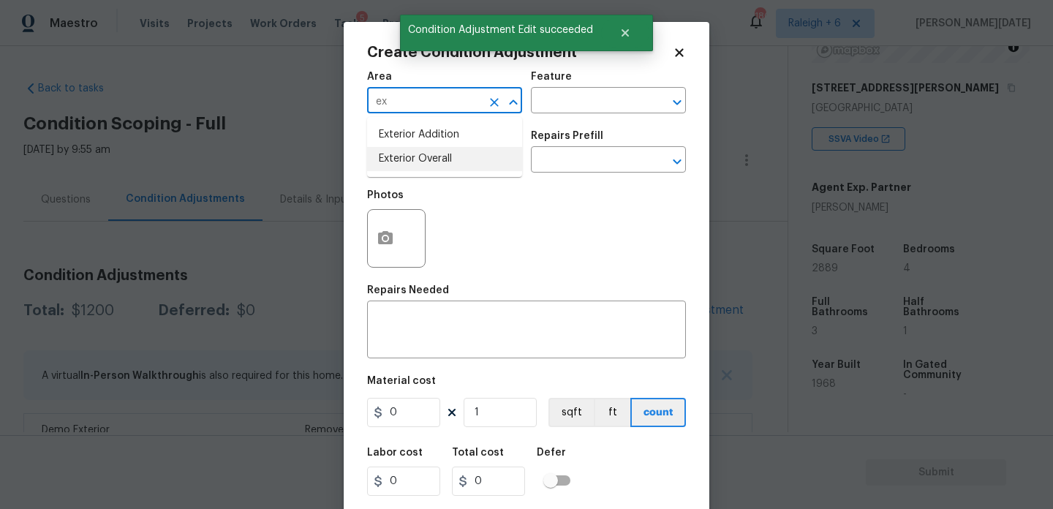
click at [405, 157] on li "Exterior Overall" at bounding box center [444, 159] width 155 height 24
type input "Exterior Overall"
click at [405, 157] on input "text" at bounding box center [424, 161] width 114 height 23
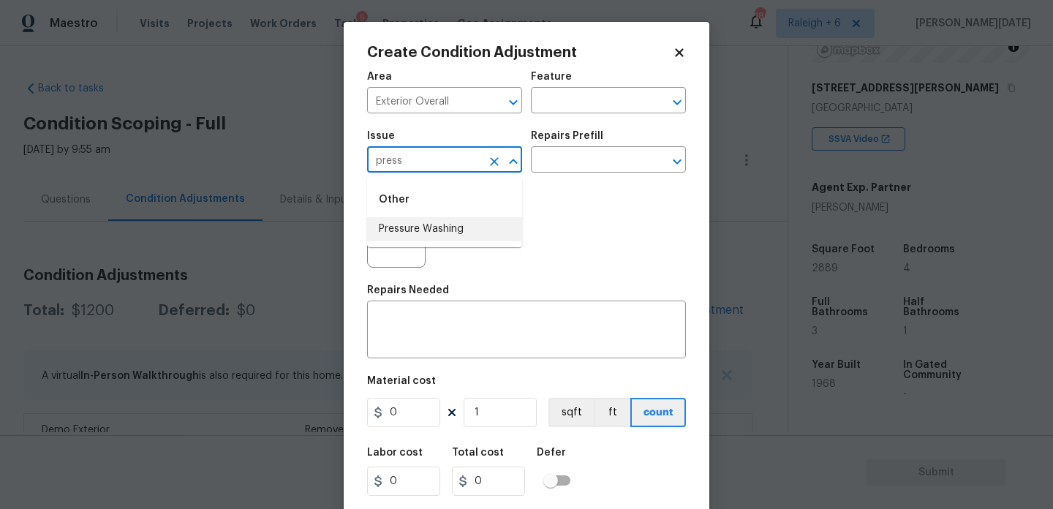
click at [434, 224] on li "Pressure Washing" at bounding box center [444, 229] width 155 height 24
type input "Pressure Washing"
click at [583, 133] on h5 "Repairs Prefill" at bounding box center [567, 136] width 72 height 10
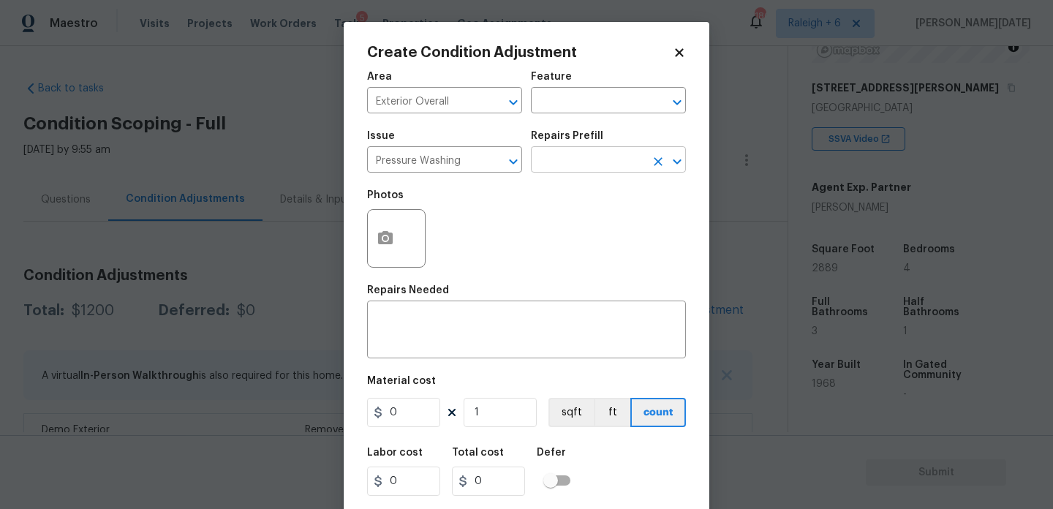
click at [603, 156] on input "text" at bounding box center [588, 161] width 114 height 23
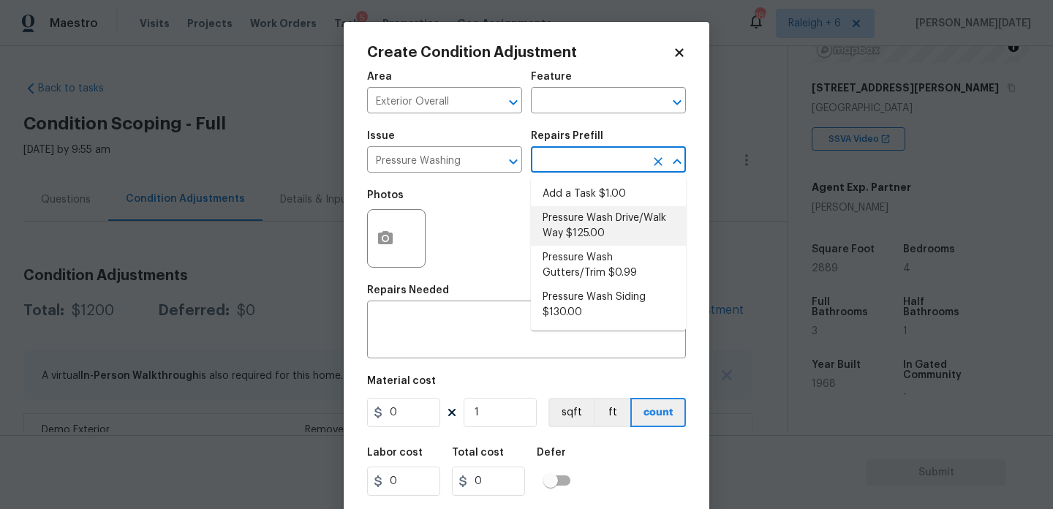
click at [605, 230] on li "Pressure Wash Drive/Walk Way $125.00" at bounding box center [608, 225] width 155 height 39
type input "Siding"
type textarea "Pressure wash the driveways/walkways as directed by the PM. Ensure that all deb…"
type input "125"
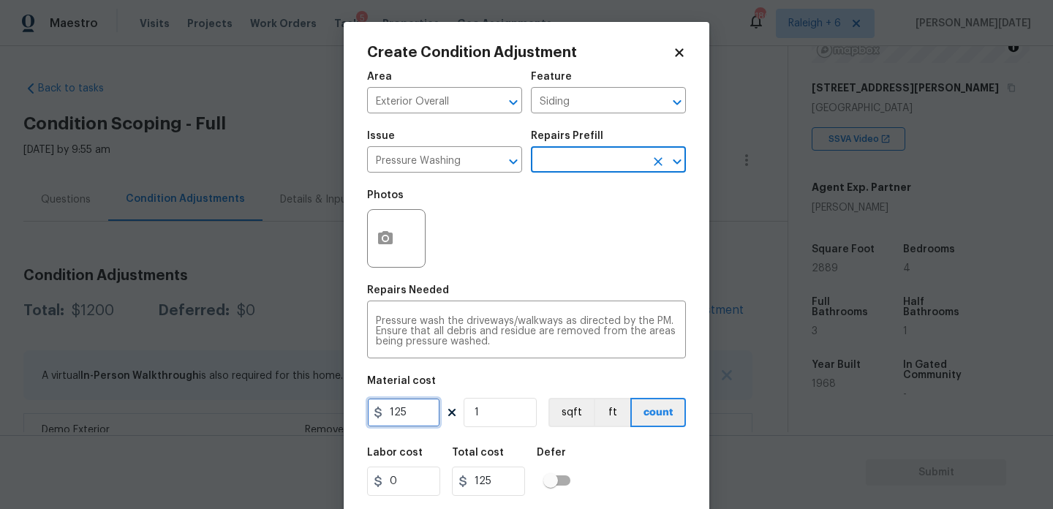
drag, startPoint x: 412, startPoint y: 414, endPoint x: 322, endPoint y: 412, distance: 89.2
click at [325, 414] on div "Create Condition Adjustment Area Exterior Overall ​ Feature Siding ​ Issue Pres…" at bounding box center [526, 254] width 1053 height 509
type input "200"
click at [583, 270] on div "Photos" at bounding box center [526, 228] width 319 height 95
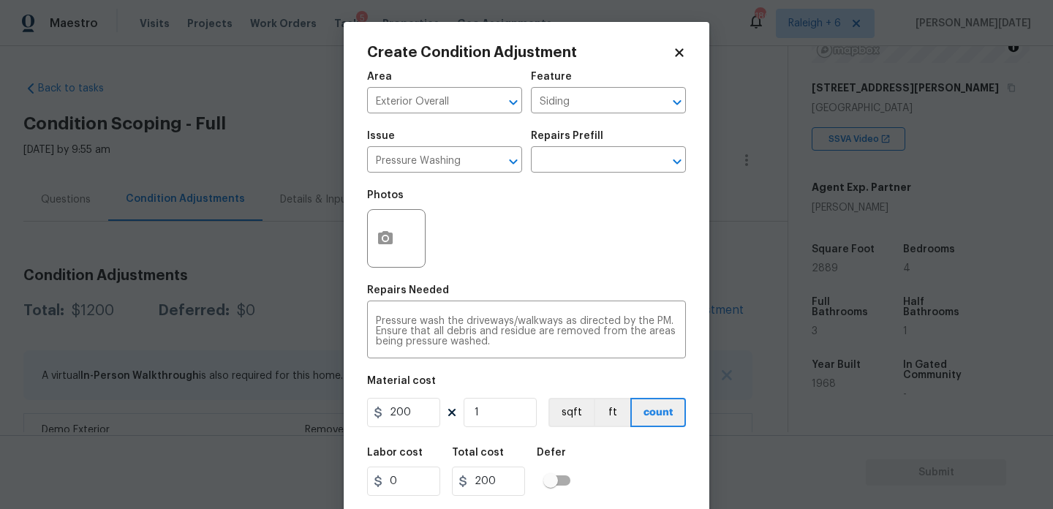
scroll to position [37, 0]
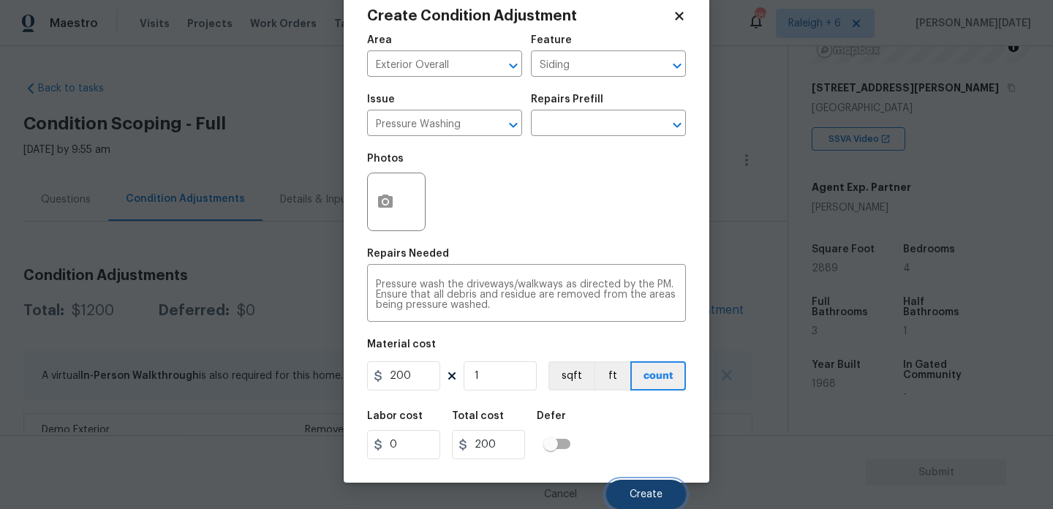
click at [630, 496] on span "Create" at bounding box center [645, 494] width 33 height 11
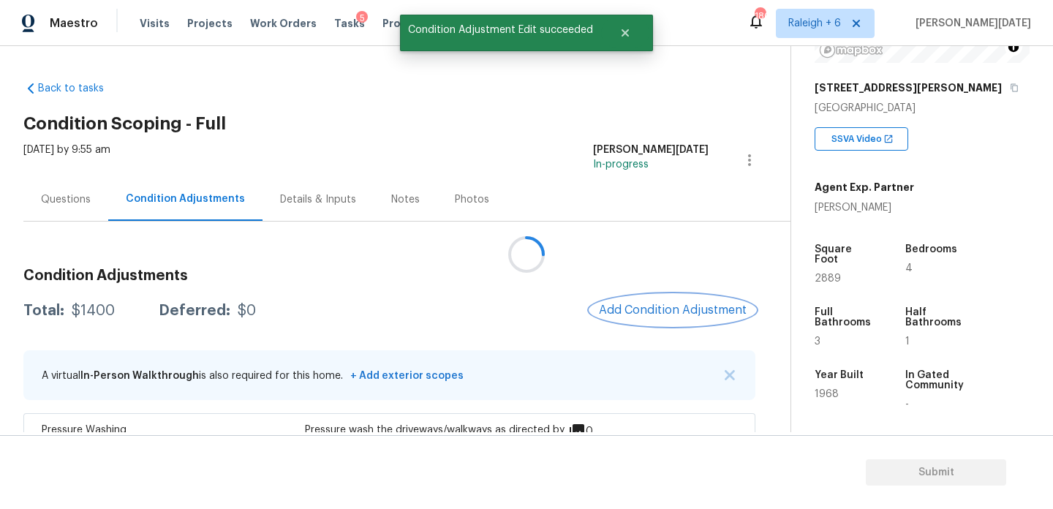
scroll to position [116, 0]
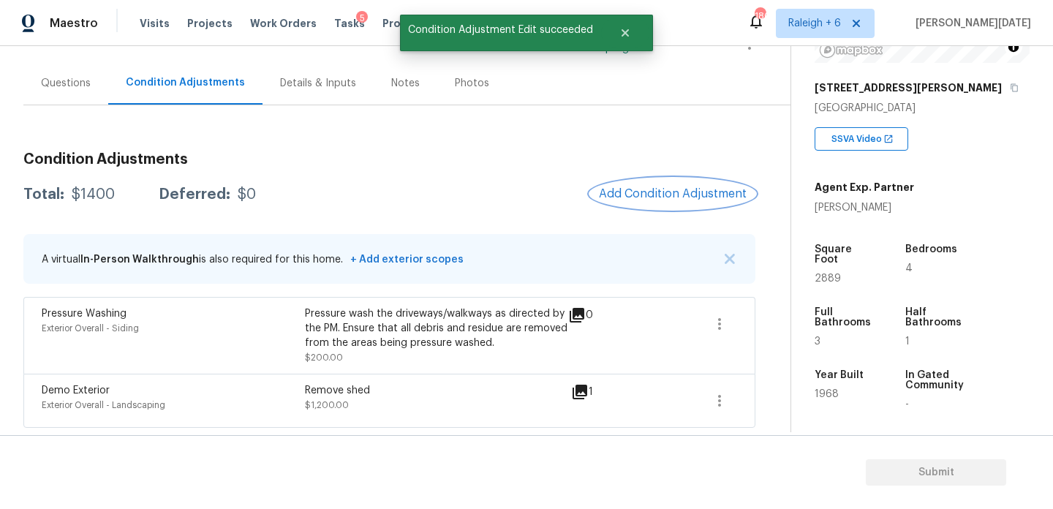
click at [674, 195] on span "Add Condition Adjustment" at bounding box center [673, 193] width 148 height 13
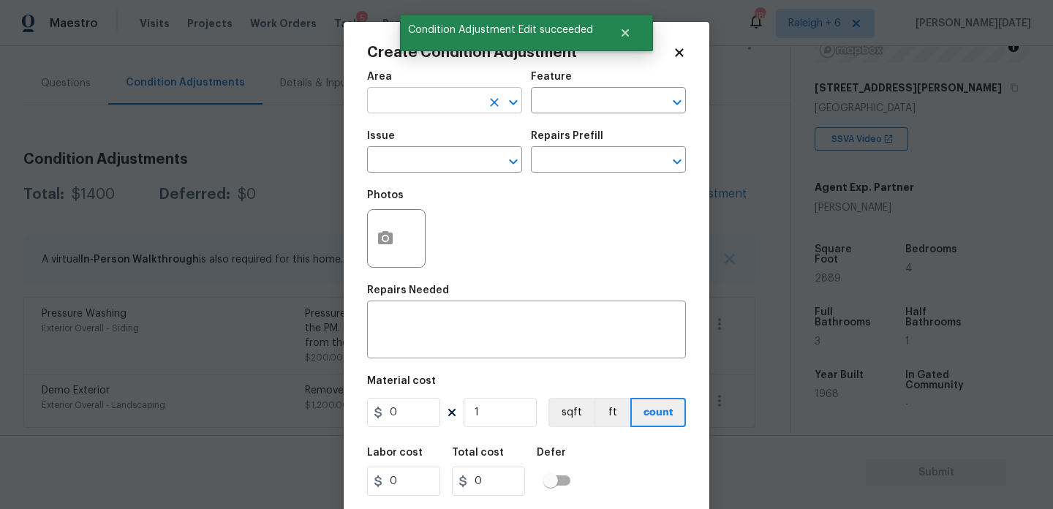
click at [394, 101] on input "text" at bounding box center [424, 102] width 114 height 23
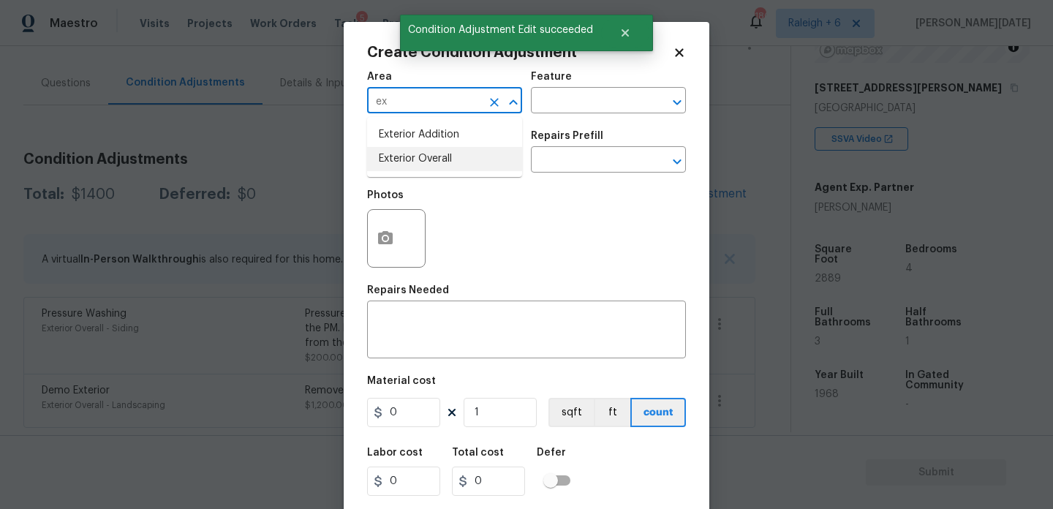
click at [406, 157] on li "Exterior Overall" at bounding box center [444, 159] width 155 height 24
type input "Exterior Overall"
click at [406, 157] on input "text" at bounding box center [424, 161] width 114 height 23
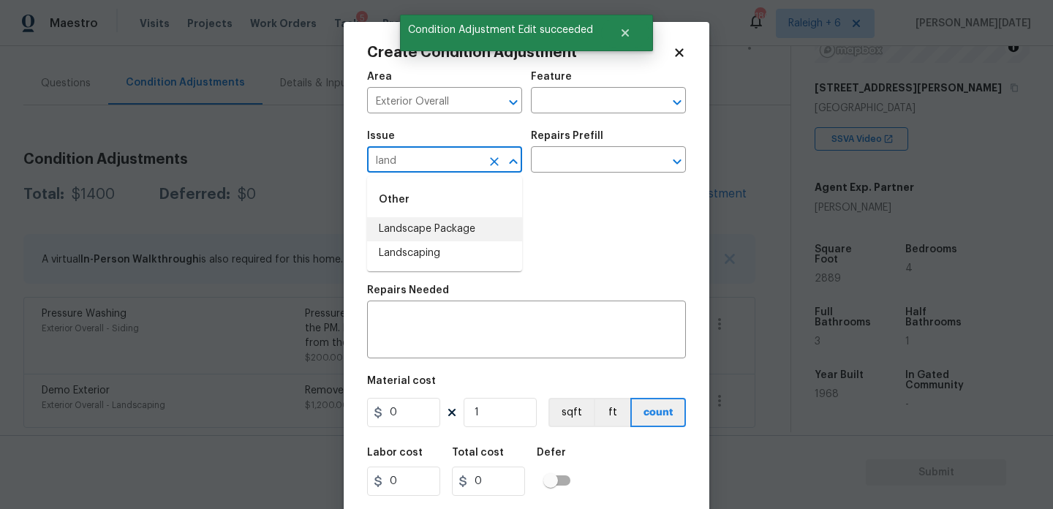
click at [419, 238] on li "Landscape Package" at bounding box center [444, 229] width 155 height 24
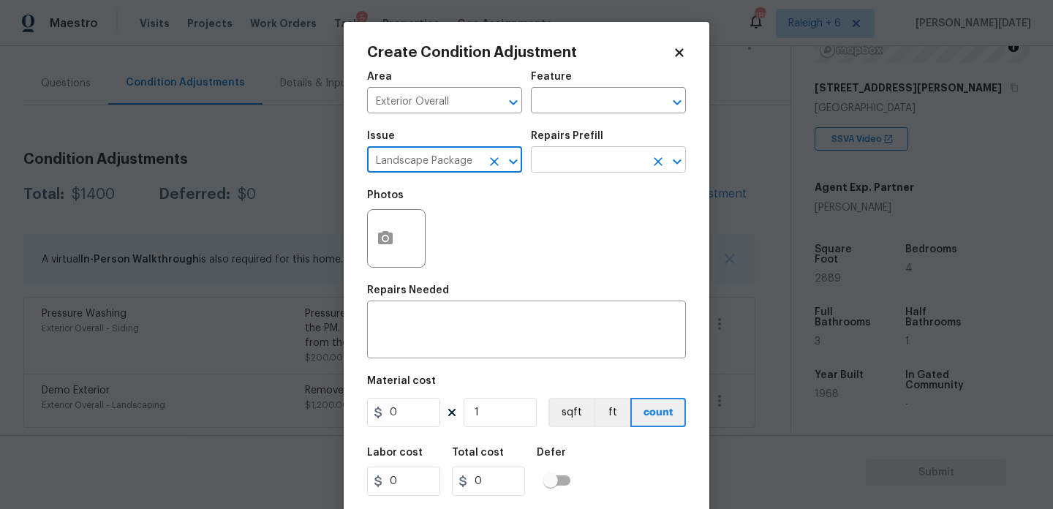
type input "Landscape Package"
click at [575, 171] on input "text" at bounding box center [588, 161] width 114 height 23
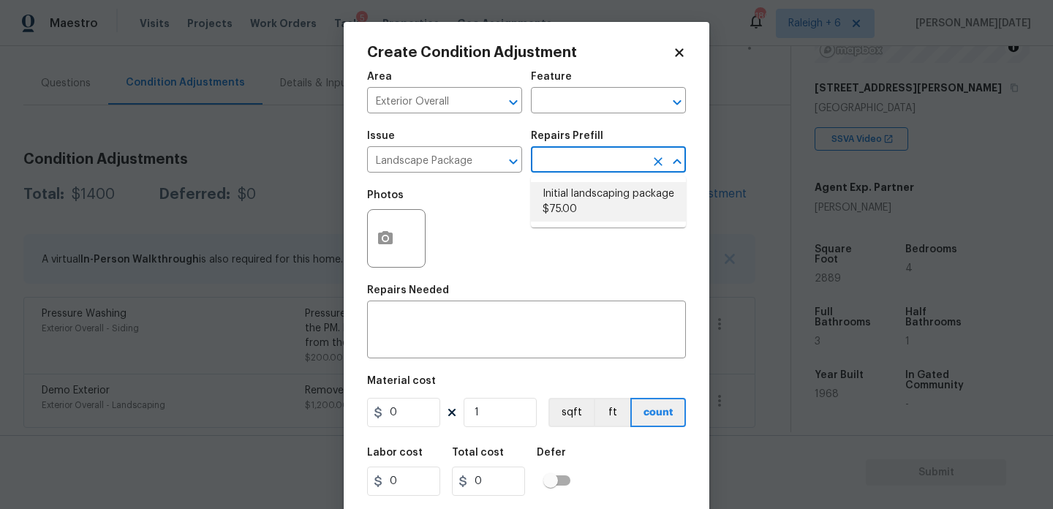
click at [580, 203] on li "Initial landscaping package $75.00" at bounding box center [608, 201] width 155 height 39
type input "Home Readiness Packages"
type textarea "Mowing of grass up to 6" in height. Mow, edge along driveways & sidewalks, trim…"
type input "75"
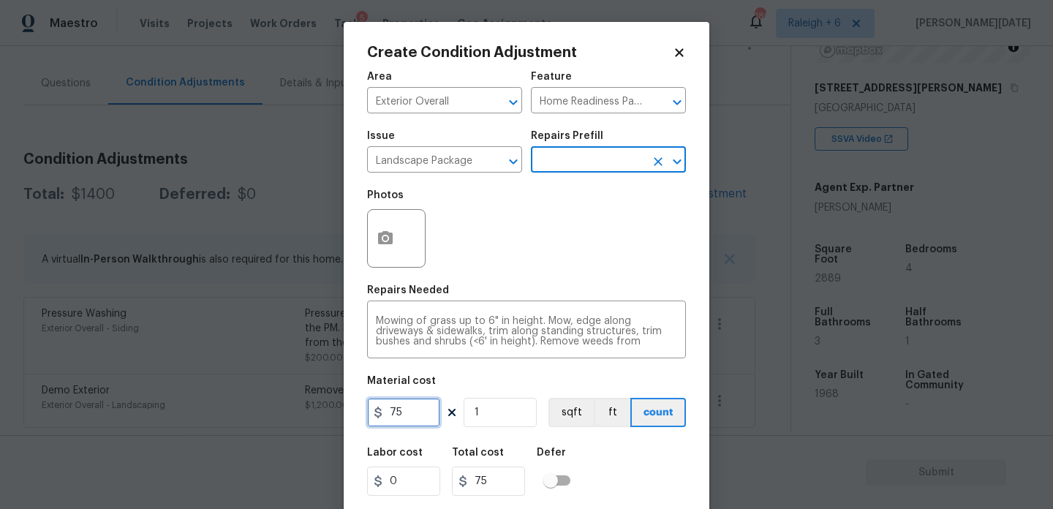
drag, startPoint x: 420, startPoint y: 411, endPoint x: 190, endPoint y: 411, distance: 230.2
click at [190, 411] on div "Create Condition Adjustment Area Exterior Overall ​ Feature Home Readiness Pack…" at bounding box center [526, 254] width 1053 height 509
type input "300"
click at [479, 251] on div "Photos" at bounding box center [526, 228] width 319 height 95
type input "300"
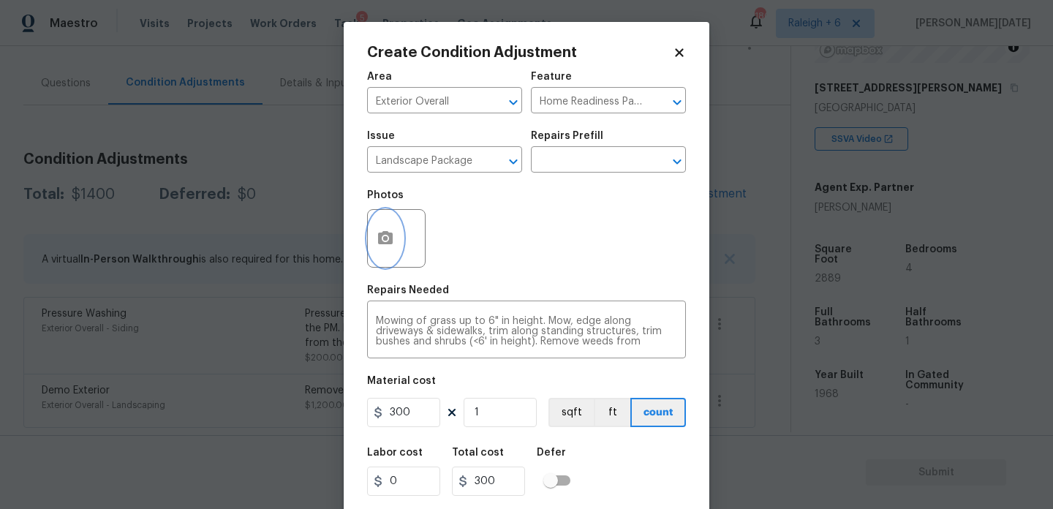
click at [393, 244] on icon "button" at bounding box center [385, 239] width 18 height 18
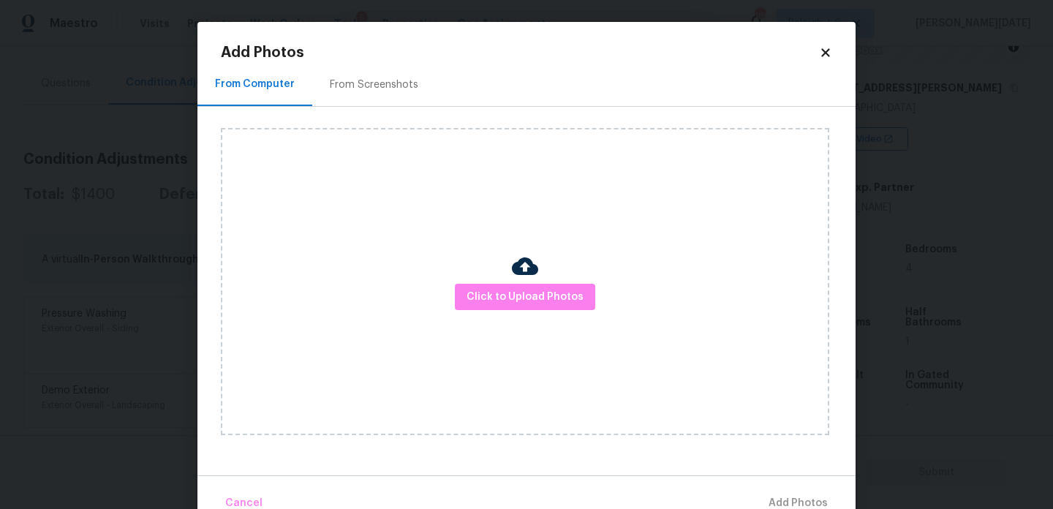
click at [404, 89] on div "From Screenshots" at bounding box center [374, 84] width 88 height 15
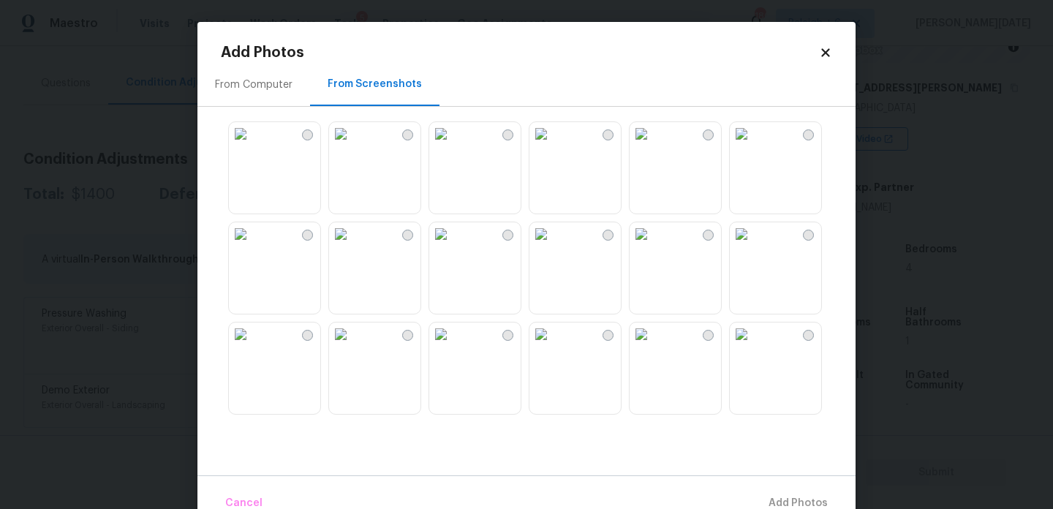
click at [653, 145] on img at bounding box center [640, 133] width 23 height 23
click at [753, 246] on img at bounding box center [740, 233] width 23 height 23
click at [753, 145] on img at bounding box center [740, 133] width 23 height 23
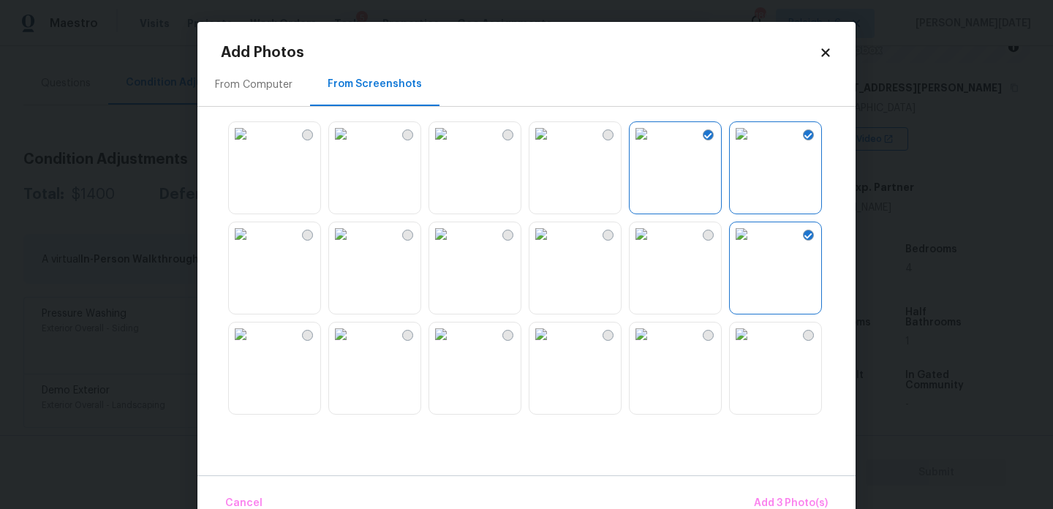
click at [252, 145] on img at bounding box center [240, 133] width 23 height 23
click at [772, 493] on button "Add 4 Photo(s)" at bounding box center [789, 503] width 87 height 31
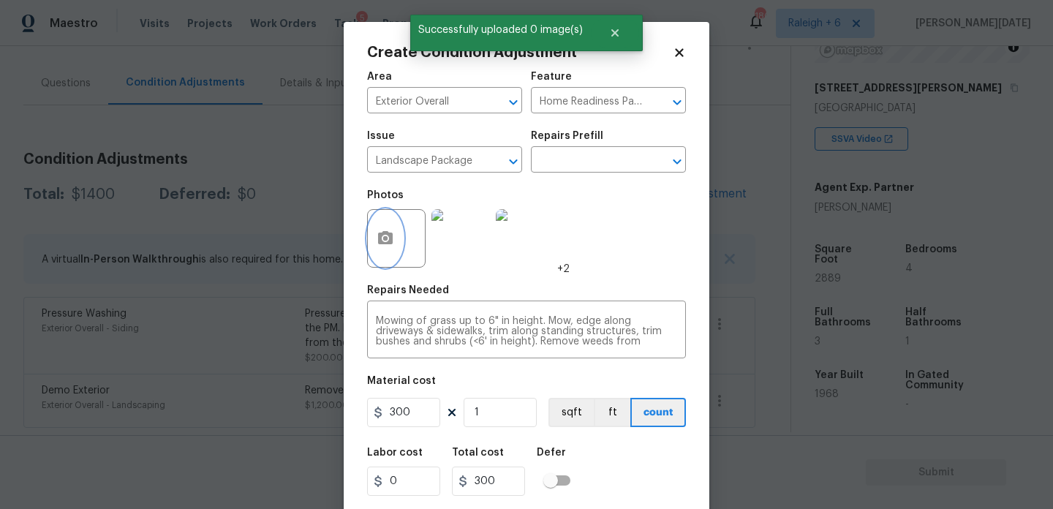
scroll to position [37, 0]
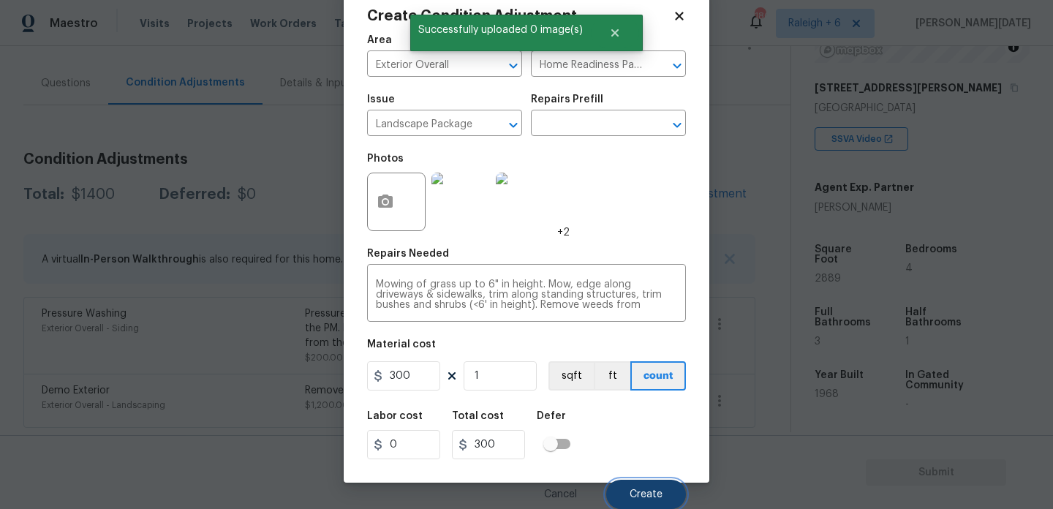
click at [648, 491] on span "Create" at bounding box center [645, 494] width 33 height 11
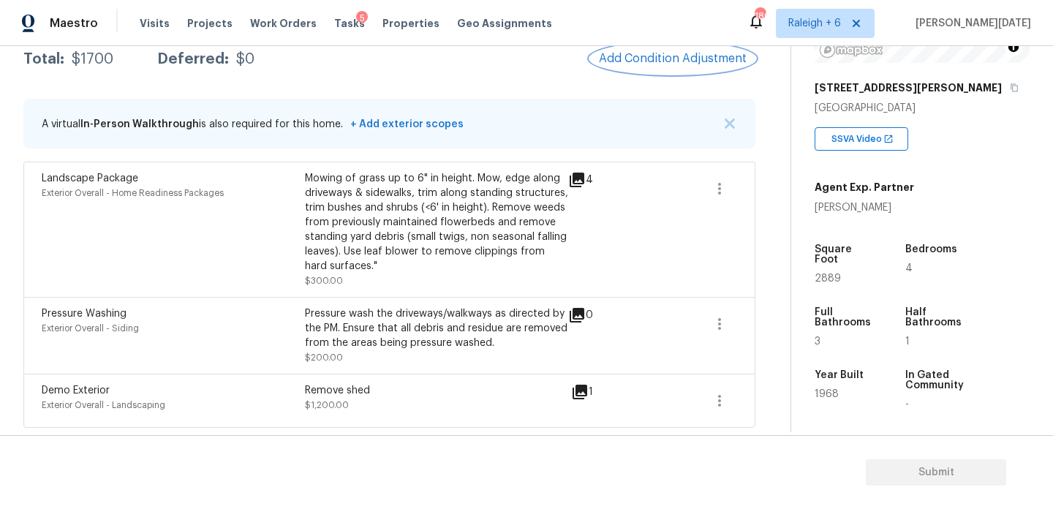
scroll to position [110, 0]
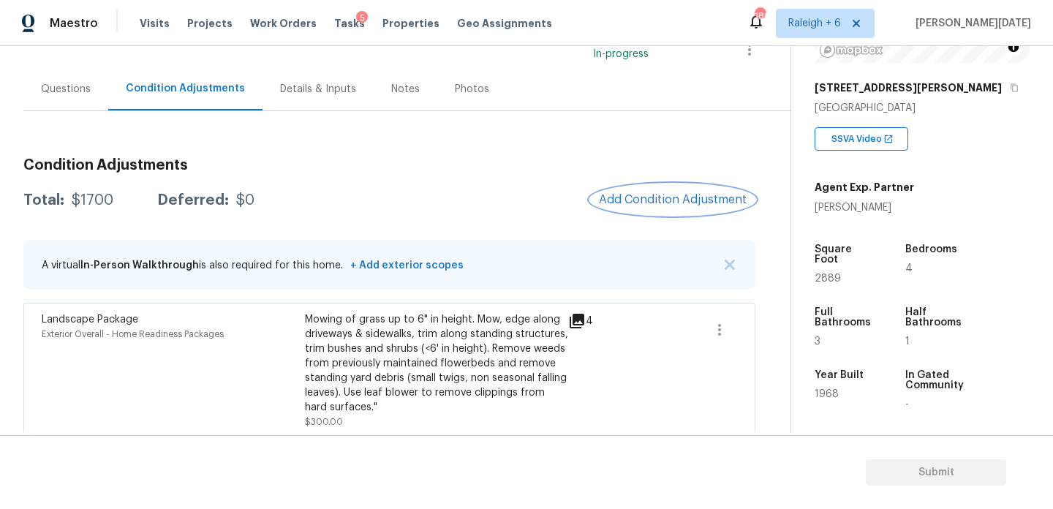
click at [649, 200] on span "Add Condition Adjustment" at bounding box center [673, 199] width 148 height 13
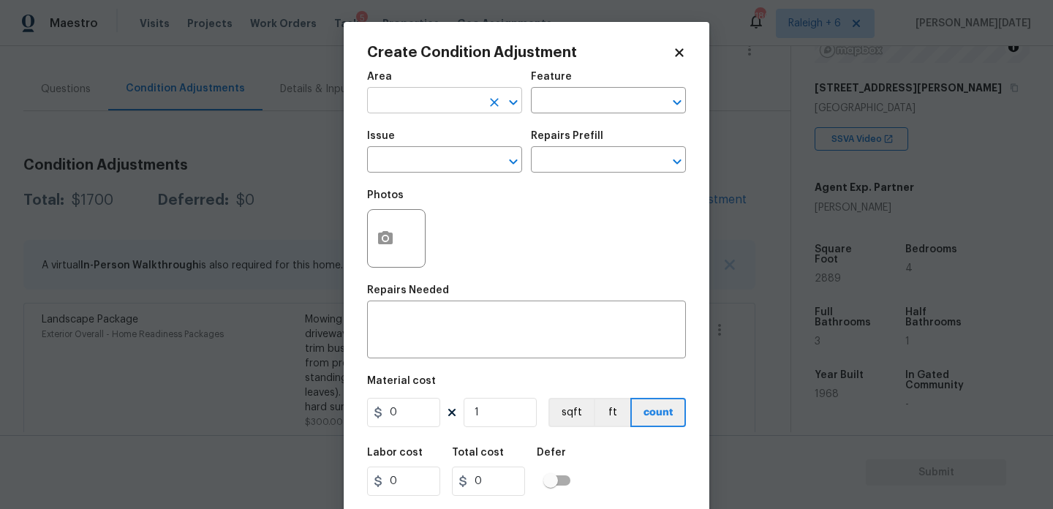
click at [398, 101] on input "text" at bounding box center [424, 102] width 114 height 23
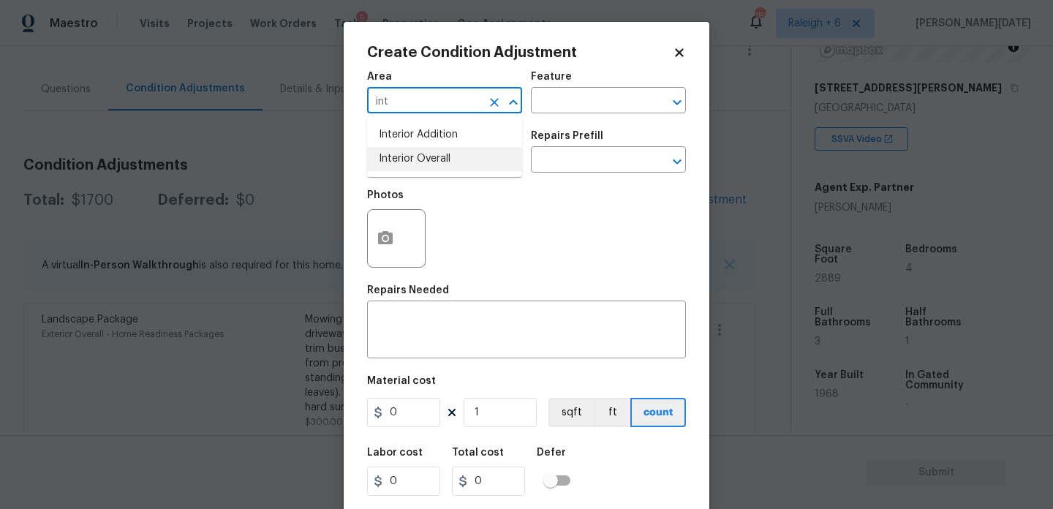
click at [420, 158] on li "Interior Overall" at bounding box center [444, 159] width 155 height 24
type input "Interior Overall"
click at [420, 158] on input "text" at bounding box center [424, 161] width 114 height 23
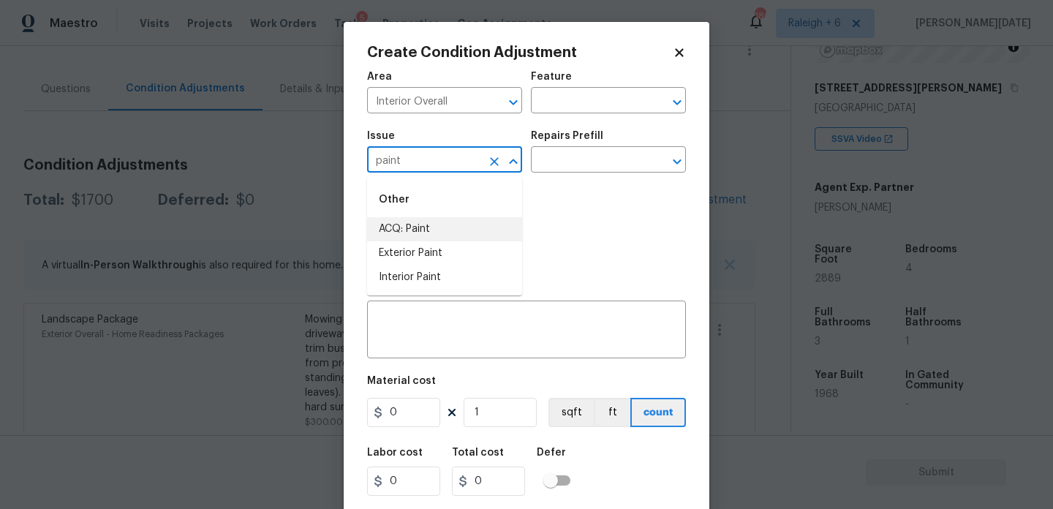
click at [434, 228] on li "ACQ: Paint" at bounding box center [444, 229] width 155 height 24
type input "ACQ: Paint"
click at [561, 164] on input "text" at bounding box center [588, 161] width 114 height 23
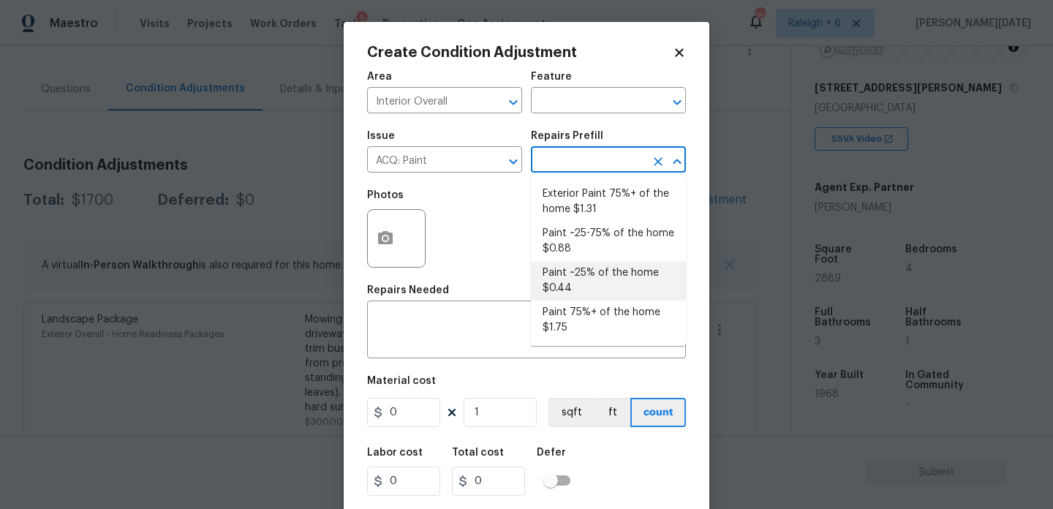
click at [588, 265] on li "Paint ~25% of the home $0.44" at bounding box center [608, 280] width 155 height 39
type input "Acquisition"
type textarea "Acquisition Scope: ~25% of the home needs interior paint"
type input "0.44"
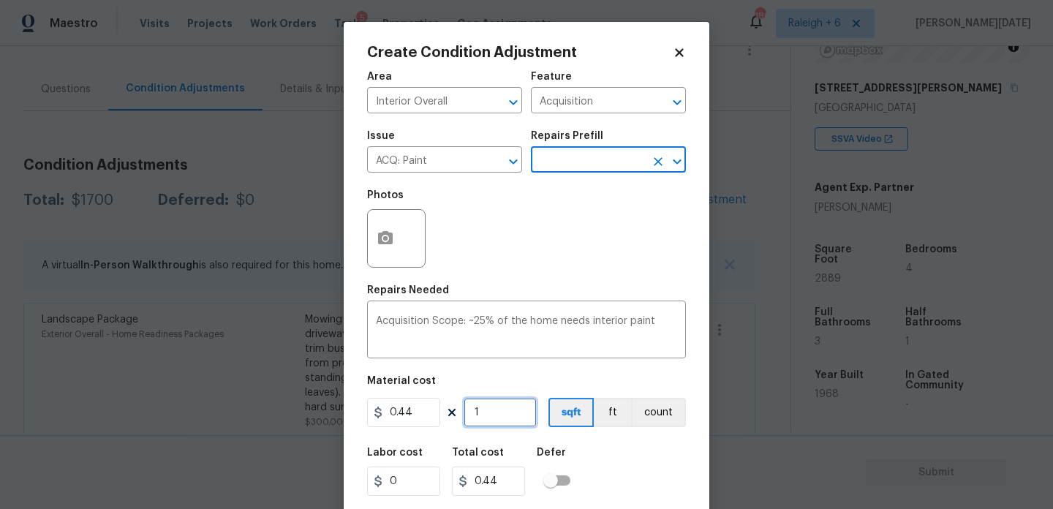
click at [508, 399] on input "1" at bounding box center [499, 412] width 73 height 29
type input "0"
paste input "2889"
type input "2889"
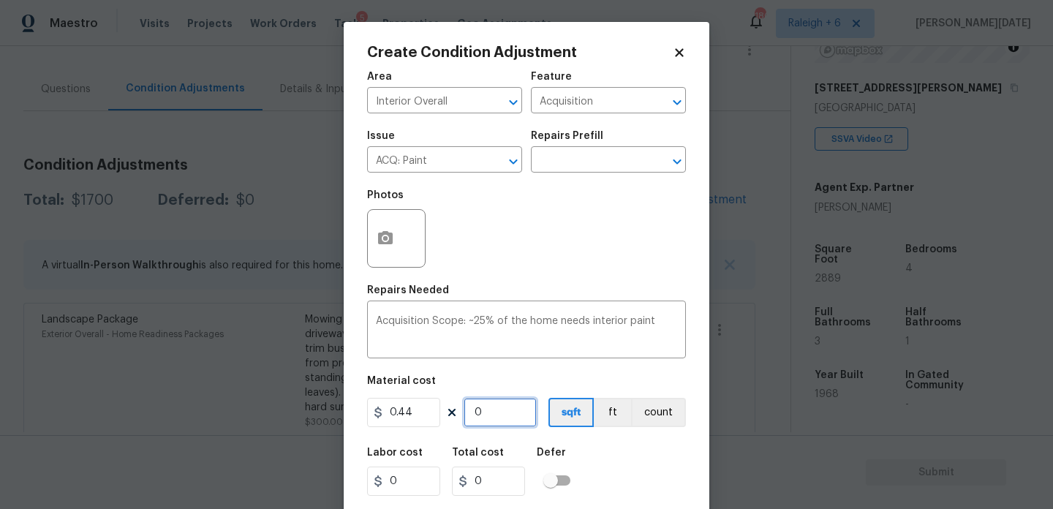
type input "1271.16"
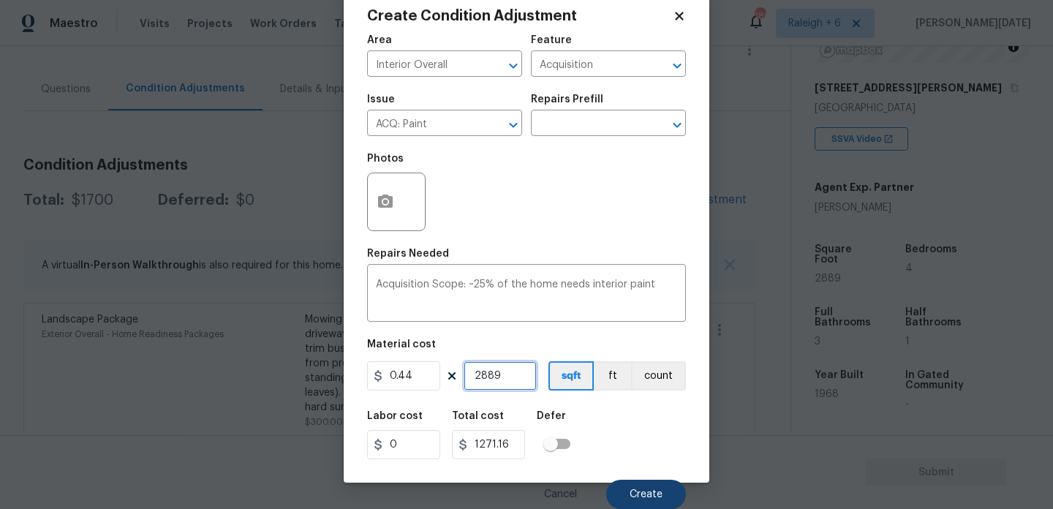
type input "2889"
click at [640, 500] on button "Create" at bounding box center [646, 493] width 80 height 29
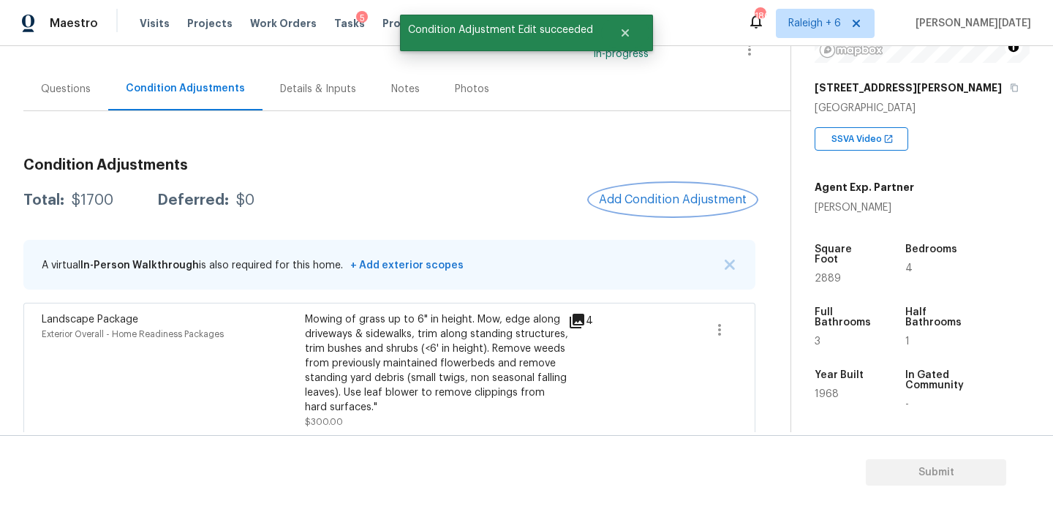
scroll to position [0, 0]
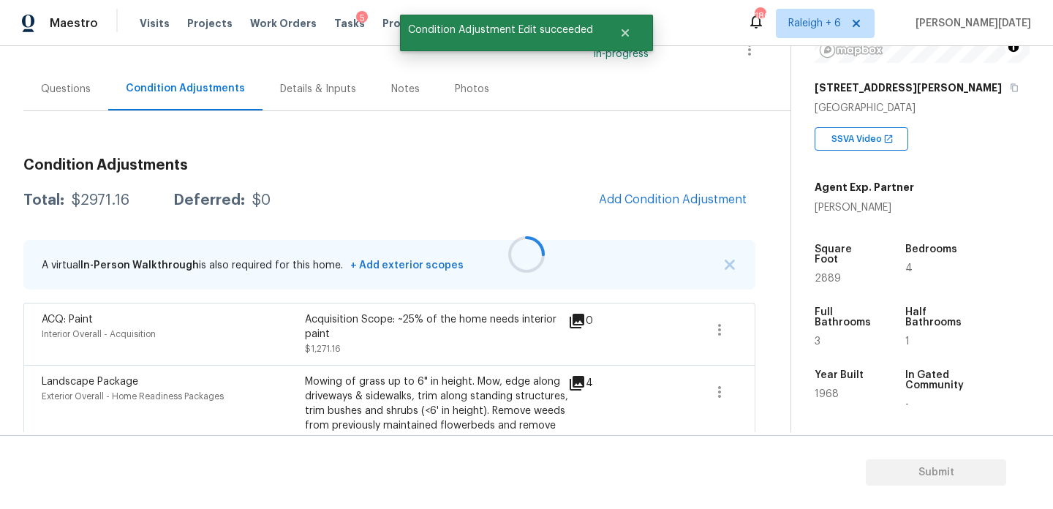
click at [667, 200] on div at bounding box center [526, 254] width 1053 height 509
click at [649, 196] on span "Add Condition Adjustment" at bounding box center [673, 199] width 148 height 13
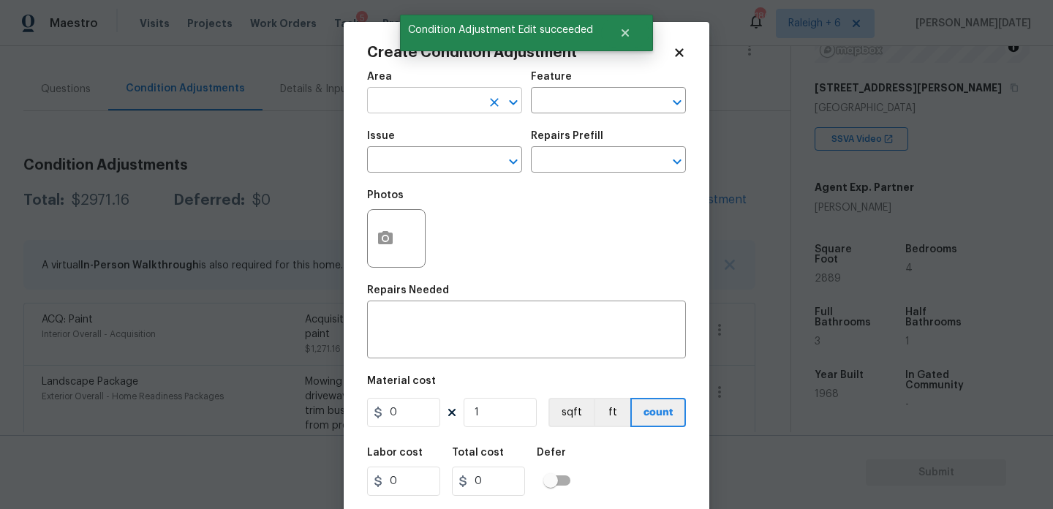
click at [392, 102] on input "text" at bounding box center [424, 102] width 114 height 23
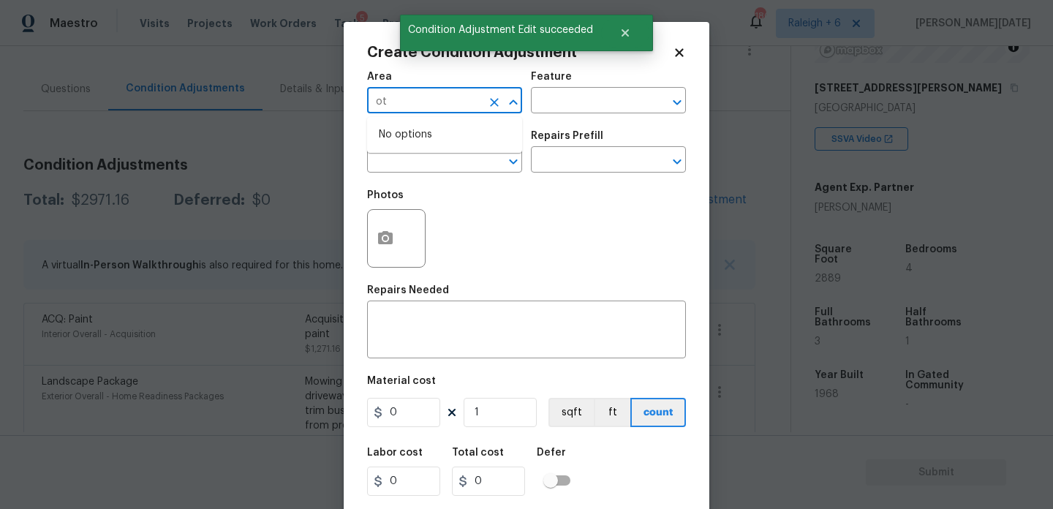
type input "o"
click at [398, 164] on li "Interior Overall" at bounding box center [444, 159] width 155 height 24
type input "Interior Overall"
click at [398, 164] on input "text" at bounding box center [424, 161] width 114 height 23
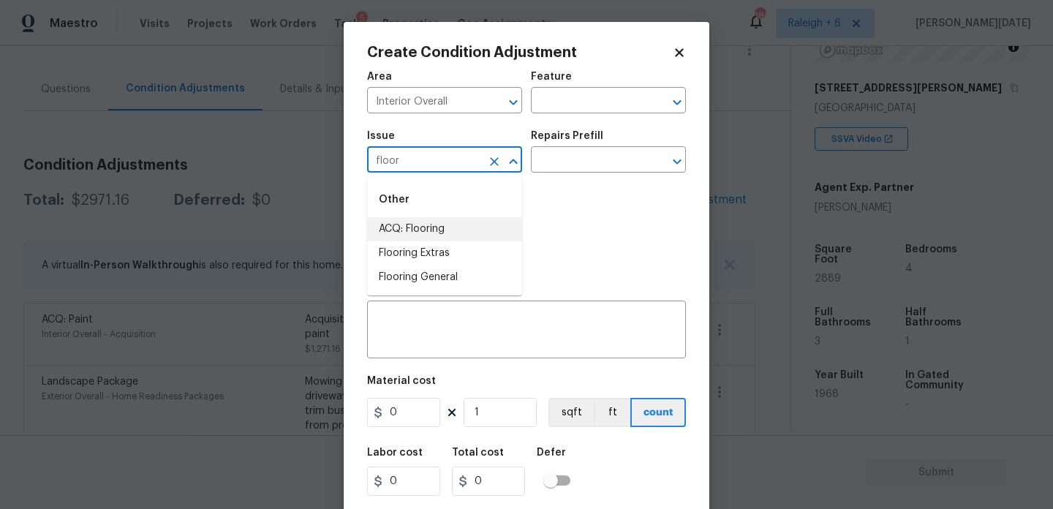
click at [410, 231] on li "ACQ: Flooring" at bounding box center [444, 229] width 155 height 24
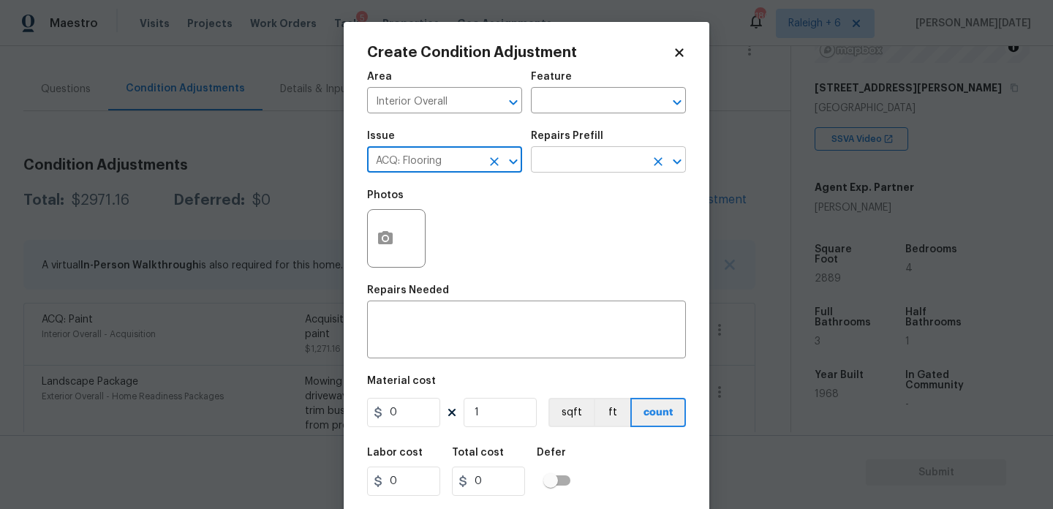
type input "ACQ: Flooring"
click at [600, 163] on input "text" at bounding box center [588, 161] width 114 height 23
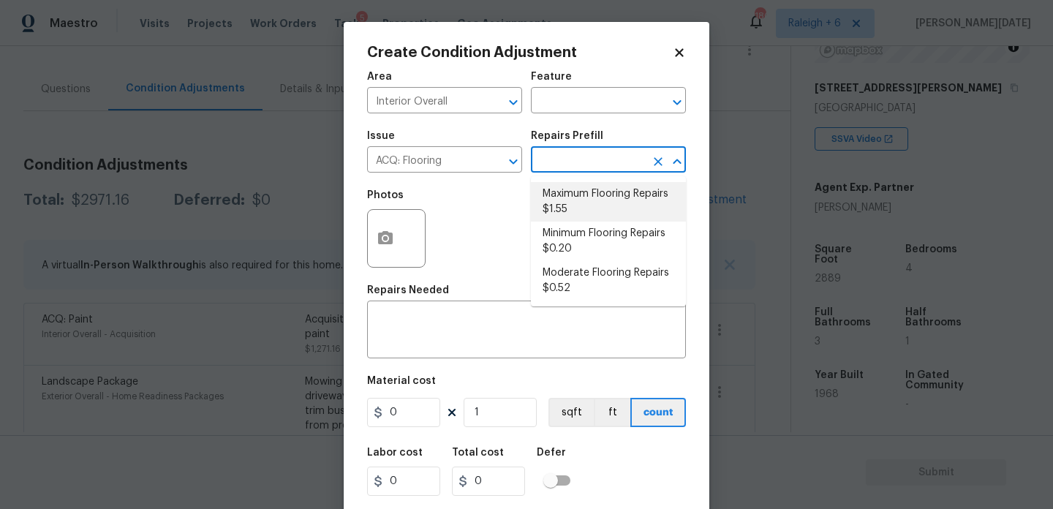
click at [586, 231] on li "Minimum Flooring Repairs $0.20" at bounding box center [608, 240] width 155 height 39
type input "Acquisition"
type textarea "Acquisition Scope: Minimum flooring repairs"
type input "0.2"
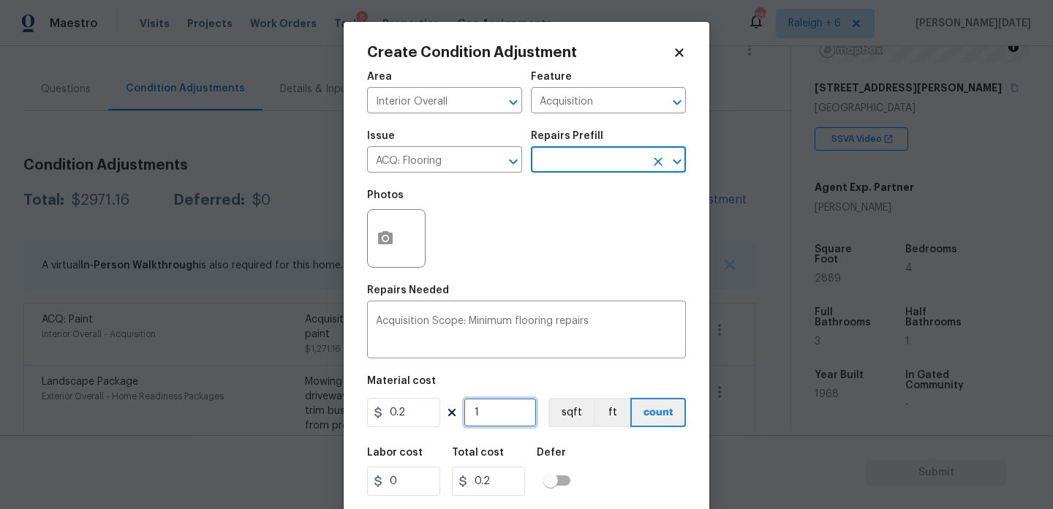
click at [512, 407] on input "1" at bounding box center [499, 412] width 73 height 29
type input "0"
paste input "2889"
type input "2889"
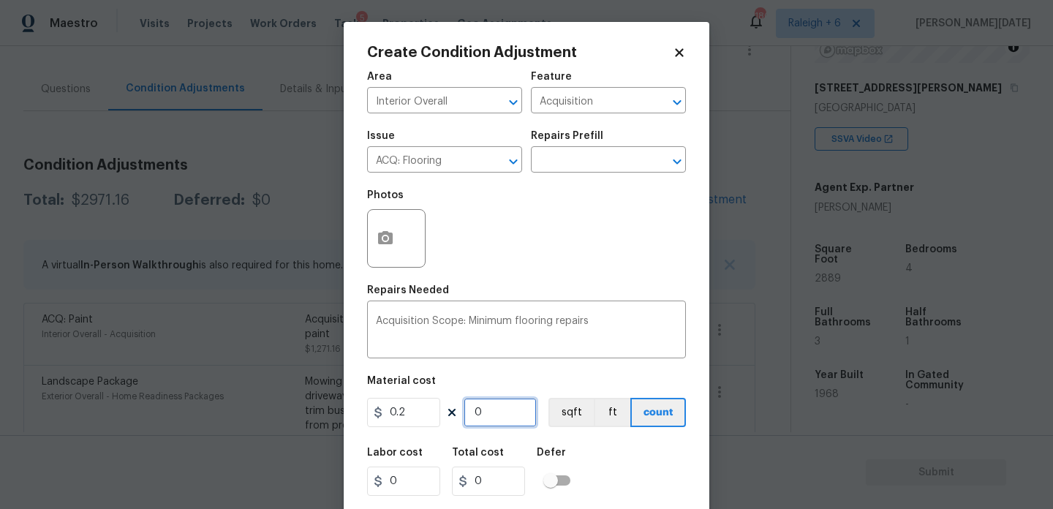
type input "577.8"
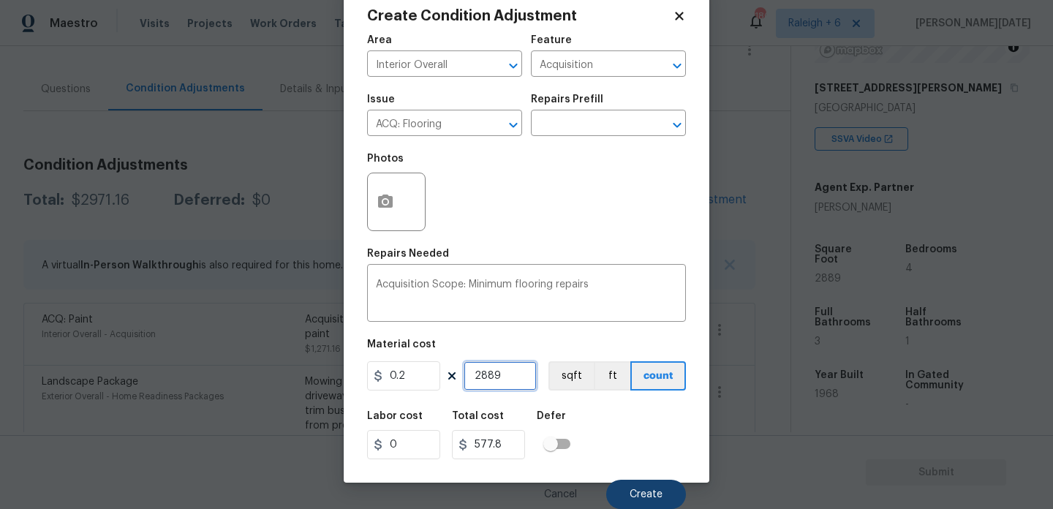
type input "2889"
click at [639, 491] on span "Create" at bounding box center [645, 494] width 33 height 11
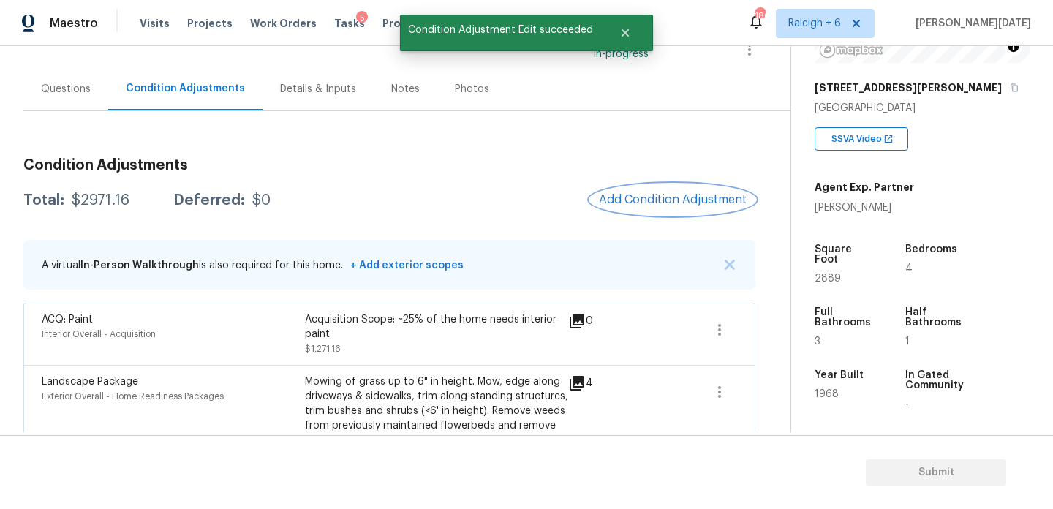
scroll to position [0, 0]
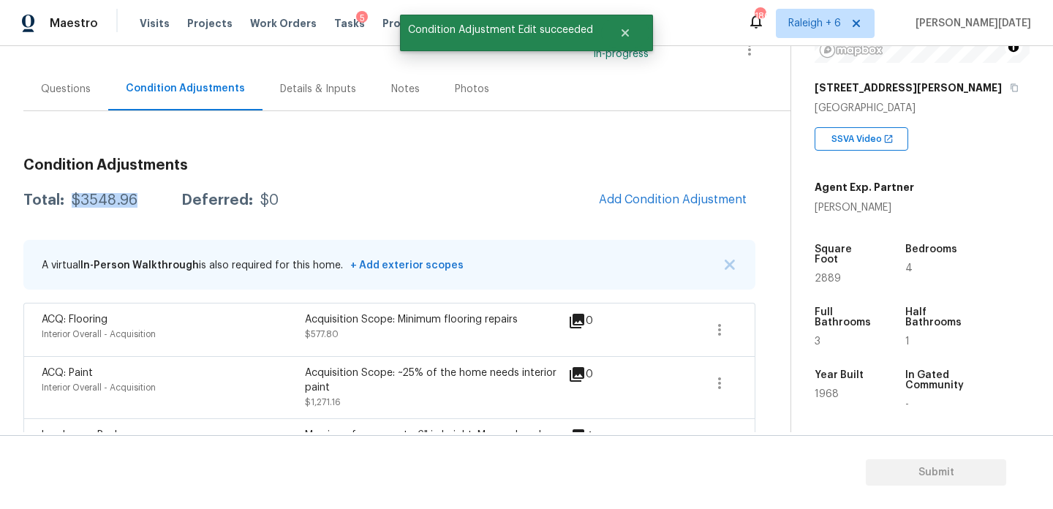
drag, startPoint x: 72, startPoint y: 199, endPoint x: 140, endPoint y: 200, distance: 68.7
click at [140, 200] on div "Total: $3548.96 Deferred: $0" at bounding box center [150, 200] width 255 height 15
copy div "$3548.96"
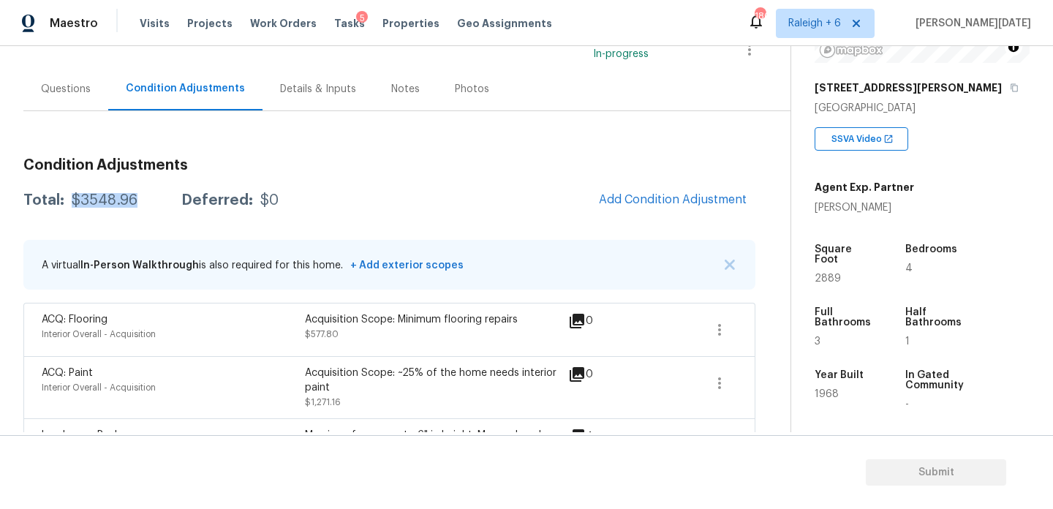
click at [99, 110] on div "Questions" at bounding box center [65, 88] width 85 height 43
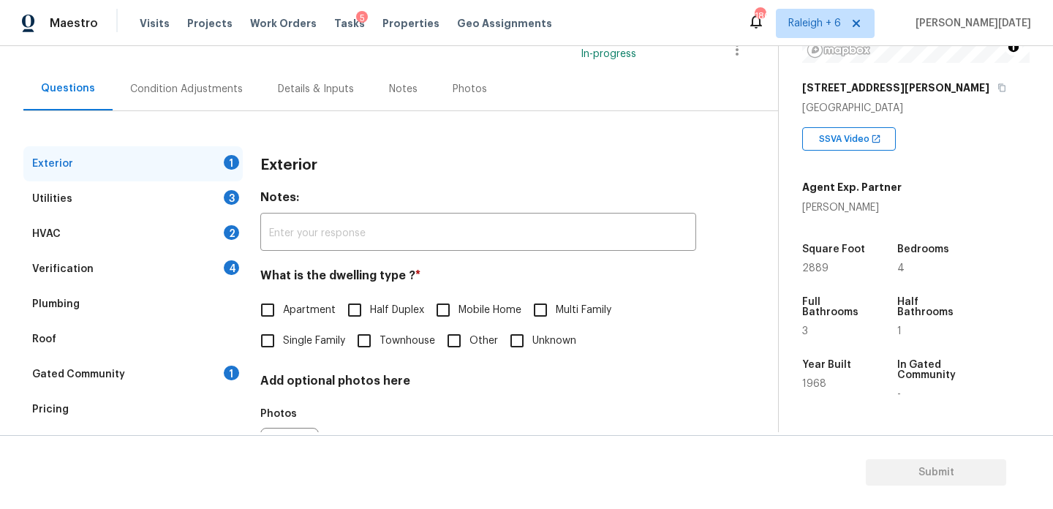
click at [75, 91] on div "Questions" at bounding box center [68, 88] width 54 height 15
click at [280, 338] on input "Single Family" at bounding box center [267, 340] width 31 height 31
checkbox input "true"
click at [220, 199] on div "Utilities 3" at bounding box center [132, 198] width 219 height 35
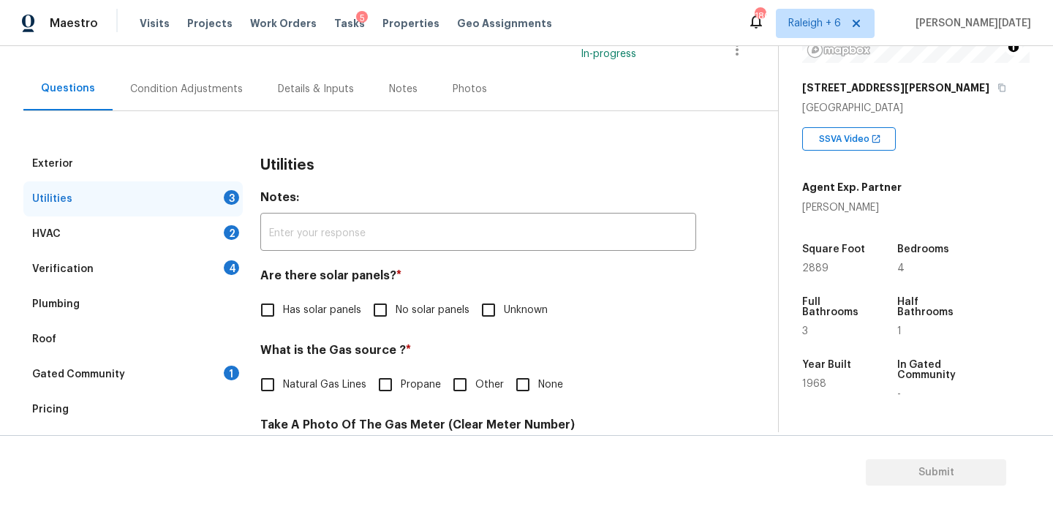
click at [395, 303] on span "No solar panels" at bounding box center [432, 310] width 74 height 15
click at [395, 302] on input "No solar panels" at bounding box center [380, 310] width 31 height 31
checkbox input "true"
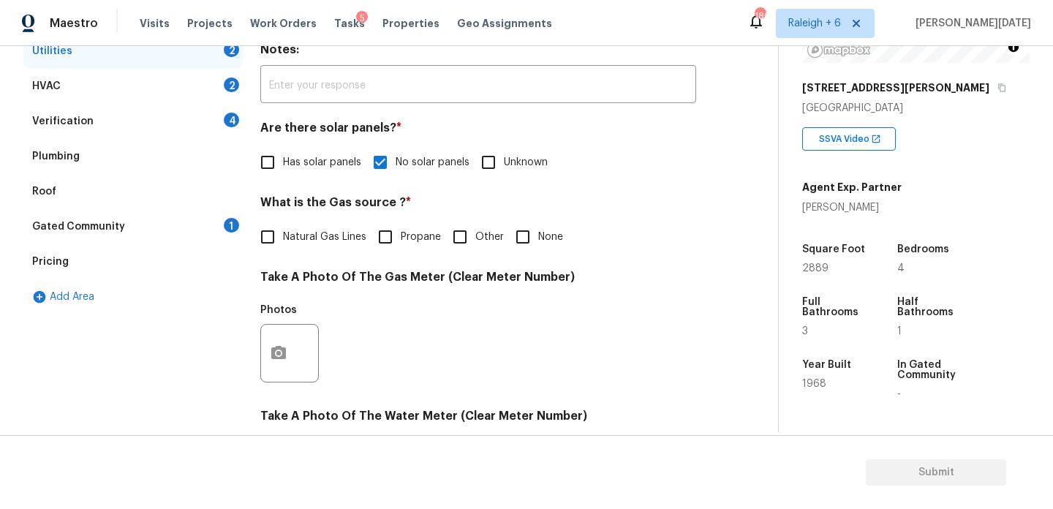
scroll to position [267, 0]
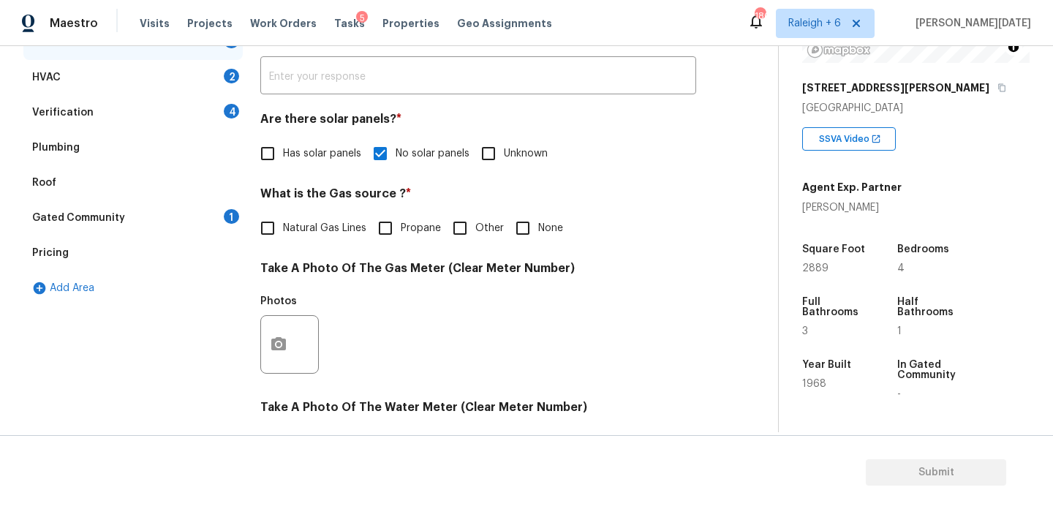
click at [338, 235] on span "Natural Gas Lines" at bounding box center [324, 228] width 83 height 15
click at [283, 235] on input "Natural Gas Lines" at bounding box center [267, 228] width 31 height 31
checkbox input "true"
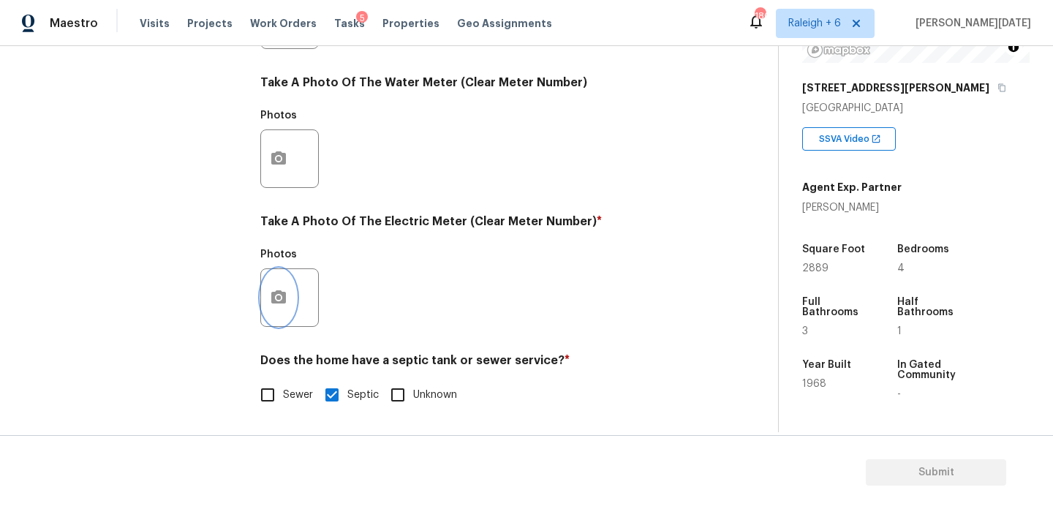
click at [278, 295] on circle "button" at bounding box center [278, 297] width 4 height 4
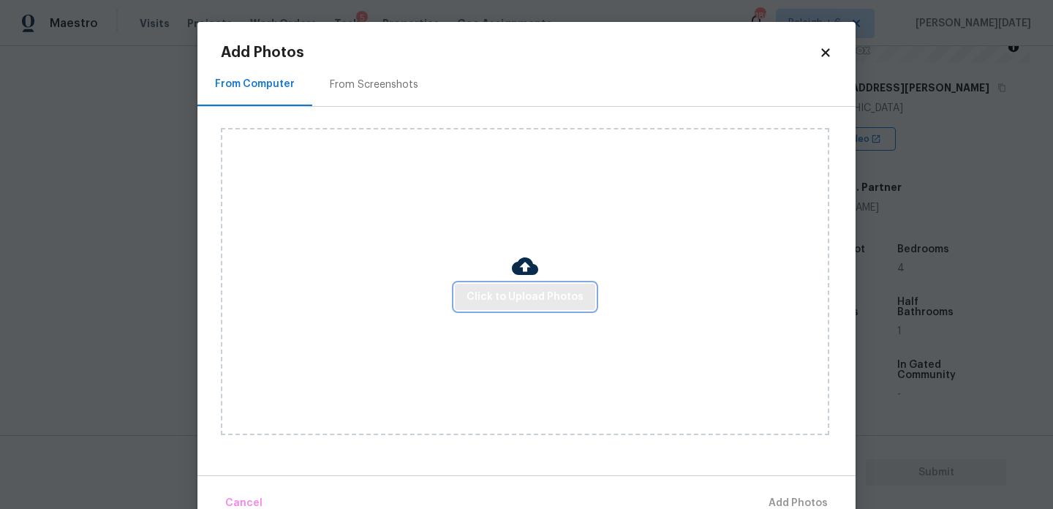
click at [471, 304] on span "Click to Upload Photos" at bounding box center [524, 297] width 117 height 18
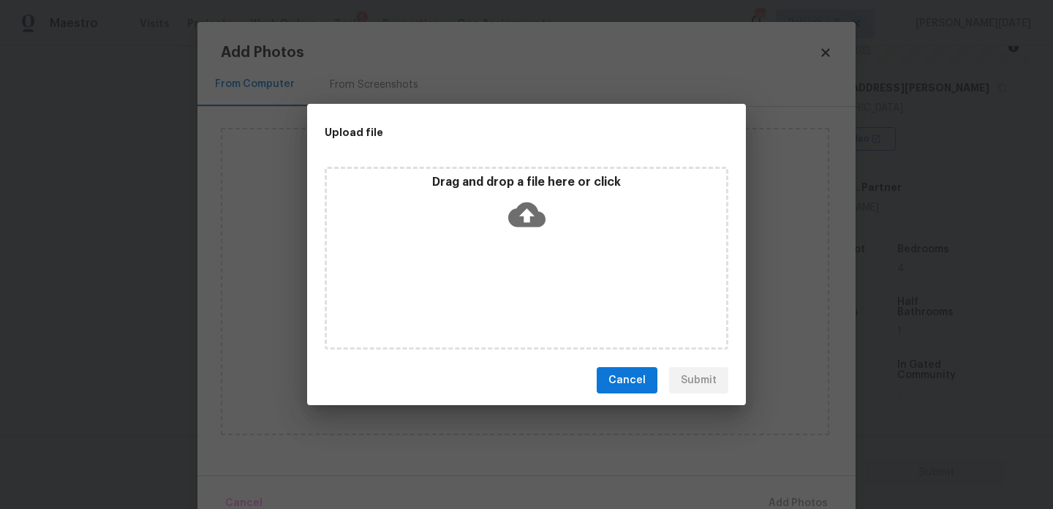
click at [471, 304] on div "Drag and drop a file here or click" at bounding box center [526, 258] width 403 height 183
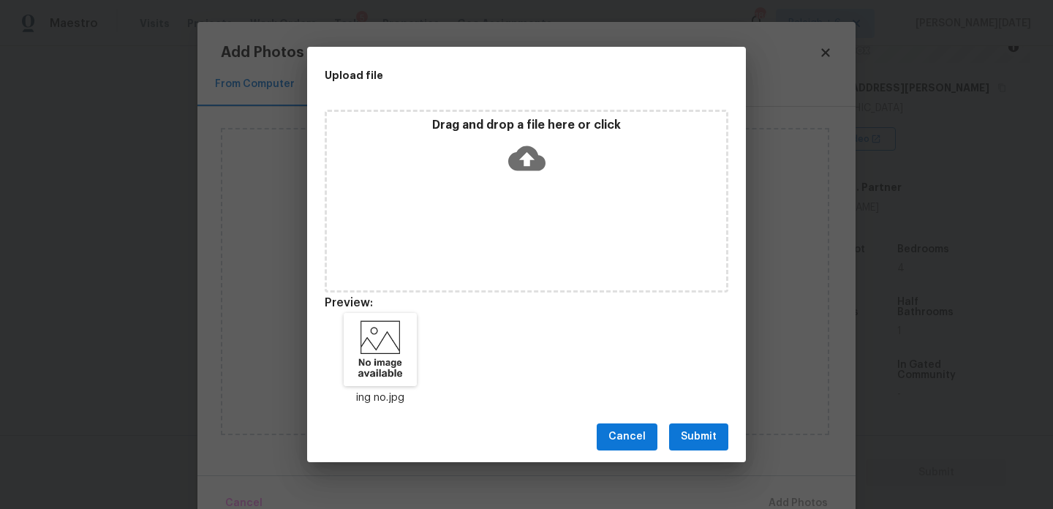
click at [708, 437] on span "Submit" at bounding box center [698, 437] width 36 height 18
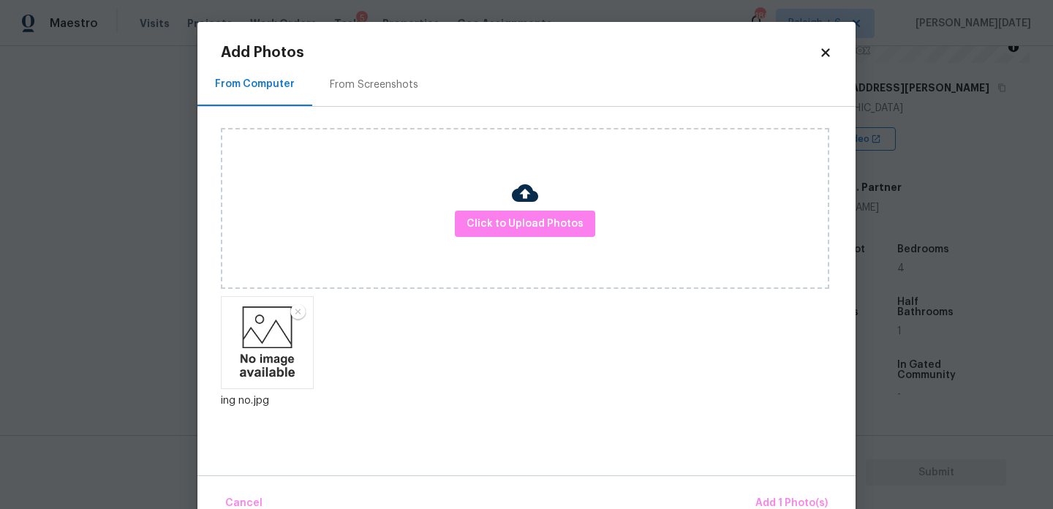
click at [764, 487] on div "Cancel Add 1 Photo(s)" at bounding box center [526, 497] width 658 height 44
click at [784, 501] on span "Add 1 Photo(s)" at bounding box center [791, 503] width 72 height 18
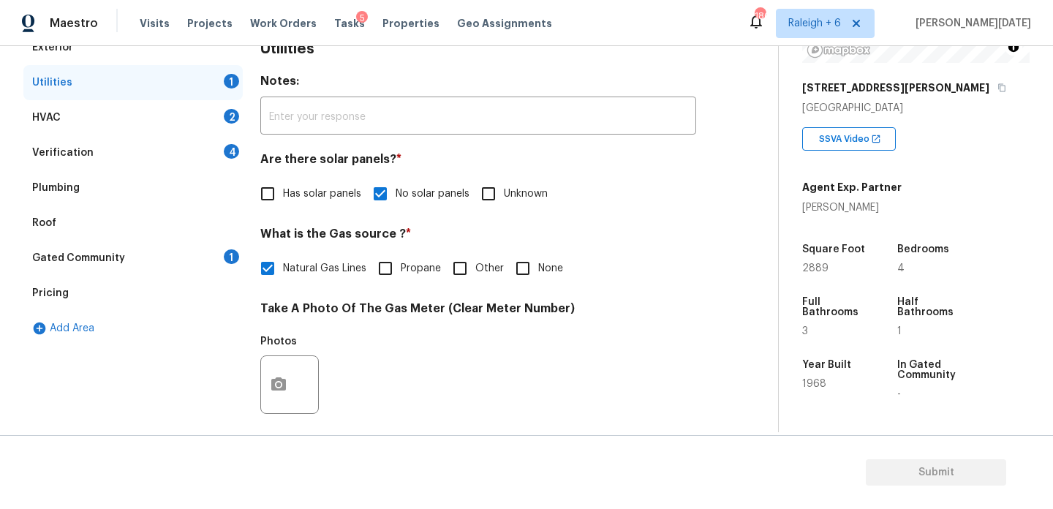
scroll to position [171, 0]
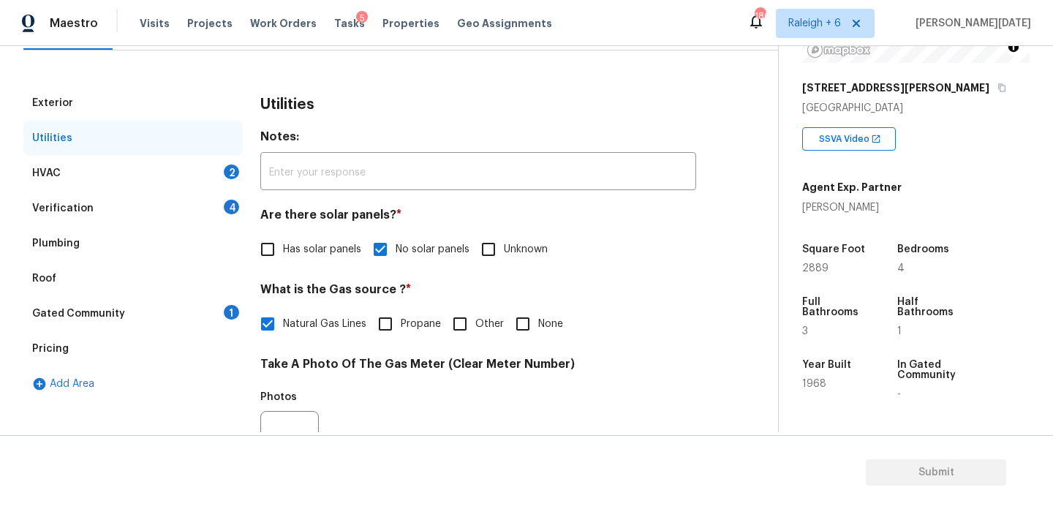
click at [227, 173] on div "2" at bounding box center [231, 171] width 15 height 15
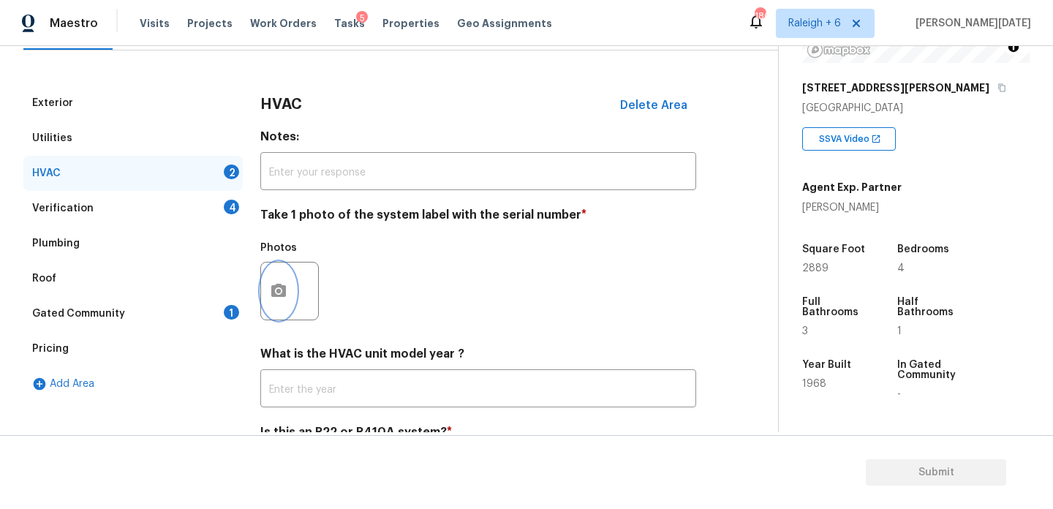
click at [274, 289] on icon "button" at bounding box center [278, 290] width 15 height 13
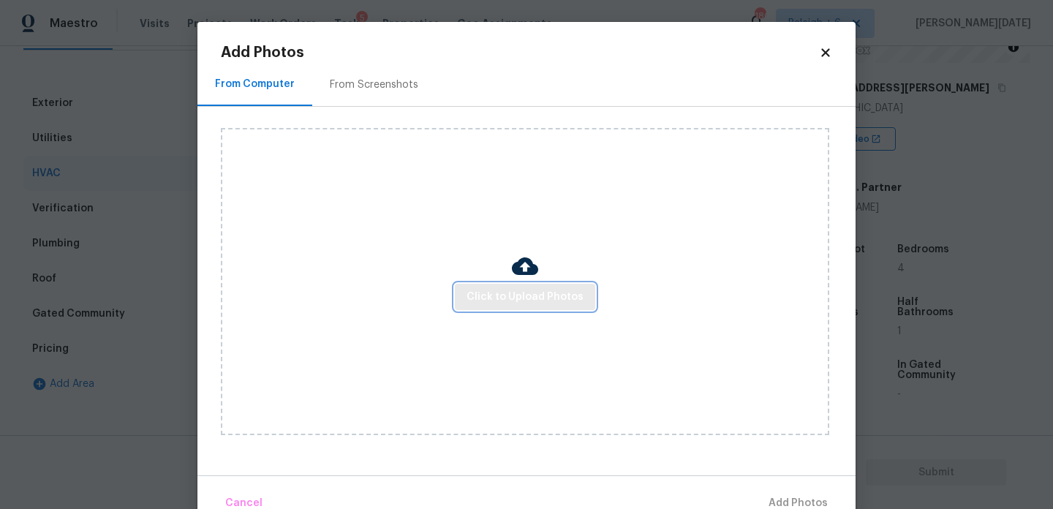
click at [479, 288] on span "Click to Upload Photos" at bounding box center [524, 297] width 117 height 18
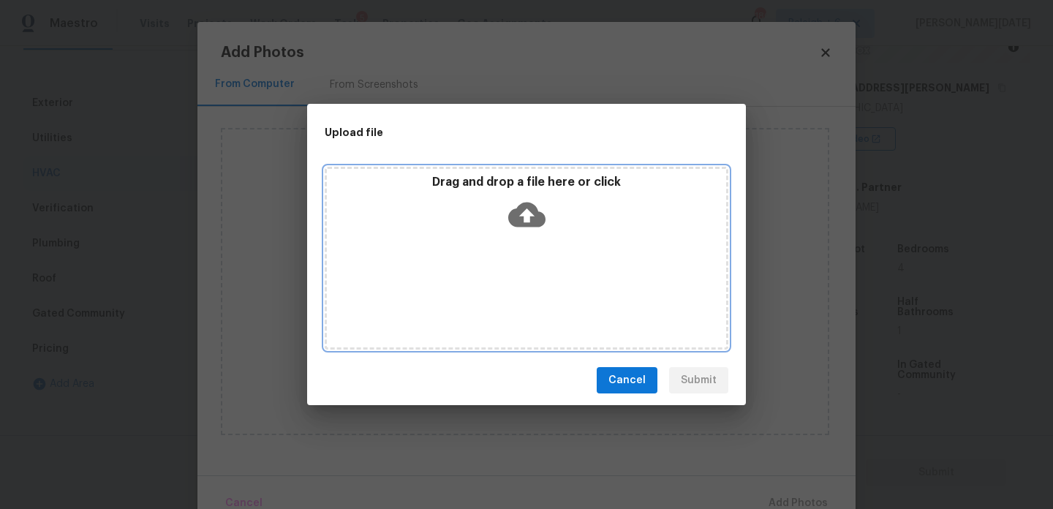
click at [479, 287] on div "Drag and drop a file here or click" at bounding box center [526, 258] width 403 height 183
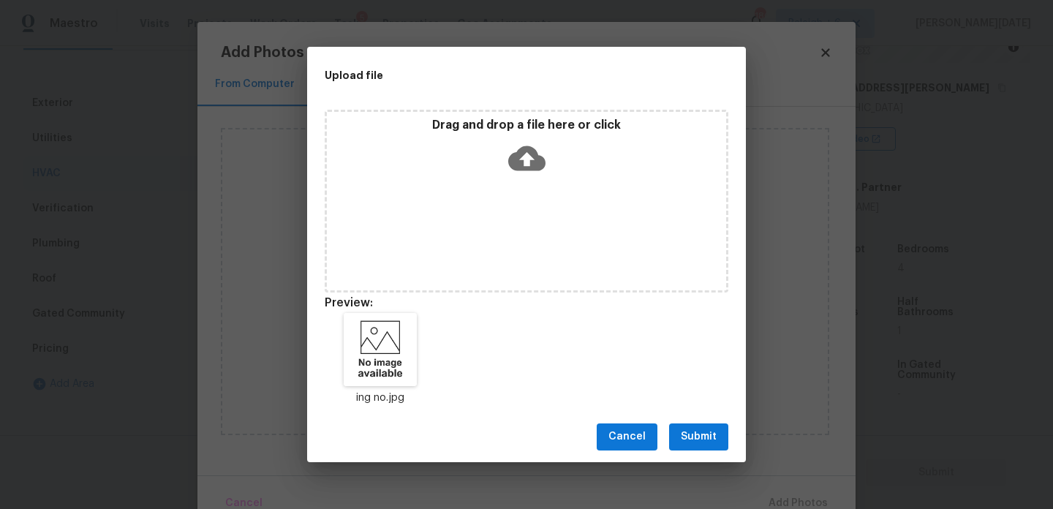
click at [689, 450] on button "Submit" at bounding box center [698, 436] width 59 height 27
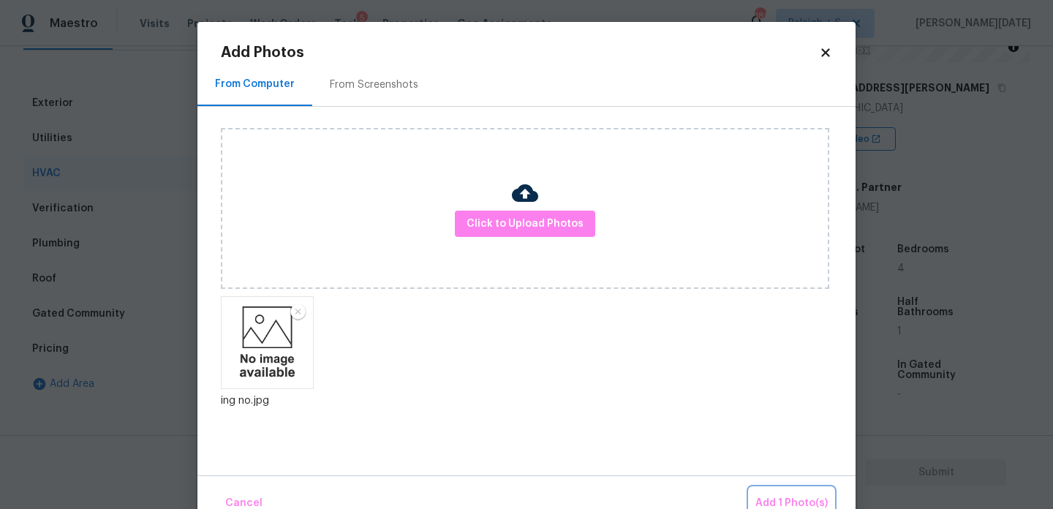
click at [802, 489] on button "Add 1 Photo(s)" at bounding box center [791, 503] width 84 height 31
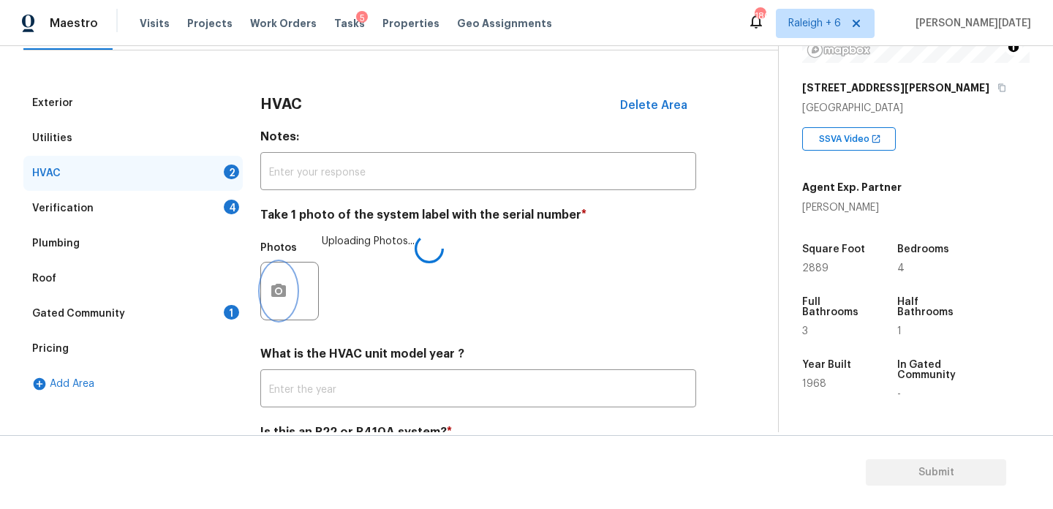
scroll to position [243, 0]
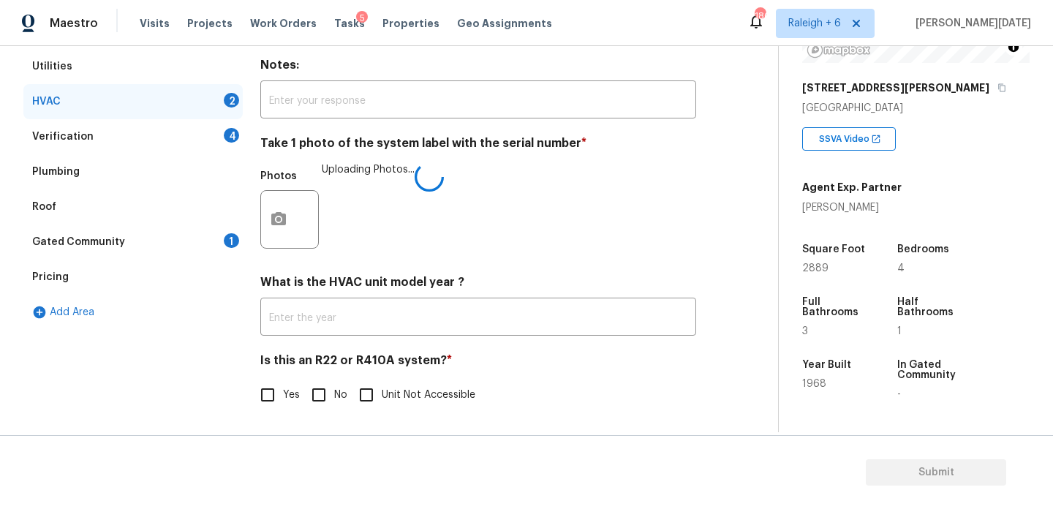
click at [317, 410] on div "HVAC Delete Area Notes: ​ Take 1 photo of the system label with the serial numb…" at bounding box center [478, 221] width 436 height 414
click at [325, 393] on input "No" at bounding box center [318, 394] width 31 height 31
checkbox input "true"
click at [213, 134] on div "Verification 4" at bounding box center [132, 136] width 219 height 35
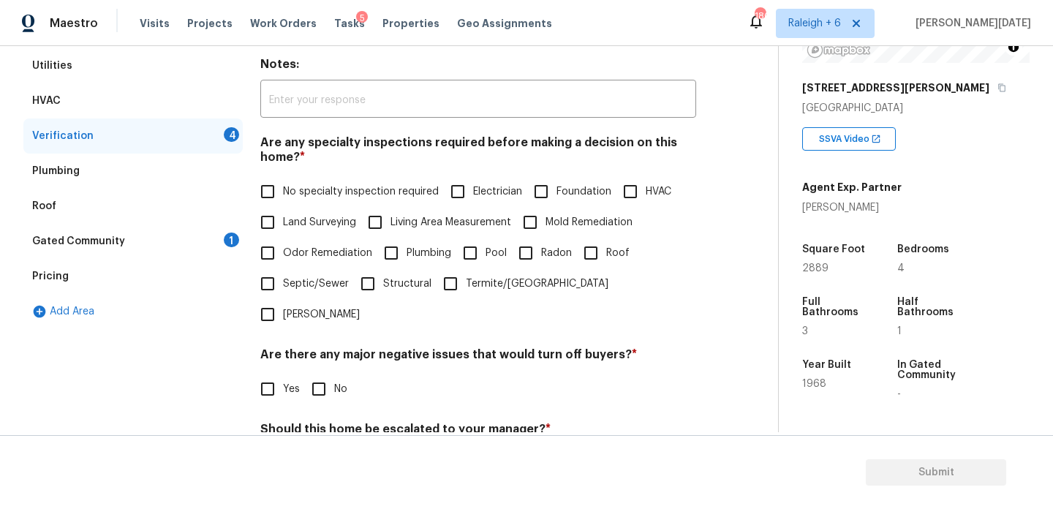
click at [266, 197] on input "No specialty inspection required" at bounding box center [267, 191] width 31 height 31
checkbox input "true"
click at [333, 347] on div "Are there any major negative issues that would turn off buyers? * Yes No" at bounding box center [478, 375] width 436 height 57
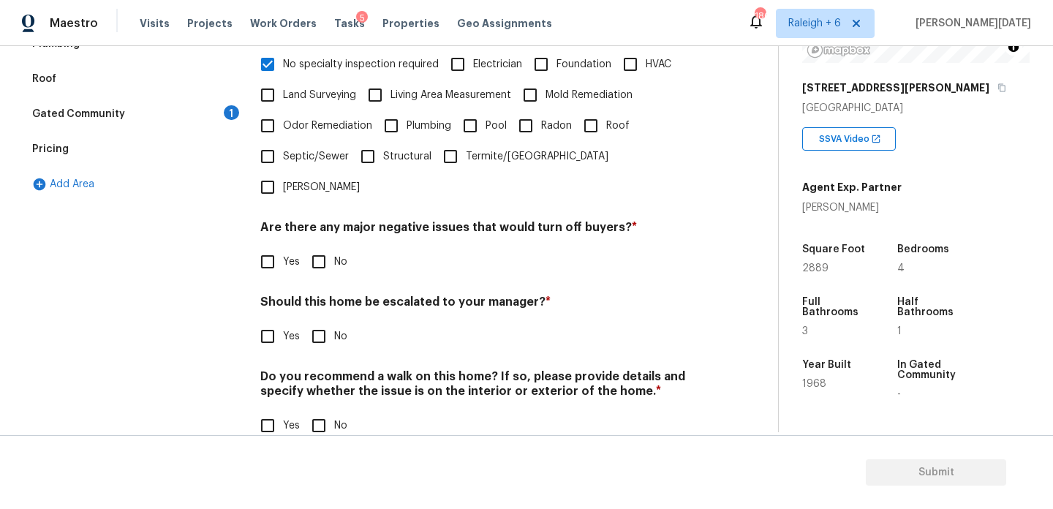
click at [309, 246] on input "No" at bounding box center [318, 261] width 31 height 31
checkbox input "true"
click at [311, 260] on div "Verification Notes: ​ Are any specialty inspections required before making a de…" at bounding box center [478, 173] width 436 height 574
click at [314, 321] on input "No" at bounding box center [318, 336] width 31 height 31
checkbox input "true"
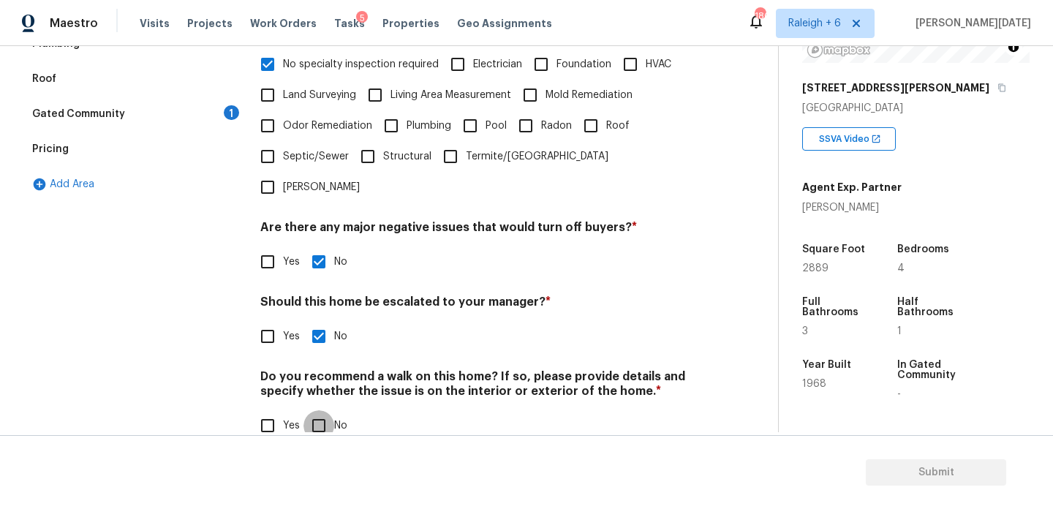
click at [329, 410] on input "No" at bounding box center [318, 425] width 31 height 31
checkbox input "true"
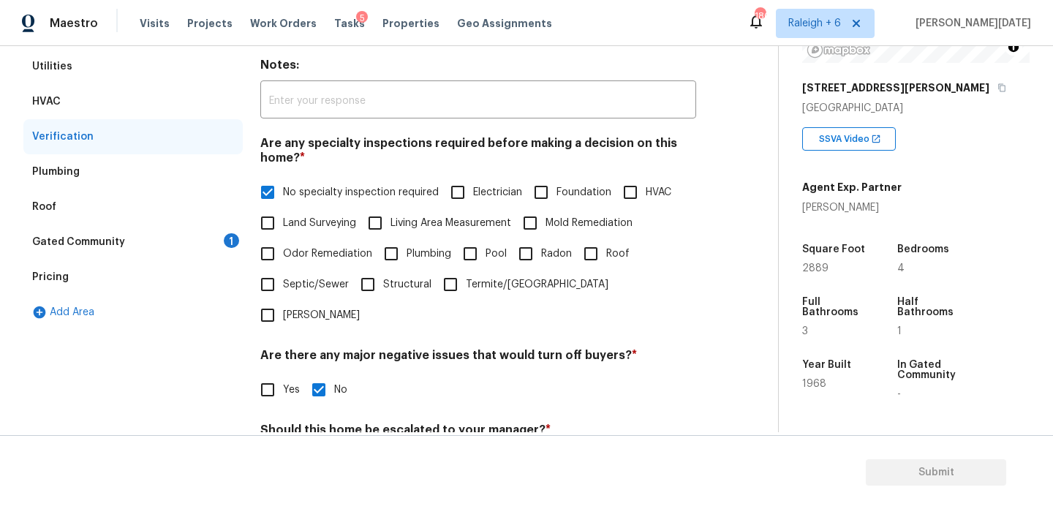
click at [215, 248] on div "Gated Community 1" at bounding box center [132, 241] width 219 height 35
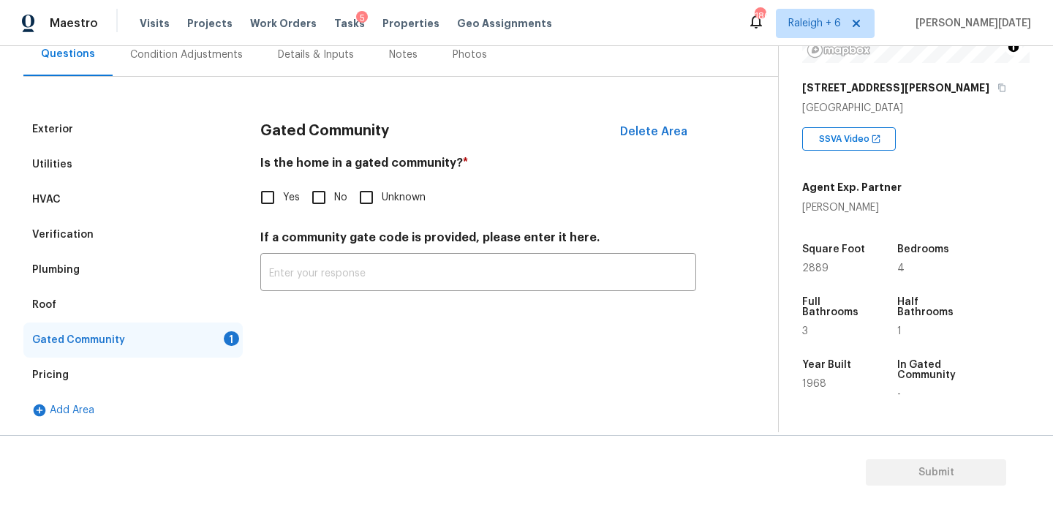
scroll to position [145, 0]
click at [322, 197] on input "No" at bounding box center [318, 197] width 31 height 31
checkbox input "true"
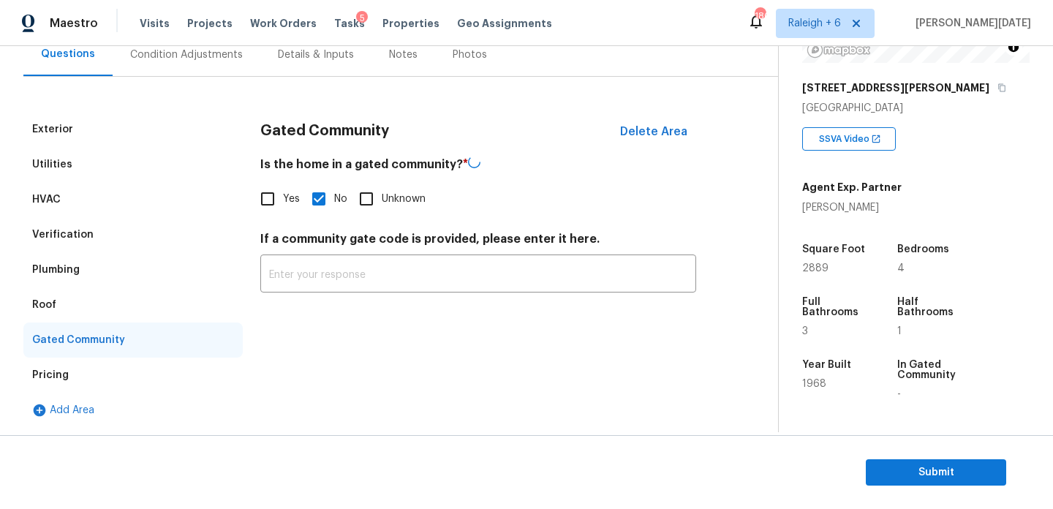
scroll to position [67, 0]
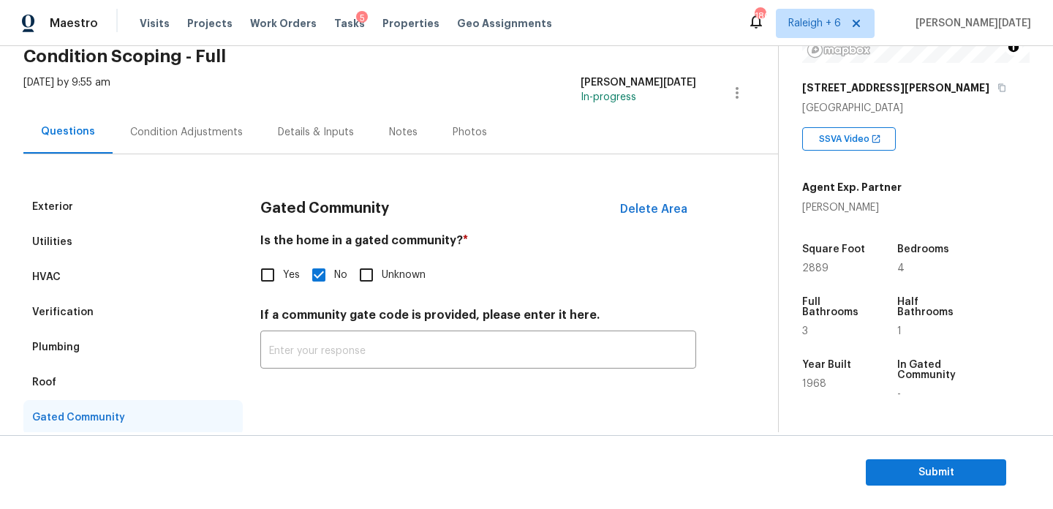
click at [178, 114] on div "Condition Adjustments" at bounding box center [187, 131] width 148 height 43
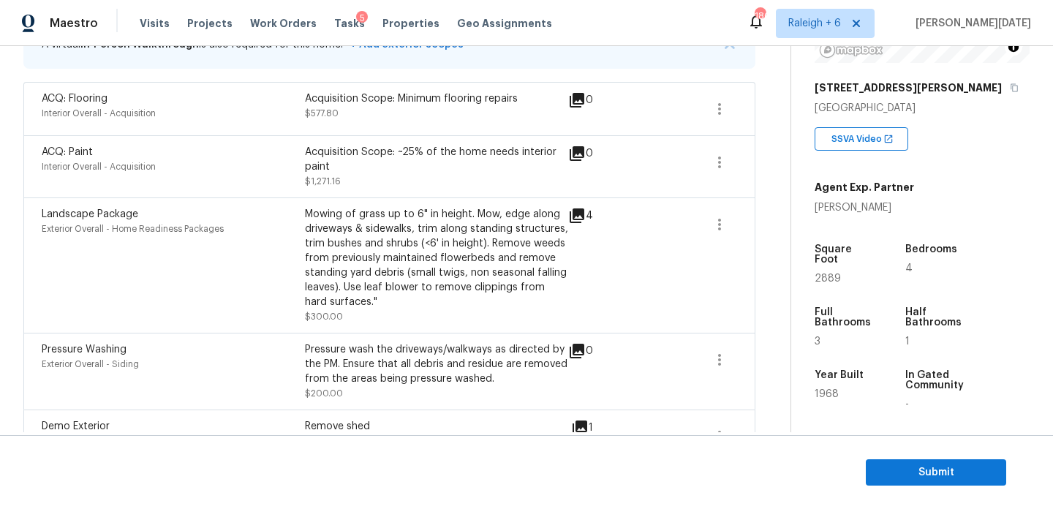
scroll to position [368, 0]
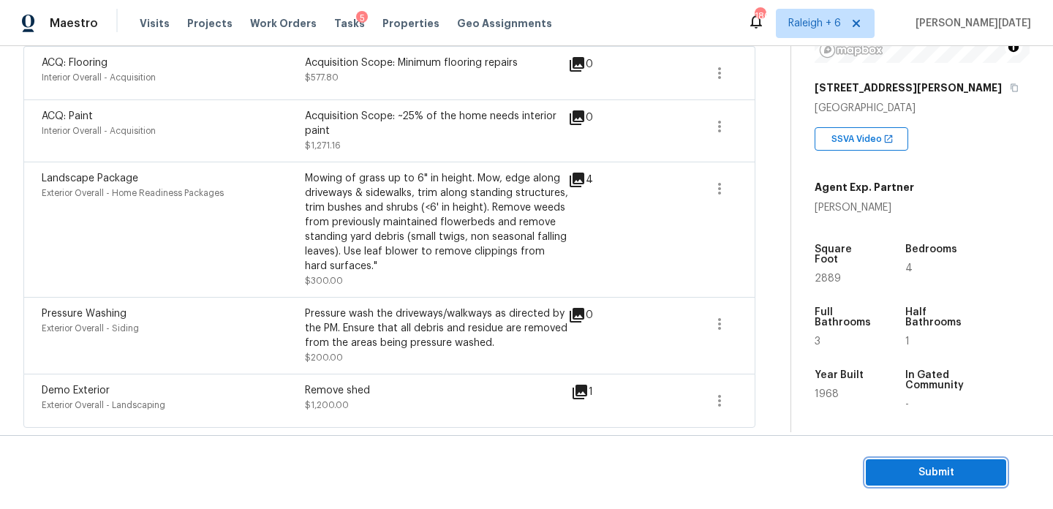
click at [912, 469] on span "Submit" at bounding box center [935, 472] width 117 height 18
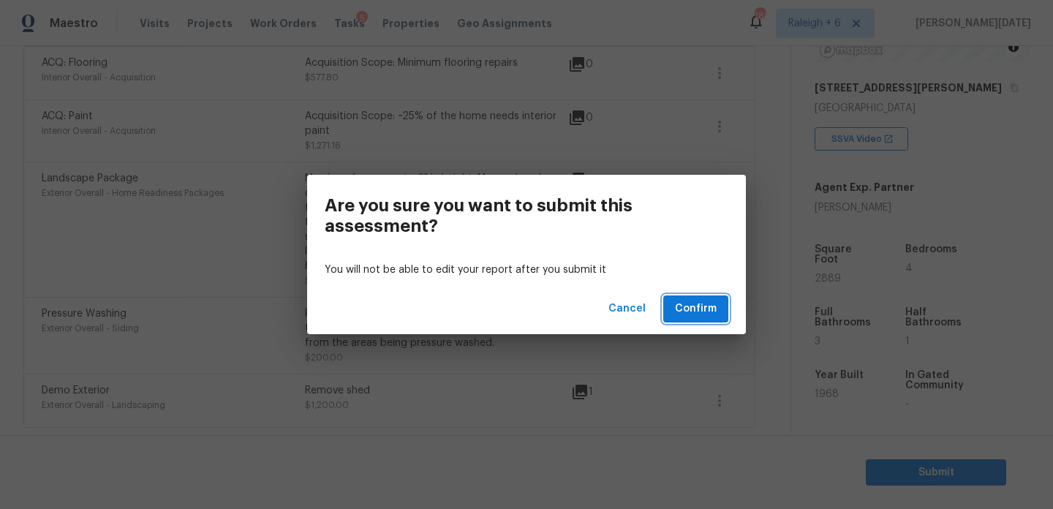
click at [702, 307] on span "Confirm" at bounding box center [696, 309] width 42 height 18
